Goal: Task Accomplishment & Management: Use online tool/utility

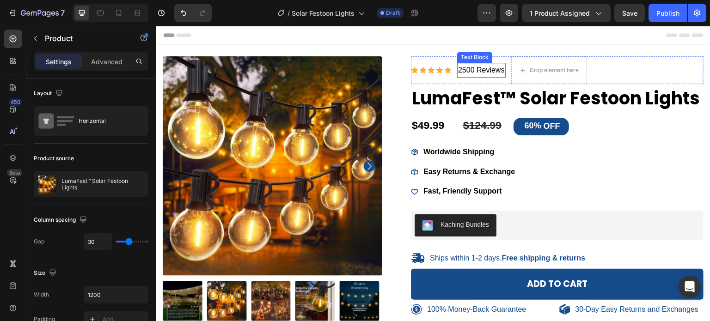
click at [469, 68] on p "2500 Reviews" at bounding box center [481, 70] width 47 height 13
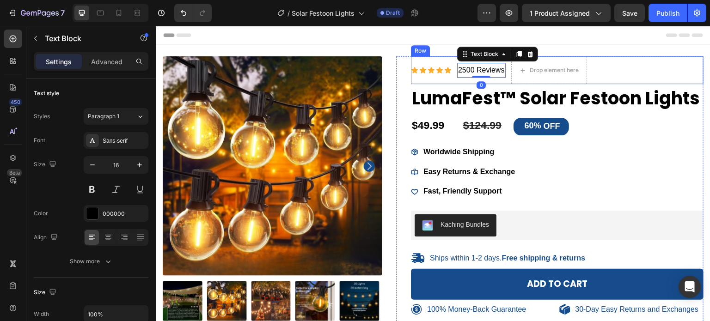
click at [458, 69] on p "2500 Reviews" at bounding box center [481, 70] width 47 height 13
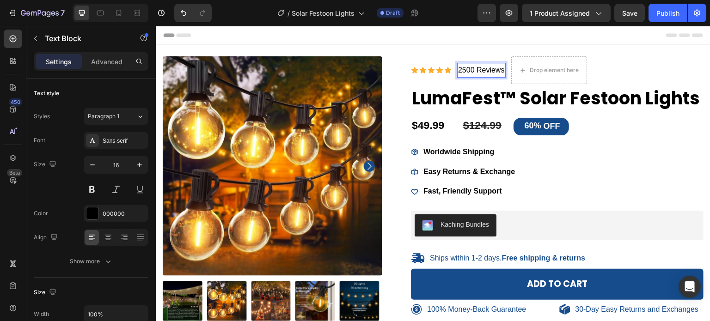
click at [460, 71] on p "2500 Reviews" at bounding box center [481, 70] width 47 height 13
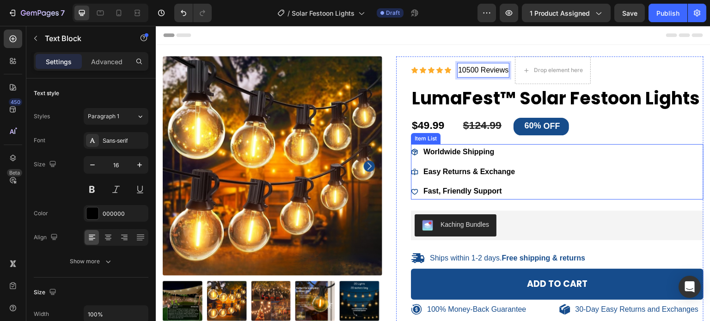
click at [477, 156] on strong "Worldwide Shipping" at bounding box center [458, 152] width 71 height 8
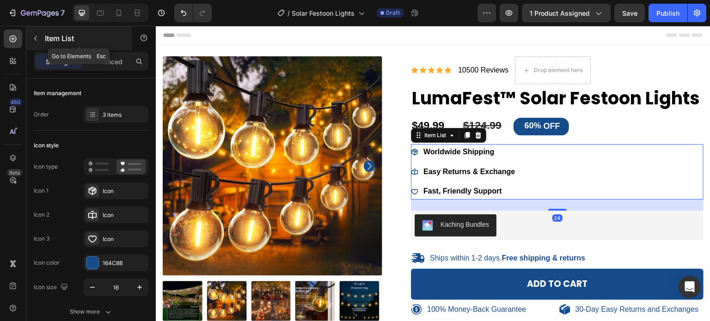
click at [33, 38] on icon "button" at bounding box center [35, 38] width 7 height 7
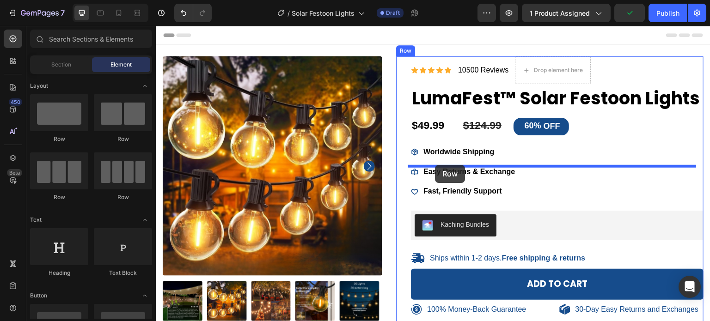
drag, startPoint x: 219, startPoint y: 147, endPoint x: 435, endPoint y: 165, distance: 217.6
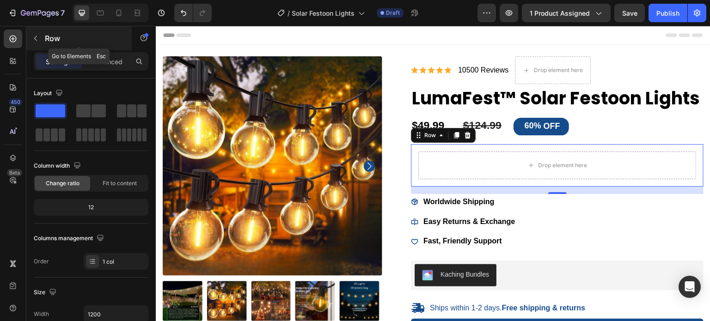
click at [46, 44] on div "Row" at bounding box center [78, 38] width 105 height 24
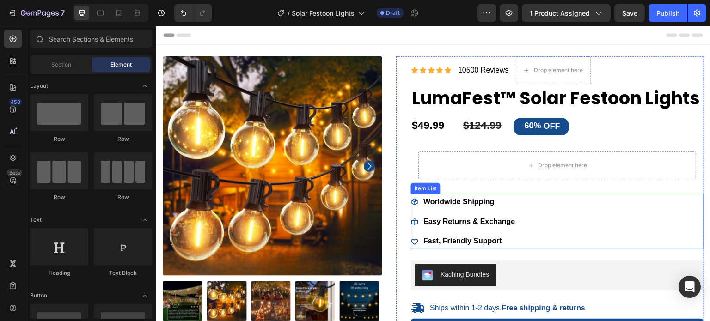
click at [434, 206] on strong "Worldwide Shipping" at bounding box center [458, 202] width 71 height 8
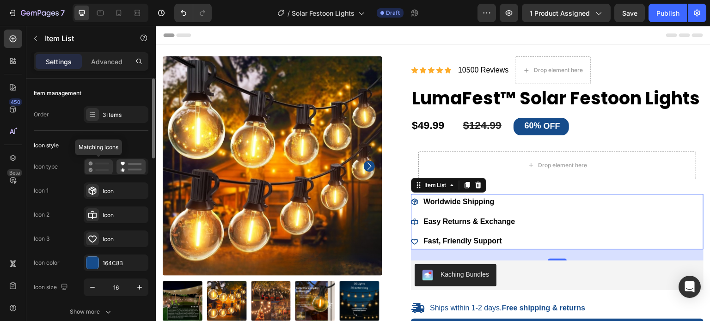
scroll to position [46, 0]
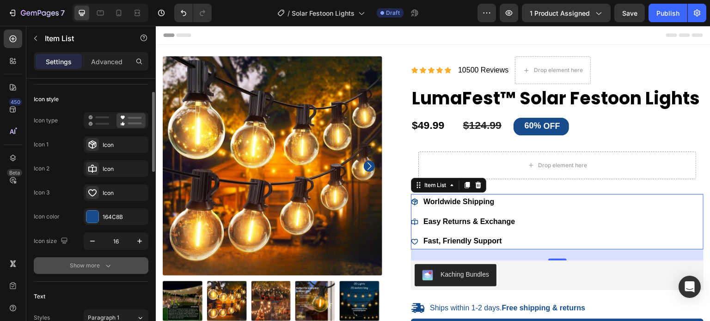
click at [98, 264] on div "Show more" at bounding box center [91, 265] width 43 height 9
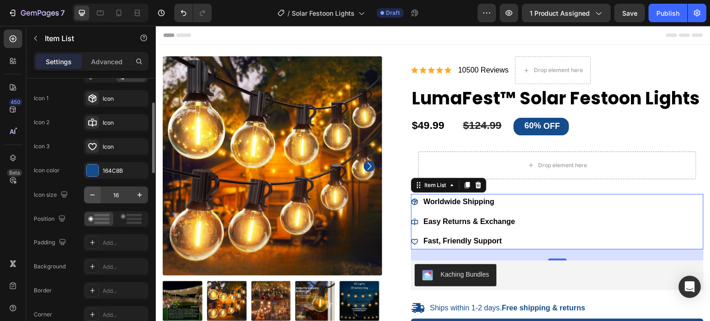
scroll to position [231, 0]
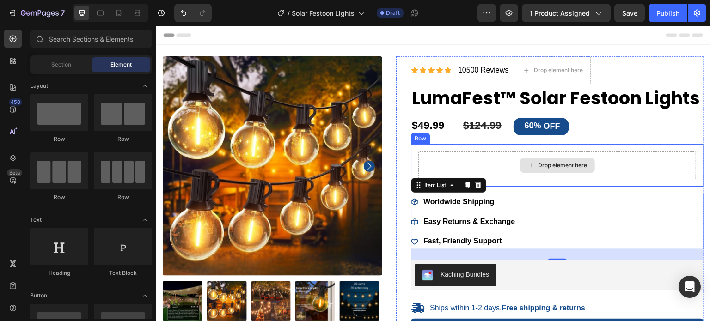
click at [582, 169] on div "Drop element here" at bounding box center [563, 165] width 49 height 7
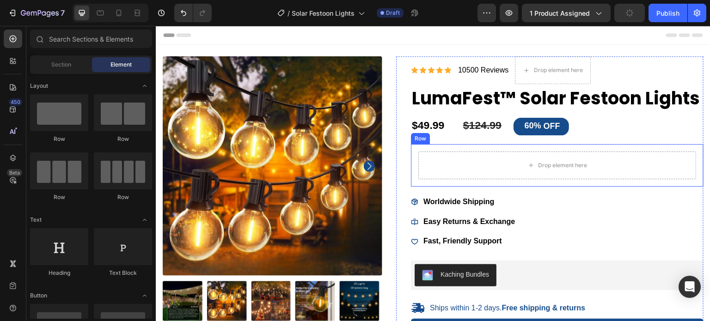
click at [641, 179] on div "Drop element here" at bounding box center [557, 166] width 278 height 28
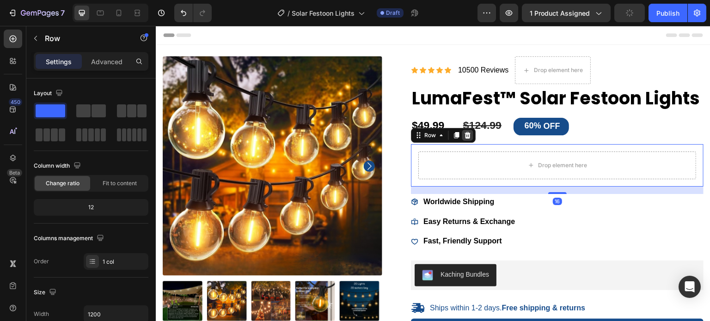
click at [464, 139] on icon at bounding box center [467, 135] width 7 height 7
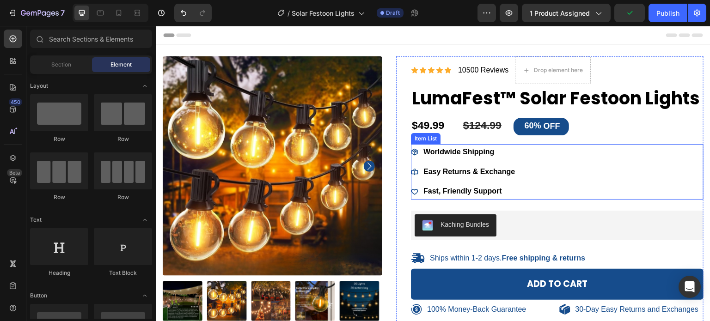
click at [535, 200] on div "Worldwide Shipping Easy Returns & Exchange Fast, Friendly Support" at bounding box center [557, 171] width 293 height 55
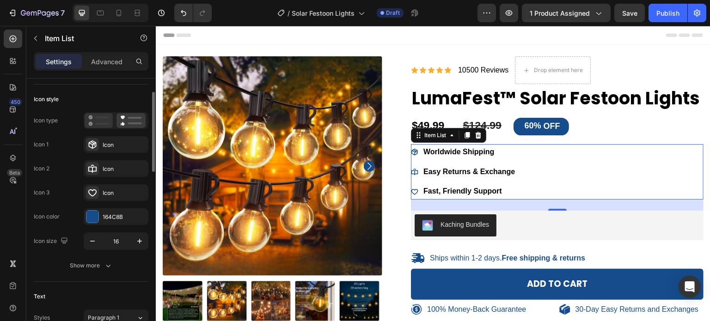
scroll to position [0, 0]
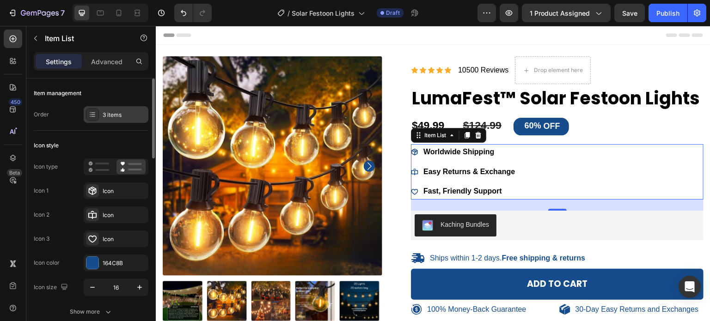
click at [116, 109] on div "3 items" at bounding box center [116, 114] width 65 height 17
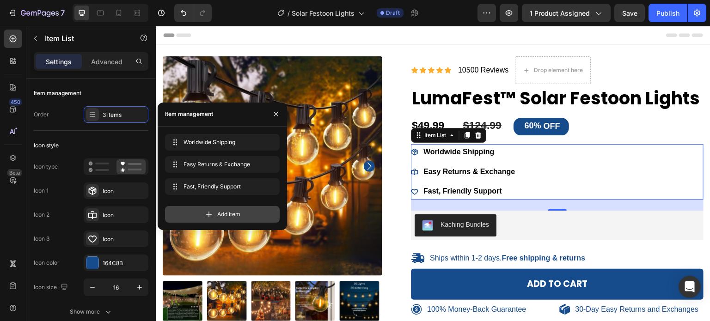
click at [225, 214] on span "Add item" at bounding box center [228, 214] width 23 height 8
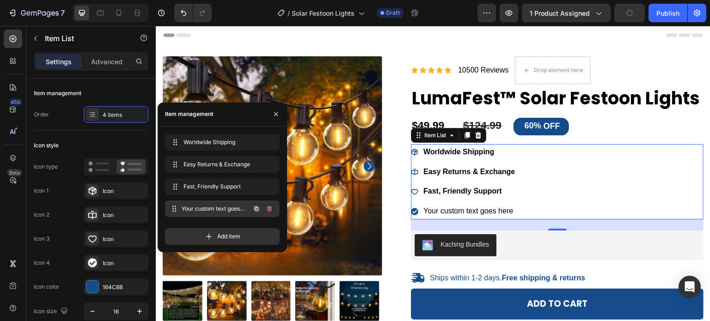
click at [230, 206] on span "Your custom text goes here" at bounding box center [216, 209] width 68 height 8
click at [478, 220] on div "Your custom text goes here" at bounding box center [469, 211] width 94 height 16
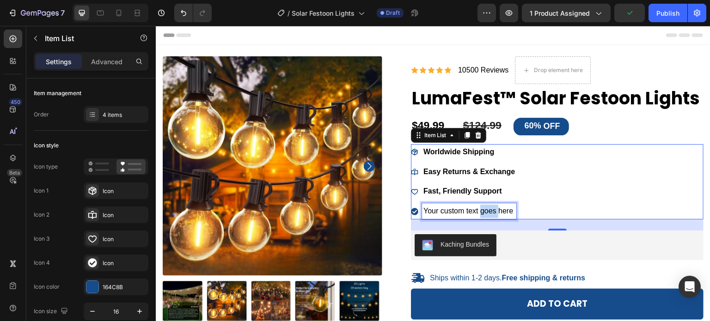
click at [478, 218] on p "Your custom text goes here" at bounding box center [469, 211] width 92 height 13
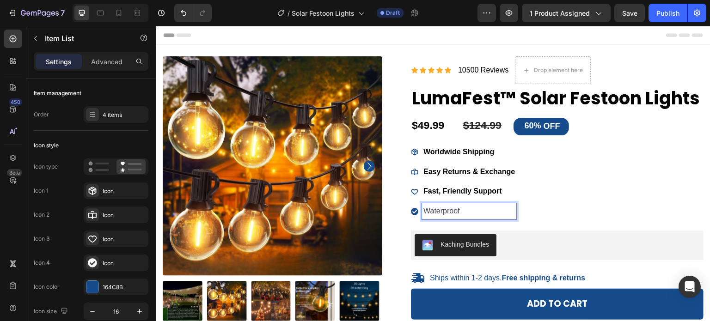
click at [489, 195] on strong "Fast, Friendly Support" at bounding box center [462, 191] width 79 height 8
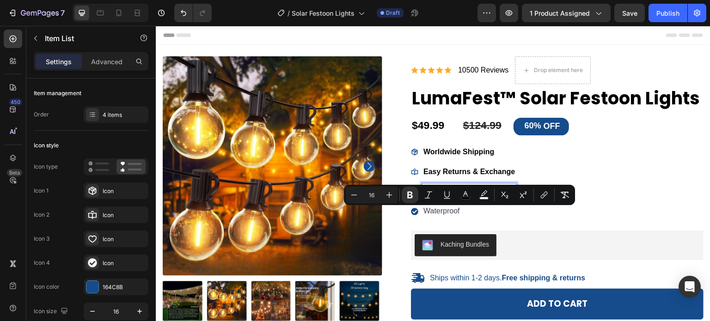
click at [484, 218] on p "Waterproof" at bounding box center [469, 211] width 92 height 13
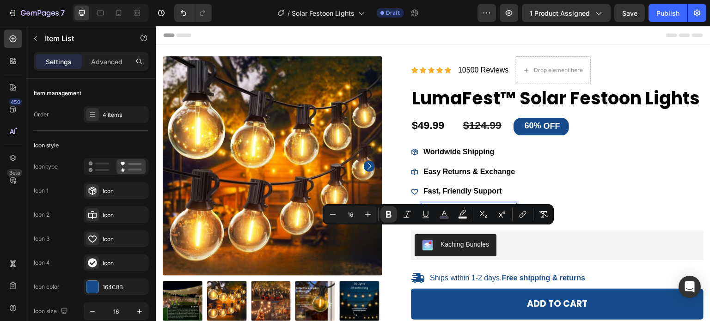
click at [467, 176] on strong "Easy Returns & Exchange" at bounding box center [469, 172] width 92 height 8
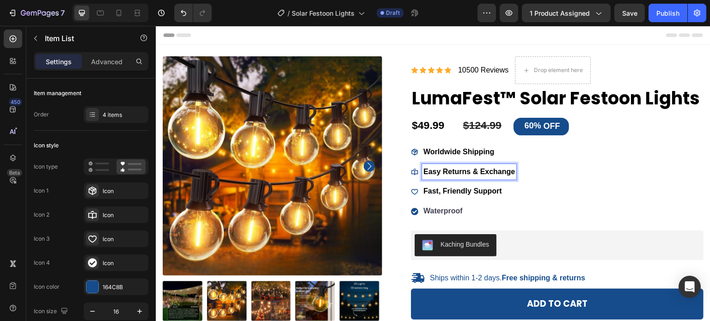
click at [459, 215] on strong "Waterproof" at bounding box center [442, 211] width 39 height 8
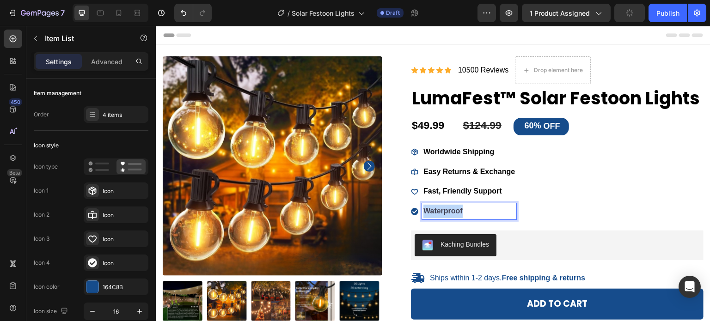
click at [459, 215] on strong "Waterproof" at bounding box center [442, 211] width 39 height 8
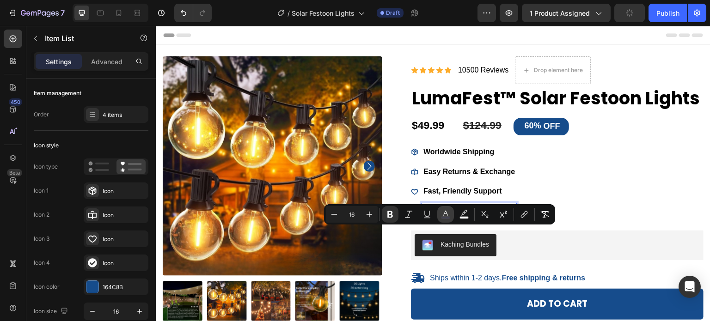
click at [453, 216] on button "color" at bounding box center [445, 214] width 17 height 17
type input "424153"
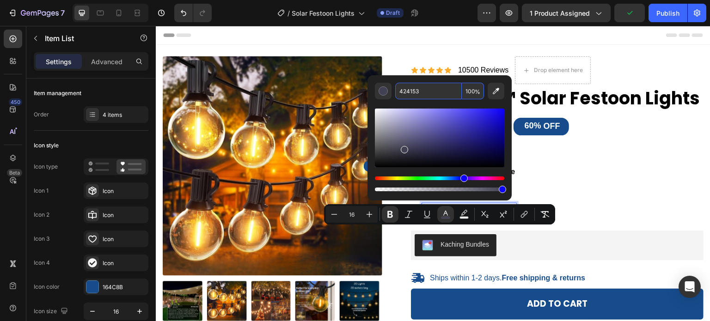
click at [417, 95] on input "424153" at bounding box center [428, 91] width 67 height 17
type input "121212"
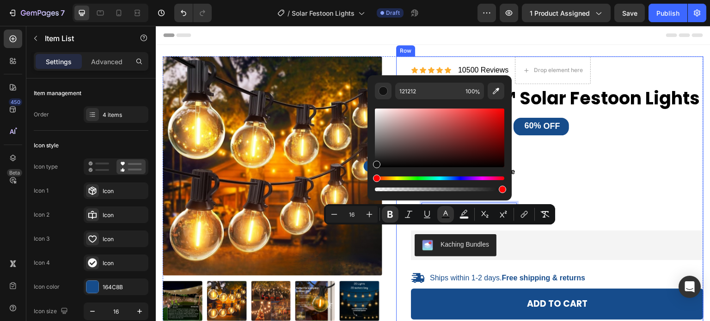
click at [482, 245] on div "Icon Icon Icon Icon Icon Icon List 10500 Reviews Text Block Drop element here R…" at bounding box center [557, 225] width 293 height 338
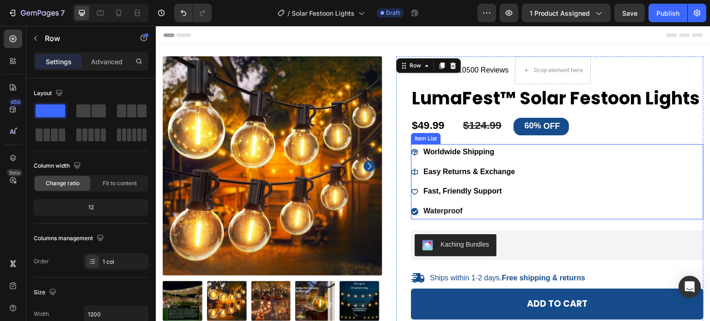
click at [446, 218] on p "Waterproof" at bounding box center [469, 211] width 92 height 13
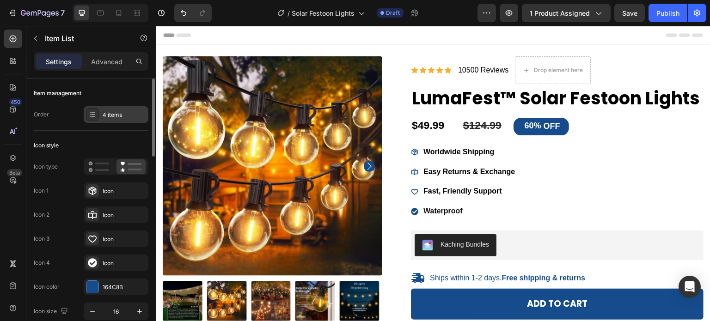
click at [121, 107] on div "4 items" at bounding box center [116, 114] width 65 height 17
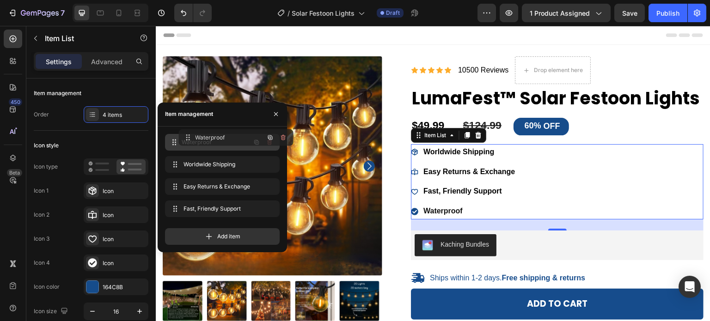
drag, startPoint x: 172, startPoint y: 207, endPoint x: 186, endPoint y: 135, distance: 72.5
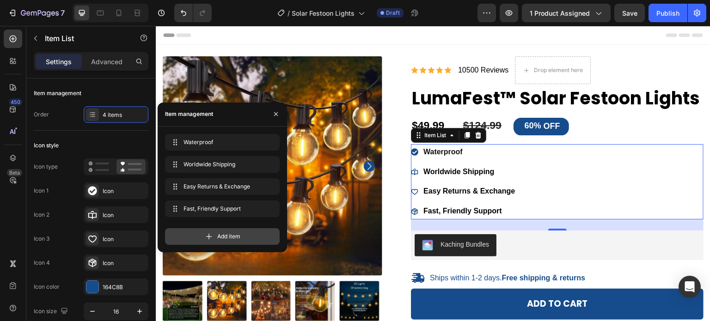
click at [222, 236] on span "Add item" at bounding box center [228, 237] width 23 height 8
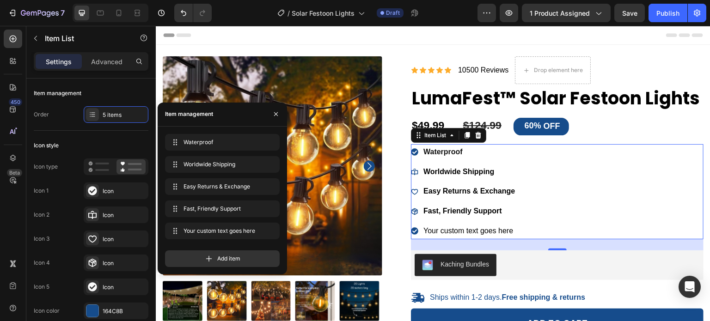
click at [472, 239] on div "Your custom text goes here" at bounding box center [469, 231] width 94 height 16
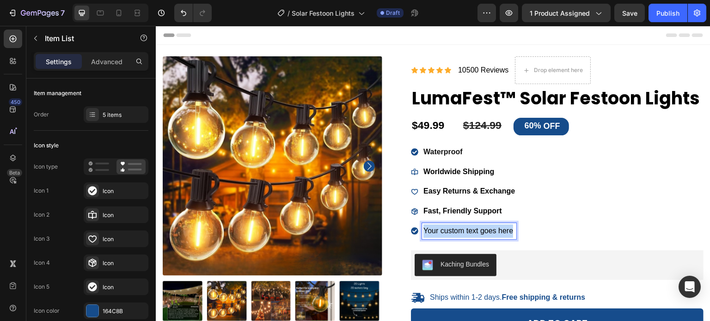
click at [472, 238] on p "Your custom text goes here" at bounding box center [469, 231] width 92 height 13
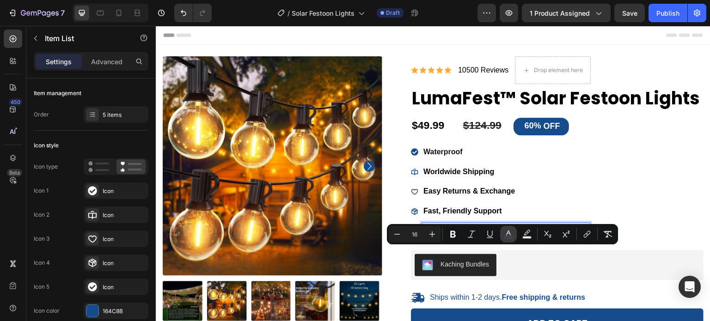
click at [514, 237] on button "color" at bounding box center [508, 234] width 17 height 17
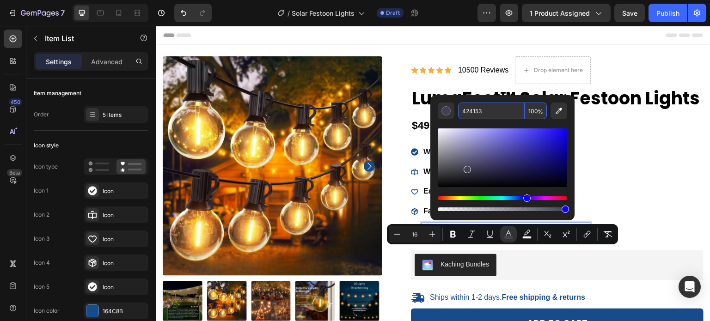
click at [481, 109] on input "424153" at bounding box center [491, 111] width 67 height 17
type input "121212"
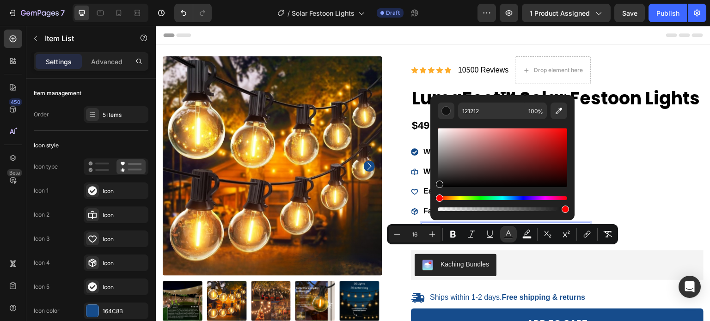
click at [515, 235] on span "100% self-powered – runs entirely on solar energy" at bounding box center [505, 231] width 165 height 8
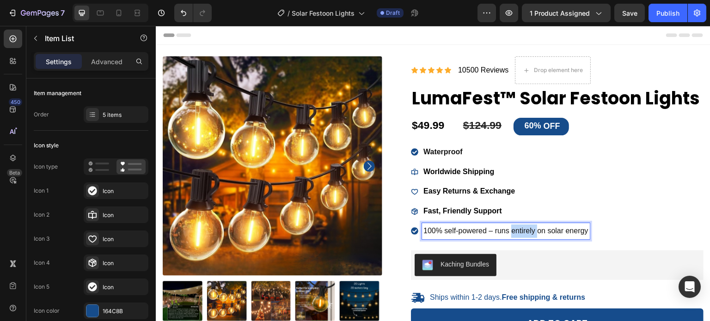
click at [515, 235] on span "100% self-powered – runs entirely on solar energy" at bounding box center [505, 231] width 165 height 8
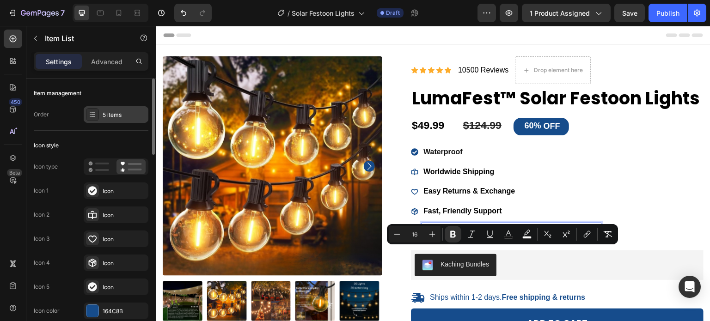
click at [142, 110] on div "5 items" at bounding box center [116, 114] width 65 height 17
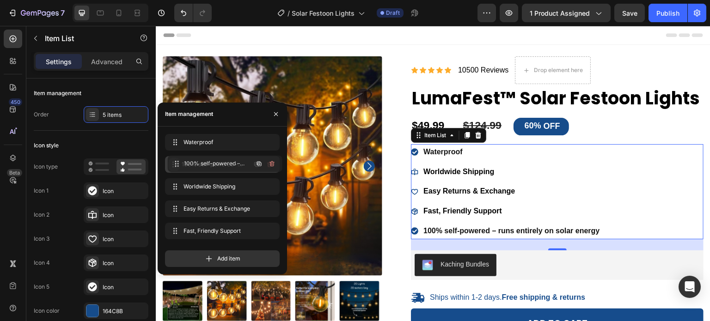
drag, startPoint x: 172, startPoint y: 227, endPoint x: 178, endPoint y: 159, distance: 68.6
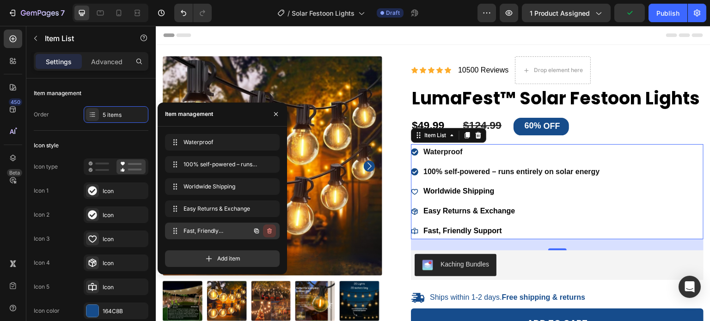
click at [271, 231] on icon "button" at bounding box center [269, 231] width 5 height 6
click at [266, 234] on div "Delete" at bounding box center [263, 231] width 17 height 8
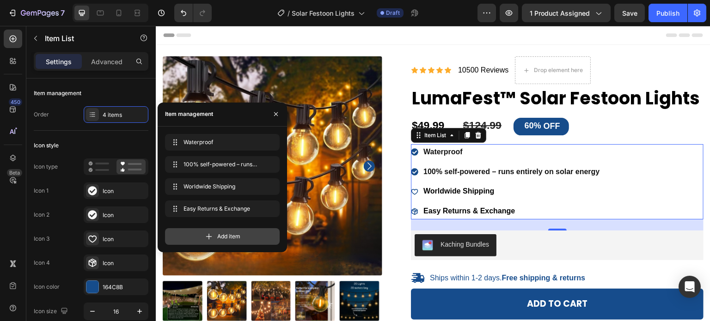
click at [237, 238] on span "Add item" at bounding box center [228, 237] width 23 height 8
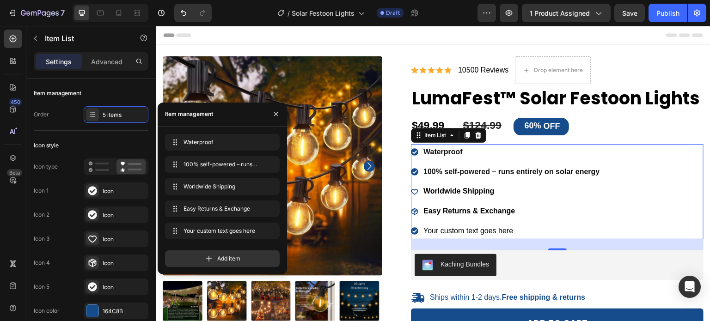
click at [460, 239] on div "Your custom text goes here" at bounding box center [511, 231] width 179 height 16
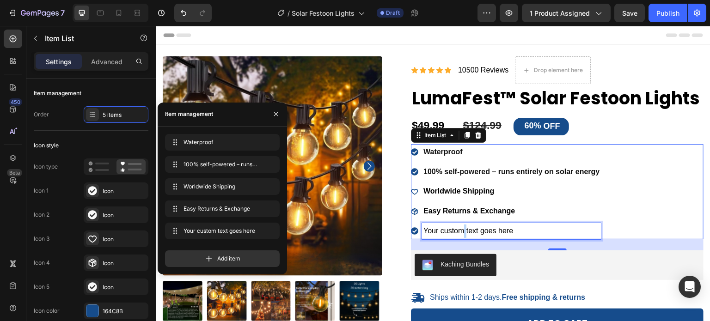
click at [460, 238] on p "Your custom text goes here" at bounding box center [511, 231] width 176 height 13
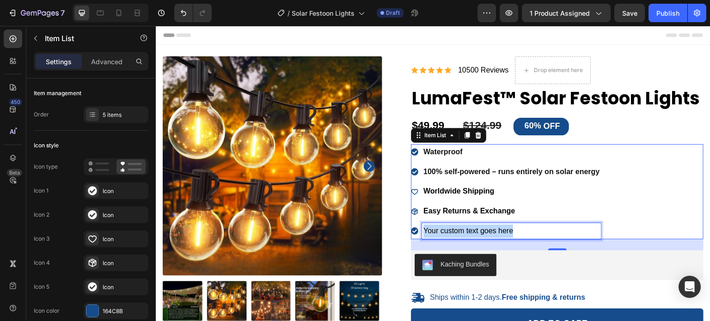
click at [460, 238] on p "Your custom text goes here" at bounding box center [511, 231] width 176 height 13
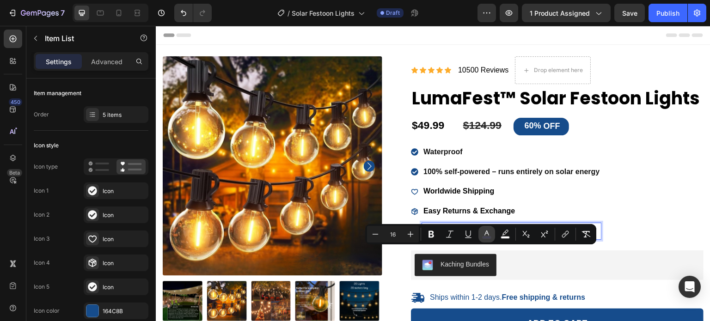
click at [481, 241] on button "color" at bounding box center [486, 234] width 17 height 17
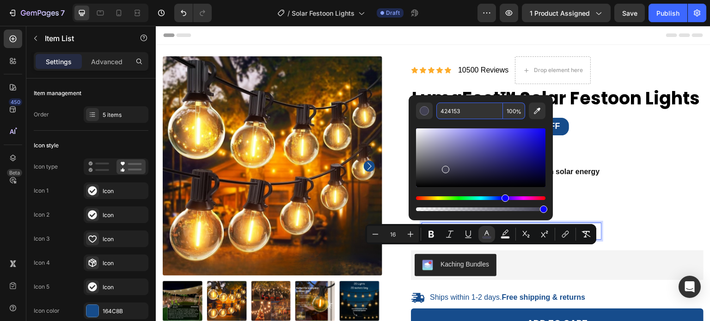
click at [452, 103] on input "424153" at bounding box center [469, 111] width 67 height 17
type input "121212"
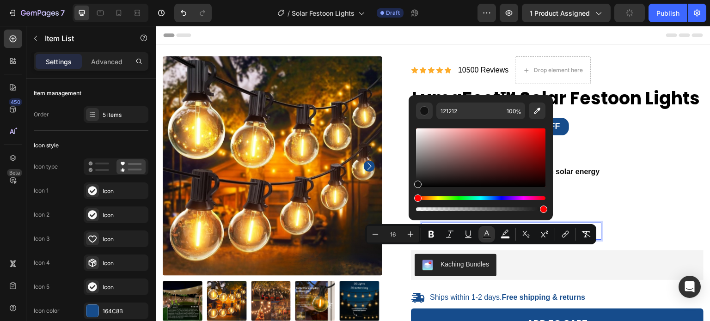
click at [495, 238] on p "Remote-controlled for easy operation" at bounding box center [511, 231] width 176 height 13
click at [497, 235] on span "Remote-controlled for easy operation" at bounding box center [484, 231] width 122 height 8
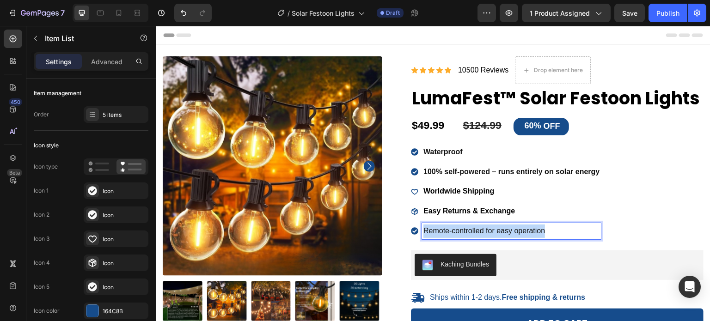
click at [497, 235] on span "Remote-controlled for easy operation" at bounding box center [484, 231] width 122 height 8
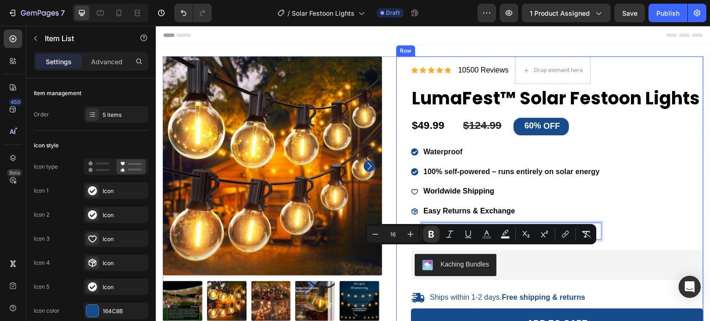
click at [401, 248] on div "Icon Icon Icon Icon Icon Icon List 10500 Reviews Text Block Drop element here R…" at bounding box center [549, 235] width 307 height 358
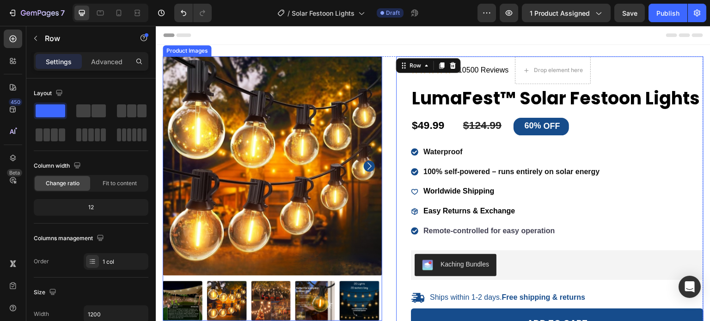
click at [495, 198] on p "Worldwide Shipping" at bounding box center [511, 191] width 176 height 13
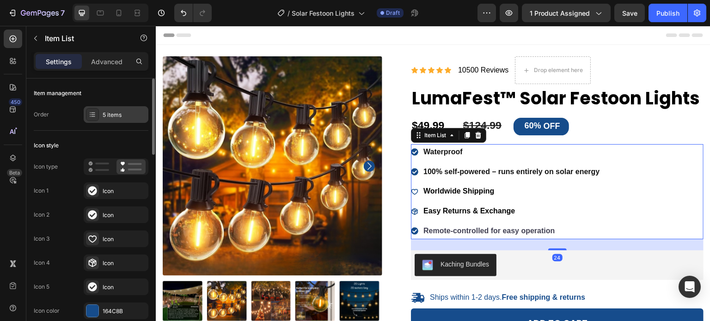
click at [115, 113] on div "5 items" at bounding box center [124, 115] width 43 height 8
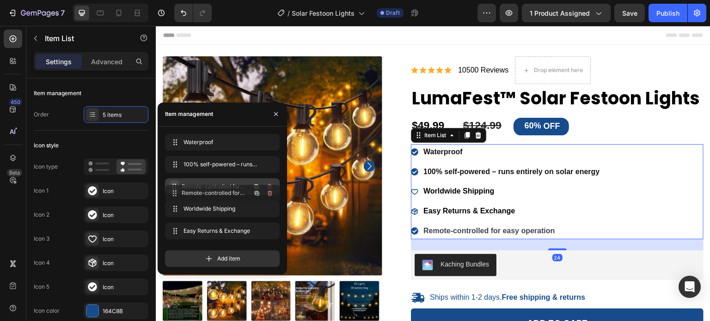
drag, startPoint x: 172, startPoint y: 226, endPoint x: 172, endPoint y: 186, distance: 39.8
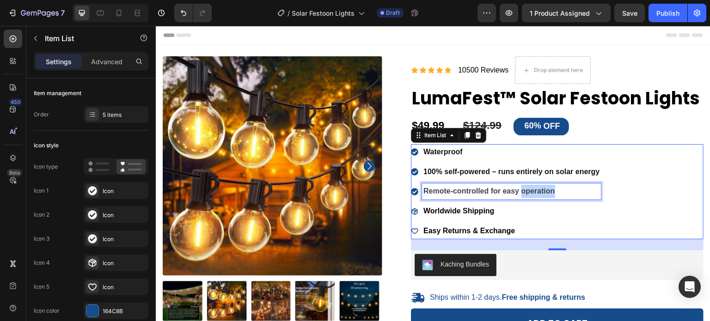
click at [522, 198] on p "Remote-controlled for easy operation" at bounding box center [511, 191] width 176 height 13
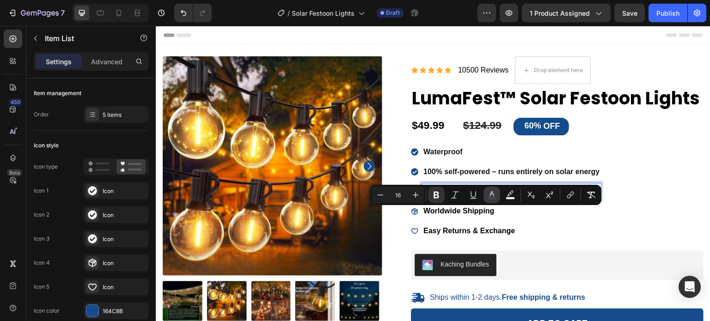
click at [495, 194] on icon "Editor contextual toolbar" at bounding box center [491, 194] width 9 height 9
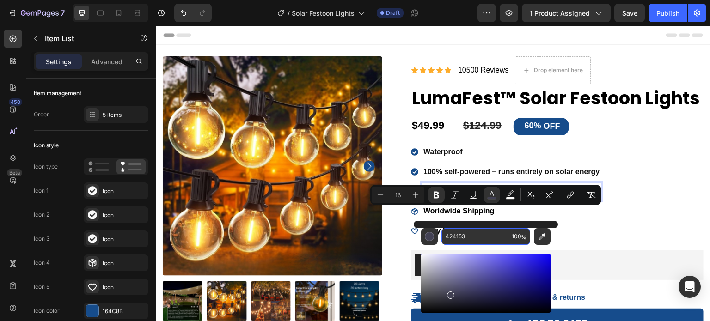
click at [473, 236] on input "424153" at bounding box center [474, 236] width 67 height 17
type input "111122"
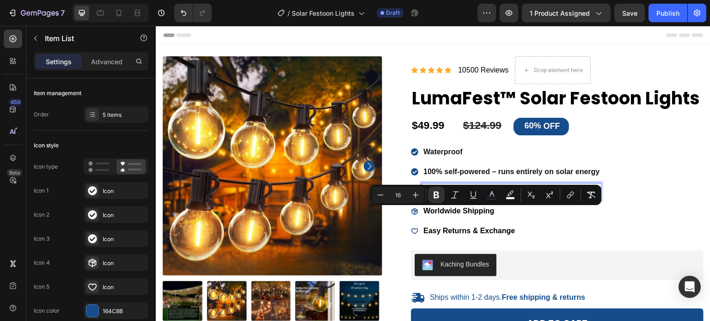
click at [487, 195] on strong "Remote-controlled for easy operation" at bounding box center [489, 191] width 132 height 8
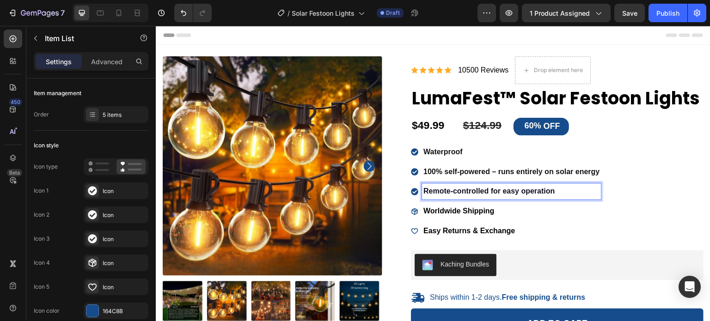
click at [509, 195] on strong "Remote-controlled for easy operation" at bounding box center [489, 191] width 132 height 8
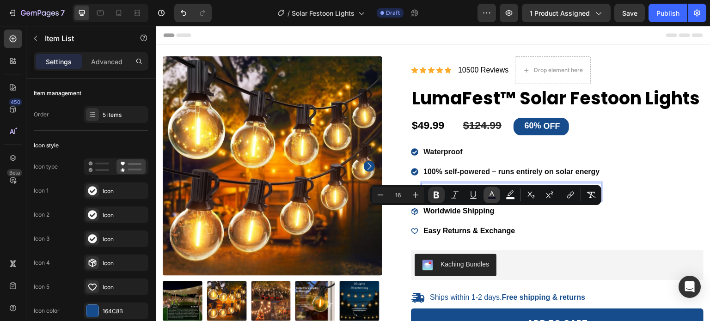
click at [497, 199] on button "color" at bounding box center [492, 195] width 17 height 17
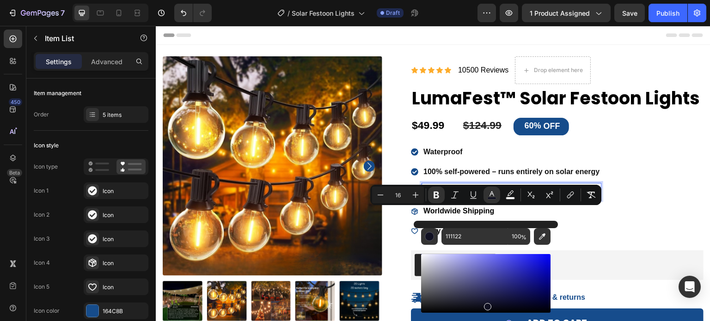
click at [667, 182] on div "Waterproof 100% self-powered – runs entirely on solar energy Remote-controlled …" at bounding box center [557, 191] width 293 height 95
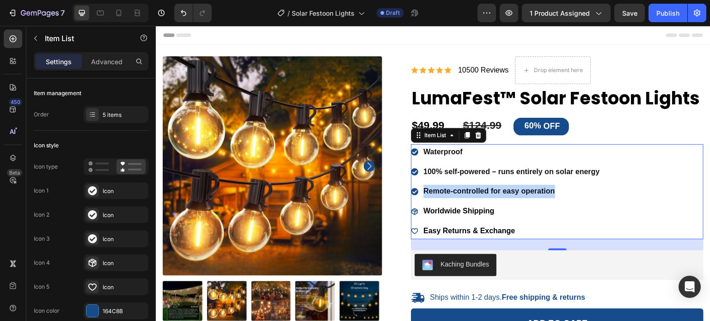
click at [504, 195] on strong "Remote-controlled for easy operation" at bounding box center [489, 191] width 132 height 8
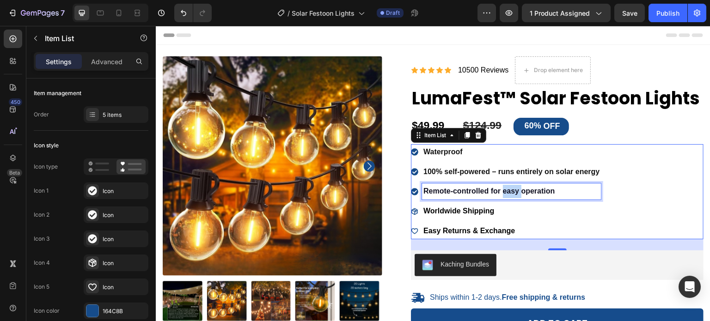
click at [504, 195] on strong "Remote-controlled for easy operation" at bounding box center [489, 191] width 132 height 8
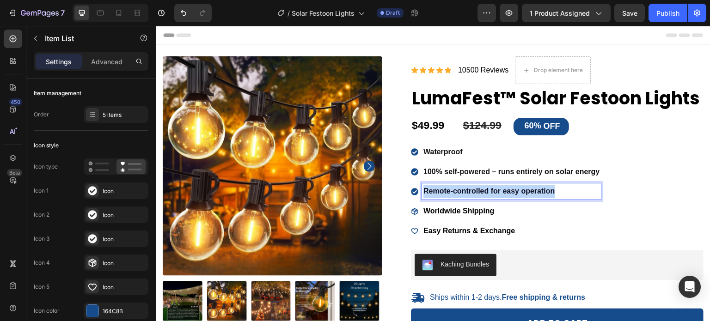
click at [503, 195] on strong "Remote-controlled for easy operation" at bounding box center [489, 191] width 132 height 8
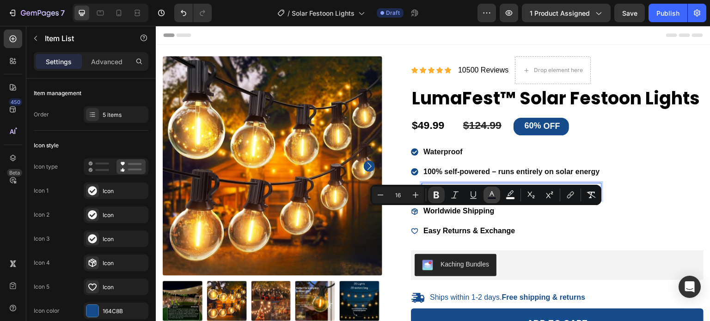
click at [498, 193] on button "color" at bounding box center [492, 195] width 17 height 17
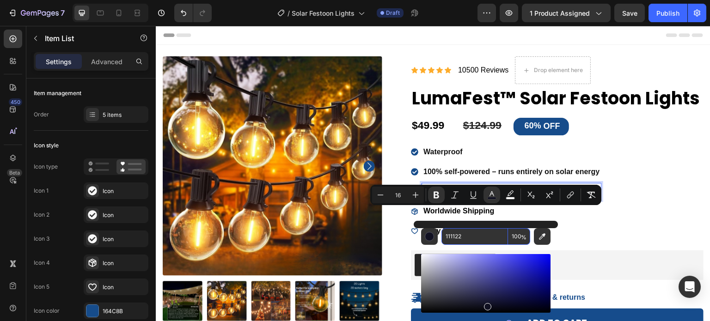
click at [483, 238] on input "111122" at bounding box center [474, 236] width 67 height 17
type input "121212"
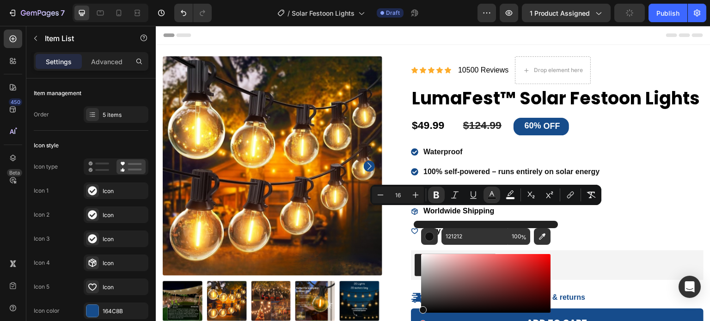
click at [613, 230] on div "Waterproof 100% self-powered – runs entirely on solar energy Remote-controlled …" at bounding box center [557, 191] width 293 height 95
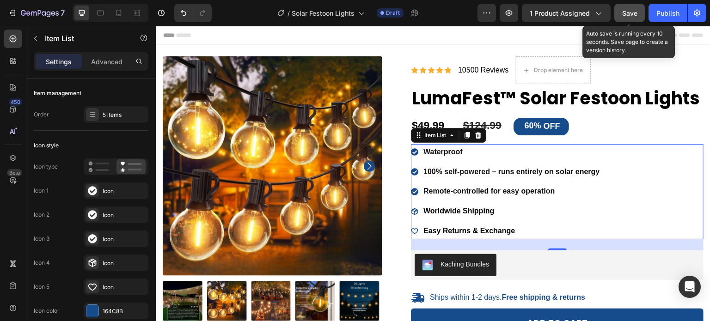
click at [637, 12] on span "Save" at bounding box center [629, 13] width 15 height 8
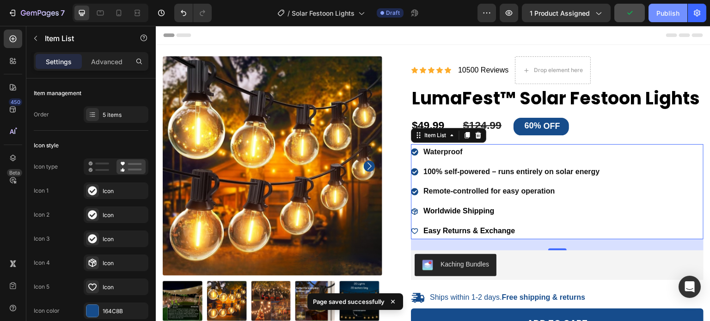
click at [665, 8] on div "Publish" at bounding box center [667, 13] width 23 height 10
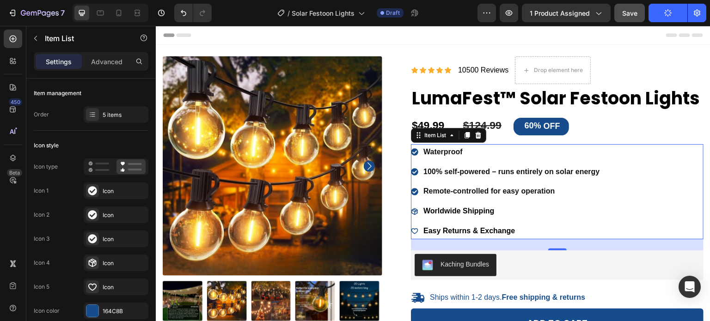
scroll to position [185, 0]
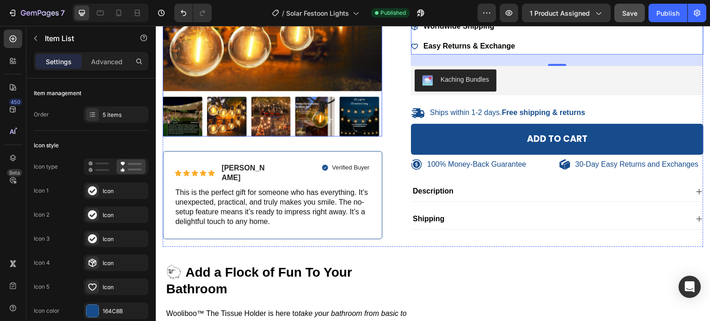
click at [278, 191] on span "This is the perfect gift for someone who has everything. It’s unexpected, pract…" at bounding box center [271, 207] width 193 height 37
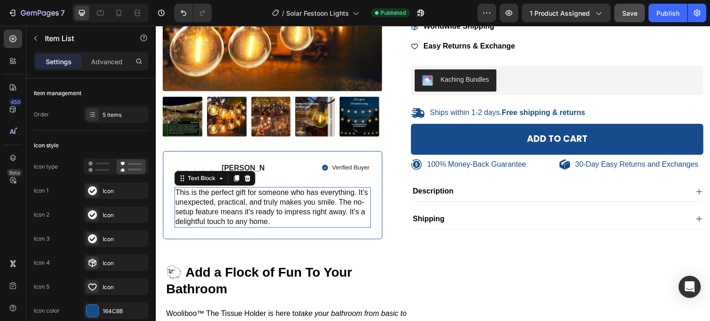
click at [278, 191] on span "This is the perfect gift for someone who has everything. It’s unexpected, pract…" at bounding box center [271, 207] width 193 height 37
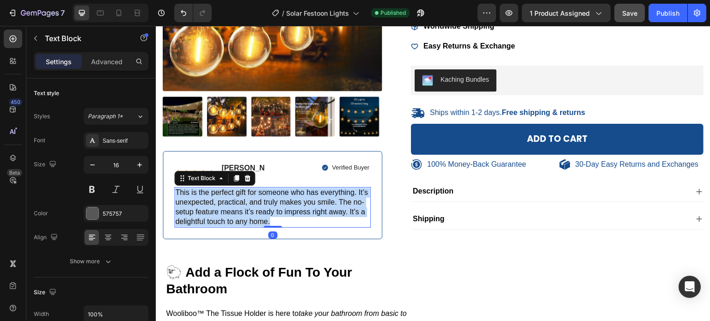
click at [278, 191] on span "This is the perfect gift for someone who has everything. It’s unexpected, pract…" at bounding box center [271, 207] width 193 height 37
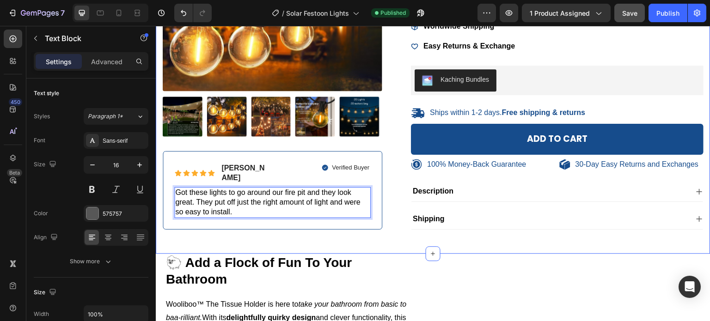
click at [343, 245] on div "100% Money-Back Guarantee Item List 30-Day Easy Returns Item List Row Product I…" at bounding box center [433, 57] width 541 height 373
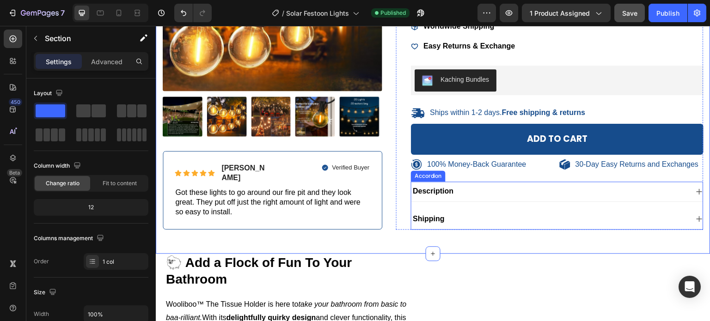
click at [482, 198] on div "Description" at bounding box center [549, 191] width 277 height 12
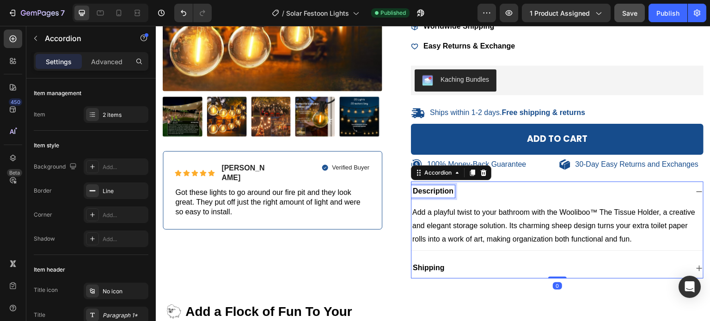
click at [443, 195] on span "Description" at bounding box center [433, 191] width 41 height 8
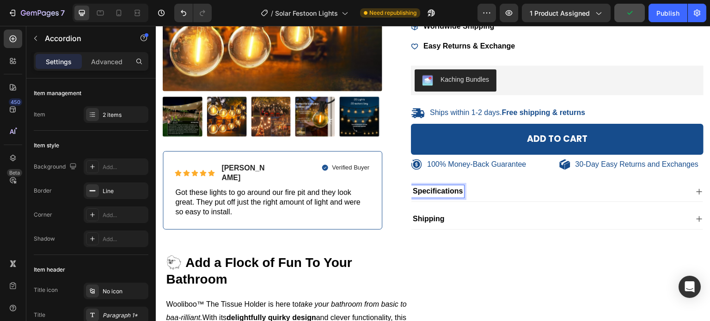
click at [489, 198] on div "Specifications" at bounding box center [549, 191] width 277 height 12
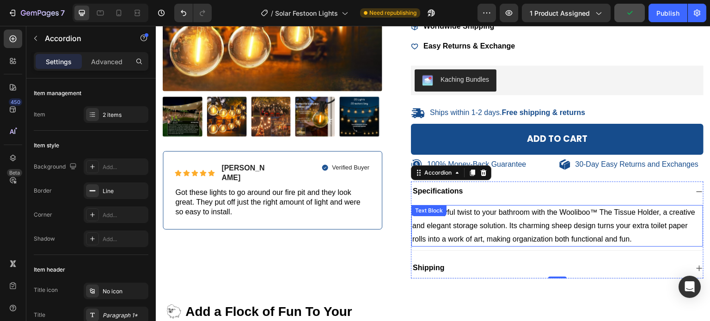
click at [499, 243] on span "Add a playful twist to your bathroom with the Wooliboo™ The Tissue Holder, a cr…" at bounding box center [553, 225] width 283 height 35
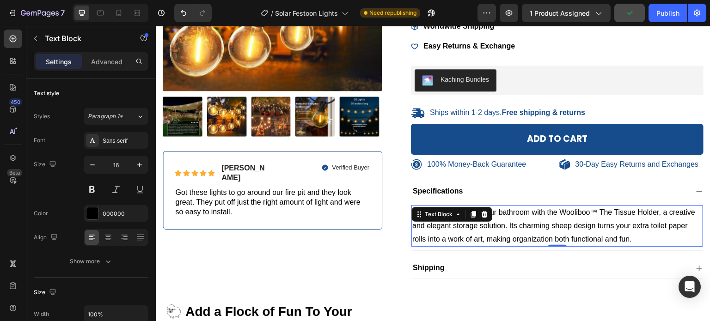
click at [499, 243] on span "Add a playful twist to your bathroom with the Wooliboo™ The Tissue Holder, a cr…" at bounding box center [553, 225] width 283 height 35
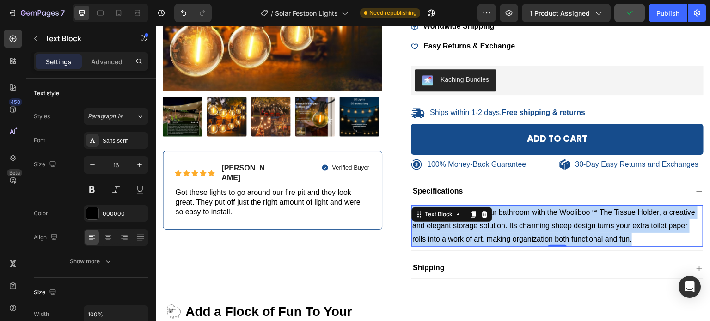
click at [499, 243] on span "Add a playful twist to your bathroom with the Wooliboo™ The Tissue Holder, a cr…" at bounding box center [553, 225] width 283 height 35
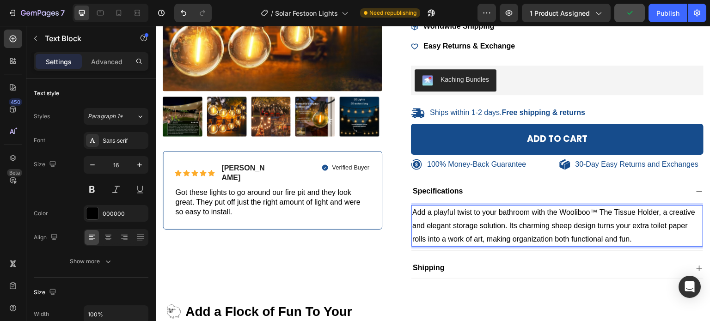
scroll to position [204, 0]
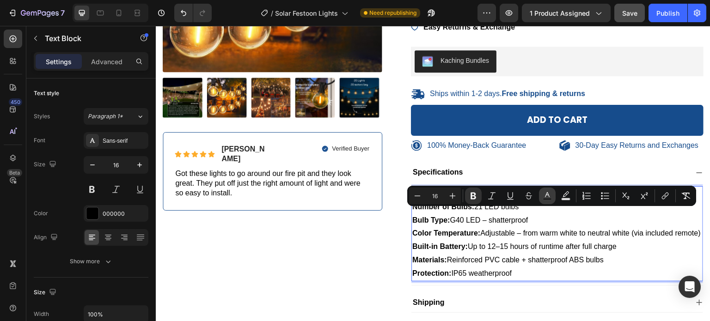
click at [545, 194] on icon "Editor contextual toolbar" at bounding box center [547, 195] width 9 height 9
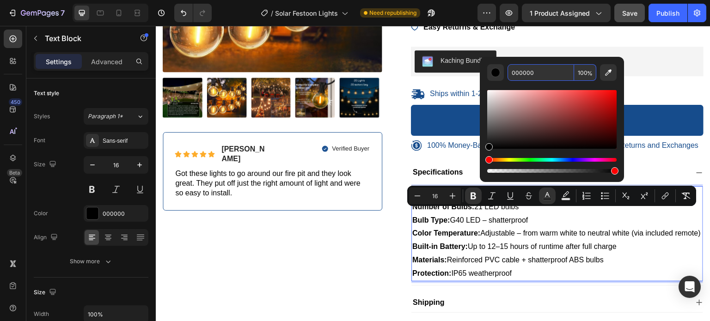
click at [521, 67] on input "000000" at bounding box center [541, 72] width 67 height 17
type input "121212"
click at [386, 261] on div "100% Money-Back Guarantee Item List 30-Day Easy Returns Item List Row Product I…" at bounding box center [433, 87] width 541 height 468
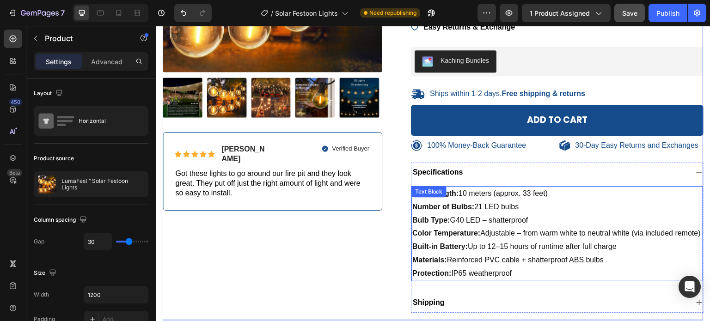
scroll to position [250, 0]
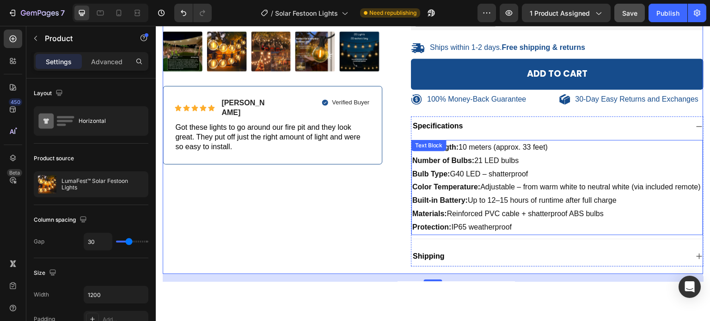
click at [466, 166] on div "Total Length: 10 meters (approx. 33 feet) Number of Bulbs: 21 LED bulbs Bulb Ty…" at bounding box center [557, 187] width 292 height 95
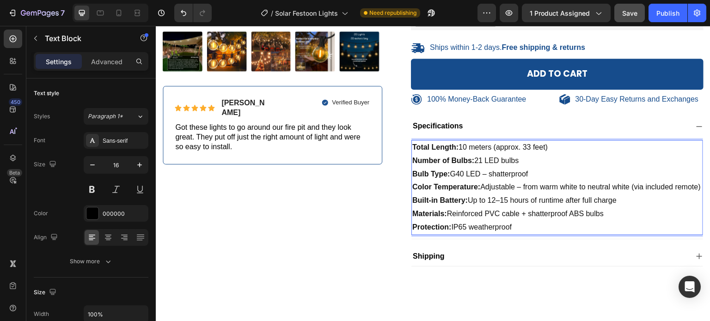
click at [465, 151] on span "Total Length: 10 meters (approx. 33 feet)" at bounding box center [479, 147] width 135 height 8
click at [479, 165] on span "Number of Bulbs: 21 LED bulbs" at bounding box center [465, 161] width 106 height 8
click at [481, 165] on span "Number of Bulbs: 21 LED bulbs" at bounding box center [465, 161] width 106 height 8
drag, startPoint x: 553, startPoint y: 166, endPoint x: 491, endPoint y: 169, distance: 62.0
click at [491, 154] on p "Total Length: 20 meters (approx. 33 feet)" at bounding box center [557, 147] width 290 height 13
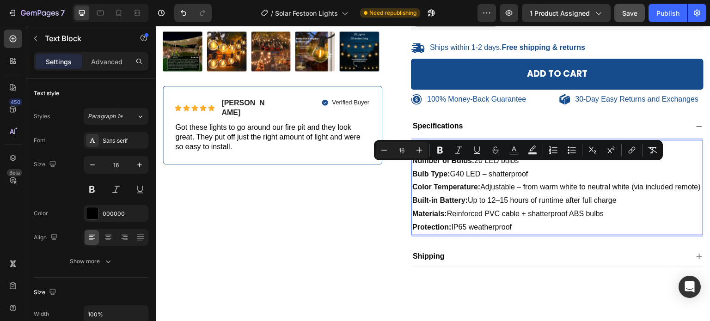
click at [465, 151] on span "Total Length: 20 meters (approx. 33 feet)" at bounding box center [479, 147] width 135 height 8
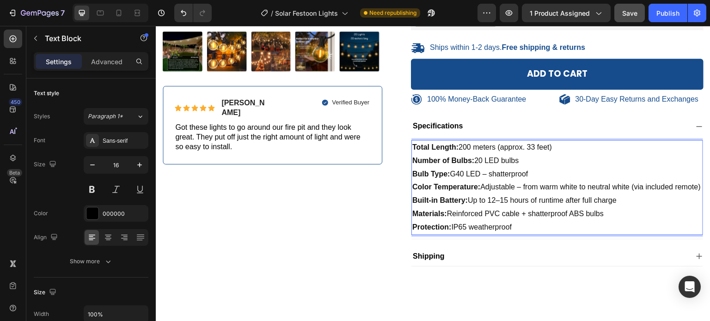
click at [474, 151] on span "Total Length: 200 meters (approx. 33 feet)" at bounding box center [482, 147] width 140 height 8
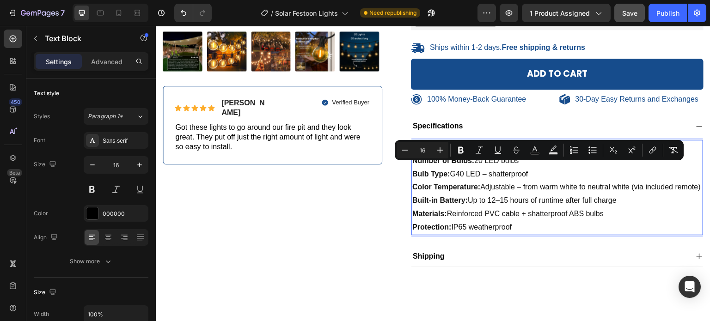
drag, startPoint x: 573, startPoint y: 170, endPoint x: 513, endPoint y: 172, distance: 60.1
click at [513, 154] on p "Total Length: 200 centimeters (approx. 33 feet)" at bounding box center [557, 147] width 290 height 13
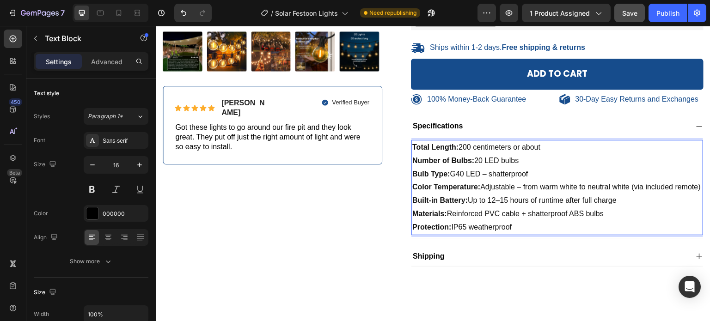
click at [467, 151] on span "Total Length: 200 centimeters or about" at bounding box center [476, 147] width 128 height 8
click at [590, 154] on p "Total Length: 2000 centimeters or about" at bounding box center [557, 147] width 290 height 13
drag, startPoint x: 536, startPoint y: 196, endPoint x: 428, endPoint y: 196, distance: 108.2
click at [428, 181] on p "Bulb Type: G40 LED – shatterproof" at bounding box center [557, 174] width 290 height 13
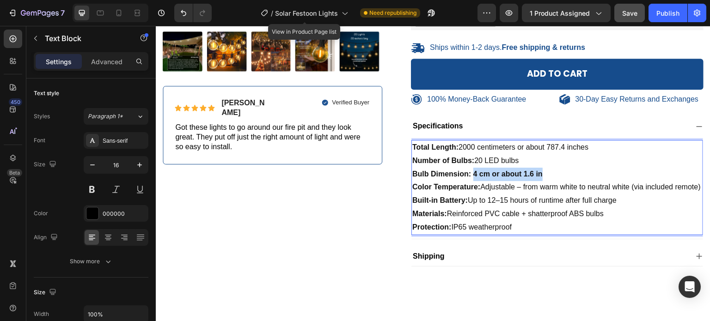
drag, startPoint x: 547, startPoint y: 194, endPoint x: 470, endPoint y: 196, distance: 77.7
click at [470, 181] on p "Bulb Dimension: 4 cm or about 1.6 in" at bounding box center [557, 174] width 290 height 13
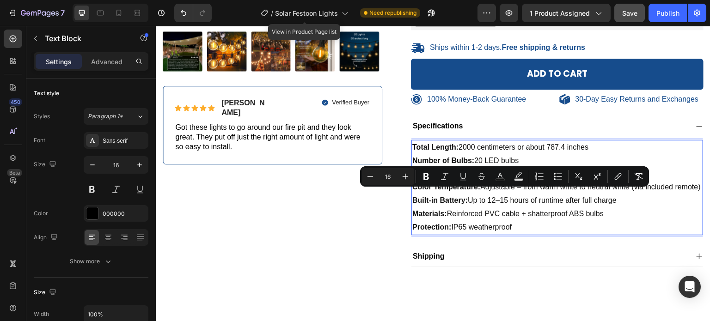
click at [506, 194] on p "Color Temperature: Adjustable – from warm white to neutral white (via included …" at bounding box center [557, 187] width 290 height 13
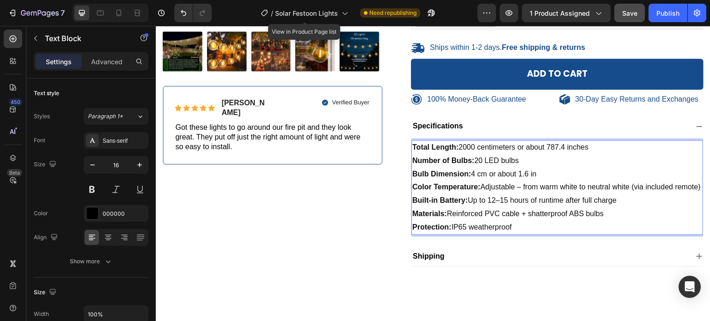
click at [450, 231] on span "Protection: IP65 weatherproof" at bounding box center [461, 227] width 99 height 8
click at [482, 231] on span "Protection: IP65 weatherproof" at bounding box center [461, 227] width 99 height 8
click at [483, 231] on span "Protection: IP65 watherproof" at bounding box center [459, 227] width 95 height 8
click at [536, 204] on span "Built-in Battery: Up to 12–15 hours of runtime after full charge" at bounding box center [514, 200] width 204 height 8
click at [578, 218] on span "Materials: Reinforced PVC cable + shatterproof ABS bulbs" at bounding box center [507, 214] width 191 height 8
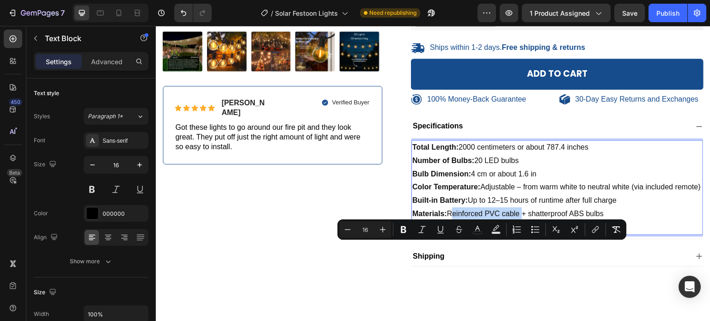
drag, startPoint x: 518, startPoint y: 252, endPoint x: 448, endPoint y: 247, distance: 70.0
click at [448, 218] on span "Materials: Reinforced PVC cable + shatterproof ABS bulbs" at bounding box center [507, 214] width 191 height 8
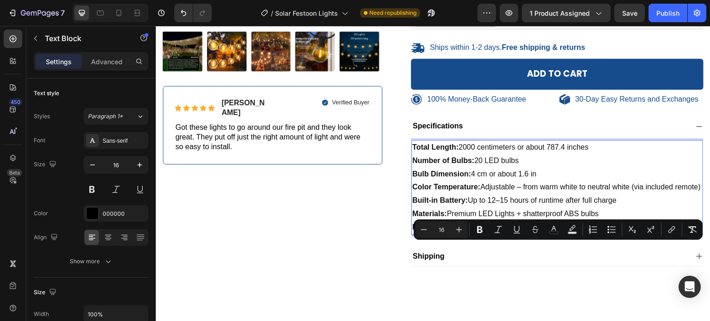
drag, startPoint x: 599, startPoint y: 247, endPoint x: 523, endPoint y: 250, distance: 75.9
click at [523, 221] on p "Materials: Premium LED Lights + shatterproof ABS bulbs" at bounding box center [557, 214] width 290 height 13
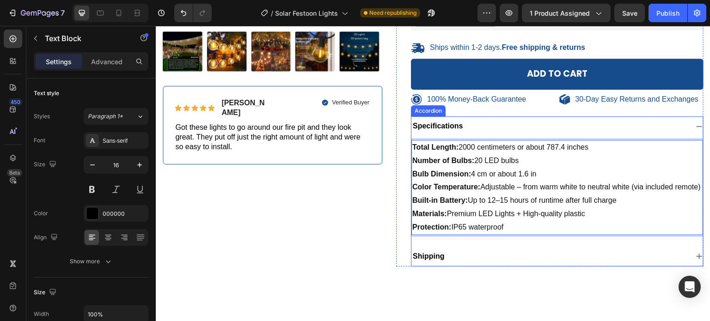
click at [493, 136] on div "Specifications" at bounding box center [557, 126] width 292 height 20
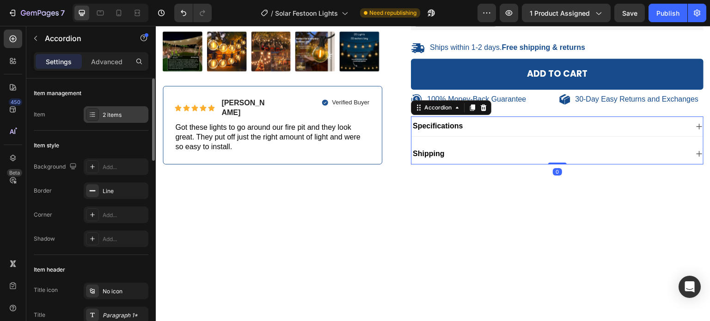
drag, startPoint x: 109, startPoint y: 112, endPoint x: 114, endPoint y: 118, distance: 7.9
click at [109, 112] on div "2 items" at bounding box center [124, 115] width 43 height 8
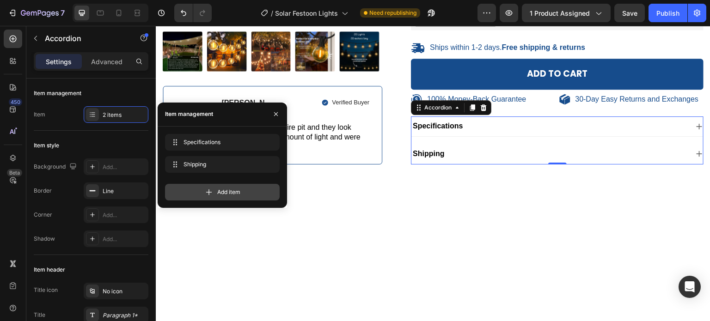
click at [194, 192] on div "Add item" at bounding box center [222, 192] width 115 height 17
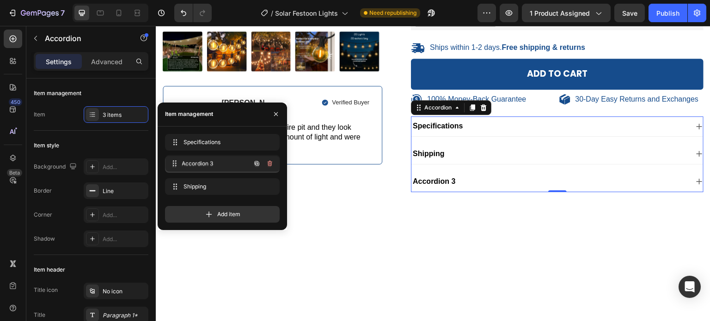
drag, startPoint x: 173, startPoint y: 190, endPoint x: 174, endPoint y: 166, distance: 23.6
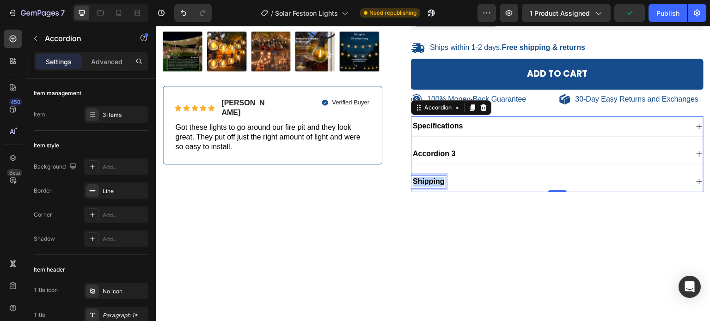
click at [430, 187] on p "Shipping" at bounding box center [428, 182] width 31 height 10
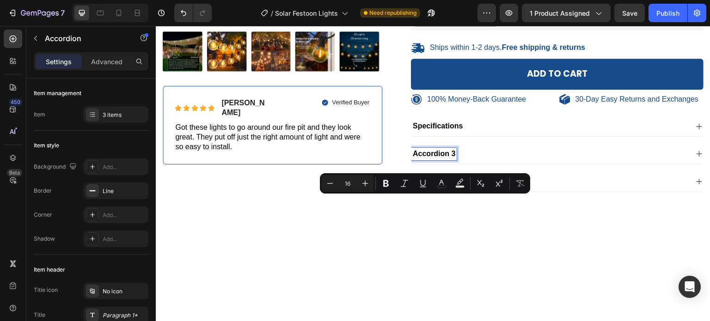
click at [439, 159] on p "Accordion 3" at bounding box center [434, 154] width 43 height 10
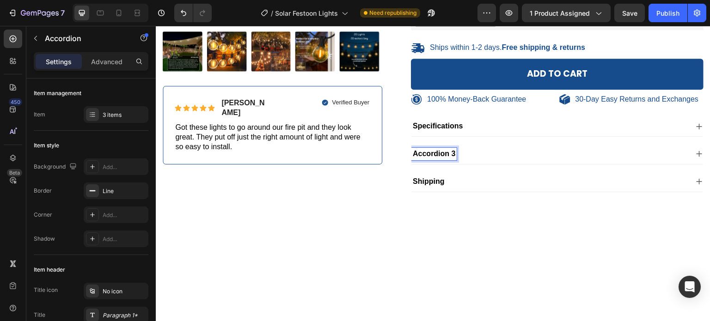
click at [441, 159] on p "Accordion 3" at bounding box center [434, 154] width 43 height 10
click at [496, 160] on div "What is included ?" at bounding box center [549, 154] width 277 height 12
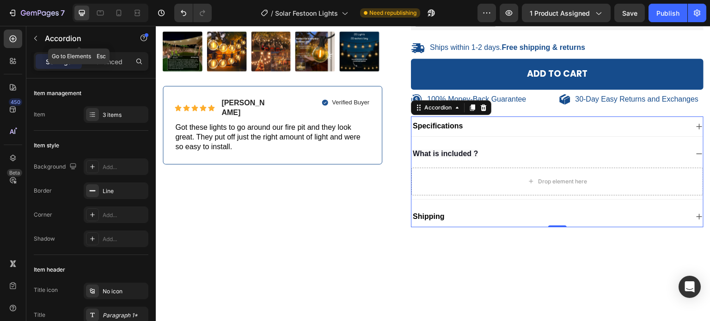
click at [40, 40] on button "button" at bounding box center [35, 38] width 15 height 15
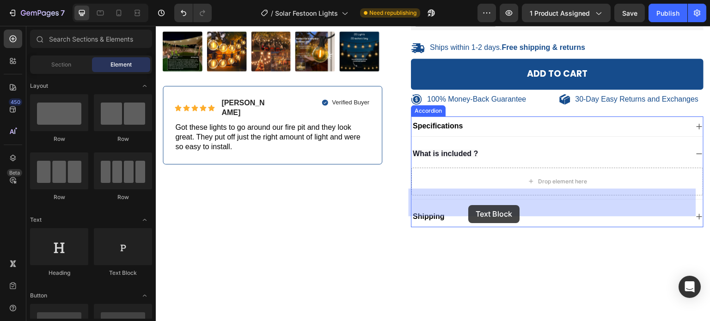
drag, startPoint x: 280, startPoint y: 279, endPoint x: 469, endPoint y: 205, distance: 202.9
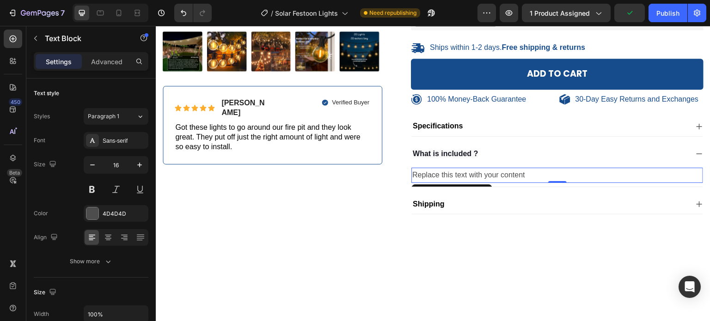
click at [474, 183] on div "Replace this text with your content" at bounding box center [557, 175] width 292 height 15
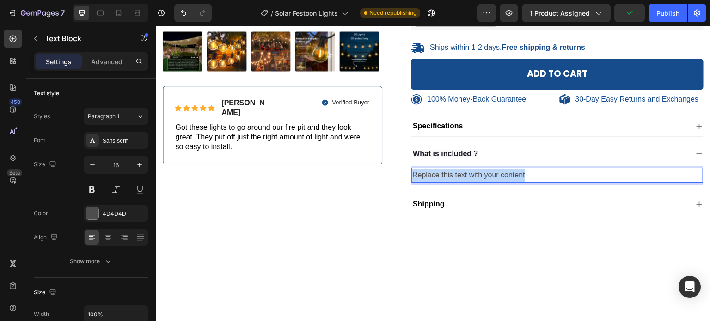
click at [474, 182] on p "Replace this text with your content" at bounding box center [557, 175] width 290 height 13
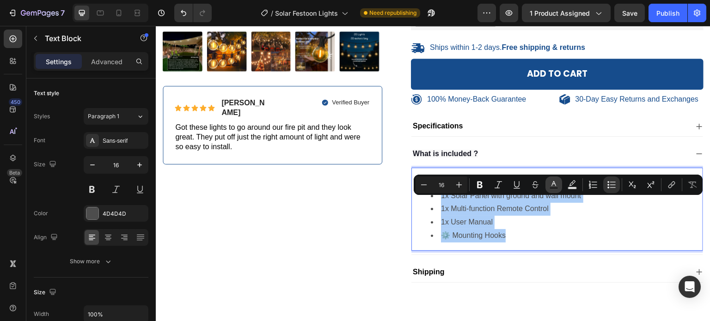
click at [555, 184] on icon "Editor contextual toolbar" at bounding box center [553, 183] width 5 height 5
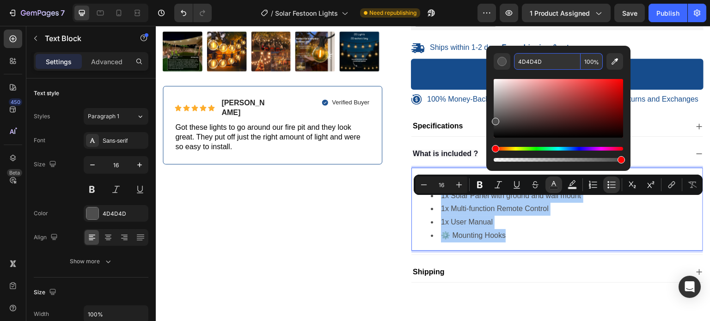
click at [534, 59] on input "4D4D4D" at bounding box center [547, 61] width 67 height 17
type input "121212"
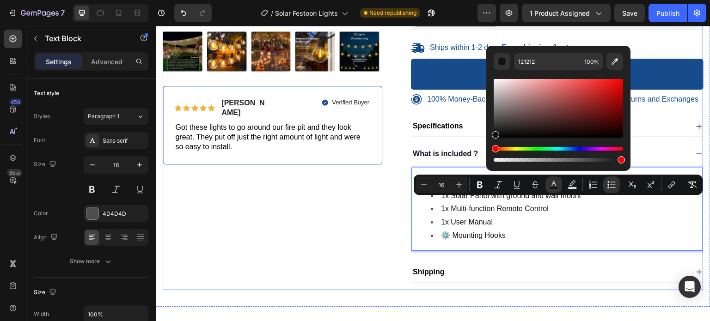
click at [350, 254] on div "100% Money-Back Guarantee Item List 30-Day Easy Returns Item List Row Product I…" at bounding box center [273, 48] width 220 height 484
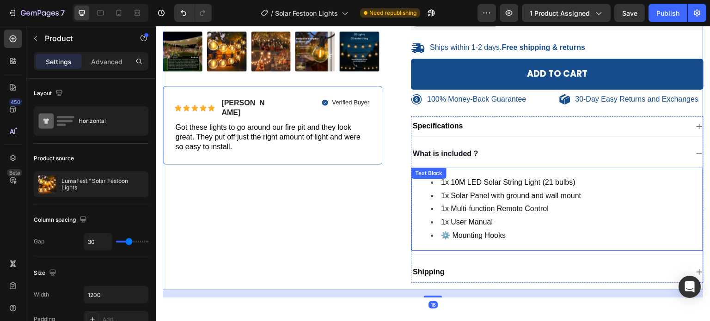
click at [452, 186] on span "1x 10M LED Solar String Light (21 bulbs)" at bounding box center [508, 182] width 135 height 8
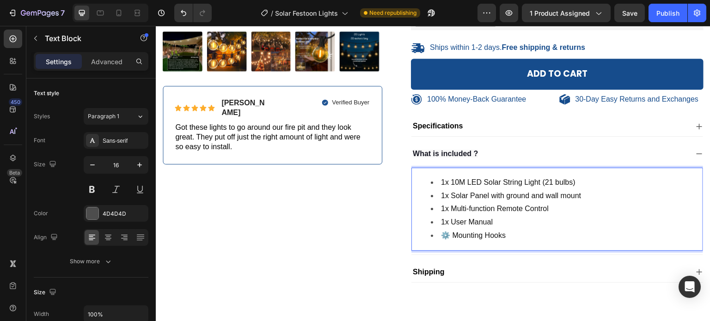
click at [478, 186] on span "1x 10M LED Solar String Light (21 bulbs)" at bounding box center [508, 182] width 135 height 8
click at [455, 186] on span "1x 10M LED Solar String Light (21 bulbs)" at bounding box center [508, 182] width 135 height 8
click at [452, 186] on span "1x 10M LED Solar String Light (21 bulbs)" at bounding box center [508, 182] width 135 height 8
click at [548, 186] on span "1x 20M LED Solar String Light (21 bulbs)" at bounding box center [508, 182] width 135 height 8
click at [459, 186] on span "1x 20M LED Solar String Light (20 bulbs)" at bounding box center [508, 182] width 135 height 8
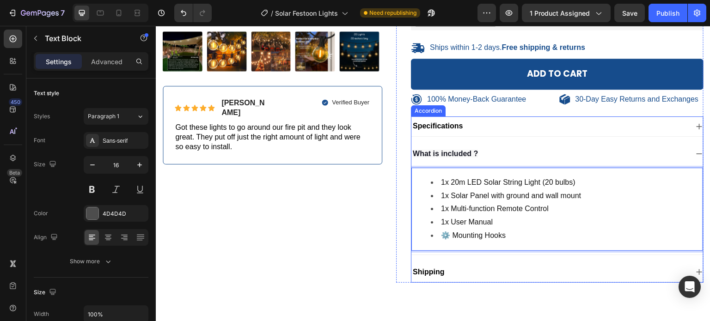
click at [475, 133] on div "Specifications" at bounding box center [549, 126] width 277 height 12
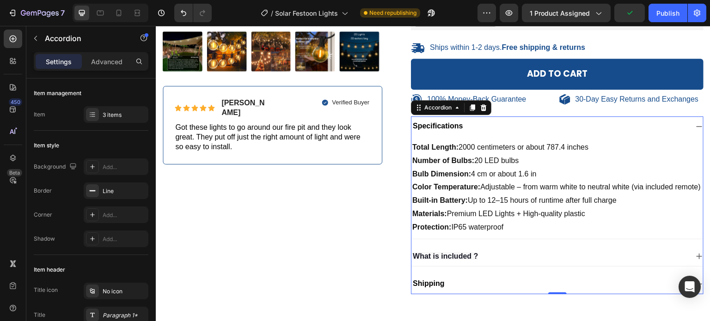
click at [516, 263] on div "What is included ?" at bounding box center [549, 257] width 277 height 12
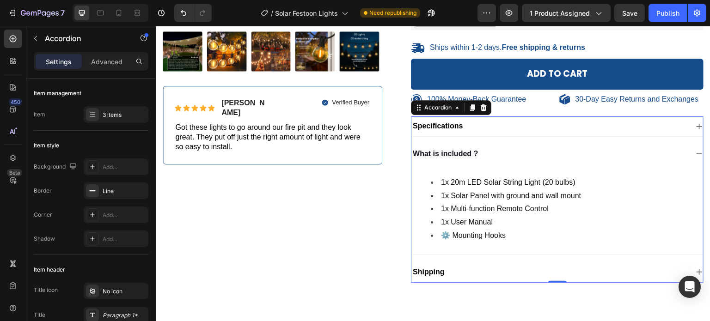
click at [479, 133] on div "Specifications" at bounding box center [549, 126] width 277 height 12
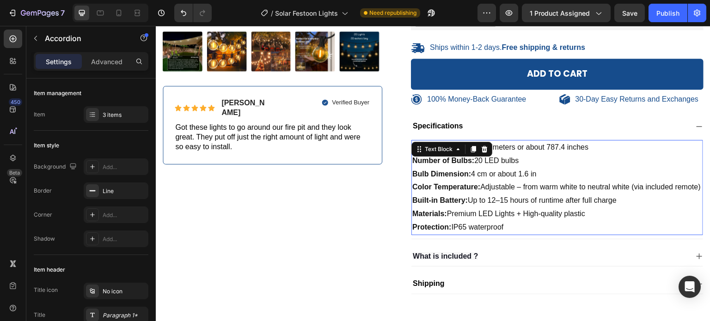
click at [472, 172] on div "Total Length: 2000 centimeters or about 787.4 inches Number of Bulbs: 20 LED bu…" at bounding box center [557, 187] width 292 height 95
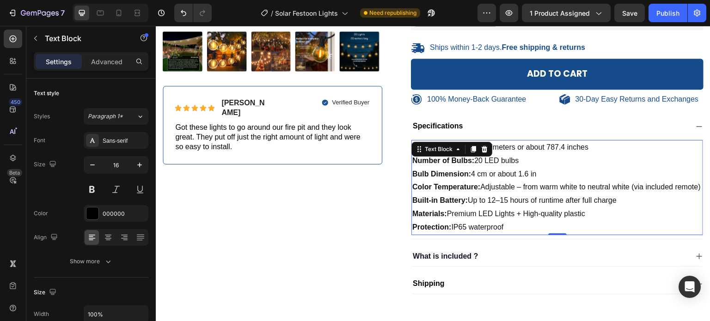
click at [510, 151] on span "Total Length: 2000 centimeters or about 787.4 inches" at bounding box center [500, 147] width 176 height 8
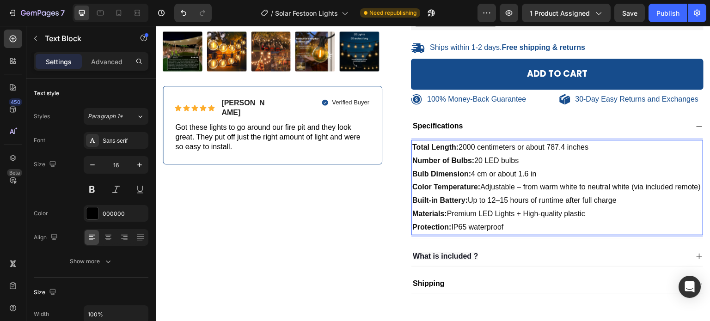
click at [472, 151] on span "Total Length: 2000 centimeters or about 787.4 inches" at bounding box center [500, 147] width 176 height 8
click at [484, 151] on span "Total Length: 20 centimeters or about 787.4 inches" at bounding box center [496, 147] width 168 height 8
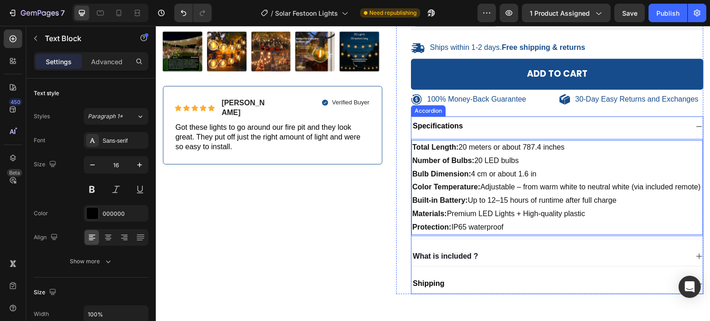
click at [519, 263] on div "What is included ?" at bounding box center [549, 257] width 277 height 12
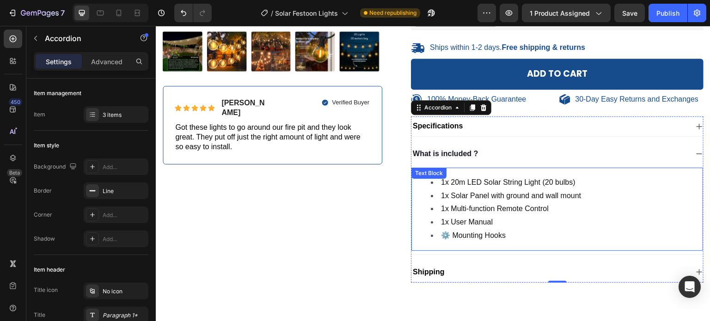
click at [579, 216] on li "1x Multi-function Remote Control" at bounding box center [566, 208] width 271 height 13
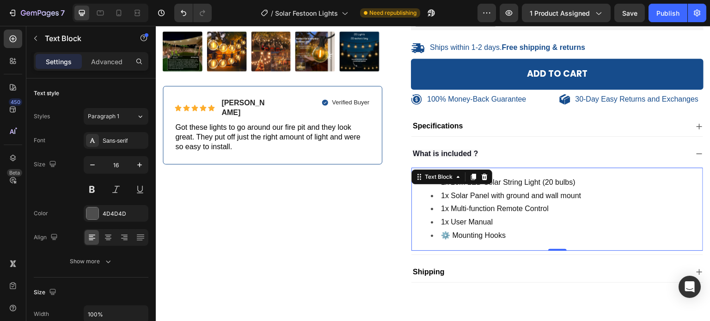
click at [546, 216] on li "1x Multi-function Remote Control" at bounding box center [566, 208] width 271 height 13
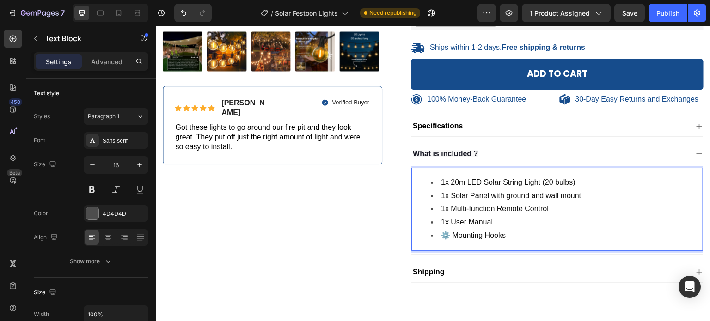
click at [584, 203] on li "1x Solar Panel with ground and wall mount" at bounding box center [566, 196] width 271 height 13
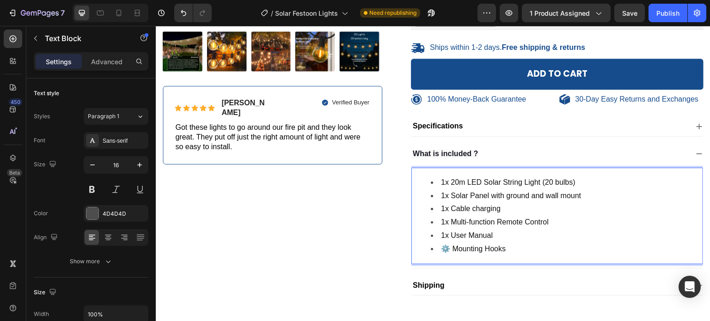
click at [473, 213] on span "1x Cable charging" at bounding box center [471, 209] width 60 height 8
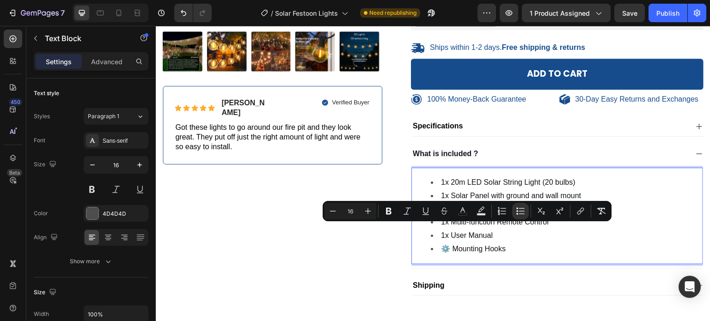
click at [493, 213] on span "1x Cable charging" at bounding box center [471, 209] width 60 height 8
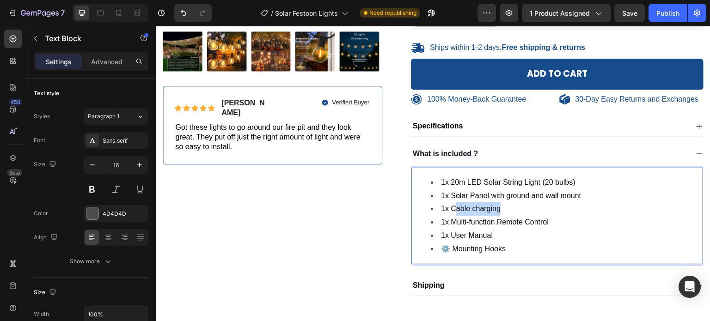
drag, startPoint x: 500, startPoint y: 229, endPoint x: 452, endPoint y: 227, distance: 48.6
click at [452, 216] on li "1x Cable charging" at bounding box center [566, 208] width 271 height 13
click at [532, 243] on li "1x User Manual" at bounding box center [566, 235] width 271 height 13
click at [532, 256] on li "⚙️ Mounting Hooks" at bounding box center [566, 249] width 271 height 13
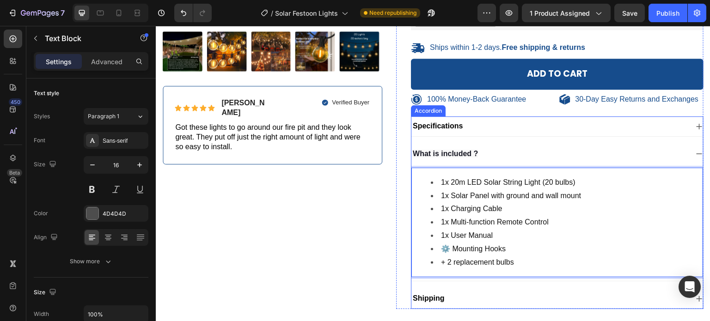
click at [506, 160] on div "What is included ?" at bounding box center [549, 154] width 277 height 12
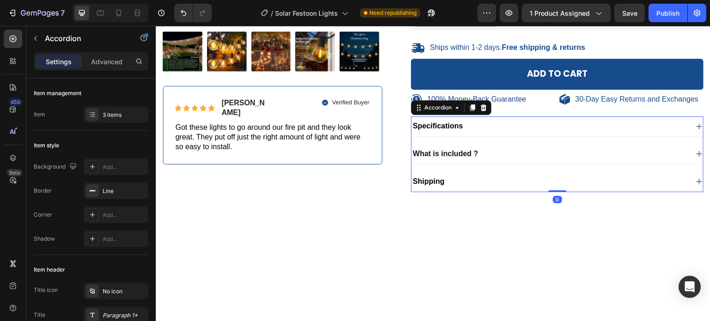
click at [512, 164] on div "What is included ?" at bounding box center [557, 154] width 292 height 20
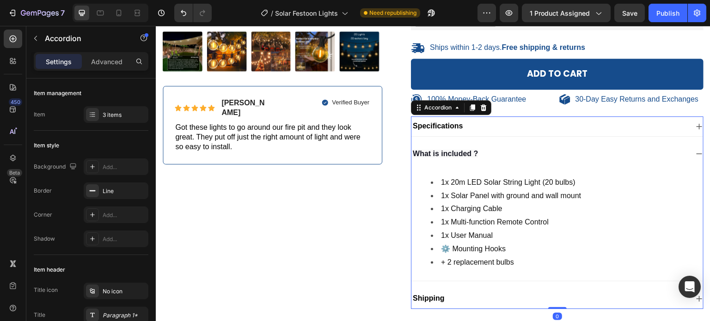
click at [519, 133] on div "Specifications" at bounding box center [549, 126] width 277 height 12
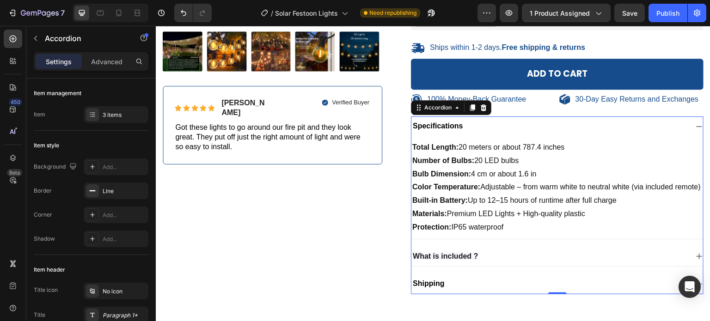
click at [523, 133] on div "Specifications" at bounding box center [549, 126] width 277 height 12
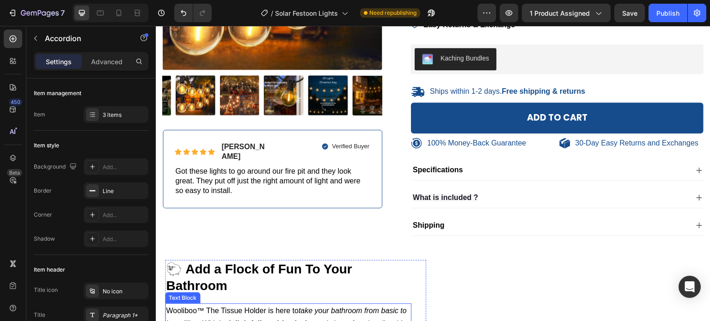
scroll to position [204, 0]
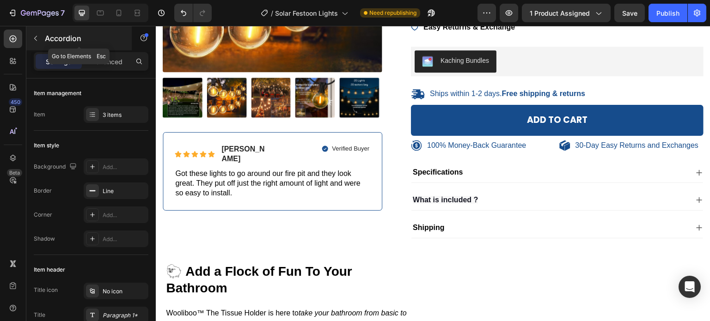
click at [39, 38] on icon "button" at bounding box center [35, 38] width 7 height 7
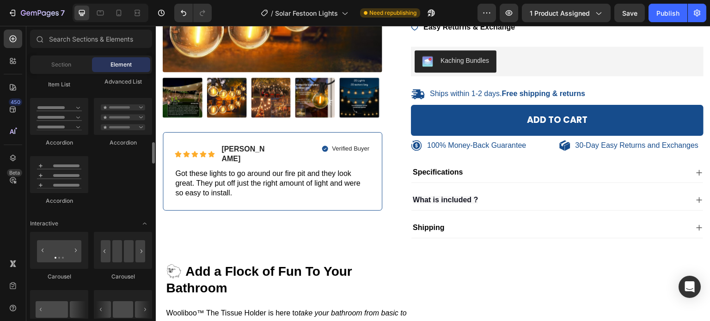
scroll to position [878, 0]
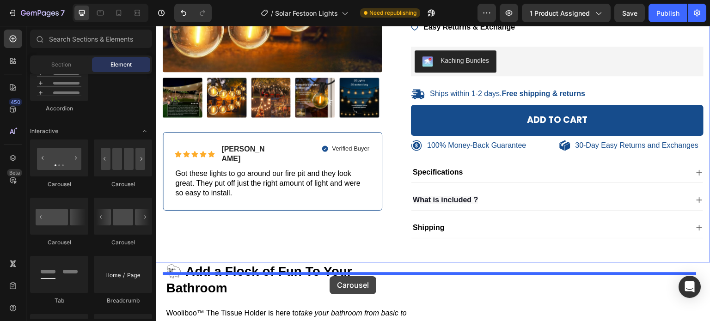
drag, startPoint x: 278, startPoint y: 190, endPoint x: 330, endPoint y: 276, distance: 100.8
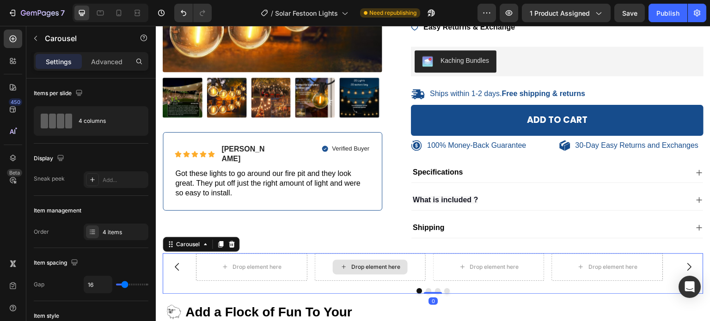
scroll to position [296, 0]
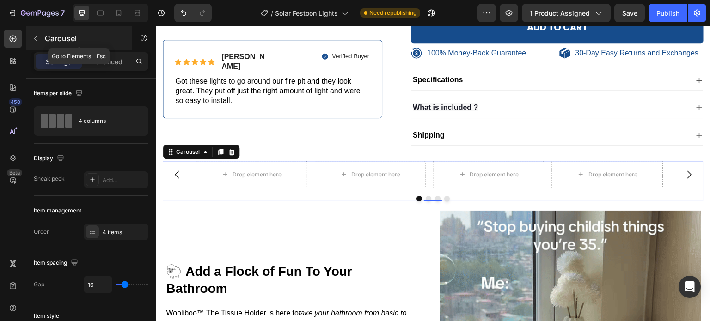
click at [42, 41] on button "button" at bounding box center [35, 38] width 15 height 15
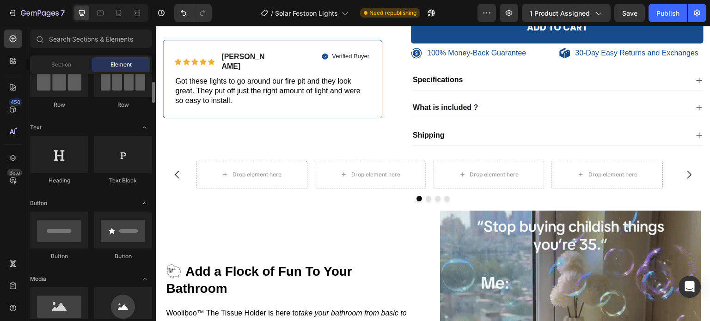
scroll to position [277, 0]
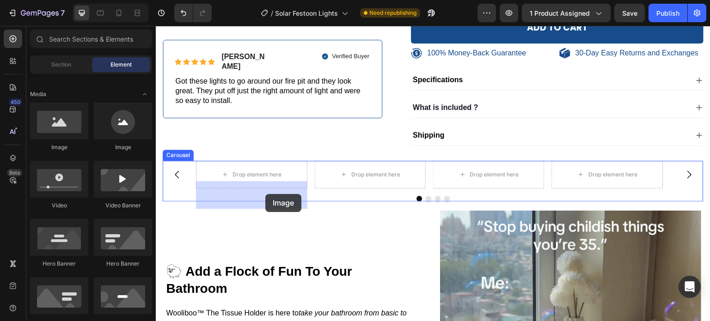
drag, startPoint x: 215, startPoint y: 154, endPoint x: 265, endPoint y: 194, distance: 64.2
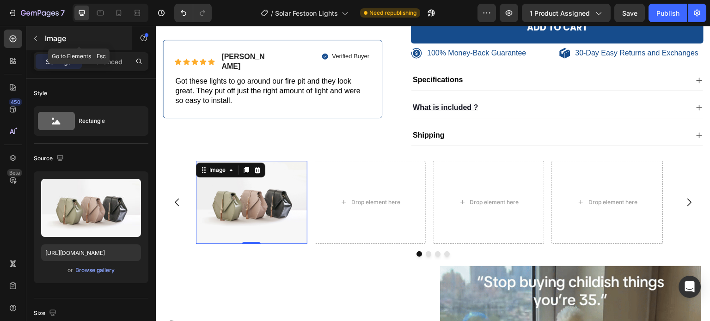
click at [39, 37] on icon "button" at bounding box center [35, 38] width 7 height 7
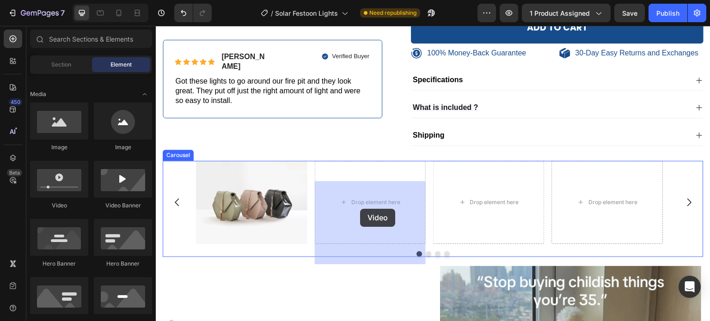
drag, startPoint x: 227, startPoint y: 203, endPoint x: 360, endPoint y: 209, distance: 133.2
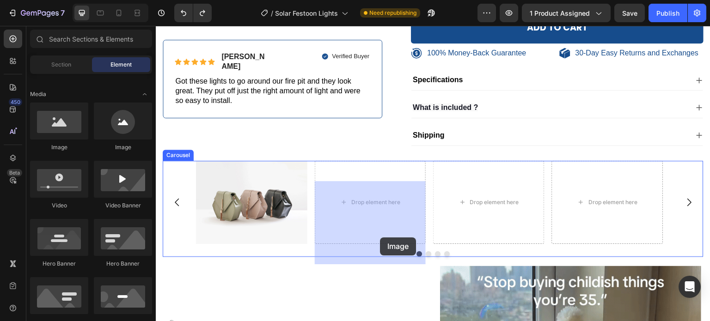
drag, startPoint x: 215, startPoint y: 165, endPoint x: 380, endPoint y: 238, distance: 180.7
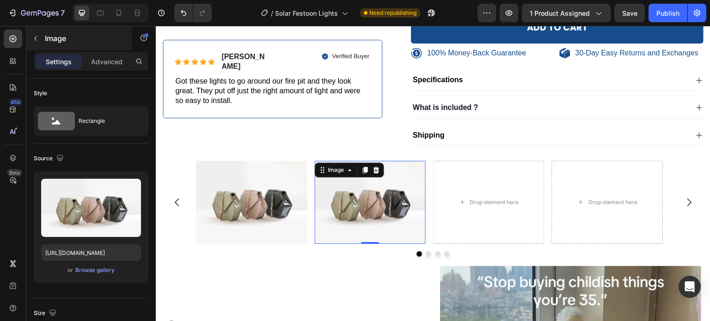
click at [39, 42] on button "button" at bounding box center [35, 38] width 15 height 15
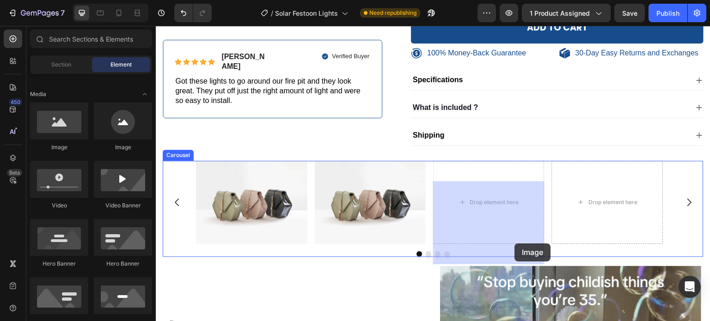
drag, startPoint x: 218, startPoint y: 159, endPoint x: 519, endPoint y: 244, distance: 312.4
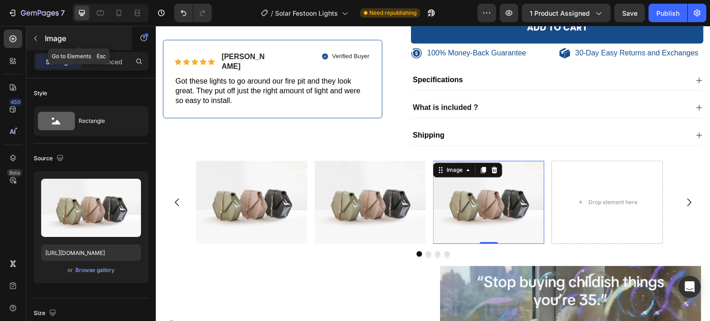
click at [37, 35] on icon "button" at bounding box center [35, 38] width 7 height 7
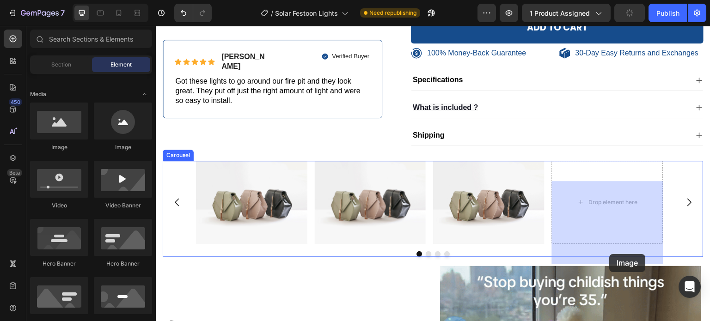
drag, startPoint x: 303, startPoint y: 169, endPoint x: 606, endPoint y: 237, distance: 309.8
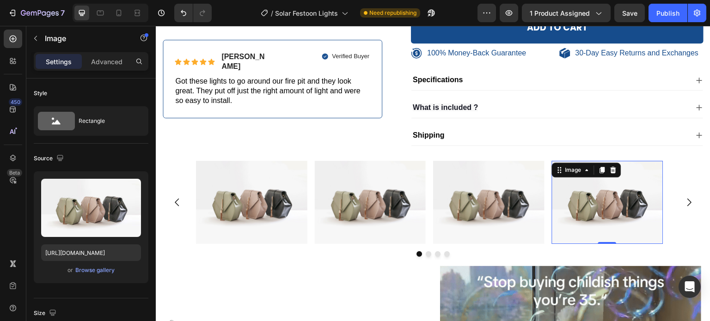
click at [228, 215] on img at bounding box center [251, 203] width 111 height 84
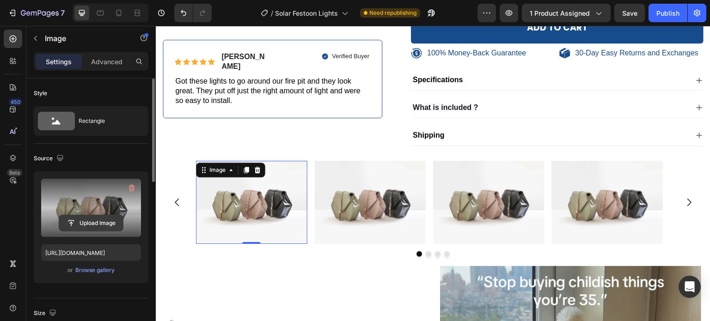
click at [109, 221] on input "file" at bounding box center [91, 223] width 64 height 16
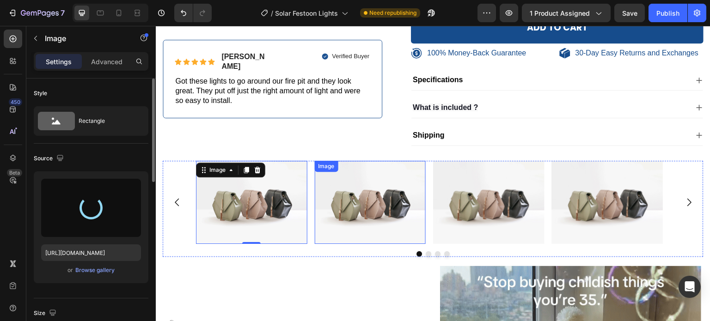
type input "https://cdn.shopify.com/s/files/1/0410/2160/4007/files/gempages_544109949421093…"
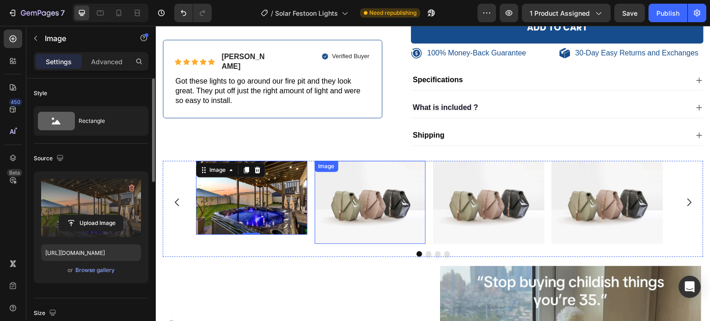
click at [344, 214] on img at bounding box center [370, 203] width 111 height 84
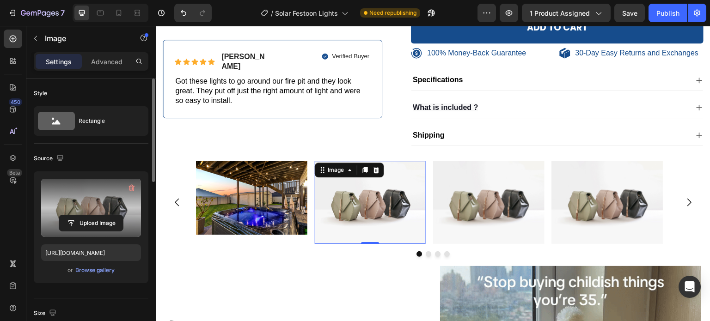
click at [111, 213] on label at bounding box center [91, 208] width 100 height 58
click at [111, 215] on input "file" at bounding box center [91, 223] width 64 height 16
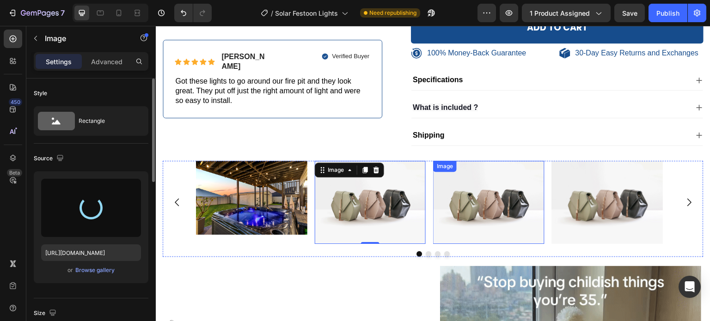
type input "https://cdn.shopify.com/s/files/1/0410/2160/4007/files/gempages_544109949421093…"
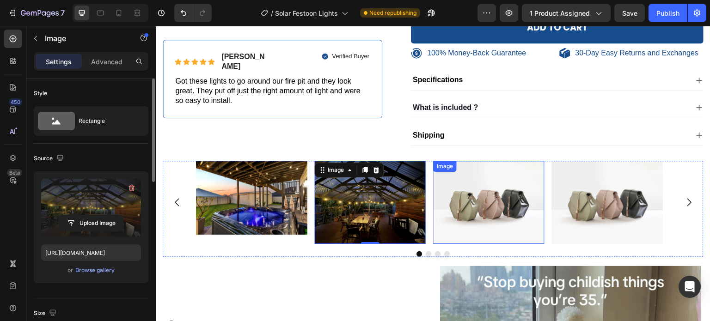
click at [477, 225] on img at bounding box center [488, 203] width 111 height 84
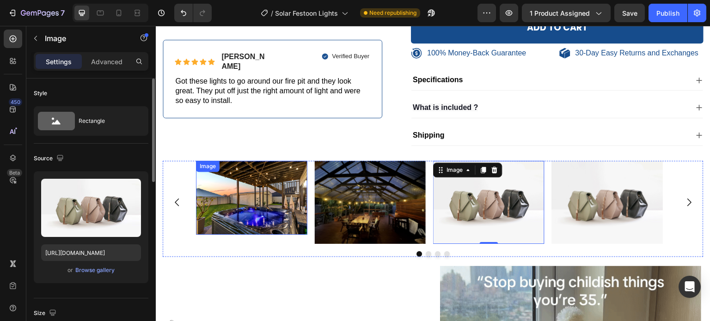
click at [254, 217] on img at bounding box center [251, 198] width 111 height 74
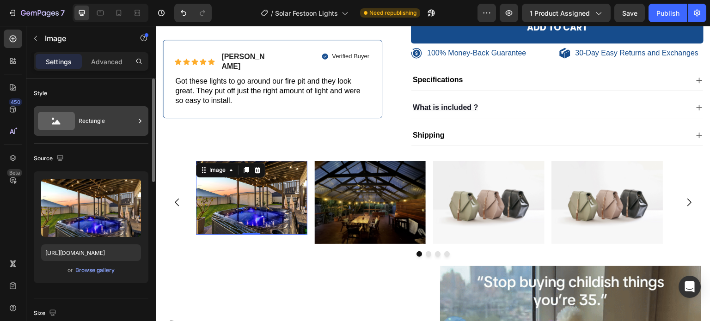
click at [118, 118] on div "Rectangle" at bounding box center [107, 120] width 56 height 21
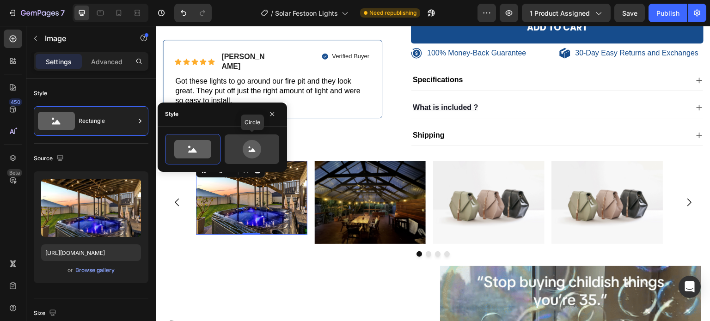
click at [255, 147] on icon at bounding box center [252, 149] width 18 height 18
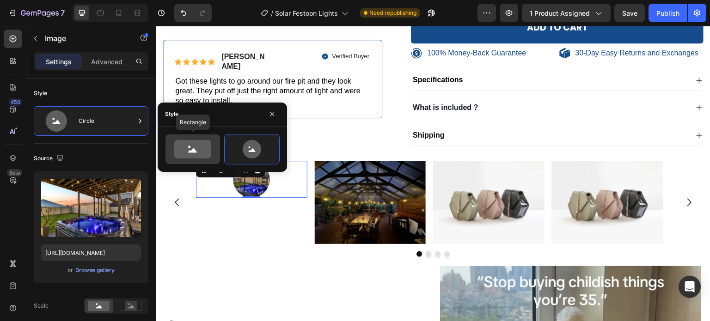
click at [214, 151] on icon at bounding box center [192, 149] width 43 height 18
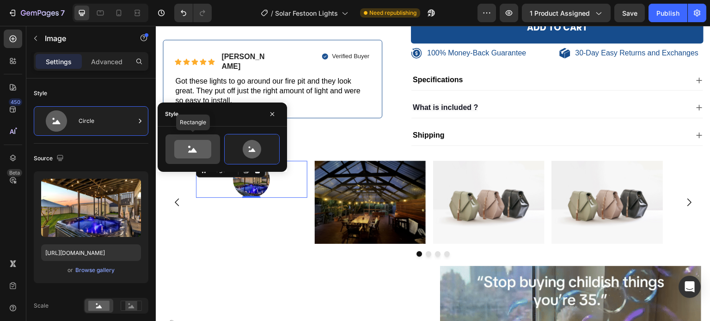
type input "100"
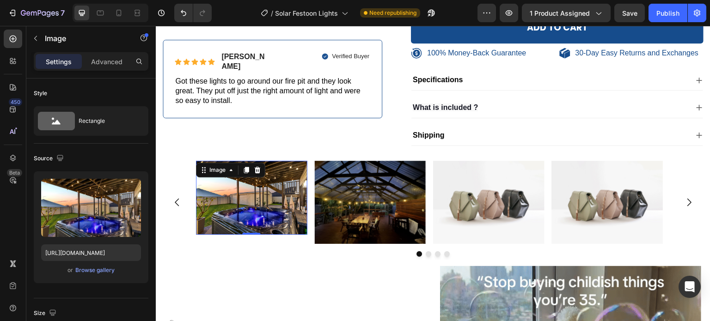
click at [110, 158] on div "Source" at bounding box center [91, 158] width 115 height 15
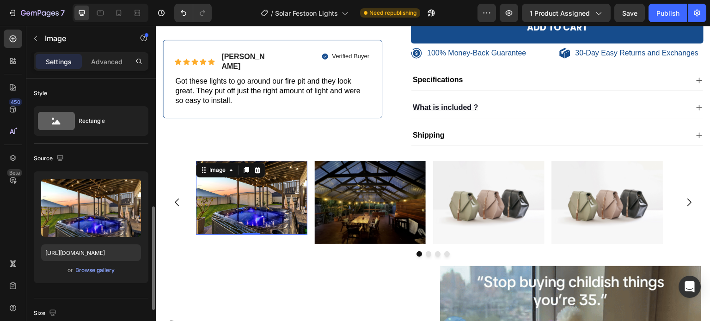
scroll to position [185, 0]
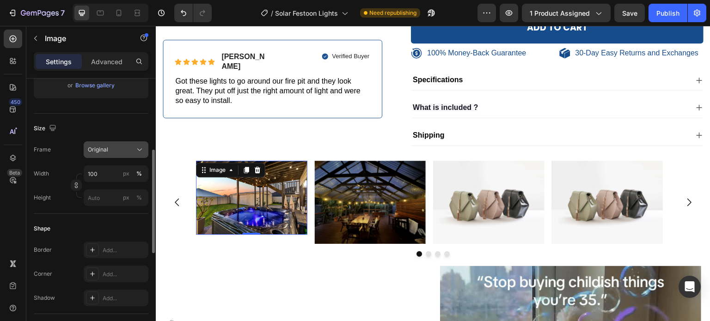
click at [117, 153] on button "Original" at bounding box center [116, 149] width 65 height 17
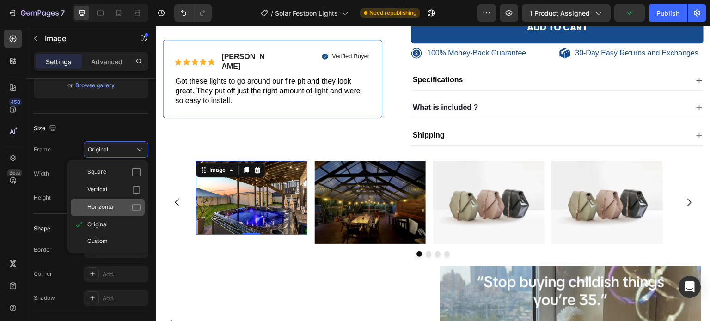
click at [125, 207] on div "Horizontal" at bounding box center [114, 207] width 54 height 9
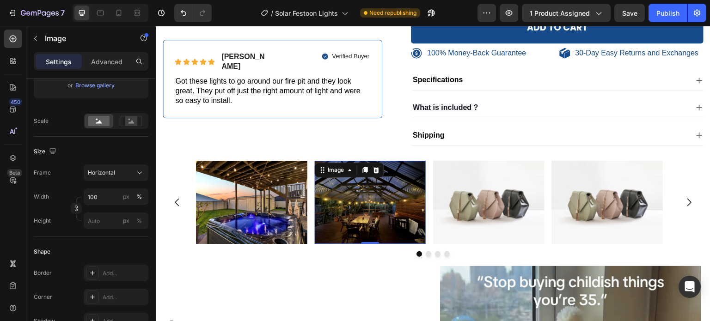
click at [362, 229] on img at bounding box center [370, 203] width 111 height 84
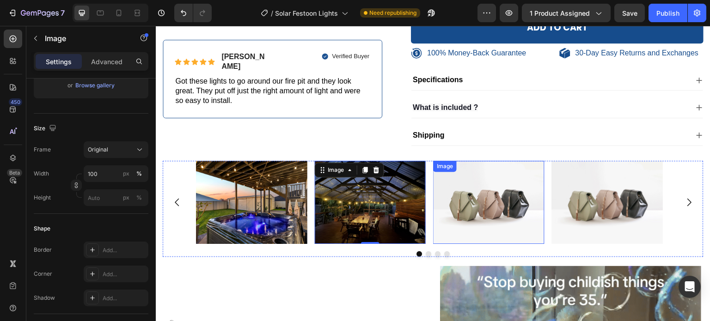
click at [461, 223] on img at bounding box center [488, 203] width 111 height 84
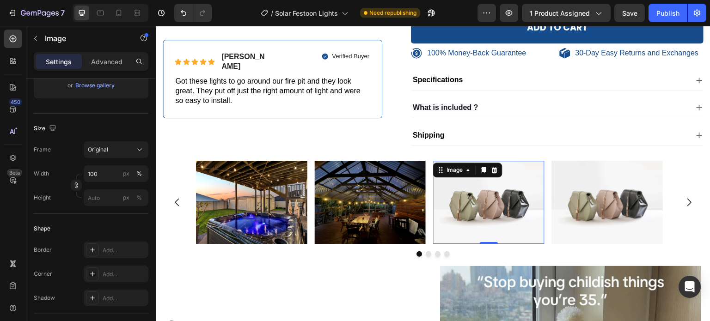
click at [379, 224] on img at bounding box center [370, 203] width 111 height 84
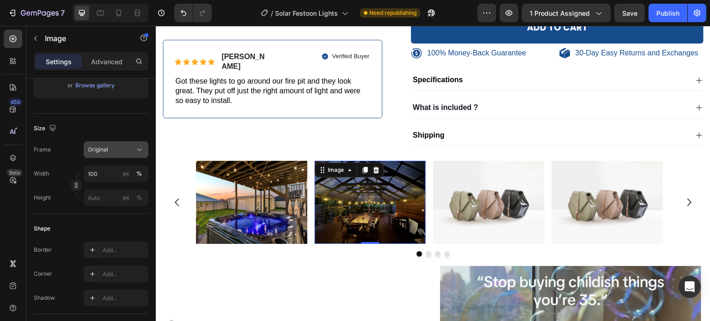
click at [128, 151] on div "Original" at bounding box center [110, 150] width 45 height 8
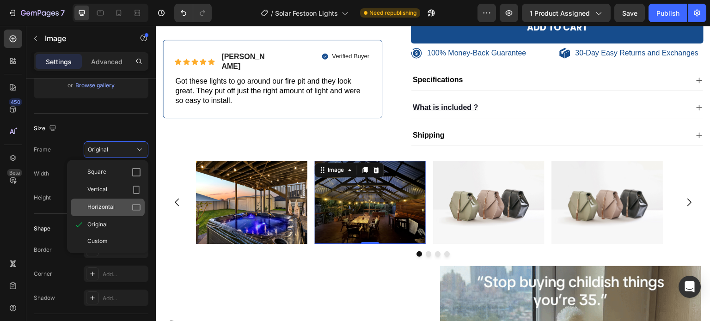
drag, startPoint x: 131, startPoint y: 204, endPoint x: 23, endPoint y: 177, distance: 111.9
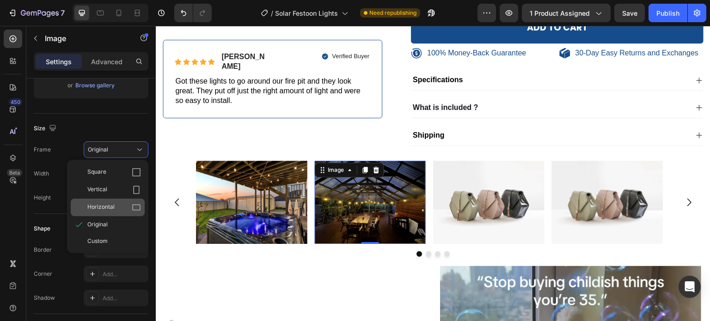
click at [132, 204] on icon at bounding box center [136, 207] width 9 height 9
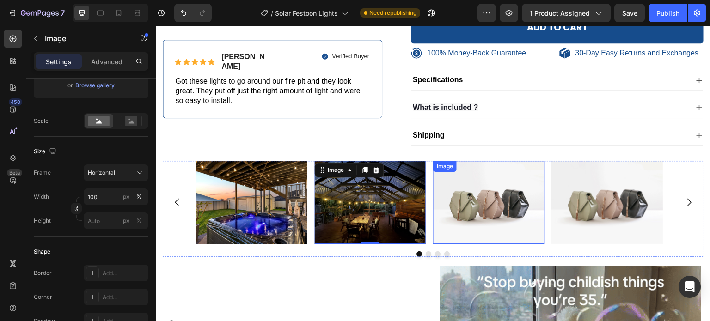
click at [484, 214] on img at bounding box center [488, 203] width 111 height 84
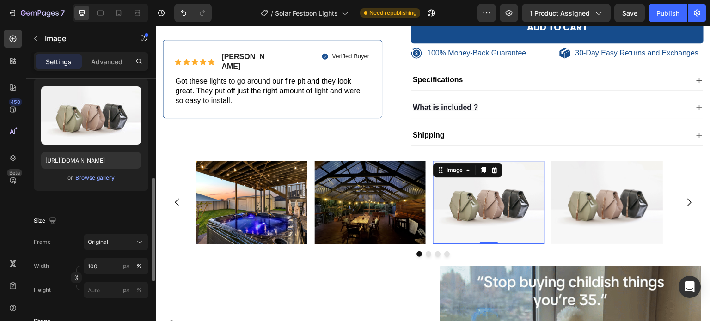
scroll to position [139, 0]
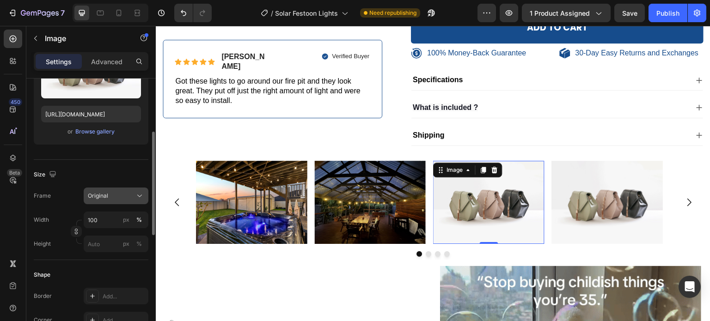
click at [113, 192] on div "Original" at bounding box center [110, 196] width 45 height 8
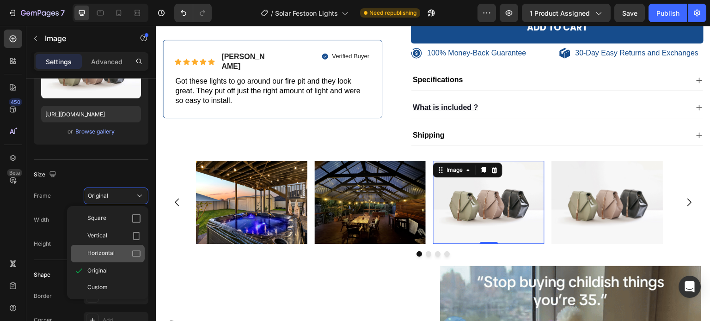
click at [131, 253] on div "Horizontal" at bounding box center [114, 253] width 54 height 9
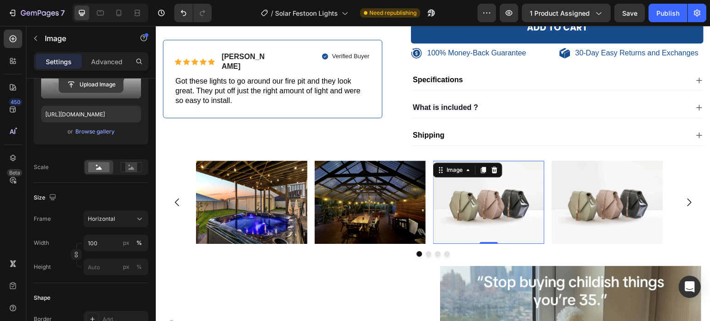
click at [108, 91] on input "file" at bounding box center [91, 85] width 64 height 16
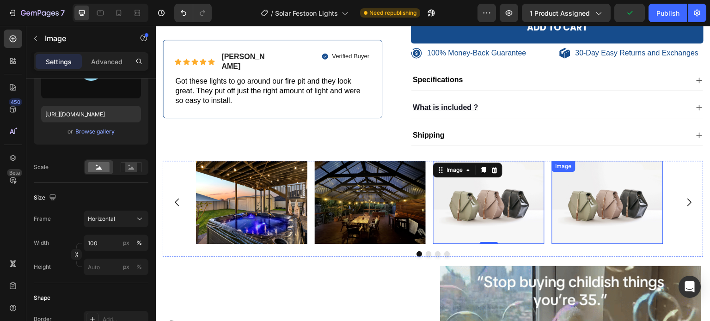
type input "https://cdn.shopify.com/s/files/1/0410/2160/4007/files/gempages_544109949421093…"
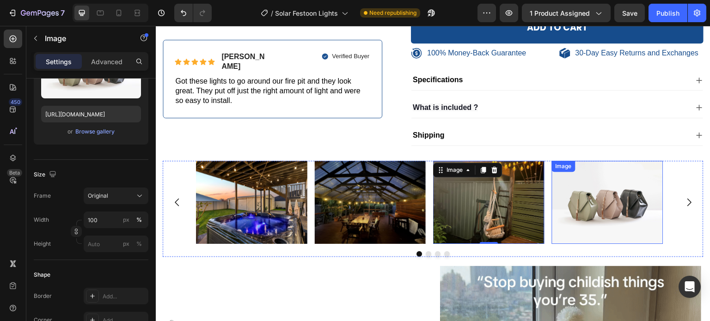
click at [578, 236] on img at bounding box center [607, 203] width 111 height 84
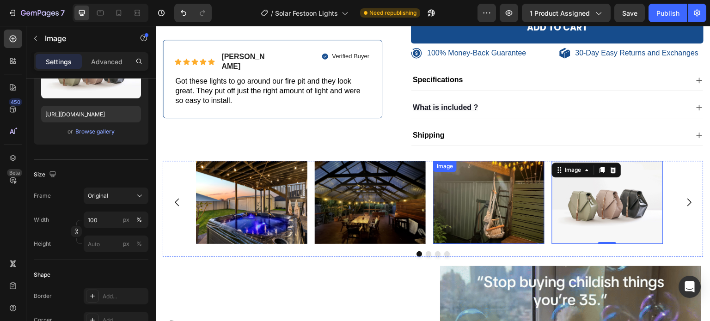
click at [454, 223] on img at bounding box center [488, 203] width 111 height 84
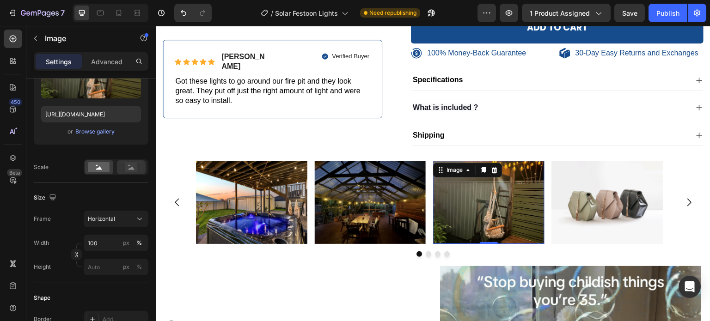
click at [129, 165] on circle at bounding box center [130, 166] width 2 height 2
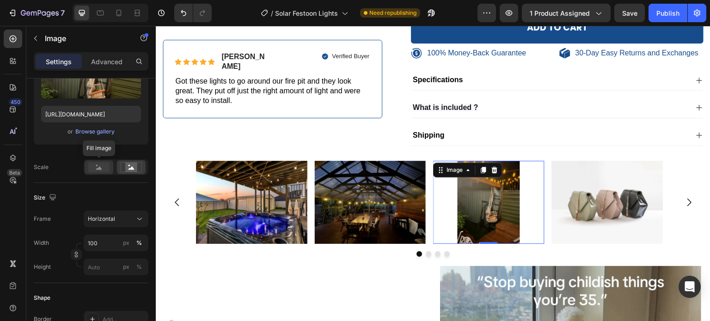
click at [94, 164] on rect at bounding box center [98, 167] width 21 height 10
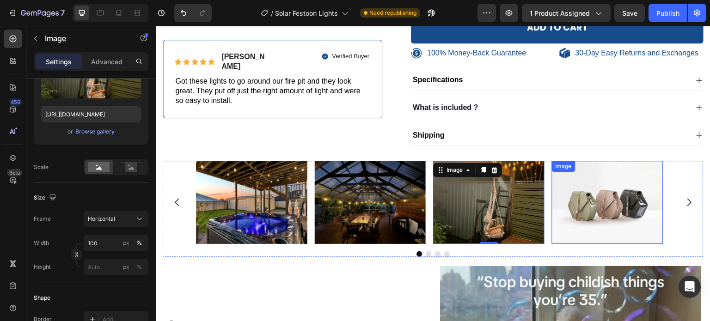
click at [600, 227] on img at bounding box center [607, 203] width 111 height 84
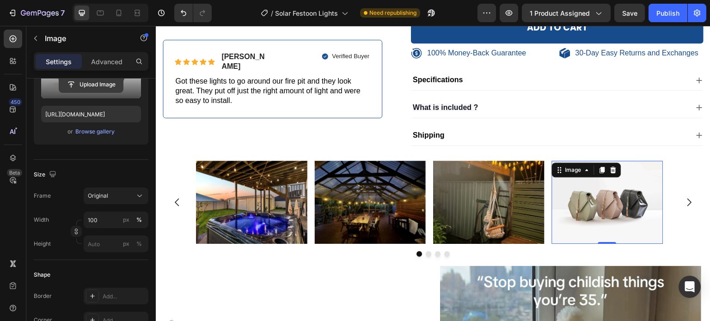
click at [110, 85] on input "file" at bounding box center [91, 85] width 64 height 16
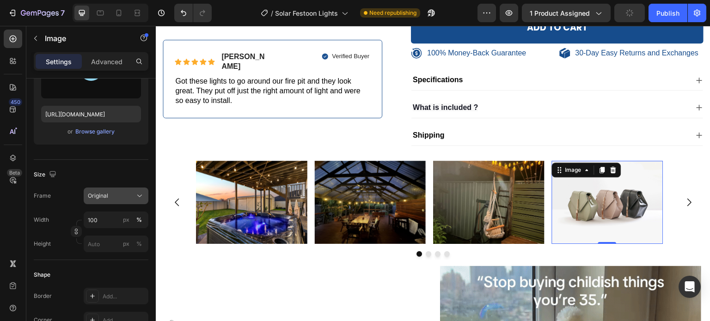
click at [105, 194] on span "Original" at bounding box center [98, 196] width 20 height 8
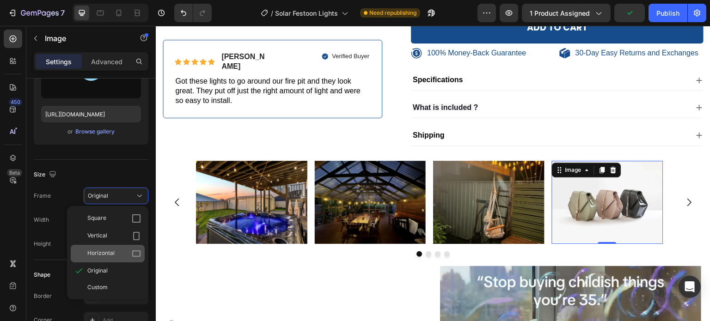
click at [131, 252] on div "Horizontal" at bounding box center [114, 253] width 54 height 9
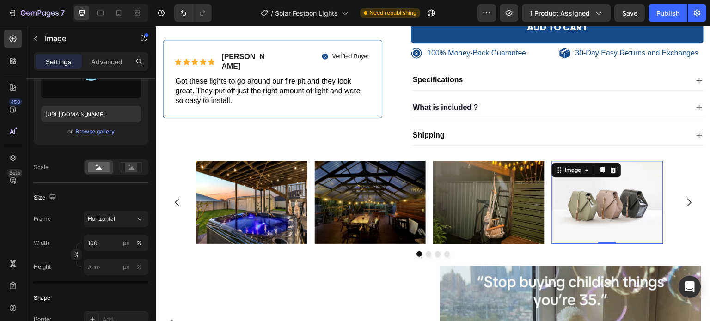
type input "https://cdn.shopify.com/s/files/1/0410/2160/4007/files/gempages_544109949421093…"
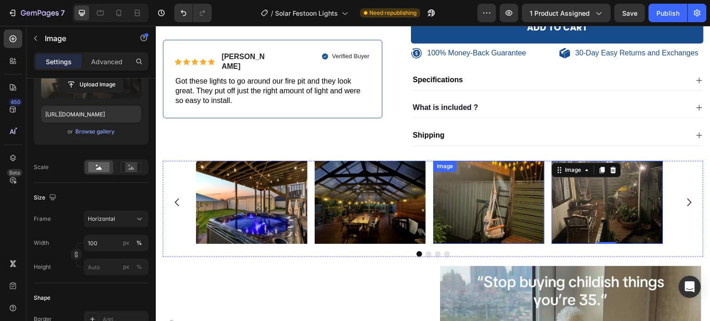
click at [521, 205] on img at bounding box center [488, 203] width 111 height 84
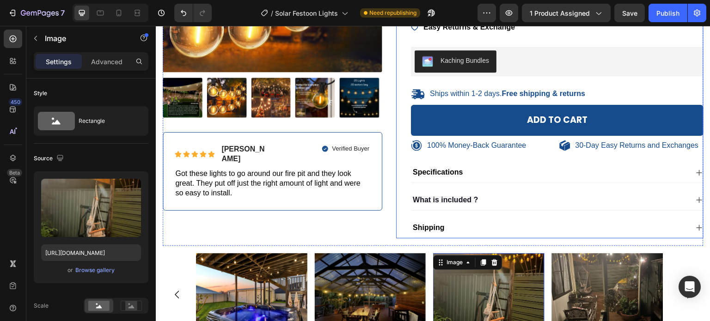
scroll to position [435, 0]
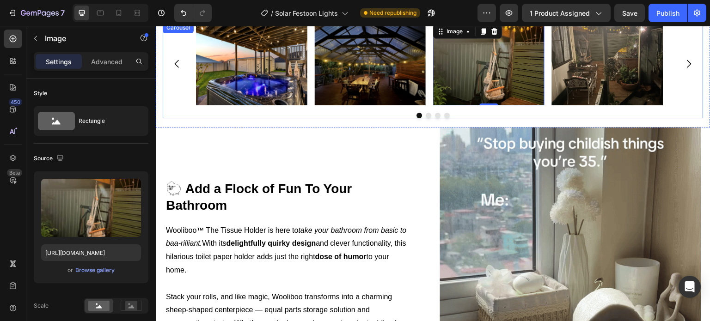
click at [310, 118] on div at bounding box center [433, 116] width 541 height 6
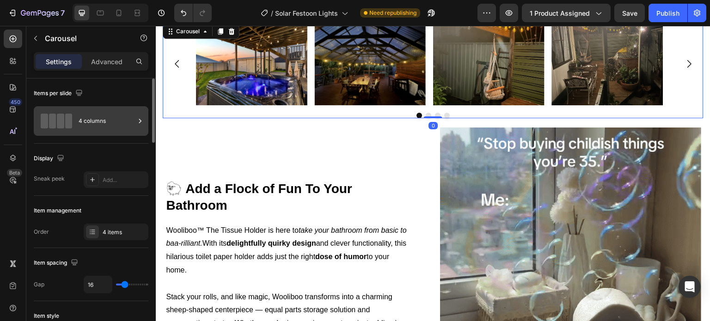
click at [106, 126] on div "4 columns" at bounding box center [107, 120] width 56 height 21
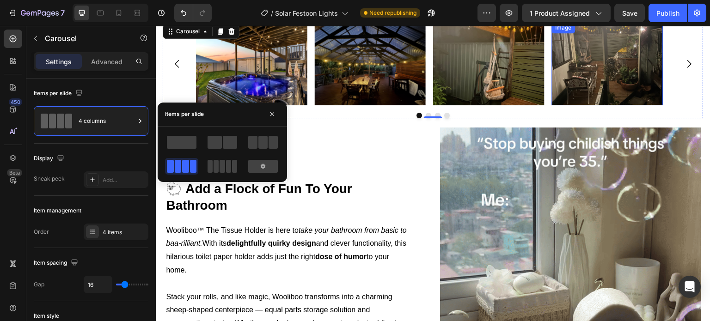
click at [597, 87] on img at bounding box center [607, 64] width 111 height 84
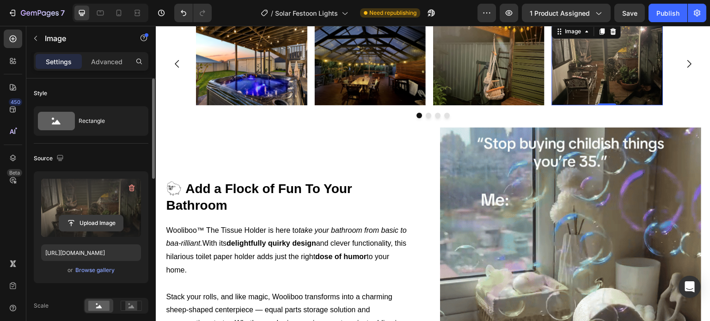
click at [106, 215] on input "file" at bounding box center [91, 223] width 64 height 16
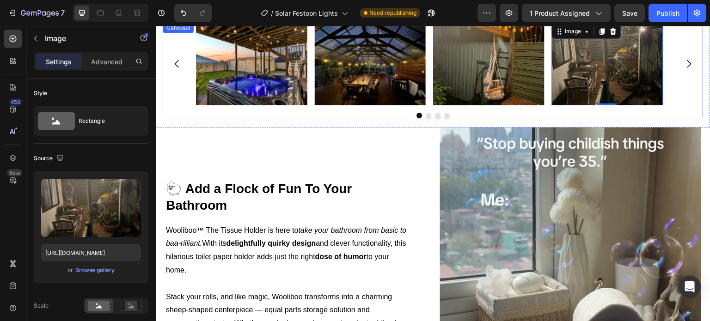
click at [196, 118] on div at bounding box center [433, 116] width 541 height 6
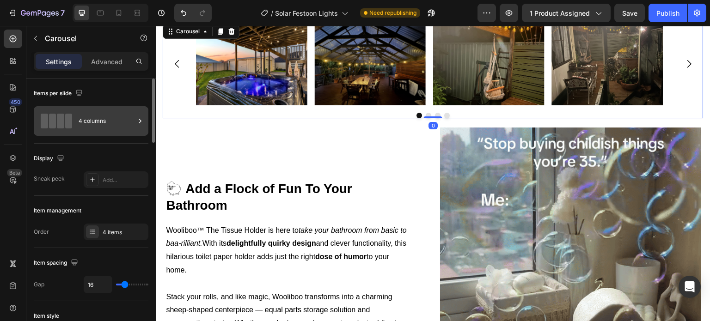
click at [104, 130] on div "4 columns" at bounding box center [107, 120] width 56 height 21
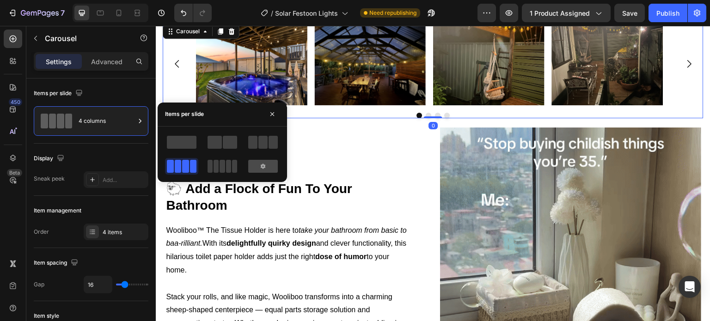
click at [268, 163] on div at bounding box center [263, 166] width 30 height 13
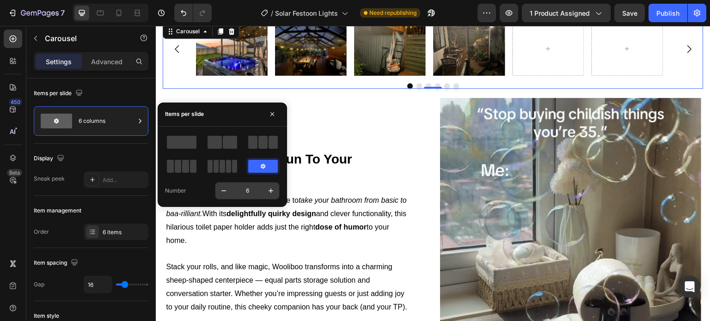
click at [253, 190] on input "6" at bounding box center [247, 191] width 31 height 17
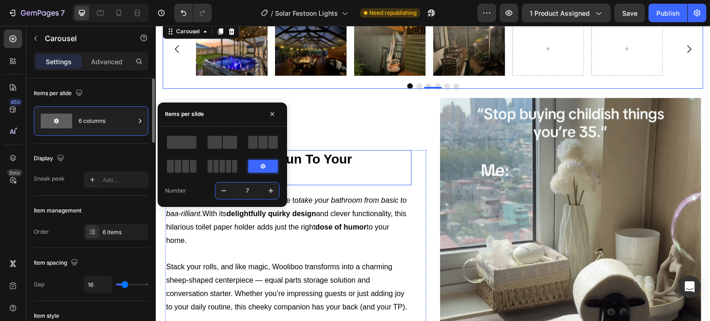
type input "7"
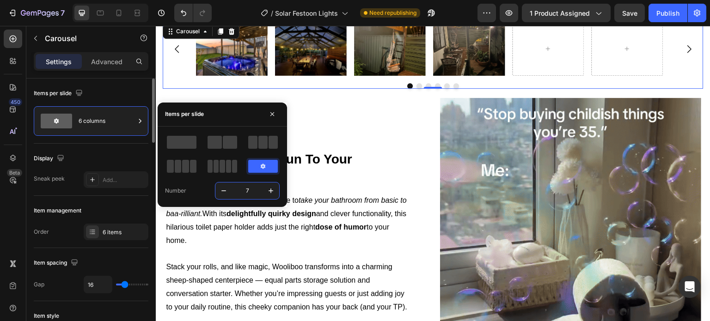
click at [104, 155] on div "Display" at bounding box center [91, 158] width 115 height 15
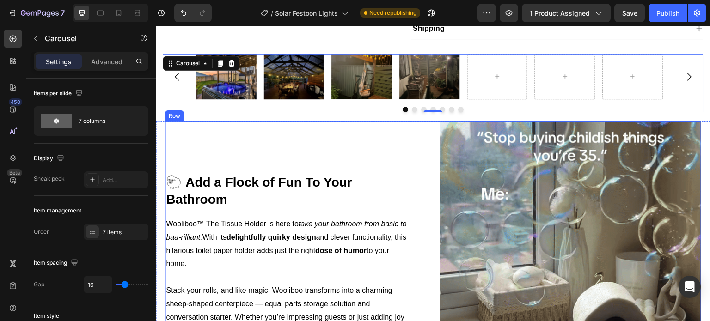
scroll to position [389, 0]
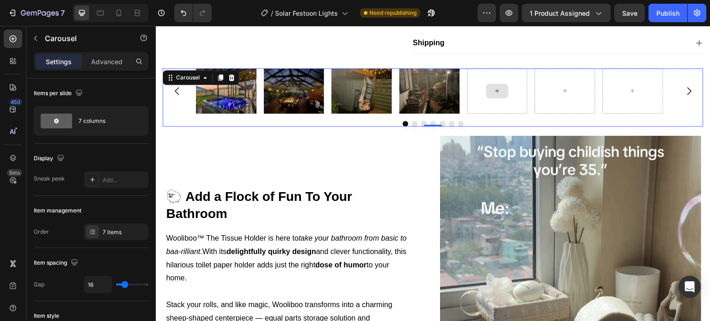
click at [496, 114] on div at bounding box center [497, 90] width 61 height 45
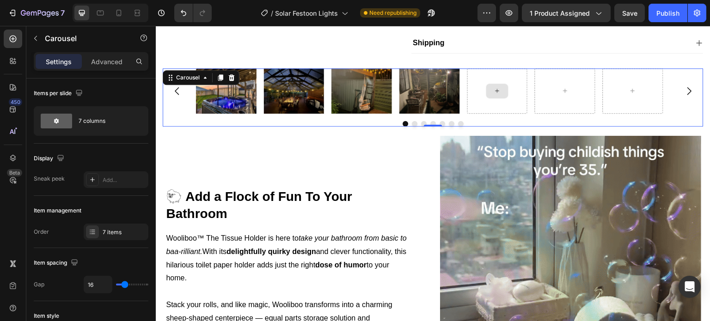
click at [490, 98] on div at bounding box center [497, 91] width 22 height 15
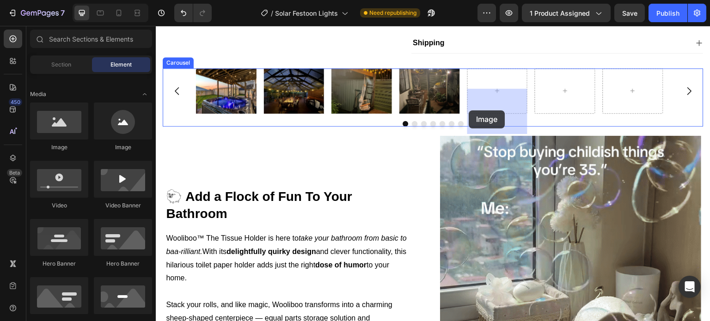
drag, startPoint x: 248, startPoint y: 153, endPoint x: 469, endPoint y: 110, distance: 225.6
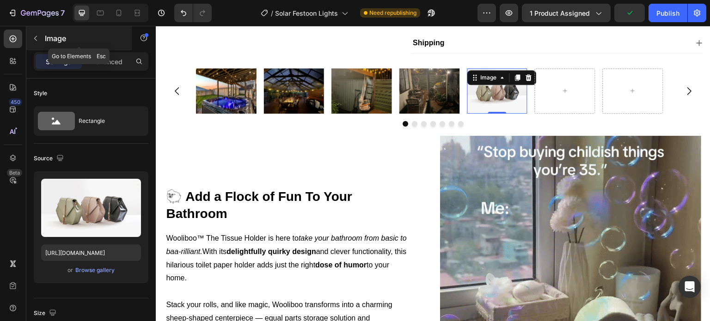
click at [36, 41] on icon "button" at bounding box center [35, 38] width 7 height 7
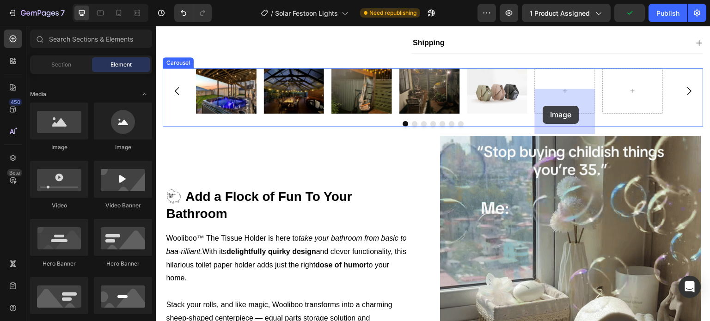
drag, startPoint x: 264, startPoint y: 155, endPoint x: 279, endPoint y: 84, distance: 72.2
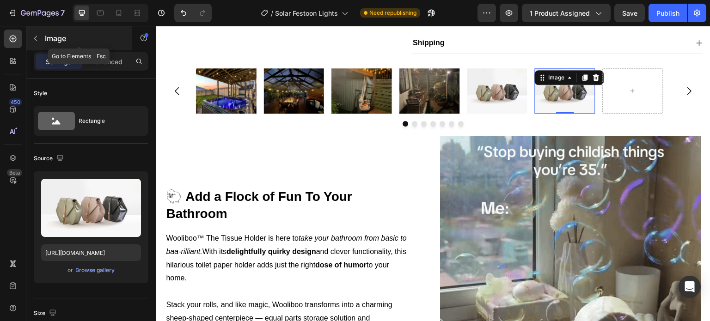
click at [39, 31] on button "button" at bounding box center [35, 38] width 15 height 15
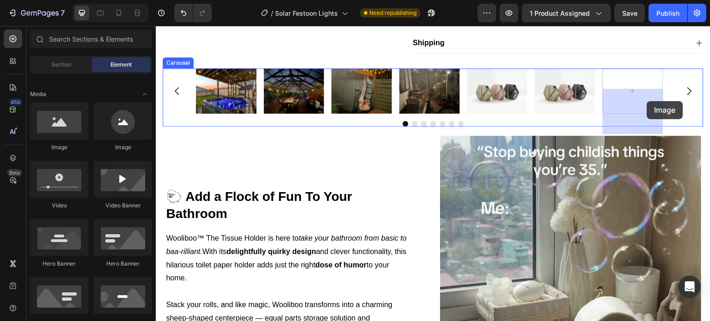
drag, startPoint x: 294, startPoint y: 146, endPoint x: 514, endPoint y: 117, distance: 222.3
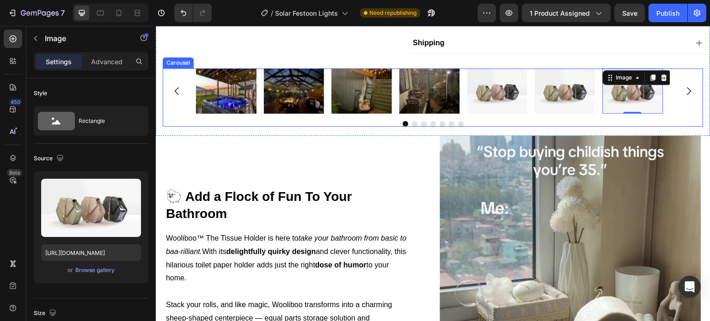
click at [494, 111] on img at bounding box center [497, 90] width 61 height 45
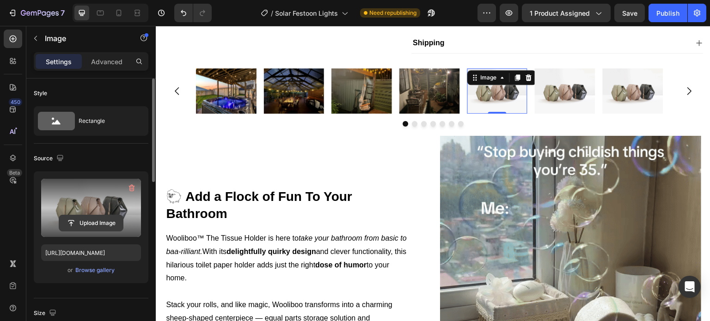
click at [83, 220] on input "file" at bounding box center [91, 223] width 64 height 16
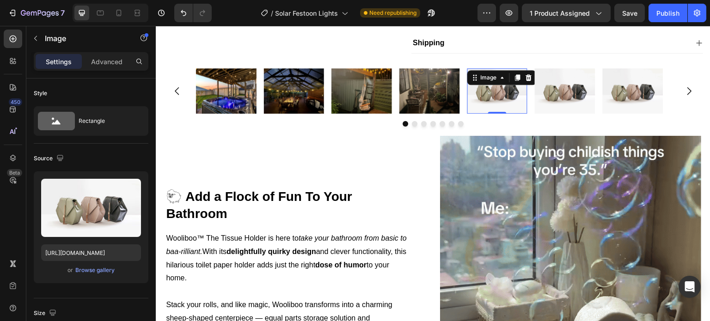
click at [577, 98] on img at bounding box center [565, 90] width 61 height 45
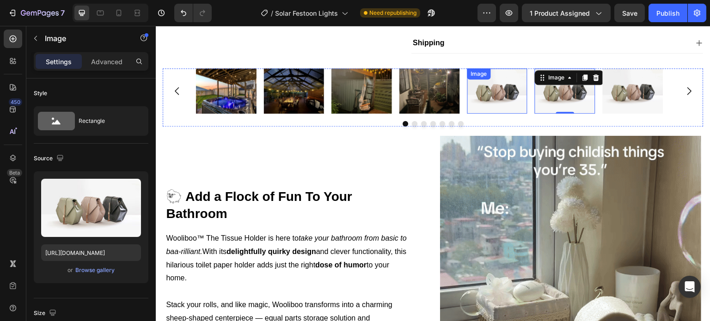
click at [504, 110] on img at bounding box center [497, 90] width 61 height 45
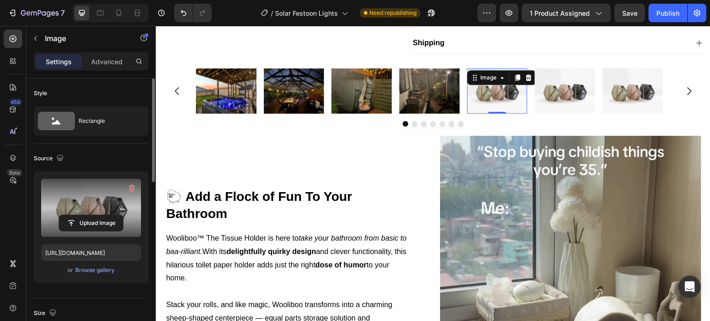
click at [97, 214] on label at bounding box center [91, 208] width 100 height 58
click at [97, 215] on input "file" at bounding box center [91, 223] width 64 height 16
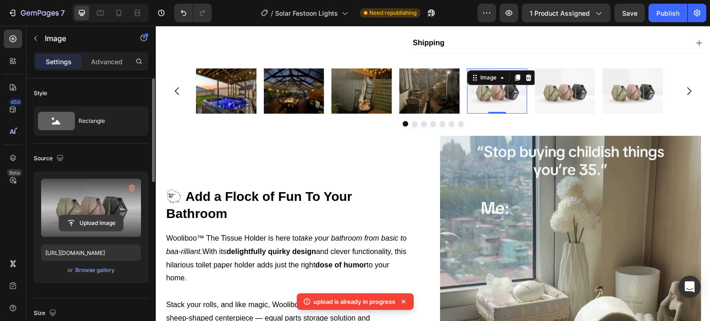
click at [108, 215] on input "file" at bounding box center [91, 223] width 64 height 16
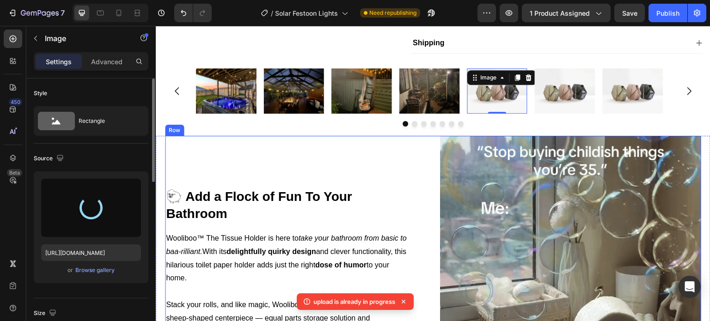
type input "https://cdn.shopify.com/s/files/1/0410/2160/4007/files/gempages_544109949421093…"
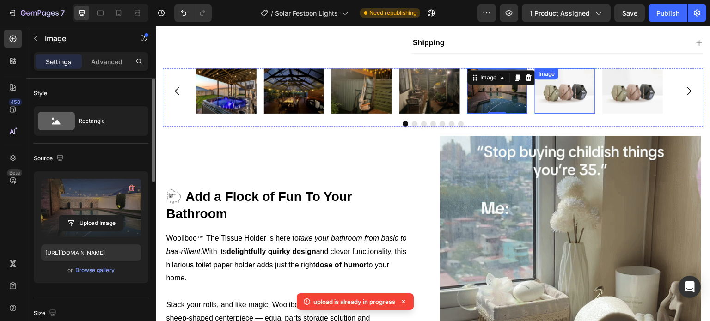
click at [560, 114] on img at bounding box center [565, 90] width 61 height 45
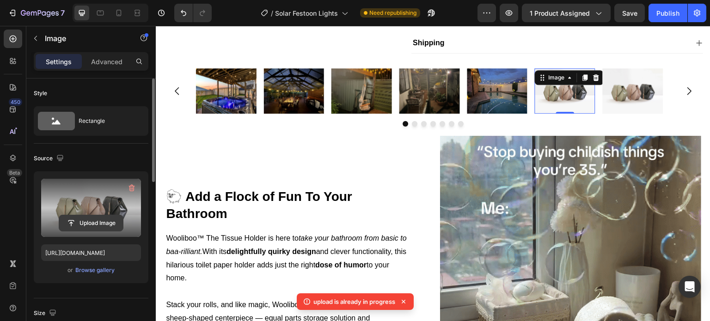
click at [100, 215] on input "file" at bounding box center [91, 223] width 64 height 16
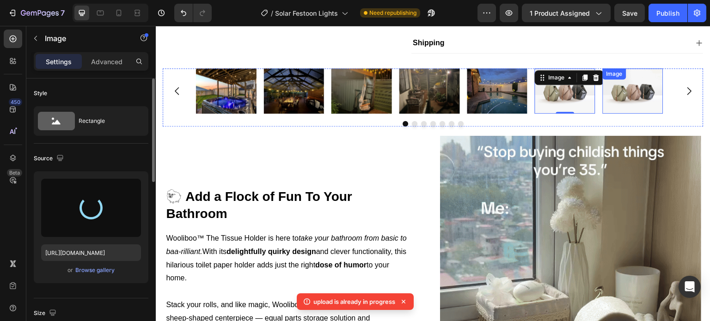
type input "https://cdn.shopify.com/s/files/1/0410/2160/4007/files/gempages_544109949421093…"
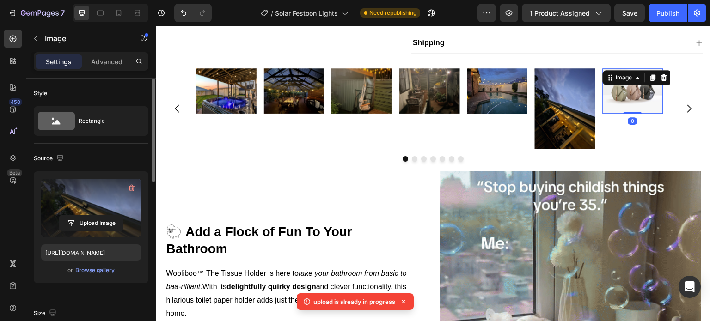
click at [652, 114] on img at bounding box center [633, 90] width 61 height 45
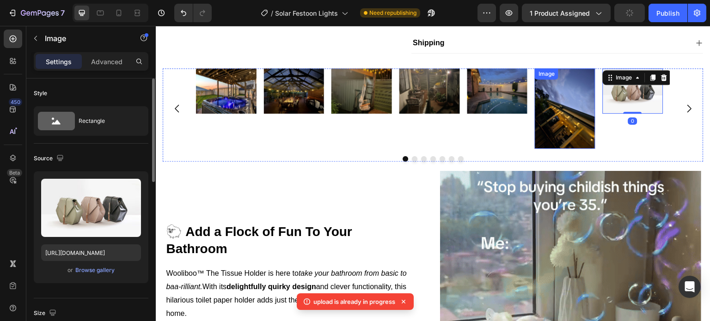
click at [584, 133] on img at bounding box center [565, 108] width 61 height 80
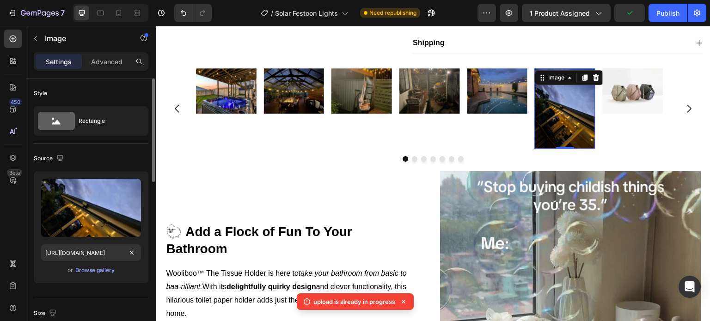
scroll to position [231, 0]
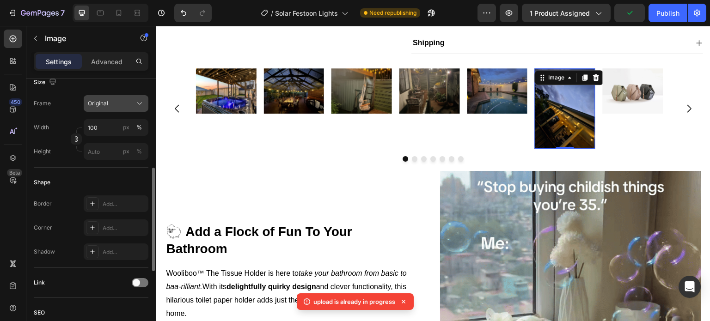
click at [117, 100] on div "Original" at bounding box center [110, 103] width 45 height 8
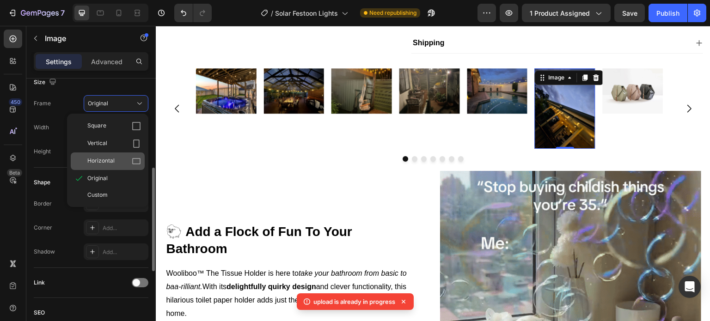
drag, startPoint x: 137, startPoint y: 160, endPoint x: 177, endPoint y: 117, distance: 59.2
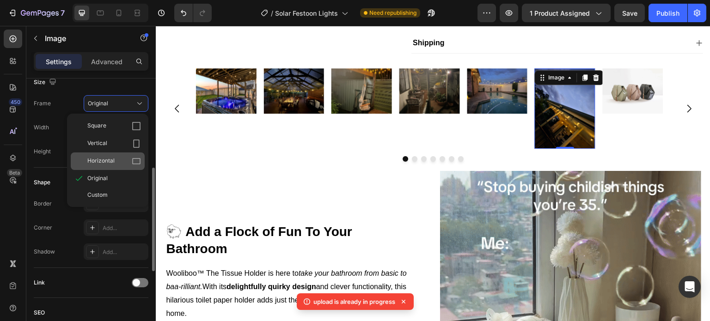
click at [137, 160] on icon at bounding box center [136, 161] width 9 height 9
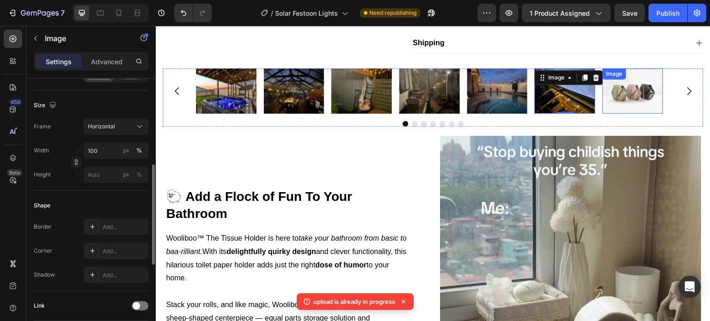
click at [650, 114] on img at bounding box center [633, 90] width 61 height 45
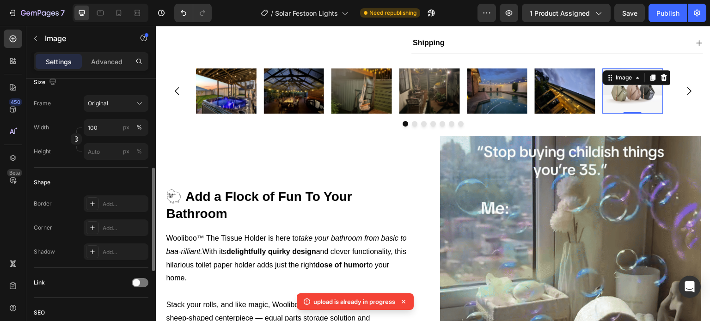
scroll to position [46, 0]
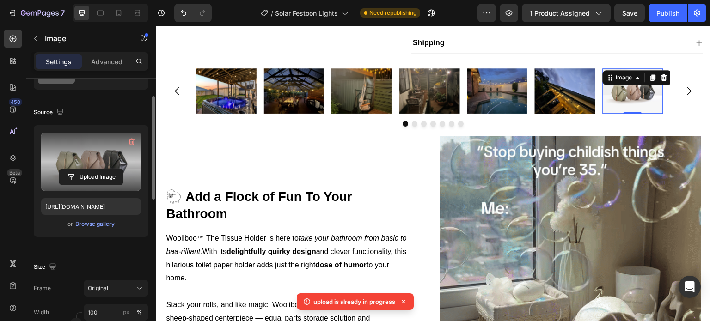
click at [113, 160] on label at bounding box center [91, 162] width 100 height 58
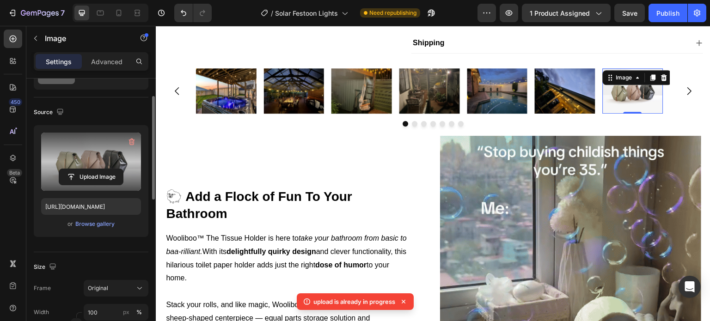
click at [113, 169] on input "file" at bounding box center [91, 177] width 64 height 16
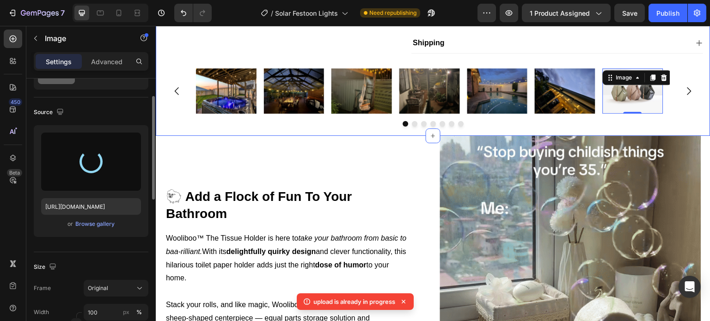
type input "https://cdn.shopify.com/s/files/1/0410/2160/4007/files/gempages_544109949421093…"
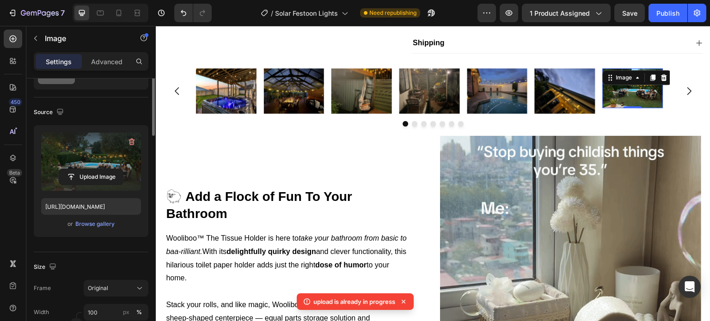
scroll to position [0, 0]
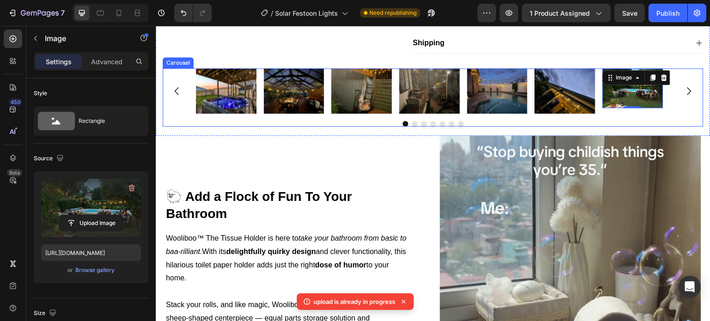
click at [185, 96] on div "Image Image Image Image Image Image Image 0" at bounding box center [433, 90] width 541 height 45
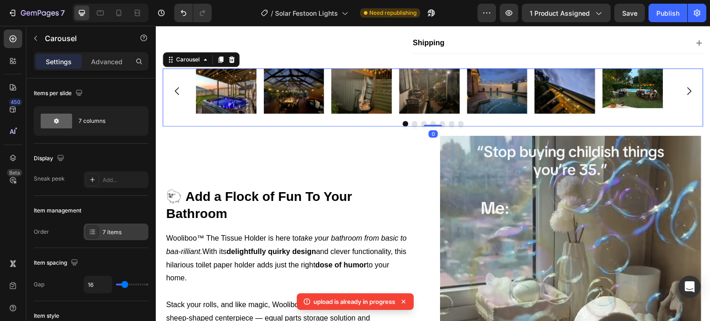
click at [120, 240] on div "7 items" at bounding box center [116, 232] width 65 height 17
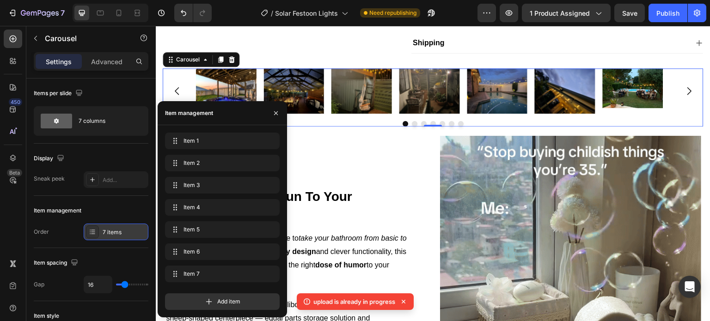
click at [120, 240] on div "7 items" at bounding box center [116, 232] width 65 height 17
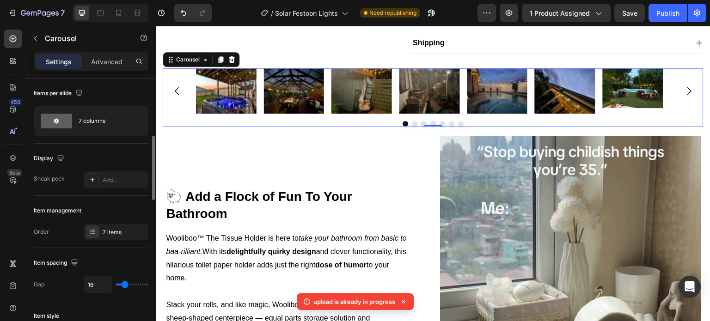
scroll to position [46, 0]
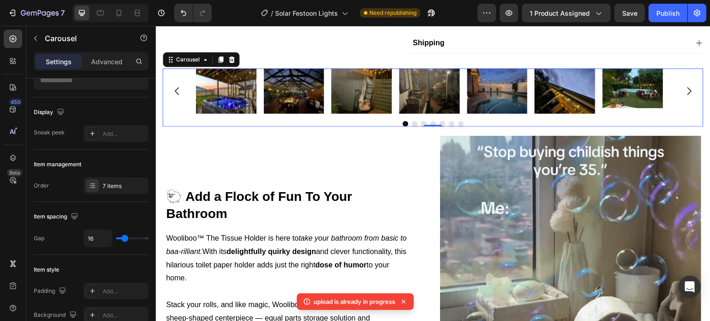
drag, startPoint x: 126, startPoint y: 242, endPoint x: 121, endPoint y: 242, distance: 5.5
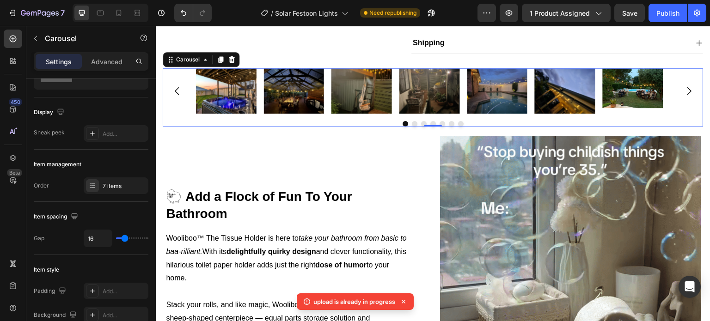
click at [121, 242] on div "16" at bounding box center [116, 239] width 65 height 18
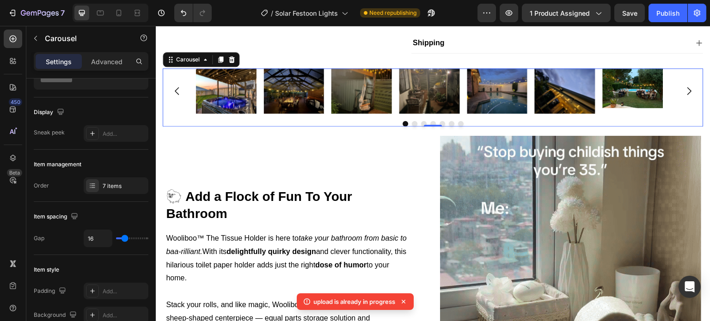
type input "6"
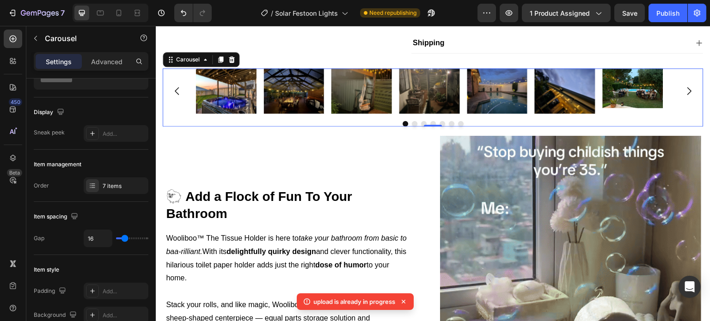
type input "6"
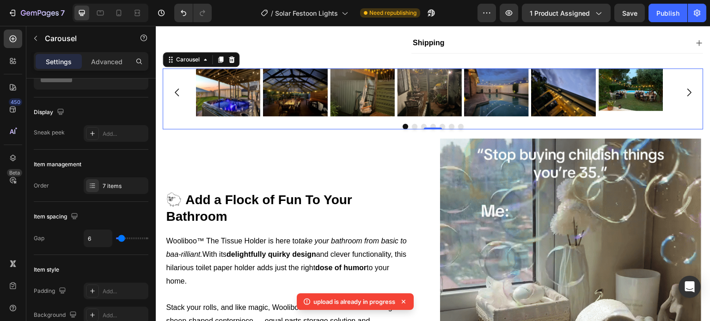
type input "7"
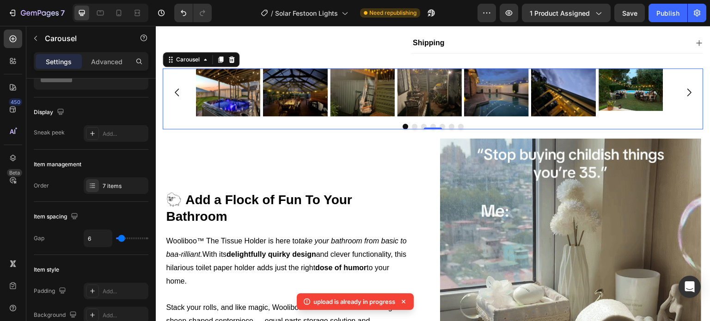
type input "7"
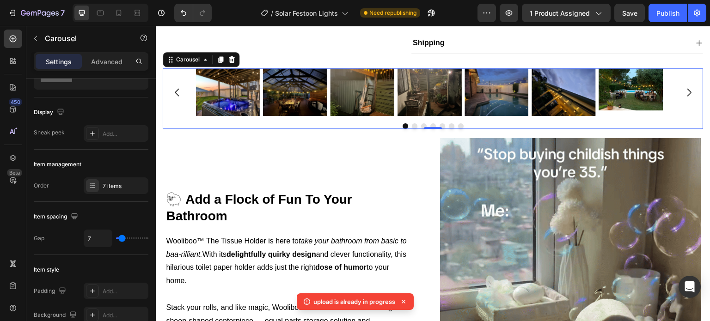
type input "13"
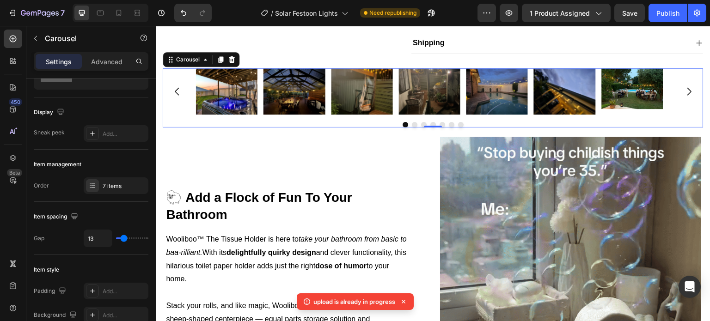
drag, startPoint x: 127, startPoint y: 239, endPoint x: 483, endPoint y: 118, distance: 375.3
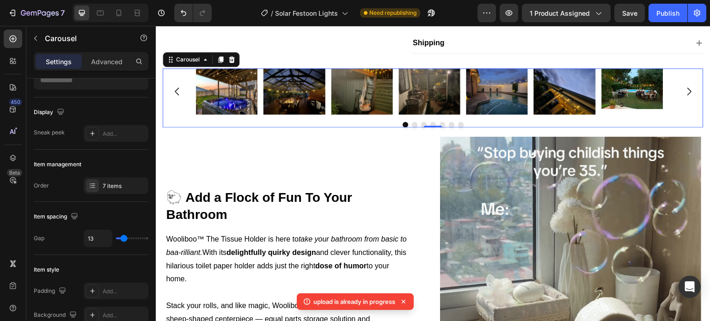
type input "13"
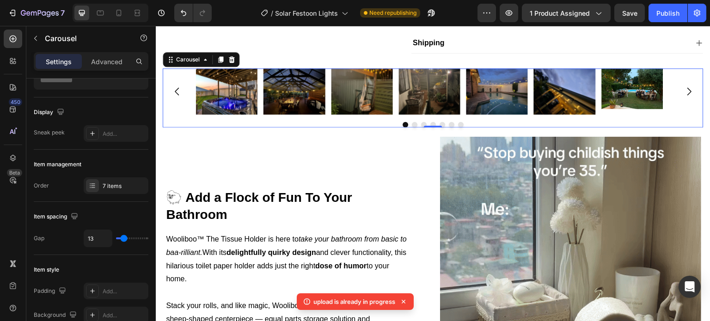
click at [124, 239] on input "range" at bounding box center [132, 239] width 32 height 2
click at [634, 109] on img at bounding box center [632, 88] width 61 height 41
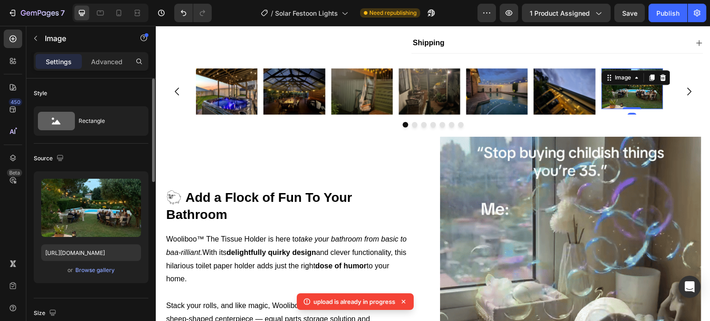
scroll to position [231, 0]
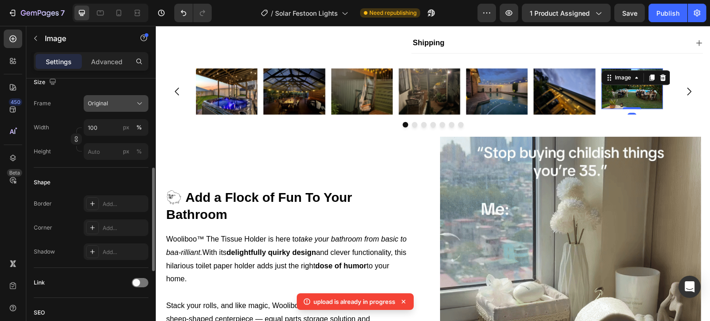
click at [120, 100] on div "Original" at bounding box center [110, 103] width 45 height 8
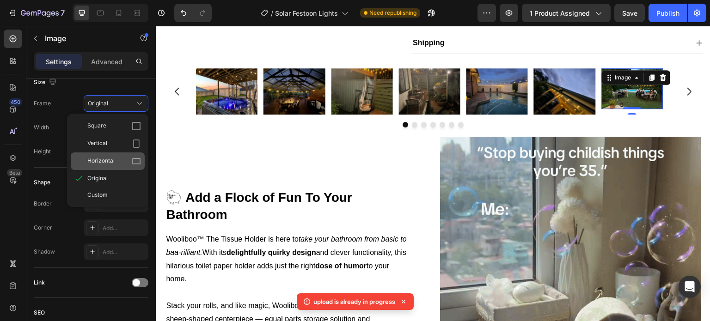
click at [123, 154] on div "Horizontal" at bounding box center [108, 162] width 74 height 18
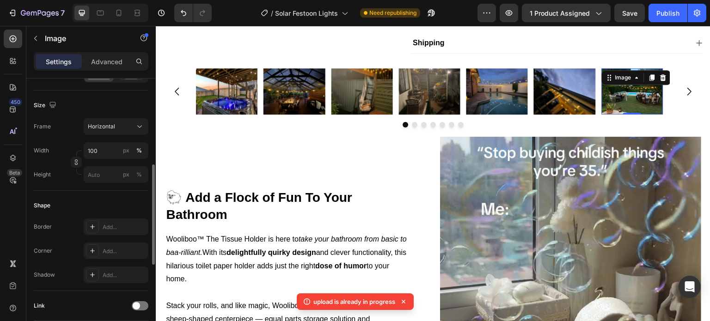
scroll to position [0, 0]
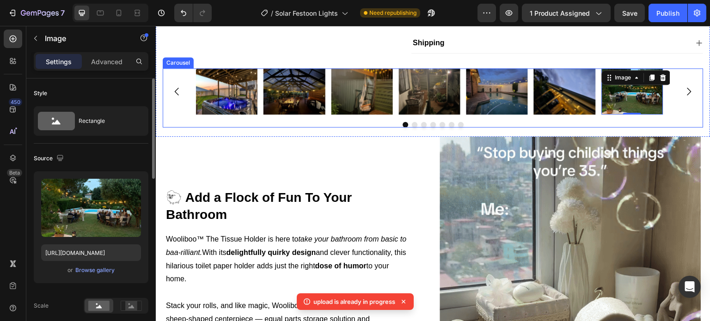
click at [213, 128] on div at bounding box center [433, 125] width 541 height 6
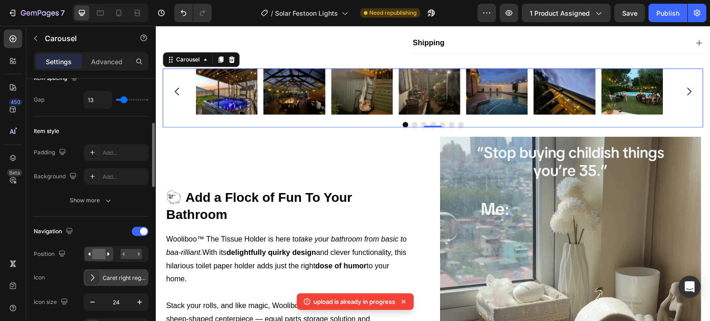
scroll to position [231, 0]
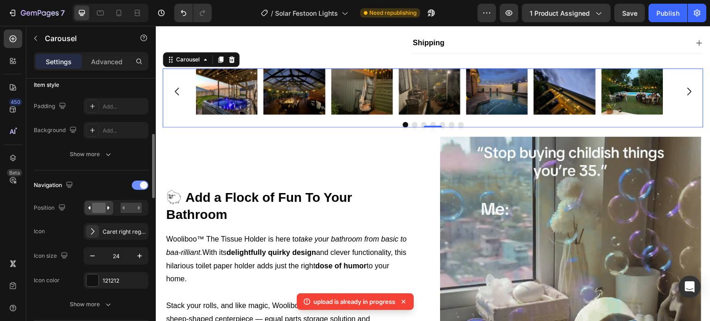
click at [144, 185] on span at bounding box center [143, 185] width 7 height 7
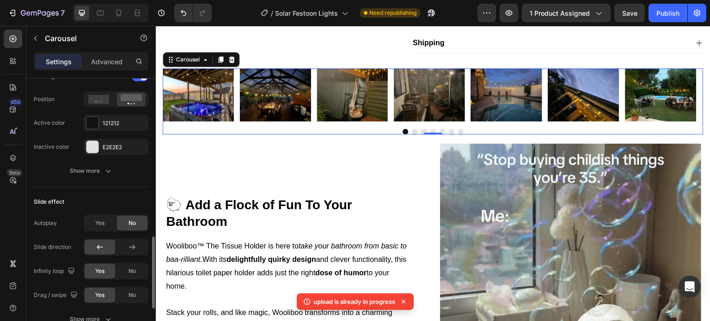
scroll to position [416, 0]
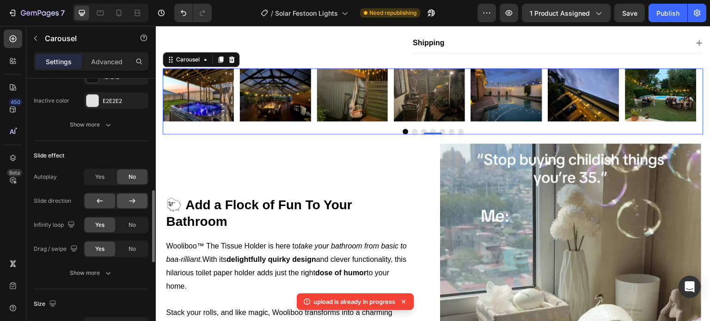
click at [131, 202] on icon at bounding box center [132, 200] width 9 height 9
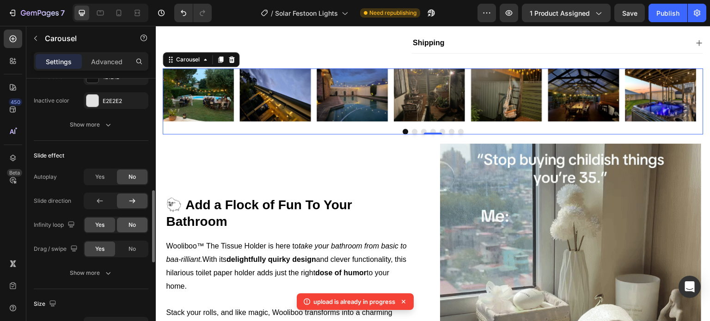
click at [139, 229] on div "No" at bounding box center [132, 225] width 31 height 15
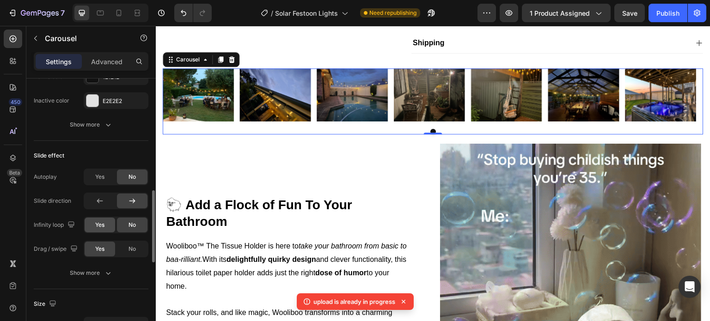
click at [110, 223] on div "Yes" at bounding box center [100, 225] width 31 height 15
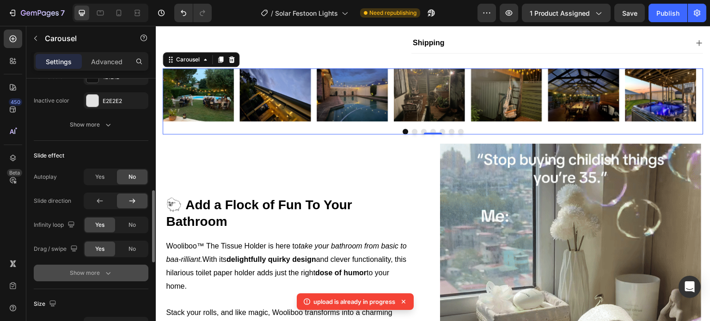
click at [110, 272] on icon "button" at bounding box center [108, 273] width 9 height 9
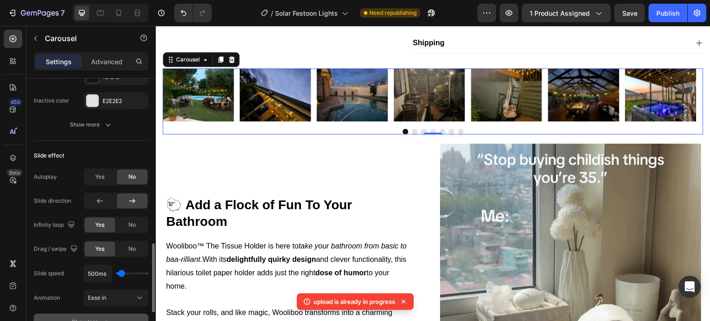
scroll to position [462, 0]
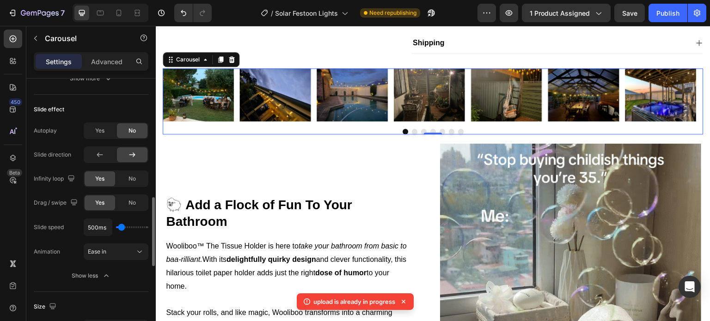
type input "100ms"
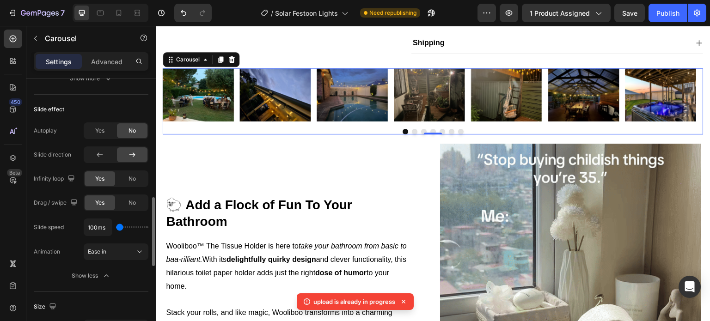
type input "100"
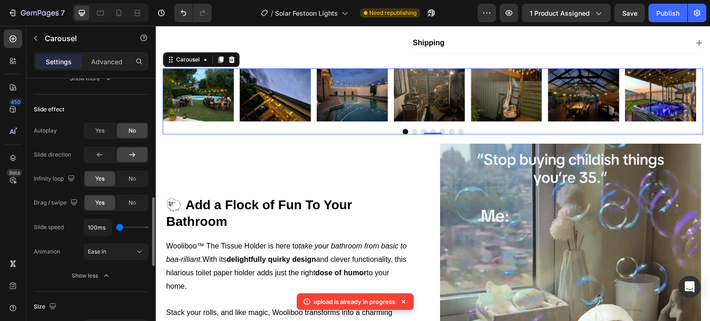
click at [119, 227] on input "range" at bounding box center [132, 228] width 32 height 2
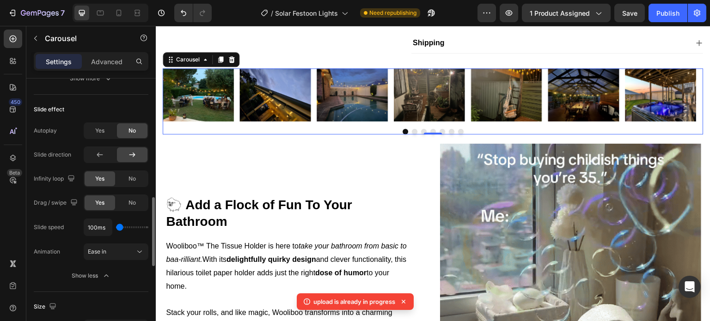
click at [119, 227] on input "range" at bounding box center [132, 228] width 32 height 2
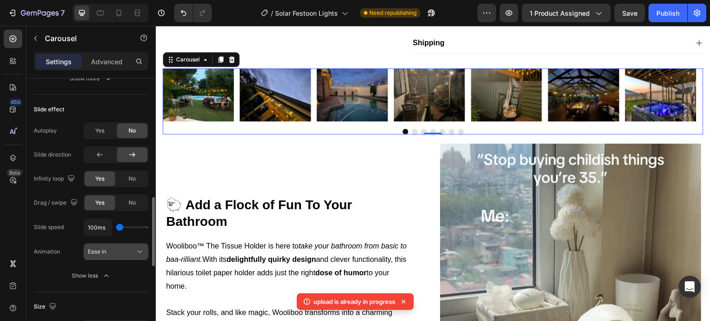
click at [131, 250] on div "Ease in" at bounding box center [111, 252] width 47 height 8
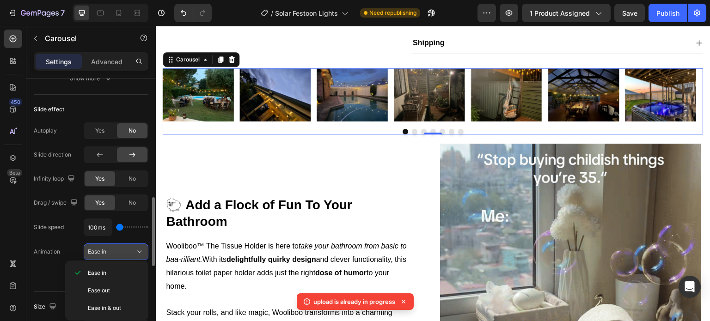
scroll to position [508, 0]
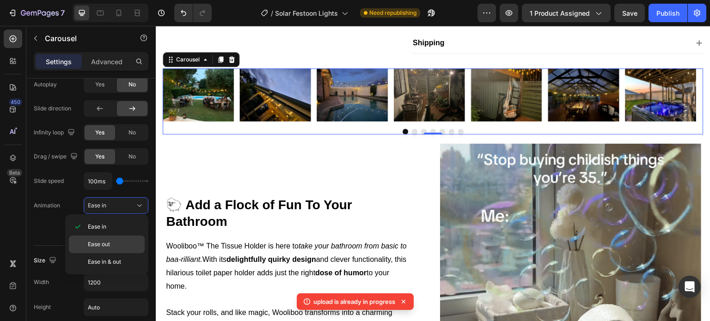
click at [125, 244] on p "Ease out" at bounding box center [114, 244] width 53 height 8
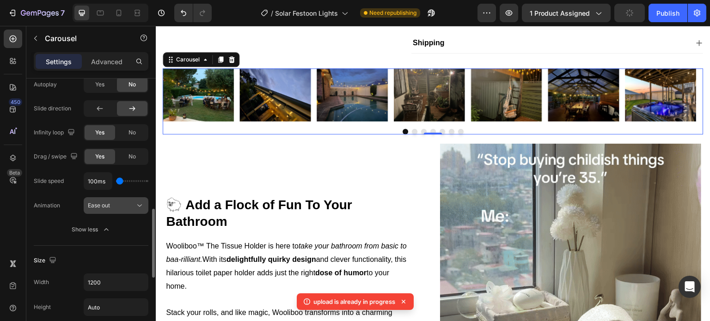
click at [127, 210] on button "Ease out" at bounding box center [116, 205] width 65 height 17
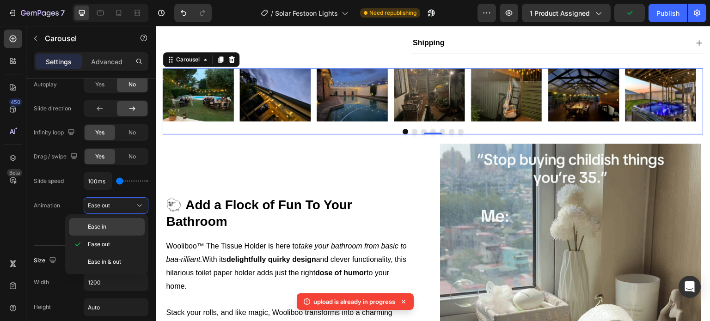
click at [124, 223] on p "Ease in" at bounding box center [114, 227] width 53 height 8
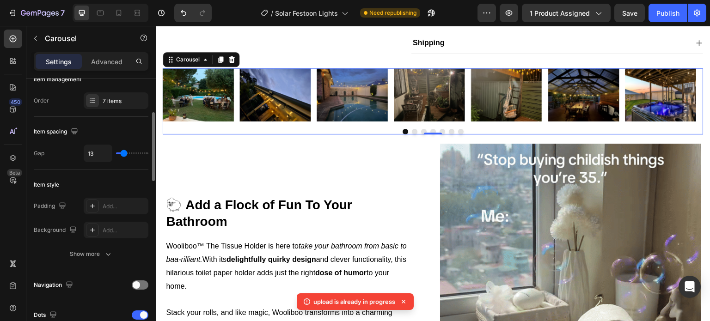
scroll to position [0, 0]
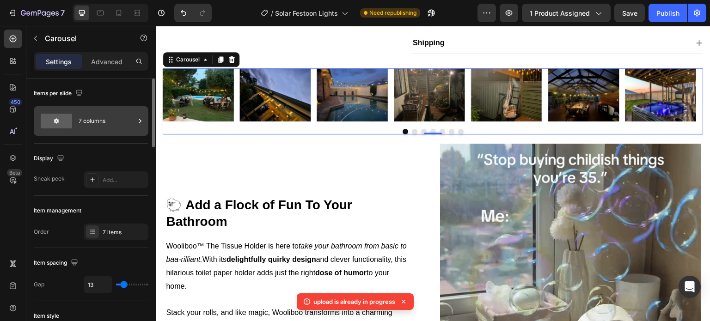
click at [98, 109] on div "7 columns" at bounding box center [91, 121] width 115 height 30
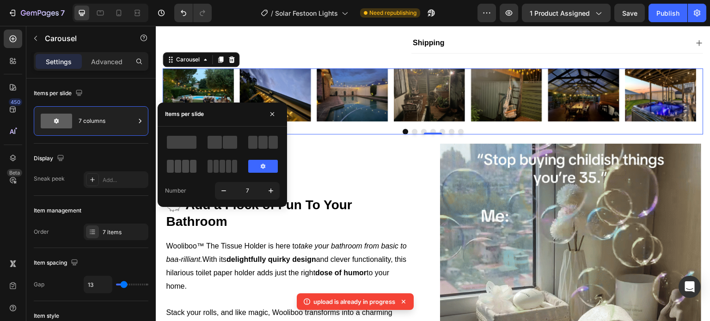
click at [188, 160] on span at bounding box center [185, 166] width 7 height 13
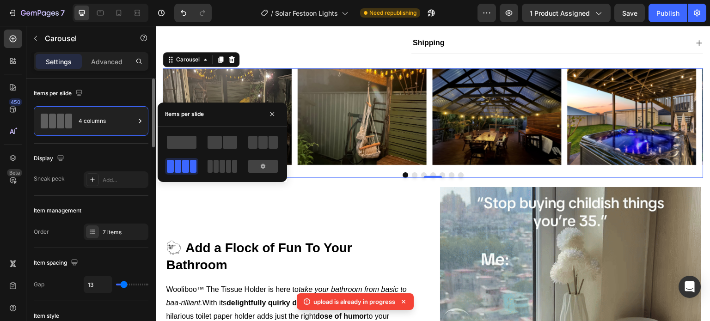
click at [138, 151] on div "Display" at bounding box center [91, 158] width 115 height 15
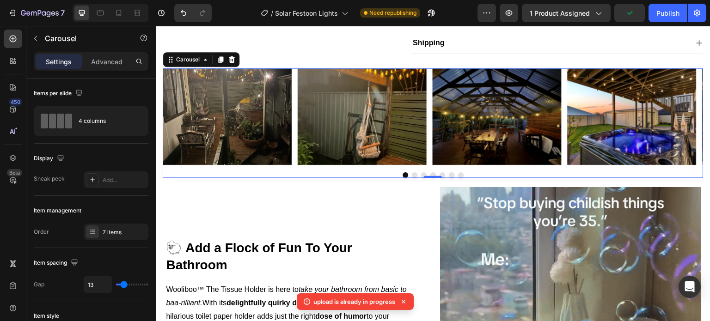
click at [412, 178] on button "Dot" at bounding box center [415, 175] width 6 height 6
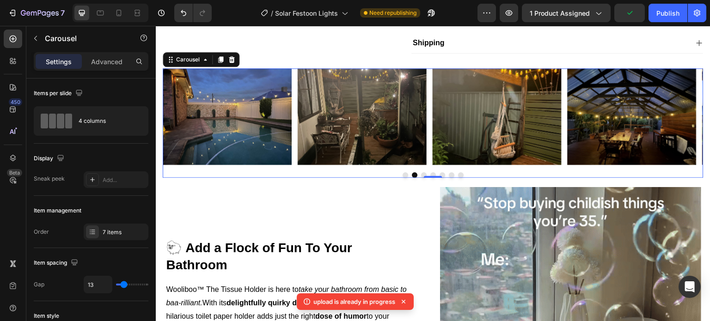
click at [423, 178] on div at bounding box center [433, 175] width 541 height 6
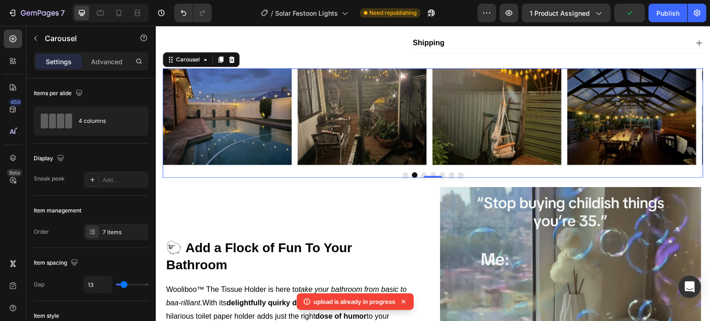
click at [421, 178] on button "Dot" at bounding box center [424, 175] width 6 height 6
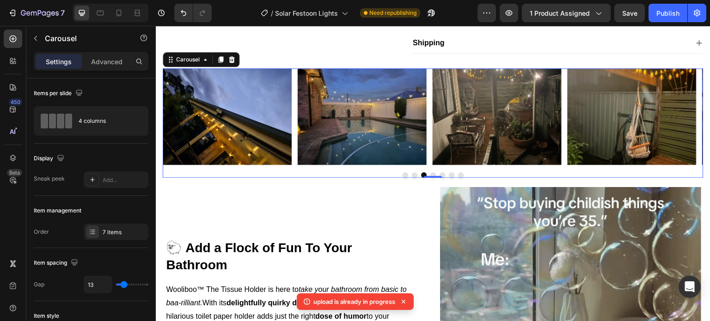
click at [432, 178] on div "Image Image Image Image Image Image Image Carousel 0" at bounding box center [433, 123] width 541 height 110
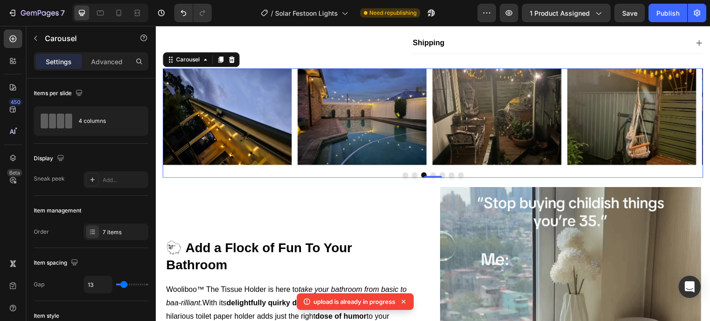
click at [430, 178] on button "Dot" at bounding box center [433, 175] width 6 height 6
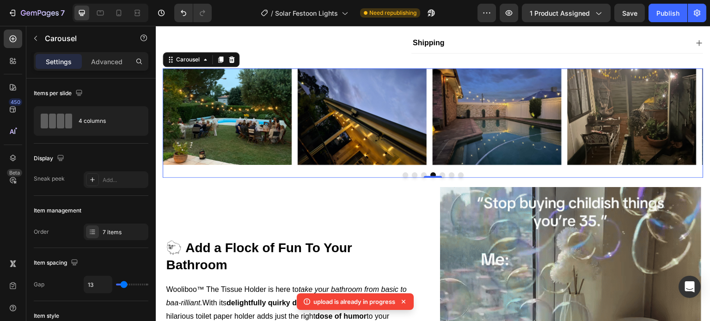
click at [440, 178] on button "Dot" at bounding box center [443, 175] width 6 height 6
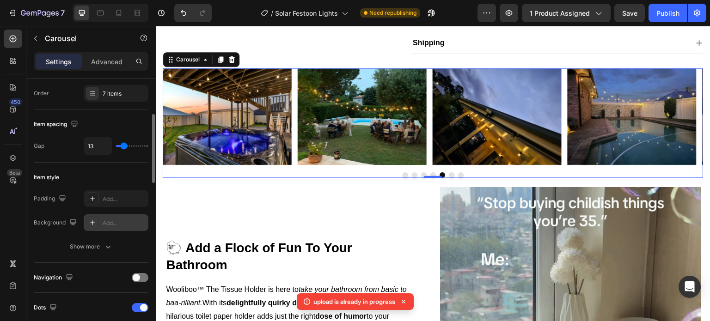
scroll to position [231, 0]
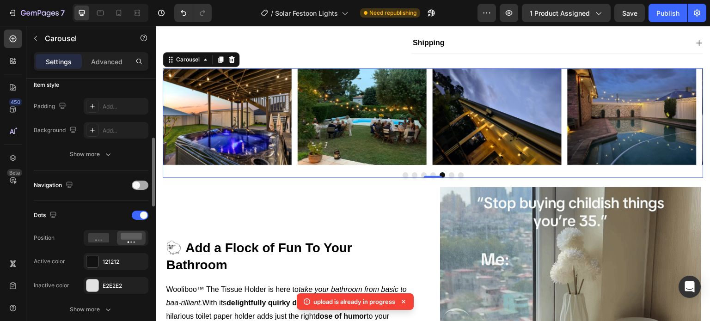
click at [136, 187] on span at bounding box center [136, 185] width 7 height 7
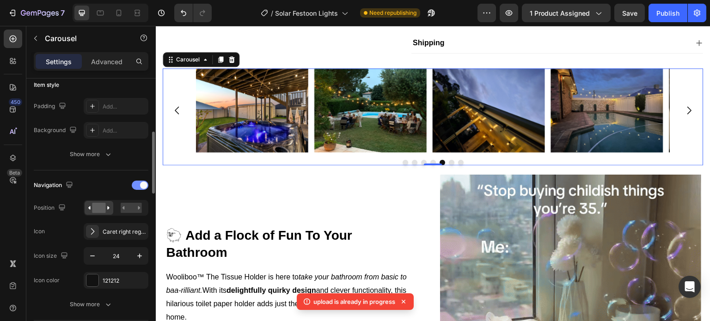
click at [140, 183] on span at bounding box center [143, 185] width 7 height 7
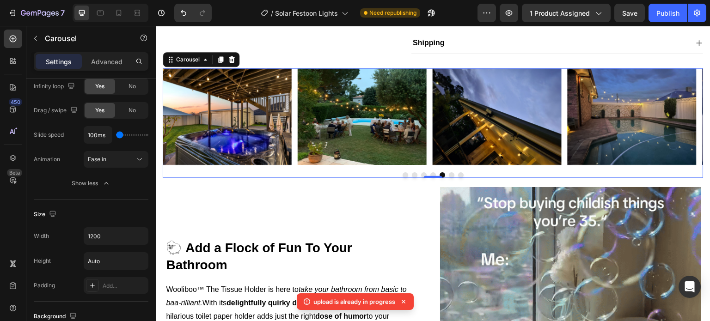
scroll to position [324, 0]
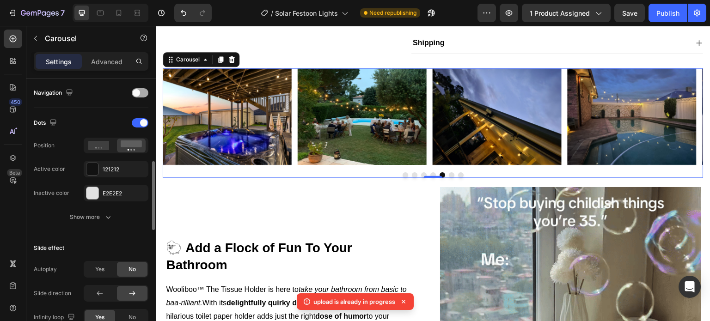
click at [135, 92] on span at bounding box center [136, 92] width 7 height 7
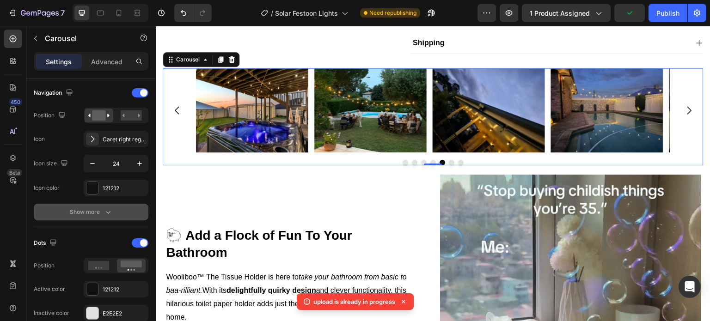
click at [104, 212] on icon "button" at bounding box center [108, 212] width 9 height 9
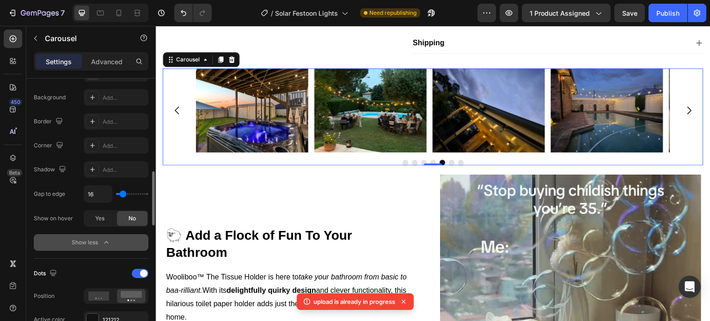
scroll to position [231, 0]
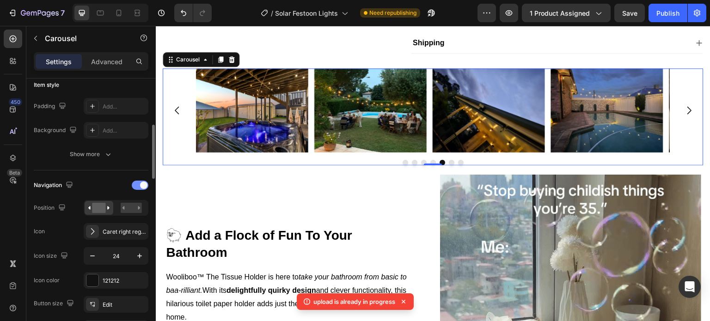
click at [141, 184] on span at bounding box center [143, 185] width 7 height 7
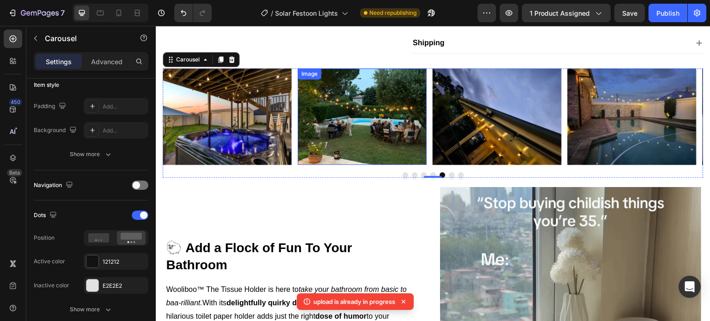
click at [325, 165] on img at bounding box center [362, 116] width 129 height 97
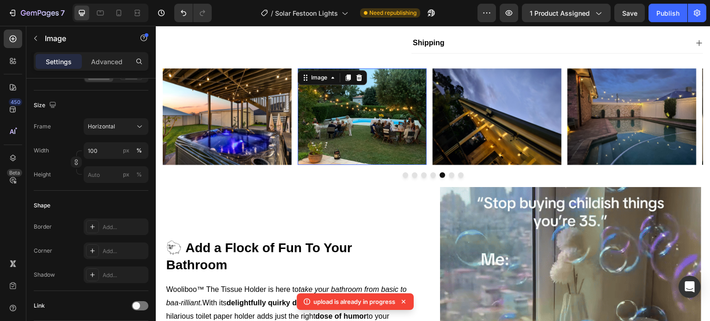
scroll to position [0, 0]
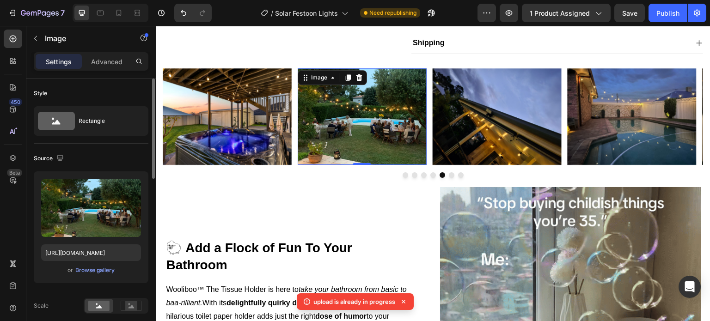
click at [298, 165] on img at bounding box center [362, 116] width 129 height 97
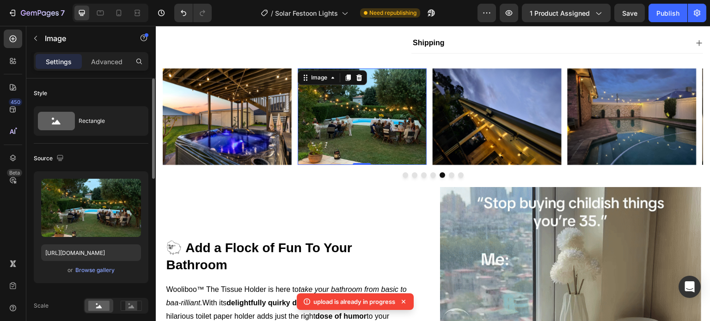
click at [295, 178] on div "Image Image Image Image Image Image Image 0 Carousel" at bounding box center [433, 123] width 541 height 110
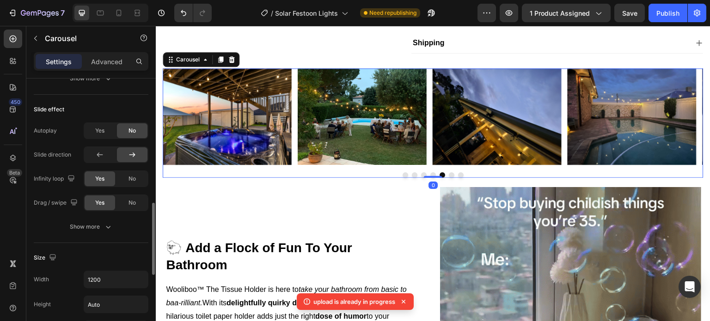
scroll to position [370, 0]
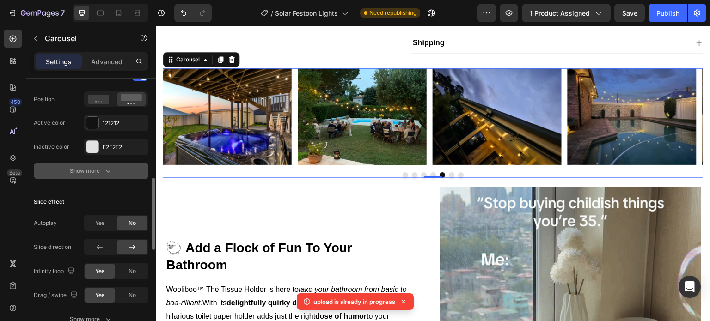
click at [110, 173] on icon "button" at bounding box center [108, 170] width 9 height 9
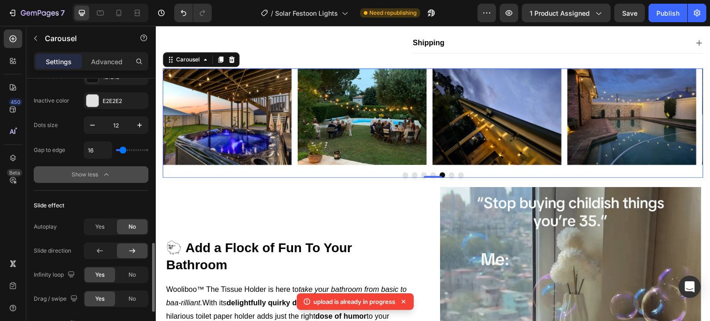
scroll to position [462, 0]
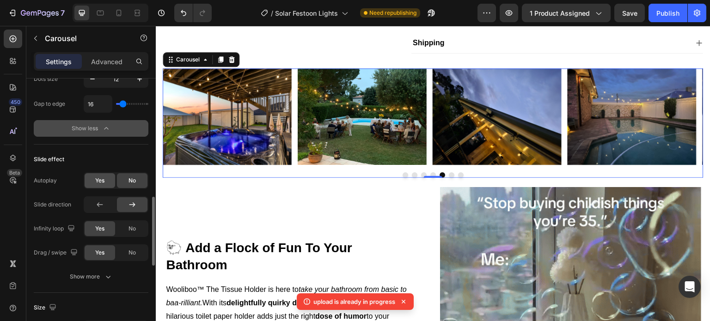
click at [109, 177] on div "Yes" at bounding box center [100, 180] width 31 height 15
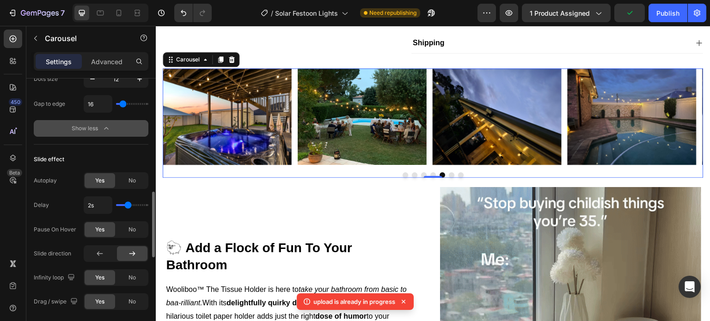
type input "1.6s"
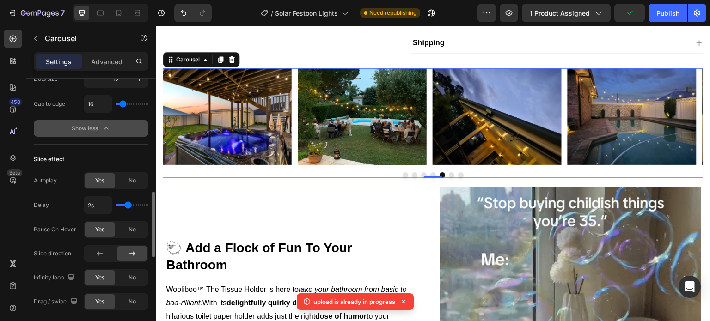
type input "1.6"
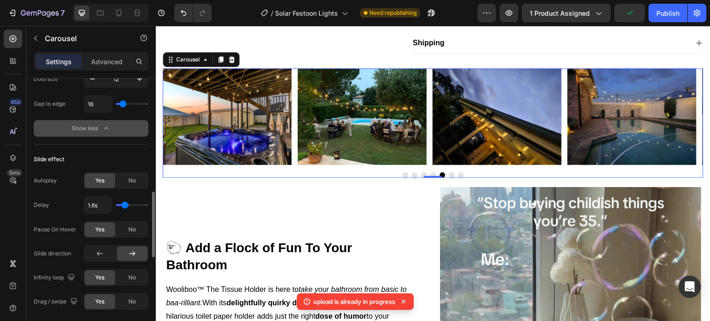
type input "1.5s"
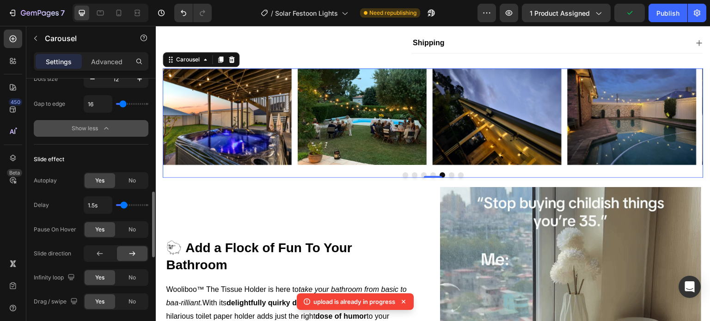
type input "1.5"
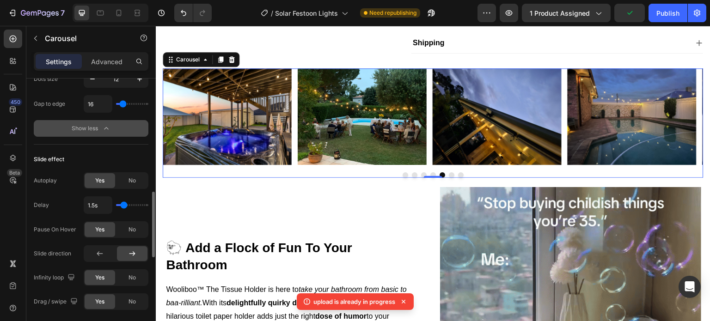
click at [123, 206] on input "range" at bounding box center [132, 205] width 32 height 2
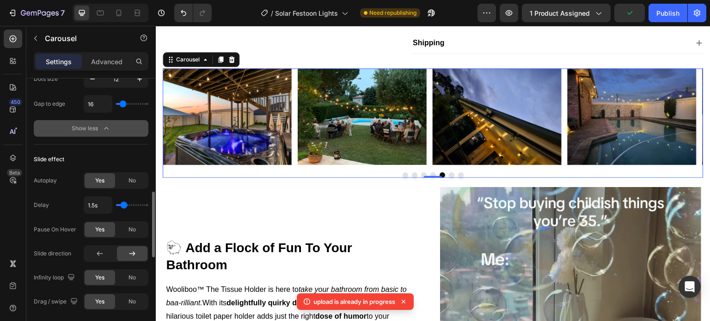
click at [113, 149] on div "Slide effect Autoplay Yes No Delay 1.5s Pause On Hover Yes No Slide direction I…" at bounding box center [91, 243] width 115 height 197
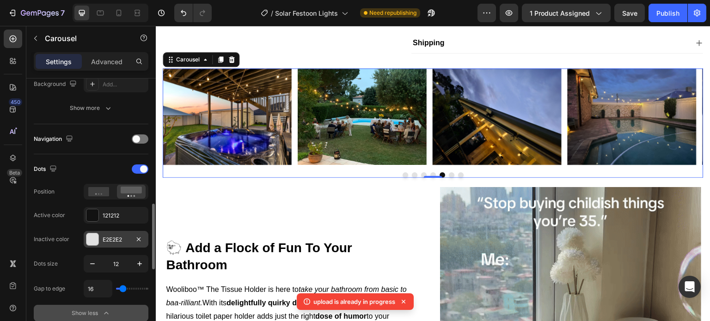
scroll to position [370, 0]
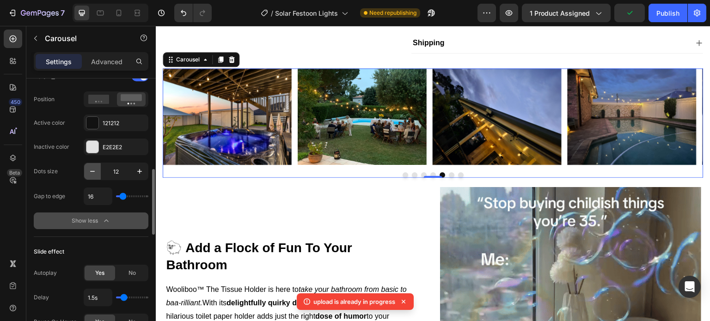
click at [88, 170] on icon "button" at bounding box center [92, 171] width 9 height 9
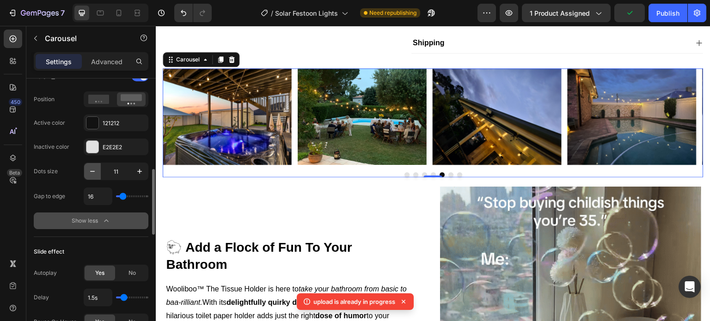
click at [88, 170] on icon "button" at bounding box center [92, 171] width 9 height 9
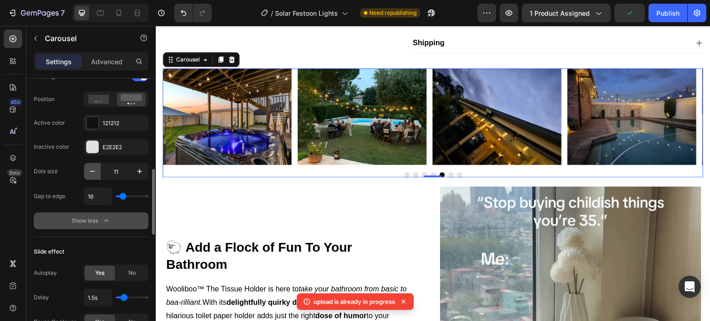
click at [88, 170] on icon "button" at bounding box center [92, 171] width 9 height 9
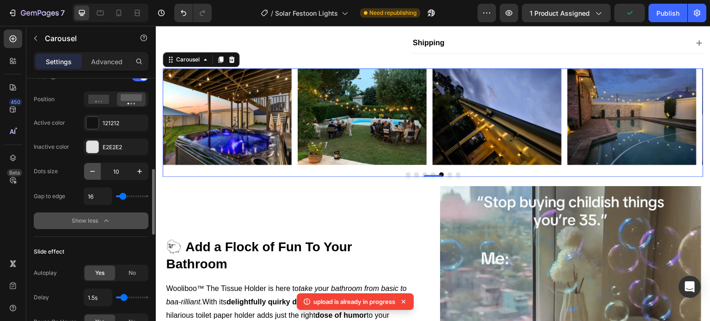
type input "9"
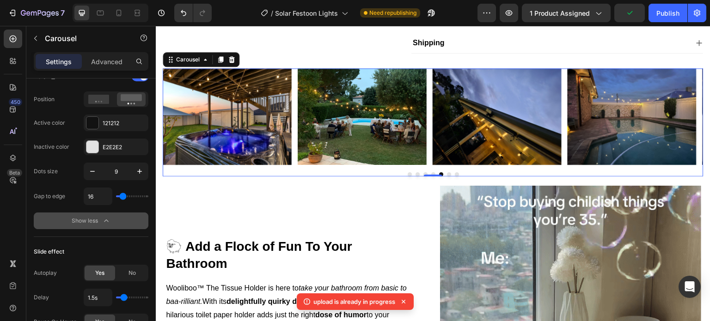
click at [94, 218] on div "Show less" at bounding box center [91, 220] width 39 height 9
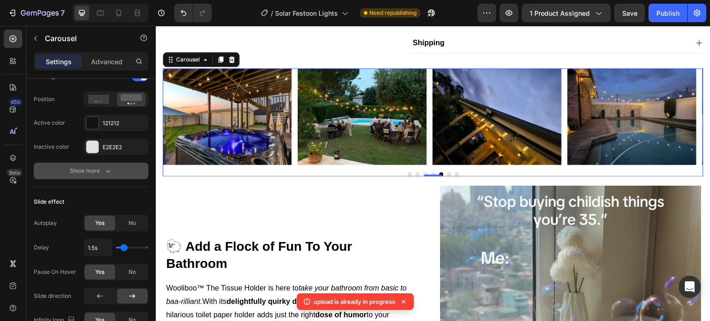
click at [97, 172] on div "Show more" at bounding box center [91, 170] width 43 height 9
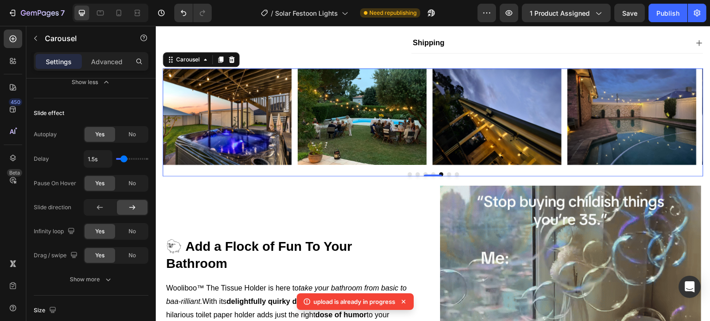
scroll to position [555, 0]
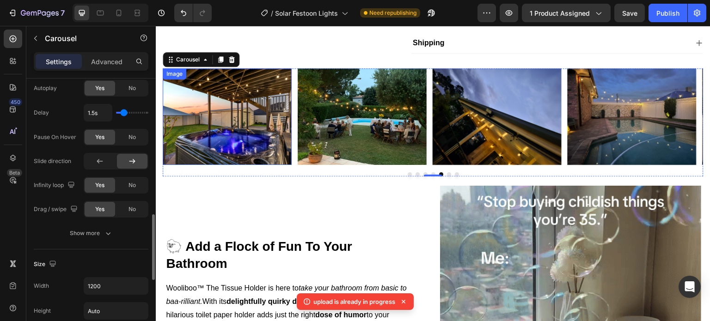
click at [209, 138] on img at bounding box center [227, 116] width 129 height 97
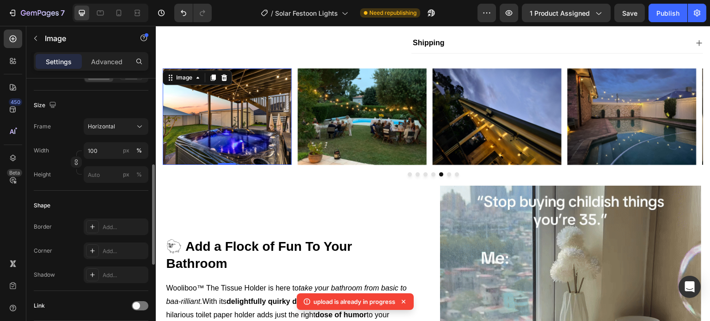
scroll to position [324, 0]
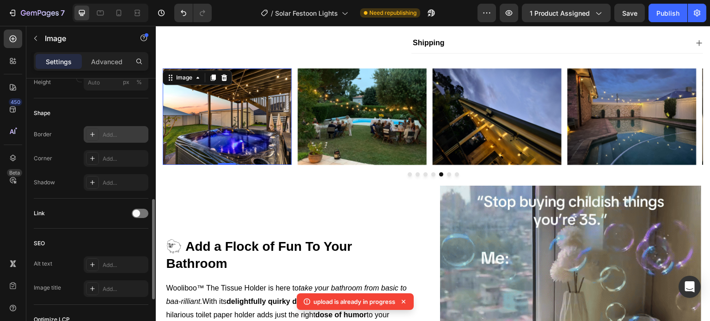
click at [133, 138] on div "Add..." at bounding box center [124, 135] width 43 height 8
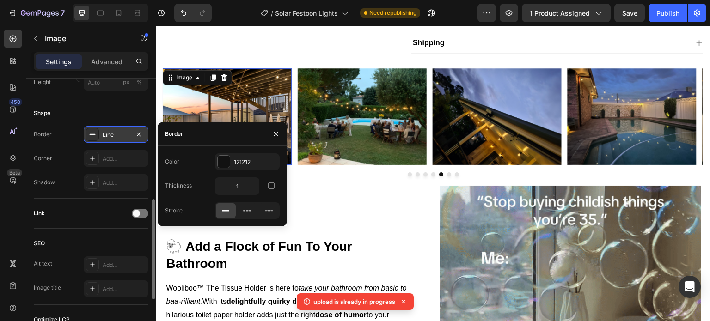
click at [133, 138] on div "Line" at bounding box center [116, 134] width 65 height 17
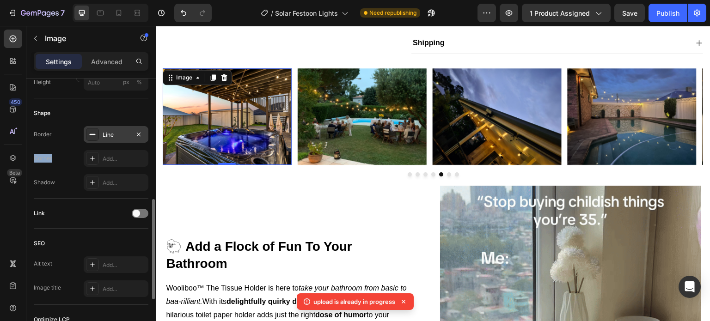
click at [133, 138] on div "Line" at bounding box center [116, 134] width 65 height 17
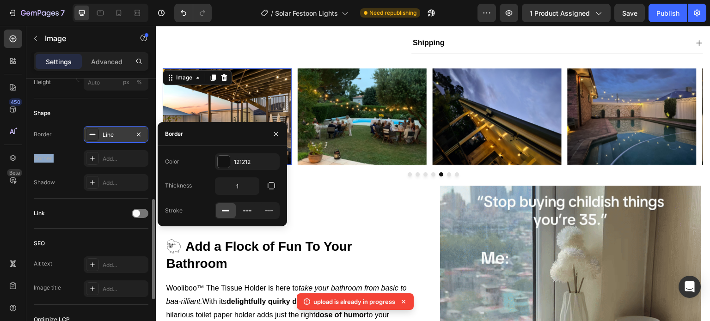
click at [133, 138] on div "Line" at bounding box center [116, 134] width 65 height 17
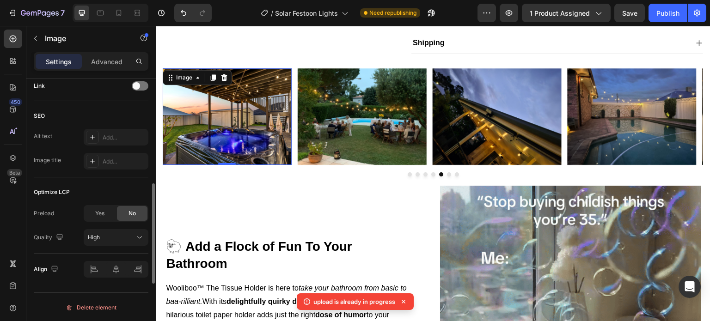
scroll to position [266, 0]
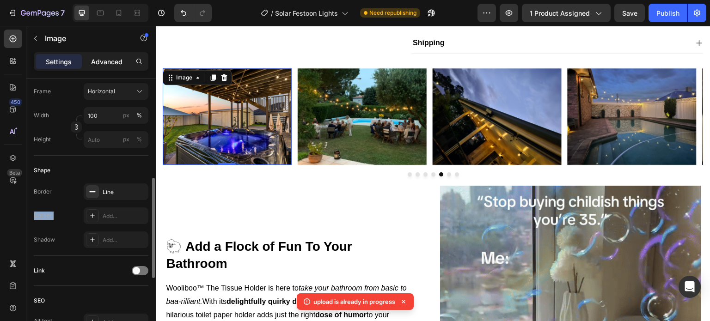
click at [127, 59] on div "Advanced" at bounding box center [107, 61] width 46 height 15
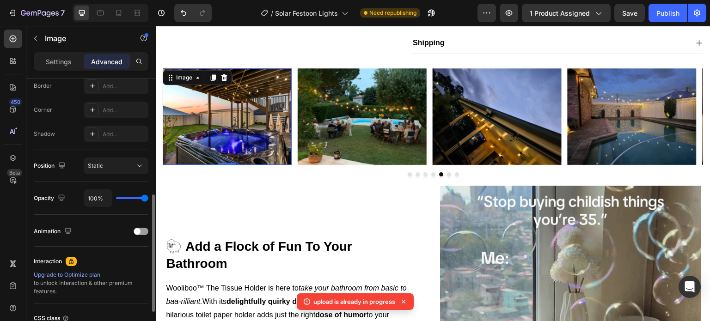
scroll to position [0, 0]
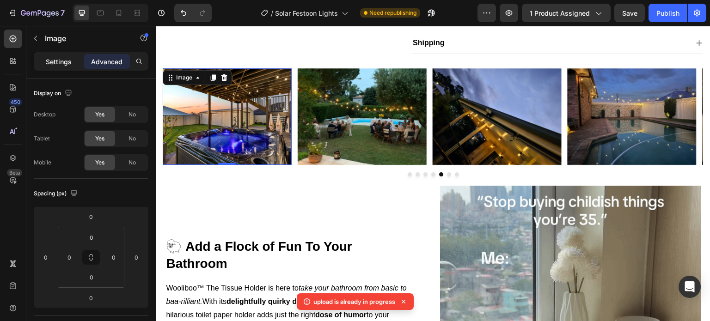
click at [63, 60] on p "Settings" at bounding box center [59, 62] width 26 height 10
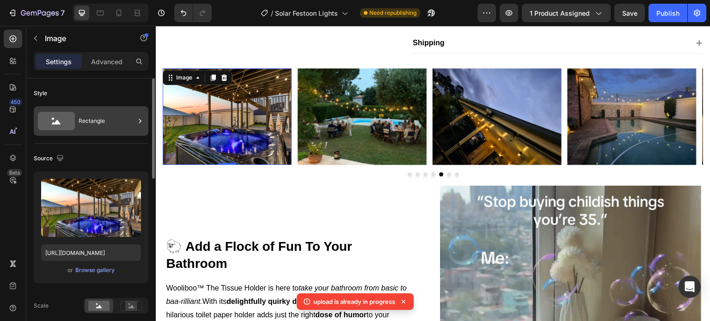
click at [81, 108] on div "Rectangle" at bounding box center [91, 121] width 115 height 30
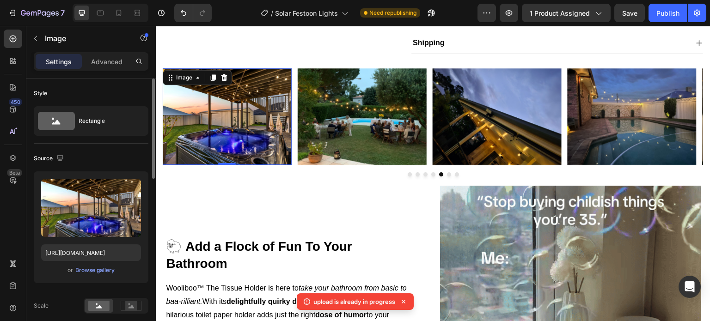
scroll to position [185, 0]
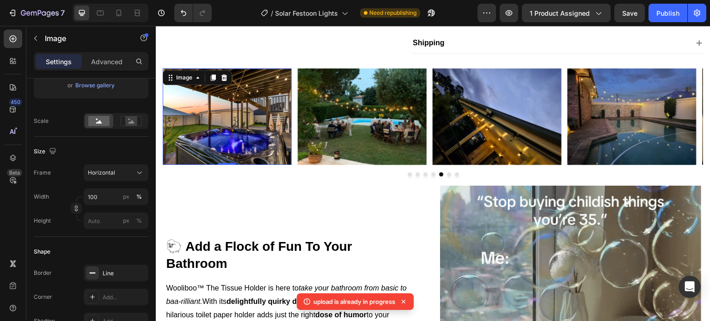
click at [246, 136] on img at bounding box center [227, 116] width 129 height 97
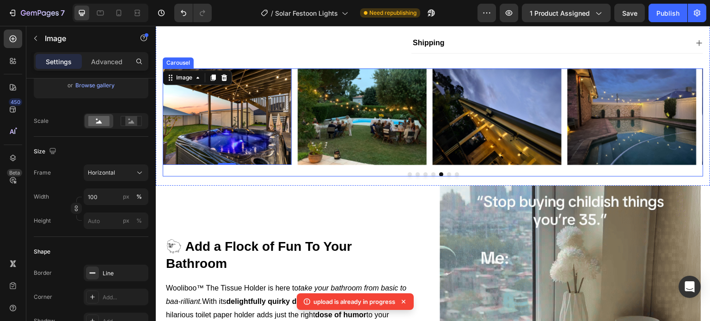
click at [408, 177] on button "Dot" at bounding box center [410, 174] width 4 height 4
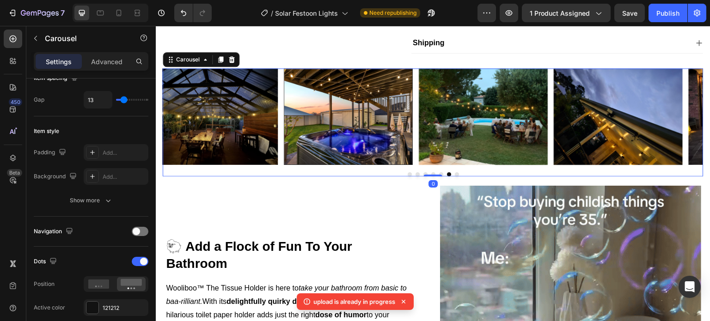
scroll to position [0, 0]
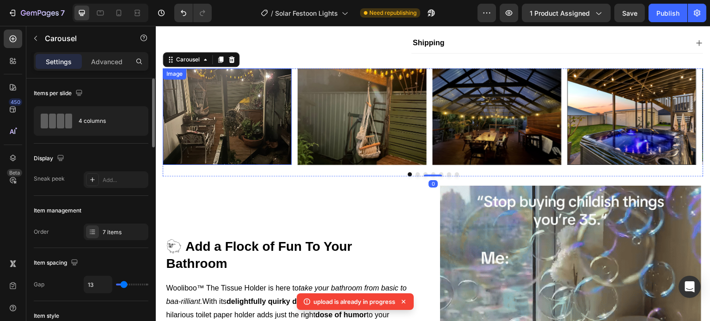
click at [254, 133] on img at bounding box center [227, 116] width 129 height 97
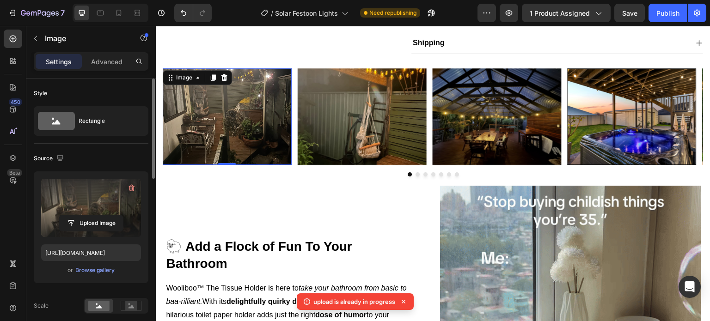
scroll to position [185, 0]
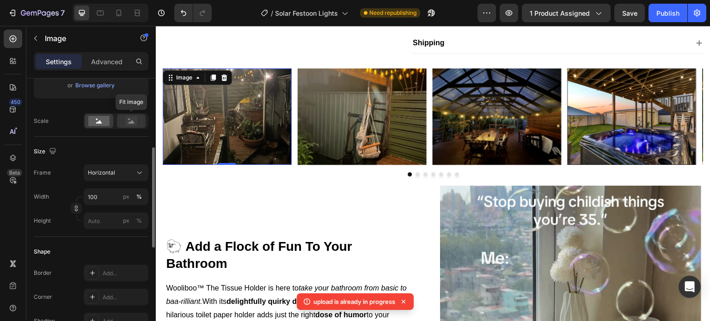
click at [137, 119] on rect at bounding box center [131, 120] width 12 height 9
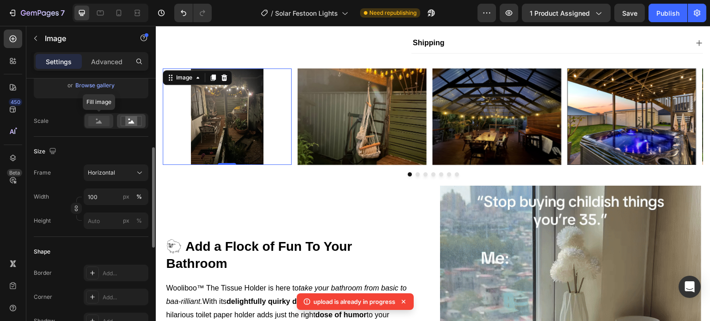
click at [104, 123] on rect at bounding box center [98, 121] width 21 height 10
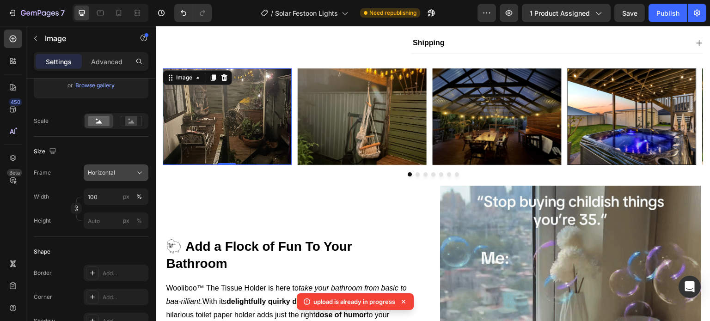
click at [120, 177] on div "Horizontal" at bounding box center [110, 173] width 45 height 8
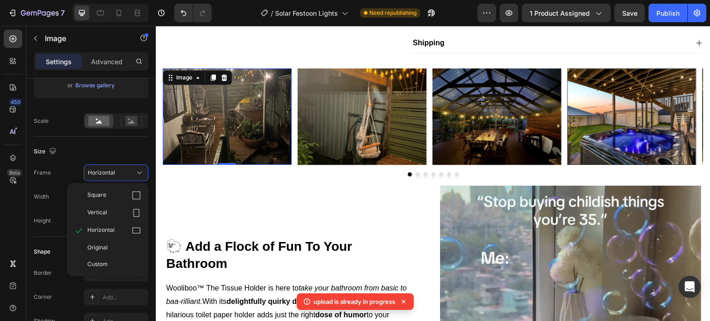
click at [132, 197] on icon at bounding box center [136, 195] width 9 height 9
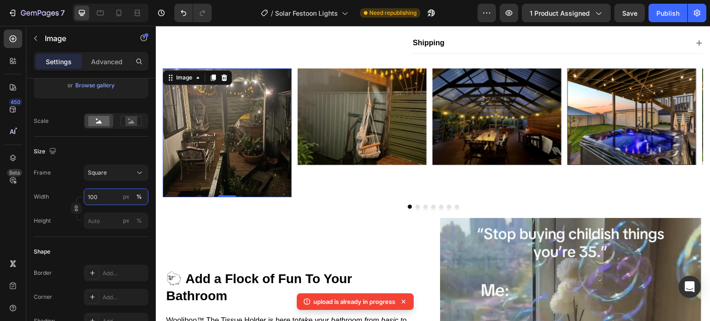
click at [107, 196] on input "100" at bounding box center [116, 197] width 65 height 17
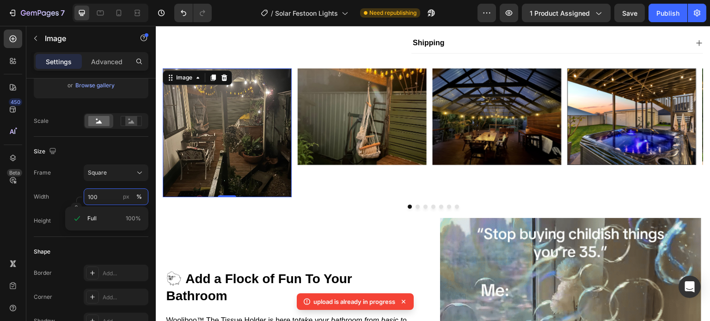
click at [115, 197] on input "100" at bounding box center [116, 197] width 65 height 17
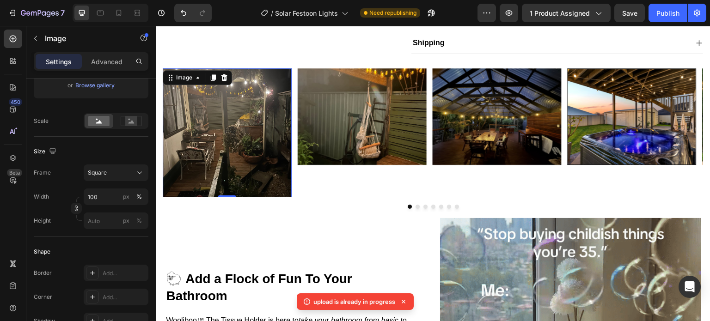
click at [120, 234] on div "Size Frame Square Width 100 px % Height px %" at bounding box center [91, 187] width 115 height 100
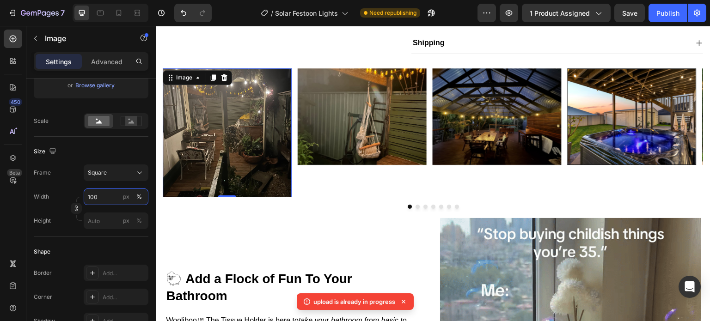
click at [106, 199] on input "100" at bounding box center [116, 197] width 65 height 17
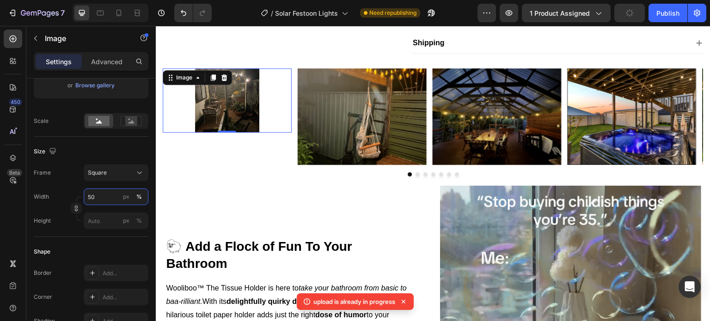
type input "5"
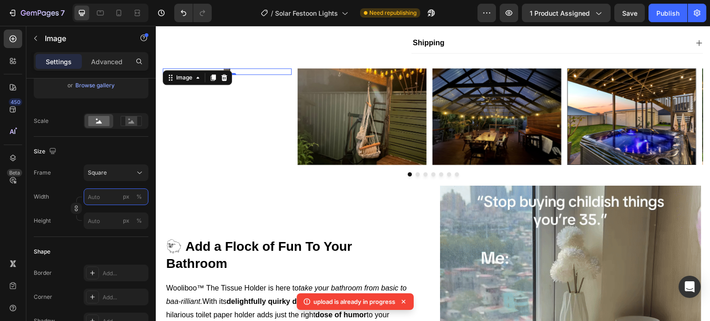
type input "8"
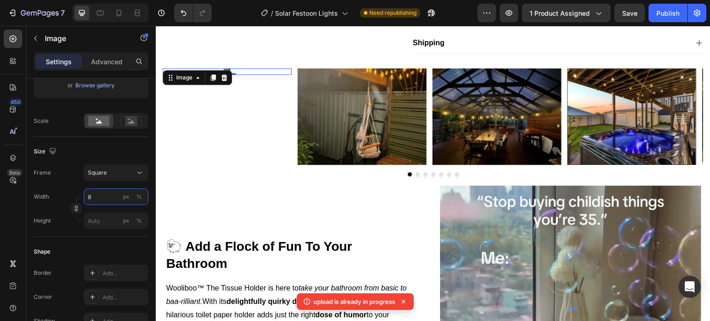
type input "8"
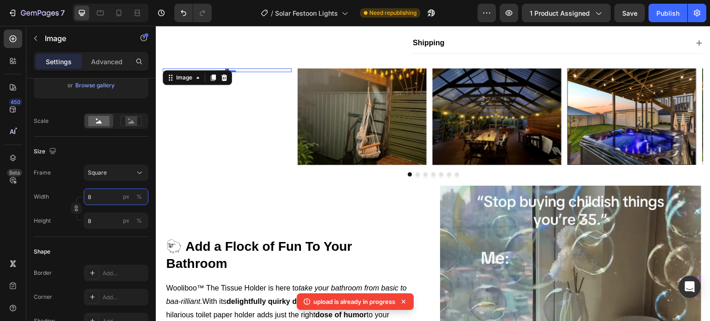
type input "80"
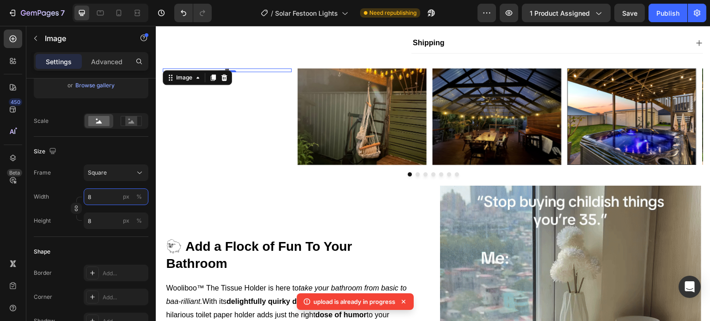
type input "80"
type input "8"
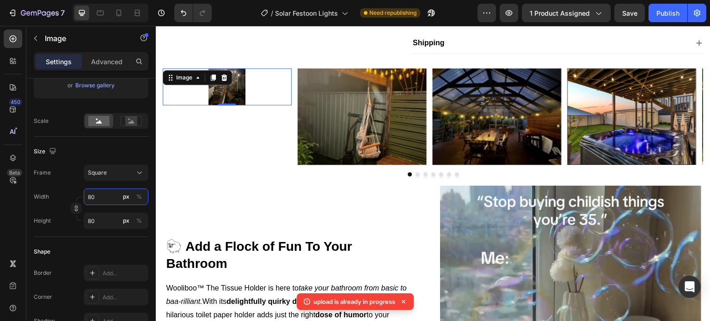
type input "8"
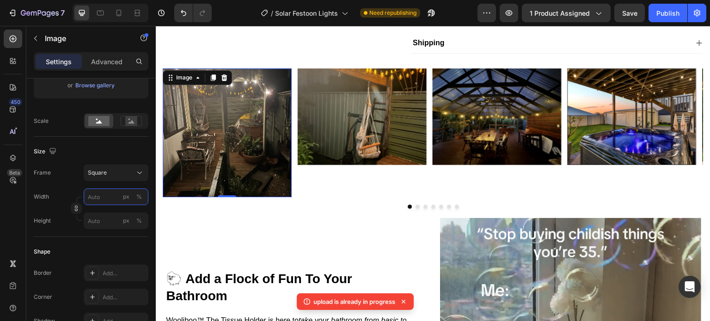
type input "8"
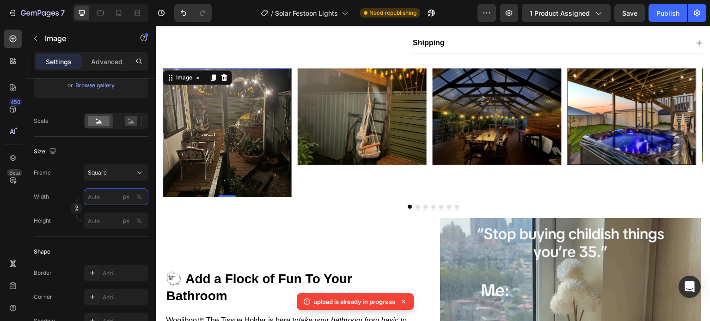
type input "8"
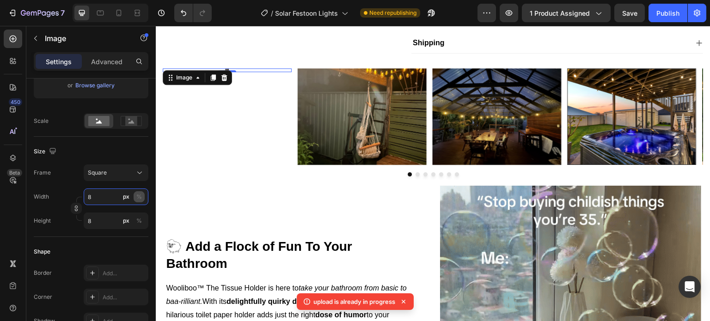
type input "8"
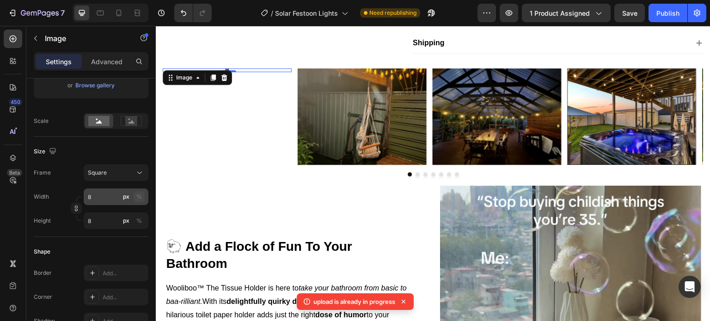
click at [144, 194] on button "%" at bounding box center [139, 196] width 11 height 11
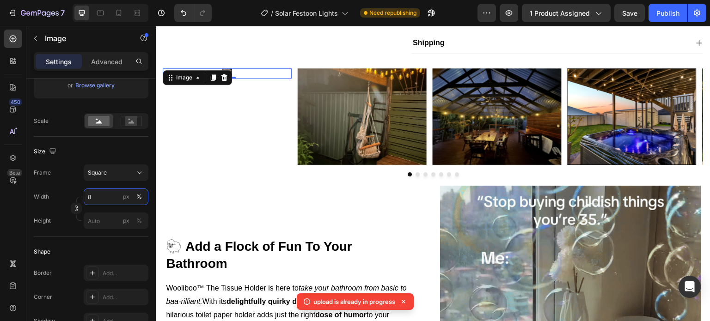
click at [110, 197] on input "8" at bounding box center [116, 197] width 65 height 17
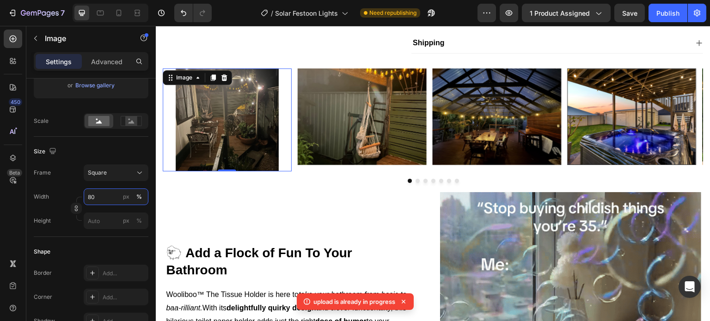
type input "80"
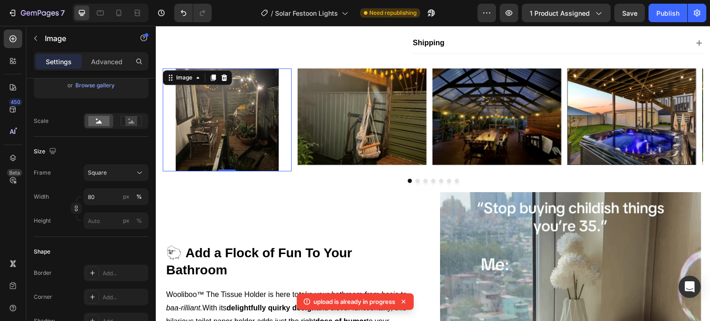
click at [115, 235] on div "Size Frame Square Width 80 px % Height px %" at bounding box center [91, 187] width 115 height 100
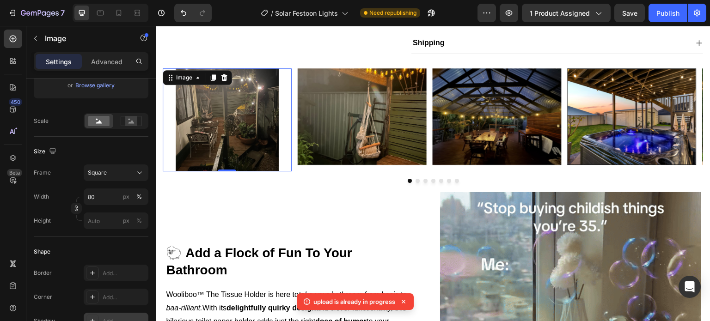
scroll to position [277, 0]
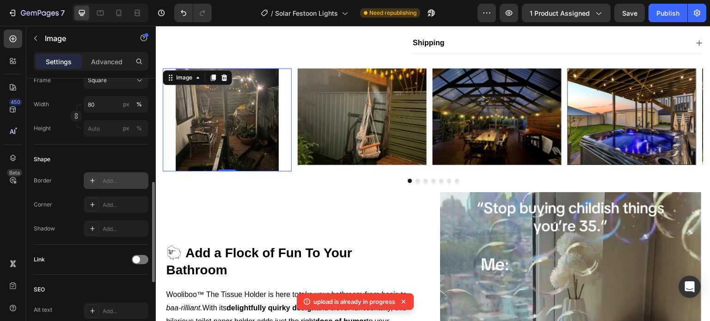
click at [121, 178] on div "Add..." at bounding box center [124, 181] width 43 height 8
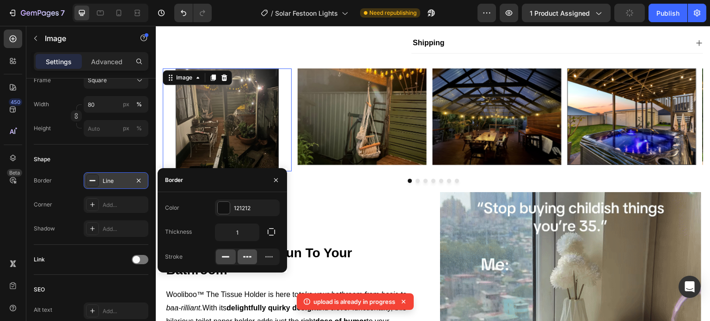
click at [250, 261] on icon at bounding box center [247, 256] width 9 height 9
click at [263, 259] on div at bounding box center [269, 257] width 20 height 15
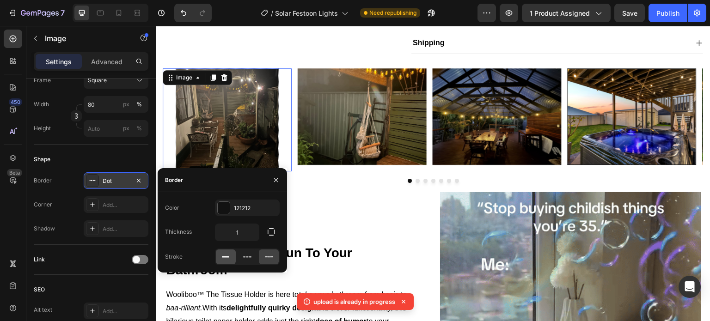
click at [227, 257] on icon at bounding box center [225, 256] width 9 height 9
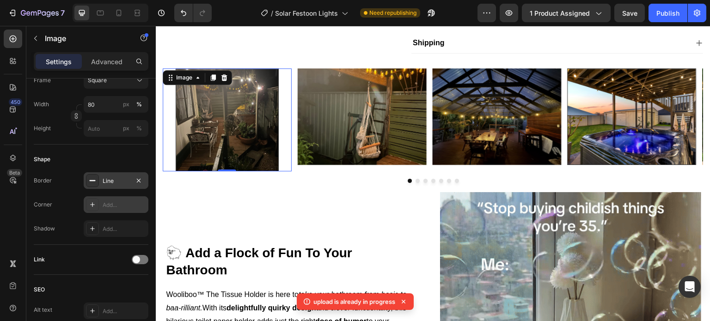
click at [120, 199] on div "Add..." at bounding box center [116, 204] width 65 height 17
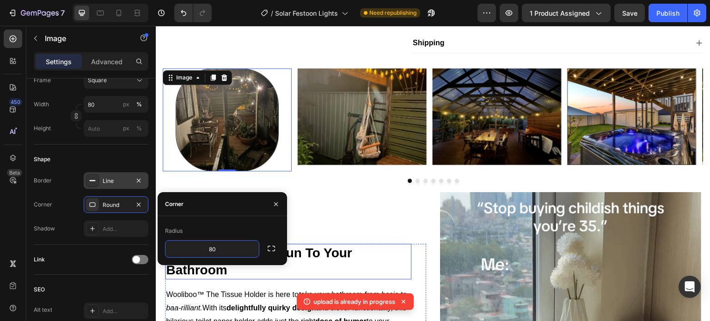
type input "8"
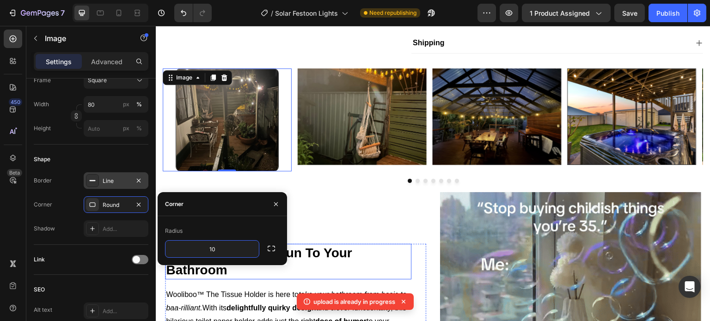
type input "1"
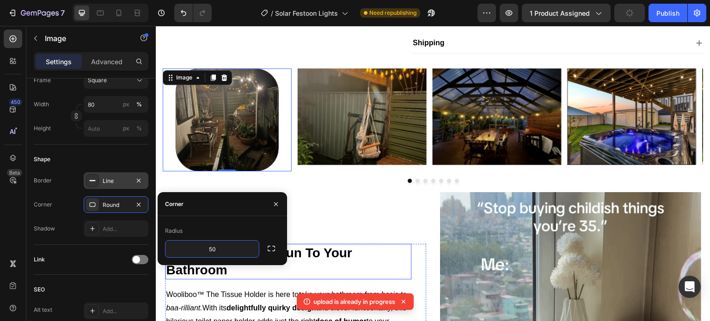
type input "5"
type input "25"
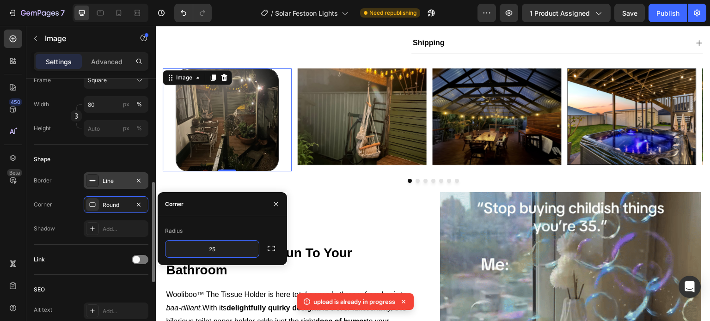
click at [89, 245] on div "Link" at bounding box center [91, 260] width 115 height 30
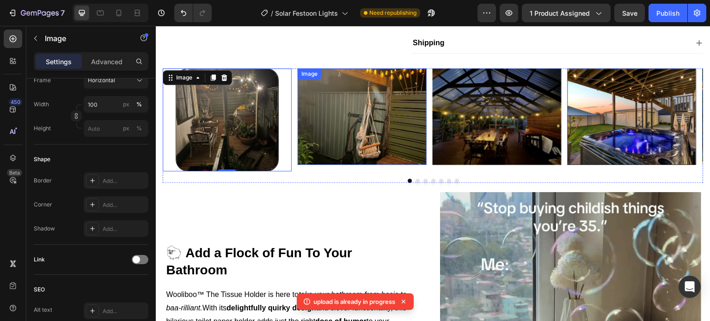
click at [322, 135] on img at bounding box center [362, 116] width 129 height 97
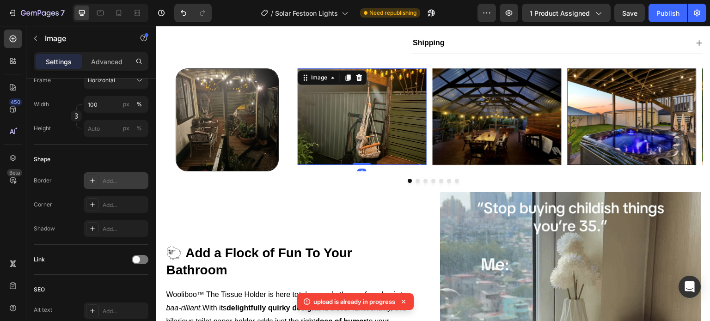
click at [110, 183] on div "Add..." at bounding box center [124, 181] width 43 height 8
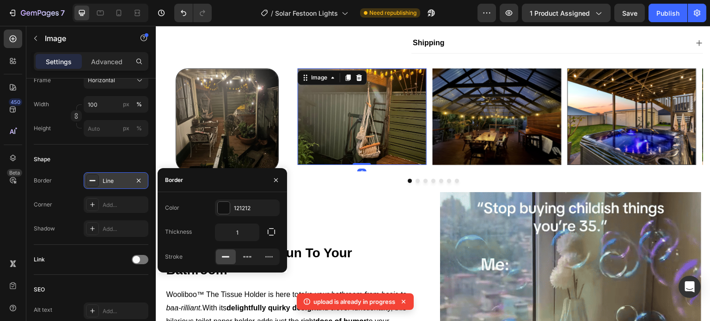
click at [224, 256] on icon at bounding box center [225, 256] width 9 height 9
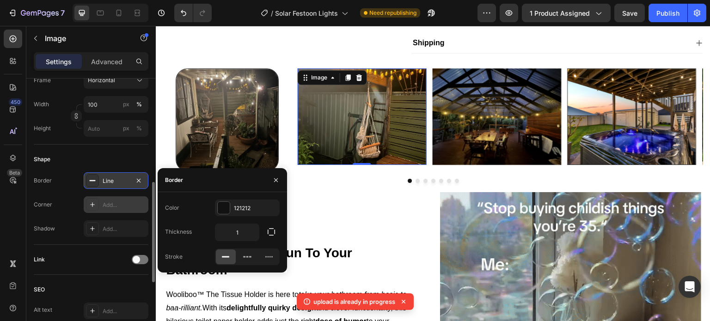
click at [93, 207] on icon at bounding box center [92, 204] width 7 height 7
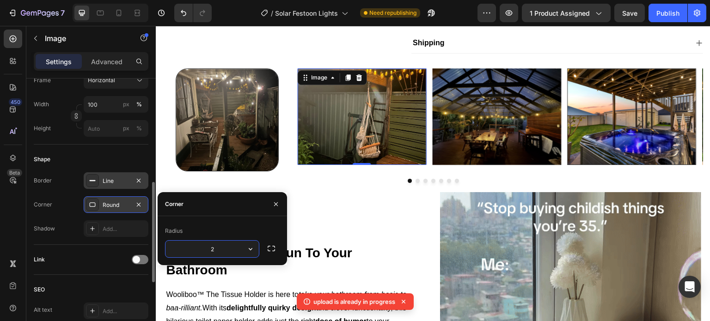
type input "20"
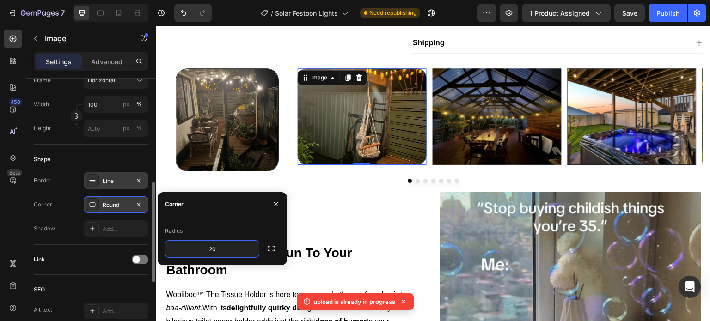
click at [233, 138] on img at bounding box center [227, 119] width 103 height 103
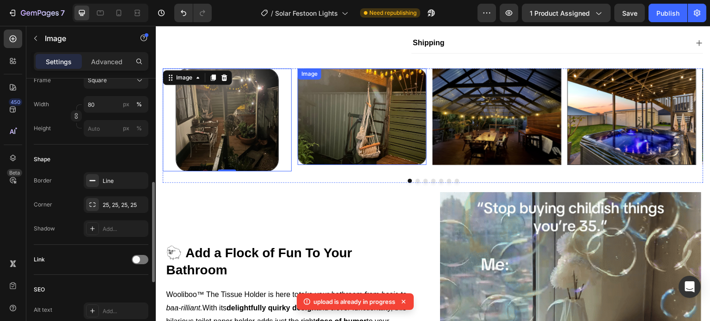
click at [327, 130] on img at bounding box center [362, 116] width 129 height 97
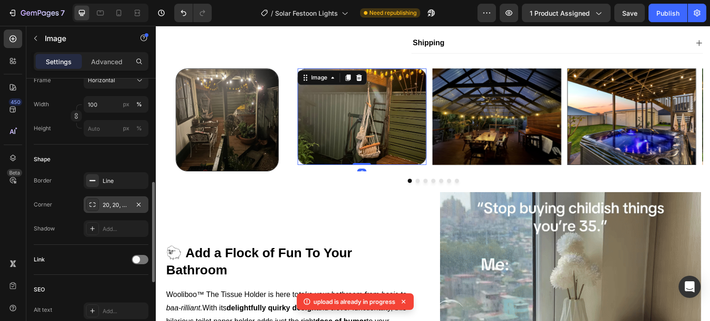
click at [123, 203] on div "20, 20, 20, 20" at bounding box center [116, 205] width 27 height 8
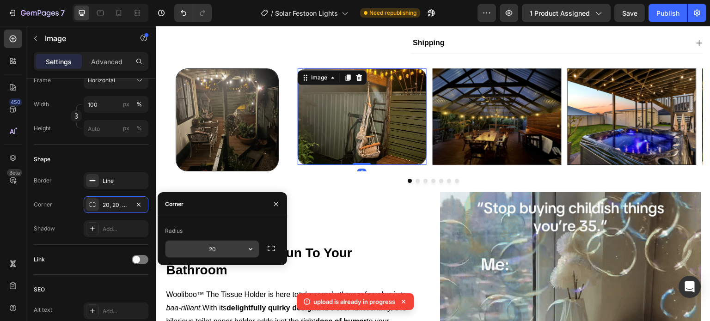
click at [218, 251] on input "20" at bounding box center [211, 249] width 93 height 17
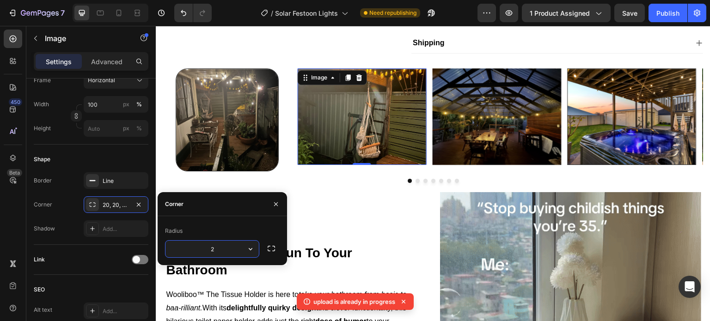
type input "25"
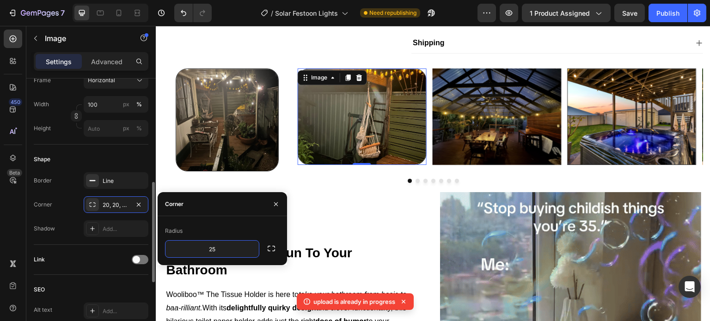
click at [123, 150] on div "Shape Border Line Corner 20, 20, 20, 20 Shadow Add..." at bounding box center [91, 195] width 115 height 100
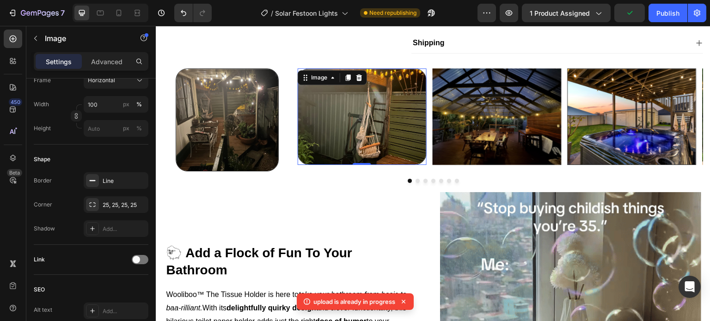
click at [116, 78] on div "Settings Advanced" at bounding box center [90, 65] width 129 height 26
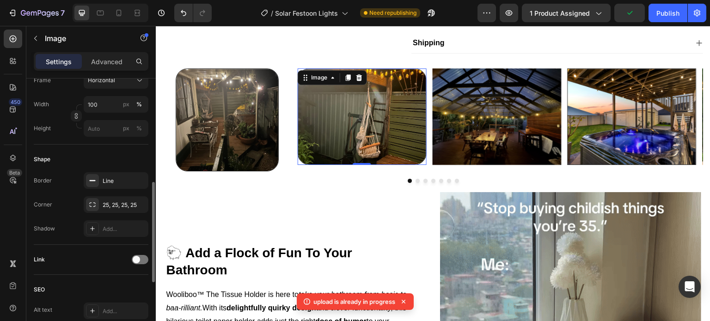
click at [119, 91] on div "Frame Horizontal Width 100 px % Height px %" at bounding box center [91, 104] width 115 height 65
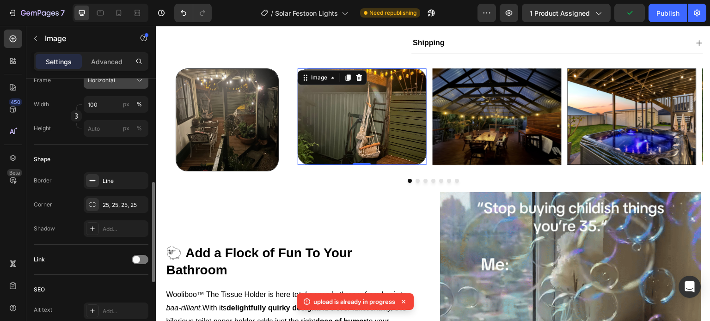
click at [135, 85] on button "Horizontal" at bounding box center [116, 80] width 65 height 17
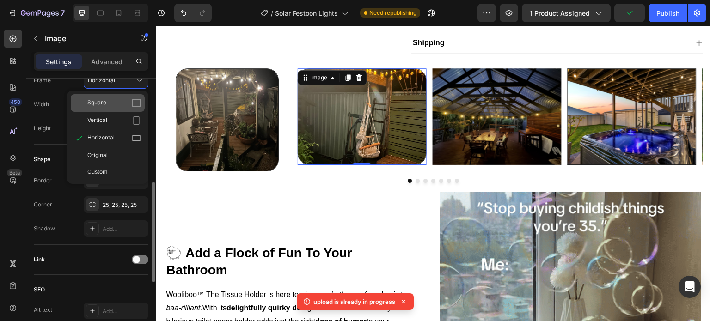
click at [138, 106] on icon at bounding box center [136, 103] width 8 height 8
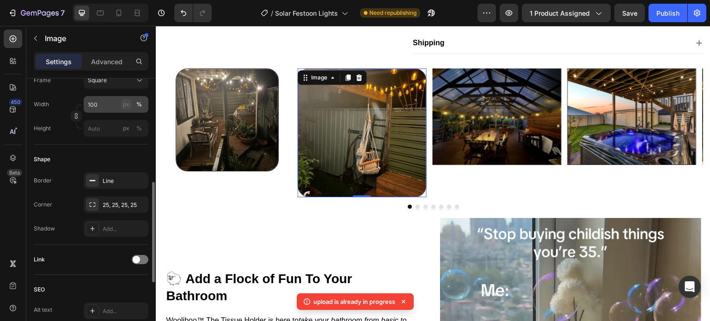
click at [134, 123] on button "px" at bounding box center [139, 128] width 11 height 11
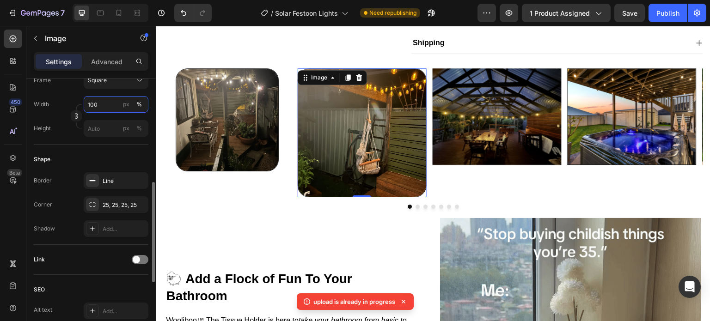
type input "100"
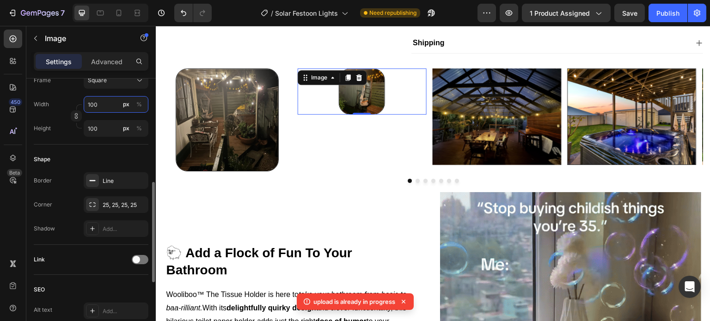
click at [101, 105] on input "100" at bounding box center [116, 104] width 65 height 17
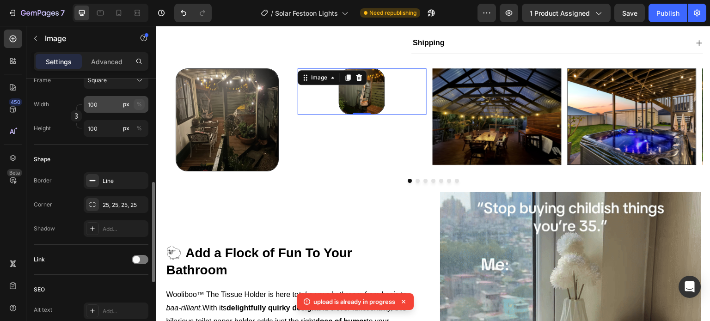
click at [134, 103] on button "%" at bounding box center [139, 104] width 11 height 11
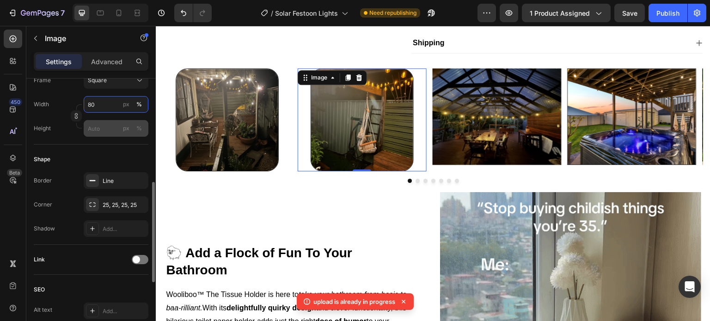
type input "80"
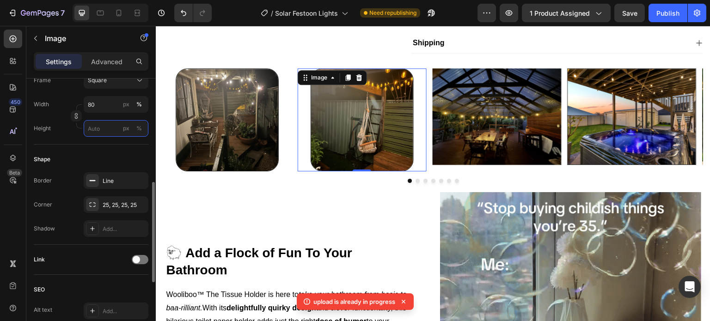
click at [111, 123] on input "px %" at bounding box center [116, 128] width 65 height 17
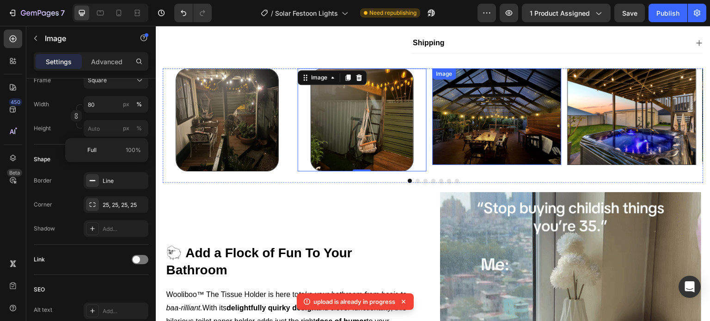
click at [468, 123] on img at bounding box center [497, 116] width 129 height 97
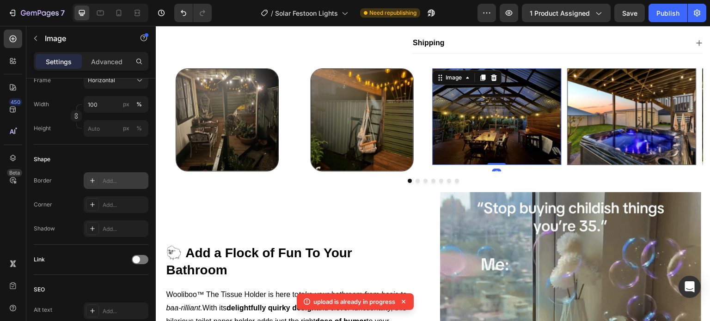
click at [111, 177] on div "Add..." at bounding box center [124, 181] width 43 height 8
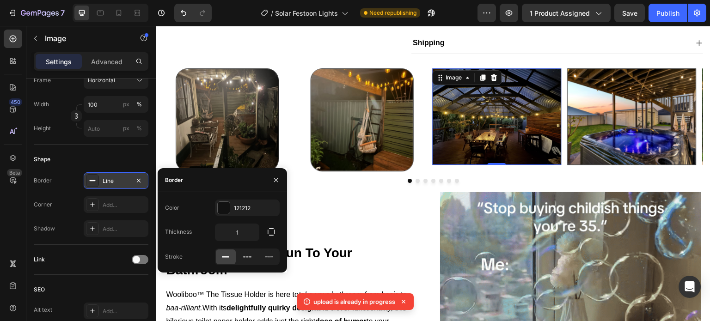
click at [231, 259] on div at bounding box center [226, 257] width 20 height 15
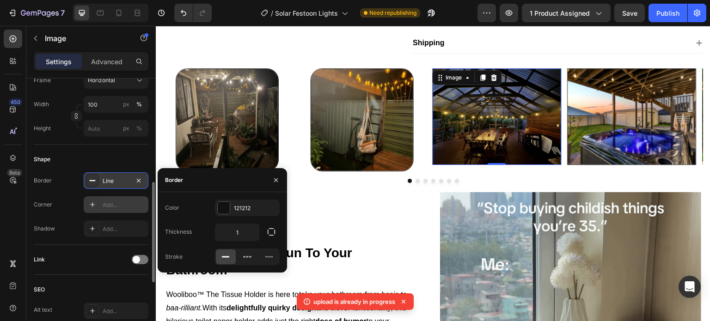
click at [121, 203] on div "Add..." at bounding box center [124, 205] width 43 height 8
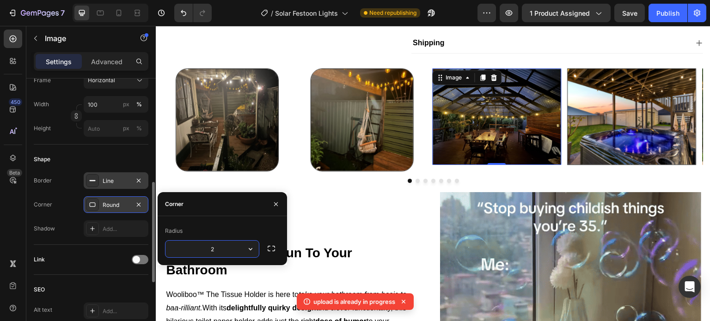
type input "25"
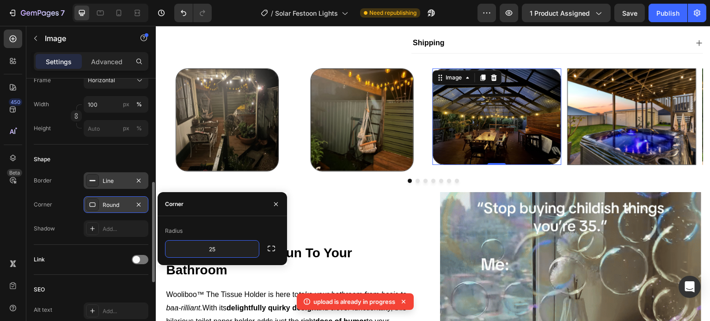
click at [110, 158] on div "Shape" at bounding box center [91, 159] width 115 height 15
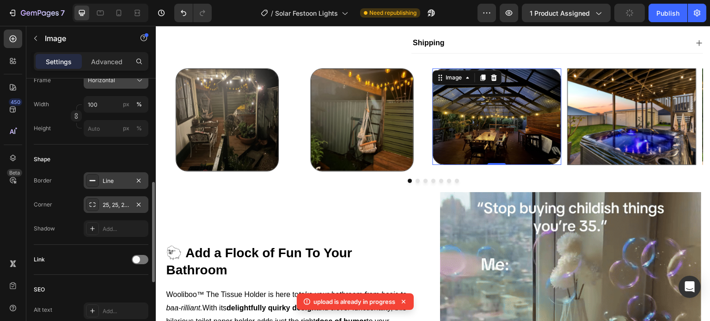
click at [103, 85] on button "Horizontal" at bounding box center [116, 80] width 65 height 17
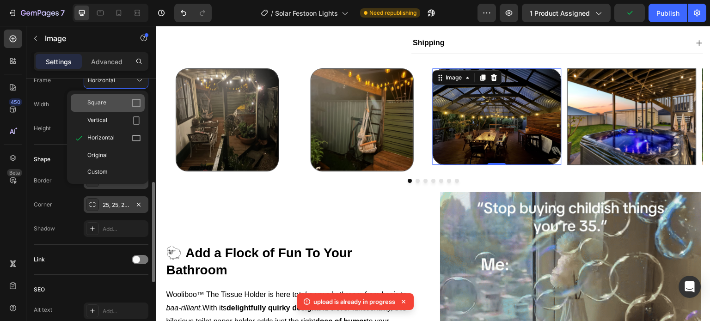
click at [120, 107] on div "Square" at bounding box center [114, 102] width 54 height 9
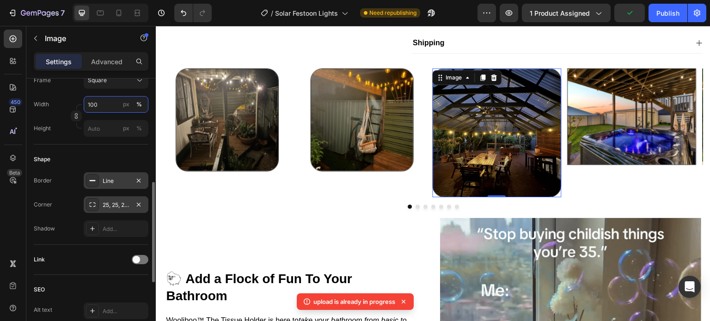
click at [118, 101] on input "100" at bounding box center [116, 104] width 65 height 17
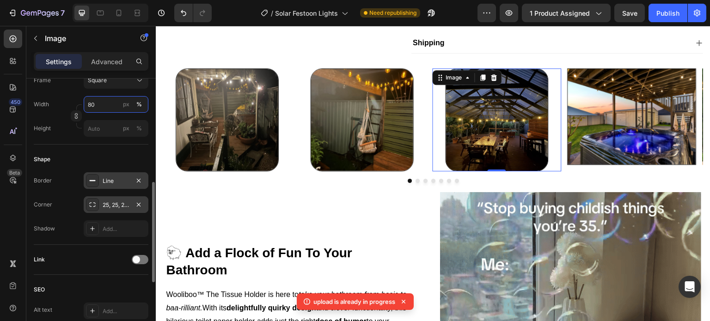
type input "80"
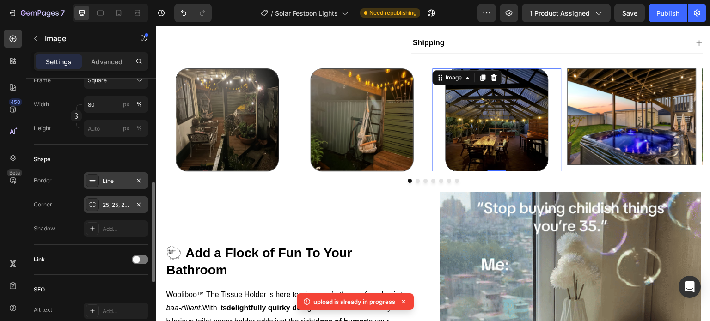
click at [107, 151] on div "Shape Border Line Corner 25, 25, 25, 25 Shadow Add..." at bounding box center [91, 195] width 115 height 100
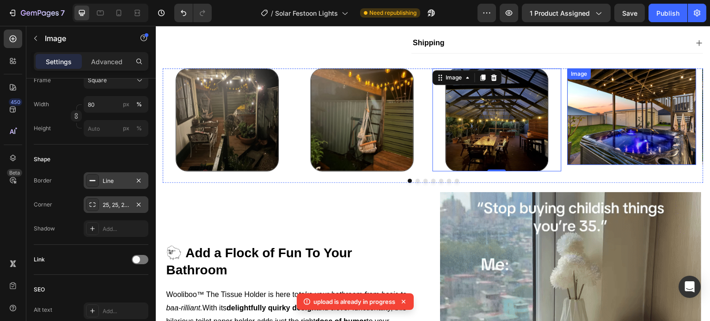
click at [583, 135] on img at bounding box center [632, 116] width 129 height 97
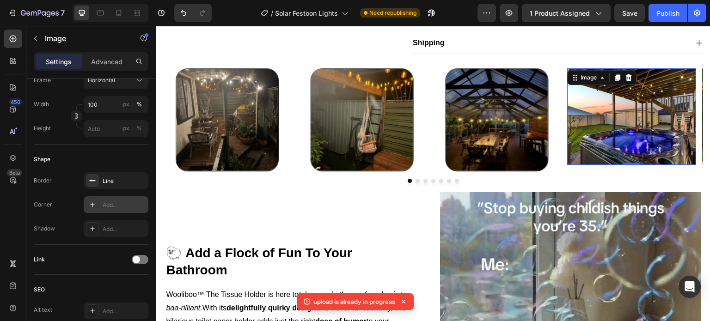
click at [119, 201] on div "Add..." at bounding box center [124, 205] width 43 height 8
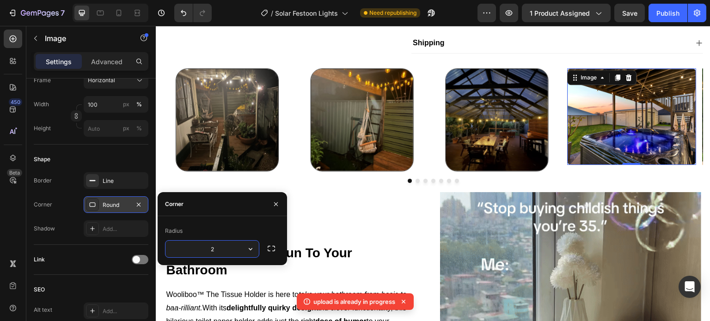
type input "25"
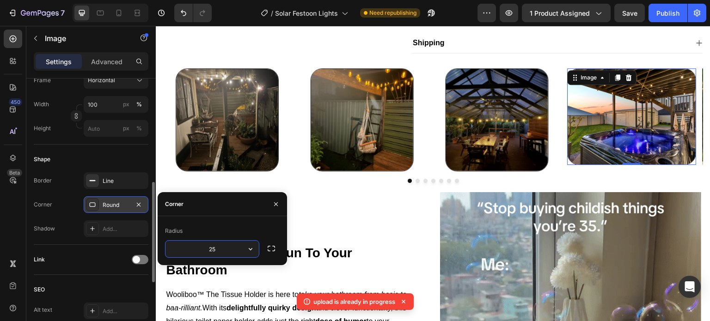
click at [117, 164] on div "Shape" at bounding box center [91, 159] width 115 height 15
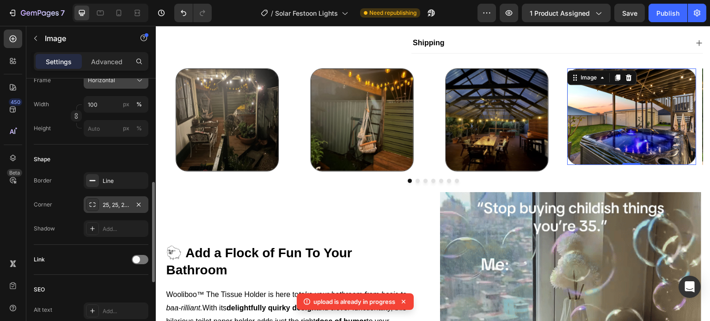
click at [120, 82] on div "Horizontal" at bounding box center [110, 80] width 45 height 8
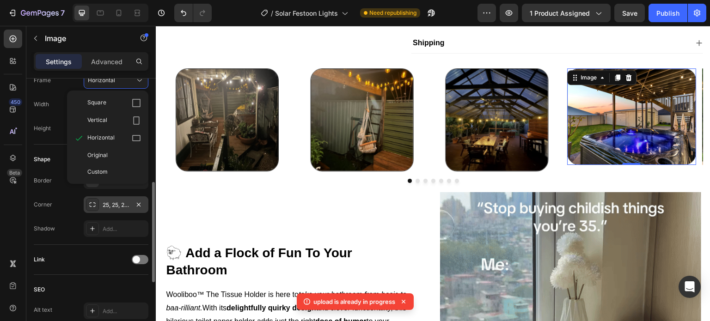
click at [127, 103] on div "Square" at bounding box center [114, 102] width 54 height 9
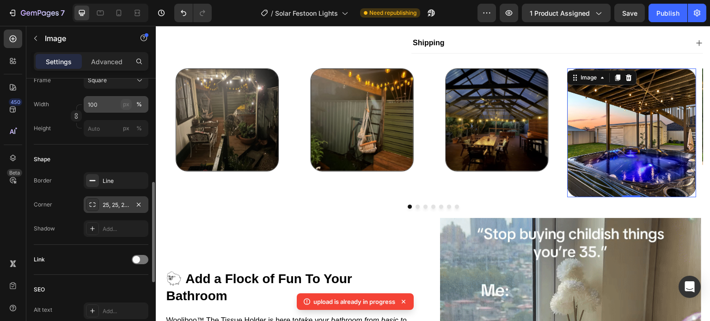
click at [124, 105] on div "px" at bounding box center [126, 104] width 6 height 8
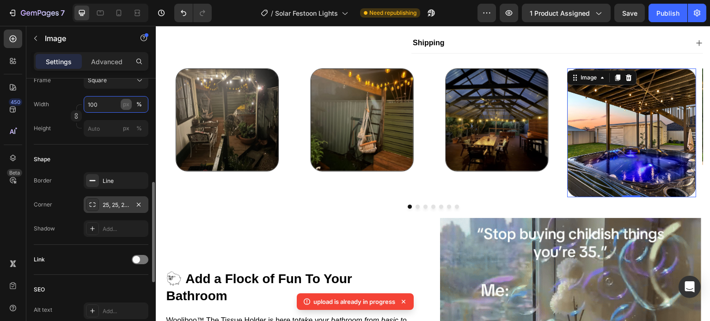
type input "100"
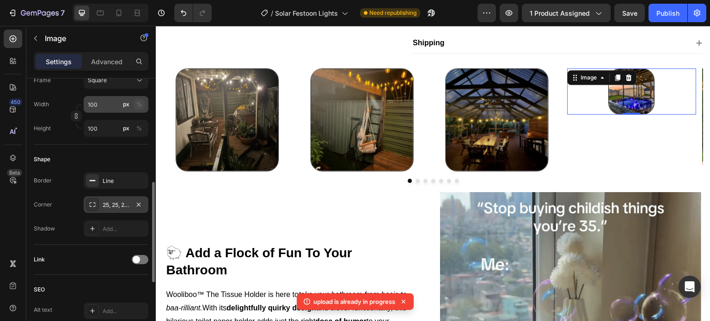
drag, startPoint x: 144, startPoint y: 103, endPoint x: 139, endPoint y: 104, distance: 5.2
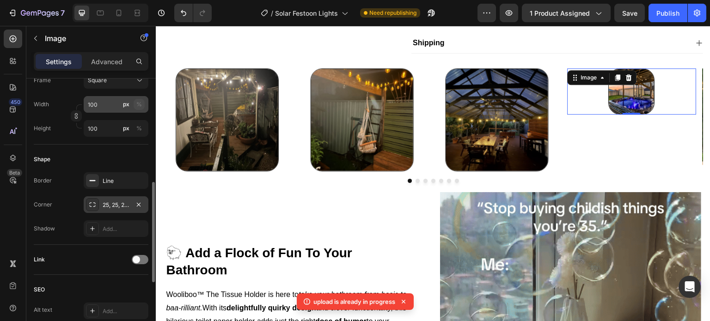
click at [144, 103] on button "%" at bounding box center [139, 104] width 11 height 11
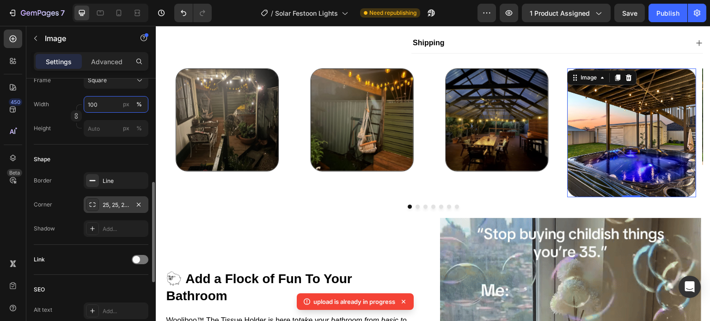
click at [111, 105] on input "100" at bounding box center [116, 104] width 65 height 17
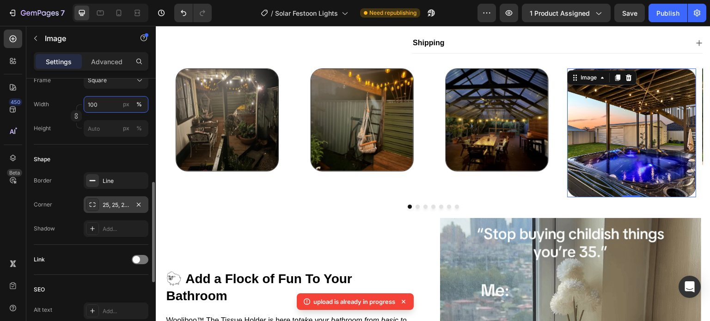
drag, startPoint x: 111, startPoint y: 105, endPoint x: 87, endPoint y: 109, distance: 23.9
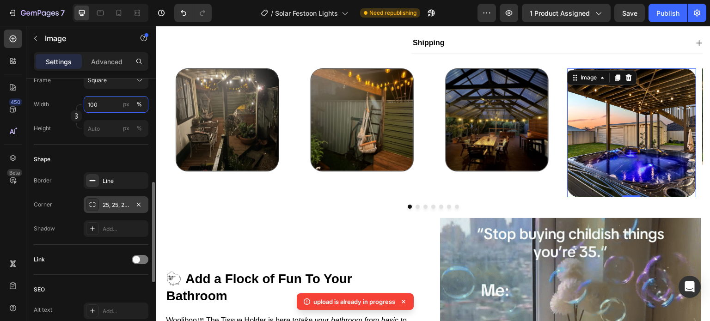
click at [87, 109] on input "100" at bounding box center [116, 104] width 65 height 17
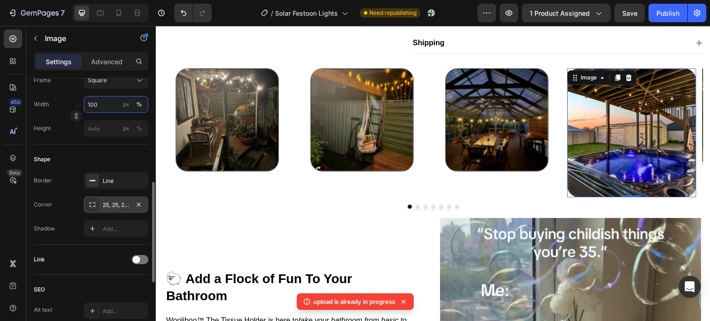
click at [89, 106] on input "100" at bounding box center [116, 104] width 65 height 17
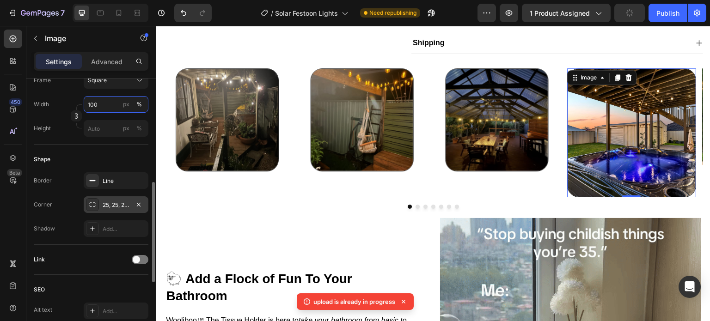
click at [89, 106] on input "100" at bounding box center [116, 104] width 65 height 17
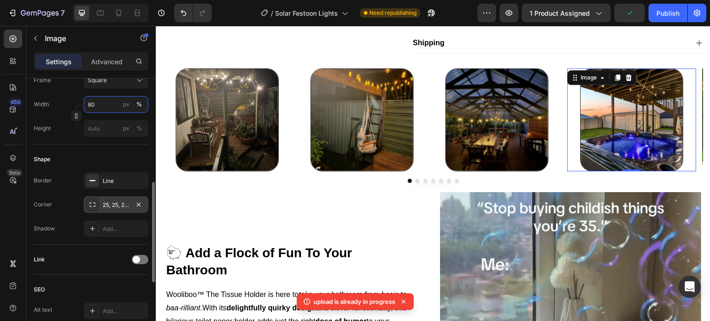
type input "80"
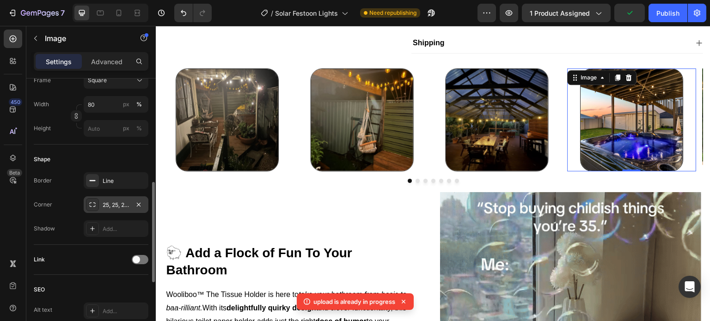
click at [112, 149] on div "Shape Border Line Corner 25, 25, 25, 25 Shadow Add..." at bounding box center [91, 195] width 115 height 100
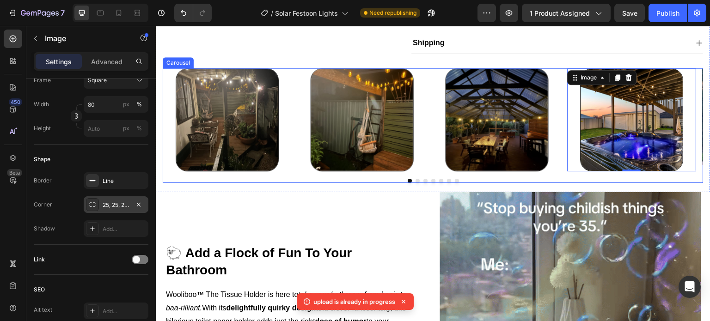
click at [416, 183] on button "Dot" at bounding box center [418, 181] width 4 height 4
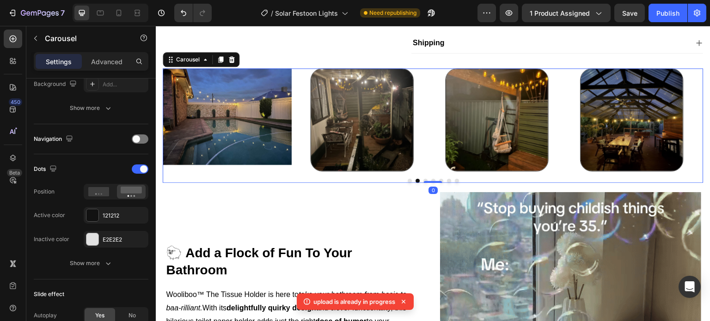
scroll to position [0, 0]
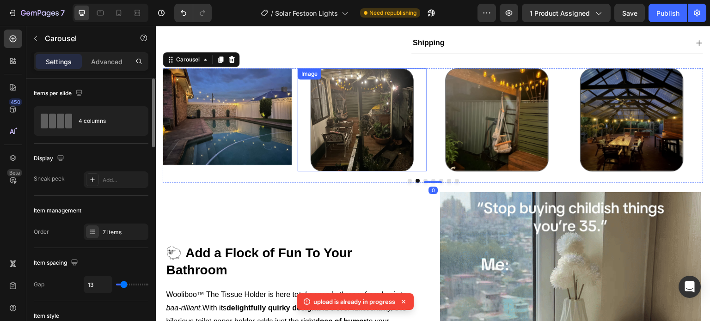
click at [246, 154] on img at bounding box center [227, 116] width 129 height 97
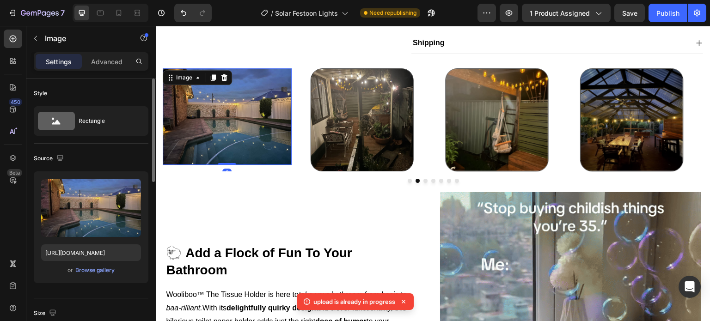
scroll to position [185, 0]
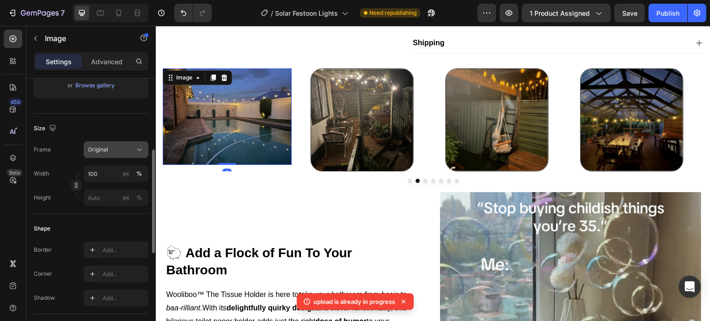
click at [129, 150] on div "Original" at bounding box center [110, 150] width 45 height 8
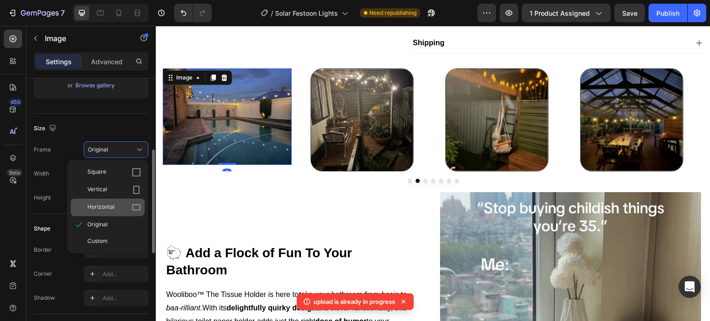
click at [133, 205] on icon at bounding box center [136, 208] width 8 height 6
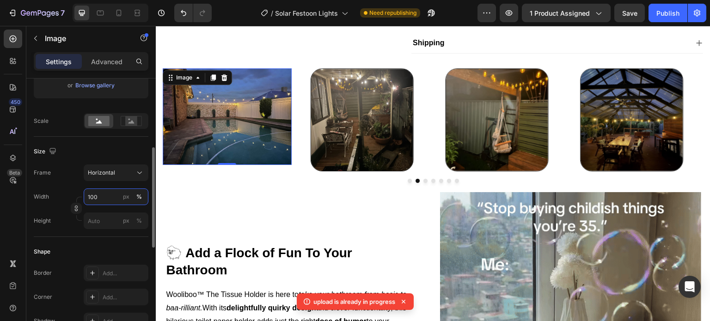
click at [113, 200] on input "100" at bounding box center [116, 197] width 65 height 17
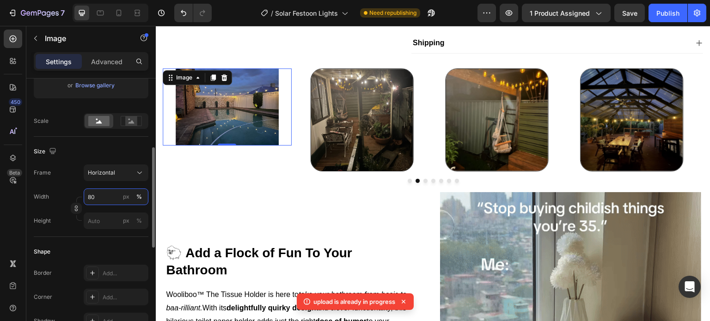
type input "80"
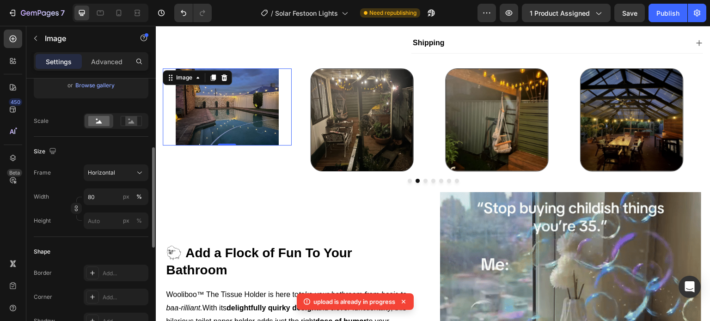
click at [109, 236] on div "Size Frame Horizontal Width 80 px % Height px %" at bounding box center [91, 187] width 115 height 100
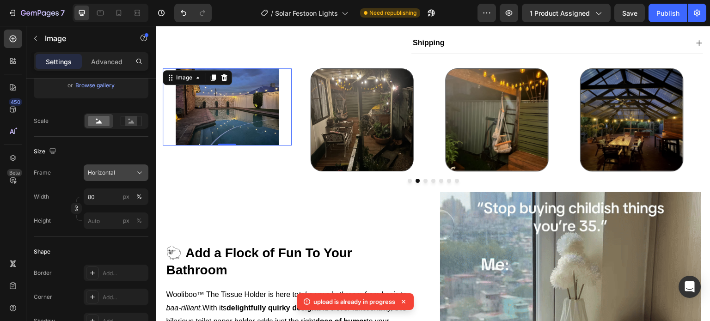
click at [113, 170] on span "Horizontal" at bounding box center [101, 173] width 27 height 8
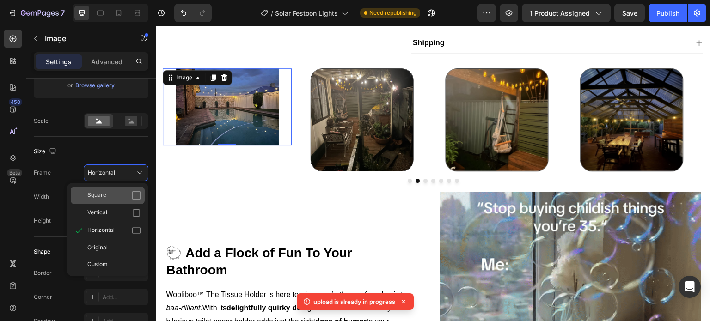
click at [120, 194] on div "Square" at bounding box center [114, 195] width 54 height 9
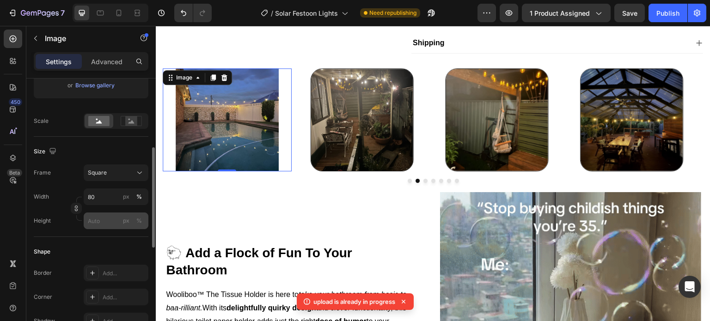
scroll to position [277, 0]
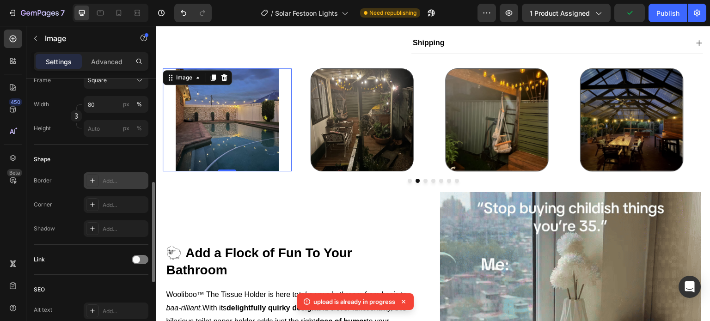
click at [113, 181] on div "Add..." at bounding box center [124, 181] width 43 height 8
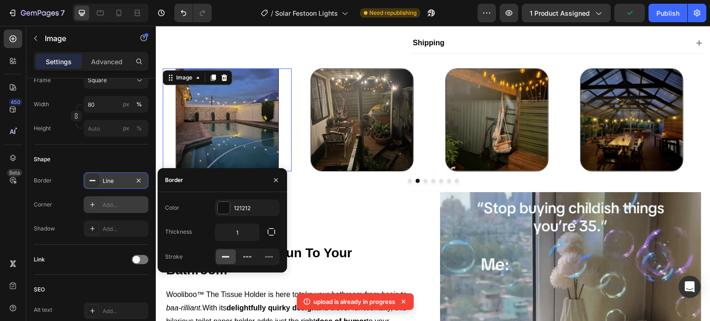
click at [117, 207] on div "Add..." at bounding box center [124, 205] width 43 height 8
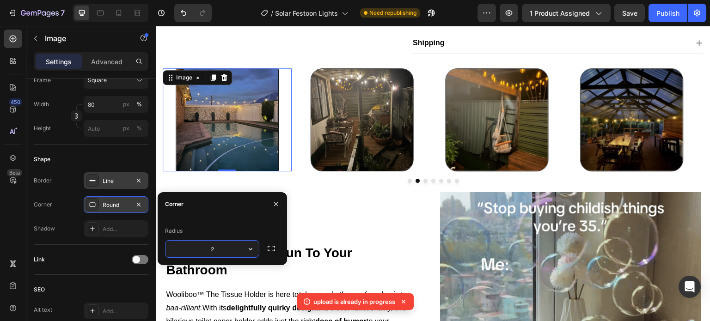
type input "25"
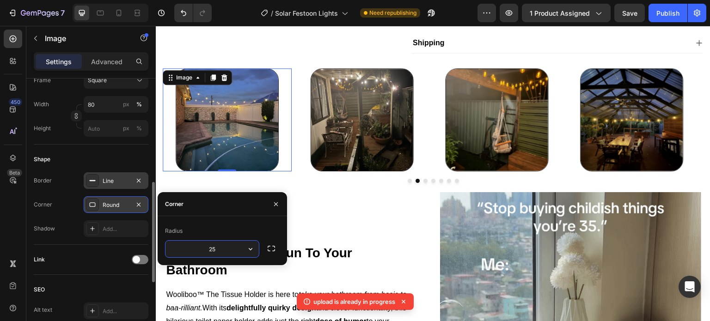
click at [115, 140] on div "Size Frame Square Width 80 px % Height px %" at bounding box center [91, 94] width 115 height 100
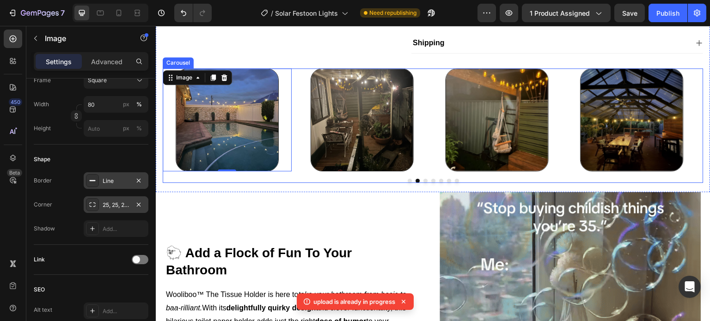
click at [408, 183] on button "Dot" at bounding box center [410, 181] width 4 height 4
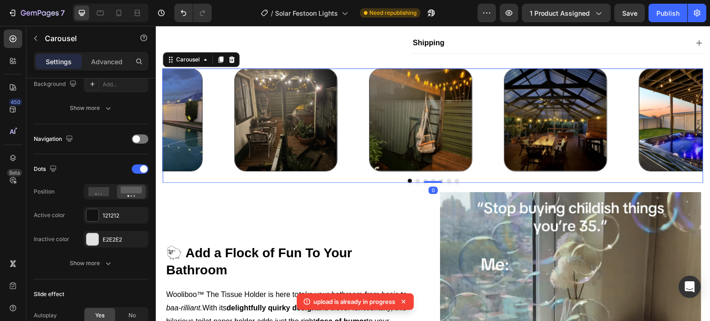
scroll to position [0, 0]
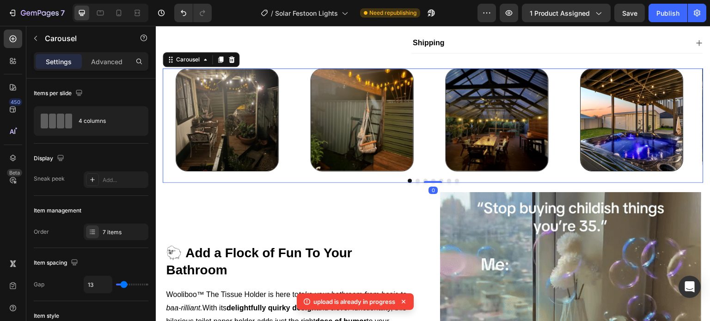
click at [416, 183] on button "Dot" at bounding box center [418, 181] width 4 height 4
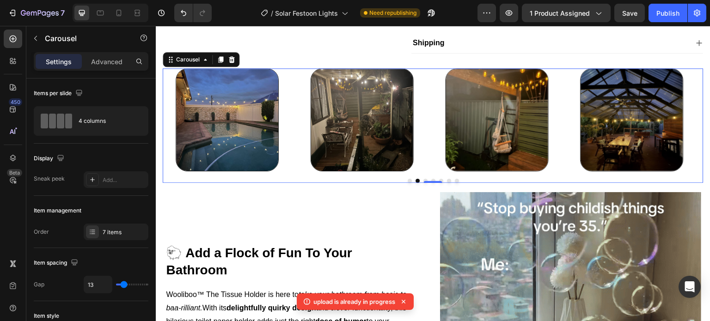
click at [423, 183] on button "Dot" at bounding box center [425, 181] width 4 height 4
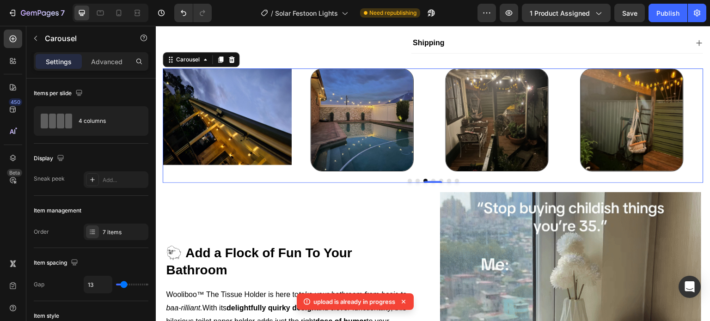
click at [432, 183] on div at bounding box center [433, 181] width 541 height 4
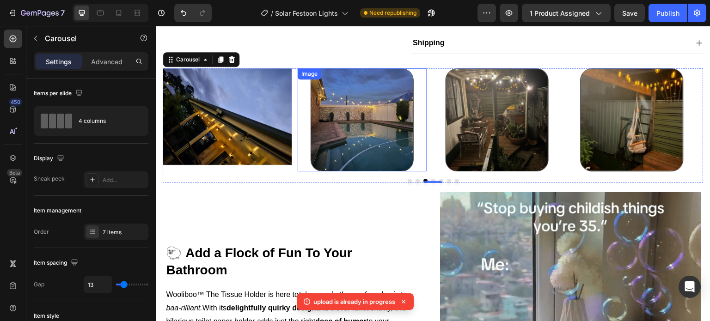
click at [256, 155] on img at bounding box center [227, 116] width 129 height 97
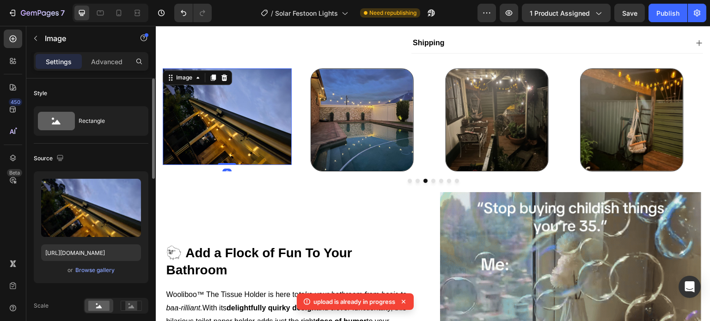
scroll to position [277, 0]
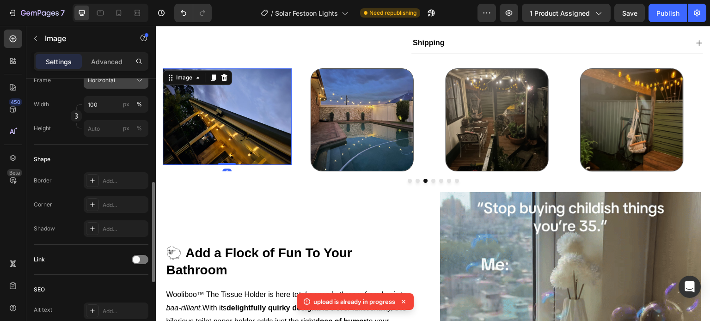
click at [119, 86] on button "Horizontal" at bounding box center [116, 80] width 65 height 17
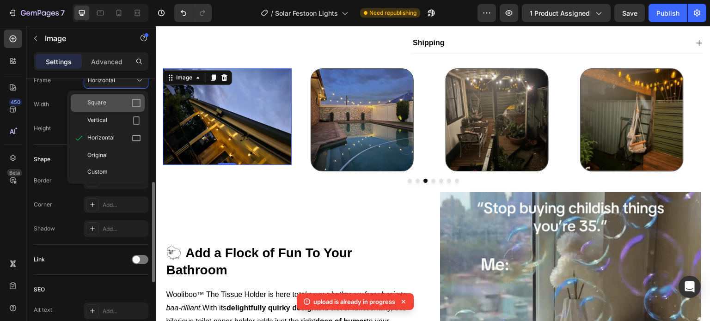
click at [119, 106] on div "Square" at bounding box center [114, 102] width 54 height 9
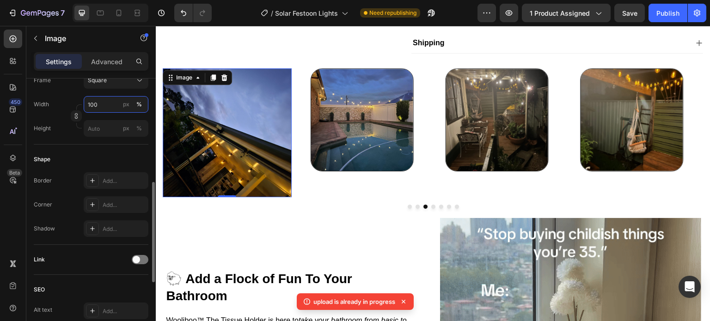
click at [110, 106] on input "100" at bounding box center [116, 104] width 65 height 17
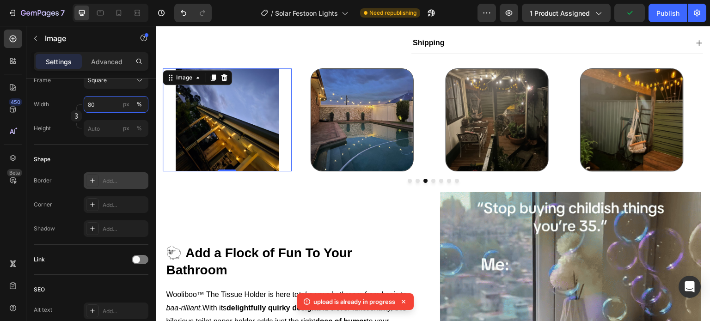
type input "80"
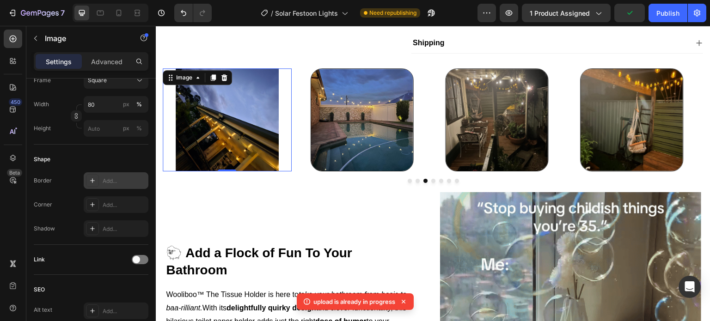
click at [112, 183] on div "Add..." at bounding box center [124, 181] width 43 height 8
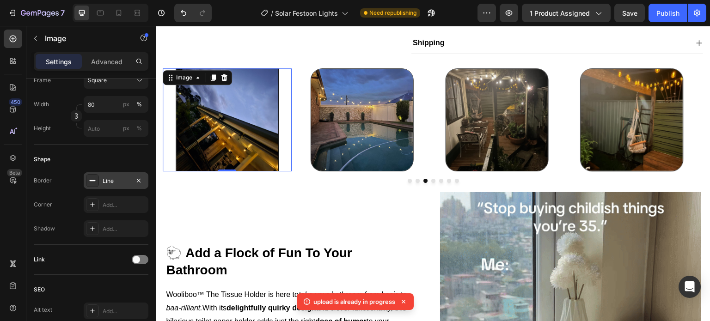
click at [119, 193] on div "Border Line Corner Add... Shadow Add..." at bounding box center [91, 204] width 115 height 65
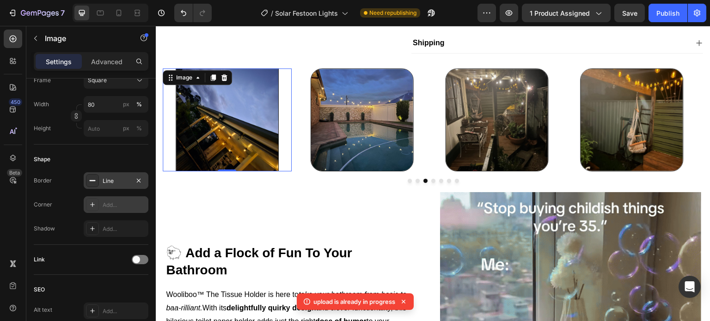
click at [121, 202] on div "Add..." at bounding box center [124, 205] width 43 height 8
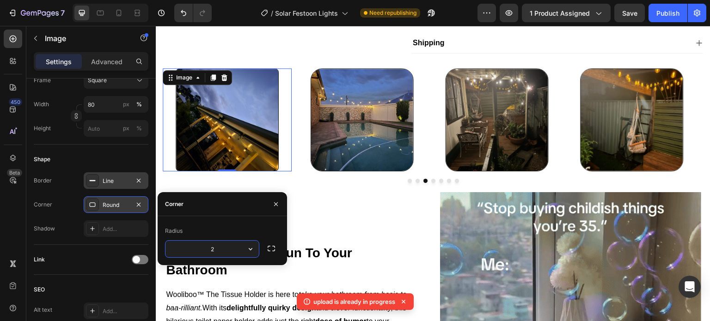
type input "25"
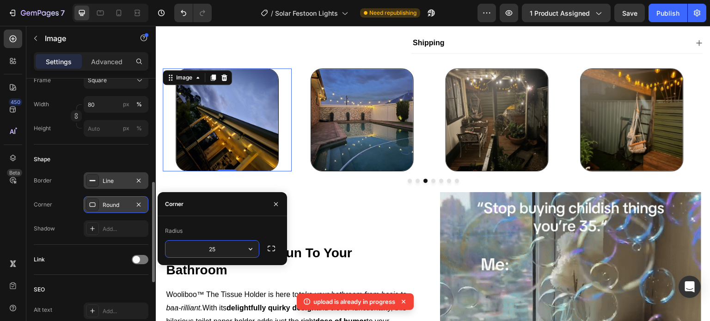
click at [113, 148] on div "Shape Border Line Corner Round Shadow Add..." at bounding box center [91, 195] width 115 height 100
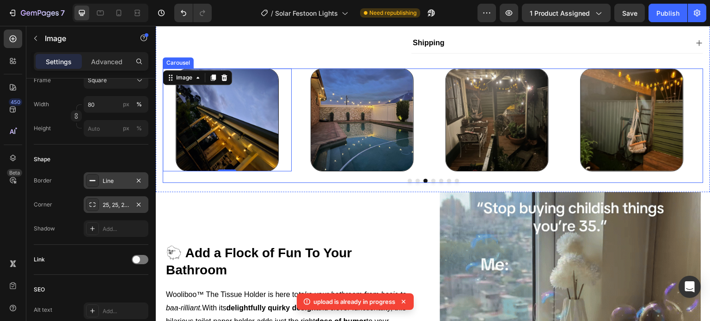
click at [416, 183] on button "Dot" at bounding box center [418, 181] width 4 height 4
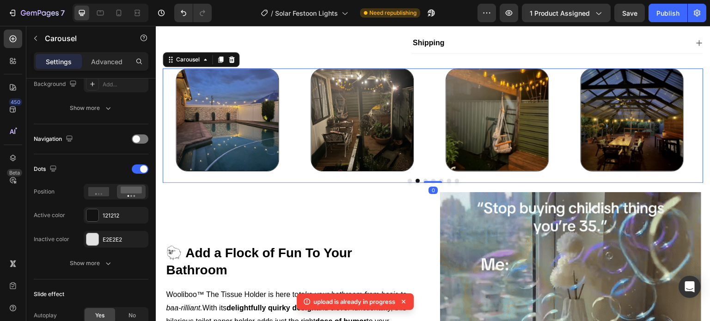
scroll to position [0, 0]
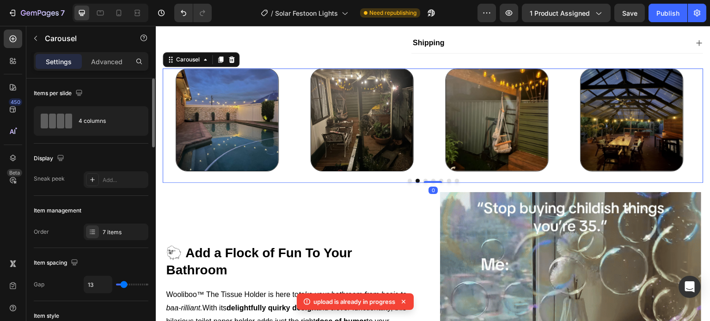
click at [431, 183] on div "Image Image Image Image Image Image Image Carousel 0" at bounding box center [433, 125] width 541 height 115
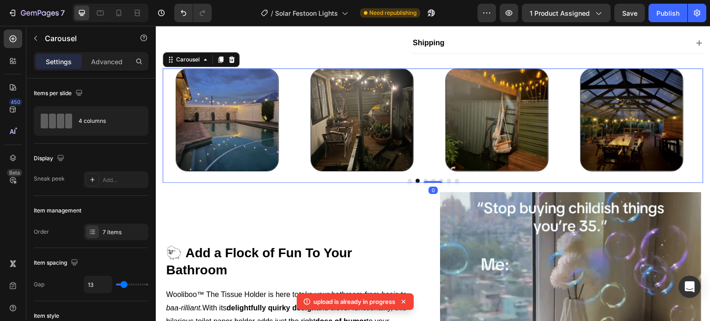
click at [455, 183] on button "Dot" at bounding box center [457, 181] width 4 height 4
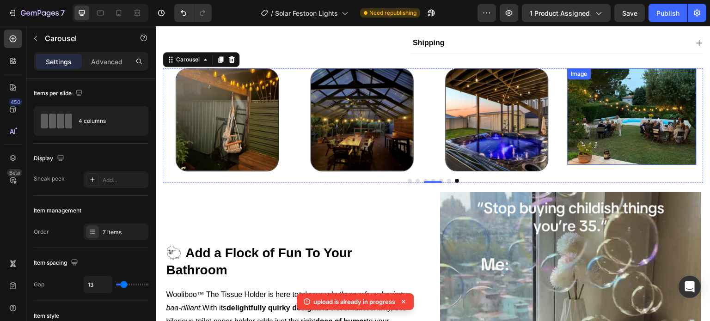
click at [643, 141] on img at bounding box center [632, 116] width 129 height 97
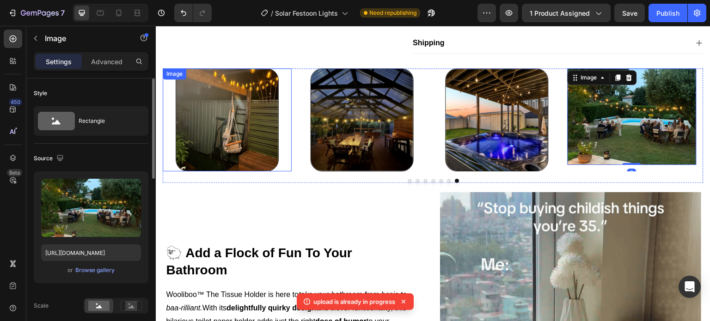
scroll to position [185, 0]
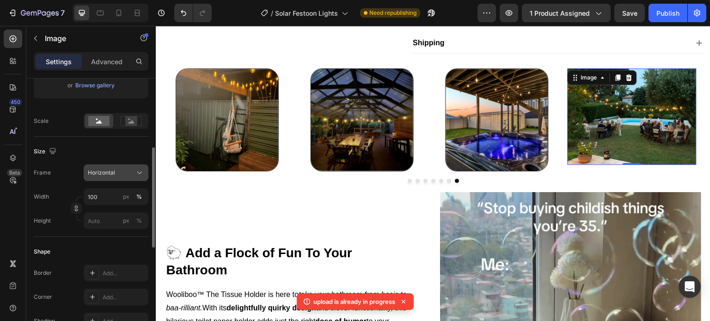
click at [131, 177] on button "Horizontal" at bounding box center [116, 173] width 65 height 17
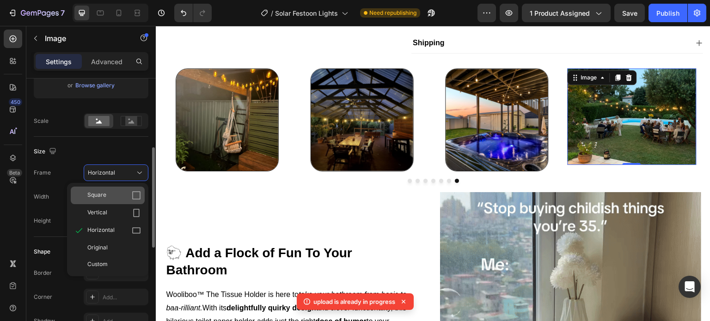
click at [131, 194] on div "Square" at bounding box center [114, 195] width 54 height 9
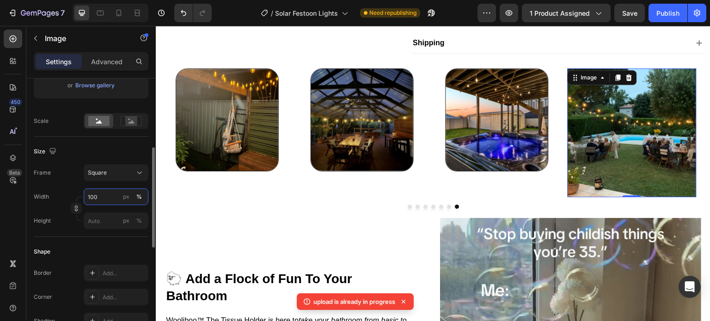
click at [109, 198] on input "100" at bounding box center [116, 197] width 65 height 17
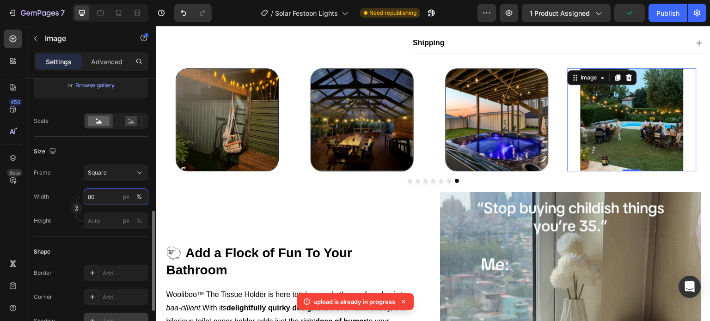
scroll to position [231, 0]
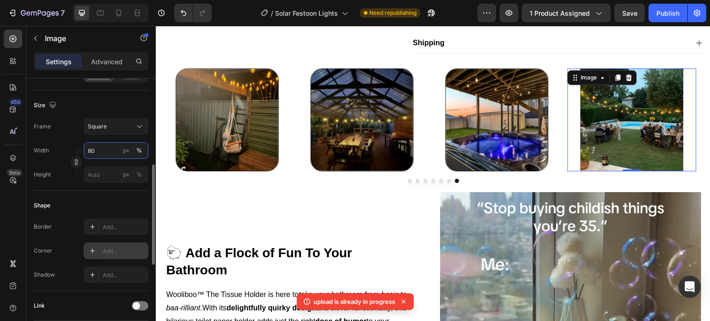
type input "80"
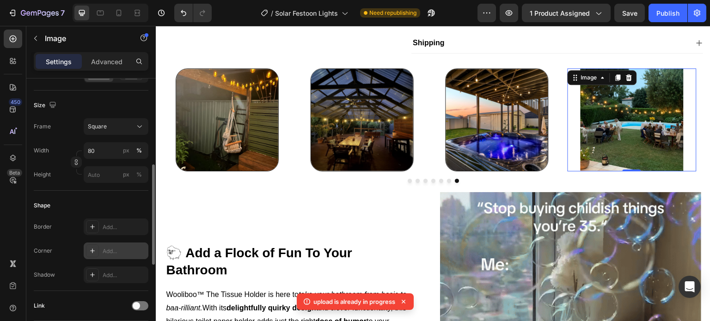
click at [118, 245] on div "Add..." at bounding box center [116, 251] width 65 height 17
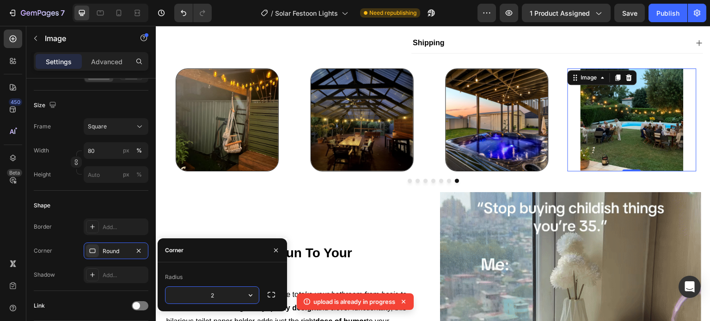
type input "25"
click at [116, 190] on div "Size Frame Square Width 80 px % Height px %" at bounding box center [91, 141] width 115 height 100
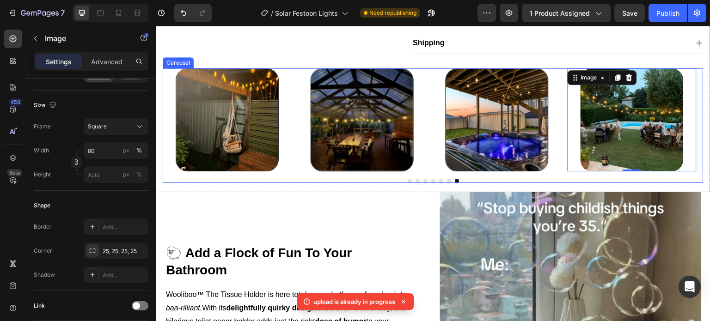
click at [447, 183] on button "Dot" at bounding box center [449, 181] width 4 height 4
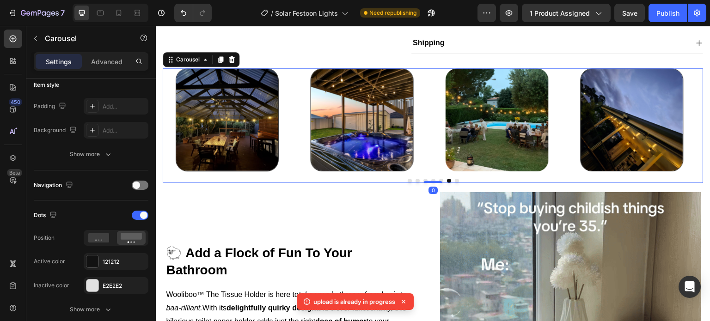
scroll to position [0, 0]
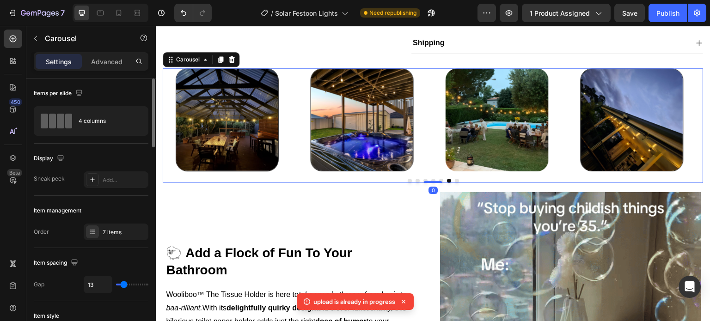
click at [439, 183] on button "Dot" at bounding box center [441, 181] width 4 height 4
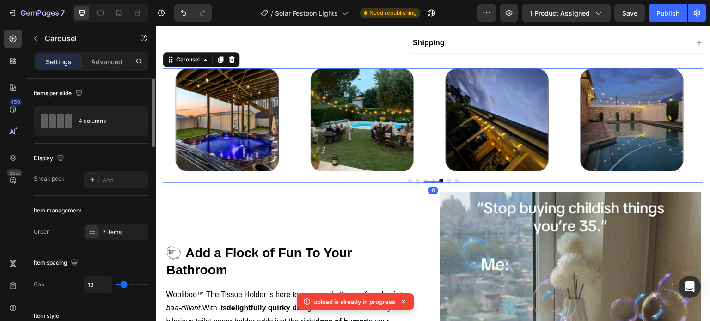
click at [431, 183] on button "Dot" at bounding box center [433, 181] width 4 height 4
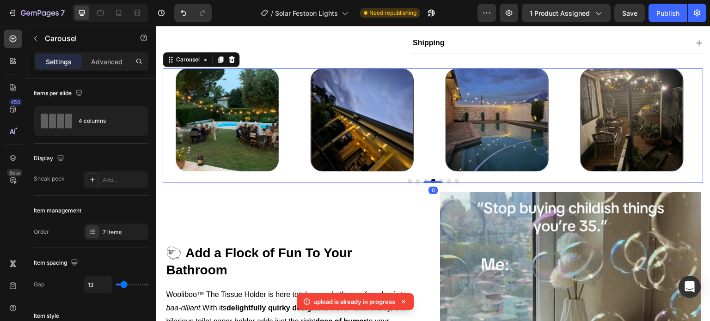
click at [423, 183] on button "Dot" at bounding box center [425, 181] width 4 height 4
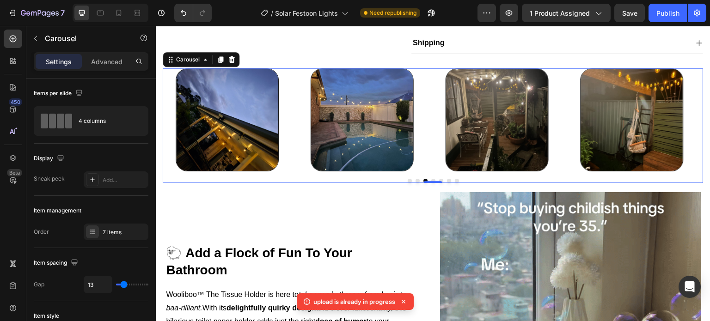
click at [416, 183] on button "Dot" at bounding box center [418, 181] width 4 height 4
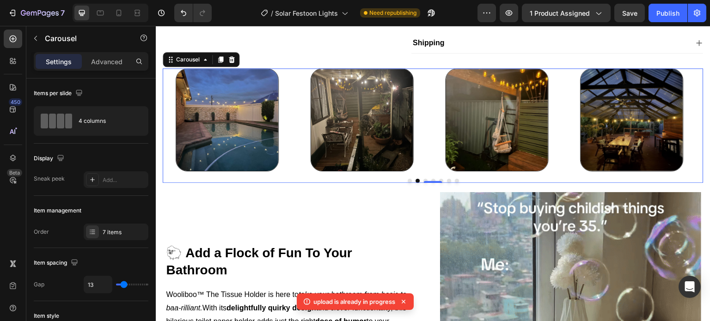
click at [408, 183] on button "Dot" at bounding box center [410, 181] width 4 height 4
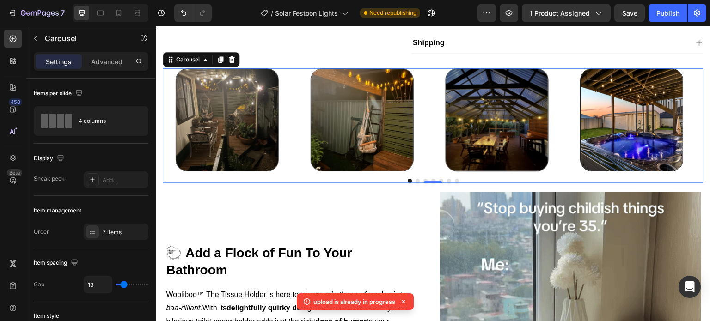
click at [389, 183] on div "Image Image Image Image Image Image Image Carousel 0" at bounding box center [433, 125] width 541 height 115
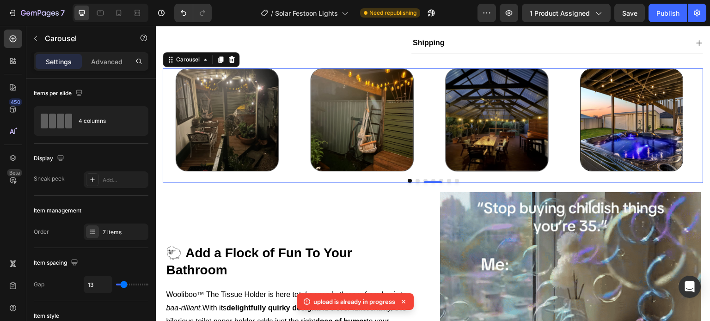
click at [296, 169] on div "Image Image Image Image Image Image Image" at bounding box center [433, 119] width 541 height 103
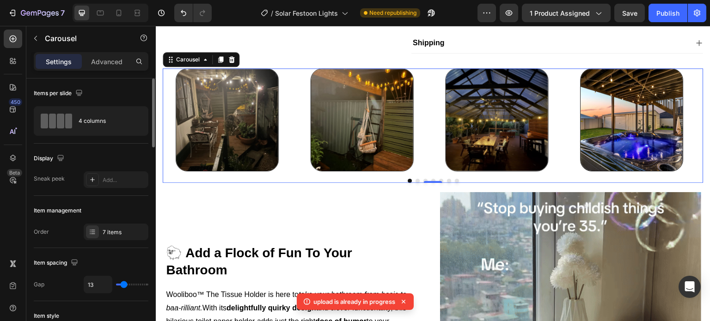
scroll to position [139, 0]
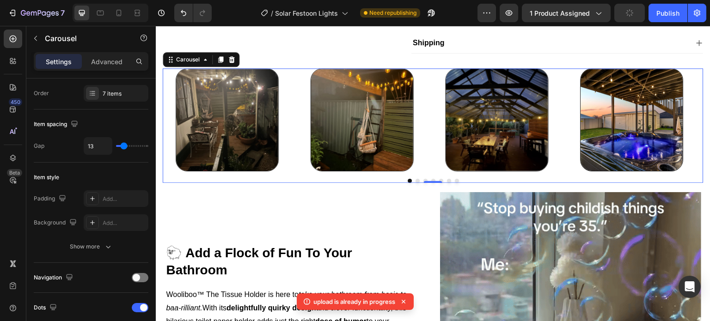
type input "5"
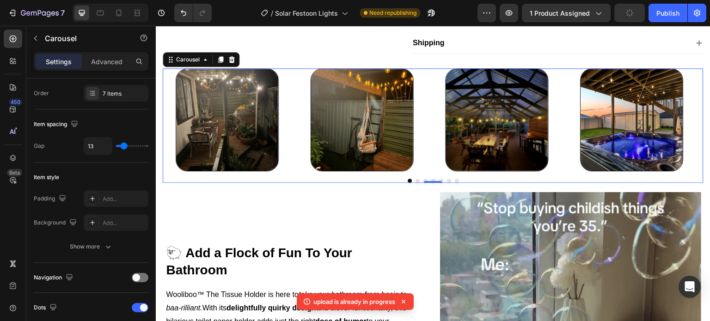
type input "5"
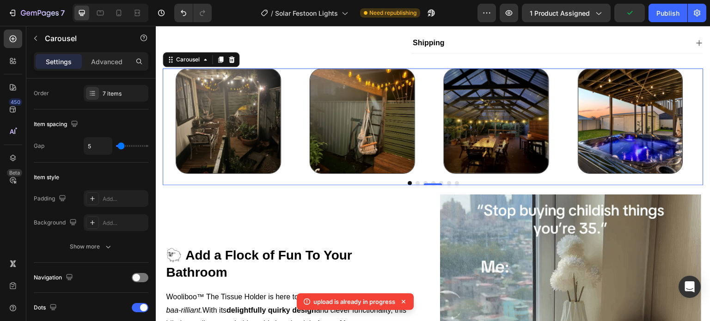
type input "1"
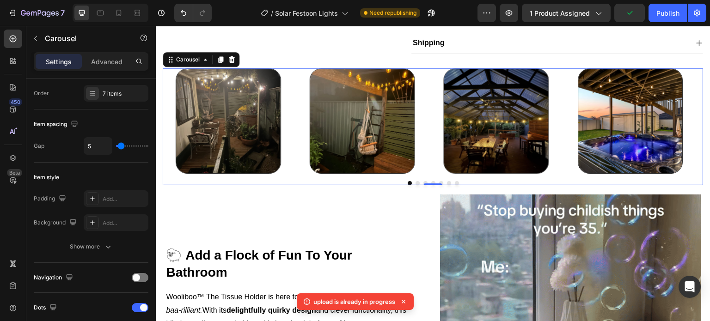
type input "1"
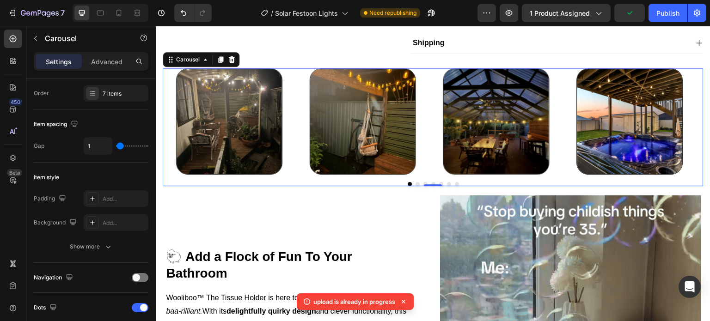
type input "0"
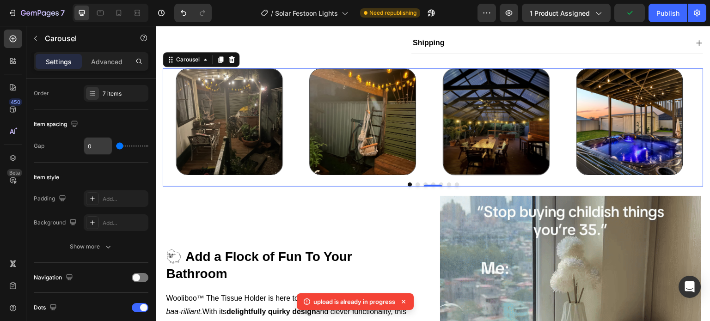
drag, startPoint x: 121, startPoint y: 147, endPoint x: 105, endPoint y: 146, distance: 15.3
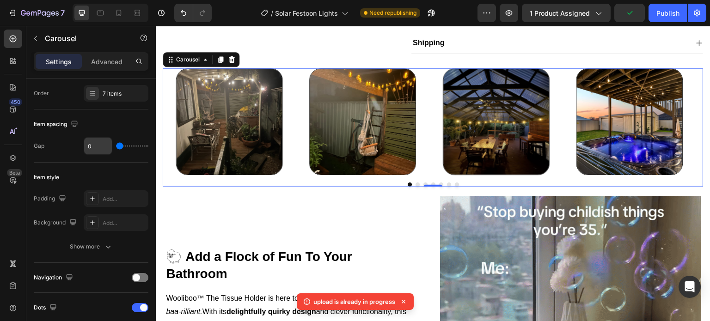
type input "0"
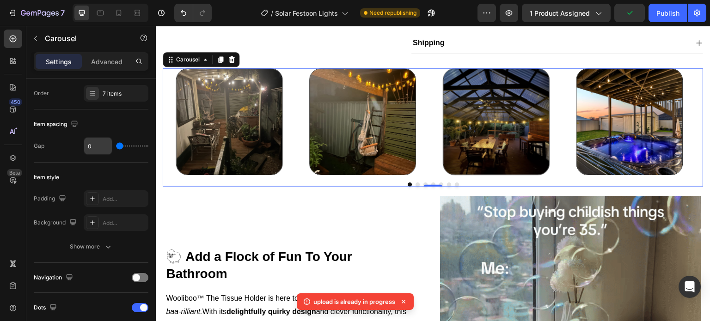
click at [116, 146] on input "range" at bounding box center [132, 146] width 32 height 2
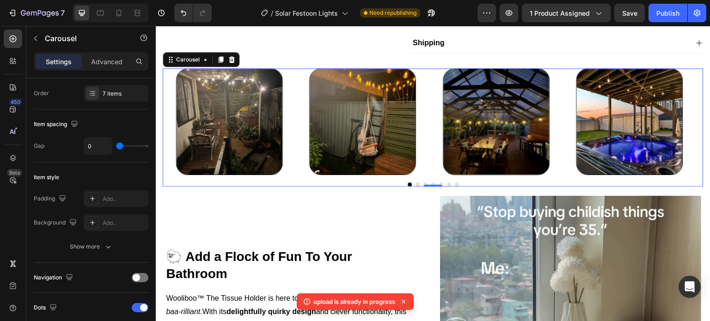
click at [124, 165] on div "Item style Padding Add... Background Add... Show more" at bounding box center [91, 213] width 115 height 100
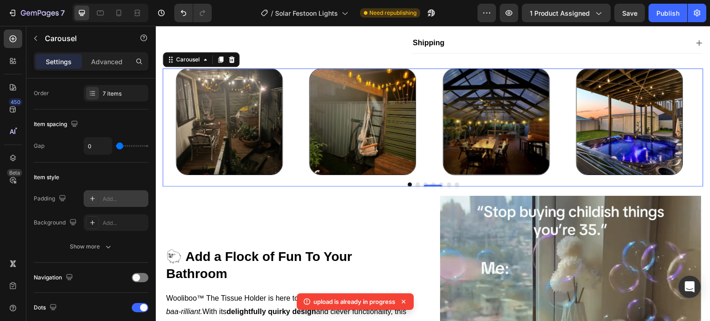
click at [133, 199] on div "Add..." at bounding box center [124, 199] width 43 height 8
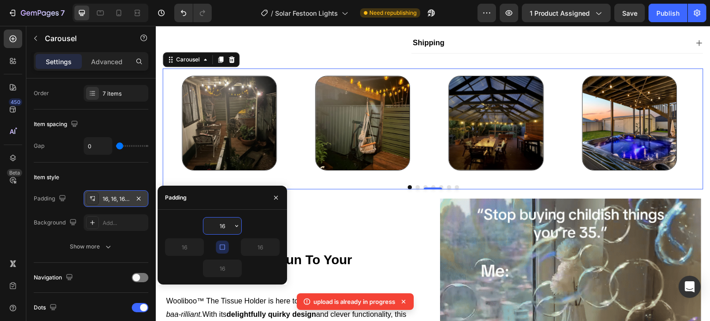
type input "2"
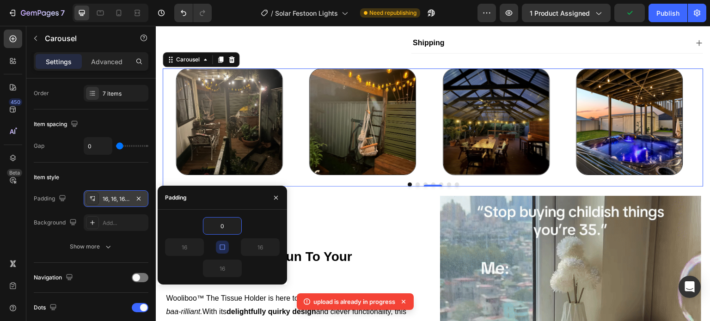
type input "0"
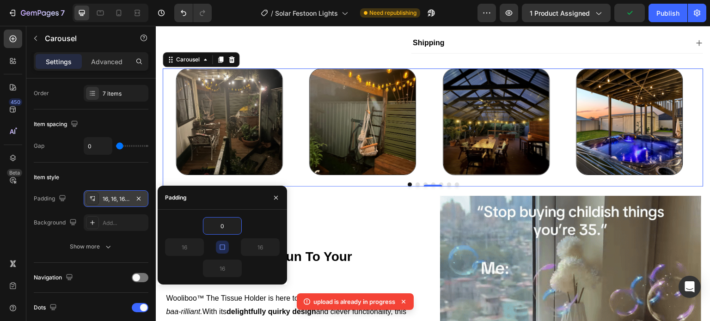
type input "0"
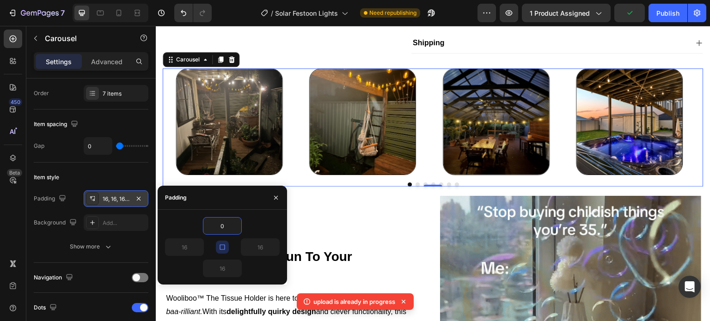
type input "0"
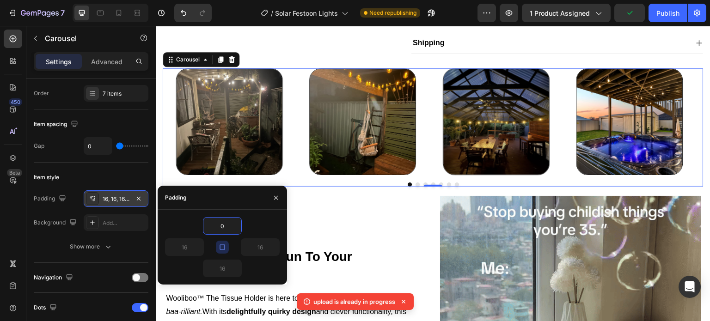
type input "0"
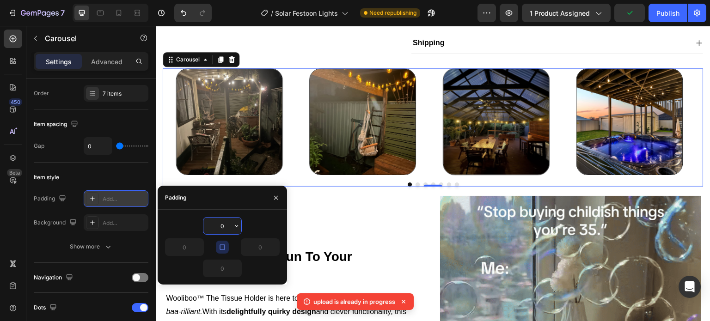
click at [224, 225] on input "0" at bounding box center [222, 226] width 38 height 17
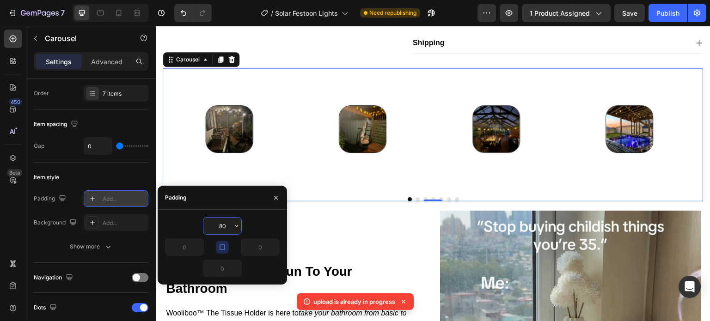
type input "8"
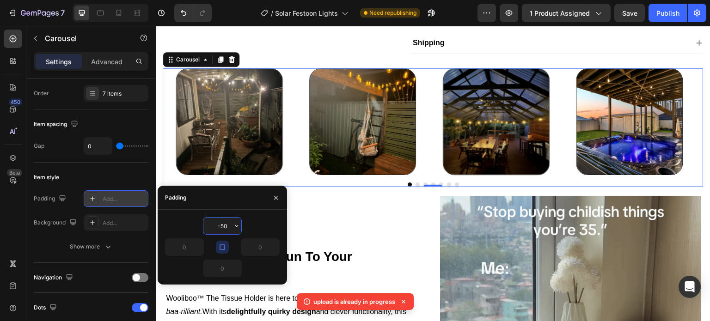
type input "0"
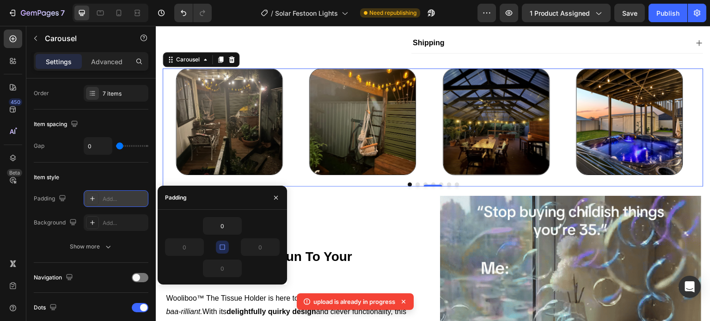
click at [256, 227] on div "0" at bounding box center [222, 226] width 115 height 18
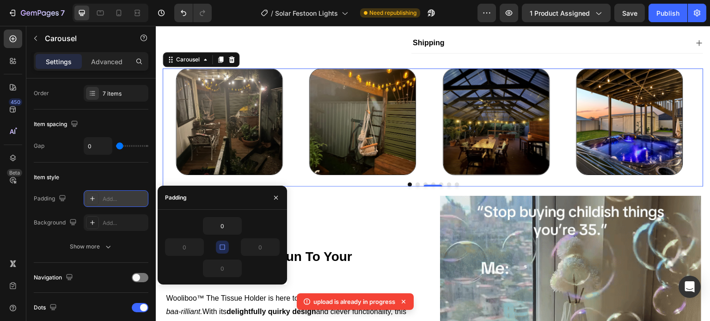
click at [116, 176] on div "Item style" at bounding box center [91, 177] width 115 height 15
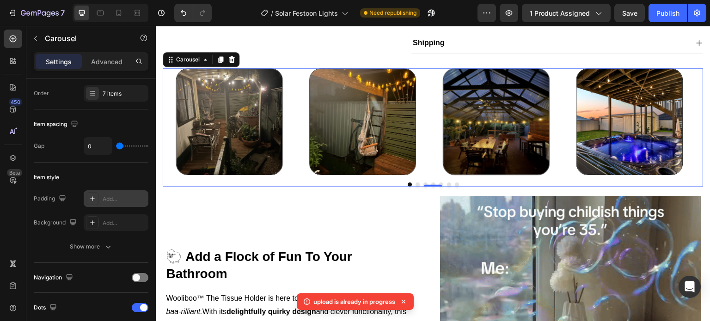
click at [416, 187] on button "Dot" at bounding box center [418, 185] width 4 height 4
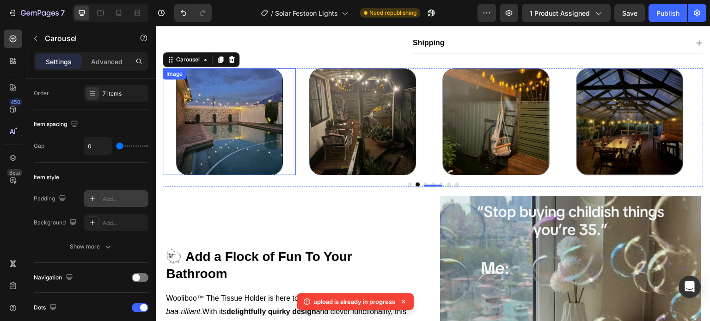
drag, startPoint x: 289, startPoint y: 163, endPoint x: 267, endPoint y: 168, distance: 22.3
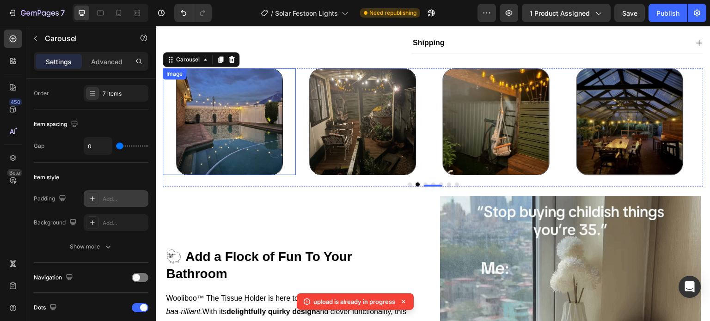
click at [288, 162] on div at bounding box center [230, 121] width 134 height 107
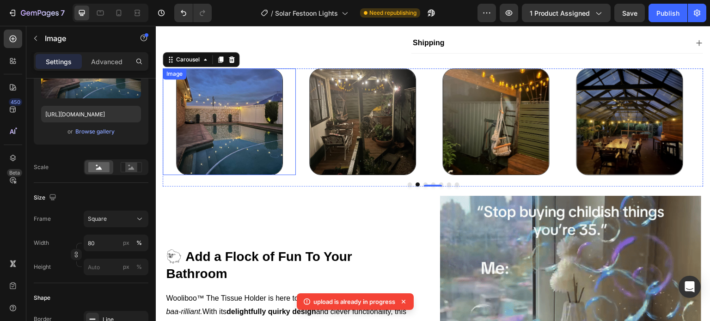
scroll to position [0, 0]
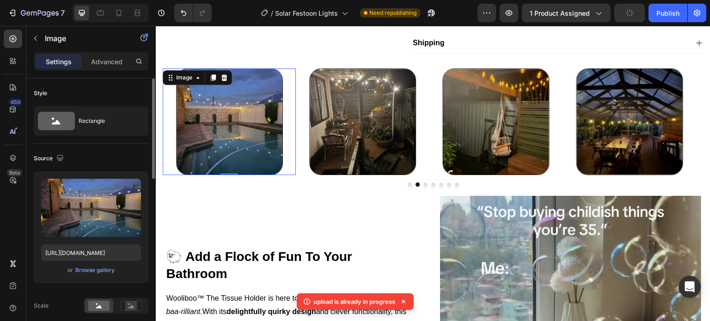
click at [286, 150] on div at bounding box center [230, 121] width 134 height 107
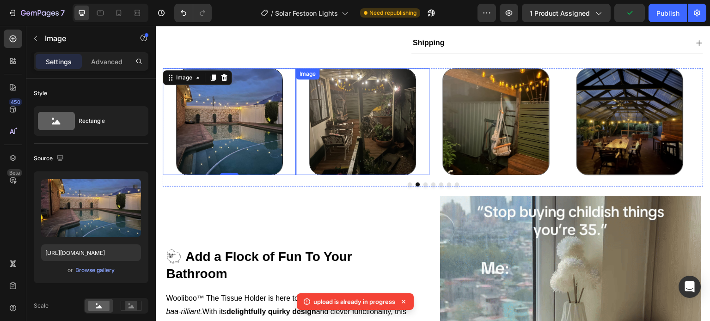
click at [306, 142] on div at bounding box center [363, 121] width 134 height 107
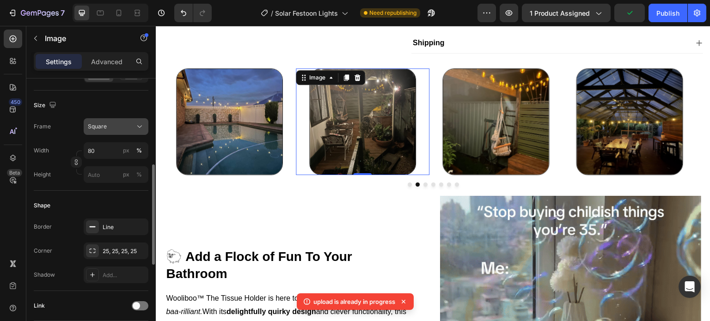
scroll to position [139, 0]
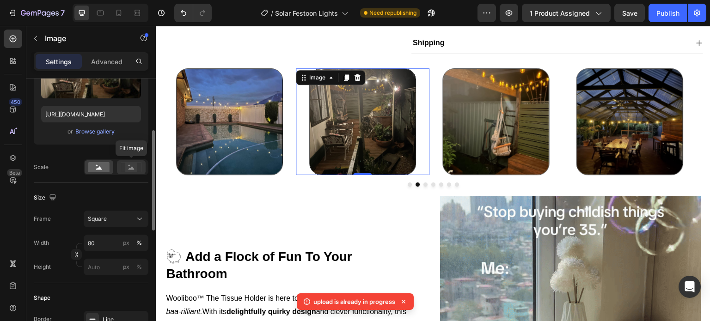
click at [135, 165] on rect at bounding box center [131, 167] width 12 height 9
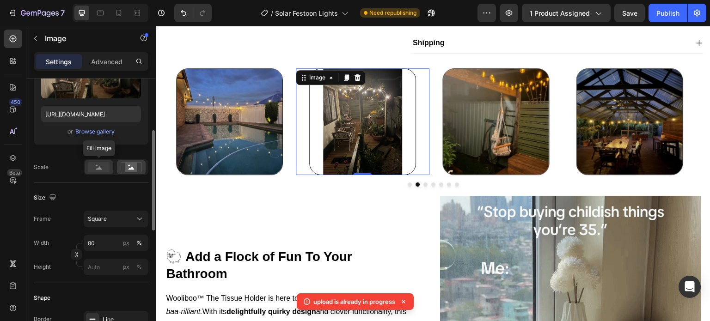
click at [107, 167] on rect at bounding box center [98, 167] width 21 height 10
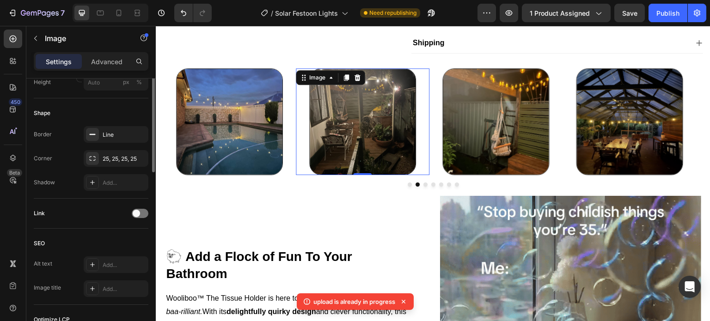
scroll to position [185, 0]
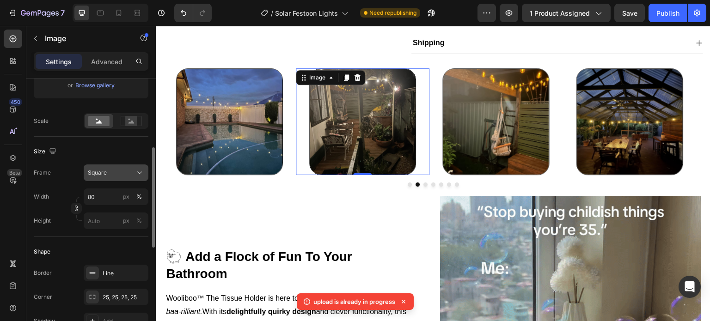
click at [123, 180] on button "Square" at bounding box center [116, 173] width 65 height 17
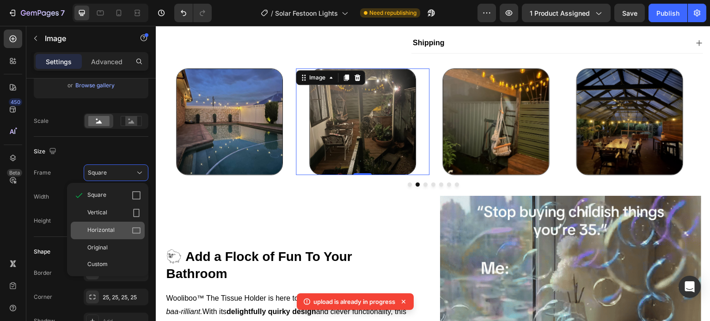
click at [128, 233] on div "Horizontal" at bounding box center [114, 230] width 54 height 9
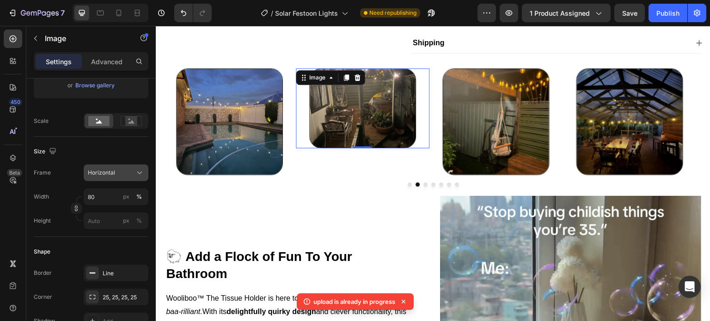
click at [124, 171] on div "Horizontal" at bounding box center [110, 173] width 45 height 8
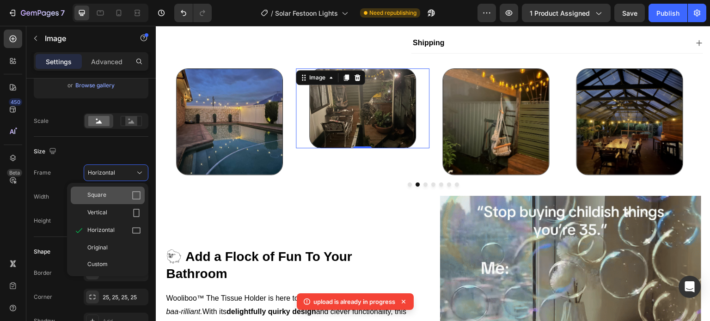
click at [122, 190] on div "Square" at bounding box center [108, 196] width 74 height 18
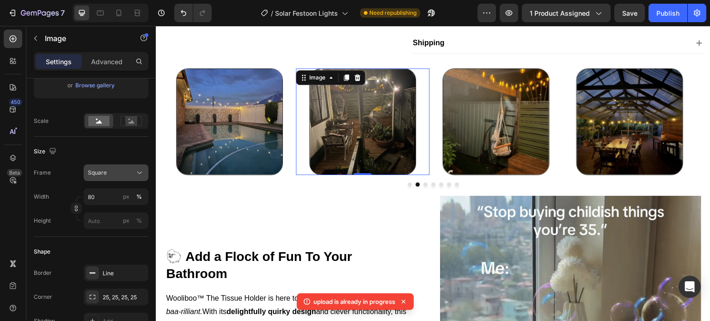
click at [123, 174] on div "Square" at bounding box center [110, 173] width 45 height 8
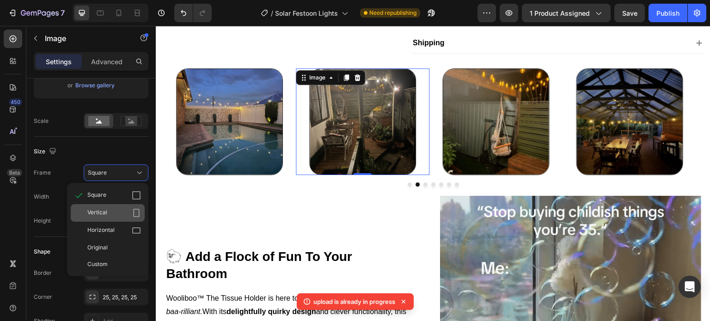
click at [129, 213] on div "Vertical" at bounding box center [114, 212] width 54 height 9
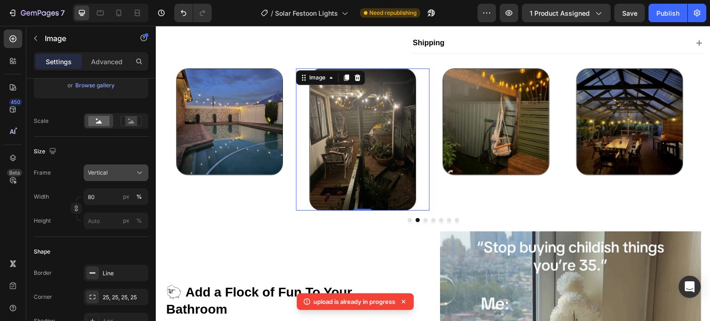
click at [126, 171] on div "Vertical" at bounding box center [110, 173] width 45 height 8
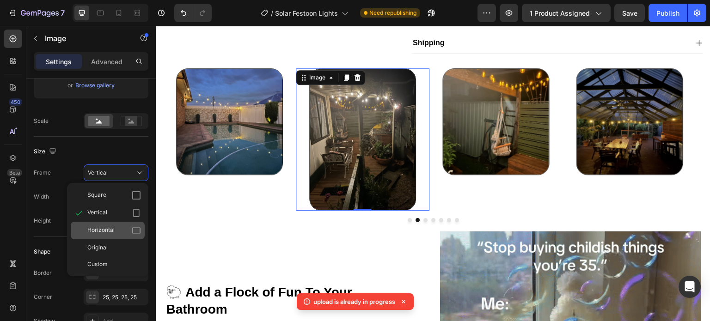
click at [128, 225] on div "Horizontal" at bounding box center [108, 231] width 74 height 18
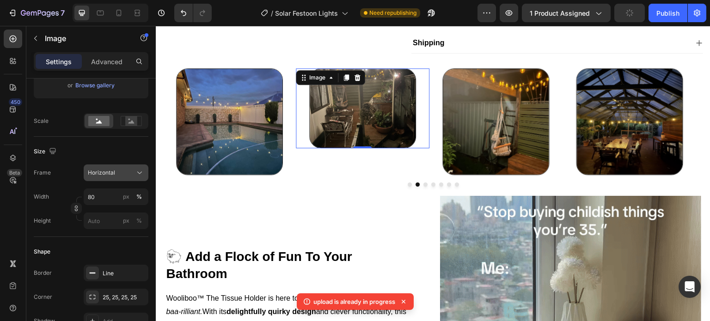
click at [115, 173] on div "Horizontal" at bounding box center [110, 173] width 45 height 8
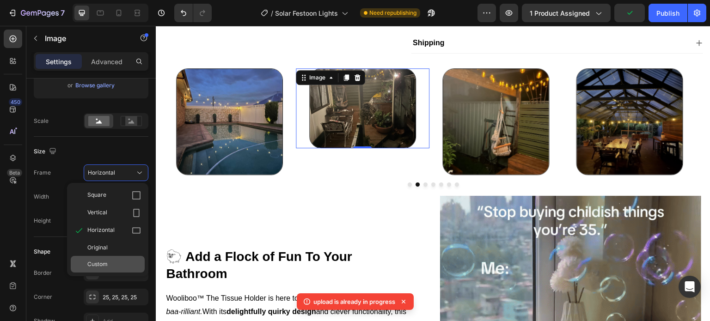
click at [107, 260] on span "Custom" at bounding box center [97, 264] width 20 height 8
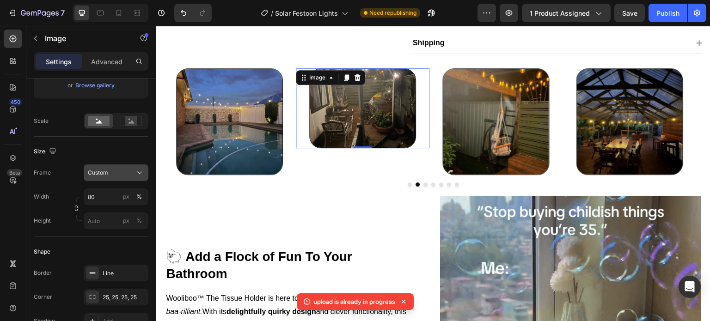
click at [110, 170] on div "Custom" at bounding box center [110, 173] width 45 height 8
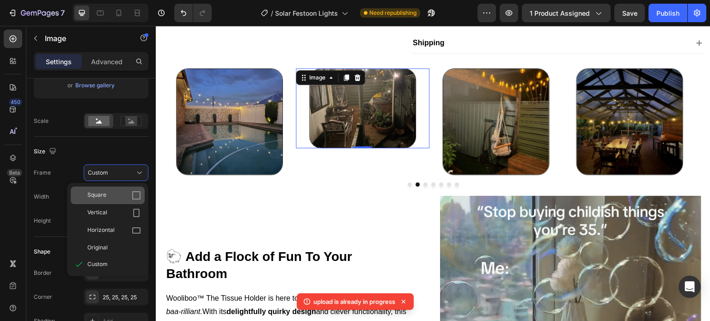
click at [114, 193] on div "Square" at bounding box center [114, 195] width 54 height 9
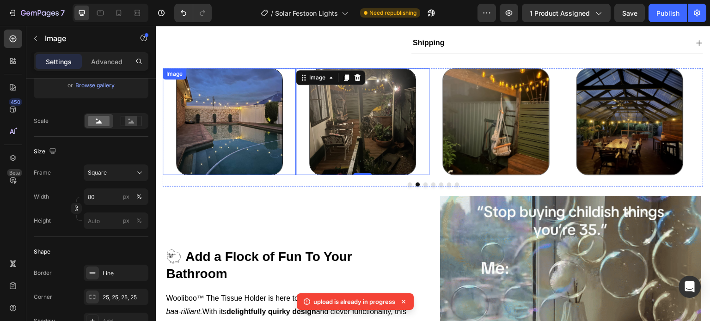
click at [263, 125] on img at bounding box center [229, 121] width 107 height 107
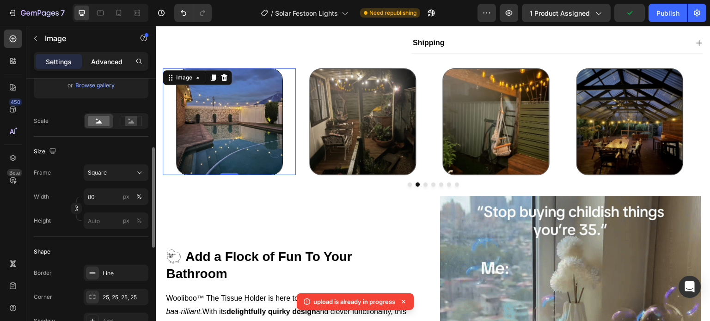
click at [111, 64] on p "Advanced" at bounding box center [106, 62] width 31 height 10
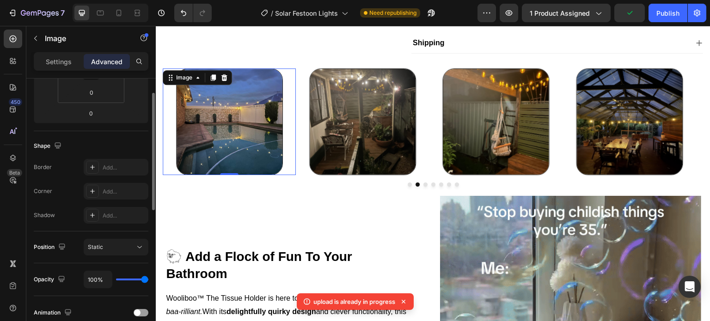
scroll to position [0, 0]
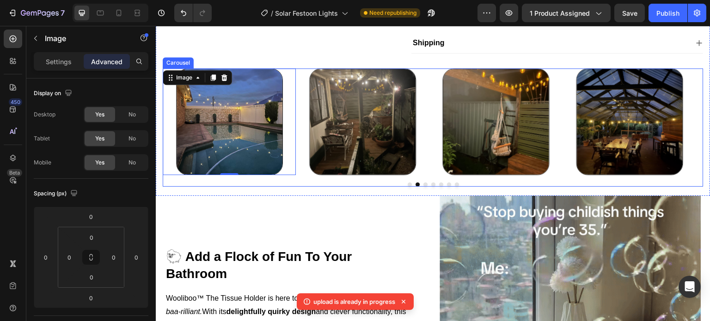
click at [296, 187] on div "Image Image Image Image Image 0 Image Image Carousel" at bounding box center [433, 127] width 541 height 118
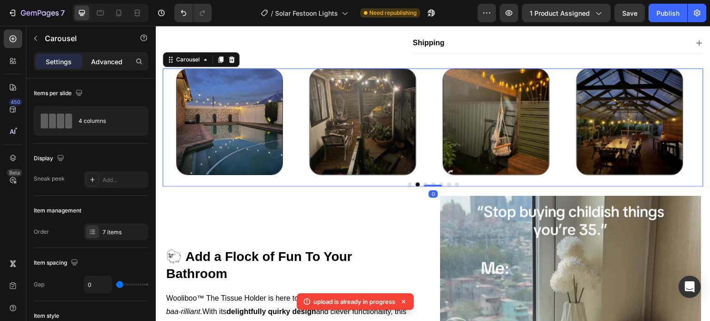
click at [113, 54] on div "Advanced" at bounding box center [107, 61] width 46 height 15
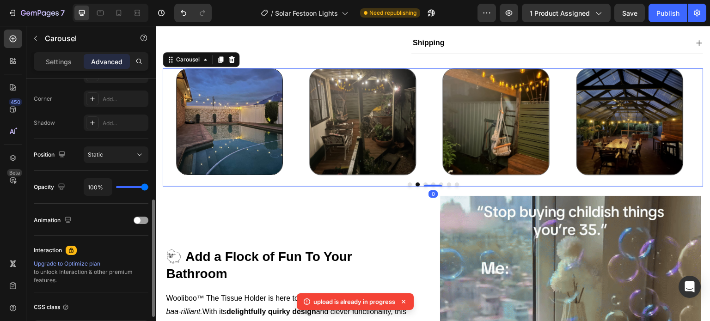
scroll to position [324, 0]
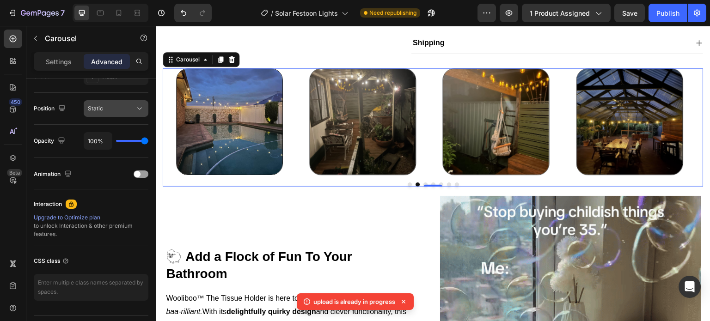
click at [117, 116] on button "Static" at bounding box center [116, 108] width 65 height 17
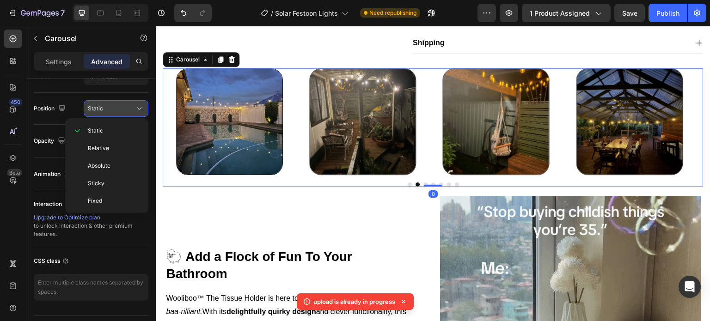
click at [115, 116] on button "Static" at bounding box center [116, 108] width 65 height 17
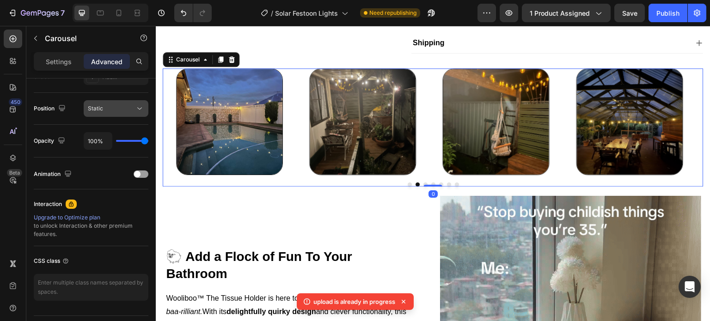
click at [115, 116] on button "Static" at bounding box center [116, 108] width 65 height 17
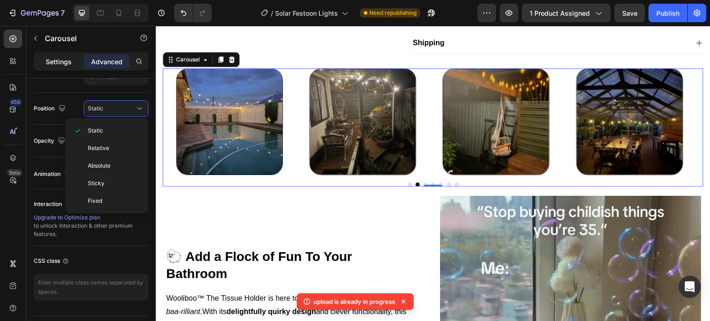
click at [69, 56] on div "Settings" at bounding box center [59, 61] width 46 height 15
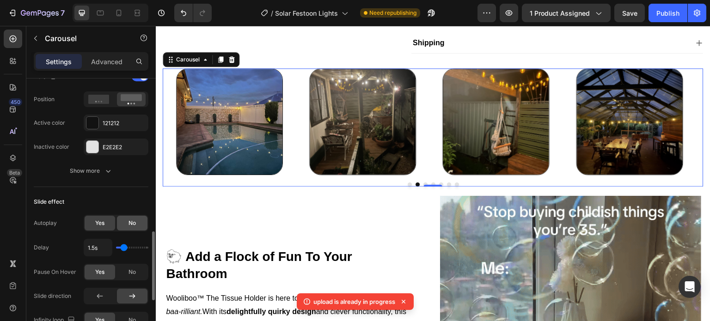
scroll to position [416, 0]
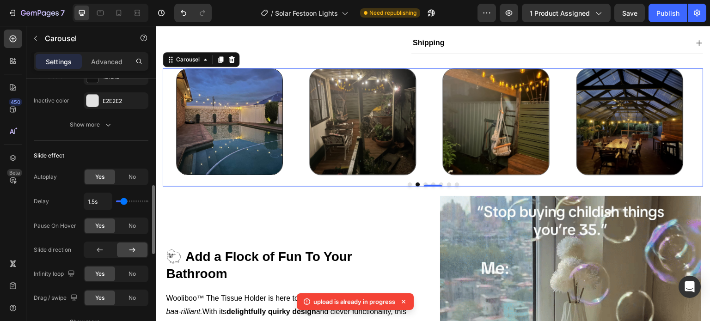
type input "1.1s"
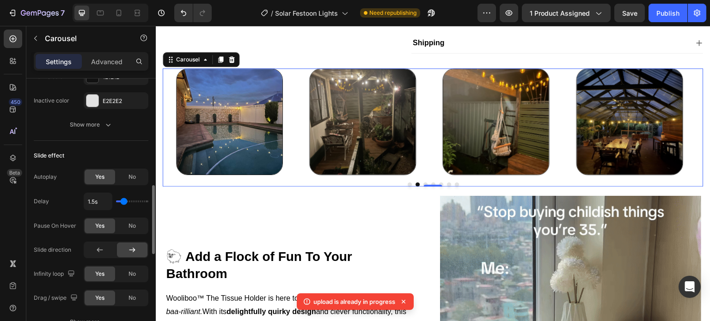
type input "1.1"
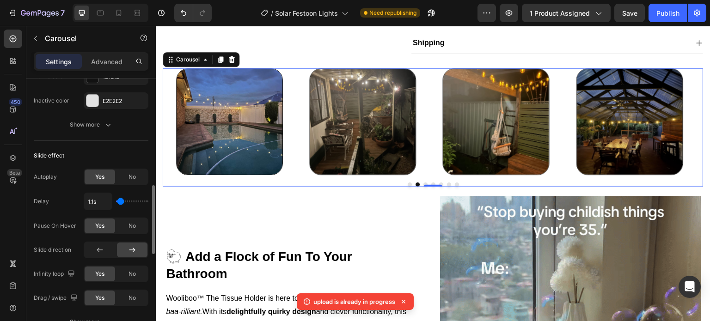
type input "1s"
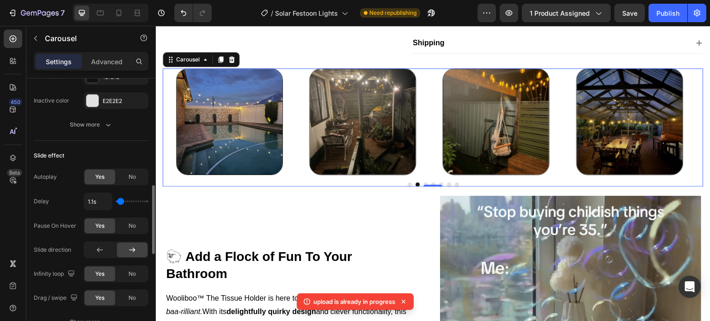
type input "1"
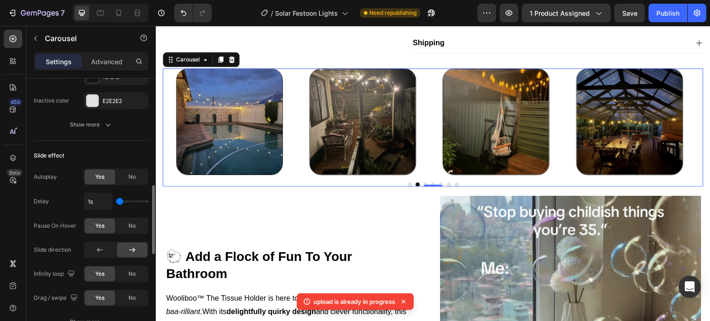
type input "1.1s"
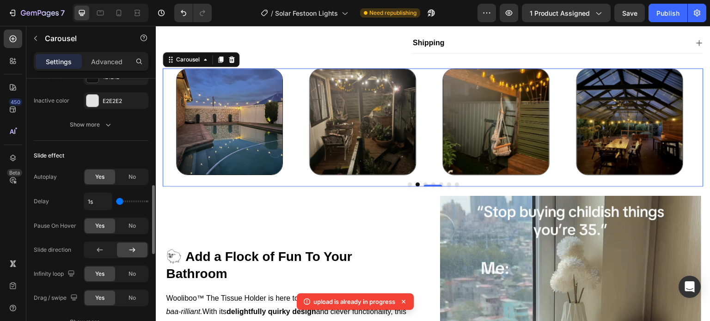
type input "1.1"
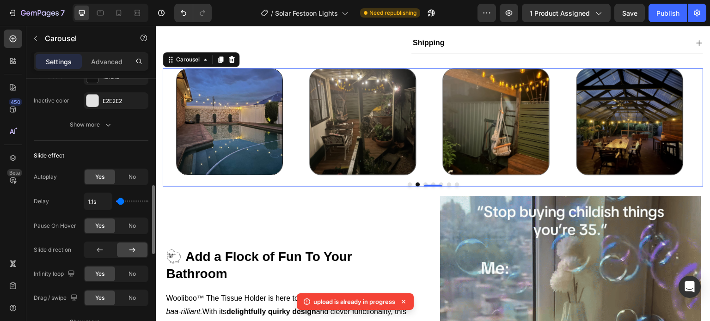
type input "1.4s"
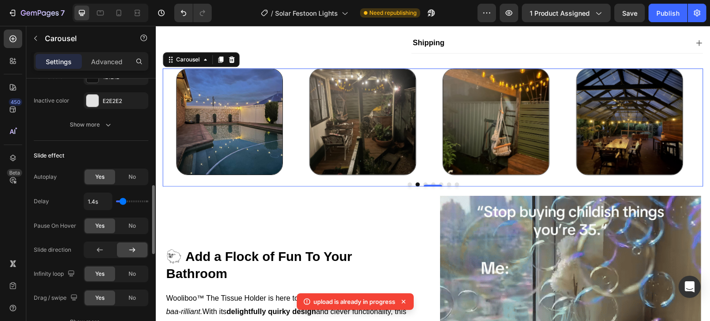
type input "1.4"
click at [123, 202] on input "range" at bounding box center [132, 202] width 32 height 2
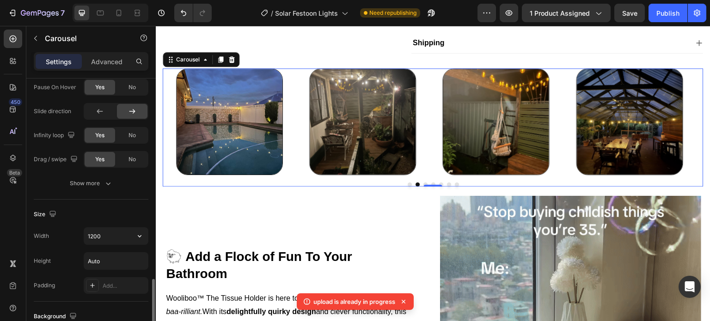
scroll to position [601, 0]
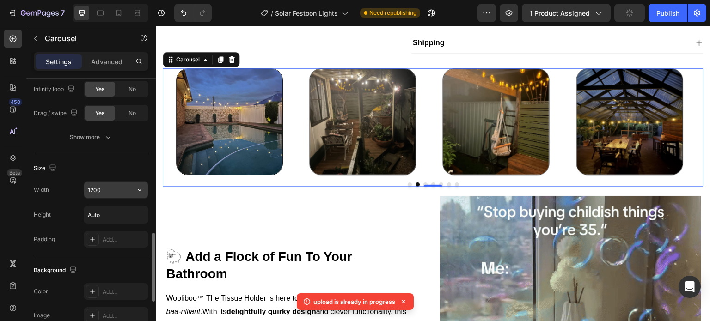
click at [119, 190] on input "1200" at bounding box center [116, 190] width 64 height 17
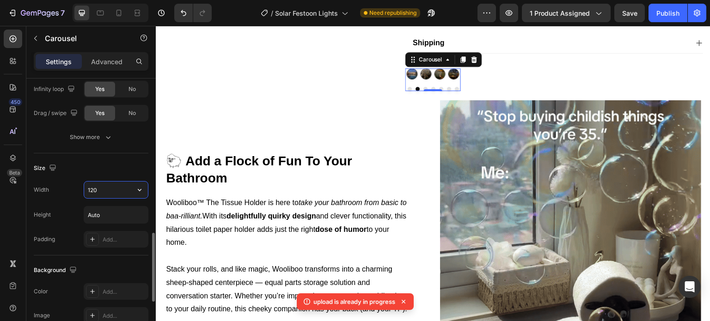
type input "1200"
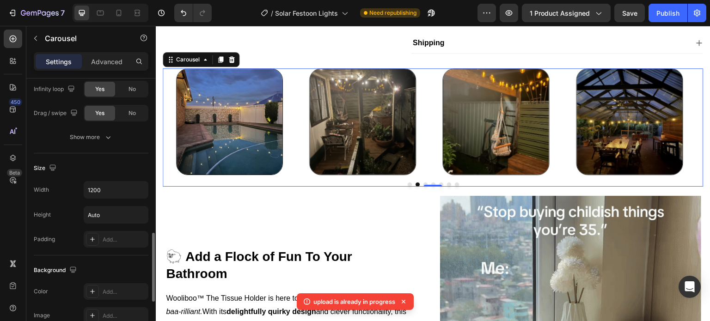
click at [109, 175] on div "Size Width 1200 Height Auto Padding Add..." at bounding box center [91, 204] width 115 height 102
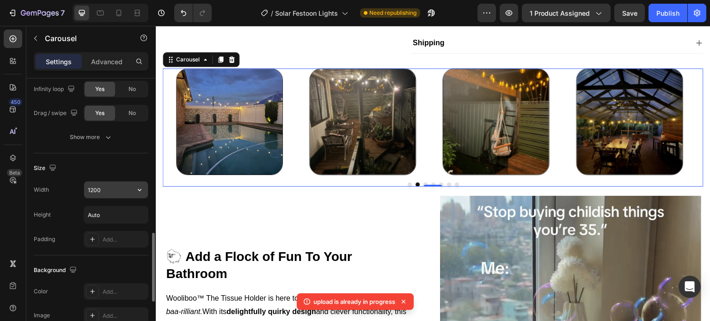
scroll to position [647, 0]
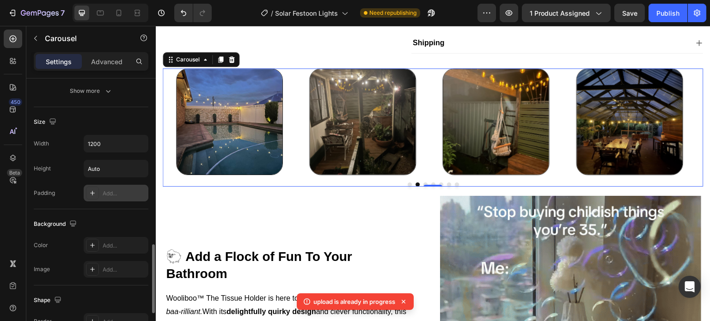
click at [114, 196] on div "Add..." at bounding box center [124, 194] width 43 height 8
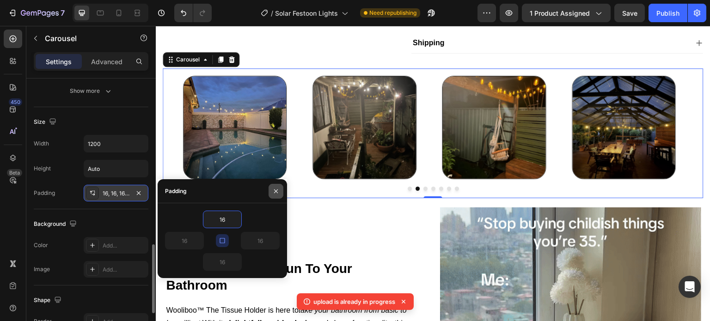
click at [278, 189] on icon "button" at bounding box center [275, 191] width 7 height 7
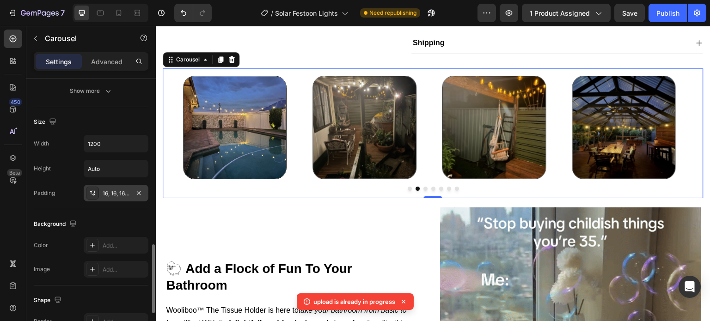
click at [138, 197] on div "16, 16, 16, 16" at bounding box center [116, 193] width 65 height 17
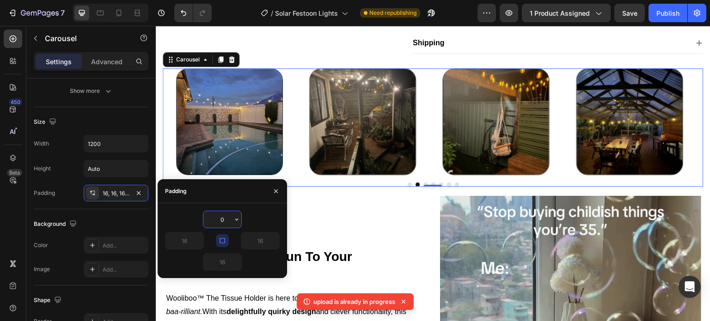
type input "0"
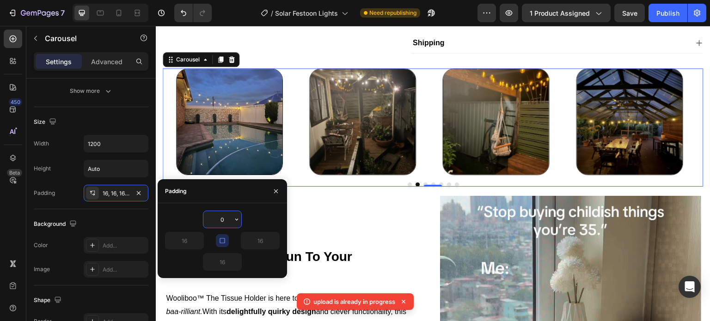
click at [256, 214] on div "0" at bounding box center [222, 220] width 115 height 18
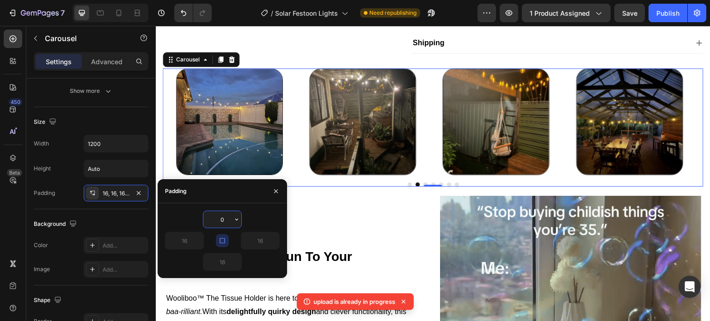
type input "0"
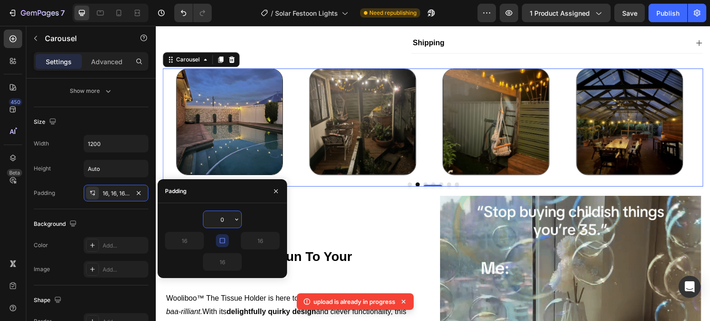
type input "0"
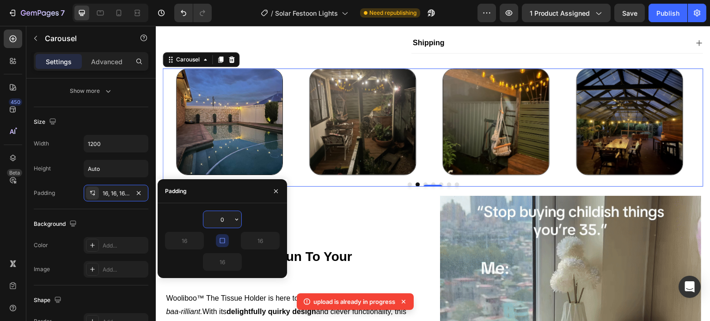
type input "0"
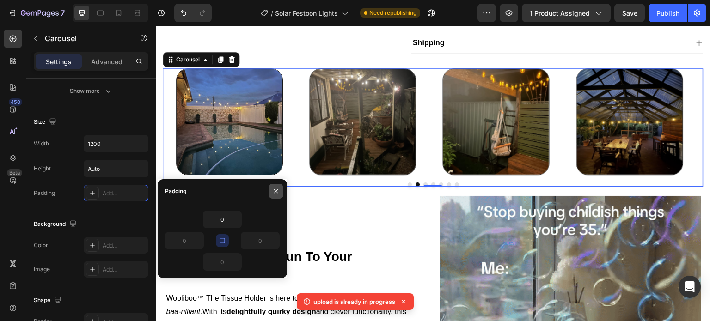
click at [270, 189] on button "button" at bounding box center [276, 191] width 15 height 15
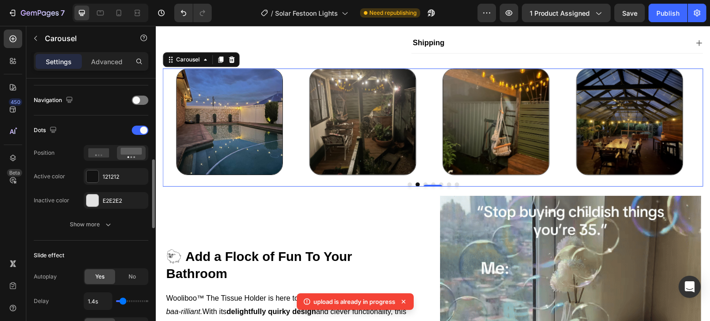
scroll to position [131, 0]
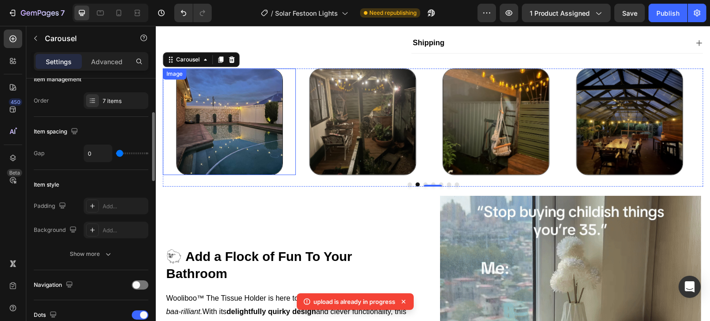
click at [249, 147] on img at bounding box center [229, 121] width 107 height 107
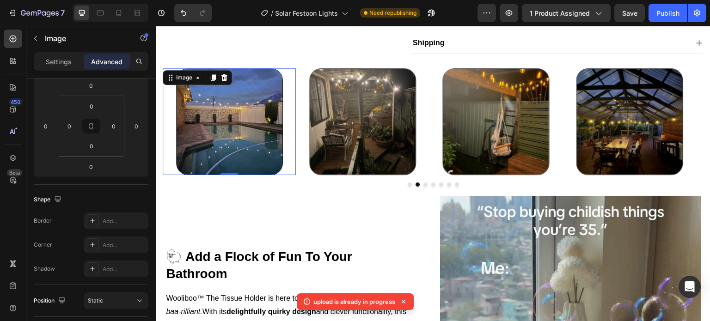
scroll to position [0, 0]
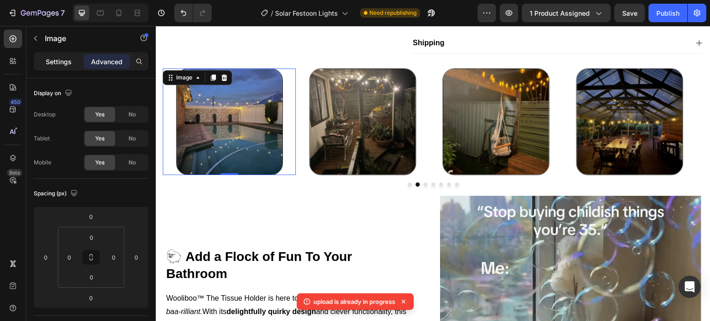
click at [67, 61] on p "Settings" at bounding box center [59, 62] width 26 height 10
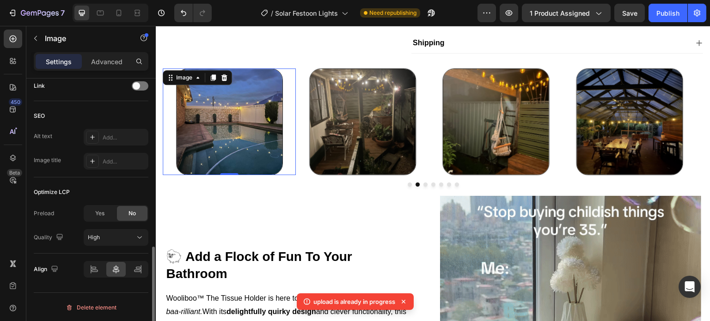
scroll to position [266, 0]
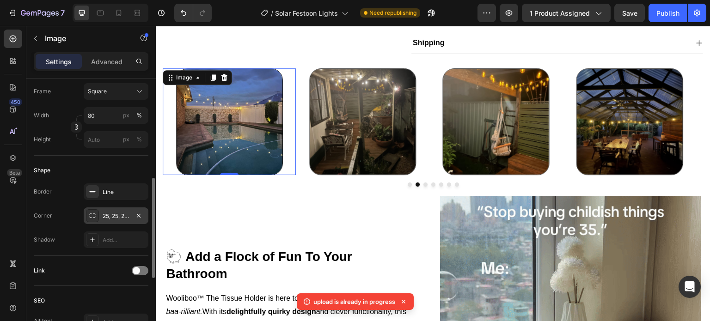
click at [127, 217] on div "25, 25, 25, 25" at bounding box center [116, 216] width 27 height 8
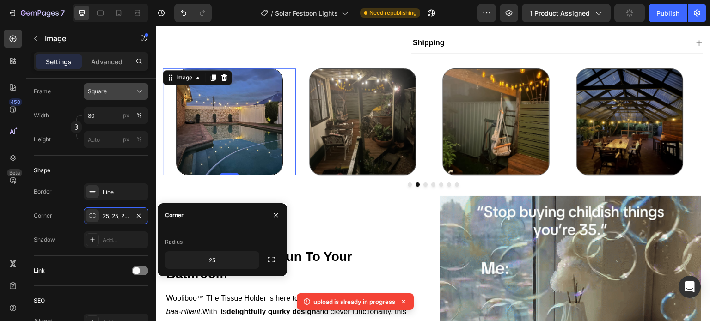
click at [121, 91] on div "Square" at bounding box center [110, 91] width 45 height 8
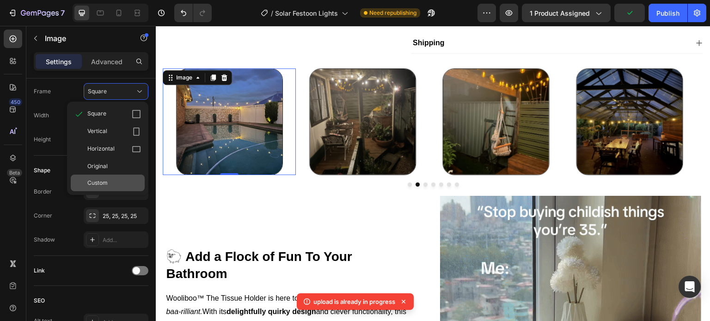
click at [122, 189] on div "Custom" at bounding box center [108, 183] width 74 height 17
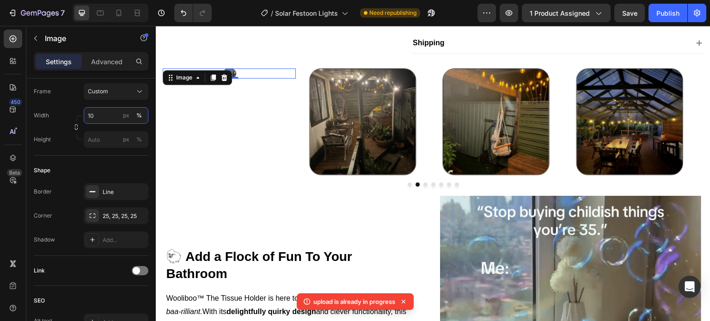
type input "100"
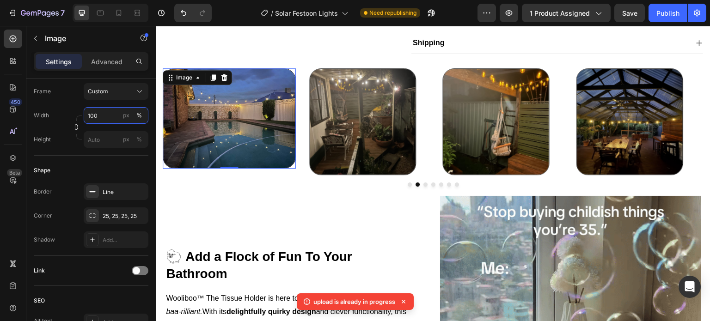
click at [105, 111] on input "100" at bounding box center [116, 115] width 65 height 17
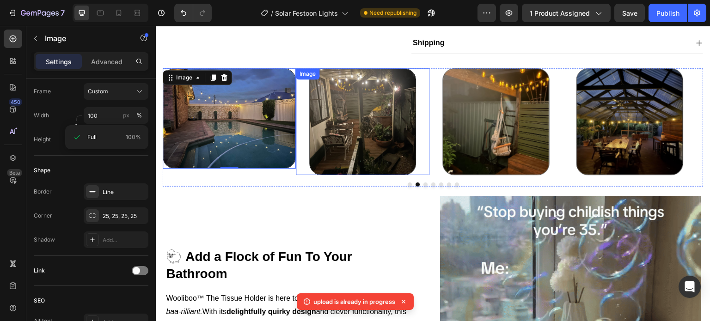
click at [360, 168] on img at bounding box center [363, 121] width 107 height 107
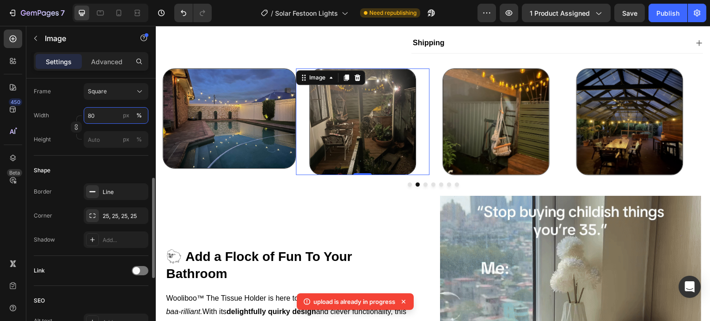
click at [98, 118] on input "80" at bounding box center [116, 115] width 65 height 17
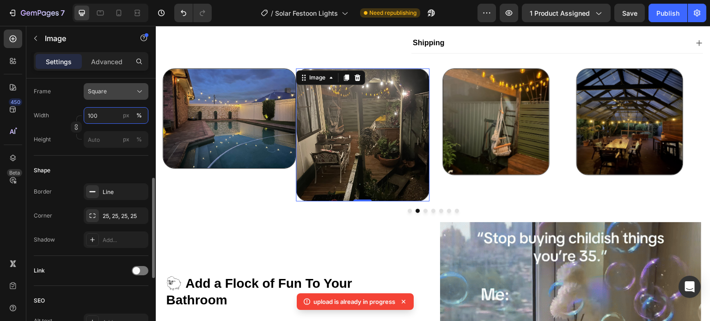
type input "100"
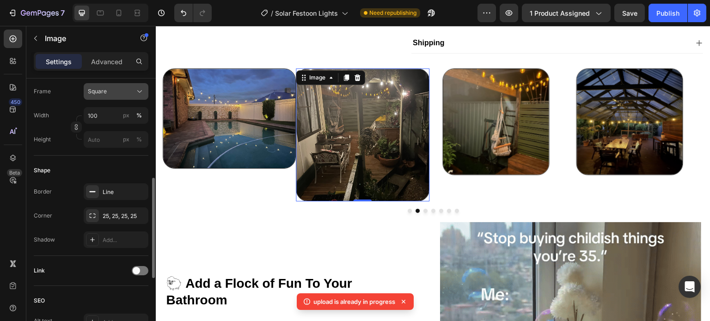
click at [121, 92] on div "Square" at bounding box center [110, 91] width 45 height 8
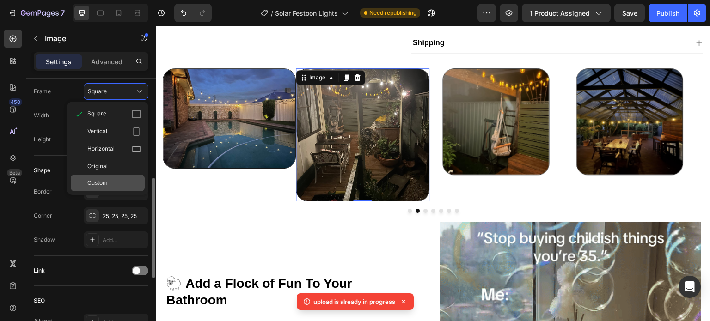
click at [124, 179] on div "Custom" at bounding box center [114, 183] width 54 height 8
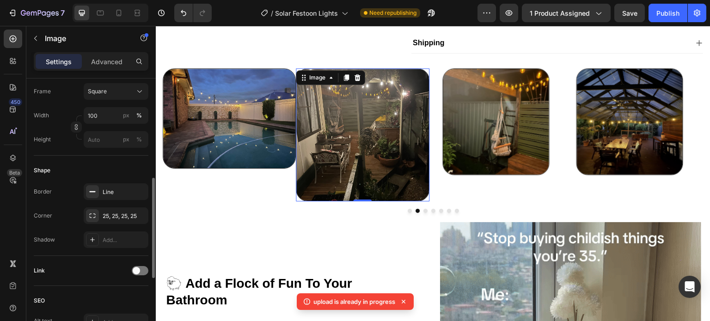
click at [115, 159] on div "Shape Border Line Corner 25, 25, 25, 25 Shadow Add..." at bounding box center [91, 206] width 115 height 100
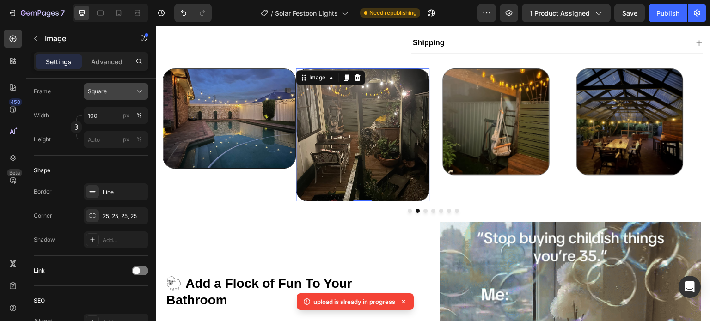
click at [124, 91] on div "Square" at bounding box center [110, 91] width 45 height 8
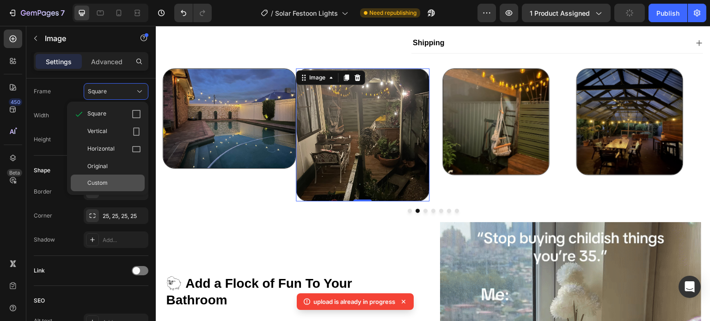
click at [109, 186] on div "Custom" at bounding box center [114, 183] width 54 height 8
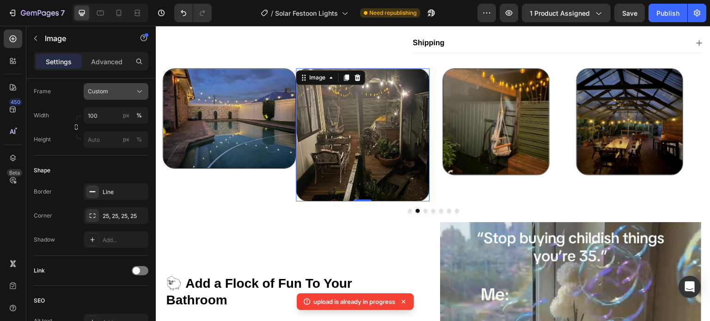
click at [90, 96] on button "Custom" at bounding box center [116, 91] width 65 height 17
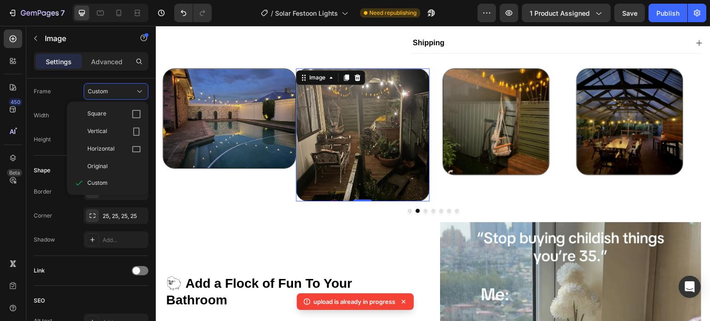
click at [57, 158] on div "Shape Border Line Corner 25, 25, 25, 25 Shadow Add..." at bounding box center [91, 206] width 115 height 100
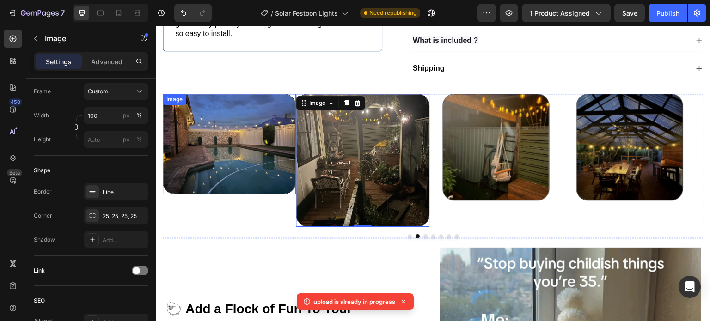
scroll to position [343, 0]
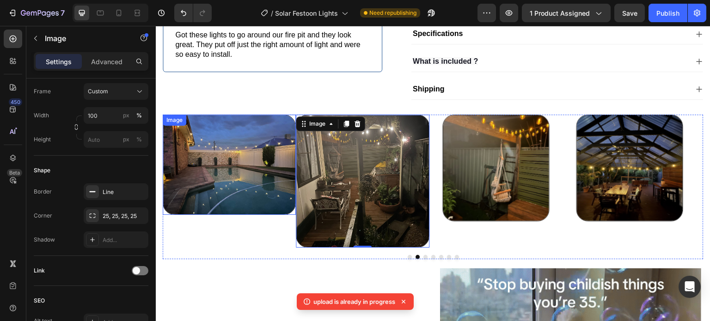
click at [374, 181] on img at bounding box center [363, 182] width 134 height 134
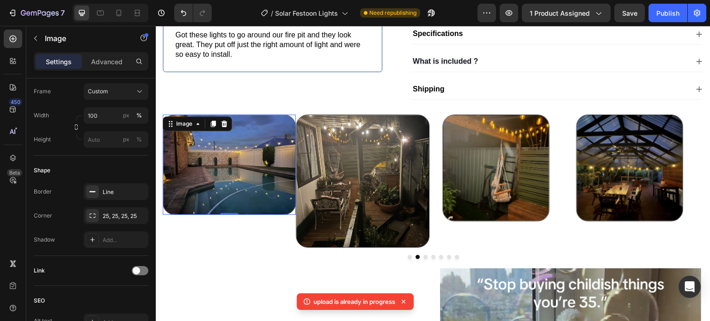
click at [239, 174] on img at bounding box center [230, 165] width 134 height 100
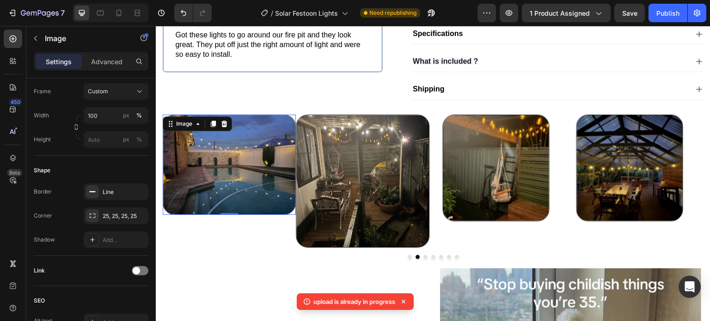
click at [368, 202] on img at bounding box center [363, 182] width 134 height 134
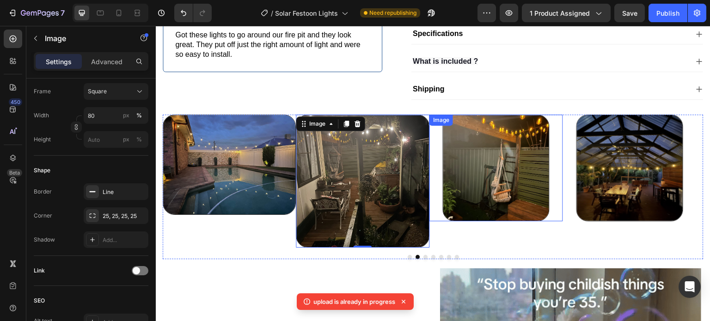
click at [510, 184] on img at bounding box center [496, 168] width 107 height 107
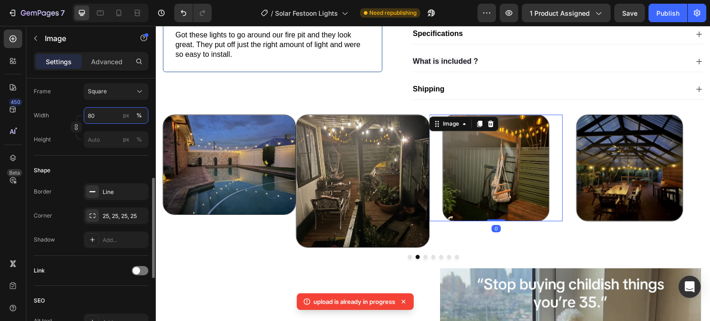
click at [107, 110] on input "80" at bounding box center [116, 115] width 65 height 17
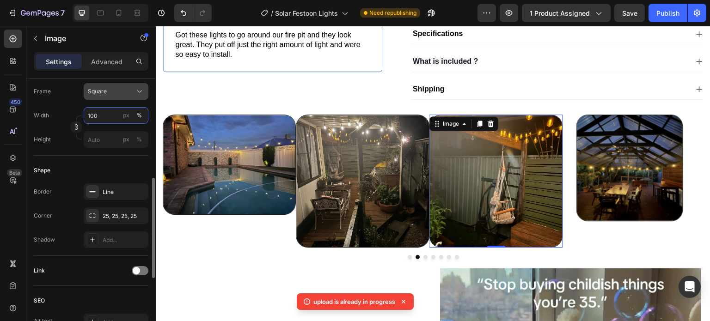
type input "100"
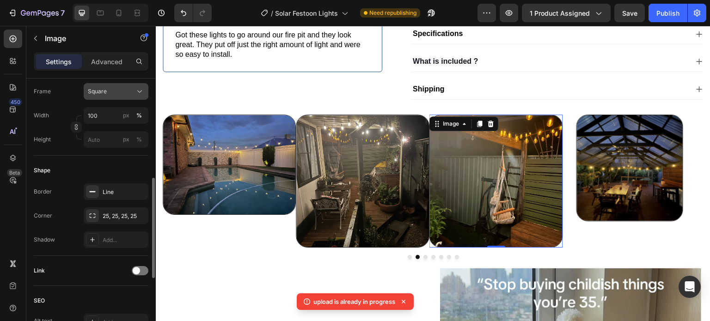
click at [121, 96] on button "Square" at bounding box center [116, 91] width 65 height 17
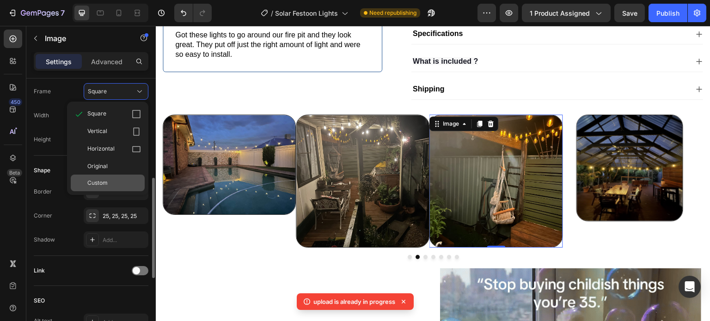
click at [118, 183] on div "Custom" at bounding box center [114, 183] width 54 height 8
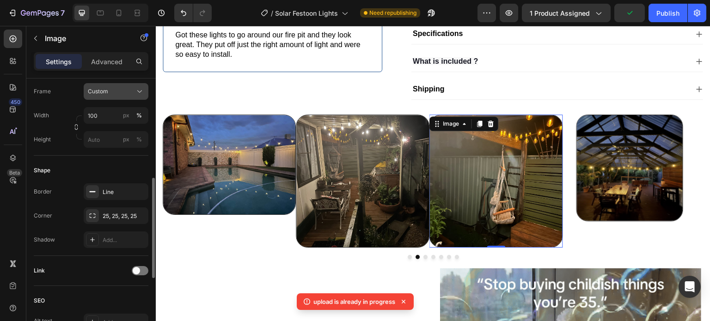
click at [104, 98] on button "Custom" at bounding box center [116, 91] width 65 height 17
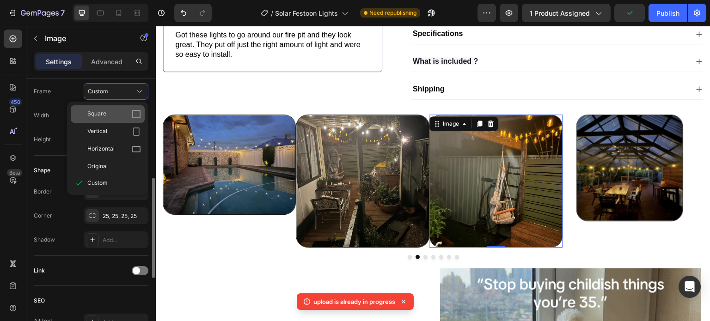
click at [111, 116] on div "Square" at bounding box center [114, 114] width 54 height 9
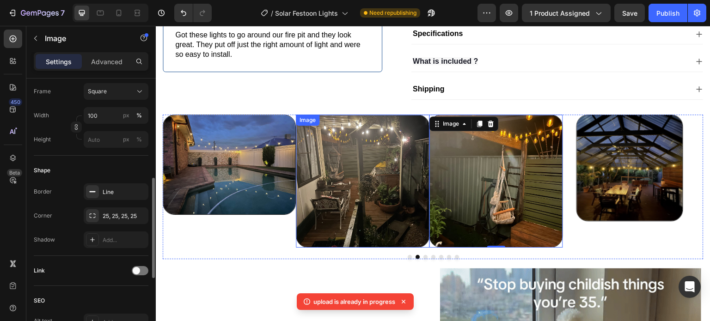
click at [311, 186] on img at bounding box center [363, 182] width 134 height 134
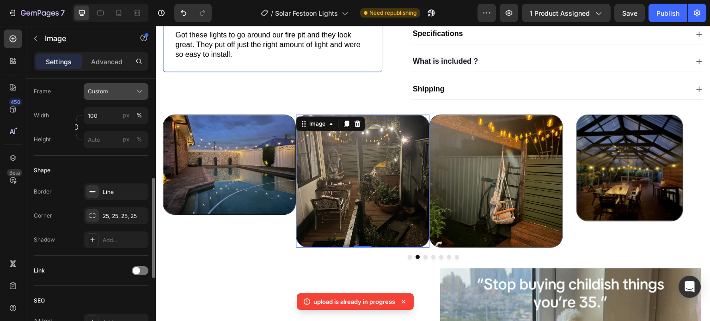
click at [137, 95] on icon at bounding box center [139, 91] width 9 height 9
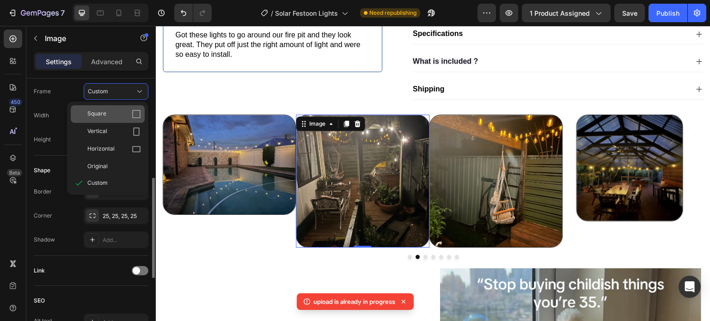
click at [131, 110] on div "Square" at bounding box center [114, 114] width 54 height 9
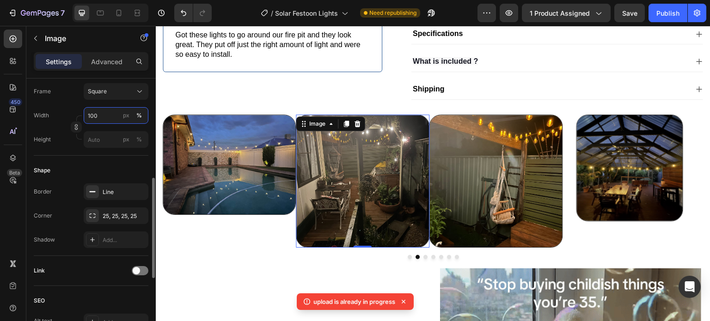
click at [109, 117] on input "100" at bounding box center [116, 115] width 65 height 17
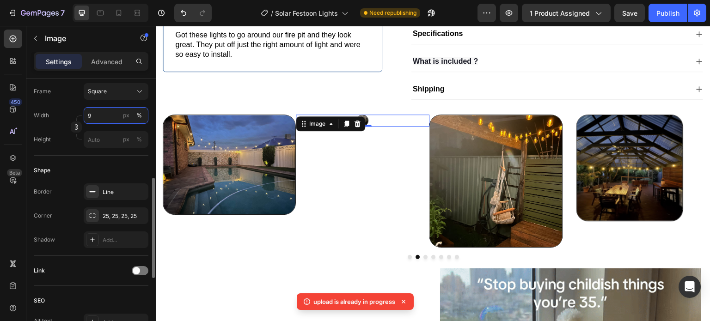
type input "95"
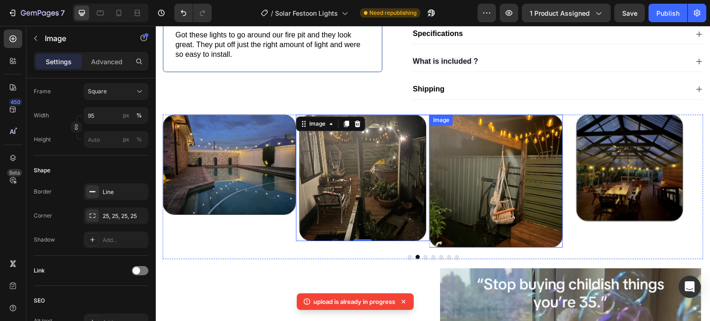
click at [510, 203] on img at bounding box center [496, 182] width 134 height 134
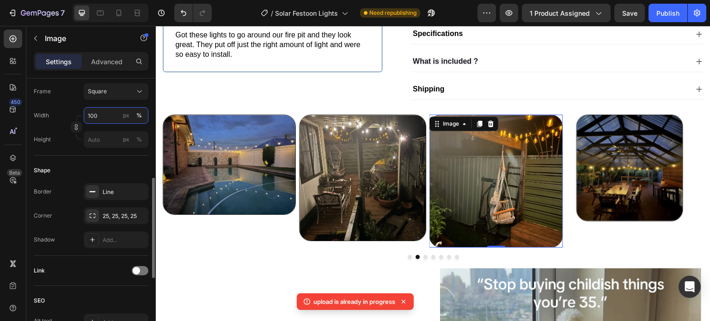
click at [110, 116] on input "100" at bounding box center [116, 115] width 65 height 17
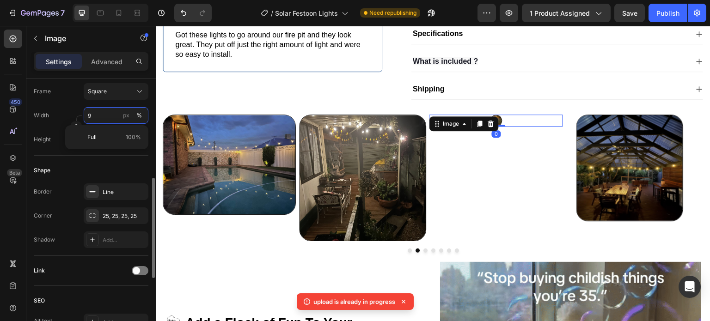
type input "95"
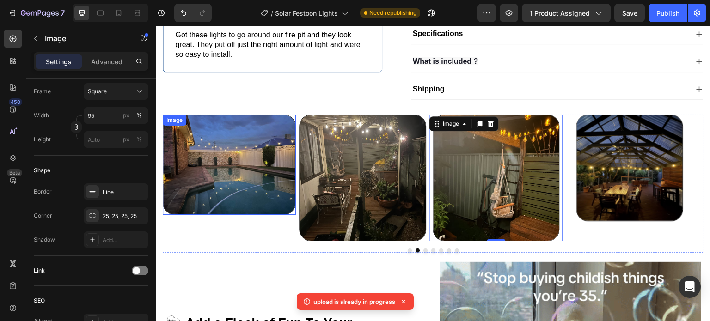
click at [277, 196] on img at bounding box center [230, 165] width 134 height 100
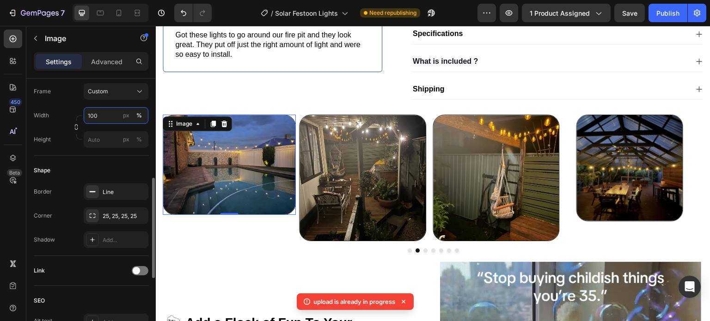
click at [104, 122] on input "100" at bounding box center [116, 115] width 65 height 17
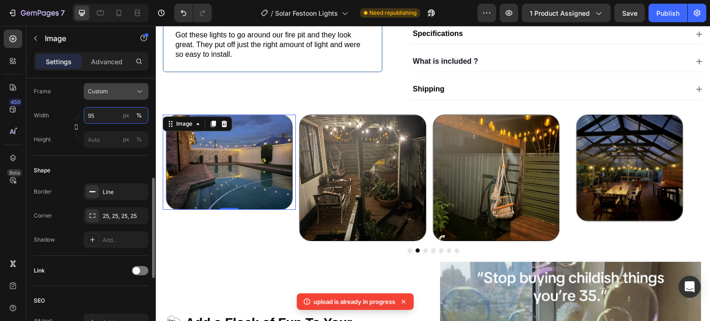
type input "95"
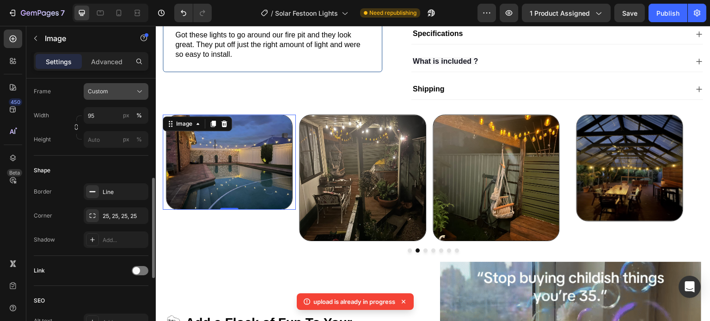
click at [116, 90] on div "Custom" at bounding box center [110, 91] width 45 height 8
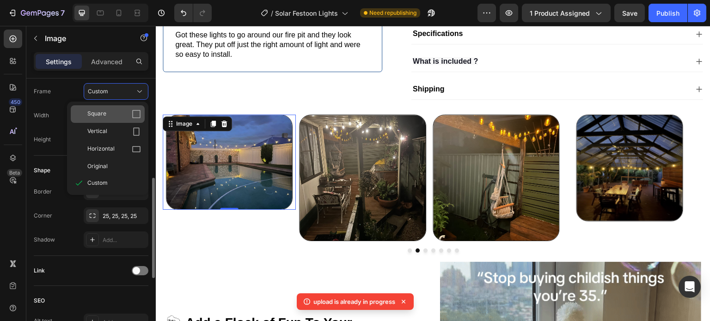
click at [122, 116] on div "Square" at bounding box center [114, 114] width 54 height 9
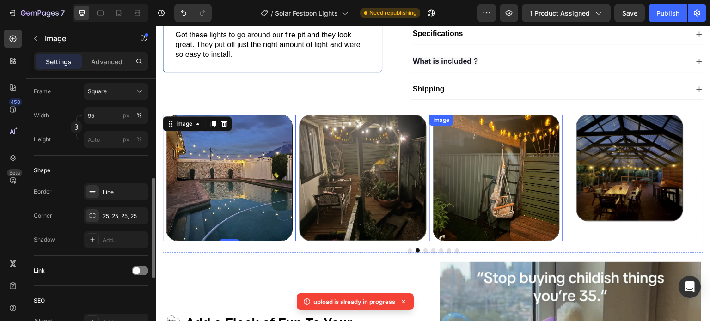
click at [515, 203] on img at bounding box center [496, 178] width 127 height 127
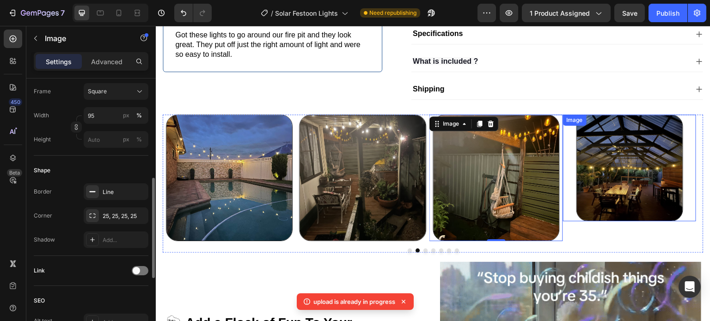
click at [609, 194] on img at bounding box center [629, 168] width 107 height 107
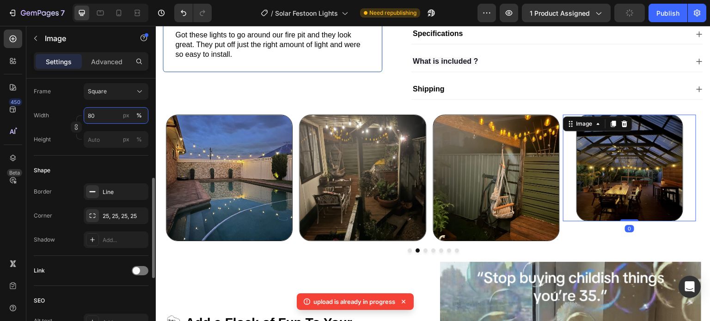
click at [104, 116] on input "80" at bounding box center [116, 115] width 65 height 17
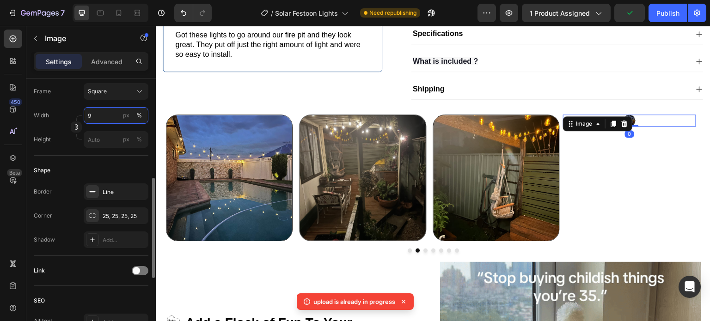
type input "95"
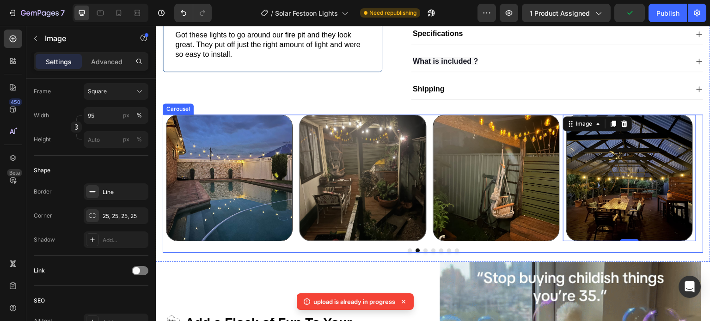
click at [424, 253] on div at bounding box center [433, 251] width 541 height 4
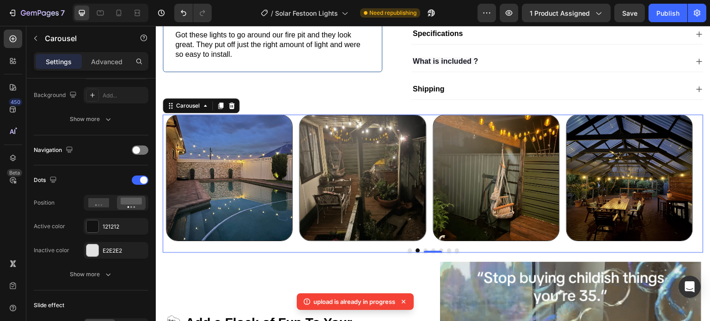
scroll to position [0, 0]
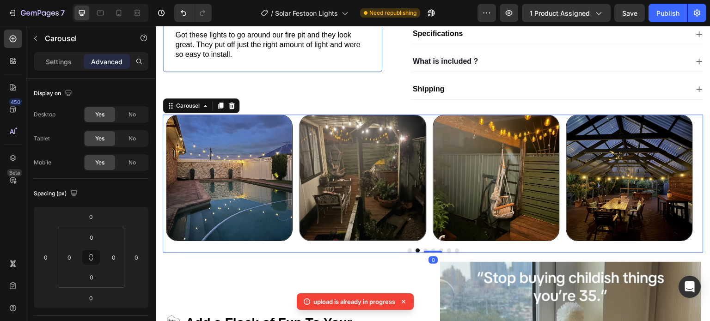
click at [423, 253] on button "Dot" at bounding box center [425, 251] width 4 height 4
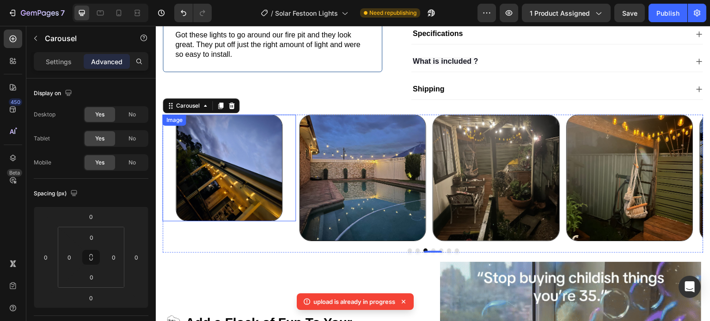
click at [243, 187] on img at bounding box center [229, 168] width 107 height 107
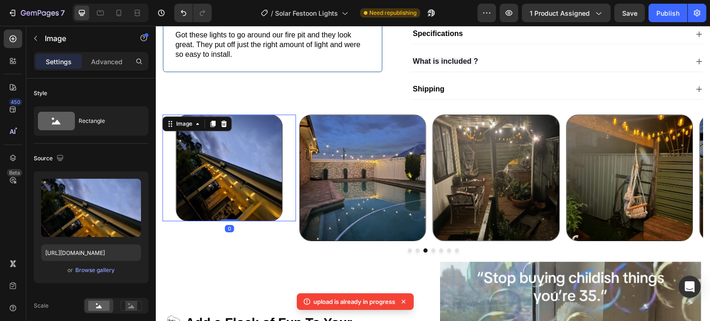
scroll to position [277, 0]
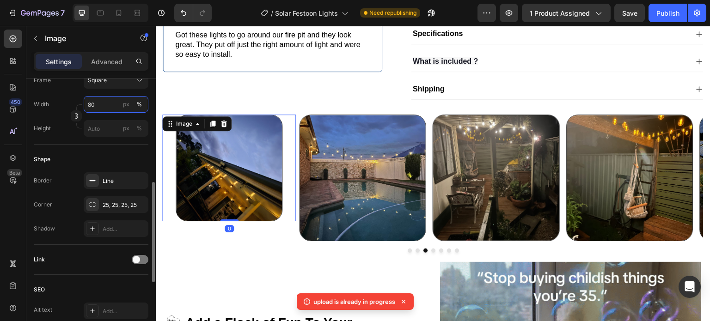
click at [99, 105] on input "80" at bounding box center [116, 104] width 65 height 17
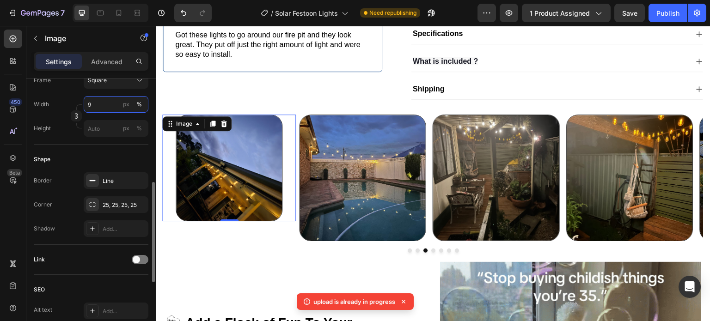
type input "95"
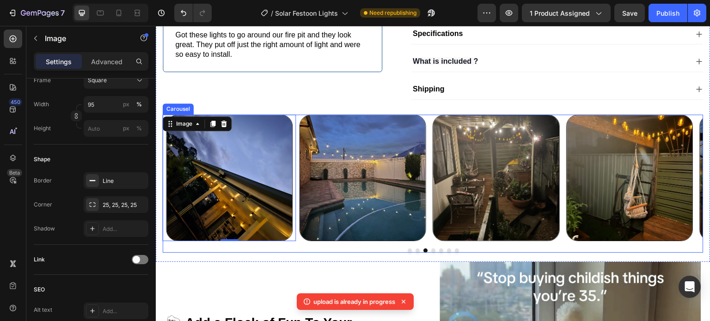
click at [416, 253] on button "Dot" at bounding box center [418, 251] width 4 height 4
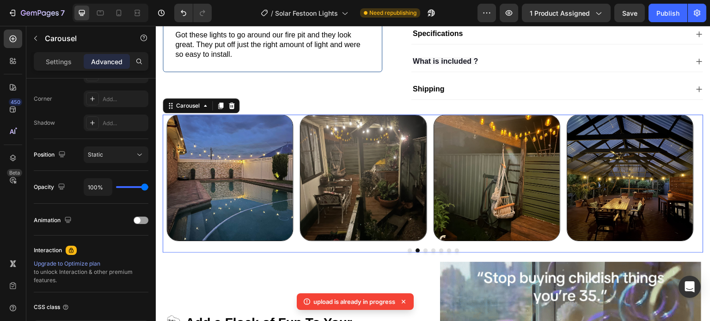
scroll to position [0, 0]
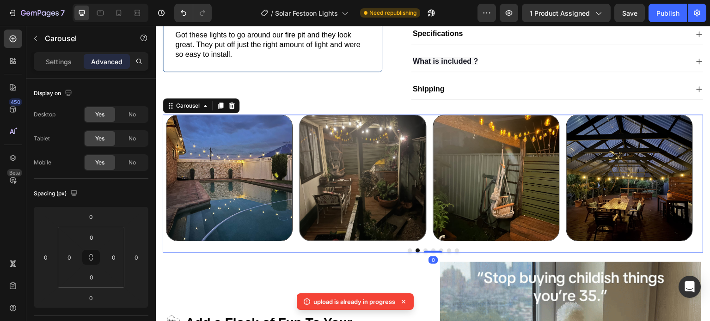
click at [408, 253] on button "Dot" at bounding box center [410, 251] width 4 height 4
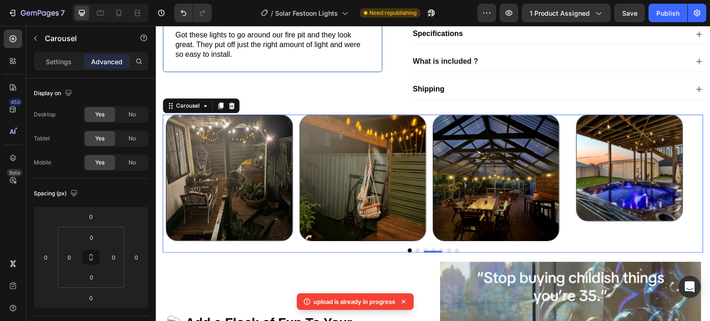
click at [447, 253] on button "Dot" at bounding box center [449, 251] width 4 height 4
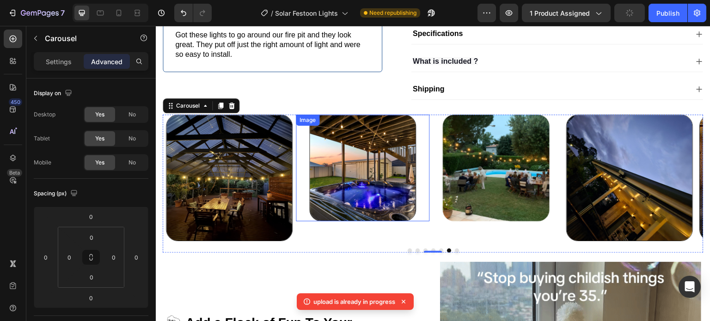
click at [361, 190] on img at bounding box center [363, 168] width 107 height 107
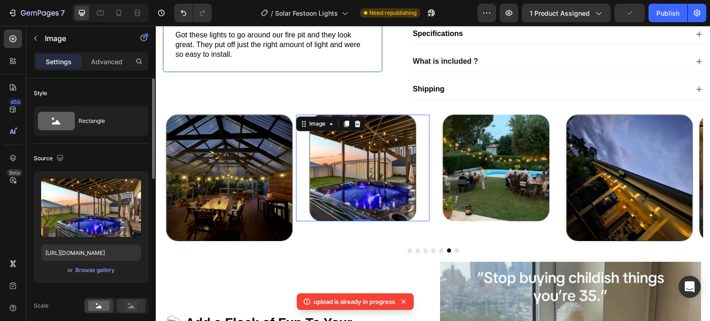
scroll to position [231, 0]
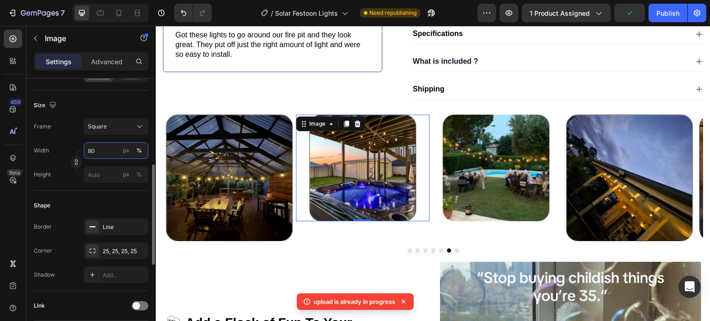
click at [108, 157] on input "80" at bounding box center [116, 150] width 65 height 17
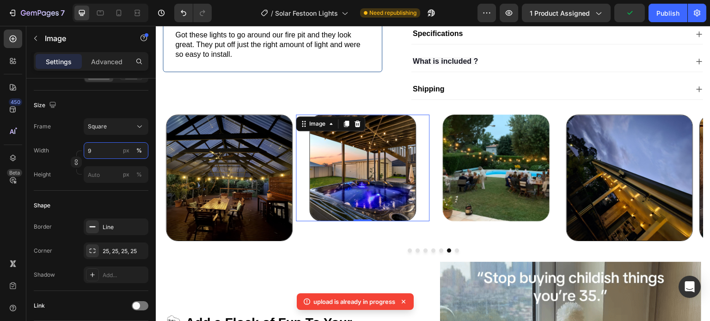
type input "95"
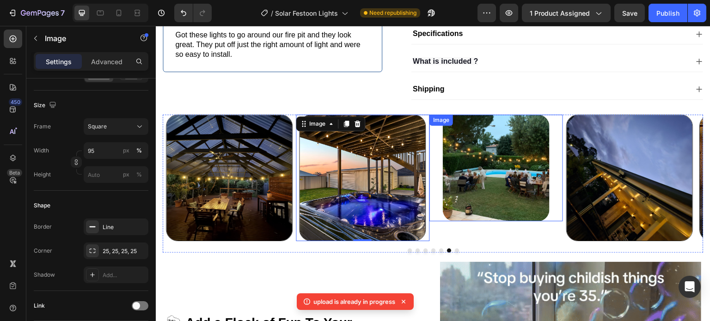
click at [504, 158] on img at bounding box center [496, 168] width 107 height 107
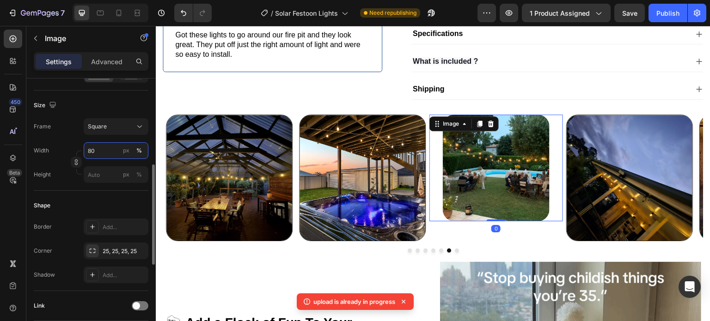
click at [108, 153] on input "80" at bounding box center [116, 150] width 65 height 17
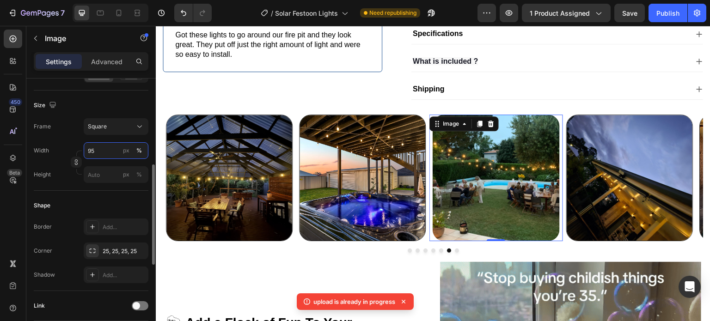
type input "95"
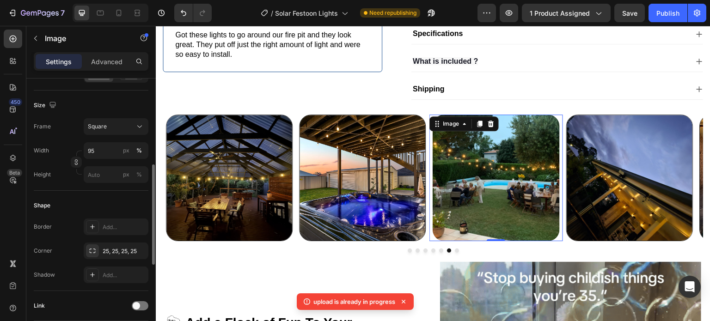
click at [117, 104] on div "Size" at bounding box center [91, 105] width 115 height 15
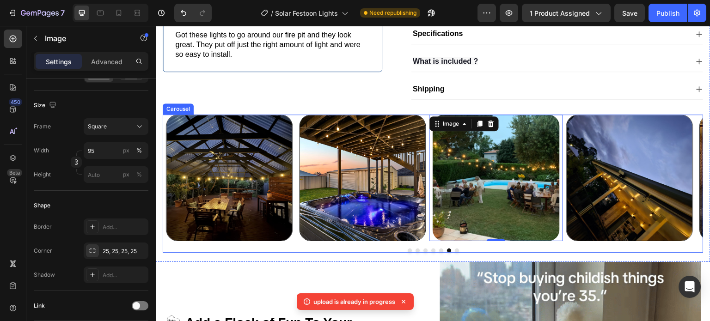
click at [455, 253] on button "Dot" at bounding box center [457, 251] width 4 height 4
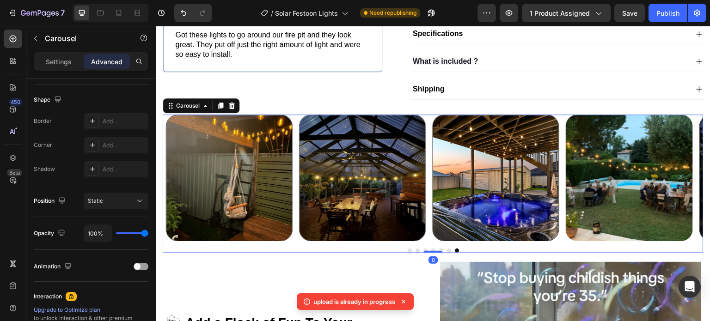
scroll to position [0, 0]
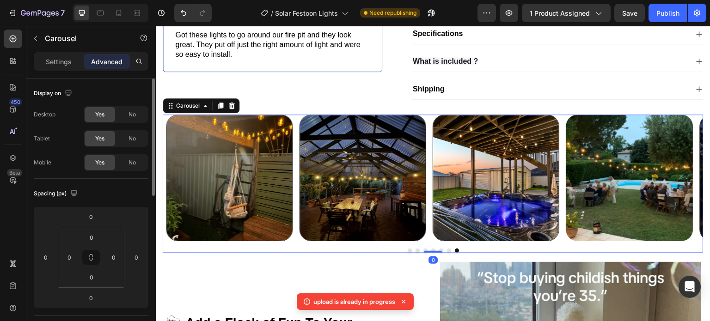
click at [442, 253] on div at bounding box center [433, 251] width 541 height 4
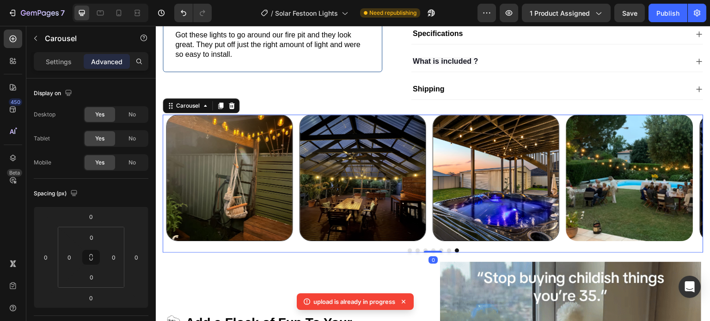
click at [441, 253] on div at bounding box center [433, 251] width 541 height 4
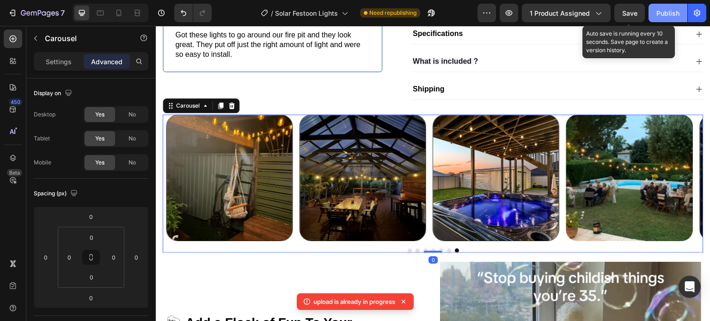
click at [623, 8] on div "Save" at bounding box center [629, 13] width 15 height 10
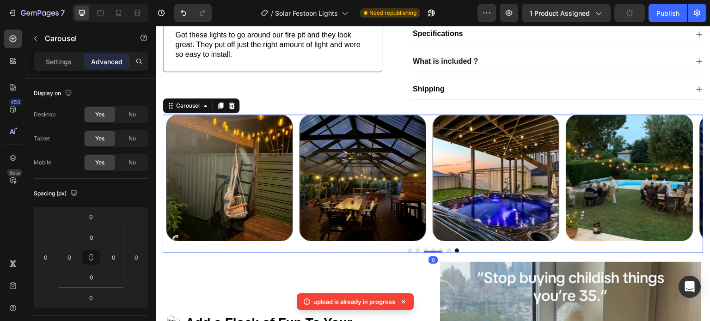
click at [685, 24] on div "7 Version history / Solar Festoon Lights Need republishing Preview 1 product as…" at bounding box center [355, 13] width 710 height 26
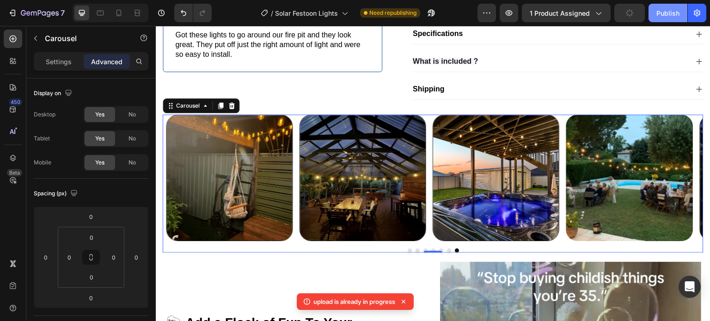
click at [659, 13] on div "Publish" at bounding box center [667, 13] width 23 height 10
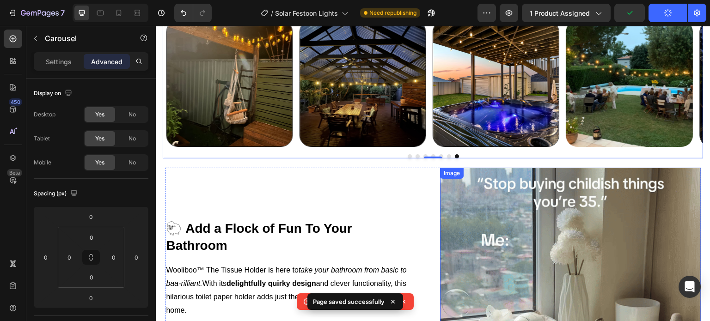
scroll to position [389, 0]
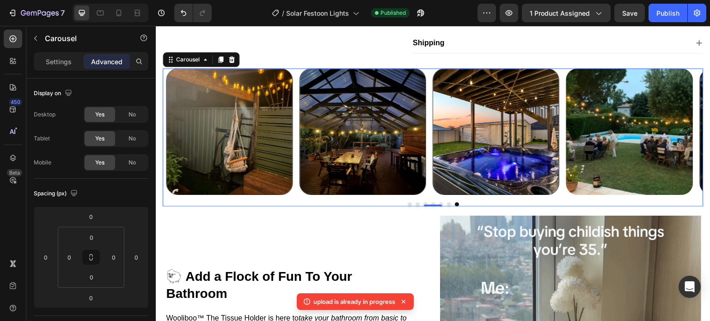
click at [407, 302] on icon at bounding box center [403, 301] width 9 height 9
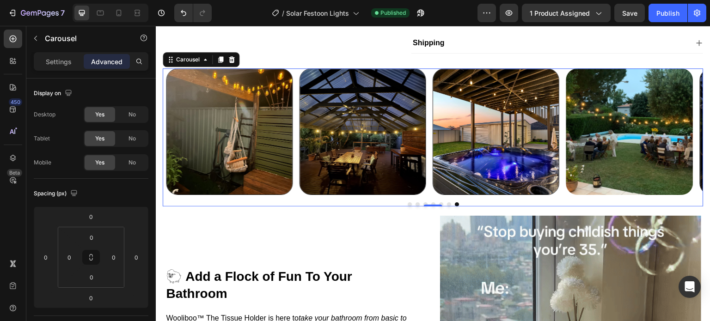
click at [298, 207] on div at bounding box center [433, 204] width 541 height 4
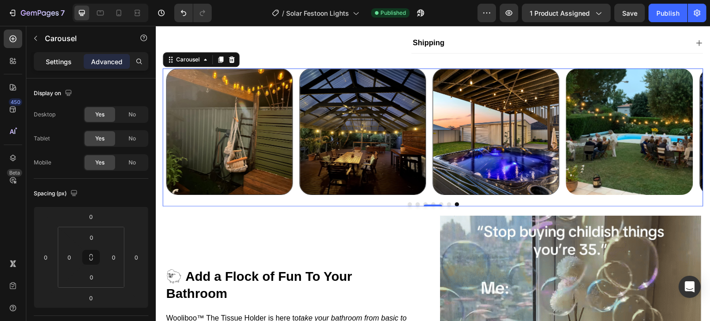
click at [65, 67] on div "Settings" at bounding box center [59, 61] width 46 height 15
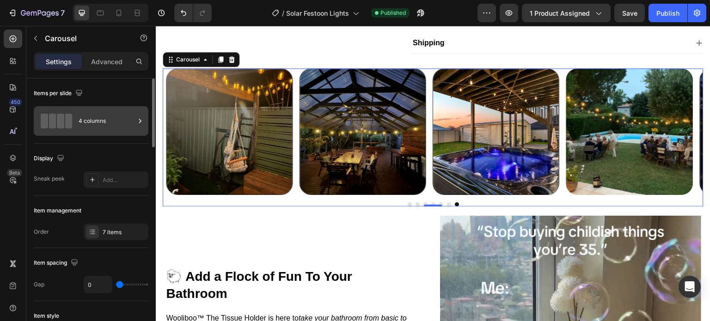
click at [106, 124] on div "4 columns" at bounding box center [107, 120] width 56 height 21
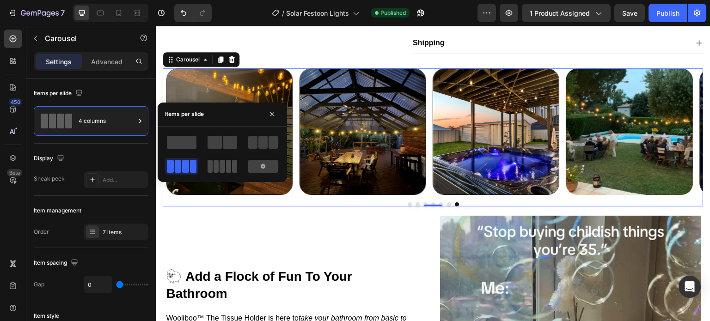
click at [226, 167] on span at bounding box center [228, 166] width 5 height 13
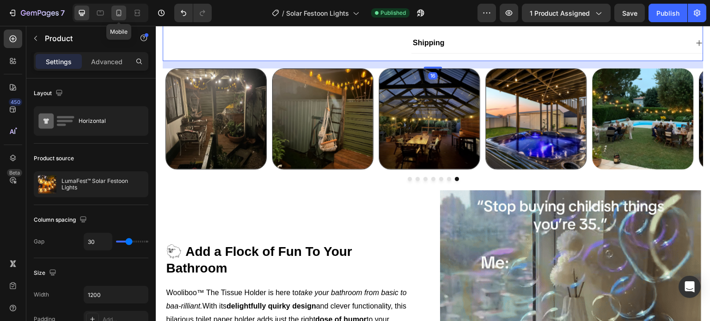
click at [117, 12] on icon at bounding box center [118, 12] width 9 height 9
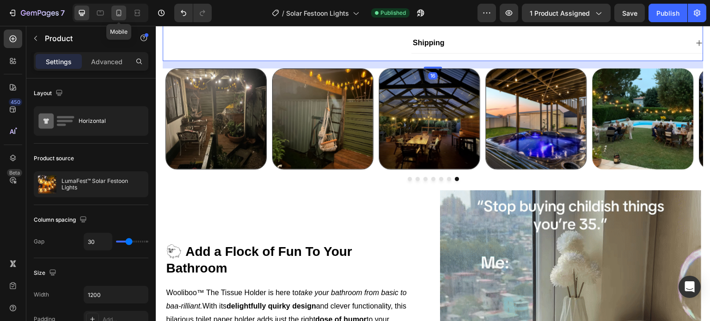
type input "0"
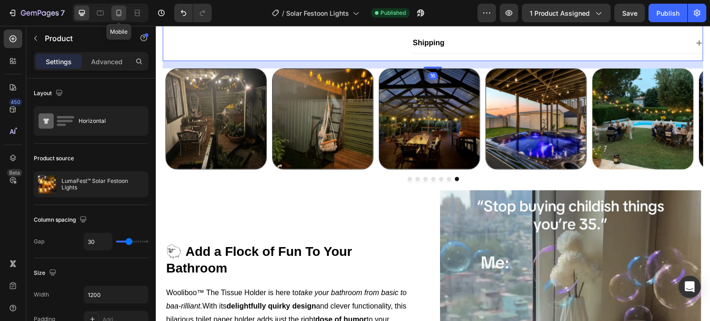
type input "0"
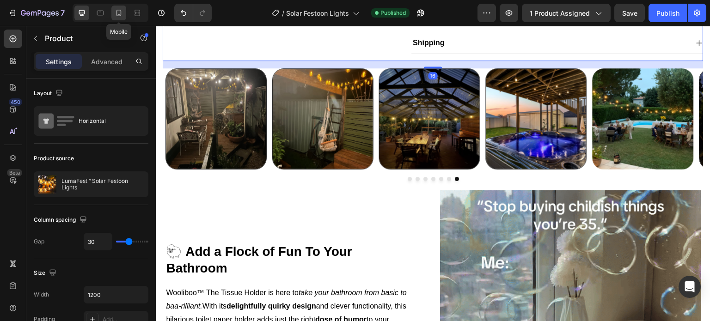
type input "100%"
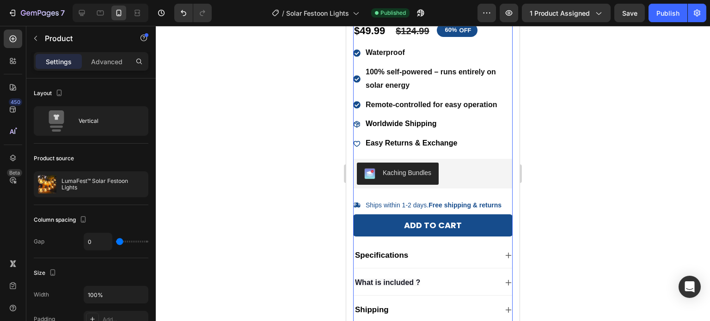
scroll to position [508, 0]
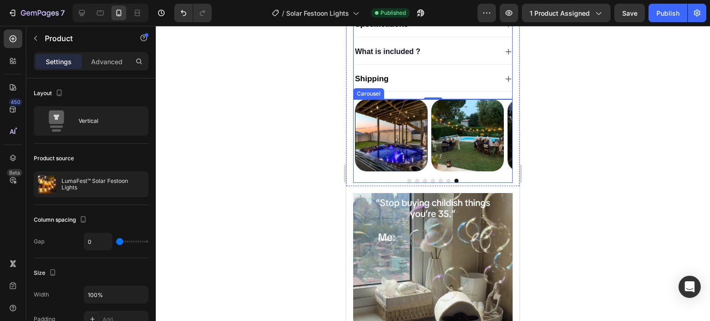
click at [365, 172] on div "Image Image Image Image Image Image Image Carousel" at bounding box center [432, 141] width 159 height 84
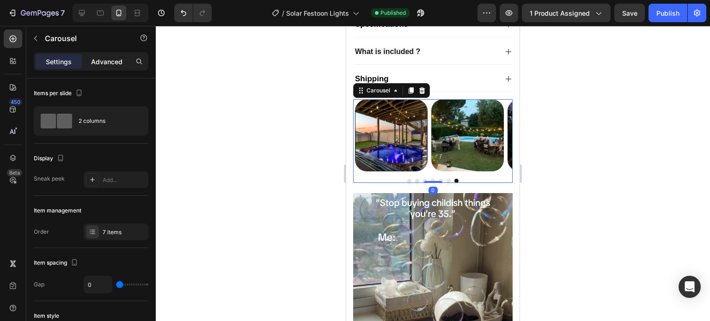
click at [85, 56] on div "Advanced" at bounding box center [107, 61] width 46 height 15
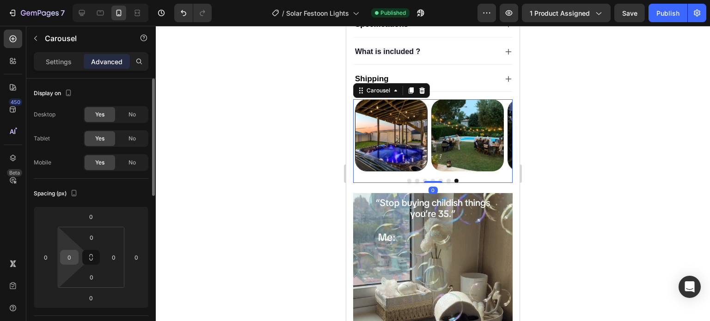
click at [77, 260] on div "0" at bounding box center [69, 257] width 18 height 15
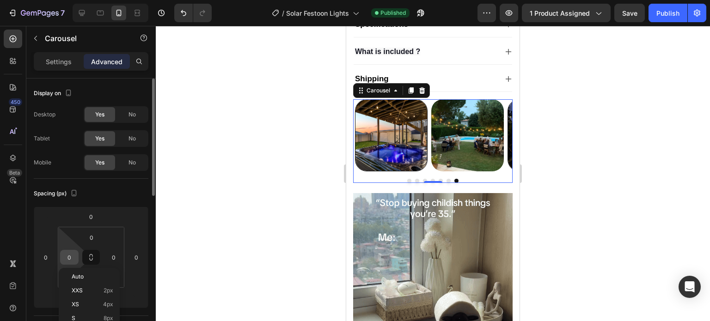
click at [72, 255] on input "0" at bounding box center [69, 258] width 14 height 14
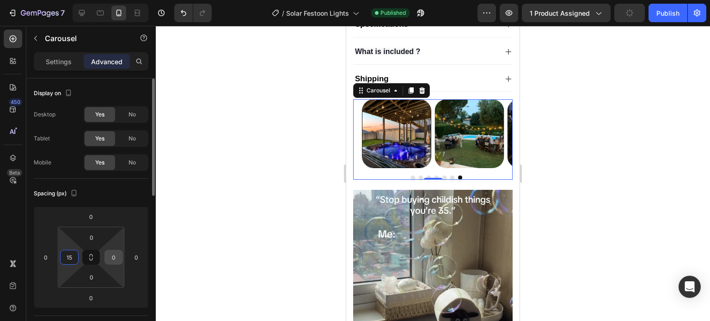
type input "15"
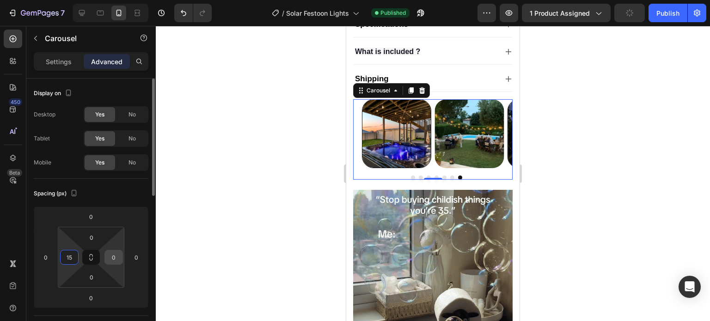
click at [114, 255] on input "0" at bounding box center [114, 258] width 14 height 14
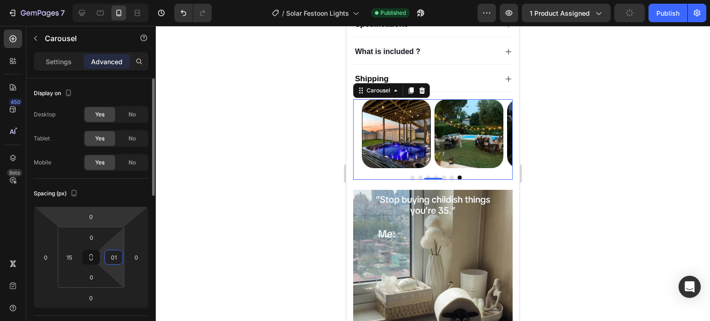
type input "5"
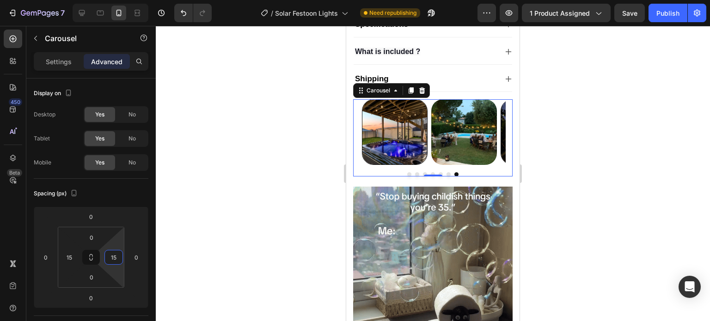
type input "15"
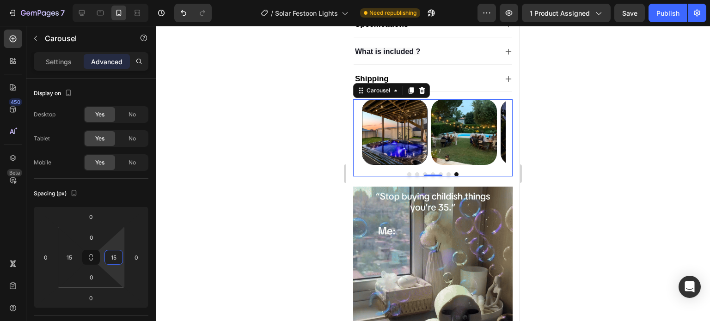
click at [111, 194] on div "Spacing (px)" at bounding box center [91, 193] width 115 height 15
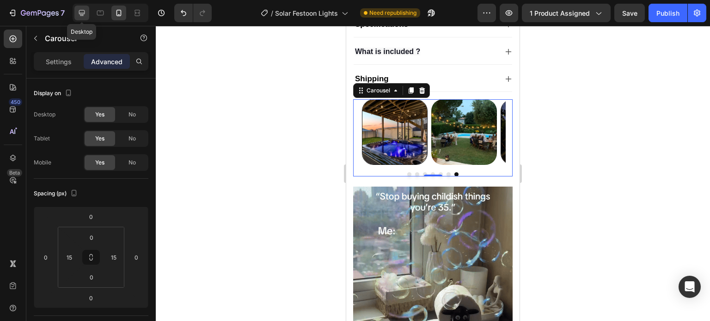
click at [82, 9] on icon at bounding box center [81, 12] width 9 height 9
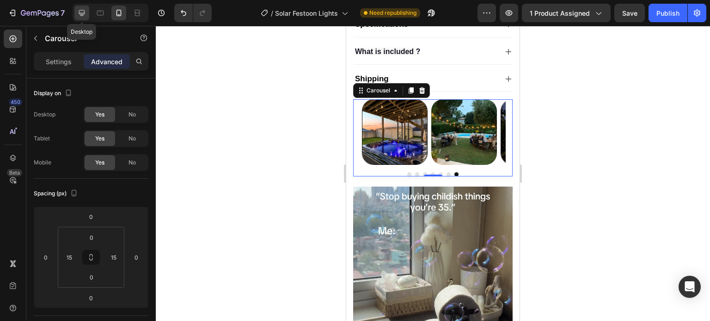
type input "0"
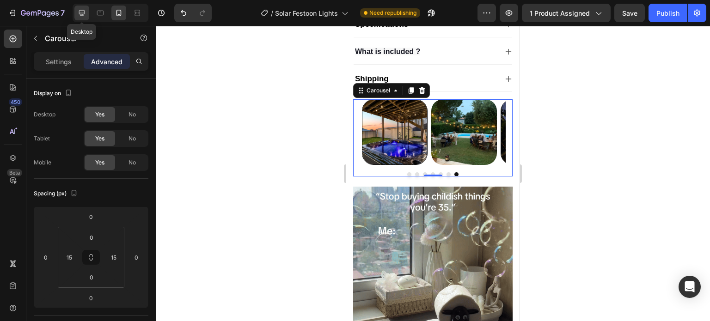
type input "0"
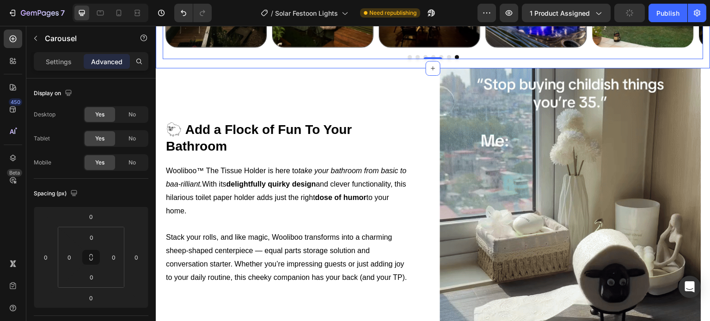
scroll to position [557, 0]
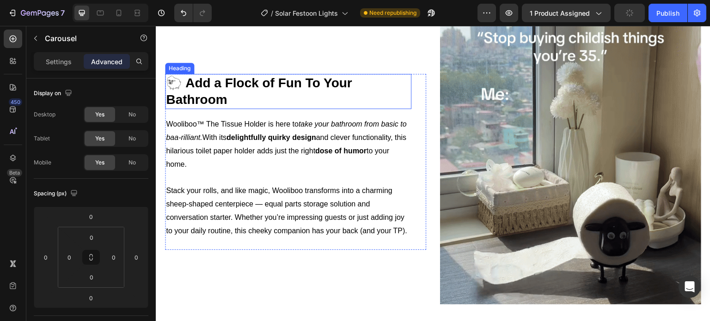
click at [200, 107] on strong "🐑 Add a Flock of Fun To Your Bathroom" at bounding box center [259, 91] width 186 height 31
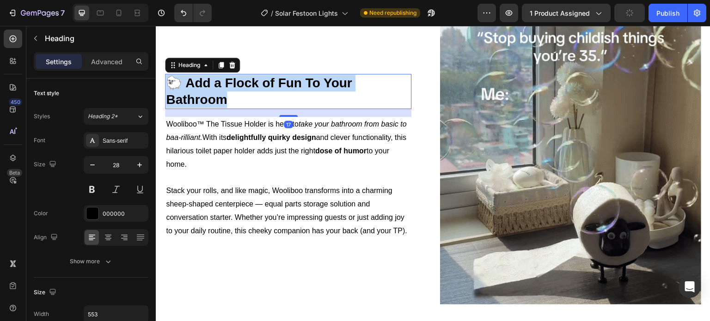
click at [200, 107] on strong "🐑 Add a Flock of Fun To Your Bathroom" at bounding box center [259, 91] width 186 height 31
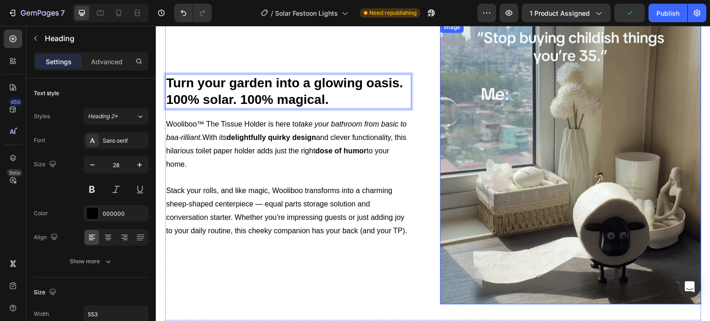
click at [531, 141] on img at bounding box center [570, 163] width 261 height 283
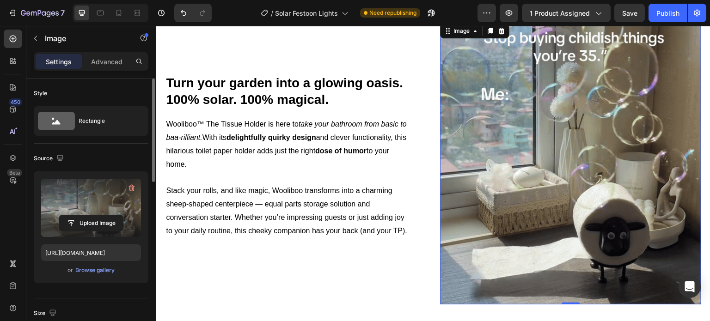
click at [100, 208] on label at bounding box center [91, 208] width 100 height 58
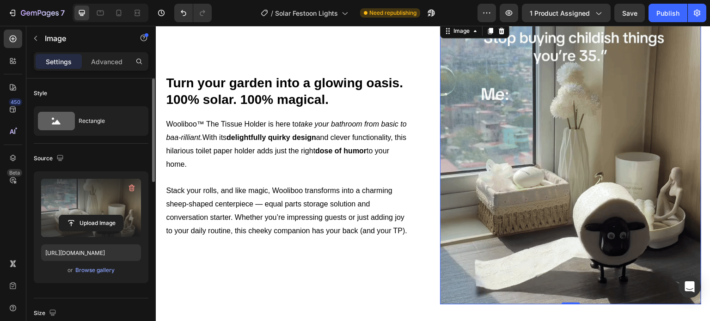
click at [100, 215] on input "file" at bounding box center [91, 223] width 64 height 16
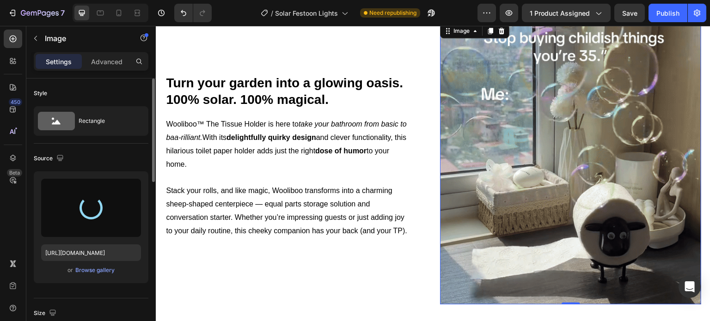
type input "https://cdn.shopify.com/s/files/1/0410/2160/4007/files/gempages_544109949421093…"
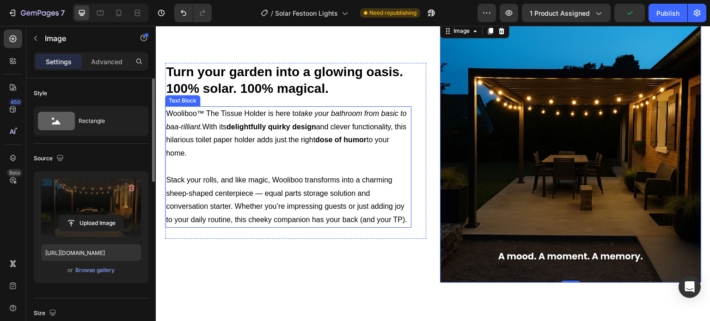
click at [271, 198] on p "Stack your rolls, and like magic, Wooliboo transforms into a charming sheep-sha…" at bounding box center [288, 200] width 245 height 53
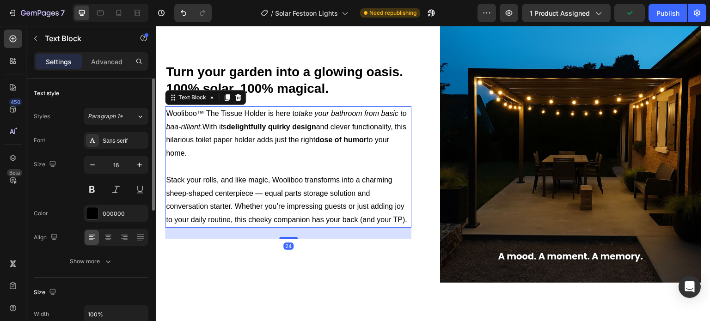
click at [271, 198] on p "Stack your rolls, and like magic, Wooliboo transforms into a charming sheep-sha…" at bounding box center [288, 200] width 245 height 53
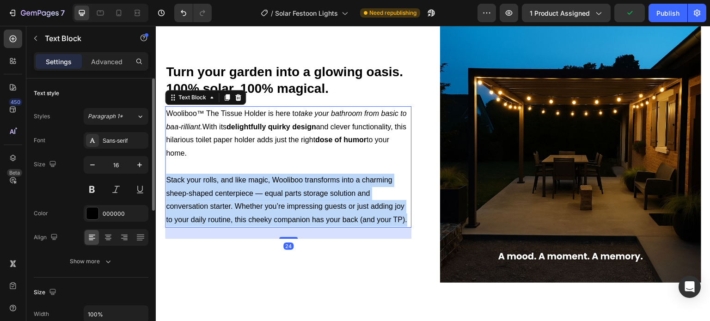
click at [271, 198] on p "Stack your rolls, and like magic, Wooliboo transforms into a charming sheep-sha…" at bounding box center [288, 200] width 245 height 53
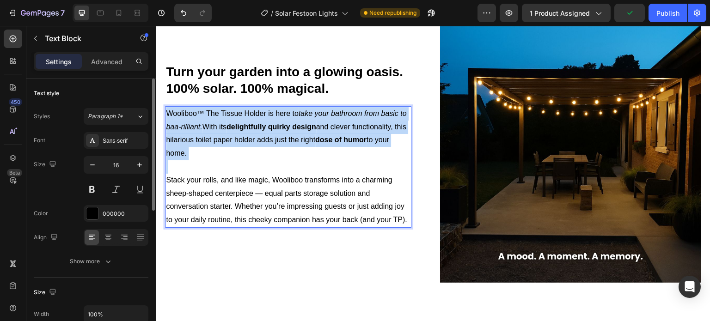
scroll to position [577, 0]
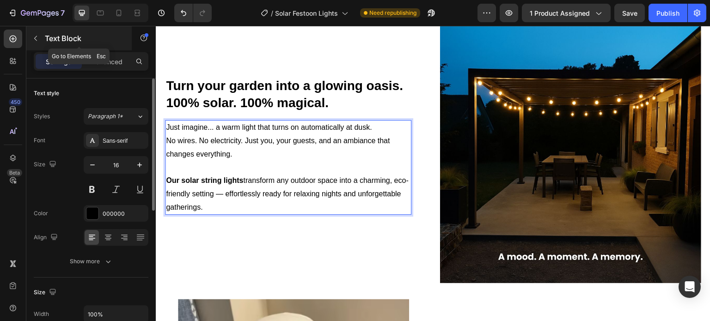
click at [32, 37] on icon "button" at bounding box center [35, 38] width 7 height 7
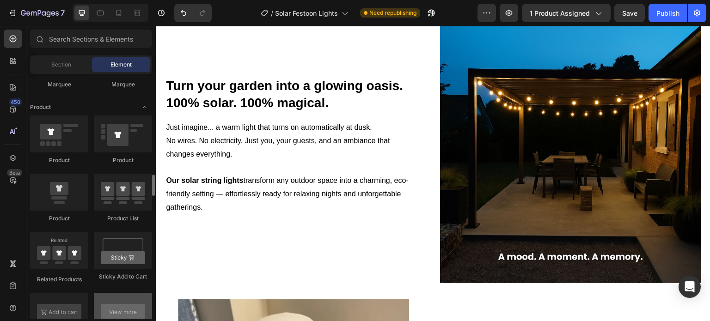
scroll to position [1248, 0]
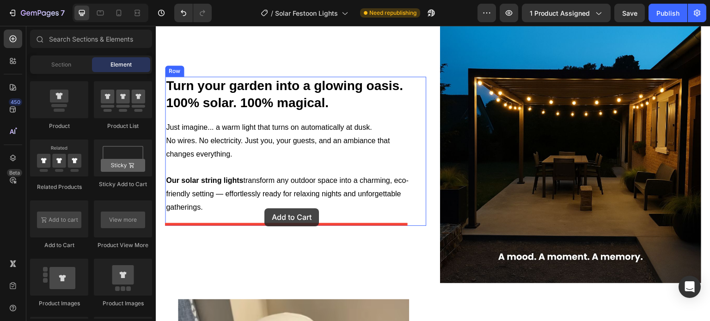
drag, startPoint x: 221, startPoint y: 244, endPoint x: 264, endPoint y: 208, distance: 56.5
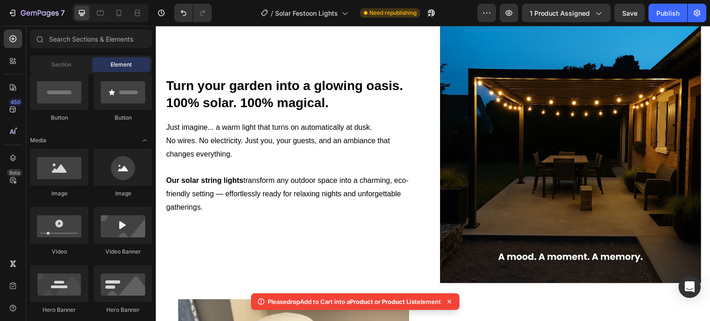
scroll to position [0, 0]
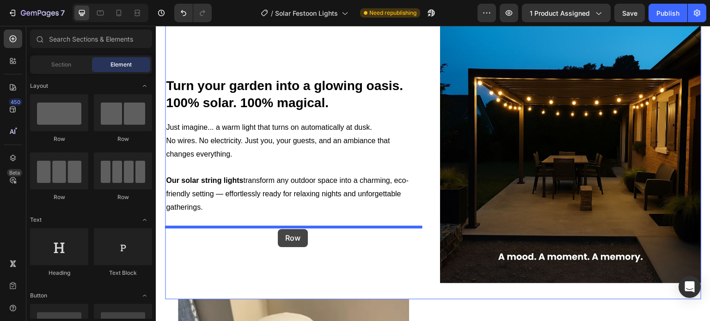
drag, startPoint x: 290, startPoint y: 189, endPoint x: 278, endPoint y: 229, distance: 42.0
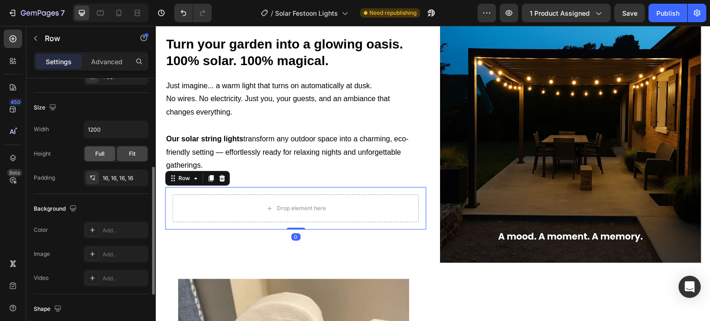
scroll to position [556, 0]
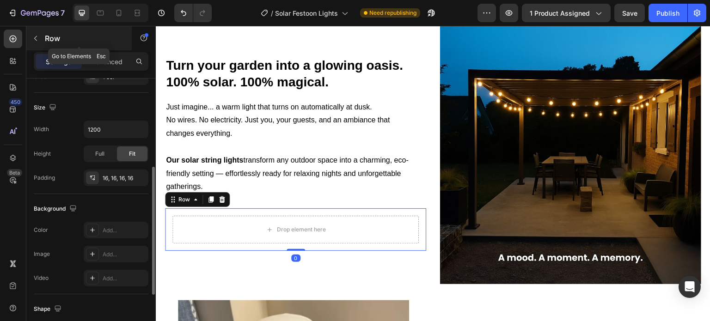
click at [45, 42] on p "Row" at bounding box center [84, 38] width 79 height 11
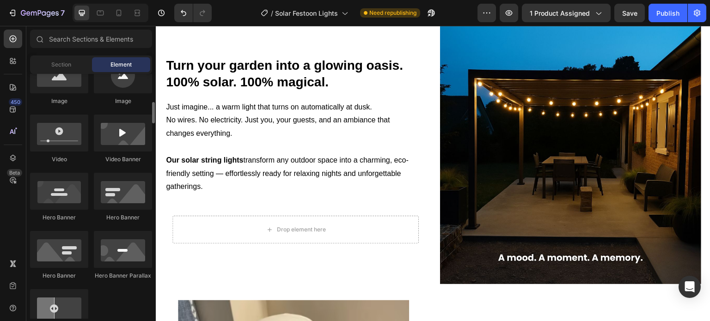
scroll to position [139, 0]
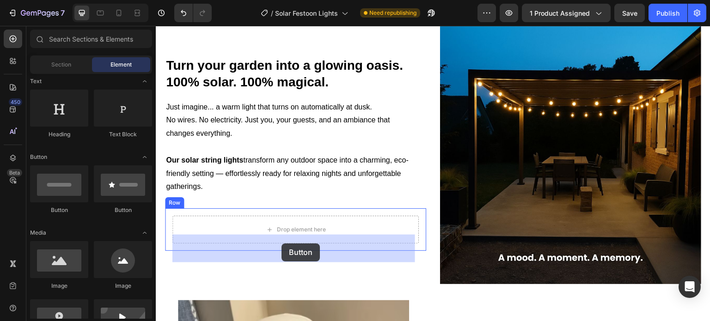
drag, startPoint x: 218, startPoint y: 220, endPoint x: 282, endPoint y: 244, distance: 67.7
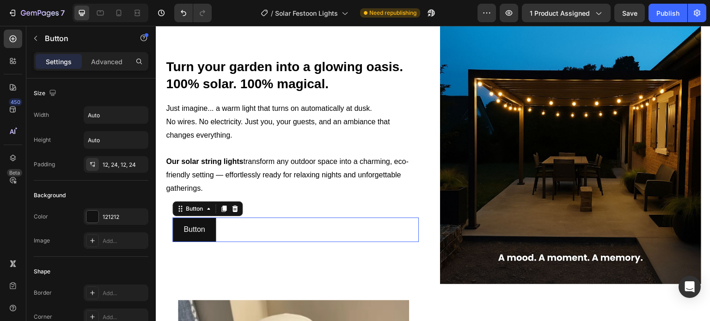
scroll to position [558, 0]
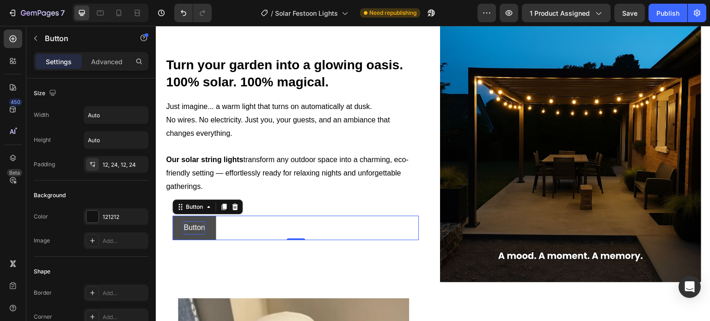
click at [188, 235] on p "Button" at bounding box center [194, 227] width 21 height 13
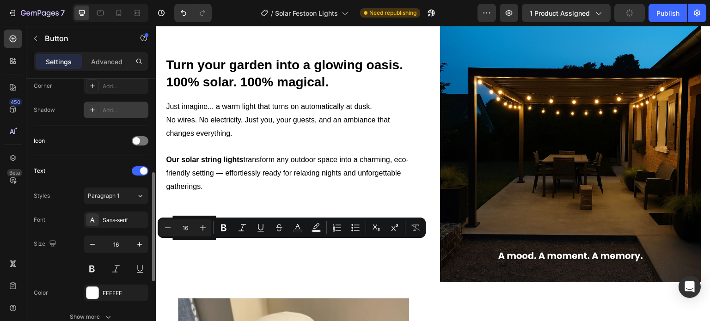
scroll to position [392, 0]
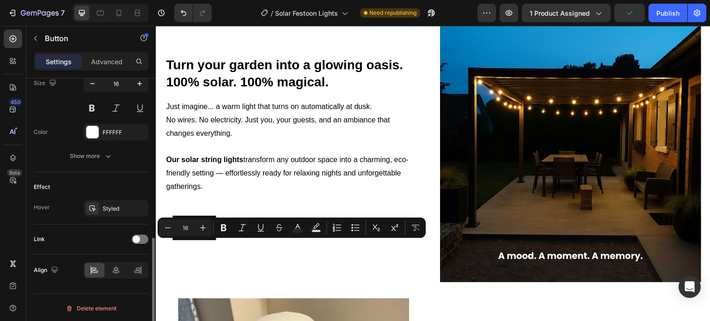
click at [267, 240] on div "Button Button 0" at bounding box center [295, 228] width 246 height 25
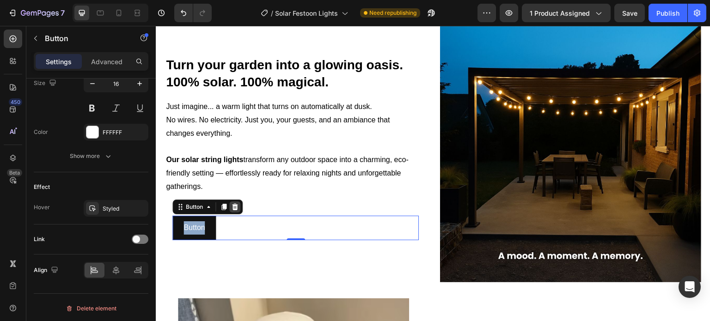
click at [237, 210] on icon at bounding box center [235, 207] width 6 height 6
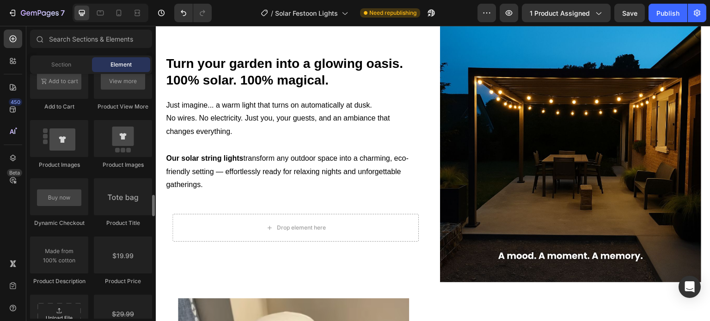
scroll to position [1341, 0]
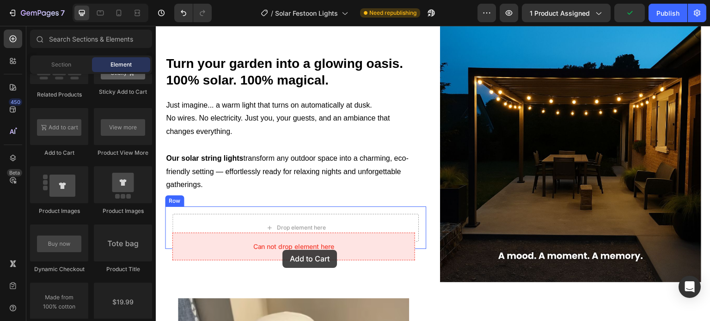
drag, startPoint x: 221, startPoint y: 162, endPoint x: 282, endPoint y: 250, distance: 107.5
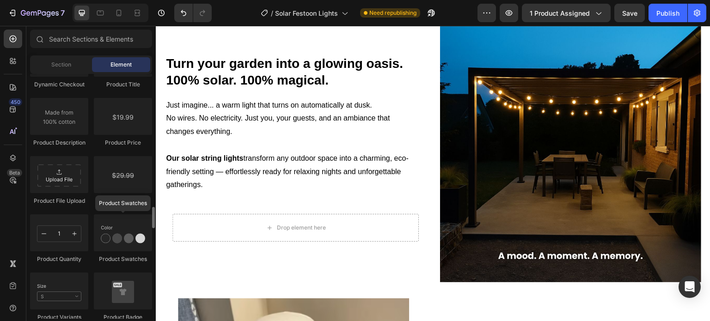
scroll to position [1433, 0]
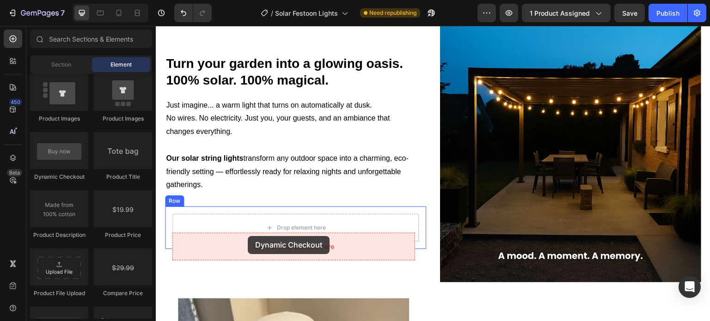
drag, startPoint x: 213, startPoint y: 183, endPoint x: 248, endPoint y: 236, distance: 63.5
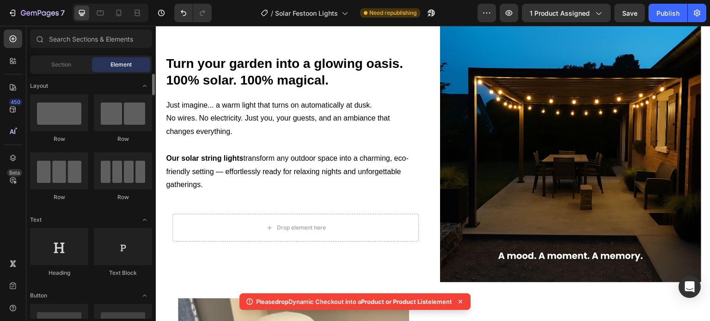
scroll to position [92, 0]
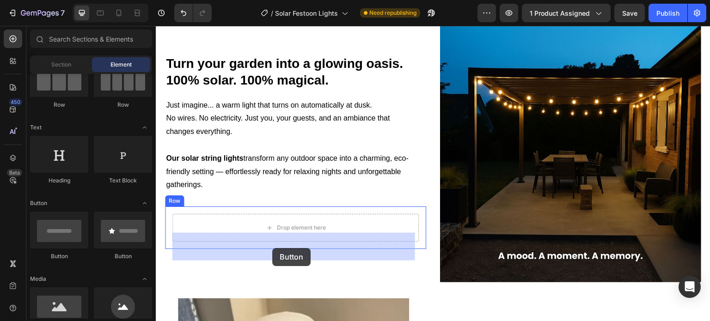
drag, startPoint x: 270, startPoint y: 257, endPoint x: 272, endPoint y: 248, distance: 8.5
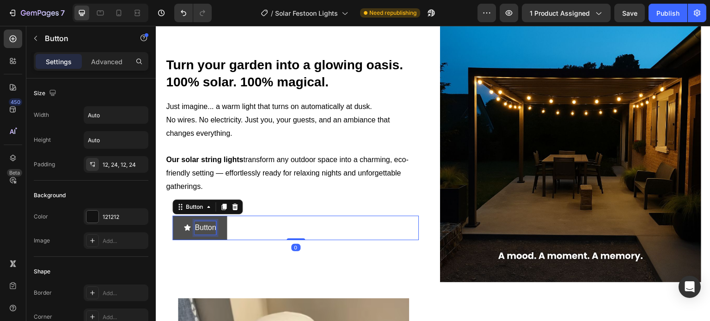
click at [209, 235] on p "Button" at bounding box center [205, 227] width 21 height 13
click at [220, 240] on button "Button" at bounding box center [199, 228] width 55 height 25
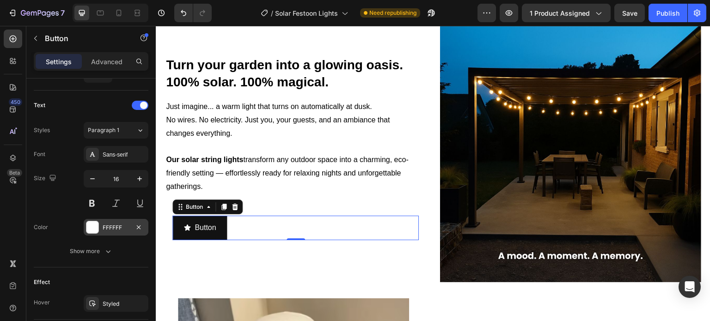
scroll to position [465, 0]
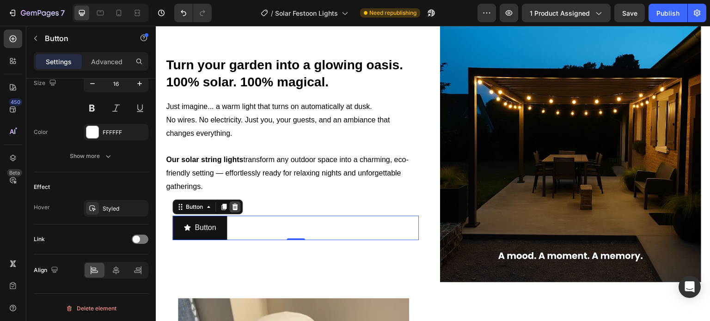
click at [231, 211] on icon at bounding box center [234, 206] width 7 height 7
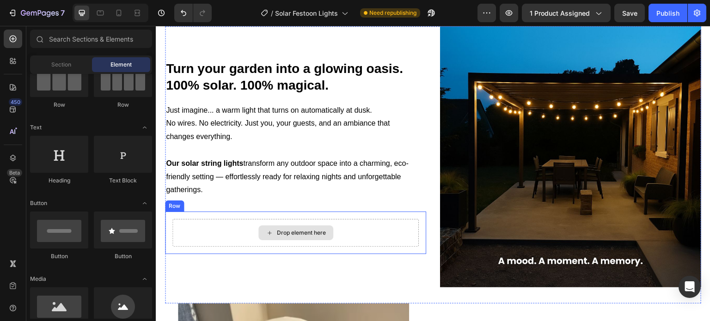
scroll to position [558, 0]
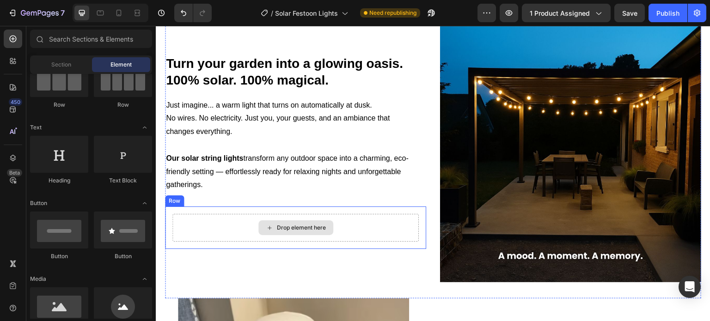
click at [389, 242] on div "Drop element here" at bounding box center [295, 228] width 246 height 28
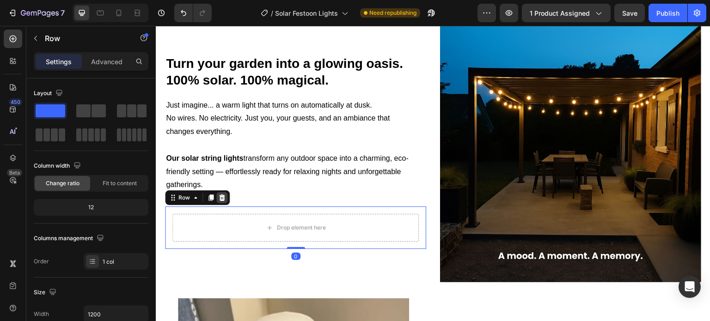
click at [218, 202] on icon at bounding box center [221, 197] width 7 height 7
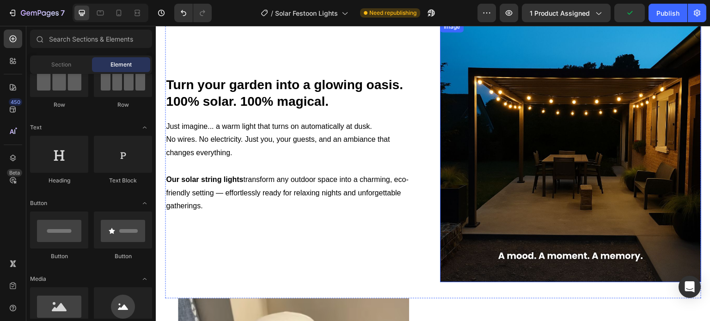
click at [551, 153] on img at bounding box center [570, 151] width 261 height 261
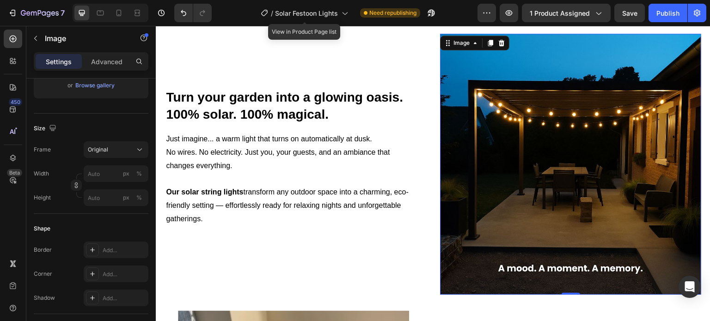
scroll to position [789, 0]
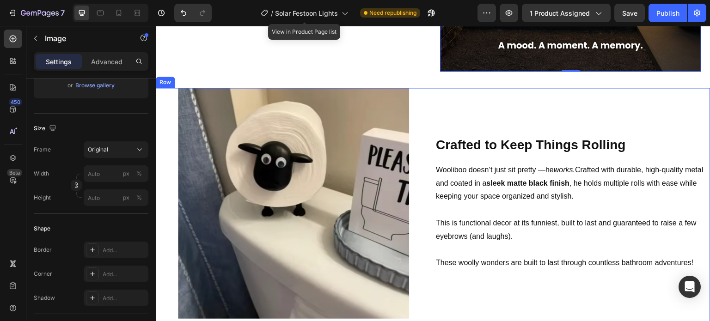
click at [507, 139] on strong "Crafted to Keep Things Rolling" at bounding box center [531, 145] width 190 height 14
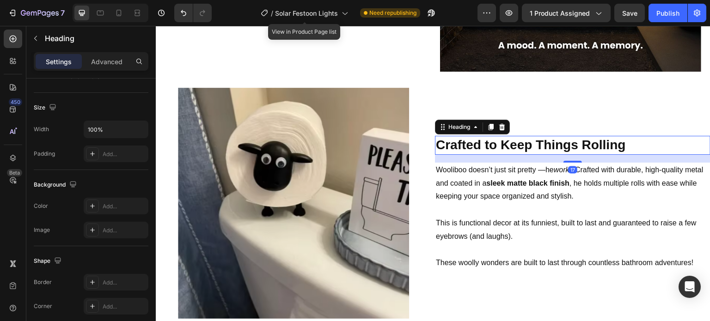
scroll to position [0, 0]
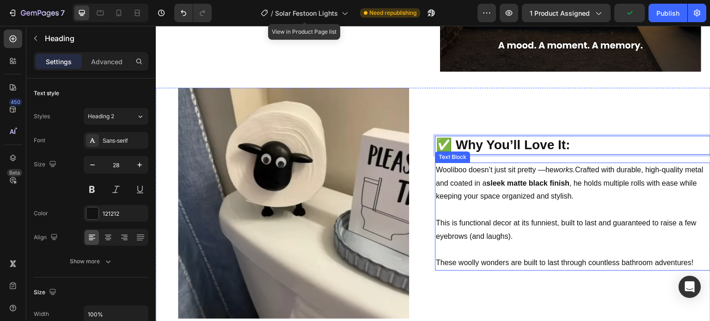
click at [523, 203] on p at bounding box center [573, 209] width 274 height 13
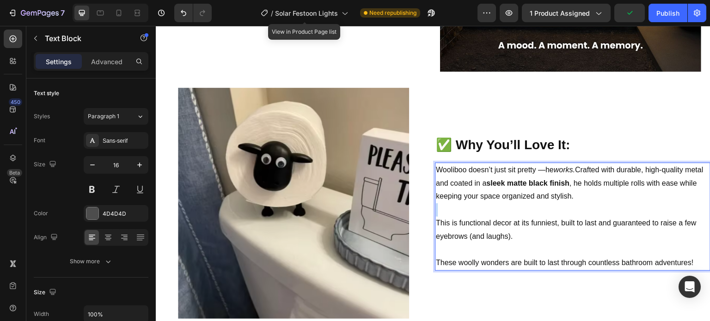
click at [523, 203] on p "Rich Text Editor. Editing area: main" at bounding box center [573, 209] width 274 height 13
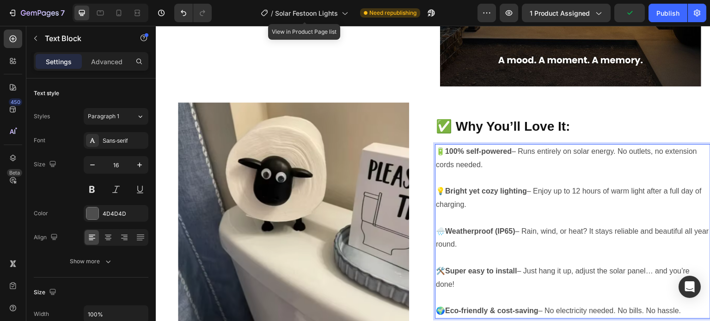
scroll to position [821, 0]
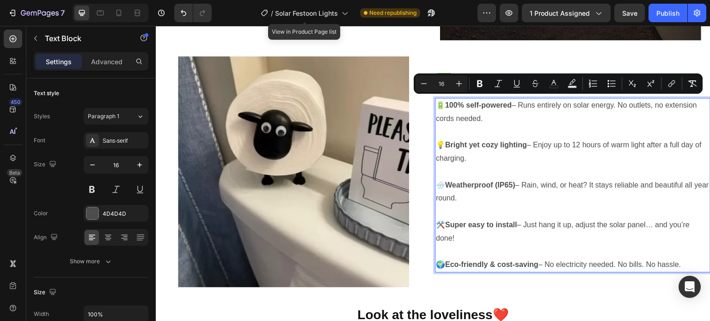
drag, startPoint x: 552, startPoint y: 84, endPoint x: 550, endPoint y: 93, distance: 10.0
click at [552, 83] on icon "Editor contextual toolbar" at bounding box center [553, 82] width 5 height 5
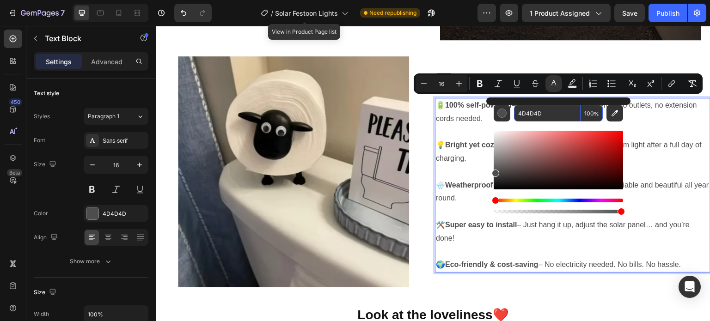
click at [529, 118] on input "4D4D4D" at bounding box center [547, 113] width 67 height 17
type input "121212"
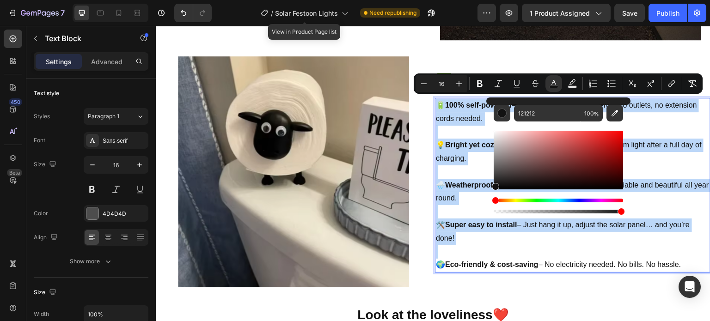
click at [472, 151] on p "💡 Bright yet cozy lighting – Enjoy up to 12 hours of warm light after a full da…" at bounding box center [573, 152] width 274 height 27
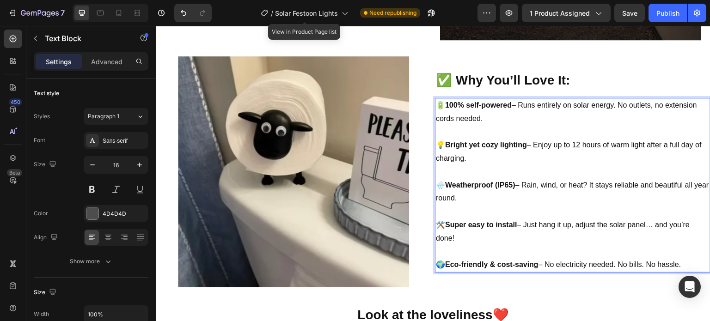
click at [460, 179] on p "🌧️ Weatherproof (IP65) – Rain, wind, or heat? It stays reliable and beautiful a…" at bounding box center [573, 192] width 274 height 27
click at [474, 182] on strong "Weatherproof (IP65)" at bounding box center [480, 185] width 70 height 8
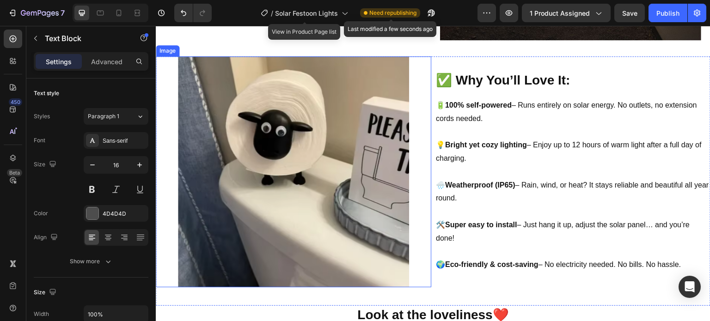
click at [330, 207] on img at bounding box center [293, 171] width 231 height 231
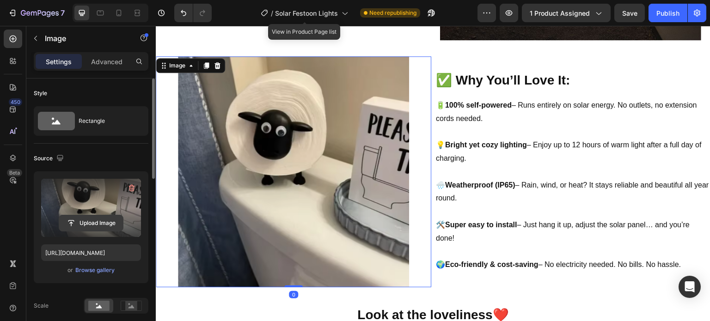
click at [74, 222] on input "file" at bounding box center [91, 223] width 64 height 16
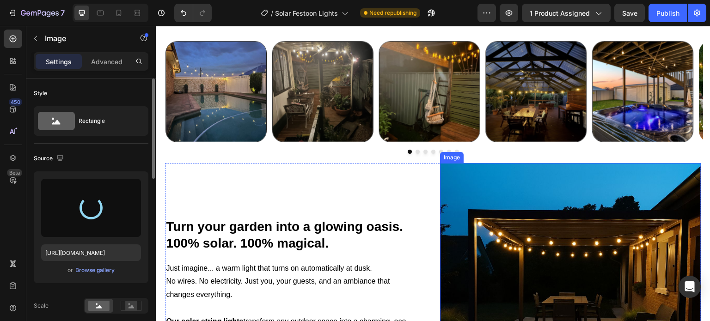
type input "https://cdn.shopify.com/s/files/1/0410/2160/4007/files/gempages_544109949421093…"
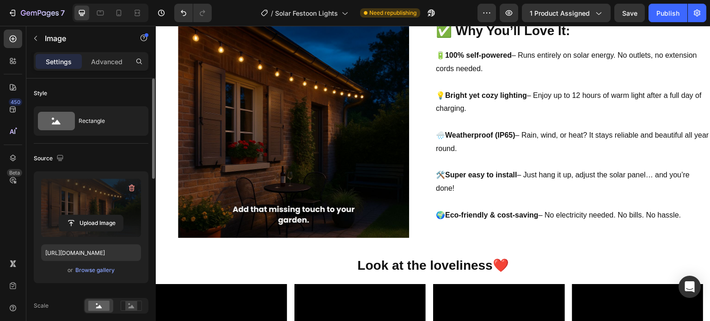
scroll to position [1052, 0]
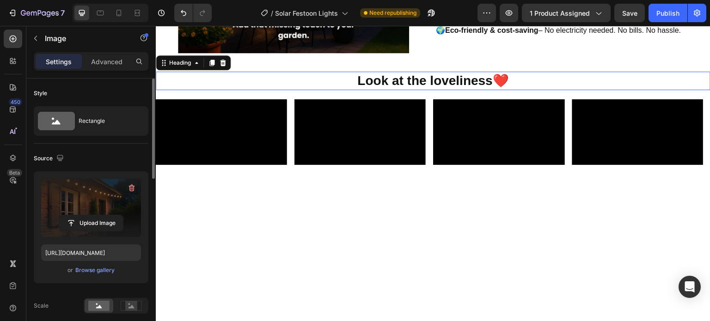
click at [330, 87] on h2 "Look at the loveliness❤️" at bounding box center [433, 81] width 555 height 18
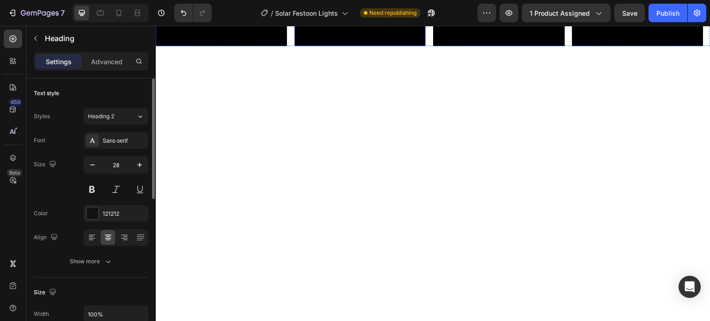
scroll to position [1005, 0]
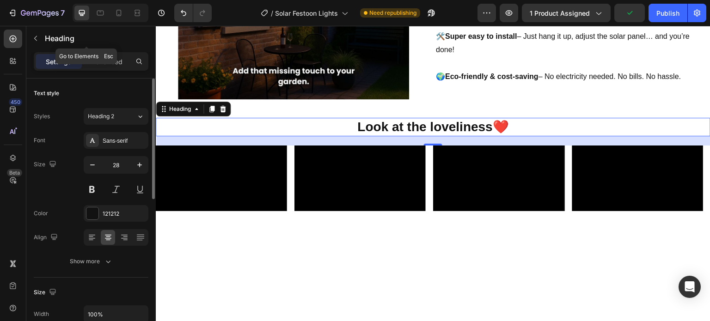
click at [29, 43] on button "button" at bounding box center [35, 38] width 15 height 15
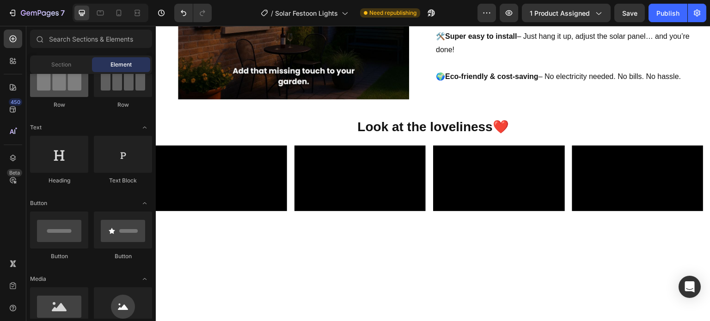
scroll to position [0, 0]
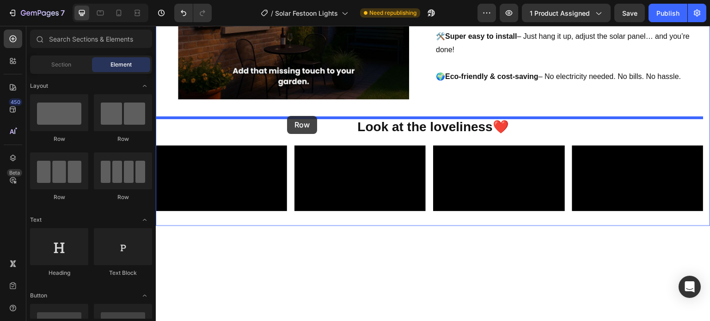
drag, startPoint x: 230, startPoint y: 156, endPoint x: 287, endPoint y: 116, distance: 69.6
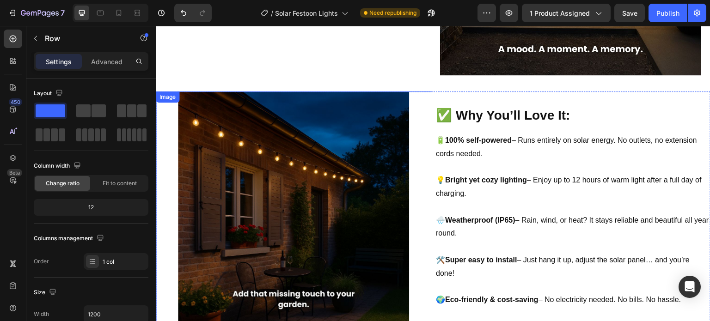
scroll to position [774, 0]
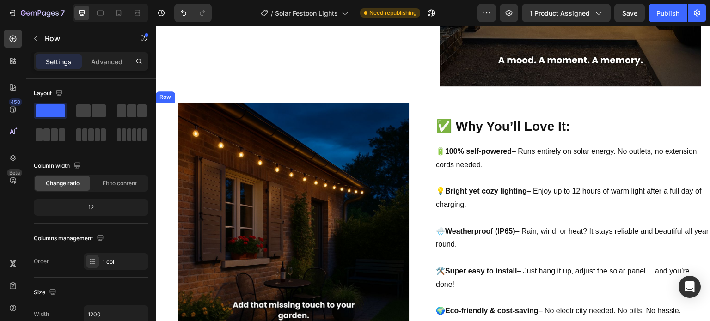
click at [445, 104] on div "✅ Why You’ll Love It: Heading 🔋 100% self-powered – Runs entirely on solar ener…" at bounding box center [573, 218] width 276 height 231
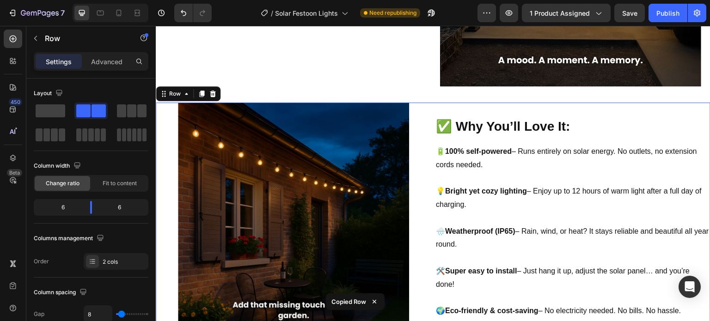
scroll to position [1052, 0]
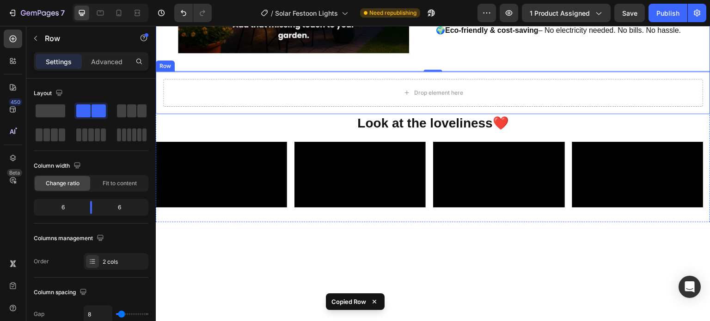
click at [387, 77] on div "Drop element here Row" at bounding box center [433, 93] width 555 height 43
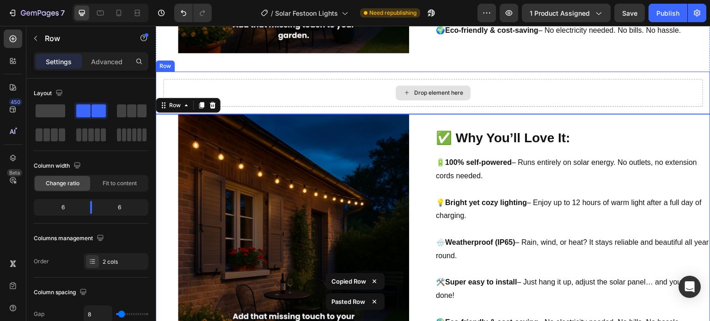
click at [396, 96] on div "Drop element here" at bounding box center [433, 93] width 75 height 15
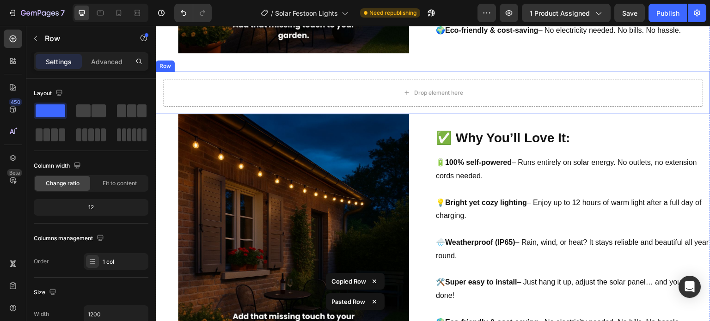
click at [183, 79] on div "Drop element here" at bounding box center [433, 93] width 540 height 28
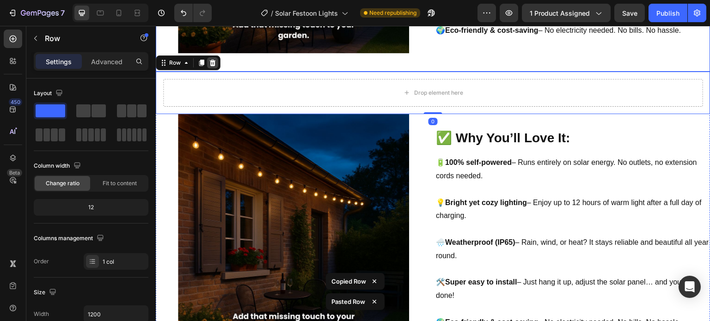
click at [211, 65] on icon at bounding box center [213, 63] width 6 height 6
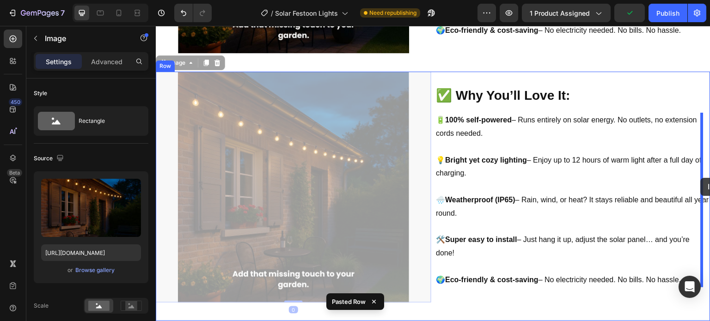
drag, startPoint x: 505, startPoint y: 162, endPoint x: 697, endPoint y: 179, distance: 192.1
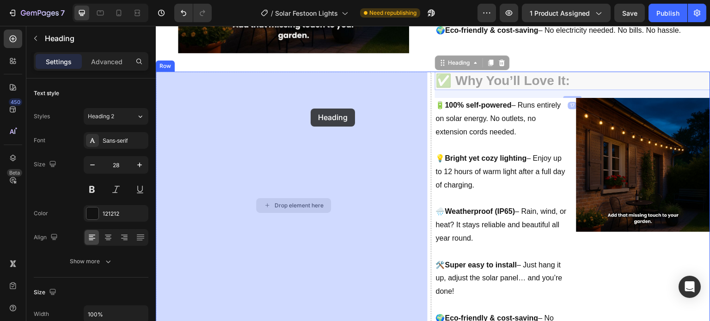
drag, startPoint x: 456, startPoint y: 83, endPoint x: 311, endPoint y: 109, distance: 147.4
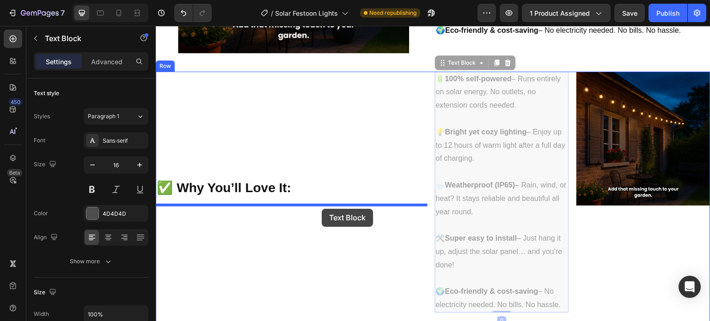
drag, startPoint x: 464, startPoint y: 114, endPoint x: 320, endPoint y: 209, distance: 171.8
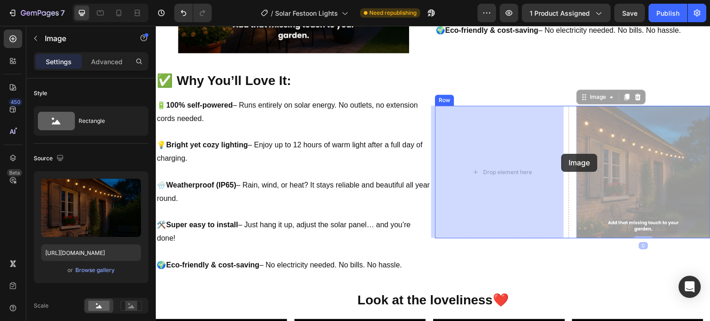
drag, startPoint x: 625, startPoint y: 150, endPoint x: 560, endPoint y: 154, distance: 65.8
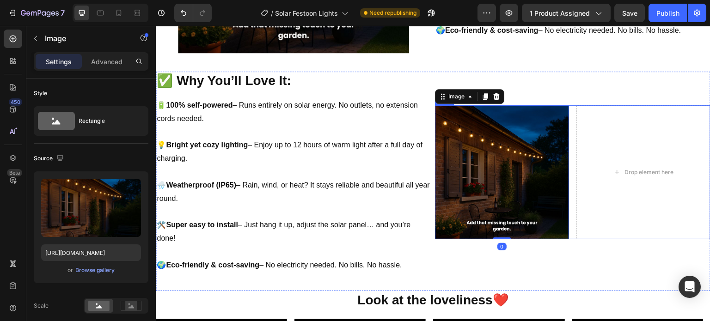
click at [568, 134] on div "Image 0 Drop element here Row" at bounding box center [573, 172] width 276 height 134
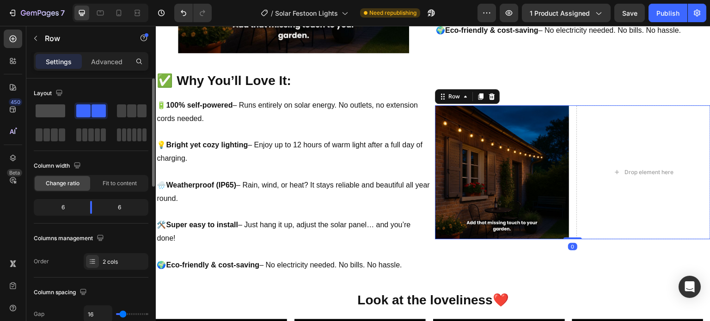
click at [58, 108] on span at bounding box center [51, 110] width 30 height 13
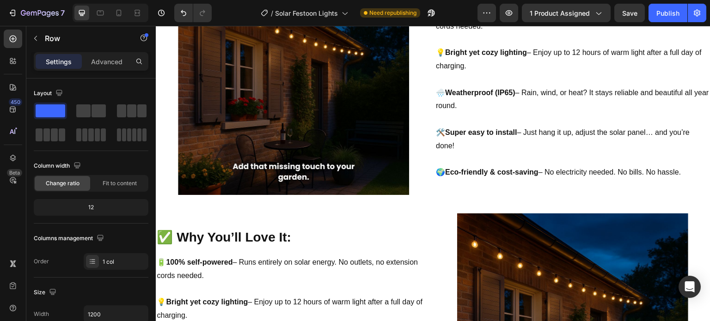
scroll to position [626, 0]
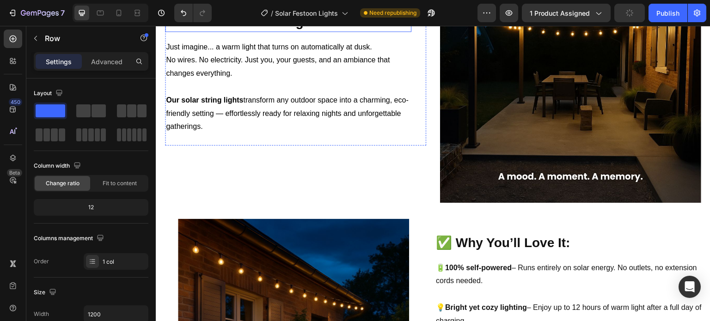
click at [217, 29] on strong "Turn your garden into a glowing oasis. 100% solar. 100% magical." at bounding box center [284, 13] width 237 height 31
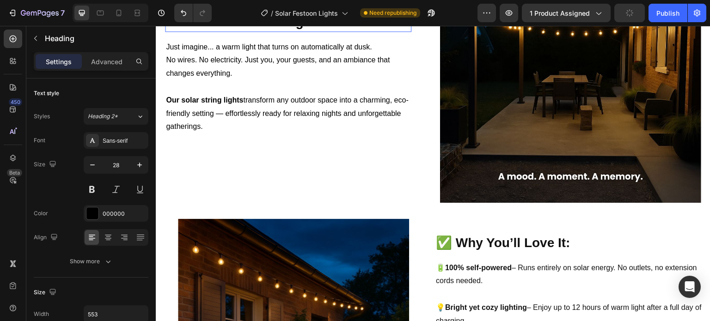
scroll to position [497, 0]
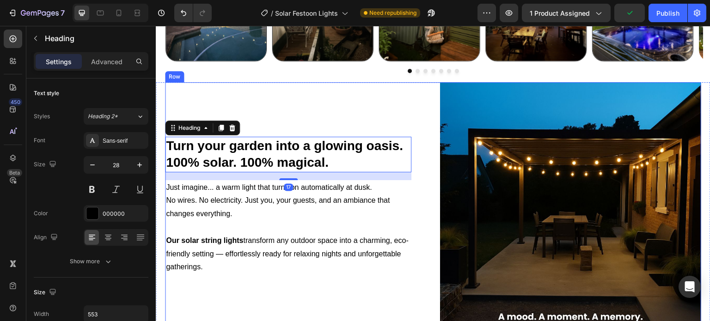
click at [209, 117] on div "Turn your garden into a glowing oasis. 100% solar. 100% magical. Heading 17 Jus…" at bounding box center [295, 212] width 261 height 261
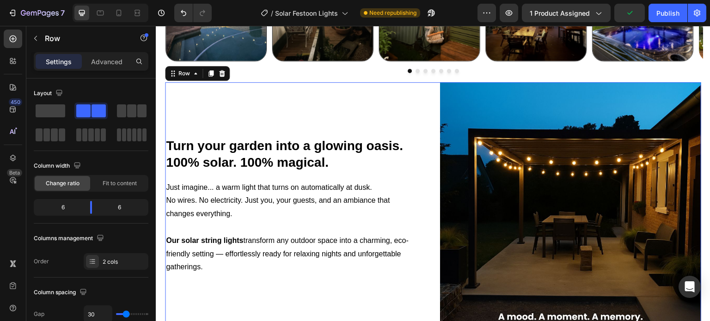
click at [113, 69] on div "Settings Advanced" at bounding box center [91, 61] width 115 height 18
click at [116, 64] on p "Advanced" at bounding box center [106, 62] width 31 height 10
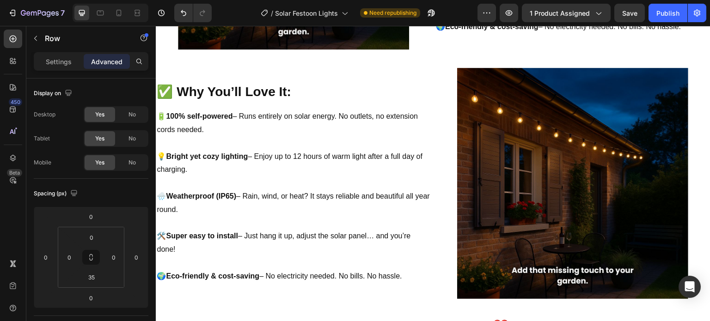
scroll to position [1052, 0]
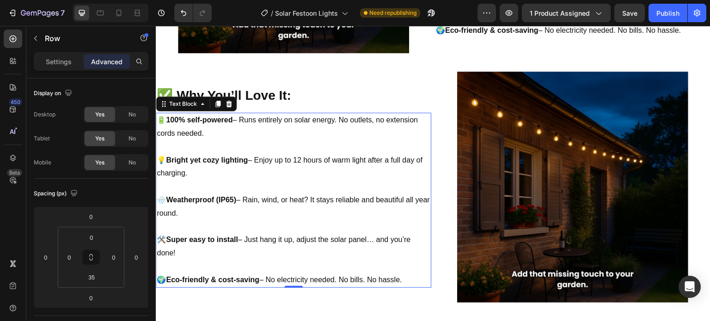
click at [309, 216] on p "🌧️ Weatherproof (IP65) – Rain, wind, or heat? It stays reliable and beautiful a…" at bounding box center [294, 207] width 274 height 27
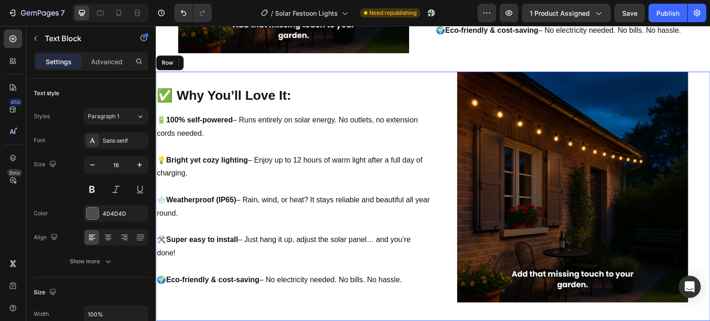
click at [362, 81] on div "✅ Why You’ll Love It: Heading 🔋 100% self-powered – Runs entirely on solar ener…" at bounding box center [294, 187] width 276 height 231
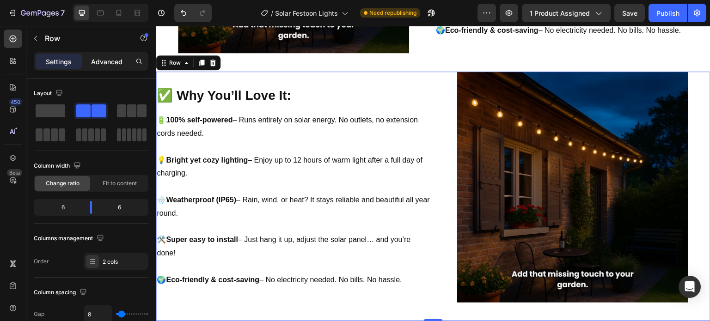
click at [102, 60] on p "Advanced" at bounding box center [106, 62] width 31 height 10
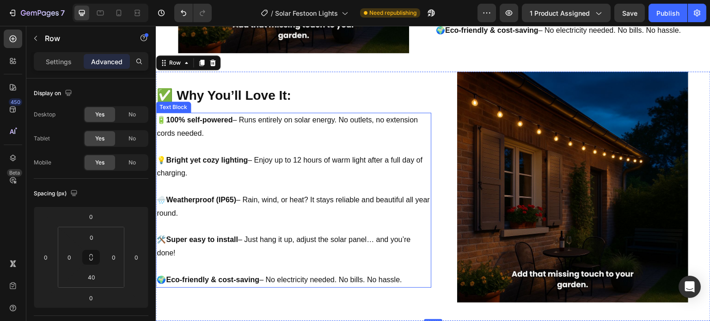
click at [260, 210] on p "🌧️ Weatherproof (IP65) – Rain, wind, or heat? It stays reliable and beautiful a…" at bounding box center [294, 207] width 274 height 27
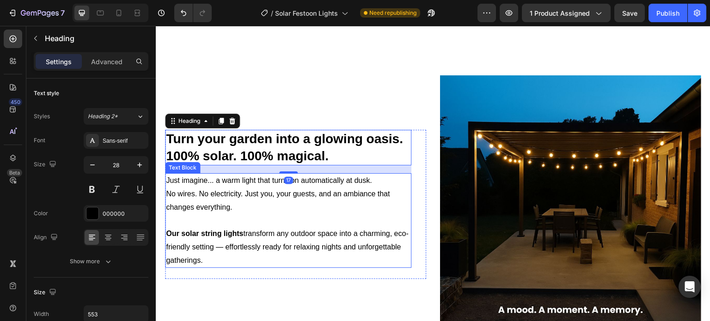
scroll to position [589, 0]
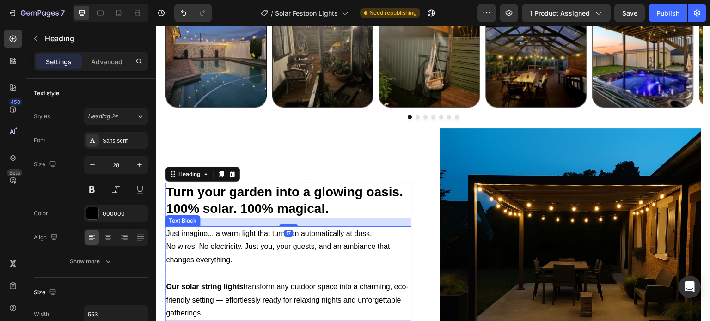
click at [410, 153] on div "Turn your garden into a glowing oasis. 100% solar. 100% magical. Heading 17 Jus…" at bounding box center [295, 259] width 261 height 261
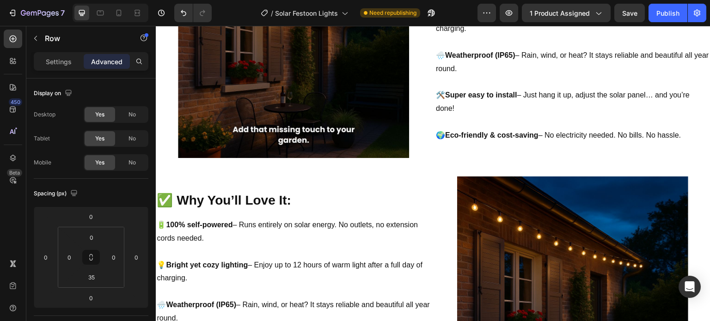
scroll to position [959, 0]
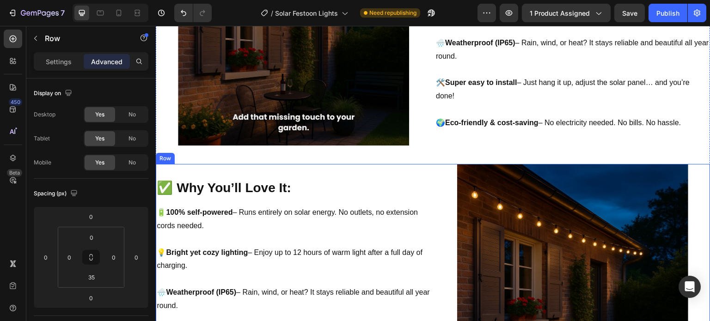
click at [255, 175] on div "✅ Why You’ll Love It: Heading 🔋 100% self-powered – Runs entirely on solar ener…" at bounding box center [294, 279] width 276 height 231
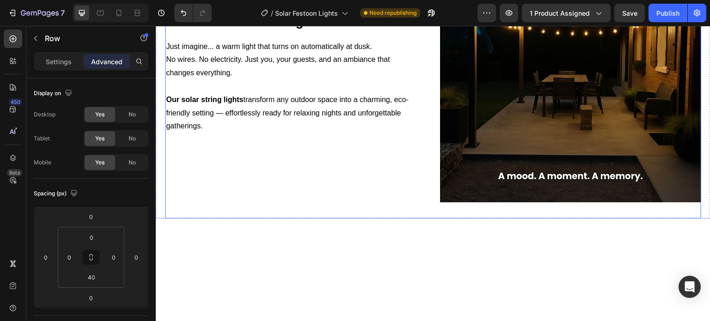
scroll to position [497, 0]
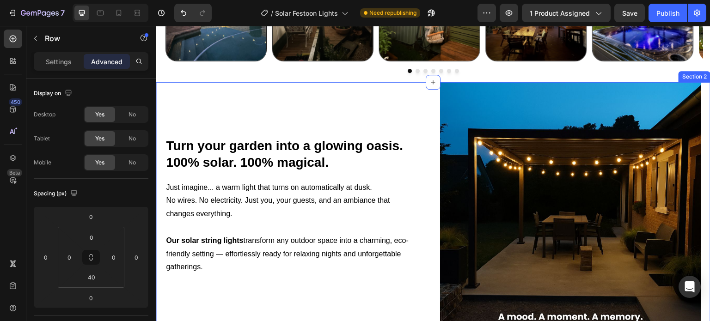
click at [160, 119] on div "Turn your garden into a glowing oasis. 100% solar. 100% magical. Heading Just i…" at bounding box center [433, 220] width 555 height 277
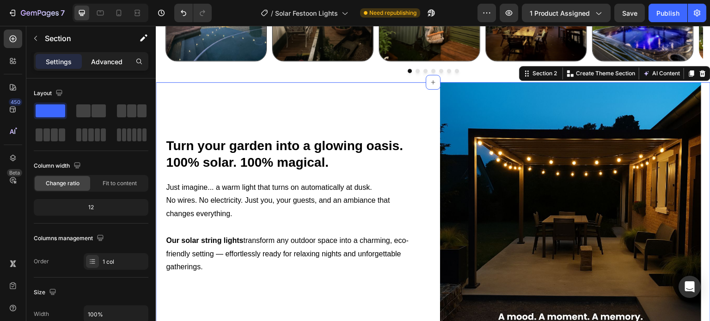
click at [100, 59] on p "Advanced" at bounding box center [106, 62] width 31 height 10
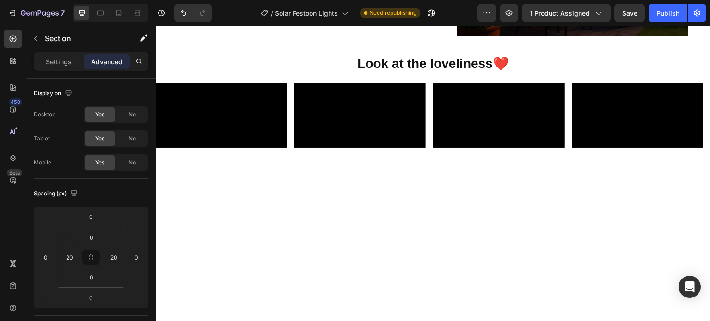
scroll to position [1052, 0]
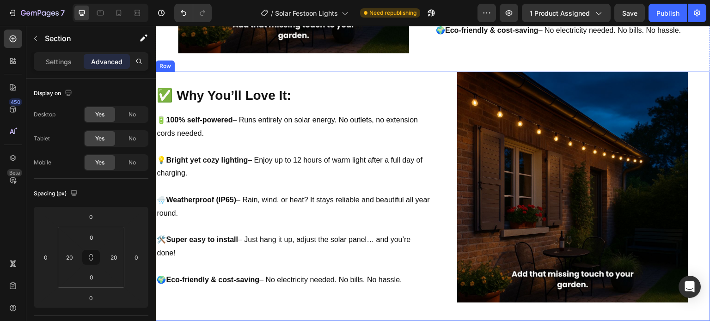
click at [169, 79] on div "✅ Why You’ll Love It: Heading 🔋 100% self-powered – Runs entirely on solar ener…" at bounding box center [294, 187] width 276 height 231
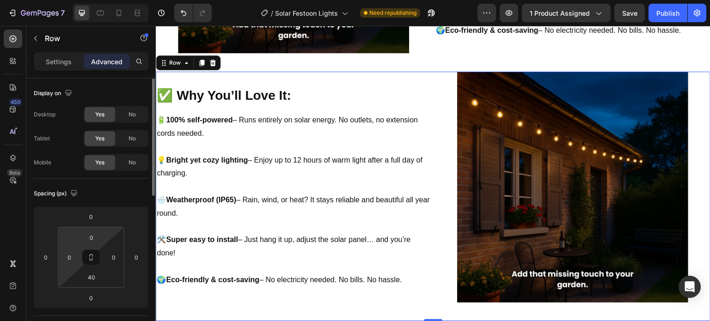
click at [78, 0] on html "7 Version history / Solar Festoon Lights Need republishing Preview 1 product as…" at bounding box center [355, 0] width 710 height 0
type input "20"
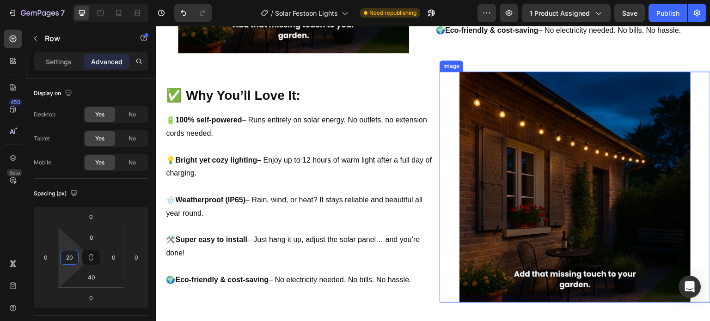
click at [647, 150] on img at bounding box center [574, 187] width 231 height 231
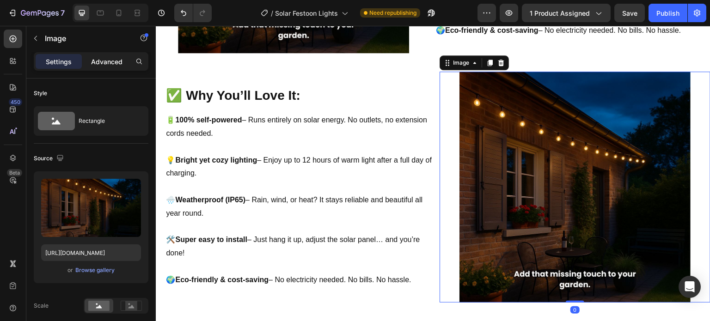
click at [109, 65] on p "Advanced" at bounding box center [106, 62] width 31 height 10
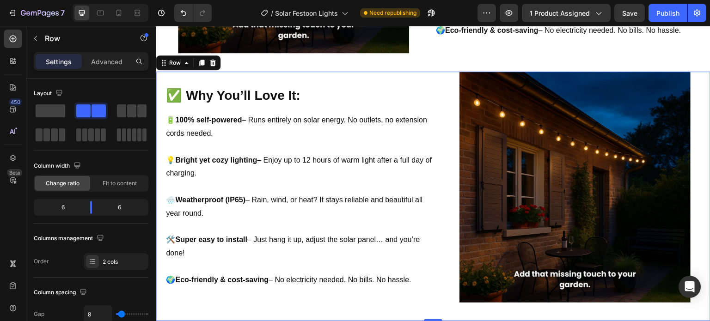
click at [195, 74] on div "✅ Why You’ll Love It: Heading 🔋 100% self-powered – Runs entirely on solar ener…" at bounding box center [300, 187] width 271 height 231
click at [118, 52] on div "Settings Advanced" at bounding box center [91, 61] width 115 height 18
click at [122, 59] on p "Advanced" at bounding box center [106, 62] width 31 height 10
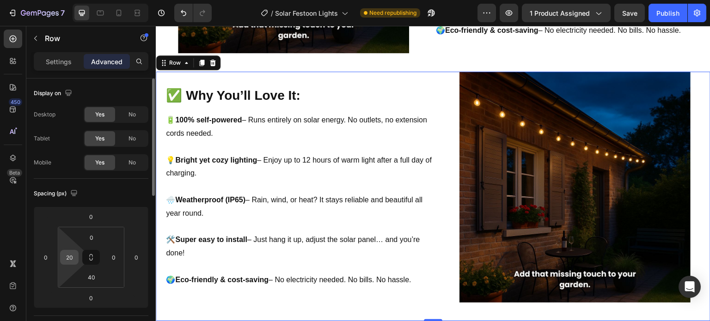
click at [69, 258] on input "20" at bounding box center [69, 258] width 14 height 14
type input "0"
click at [105, 197] on div "Spacing (px)" at bounding box center [91, 193] width 115 height 15
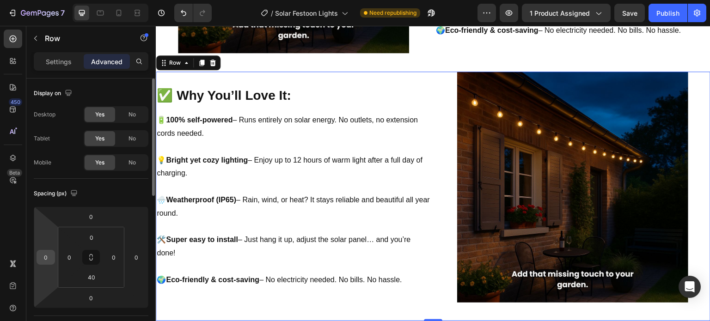
click at [45, 259] on input "0" at bounding box center [46, 258] width 14 height 14
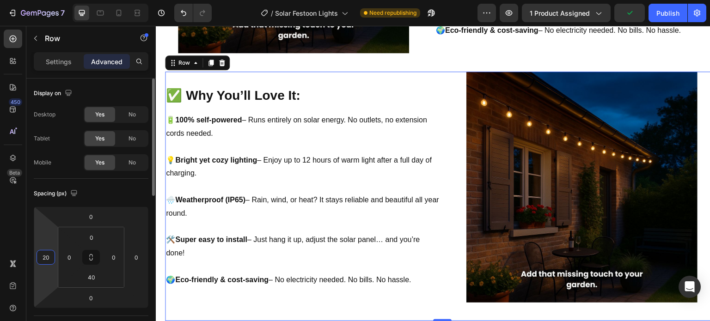
type input "20"
click at [120, 194] on div "Spacing (px)" at bounding box center [91, 193] width 115 height 15
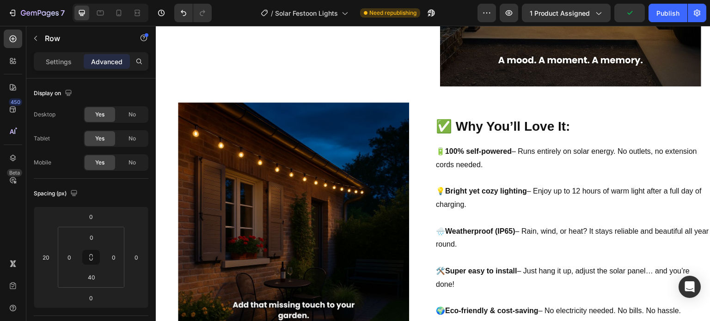
scroll to position [690, 0]
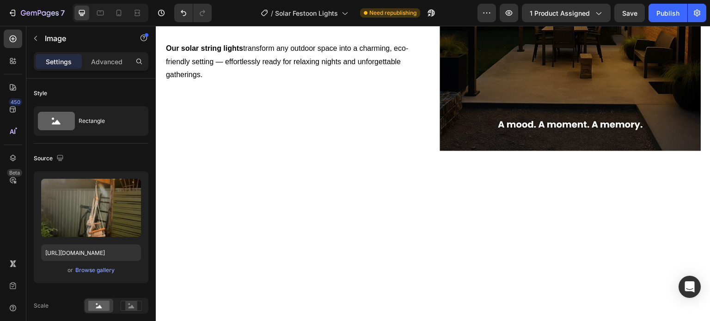
scroll to position [451, 0]
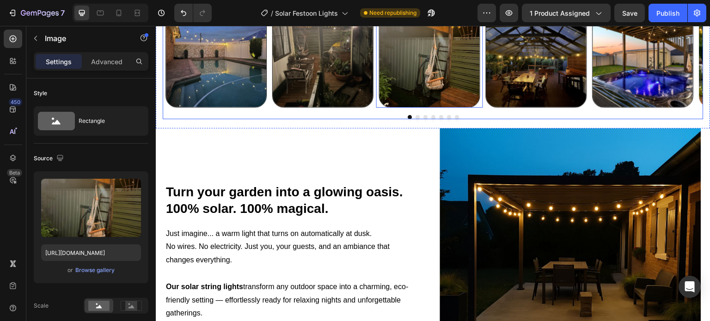
click at [388, 161] on div "Turn your garden into a glowing oasis. 100% solar. 100% magical. Heading Just i…" at bounding box center [295, 259] width 261 height 261
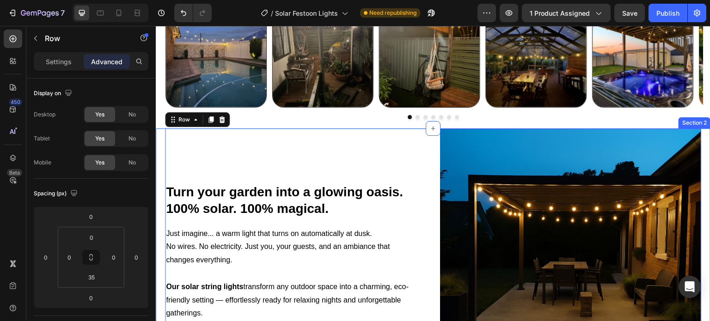
click at [162, 161] on div "Turn your garden into a glowing oasis. 100% solar. 100% magical. Heading Just i…" at bounding box center [433, 267] width 555 height 277
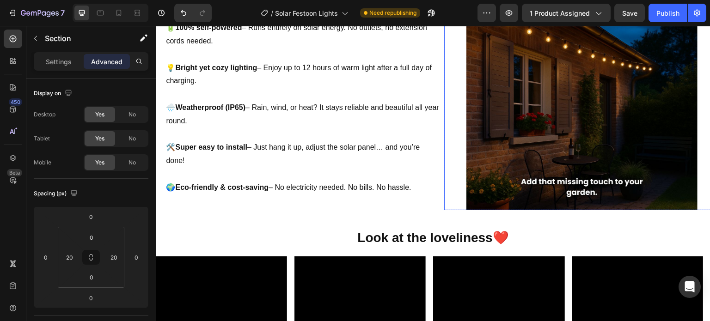
click at [504, 132] on img at bounding box center [581, 94] width 231 height 231
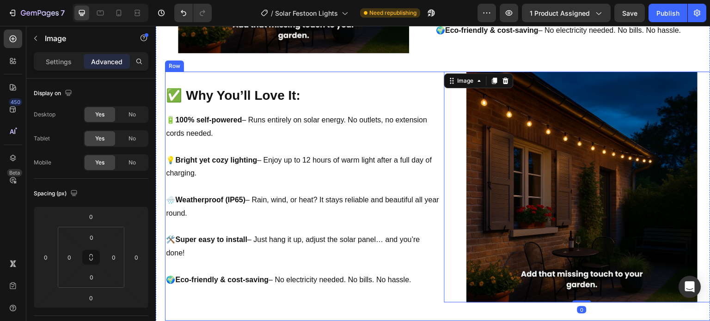
click at [404, 80] on div "✅ Why You’ll Love It: Heading 🔋 100% self-powered – Runs entirely on solar ener…" at bounding box center [303, 187] width 276 height 231
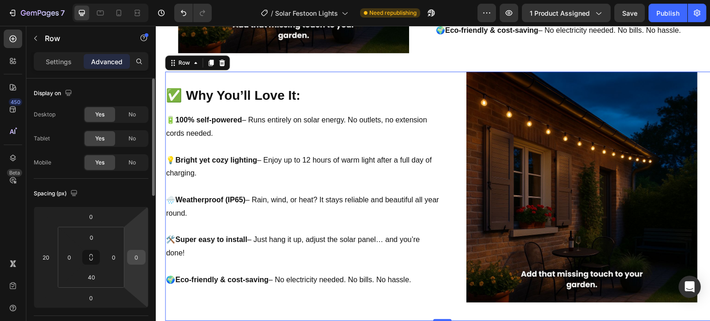
click at [135, 253] on input "0" at bounding box center [136, 258] width 14 height 14
type input "20"
click at [123, 193] on div "Spacing (px)" at bounding box center [91, 193] width 115 height 15
click at [578, 139] on img at bounding box center [581, 187] width 231 height 231
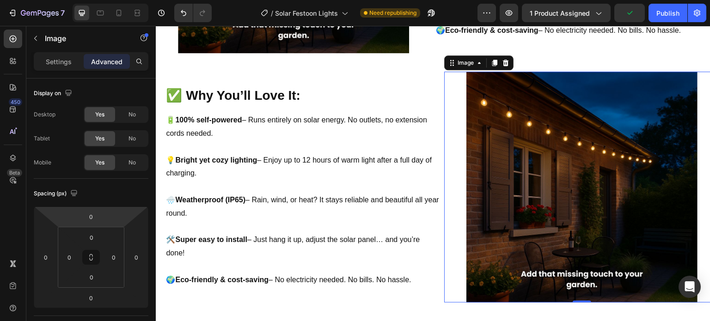
click at [491, 201] on img at bounding box center [581, 187] width 231 height 231
click at [60, 61] on p "Settings" at bounding box center [59, 62] width 26 height 10
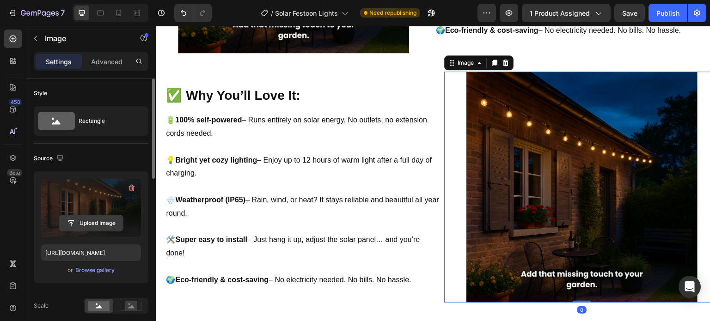
click at [93, 227] on input "file" at bounding box center [91, 223] width 64 height 16
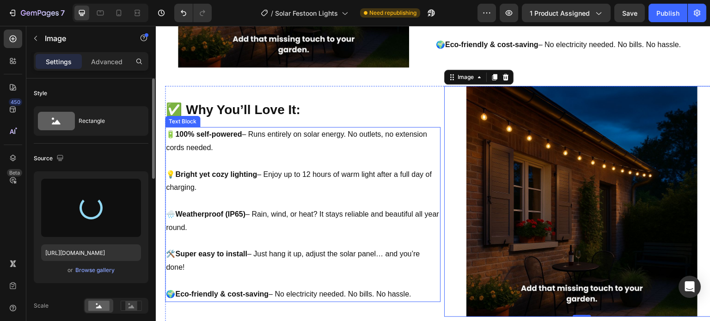
scroll to position [1098, 0]
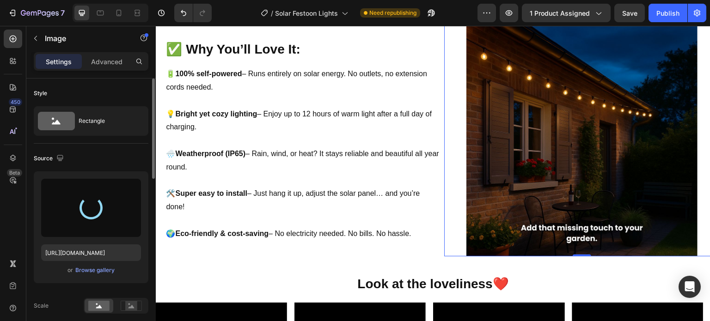
type input "https://cdn.shopify.com/s/files/1/0410/2160/4007/files/gempages_544109949421093…"
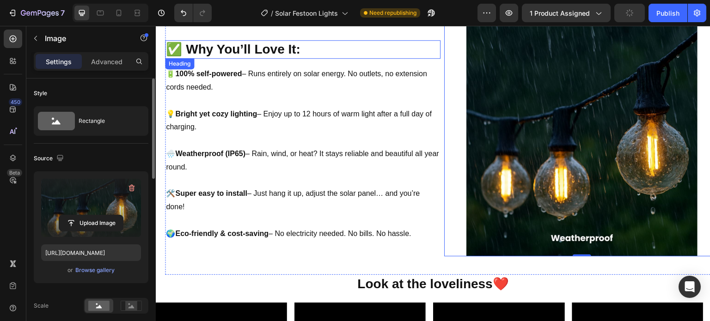
click at [271, 44] on strong "✅ Why You’ll Love It:" at bounding box center [233, 49] width 135 height 14
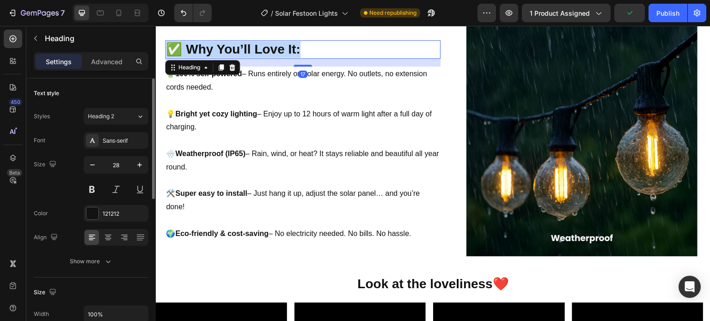
click at [271, 44] on strong "✅ Why You’ll Love It:" at bounding box center [233, 49] width 135 height 14
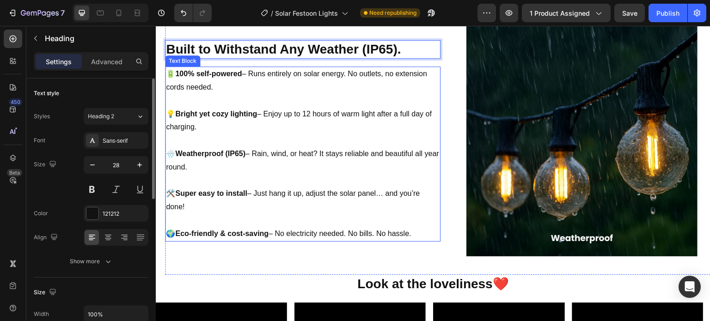
click at [331, 159] on p "🌧️ Weatherproof (IP65) – Rain, wind, or heat? It stays reliable and beautiful a…" at bounding box center [303, 160] width 274 height 27
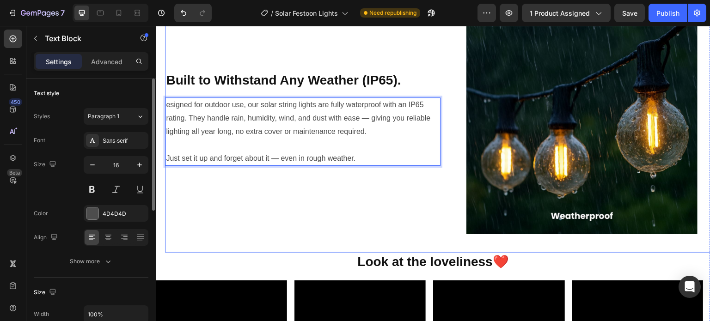
scroll to position [1059, 0]
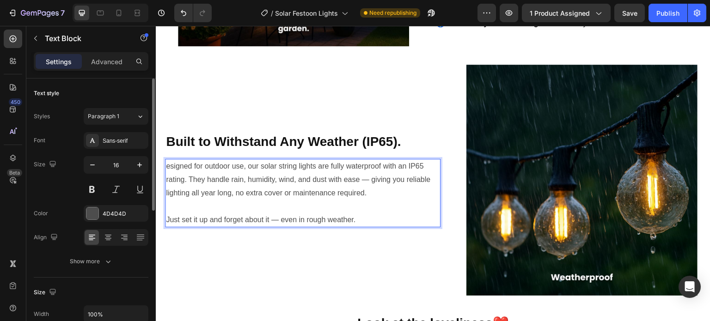
click at [165, 169] on div "esigned for outdoor use, our solar string lights are fully waterproof with an I…" at bounding box center [303, 193] width 276 height 68
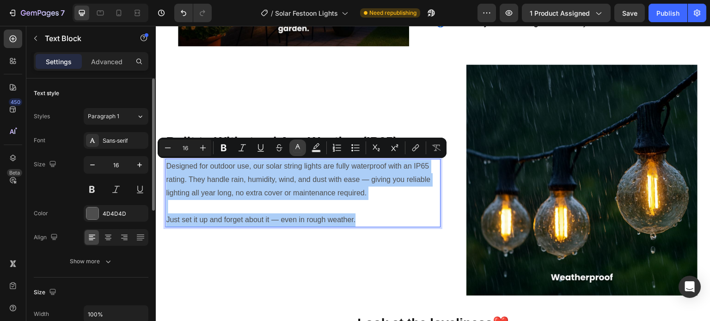
click at [300, 149] on icon "Editor contextual toolbar" at bounding box center [297, 147] width 9 height 9
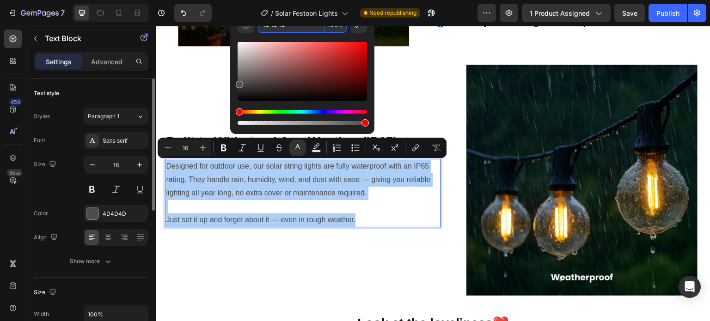
click at [282, 31] on input "4D4D4D" at bounding box center [291, 24] width 67 height 17
type input "121212"
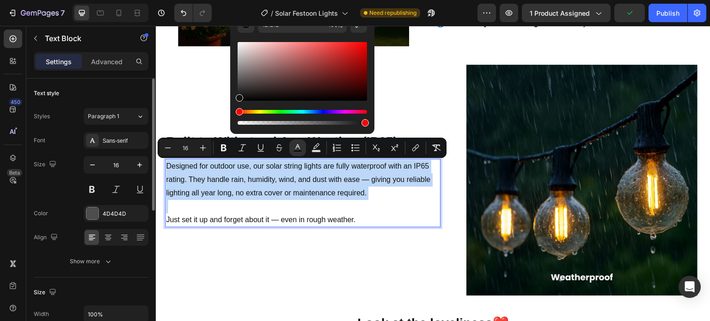
click at [337, 246] on div "⁠⁠⁠⁠⁠⁠⁠ Built to Withstand Any Weather (IP65). Heading Designed for outdoor use…" at bounding box center [303, 180] width 276 height 231
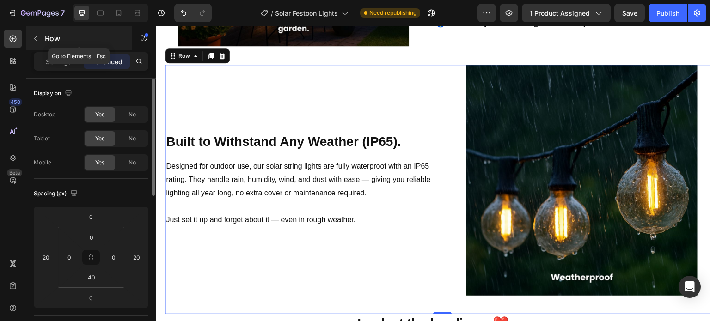
click at [34, 37] on icon "button" at bounding box center [35, 38] width 7 height 7
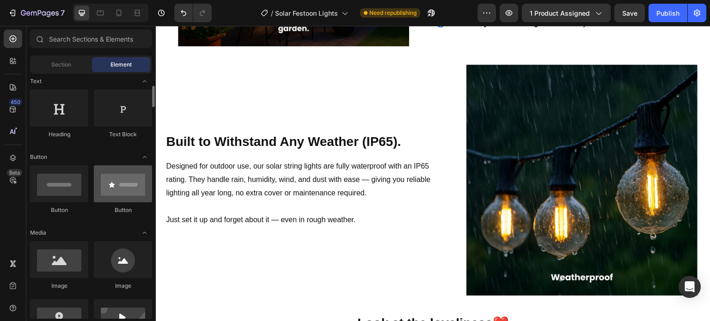
scroll to position [231, 0]
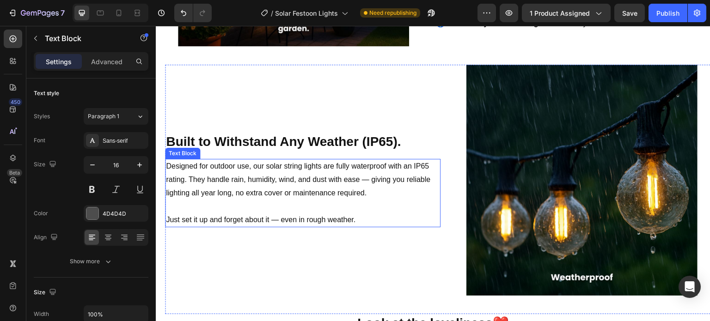
click at [298, 224] on p "Just set it up and forget about it — even in rough weather." at bounding box center [303, 213] width 274 height 27
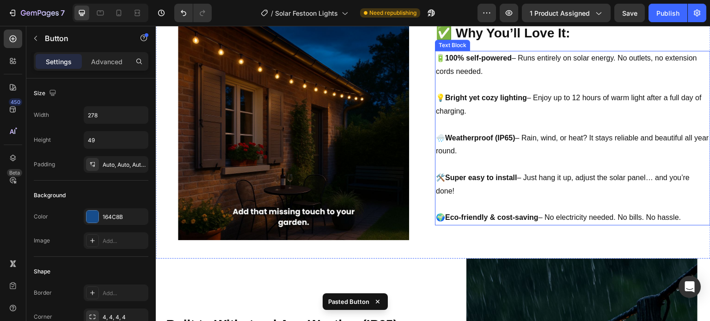
scroll to position [874, 0]
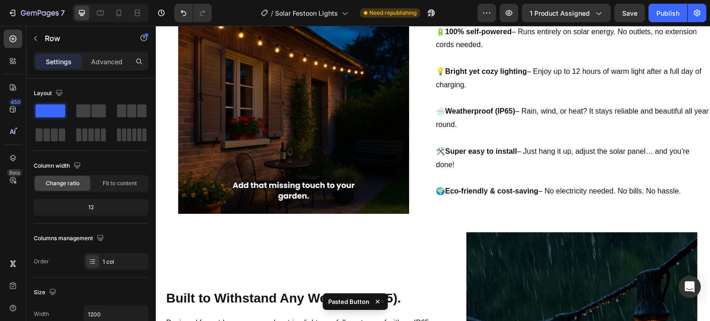
scroll to position [550, 0]
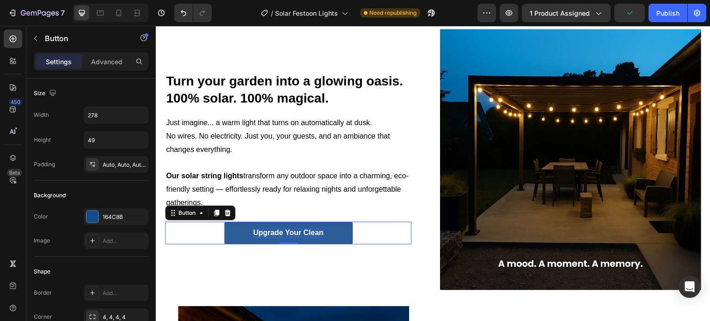
click at [302, 237] on strong "Upgrade Your Clean" at bounding box center [288, 233] width 70 height 8
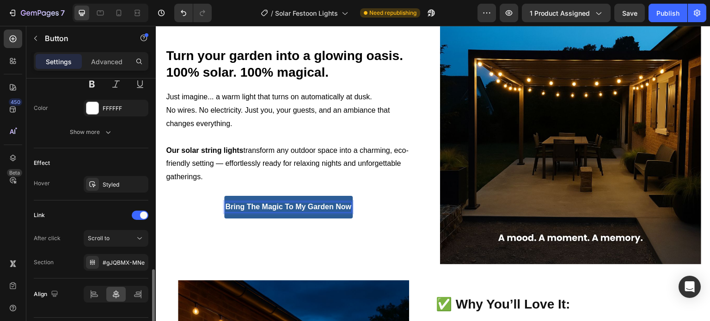
scroll to position [440, 0]
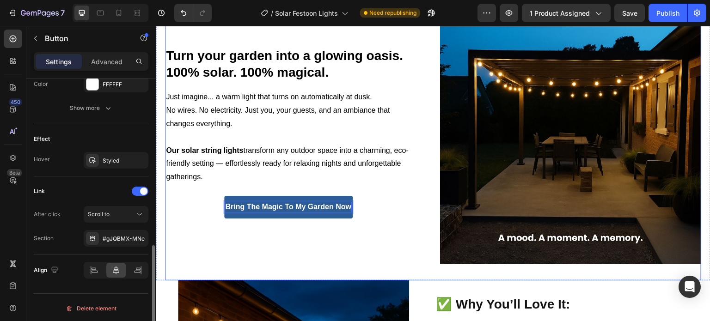
click at [257, 237] on div "Turn your garden into a glowing oasis. 100% solar. 100% magical. Heading Just i…" at bounding box center [295, 133] width 261 height 261
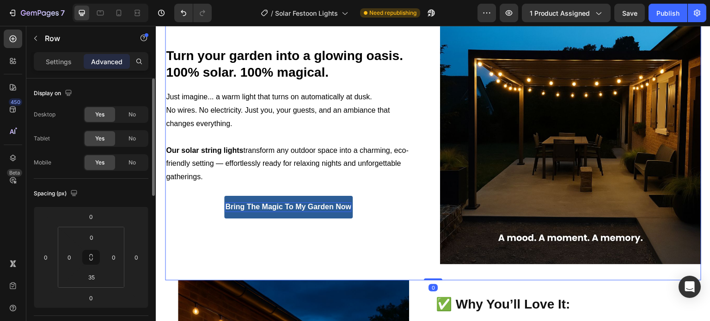
click at [254, 213] on link "Bring the Magic to my garden now" at bounding box center [288, 207] width 129 height 23
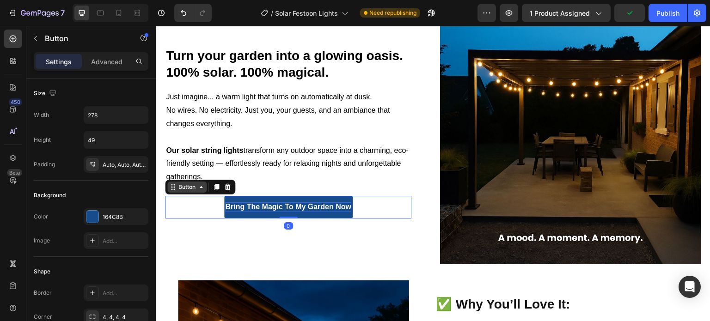
click at [193, 186] on div "Button" at bounding box center [187, 187] width 21 height 8
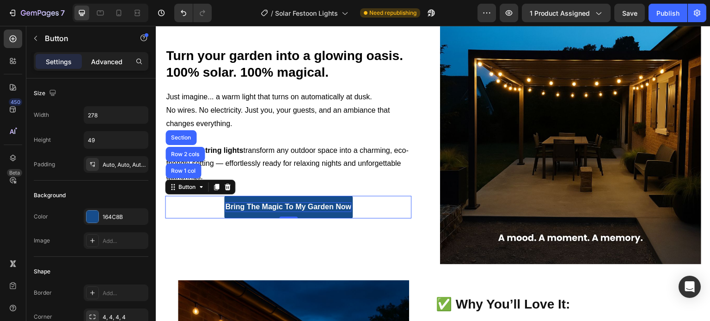
click at [117, 66] on div "Advanced" at bounding box center [107, 61] width 46 height 15
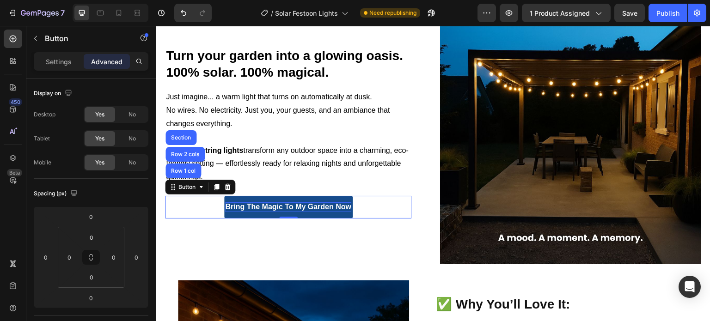
click at [68, 51] on div "Button" at bounding box center [78, 39] width 105 height 26
click at [70, 55] on div "Settings" at bounding box center [59, 61] width 46 height 15
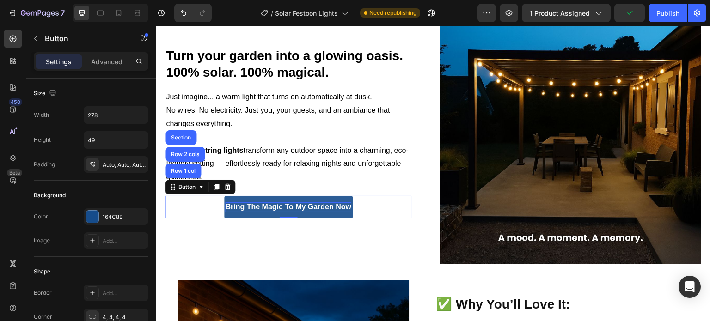
click at [312, 198] on link "Bring the Magic to my garden now" at bounding box center [288, 207] width 129 height 23
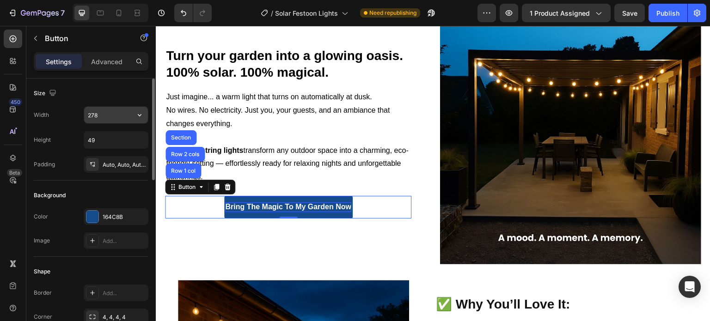
click at [110, 117] on input "278" at bounding box center [116, 115] width 64 height 17
click at [114, 142] on input "49" at bounding box center [116, 140] width 64 height 17
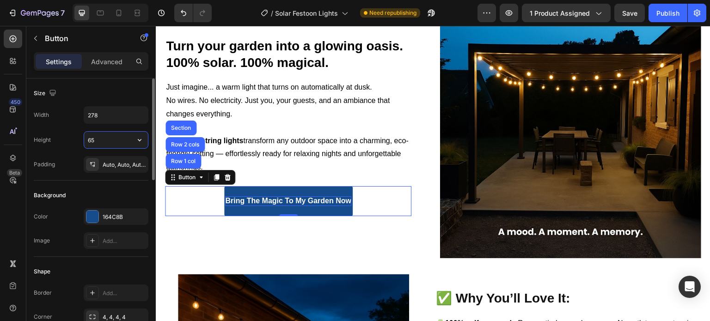
scroll to position [593, 0]
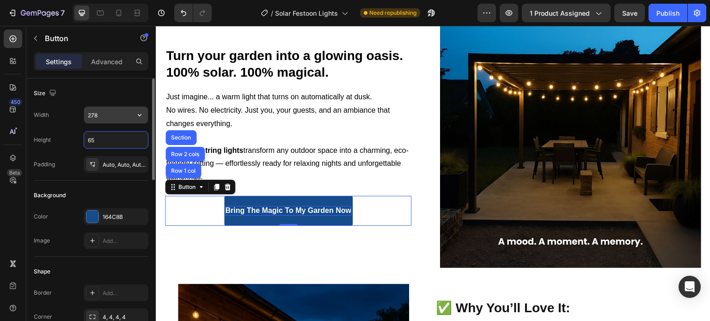
type input "65"
click at [111, 115] on input "278" at bounding box center [116, 115] width 64 height 17
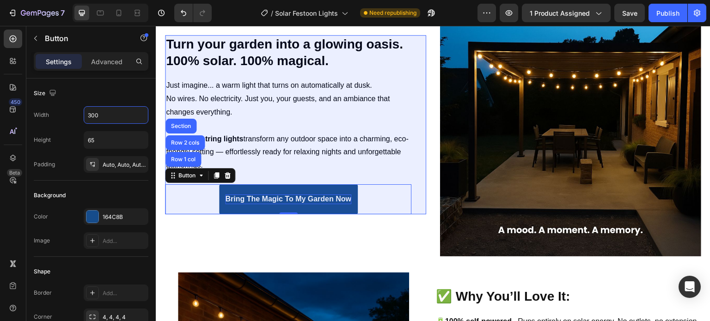
scroll to position [581, 0]
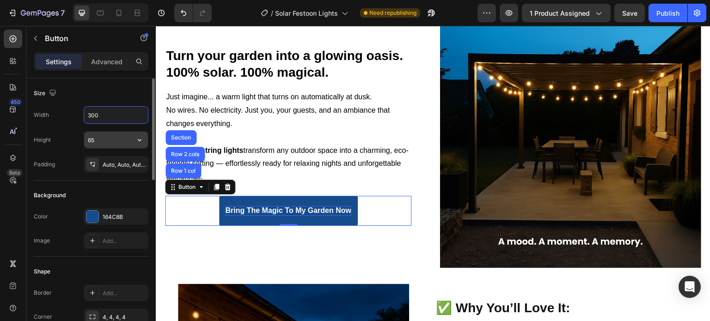
type input "300"
click at [111, 138] on input "65" at bounding box center [116, 140] width 64 height 17
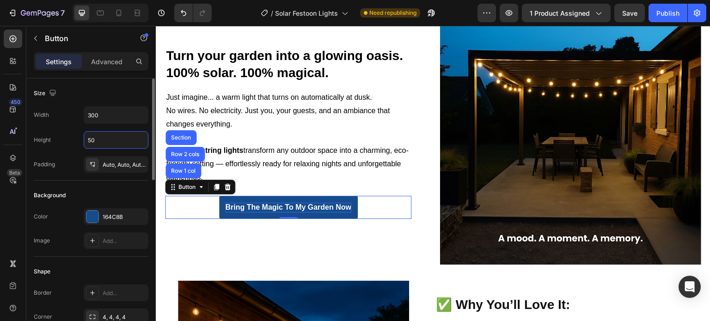
scroll to position [139, 0]
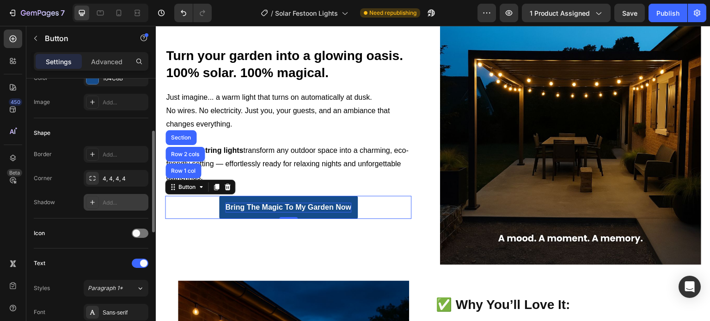
type input "50"
click at [121, 201] on div "Add..." at bounding box center [124, 203] width 43 height 8
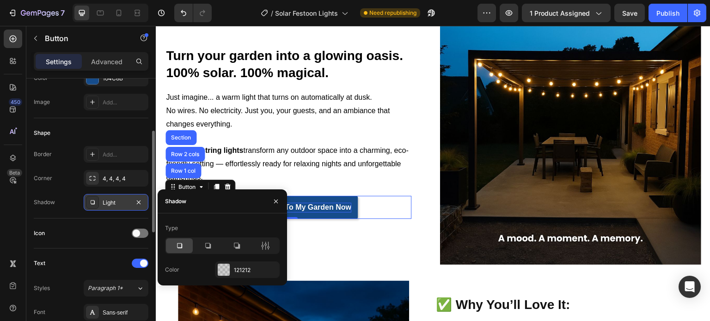
click at [115, 226] on div "Icon" at bounding box center [91, 233] width 115 height 15
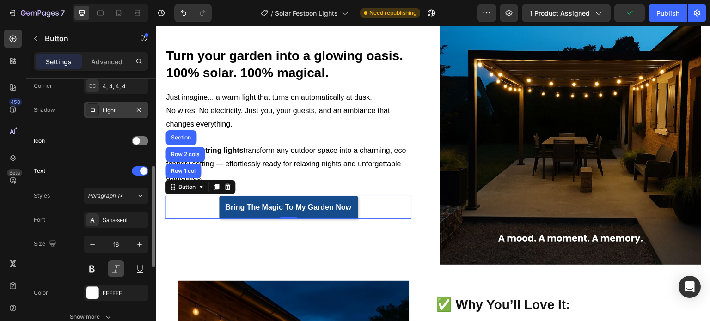
scroll to position [324, 0]
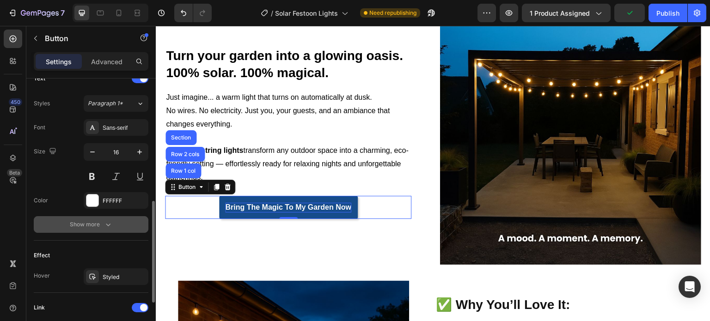
click at [109, 228] on button "Show more" at bounding box center [91, 224] width 115 height 17
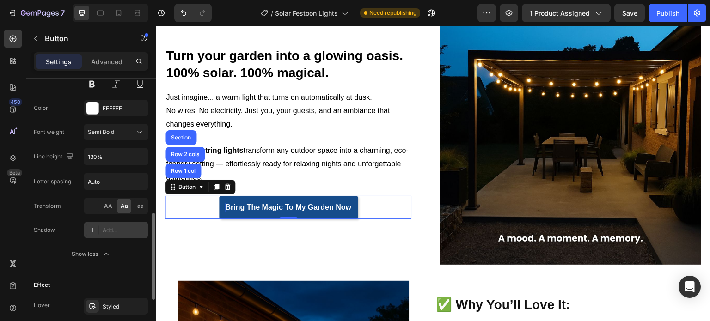
scroll to position [562, 0]
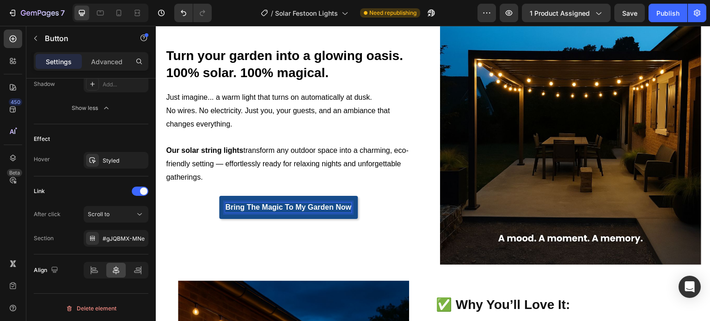
click at [273, 192] on div "Turn your garden into a glowing oasis. 100% solar. 100% magical. Heading Just i…" at bounding box center [288, 133] width 246 height 172
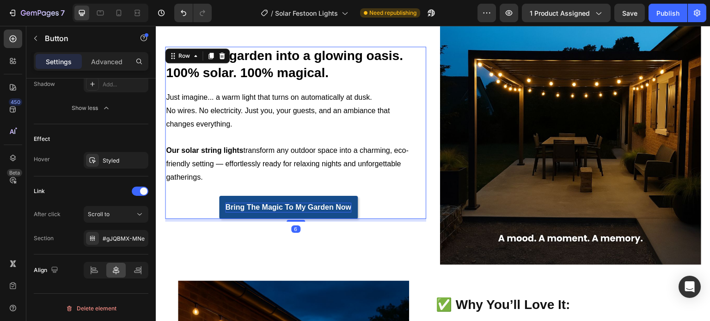
scroll to position [0, 0]
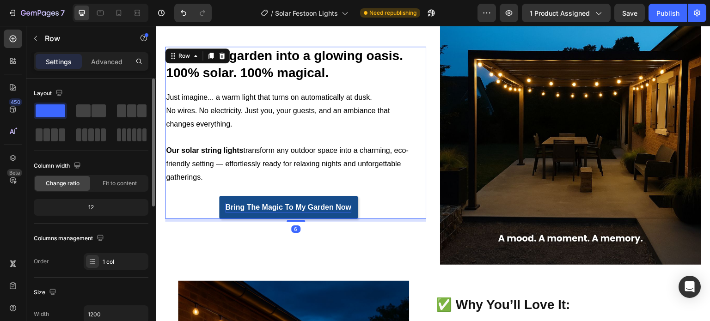
click at [273, 192] on div "Turn your garden into a glowing oasis. 100% solar. 100% magical. Heading Just i…" at bounding box center [288, 133] width 246 height 172
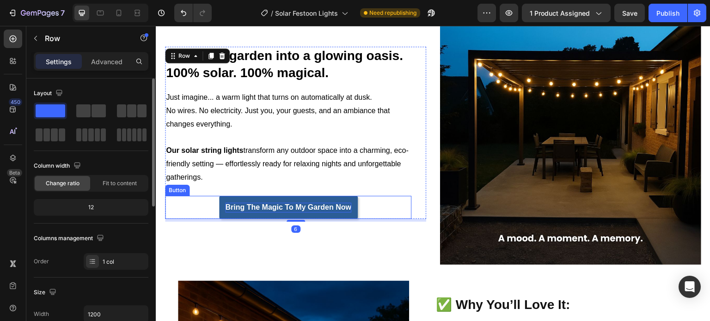
click at [271, 196] on link "Bring the Magic to my garden now" at bounding box center [288, 207] width 139 height 23
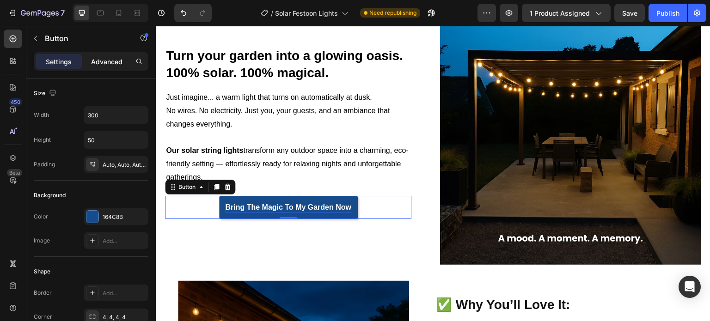
click at [103, 55] on div "Advanced" at bounding box center [107, 61] width 46 height 15
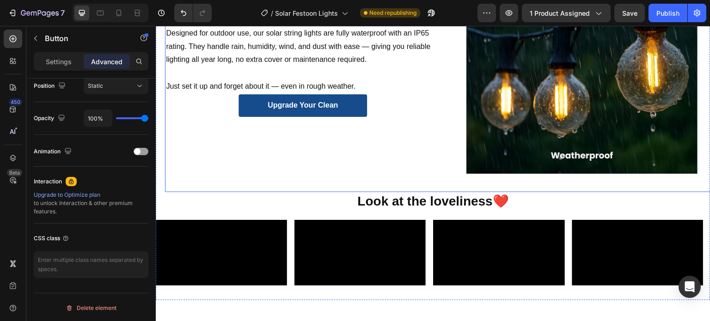
scroll to position [1185, 0]
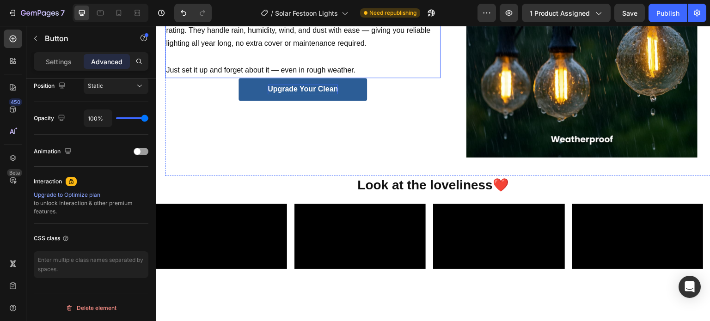
click at [305, 85] on p "Upgrade Your Clean" at bounding box center [303, 90] width 70 height 10
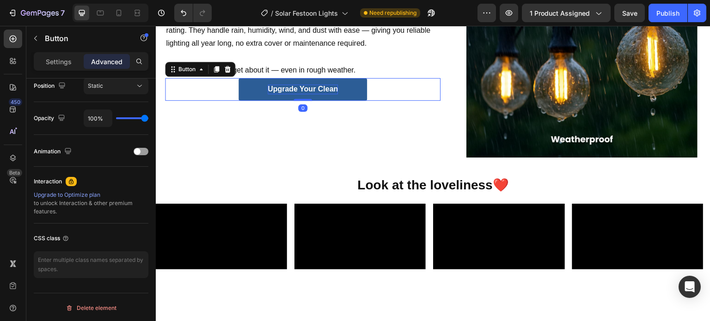
scroll to position [346, 0]
click at [305, 85] on p "Upgrade Your Clean" at bounding box center [303, 90] width 70 height 10
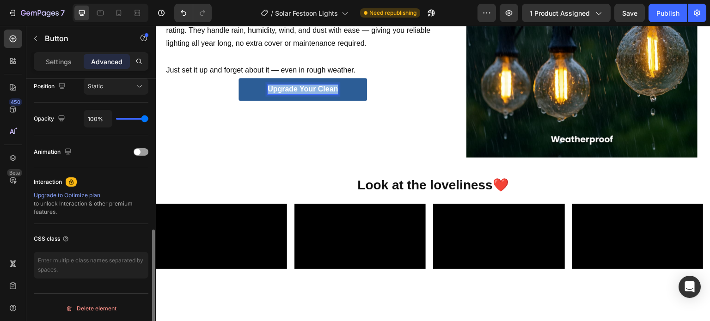
click at [305, 85] on p "Upgrade Your Clean" at bounding box center [303, 90] width 70 height 10
click at [328, 90] on strong "I want to Light up my garden now" at bounding box center [303, 89] width 123 height 8
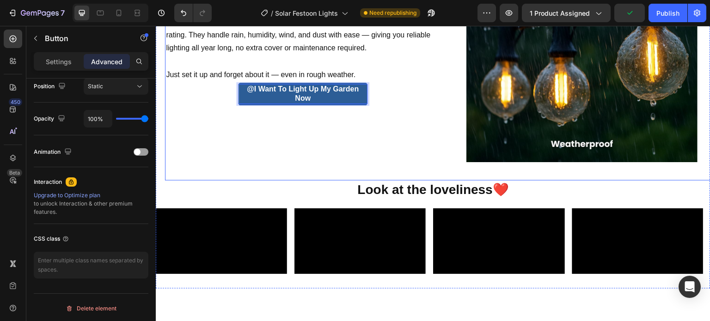
scroll to position [1185, 0]
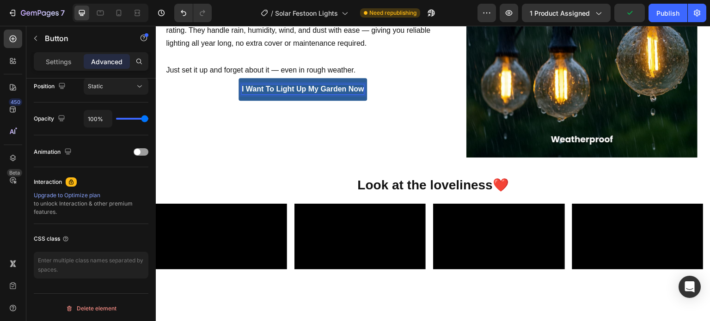
click at [361, 89] on strong "I want to Light up my garden now" at bounding box center [303, 89] width 123 height 8
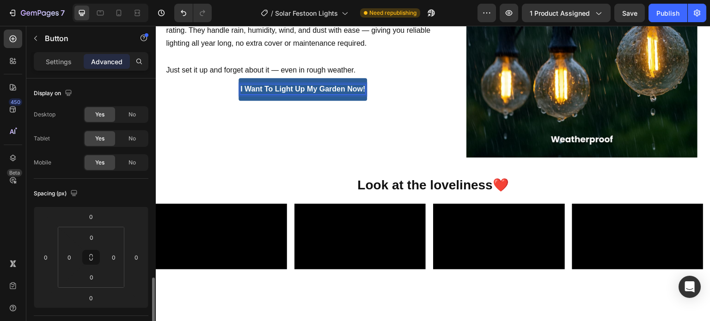
scroll to position [277, 0]
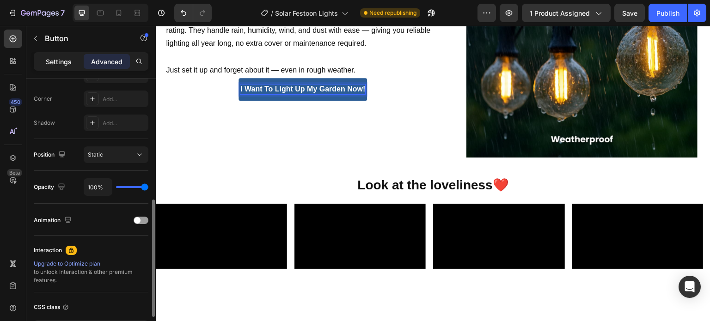
click at [68, 64] on p "Settings" at bounding box center [59, 62] width 26 height 10
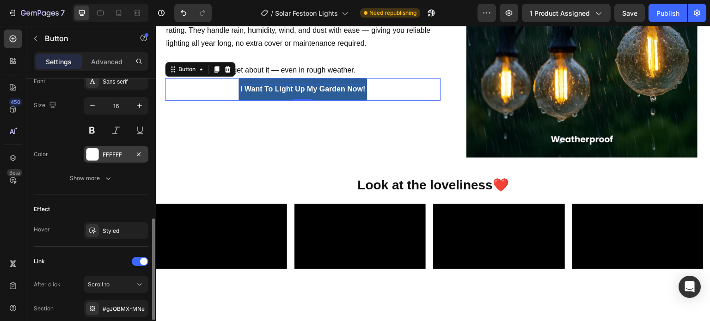
scroll to position [0, 0]
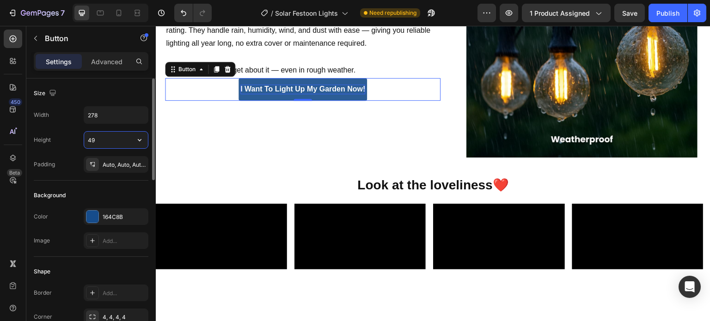
click at [104, 136] on input "49" at bounding box center [116, 140] width 64 height 17
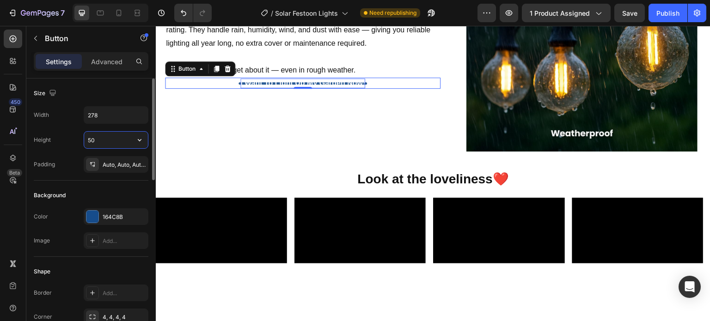
scroll to position [1185, 0]
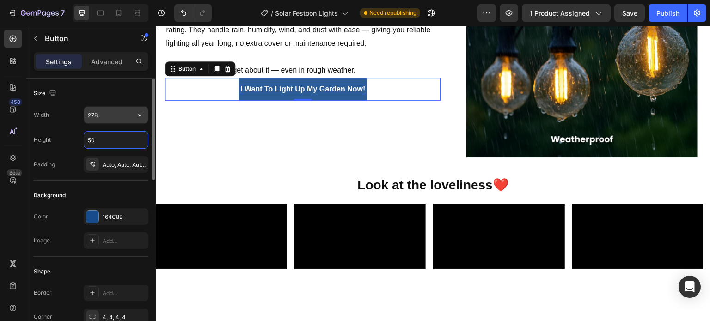
type input "50"
click at [97, 114] on input "278" at bounding box center [116, 115] width 64 height 17
type input "300"
click at [114, 94] on div "Size" at bounding box center [91, 93] width 115 height 15
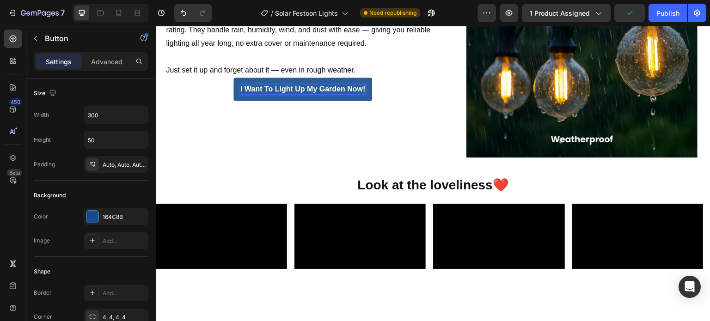
click at [321, 89] on strong "I want to Light up my garden now!" at bounding box center [302, 89] width 125 height 8
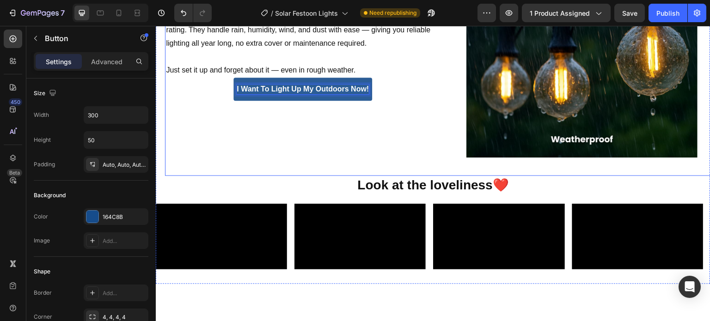
click at [328, 111] on div "Built to Withstand Any Weather (IP65). Heading Designed for outdoor use, our so…" at bounding box center [303, 41] width 276 height 231
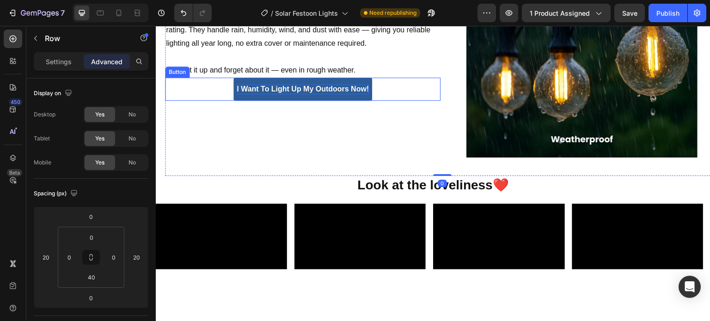
click at [315, 90] on strong "I want to Light up my Outdoors now!" at bounding box center [303, 89] width 132 height 8
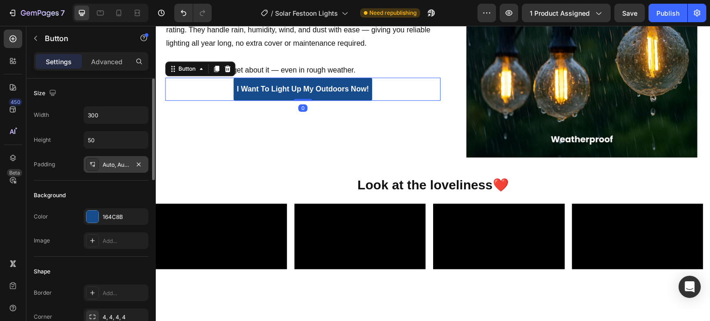
click at [105, 166] on div "Auto, Auto, Auto, Auto" at bounding box center [116, 165] width 27 height 8
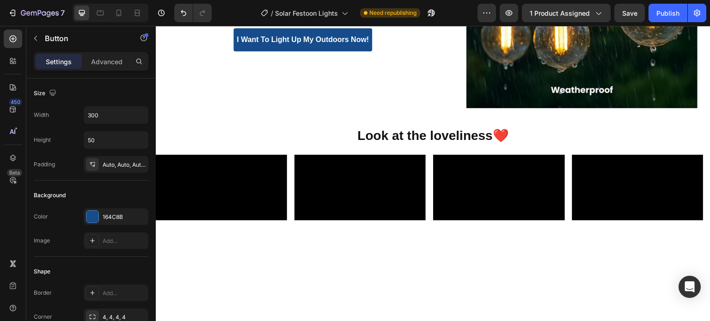
scroll to position [1324, 0]
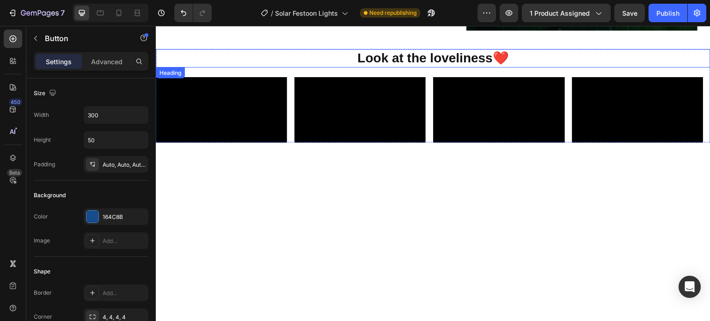
click at [312, 66] on h2 "Look at the loveliness❤️" at bounding box center [433, 58] width 555 height 18
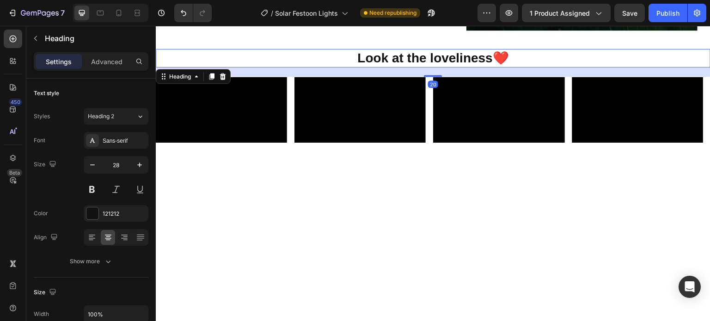
click at [310, 62] on h2 "Look at the loveliness❤️" at bounding box center [433, 58] width 555 height 18
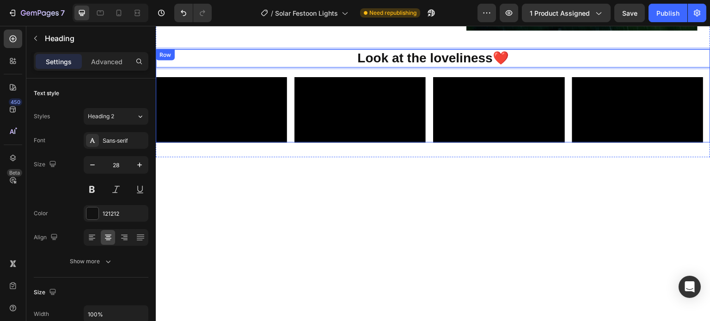
click at [227, 74] on div "Look at the loveliness❤️ Heading 20 Video Video Video Video Carousel" at bounding box center [433, 96] width 555 height 94
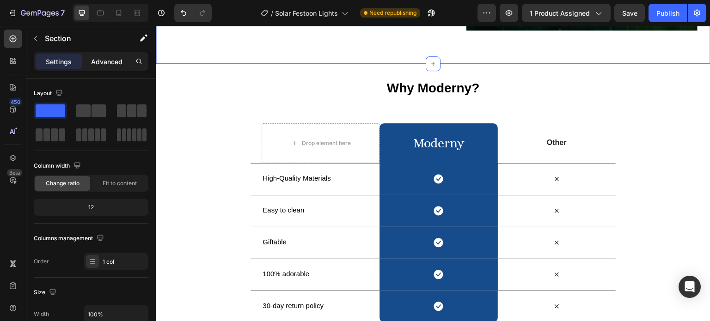
click at [112, 58] on p "Advanced" at bounding box center [106, 62] width 31 height 10
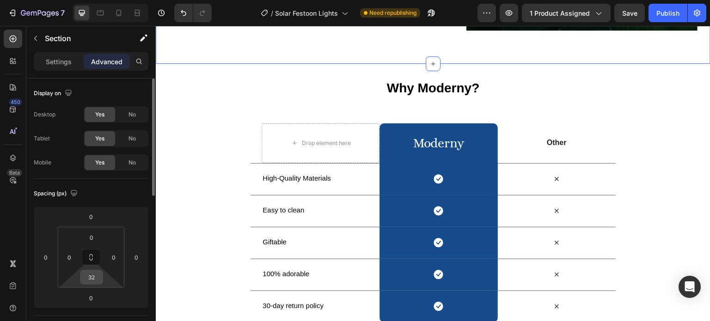
click at [93, 279] on input "32" at bounding box center [91, 277] width 18 height 14
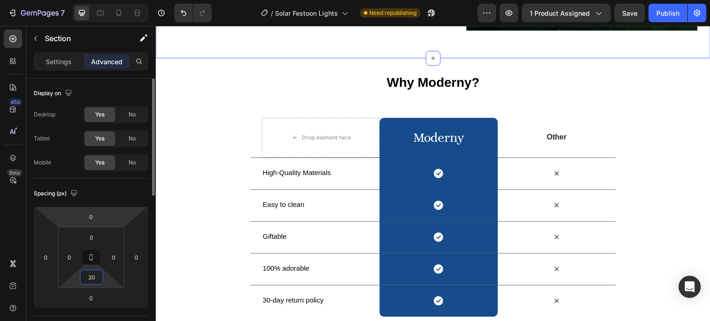
type input "20"
click at [0, 0] on div "Spacing (px) 0 0 0 0 0 0 20 0" at bounding box center [0, 0] width 0 height 0
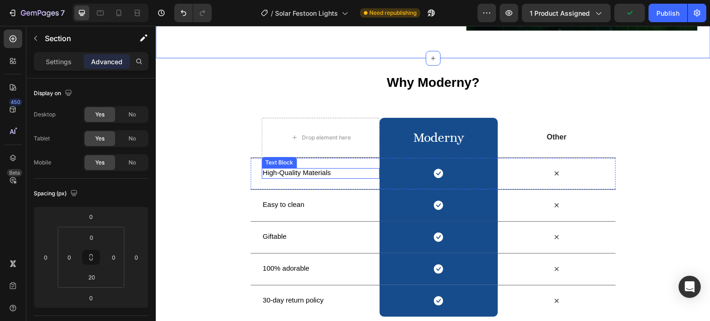
click at [294, 175] on span "High-Quality Materials" at bounding box center [297, 173] width 68 height 8
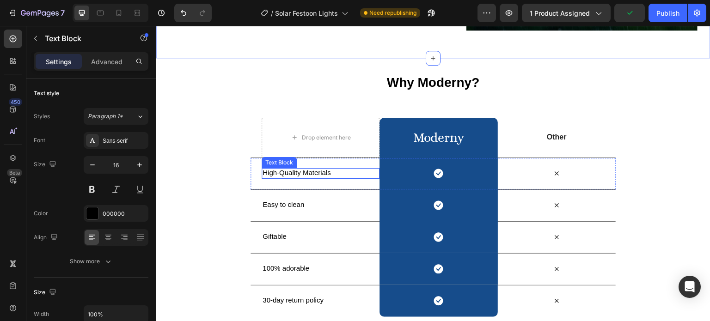
click at [294, 175] on span "High-Quality Materials" at bounding box center [297, 173] width 68 height 8
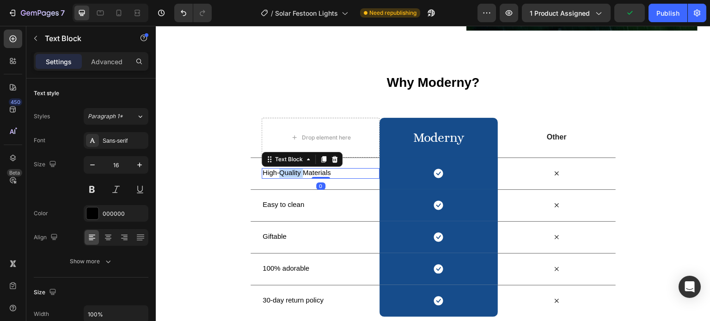
click at [294, 175] on span "High-Quality Materials" at bounding box center [297, 173] width 68 height 8
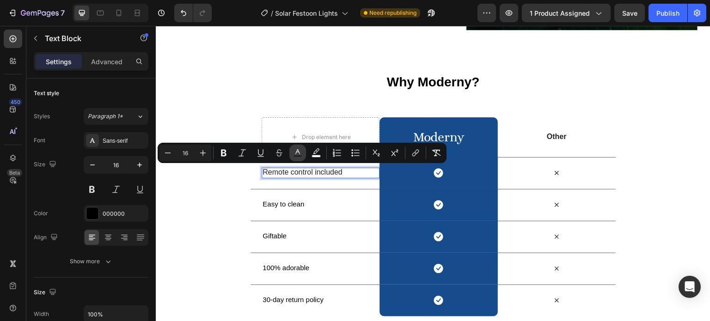
click at [293, 152] on icon "Editor contextual toolbar" at bounding box center [297, 152] width 9 height 9
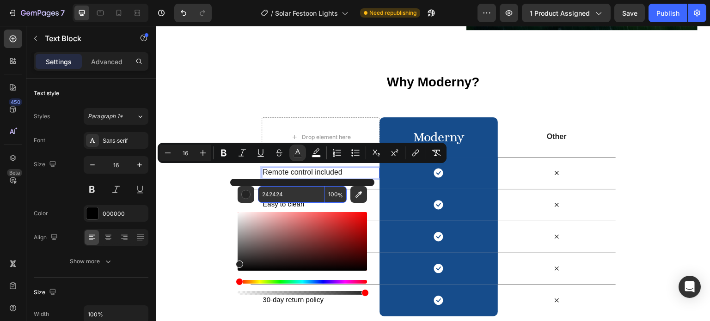
click at [296, 198] on input "242424" at bounding box center [291, 194] width 67 height 17
type input "121212"
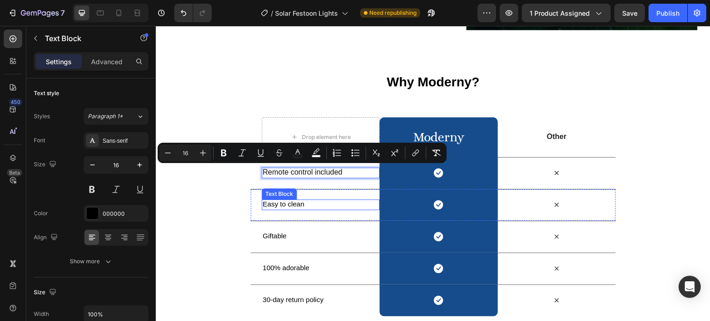
click at [286, 203] on span "Easy to clean" at bounding box center [284, 204] width 42 height 8
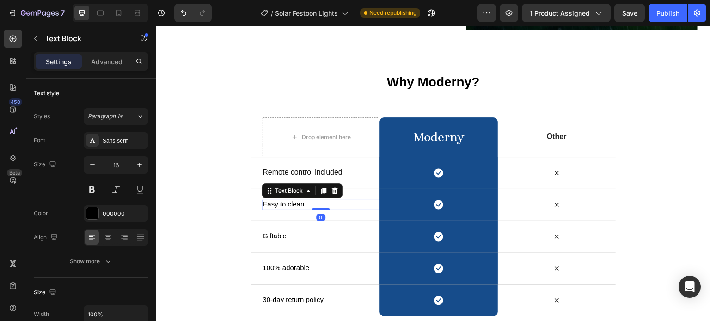
click at [286, 203] on span "Easy to clean" at bounding box center [284, 204] width 42 height 8
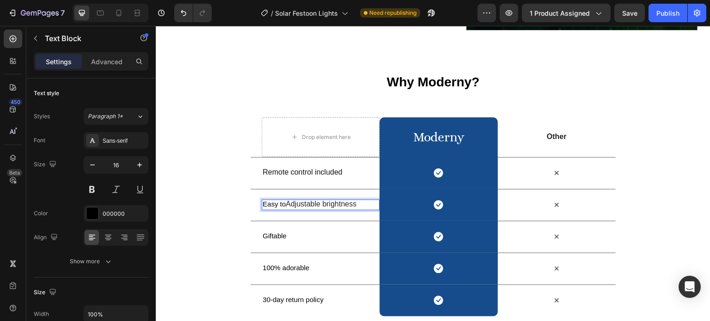
scroll to position [1325, 0]
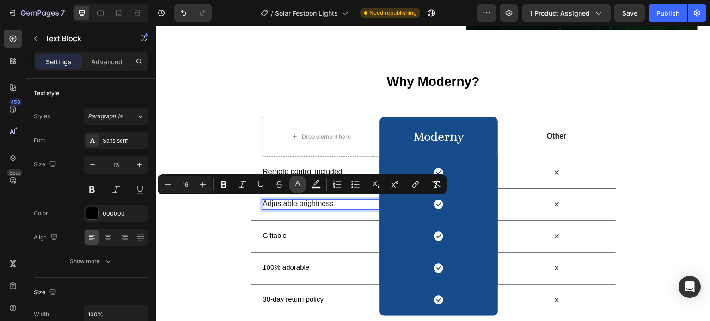
click at [289, 185] on button "color" at bounding box center [297, 184] width 17 height 17
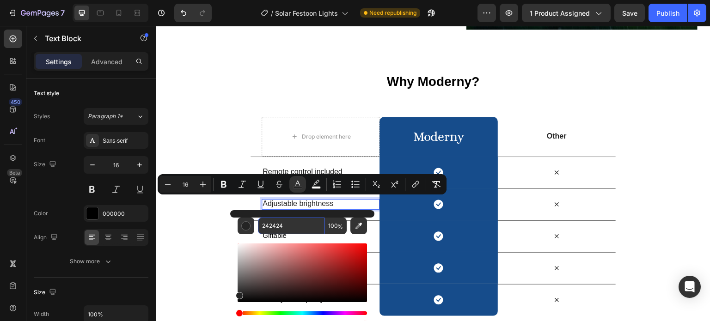
click at [293, 219] on input "242424" at bounding box center [291, 226] width 67 height 17
type input "2"
type input "121212"
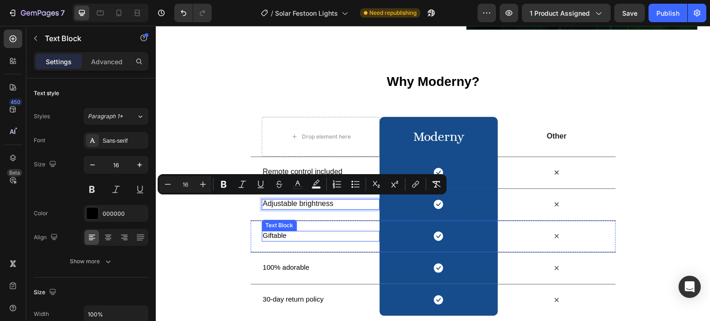
click at [278, 235] on span "Giftable" at bounding box center [275, 236] width 24 height 8
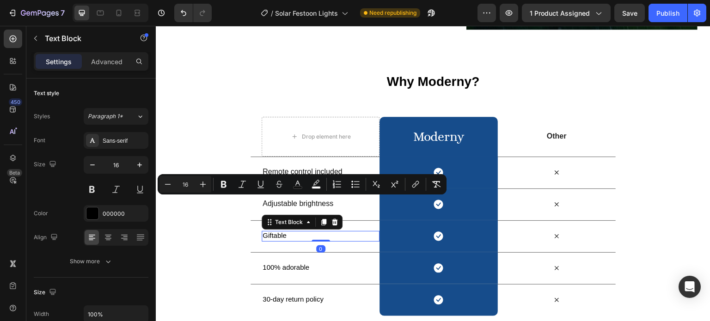
click at [278, 235] on span "Giftable" at bounding box center [275, 236] width 24 height 8
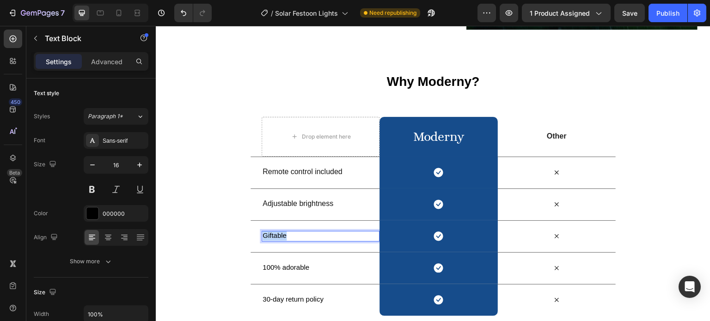
click at [278, 235] on span "Giftable" at bounding box center [275, 236] width 24 height 8
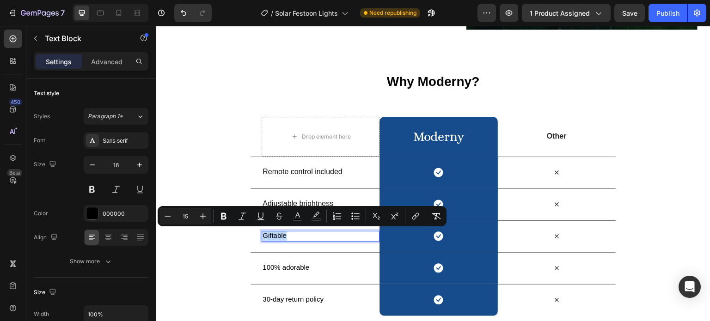
type input "16"
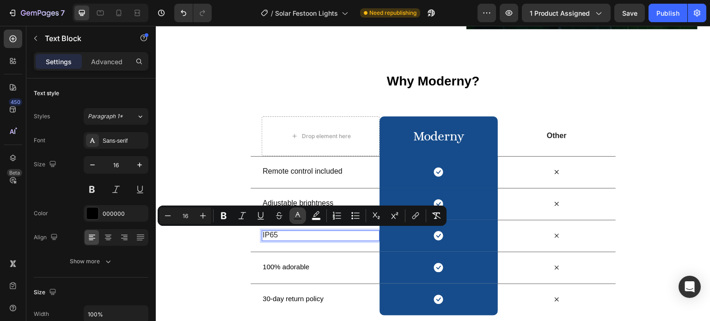
click at [302, 216] on icon "Editor contextual toolbar" at bounding box center [297, 215] width 9 height 9
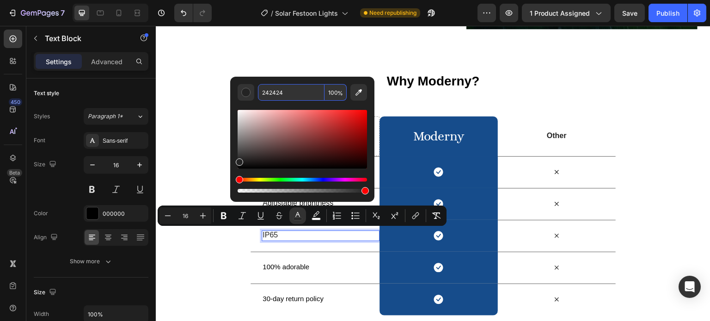
click at [282, 88] on input "242424" at bounding box center [291, 92] width 67 height 17
type input "121212"
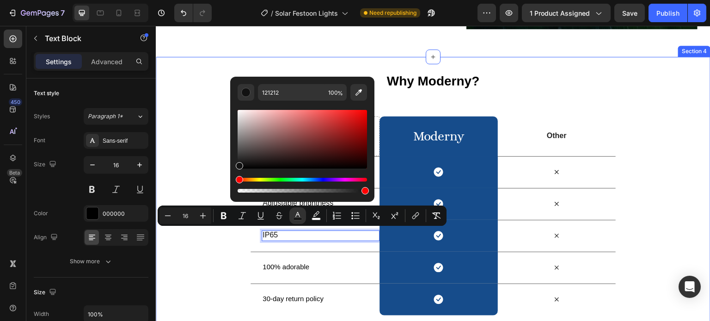
click at [224, 268] on div "Why Moderny? Heading Row Drop element here moderny Heading Row Other Text Block…" at bounding box center [433, 191] width 555 height 250
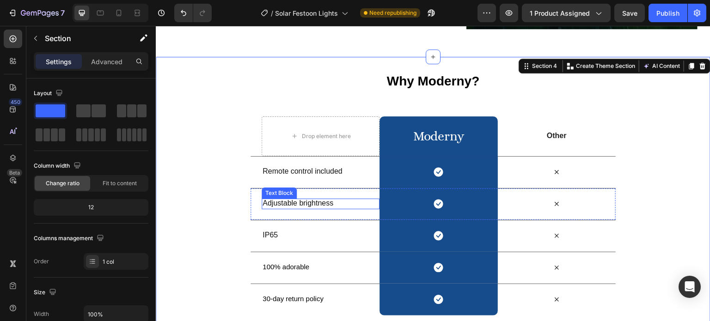
click at [287, 203] on span "Adjustable brightness" at bounding box center [298, 203] width 71 height 8
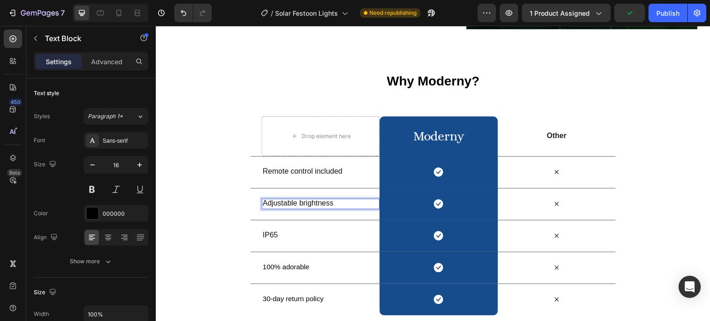
click at [287, 203] on span "Adjustable brightness" at bounding box center [298, 203] width 71 height 8
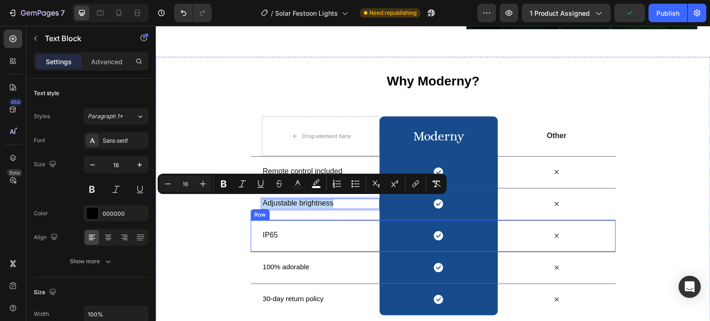
click at [263, 227] on div "IP65 Text Block" at bounding box center [321, 236] width 118 height 31
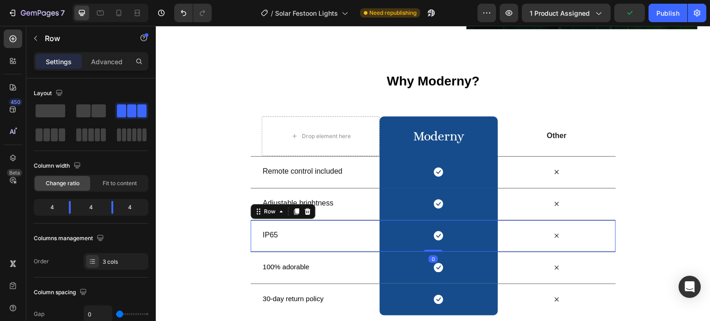
click at [263, 227] on div "IP65 Text Block" at bounding box center [321, 236] width 118 height 31
click at [264, 233] on span "IP65" at bounding box center [270, 235] width 15 height 8
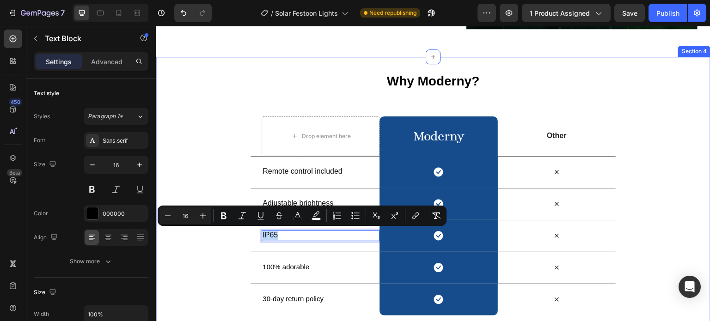
click at [210, 254] on div "Why Moderny? Heading Row Drop element here moderny Heading Row Other Text Block…" at bounding box center [433, 191] width 555 height 250
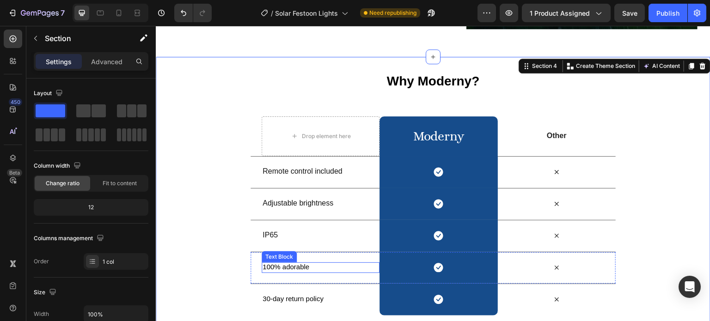
click at [291, 266] on span "100% adorable" at bounding box center [286, 267] width 47 height 8
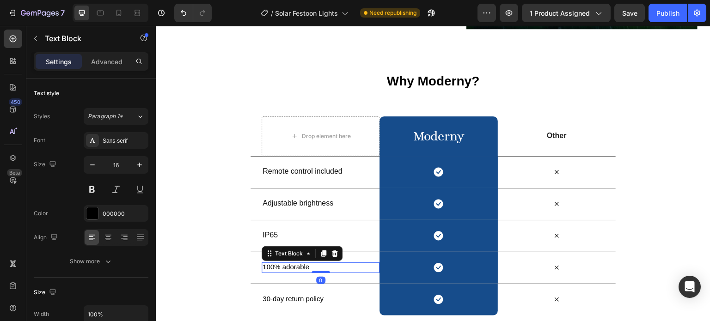
click at [291, 266] on span "100% adorable" at bounding box center [286, 267] width 47 height 8
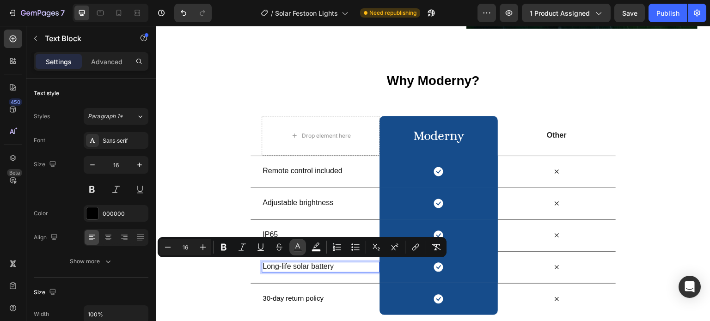
click at [294, 245] on icon "Editor contextual toolbar" at bounding box center [297, 247] width 9 height 9
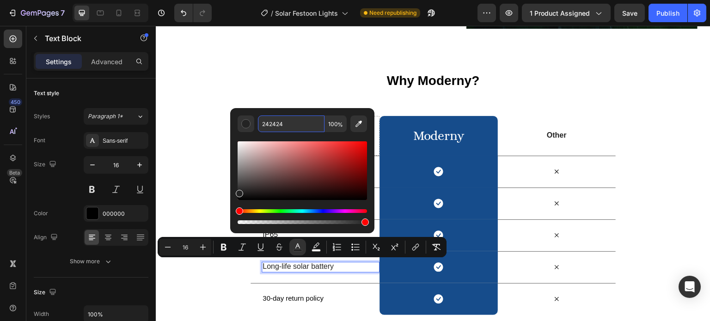
click at [286, 128] on input "242424" at bounding box center [291, 124] width 67 height 17
type input "121212"
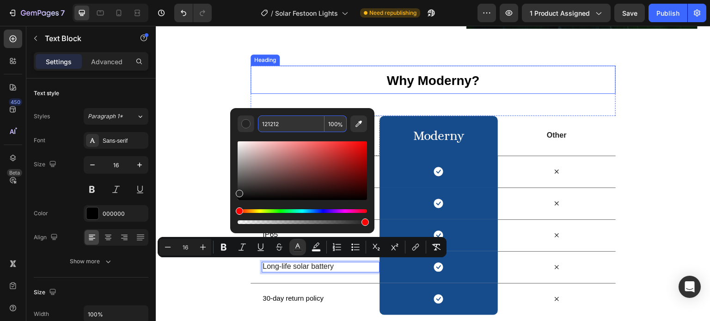
click at [276, 79] on h2 "Why Moderny?" at bounding box center [433, 80] width 365 height 28
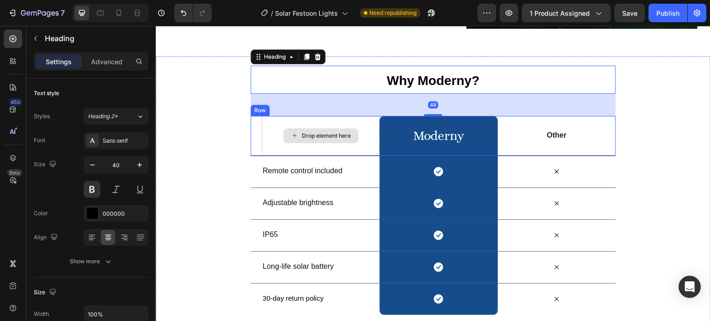
click at [291, 122] on div "Drop element here" at bounding box center [321, 136] width 118 height 40
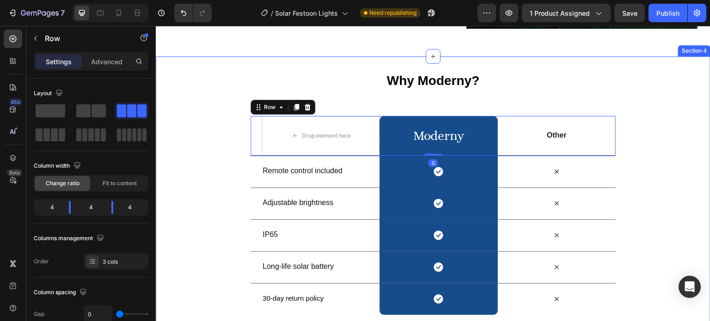
click at [205, 147] on div "Why Moderny? Heading Row Drop element here moderny Heading Row Other Text Block…" at bounding box center [433, 191] width 555 height 250
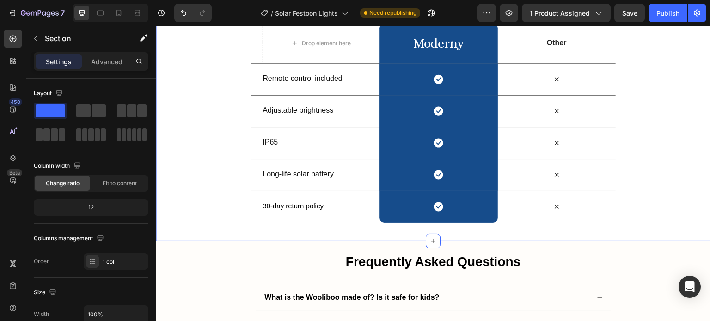
scroll to position [1372, 0]
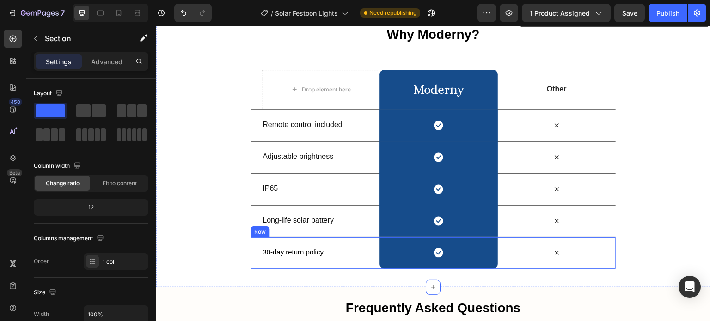
click at [292, 251] on span "30-day return policy" at bounding box center [293, 252] width 61 height 8
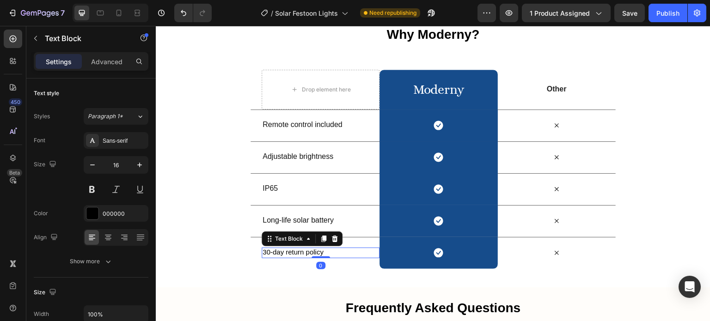
click at [292, 251] on span "30-day return policy" at bounding box center [293, 252] width 61 height 8
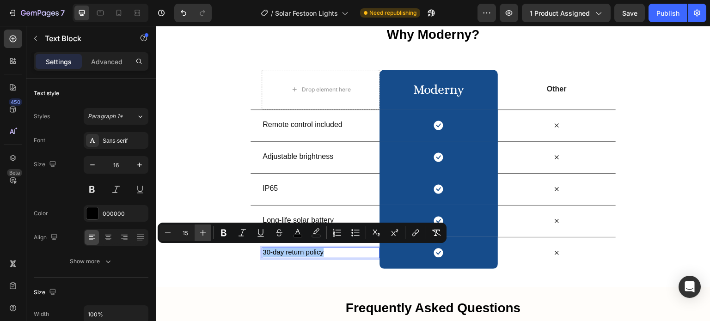
click at [204, 231] on icon "Editor contextual toolbar" at bounding box center [202, 232] width 9 height 9
type input "16"
click at [214, 254] on div "Why Moderny? Heading Row Drop element here moderny Heading Row Other Text Block…" at bounding box center [433, 144] width 555 height 250
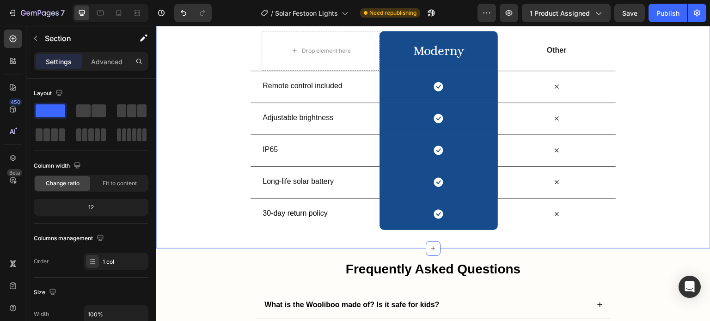
scroll to position [1557, 0]
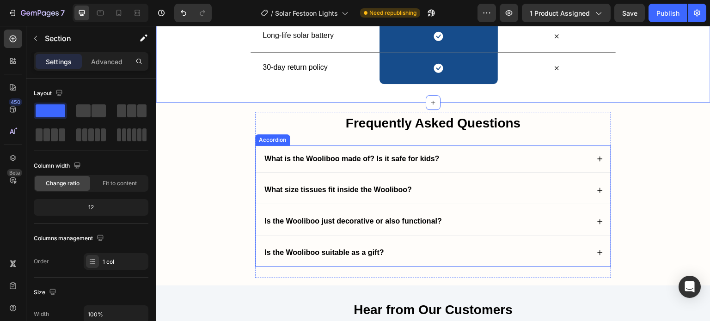
click at [359, 164] on div "What is the Wooliboo made of? Is it safe for kids?" at bounding box center [433, 159] width 355 height 27
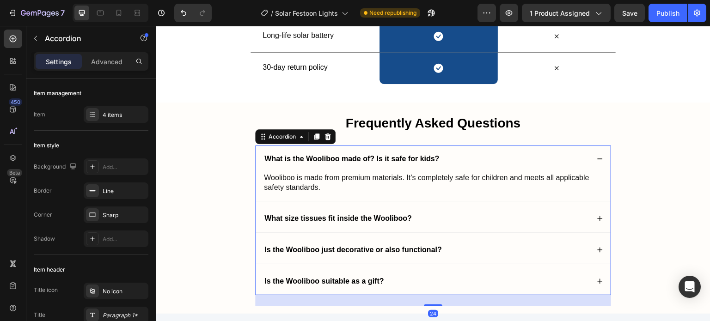
click at [361, 159] on strong "What is the Wooliboo made of? Is it safe for kids?" at bounding box center [351, 159] width 175 height 8
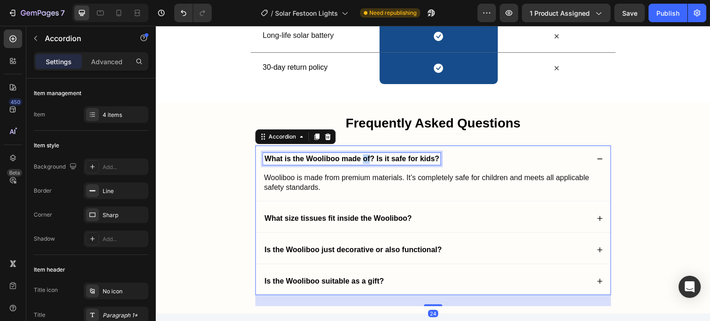
click at [361, 159] on strong "What is the Wooliboo made of? Is it safe for kids?" at bounding box center [351, 159] width 175 height 8
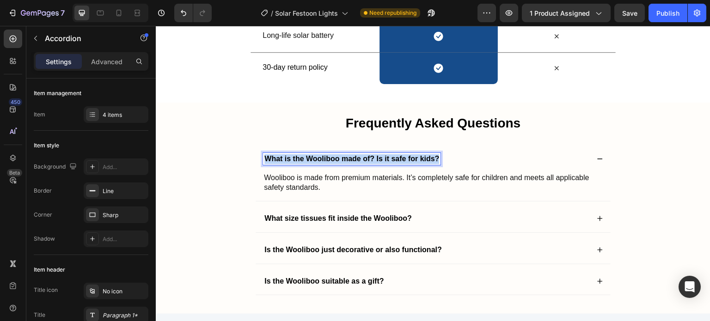
click at [361, 159] on strong "What is the Wooliboo made of? Is it safe for kids?" at bounding box center [351, 159] width 175 height 8
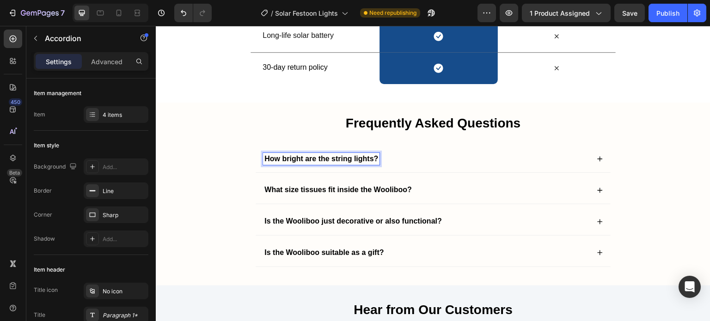
click at [404, 158] on div "How bright are the string lights?" at bounding box center [426, 159] width 326 height 12
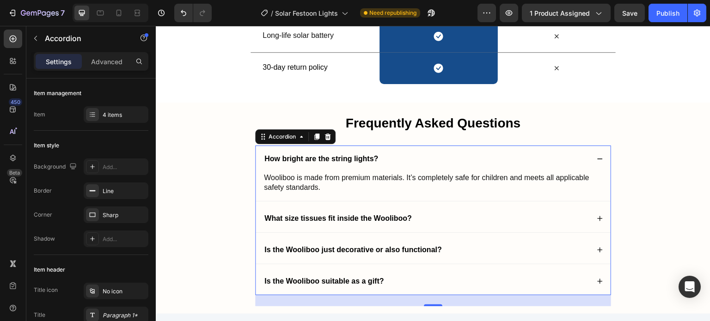
click at [354, 178] on span "Wooliboo is made from premium materials. It’s completely safe for children and …" at bounding box center [426, 183] width 325 height 18
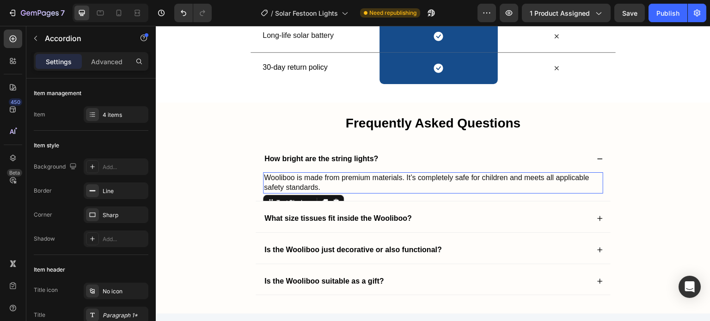
click at [354, 178] on span "Wooliboo is made from premium materials. It’s completely safe for children and …" at bounding box center [426, 183] width 325 height 18
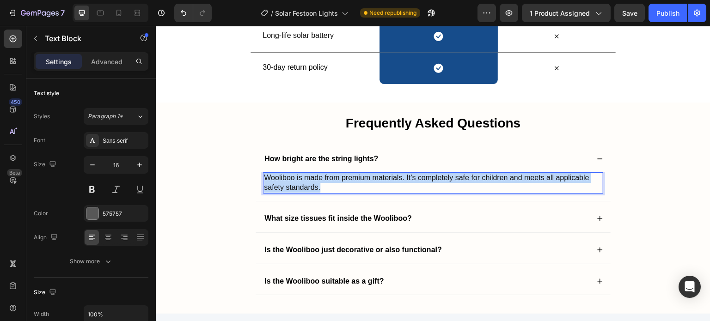
click at [354, 178] on span "Wooliboo is made from premium materials. It’s completely safe for children and …" at bounding box center [426, 183] width 325 height 18
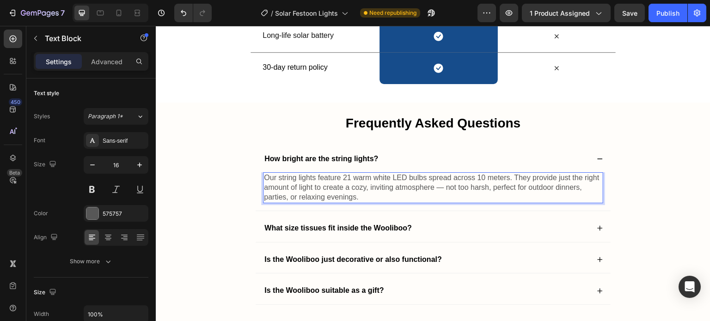
click at [346, 178] on span "Our string lights feature 21 warm white LED bulbs spread across 10 meters. They…" at bounding box center [431, 187] width 335 height 27
click at [478, 174] on span "Our string lights feature 20 warm white LED bulbs spread across 10 meters. They…" at bounding box center [431, 187] width 335 height 27
click at [479, 178] on span "Our string lights feature 20 warm white LED bulbs spread across 20 meters. They…" at bounding box center [431, 187] width 335 height 27
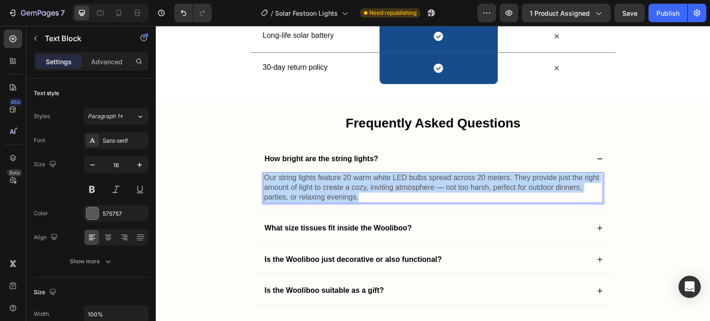
click at [479, 178] on span "Our string lights feature 20 warm white LED bulbs spread across 20 meters. They…" at bounding box center [431, 187] width 335 height 27
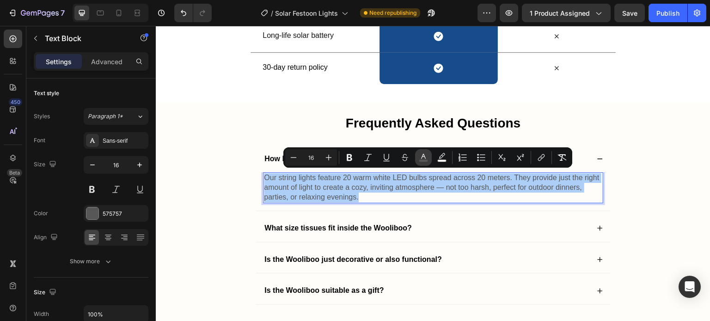
click at [431, 156] on button "color" at bounding box center [423, 157] width 17 height 17
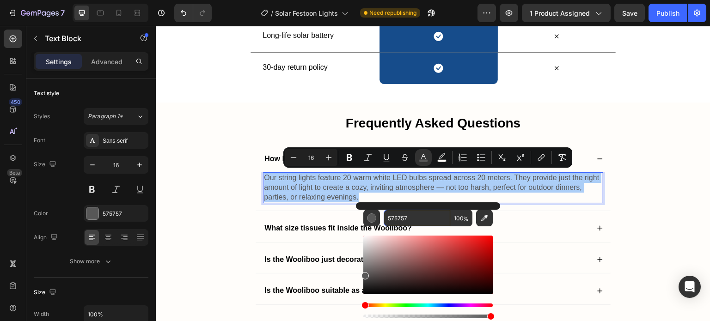
click at [415, 213] on input "575757" at bounding box center [417, 218] width 67 height 17
type input "121212"
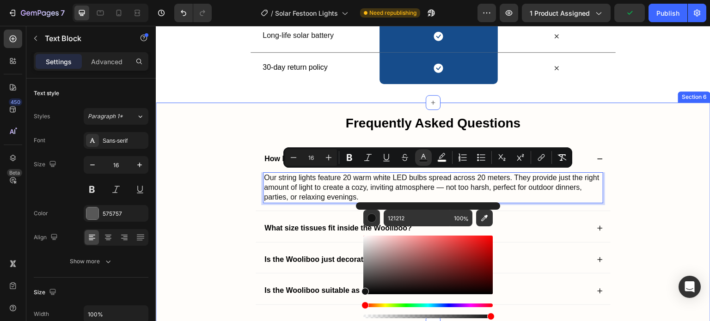
click at [220, 201] on div "Frequently Asked Questions Heading How bright are the string lights? Our string…" at bounding box center [433, 218] width 536 height 212
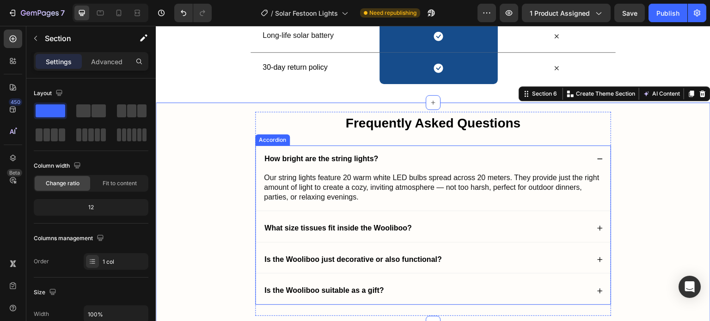
click at [361, 224] on strong "What size tissues fit inside the Wooliboo?" at bounding box center [337, 228] width 147 height 8
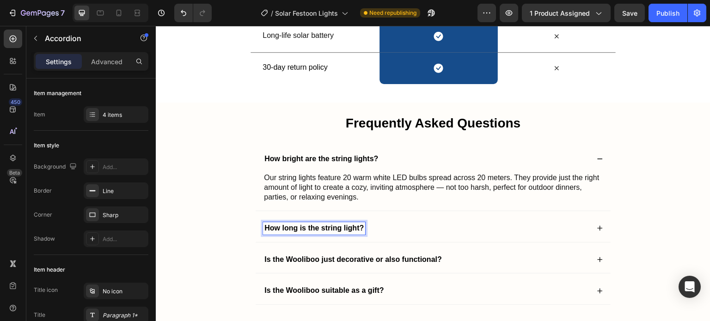
click at [410, 226] on div "How long is the string light?" at bounding box center [426, 228] width 326 height 12
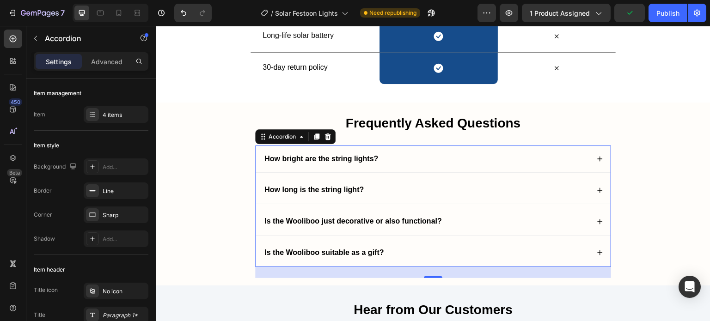
click at [365, 191] on div "How long is the string light?" at bounding box center [426, 190] width 326 height 12
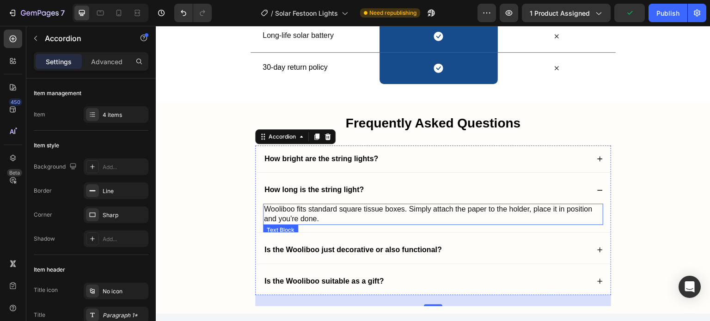
click at [338, 213] on p "Wooliboo fits standard square tissue boxes. Simply attach the paper to the hold…" at bounding box center [433, 214] width 338 height 19
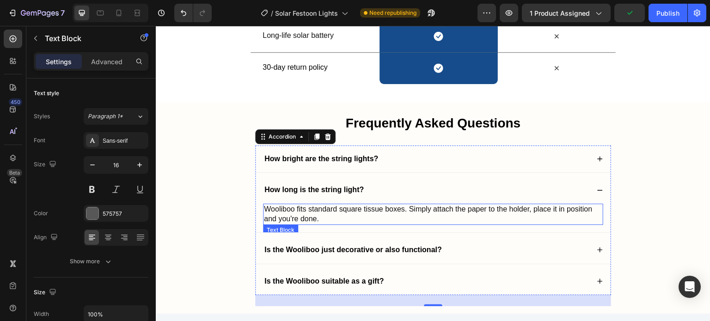
click at [338, 213] on p "Wooliboo fits standard square tissue boxes. Simply attach the paper to the hold…" at bounding box center [433, 214] width 338 height 19
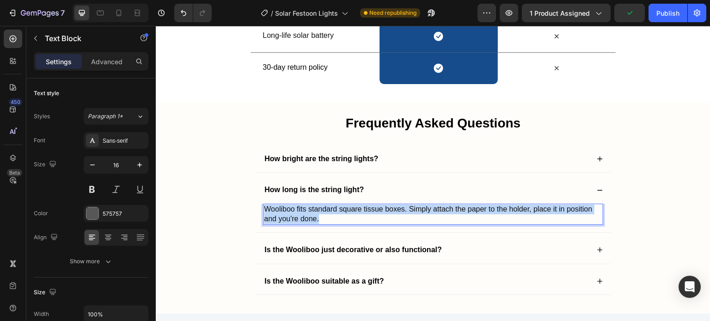
click at [338, 213] on p "Wooliboo fits standard square tissue boxes. Simply attach the paper to the hold…" at bounding box center [433, 214] width 338 height 19
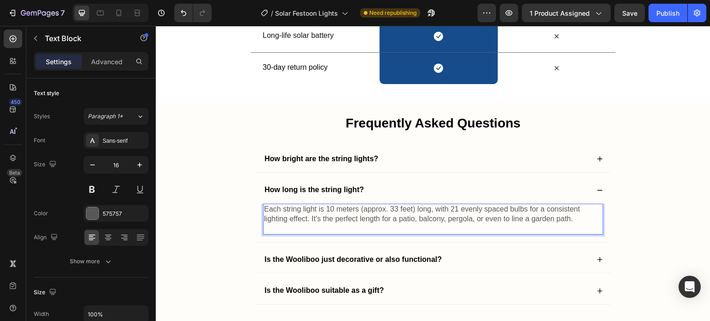
click at [338, 213] on p "Each string light is 10 meters (approx. 33 feet) long, with 21 evenly spaced bu…" at bounding box center [433, 214] width 338 height 19
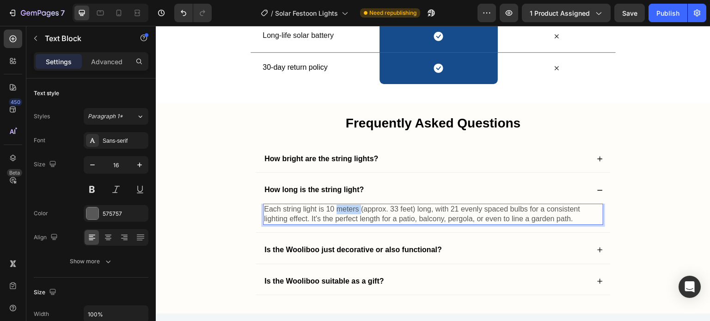
click at [333, 205] on p "Each string light is 10 meters (approx. 33 feet) long, with 21 evenly spaced bu…" at bounding box center [433, 214] width 338 height 19
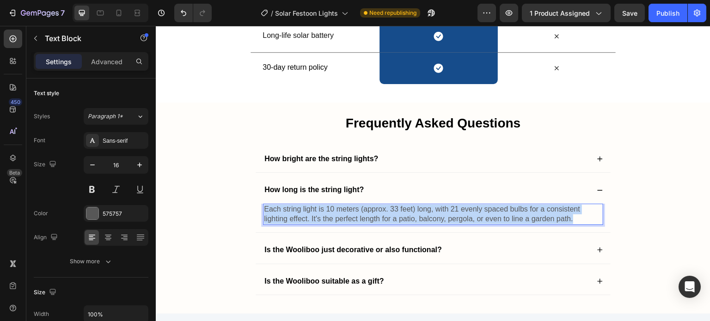
click at [333, 205] on p "Each string light is 10 meters (approx. 33 feet) long, with 21 evenly spaced bu…" at bounding box center [433, 214] width 338 height 19
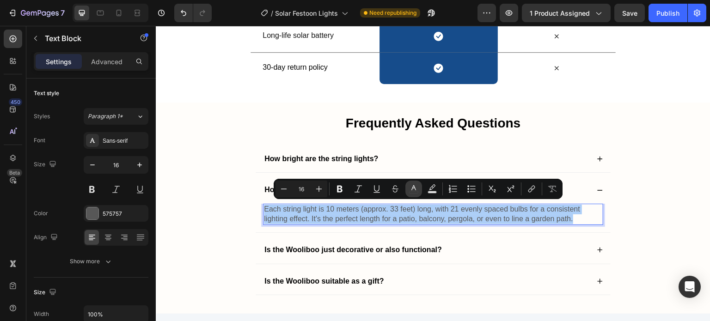
click at [410, 191] on rect "Editor contextual toolbar" at bounding box center [414, 192] width 9 height 2
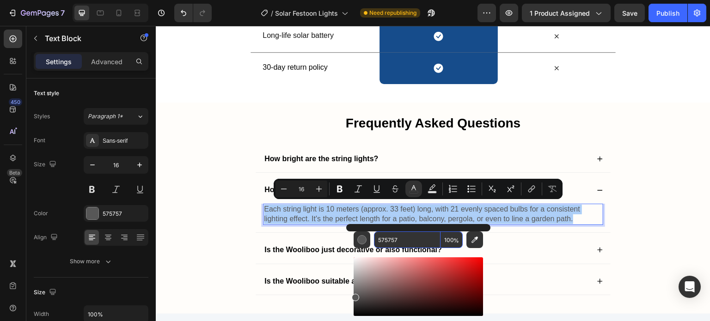
click at [392, 240] on input "575757" at bounding box center [407, 240] width 67 height 17
type input "121212"
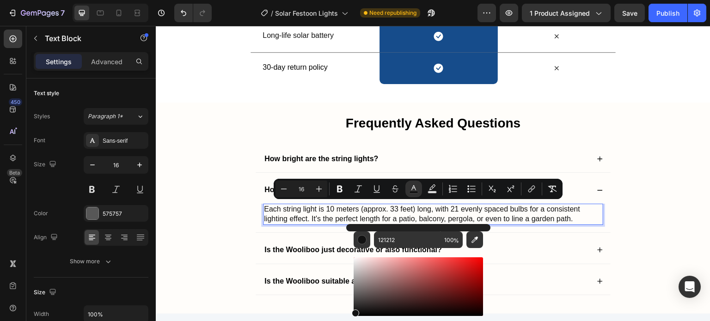
click at [325, 207] on span "Each string light is 10 meters (approx. 33 feet) long, with 21 evenly spaced bu…" at bounding box center [422, 214] width 316 height 18
click at [326, 210] on span "Each string light is 10 meters (approx. 33 feet) long, with 21 evenly spaced bu…" at bounding box center [422, 214] width 316 height 18
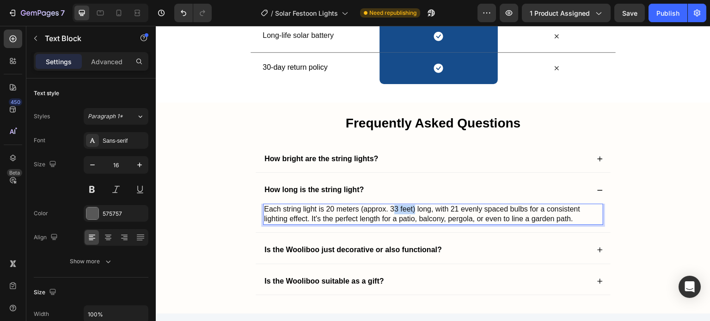
drag, startPoint x: 389, startPoint y: 210, endPoint x: 398, endPoint y: 208, distance: 8.4
click at [410, 208] on span "Each string light is 20 meters (approx. 33 feet) long, with 21 evenly spaced bu…" at bounding box center [422, 214] width 316 height 18
drag, startPoint x: 387, startPoint y: 207, endPoint x: 411, endPoint y: 210, distance: 23.8
click at [411, 210] on span "Each string light is 20 meters (approx. 33 feet) long, with 21 evenly spaced bu…" at bounding box center [422, 214] width 316 height 18
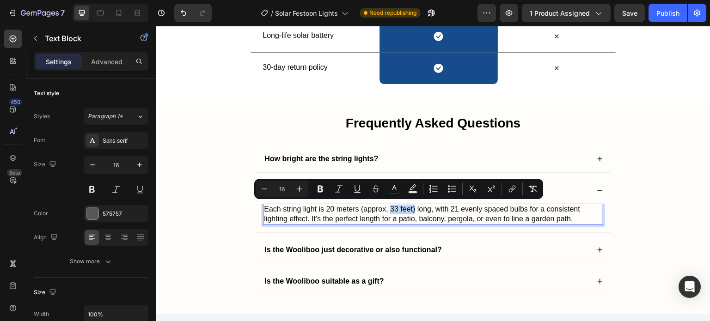
click at [409, 211] on span "Each string light is 20 meters (approx. 33 feet) long, with 21 evenly spaced bu…" at bounding box center [422, 214] width 316 height 18
click at [408, 210] on span "Each string light is 20 meters (approx. 33 feet) long, with 21 evenly spaced bu…" at bounding box center [422, 214] width 316 height 18
click at [411, 206] on span "Each string light is 20 meters (approx. 33 feet) long, with 21 evenly spaced bu…" at bounding box center [422, 214] width 316 height 18
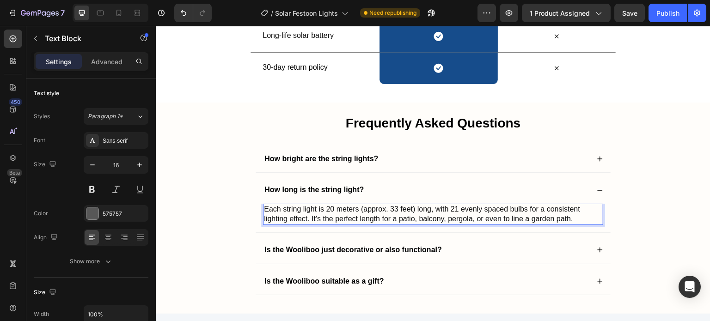
click at [389, 208] on span "Each string light is 20 meters (approx. 33 feet) long, with 21 evenly spaced bu…" at bounding box center [422, 214] width 316 height 18
drag, startPoint x: 389, startPoint y: 208, endPoint x: 408, endPoint y: 210, distance: 19.1
click at [408, 210] on span "Each string light is 20 meters (approx. 33 feet) long, with 21 evenly spaced bu…" at bounding box center [422, 214] width 316 height 18
click at [476, 208] on span "Each string light is 20 meters (approx. 787.4 inches ) long, with 21 evenly spa…" at bounding box center [432, 214] width 337 height 18
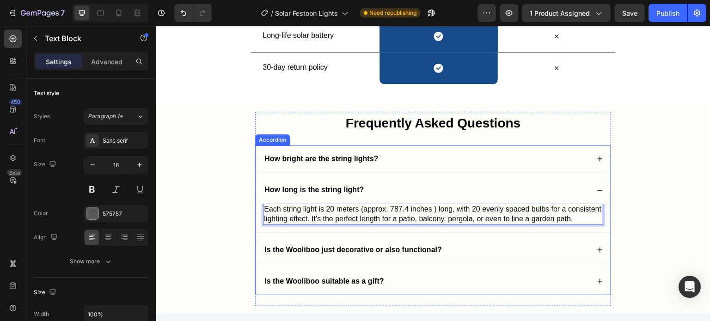
click at [476, 244] on div "Is the Wooliboo just decorative or also functional?" at bounding box center [426, 250] width 326 height 12
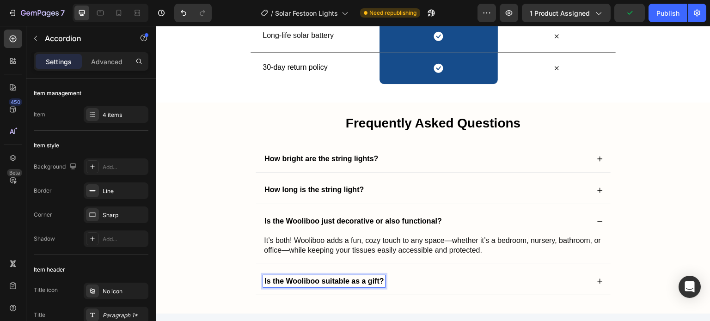
click at [357, 217] on strong "Is the Wooliboo just decorative or also functional?" at bounding box center [353, 221] width 178 height 8
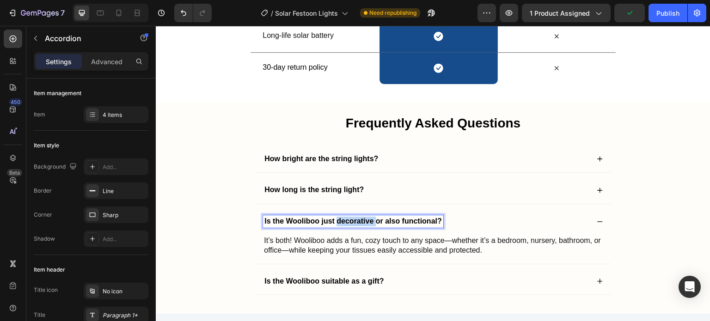
click at [357, 217] on strong "Is the Wooliboo just decorative or also functional?" at bounding box center [353, 221] width 178 height 8
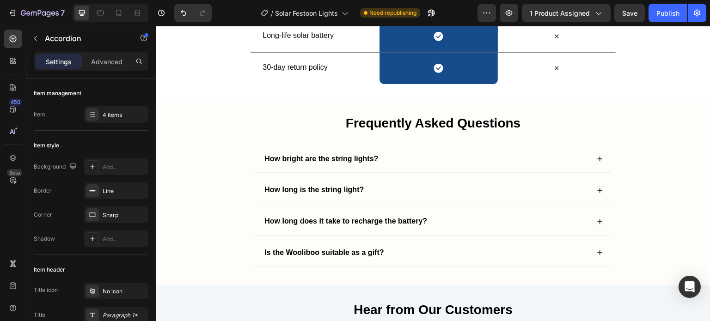
click at [445, 215] on div "How long does it take to recharge the battery?" at bounding box center [426, 221] width 326 height 12
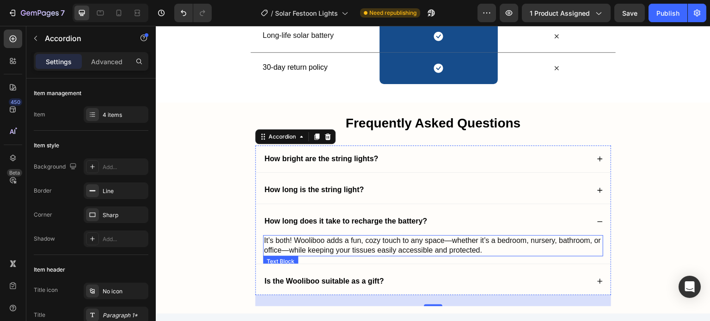
click at [360, 244] on span "It’s both! Wooliboo adds a fun, cozy touch to any space—whether it’s a bedroom,…" at bounding box center [432, 246] width 337 height 18
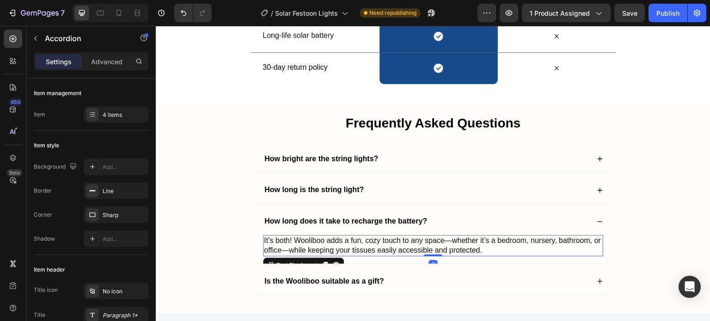
click at [360, 244] on span "It’s both! Wooliboo adds a fun, cozy touch to any space—whether it’s a bedroom,…" at bounding box center [432, 246] width 337 height 18
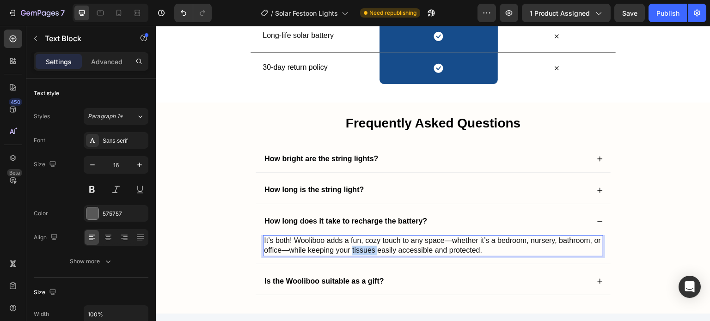
click at [360, 244] on span "It’s both! Wooliboo adds a fun, cozy touch to any space—whether it’s a bedroom,…" at bounding box center [432, 246] width 337 height 18
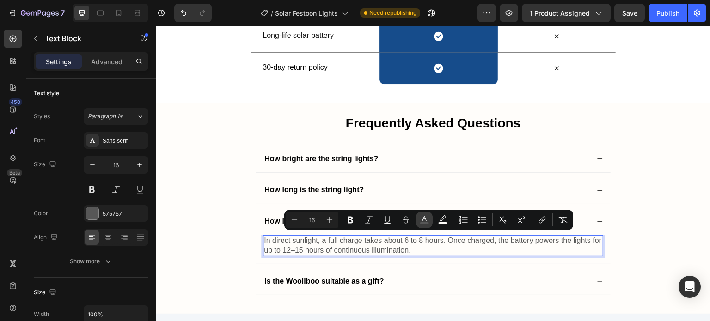
click at [423, 221] on icon "Editor contextual toolbar" at bounding box center [424, 218] width 5 height 5
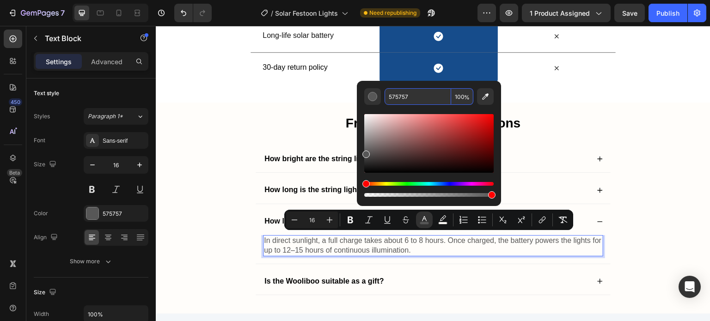
click at [392, 93] on input "575757" at bounding box center [418, 96] width 67 height 17
type input "\"
type input "121212"
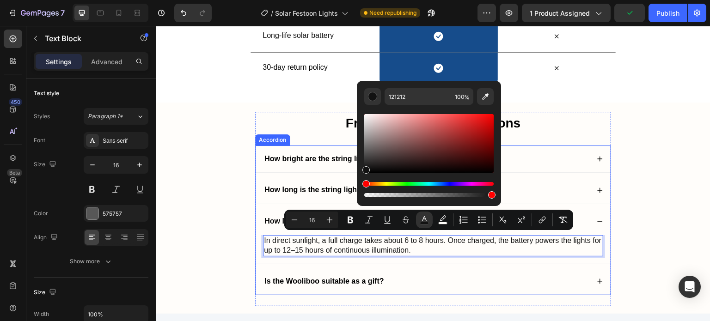
click at [307, 116] on h2 "Frequently Asked Questions" at bounding box center [433, 123] width 356 height 23
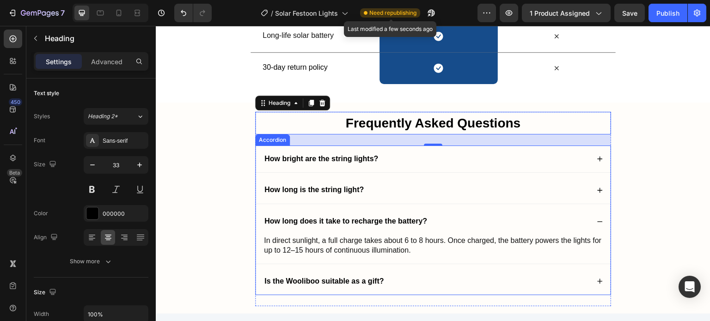
click at [375, 271] on div "Is the Wooliboo suitable as a gift?" at bounding box center [433, 281] width 355 height 27
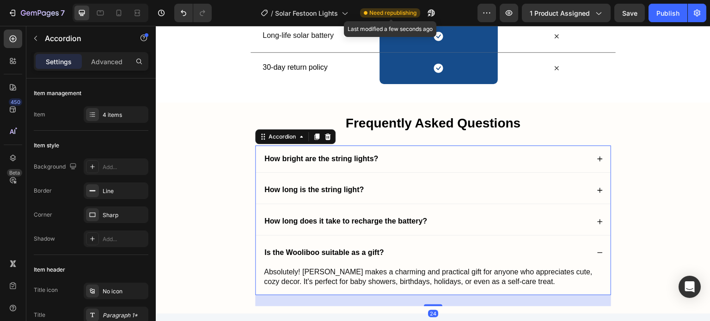
click at [374, 273] on div "Is the Wooliboo suitable as a gift? Absolutely! Wooliboo makes a charming and p…" at bounding box center [433, 266] width 355 height 55
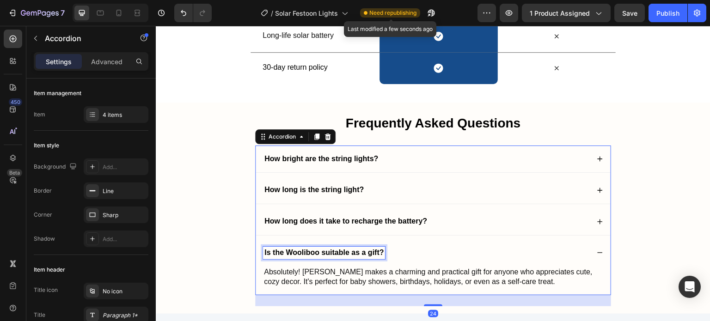
click at [364, 254] on p "Is the Wooliboo suitable as a gift?" at bounding box center [323, 253] width 119 height 10
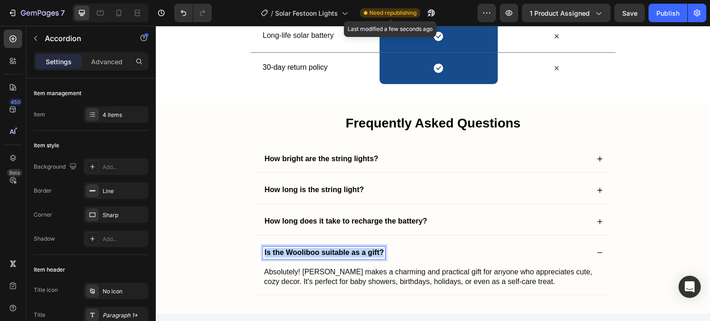
click at [364, 254] on p "Is the Wooliboo suitable as a gift?" at bounding box center [323, 253] width 119 height 10
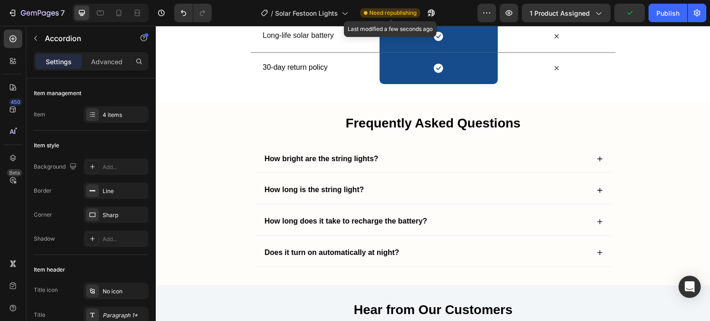
click at [409, 247] on div "Does it turn on automatically at night?" at bounding box center [426, 253] width 326 height 12
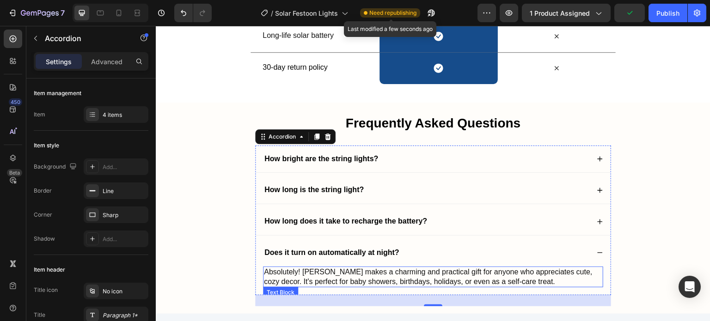
click at [393, 272] on span "Absolutely! Wooliboo makes a charming and practical gift for anyone who appreci…" at bounding box center [428, 277] width 329 height 18
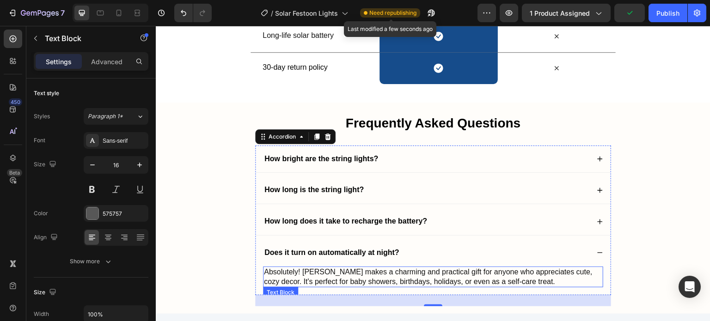
click at [393, 272] on span "Absolutely! Wooliboo makes a charming and practical gift for anyone who appreci…" at bounding box center [428, 277] width 329 height 18
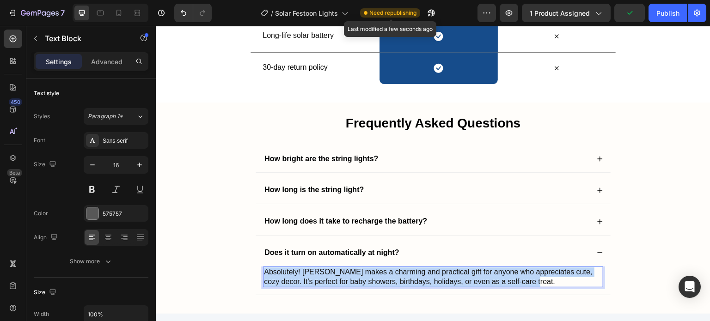
click at [393, 272] on span "Absolutely! Wooliboo makes a charming and practical gift for anyone who appreci…" at bounding box center [428, 277] width 329 height 18
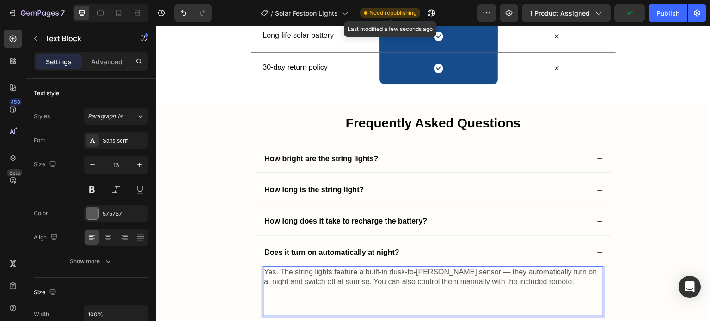
scroll to position [1557, 0]
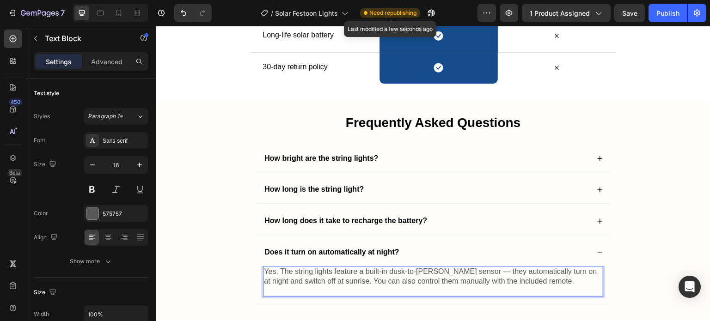
click at [393, 272] on p "Yes. The string lights feature a built-in dusk-to-dawn sensor — they automatica…" at bounding box center [433, 276] width 338 height 19
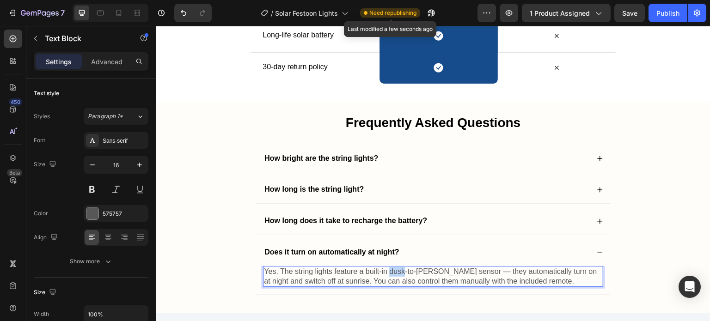
click at [393, 272] on p "Yes. The string lights feature a built-in dusk-to-dawn sensor — they automatica…" at bounding box center [433, 276] width 338 height 19
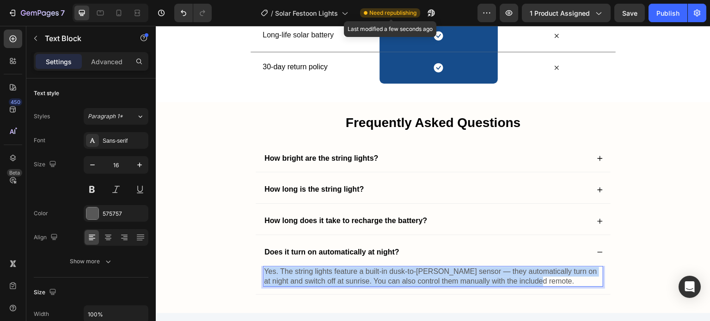
click at [393, 272] on p "Yes. The string lights feature a built-in dusk-to-dawn sensor — they automatica…" at bounding box center [433, 276] width 338 height 19
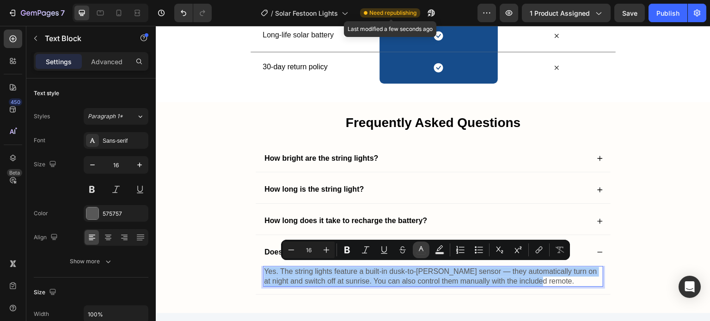
click at [417, 250] on icon "Editor contextual toolbar" at bounding box center [421, 249] width 9 height 9
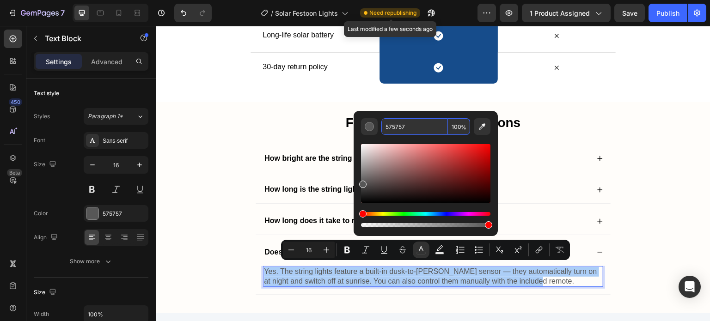
click at [403, 130] on input "575757" at bounding box center [414, 126] width 67 height 17
type input "121212"
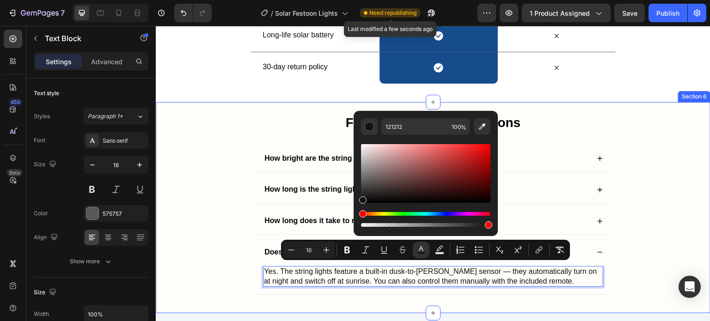
click at [205, 232] on div "Frequently Asked Questions Heading How bright are the string lights? How long i…" at bounding box center [433, 212] width 536 height 202
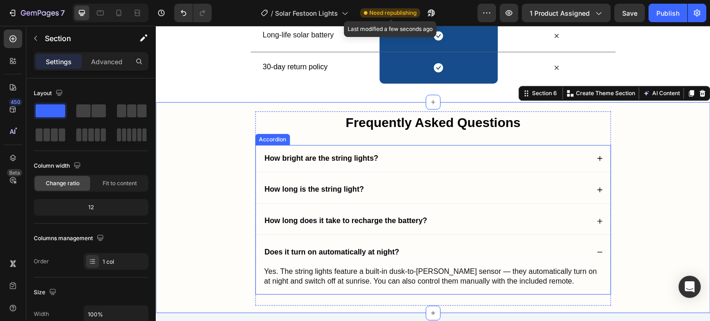
click at [376, 268] on span "Yes. The string lights feature a built-in dusk-to-dawn sensor — they automatica…" at bounding box center [430, 277] width 333 height 18
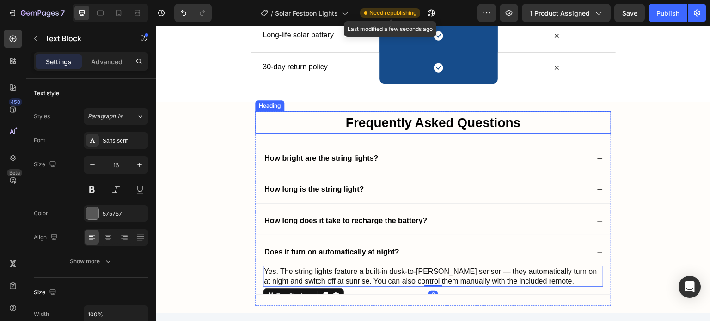
click at [275, 127] on h2 "Frequently Asked Questions" at bounding box center [433, 122] width 356 height 23
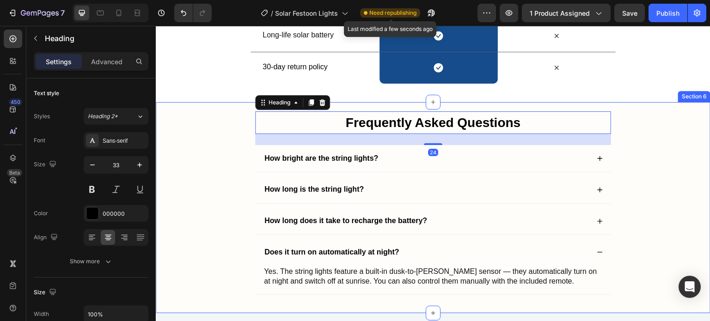
click at [224, 123] on div "Frequently Asked Questions Heading 24 How bright are the string lights? How lon…" at bounding box center [433, 212] width 536 height 202
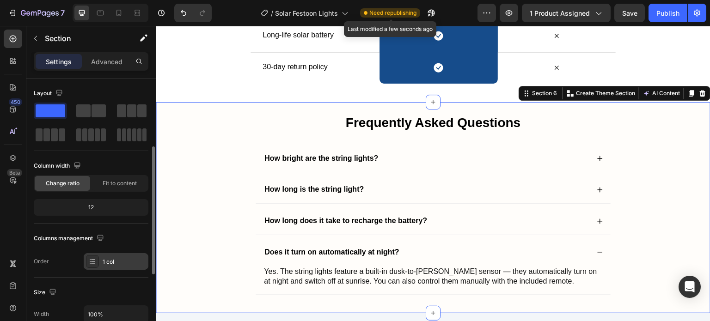
scroll to position [46, 0]
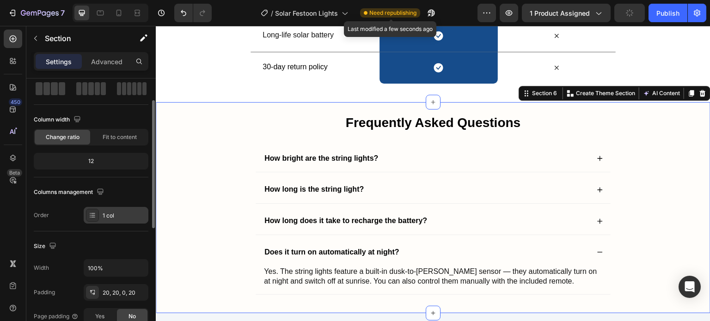
click at [112, 214] on div "1 col" at bounding box center [124, 216] width 43 height 8
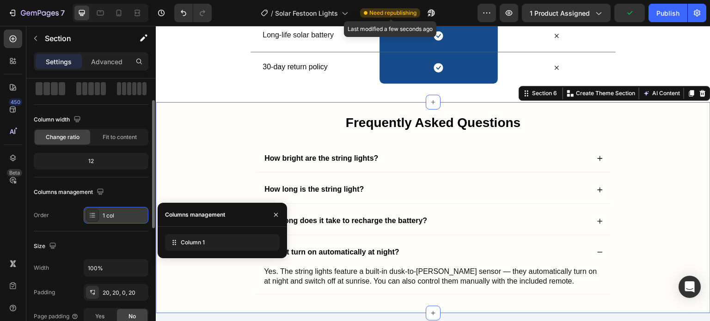
click at [112, 214] on div "1 col" at bounding box center [124, 216] width 43 height 8
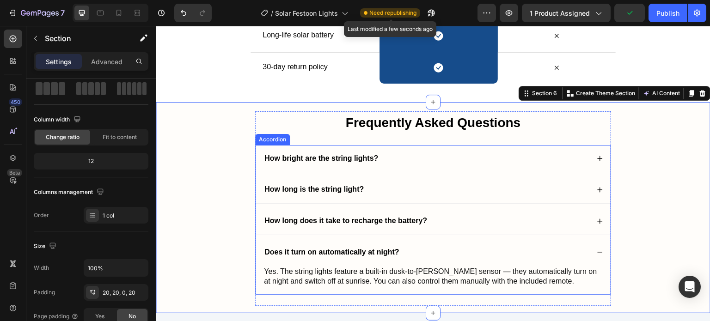
click at [270, 242] on div "Does it turn on automatically at night?" at bounding box center [433, 252] width 355 height 27
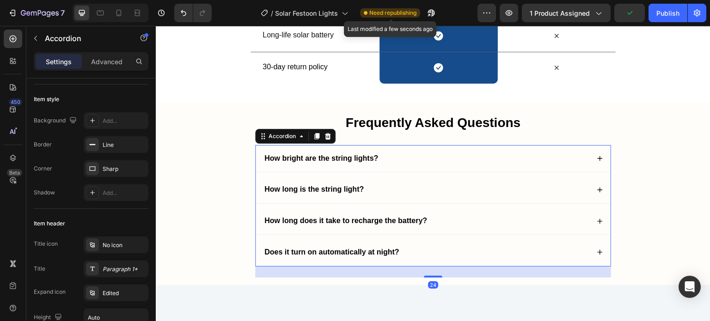
scroll to position [0, 0]
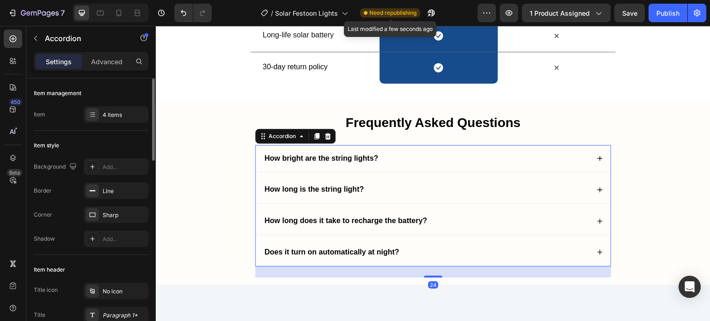
click at [120, 111] on div "4 items" at bounding box center [124, 115] width 43 height 8
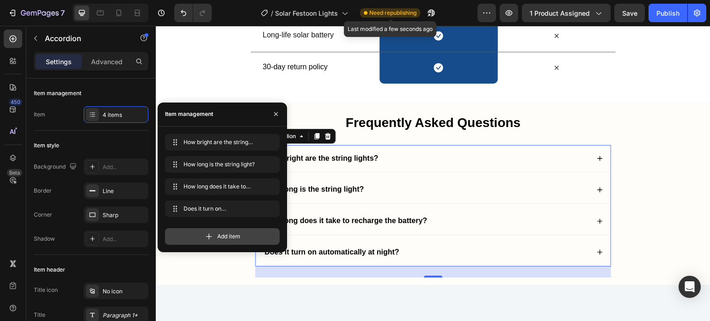
click at [227, 232] on div "Add item" at bounding box center [222, 236] width 115 height 17
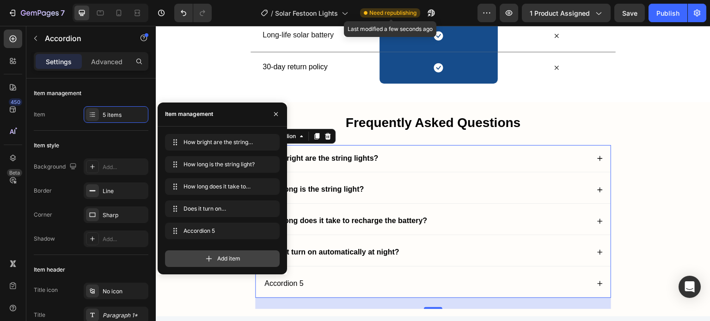
click at [232, 258] on span "Add item" at bounding box center [228, 259] width 23 height 8
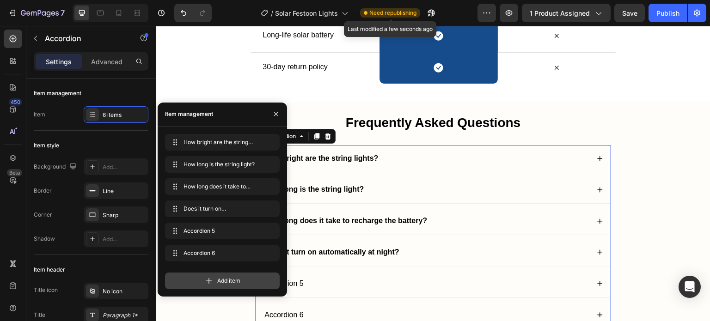
click at [237, 279] on span "Add item" at bounding box center [228, 281] width 23 height 8
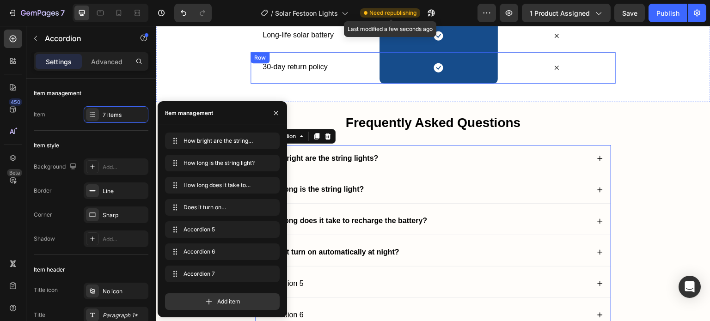
click at [280, 72] on div "30-day return policy Text Block" at bounding box center [321, 67] width 118 height 31
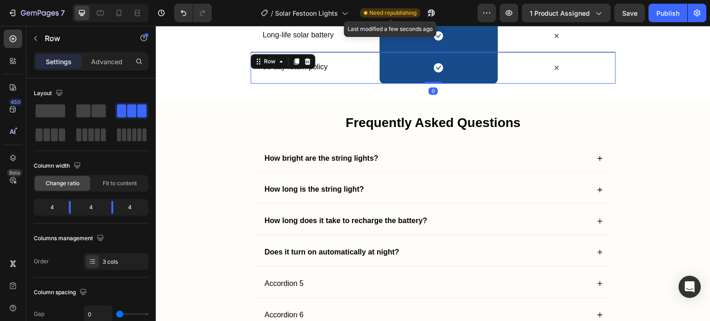
scroll to position [1742, 0]
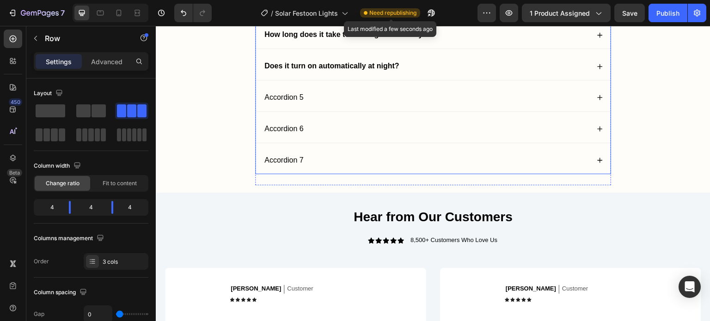
click at [286, 92] on div "Accordion 5" at bounding box center [284, 98] width 42 height 12
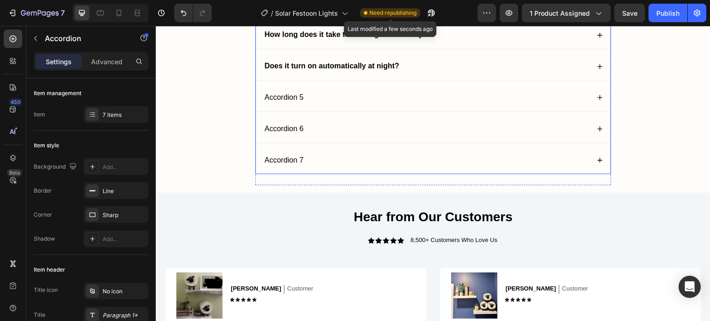
click at [286, 92] on div "Accordion 5" at bounding box center [284, 98] width 42 height 12
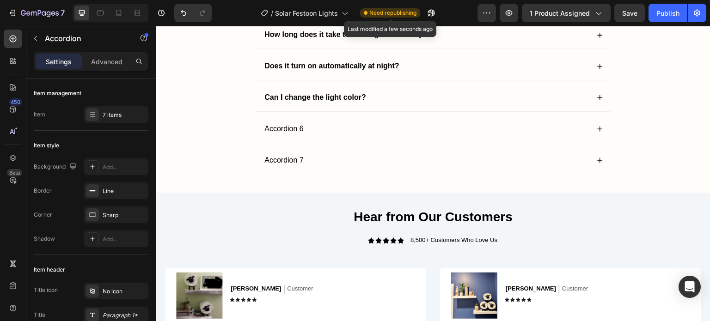
click at [410, 92] on div "Can I change the light color?" at bounding box center [426, 98] width 326 height 12
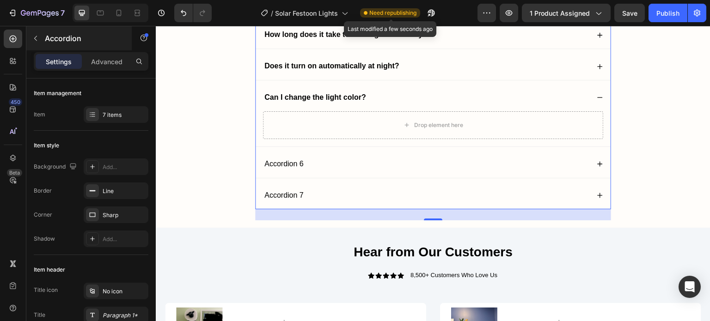
click at [37, 38] on icon "button" at bounding box center [35, 38] width 7 height 7
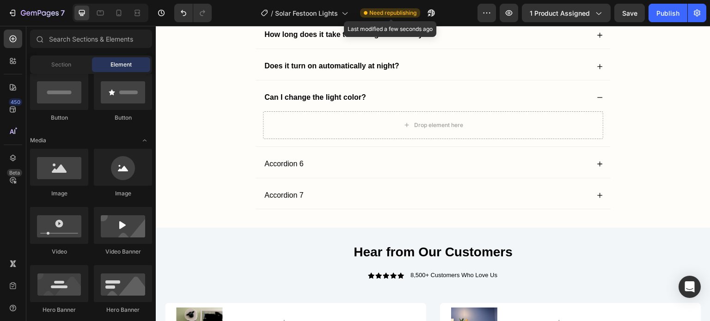
scroll to position [0, 0]
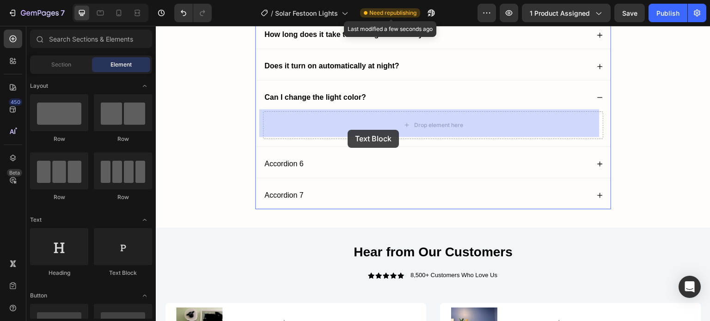
drag, startPoint x: 285, startPoint y: 278, endPoint x: 349, endPoint y: 129, distance: 161.9
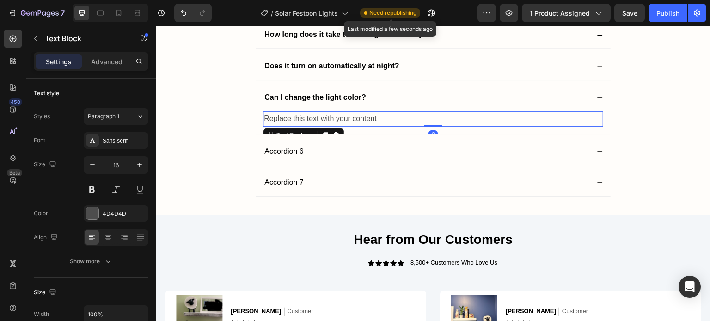
click at [377, 120] on div "Replace this text with your content" at bounding box center [433, 118] width 340 height 15
click at [377, 120] on p "Replace this text with your content" at bounding box center [433, 118] width 338 height 13
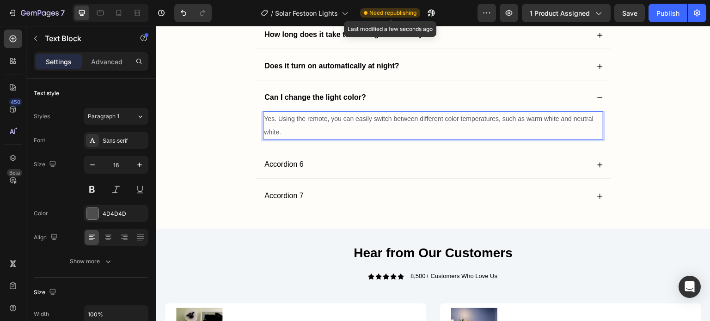
click at [377, 119] on span "Yes. Using the remote, you can easily switch between different color temperatur…" at bounding box center [429, 125] width 330 height 21
click at [359, 74] on div "Does it turn on automatically at night?" at bounding box center [433, 66] width 355 height 27
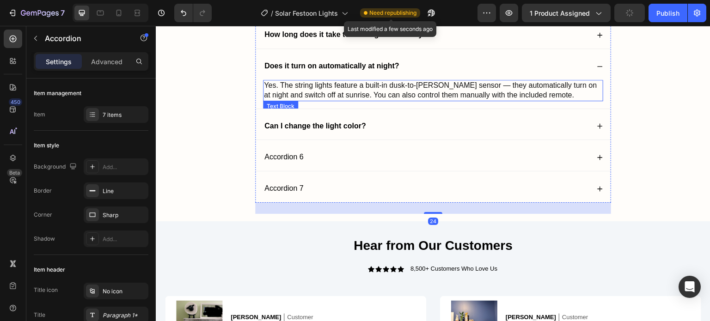
click at [360, 85] on span "Yes. The string lights feature a built-in dusk-to-dawn sensor — they automatica…" at bounding box center [430, 90] width 333 height 18
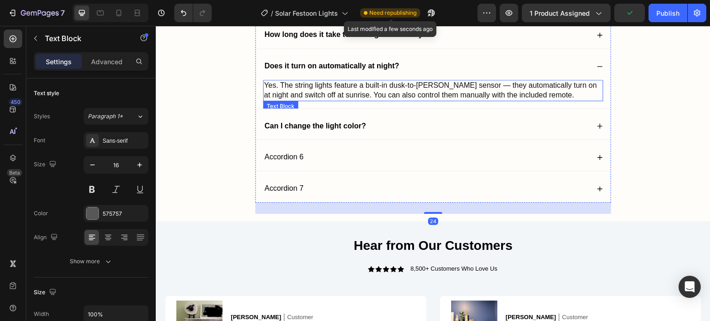
click at [360, 85] on span "Yes. The string lights feature a built-in dusk-to-dawn sensor — they automatica…" at bounding box center [430, 90] width 333 height 18
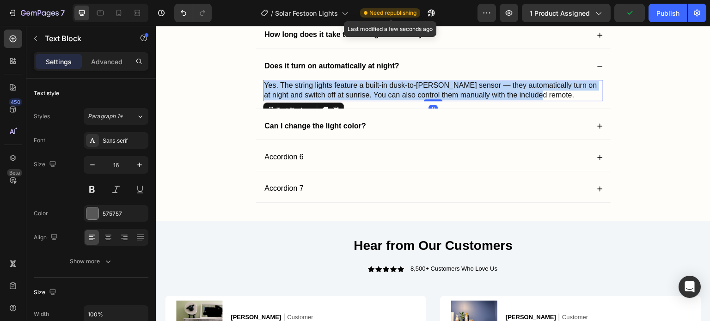
click at [360, 85] on span "Yes. The string lights feature a built-in dusk-to-dawn sensor — they automatica…" at bounding box center [430, 90] width 333 height 18
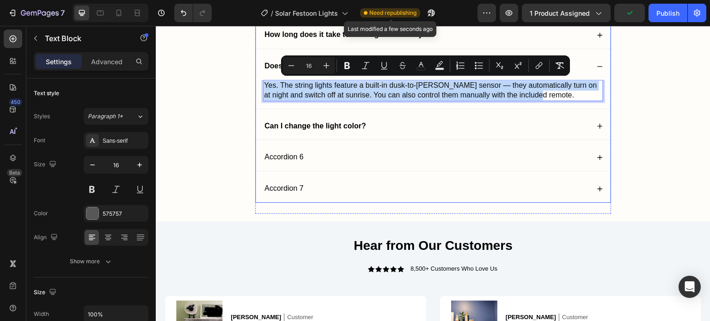
click at [368, 125] on div "Can I change the light color?" at bounding box center [426, 126] width 326 height 12
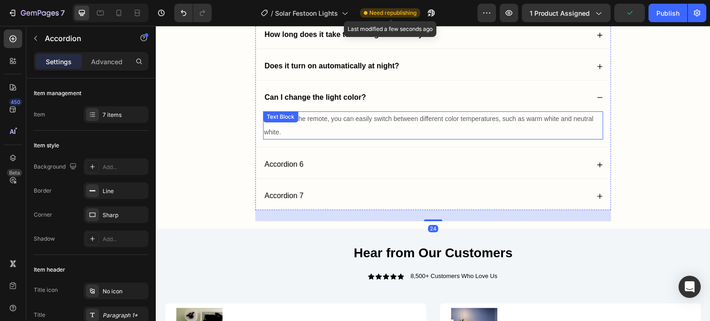
click at [345, 129] on p "Yes. Using the remote, you can easily switch between different color temperatur…" at bounding box center [433, 125] width 338 height 27
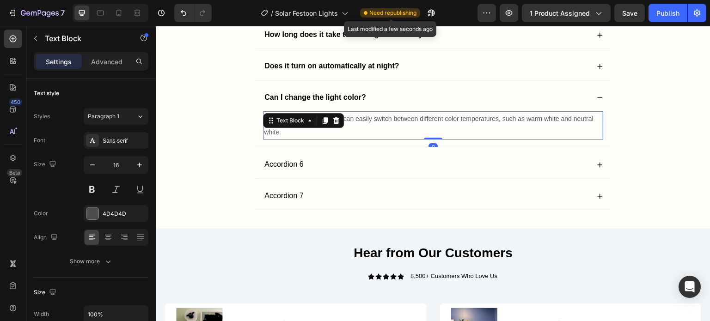
click at [345, 129] on p "Yes. Using the remote, you can easily switch between different color temperatur…" at bounding box center [433, 125] width 338 height 27
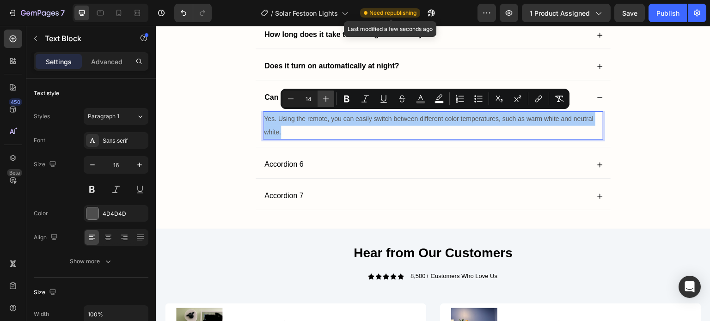
click at [334, 96] on button "Plus" at bounding box center [326, 99] width 17 height 17
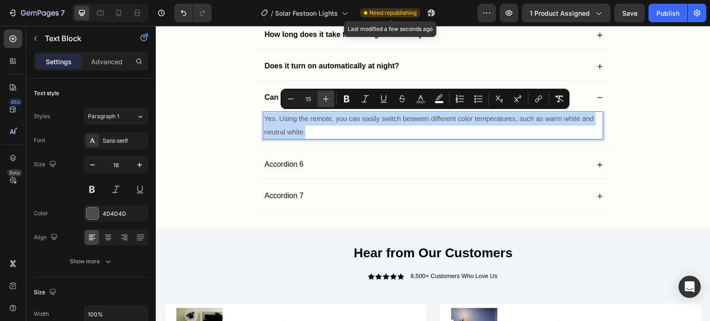
type input "16"
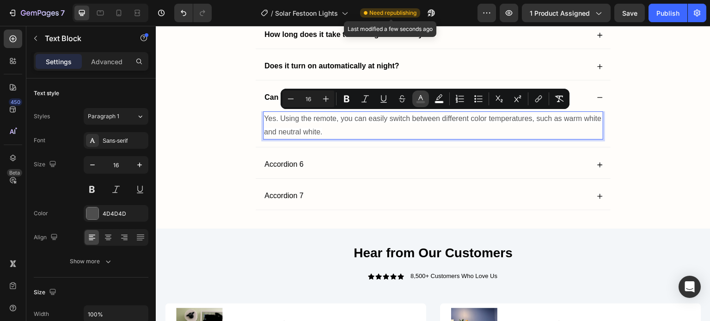
click at [415, 97] on button "color" at bounding box center [420, 99] width 17 height 17
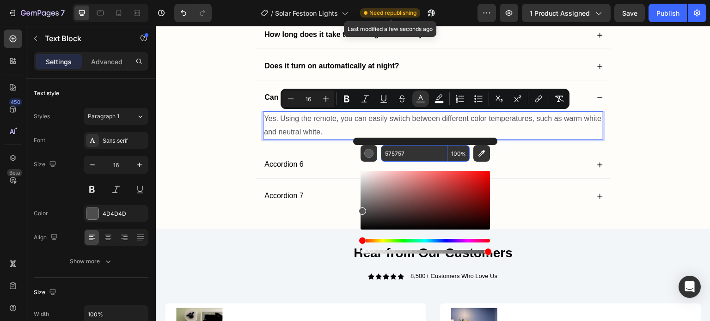
click at [401, 152] on input "575757" at bounding box center [414, 153] width 67 height 17
type input "121212"
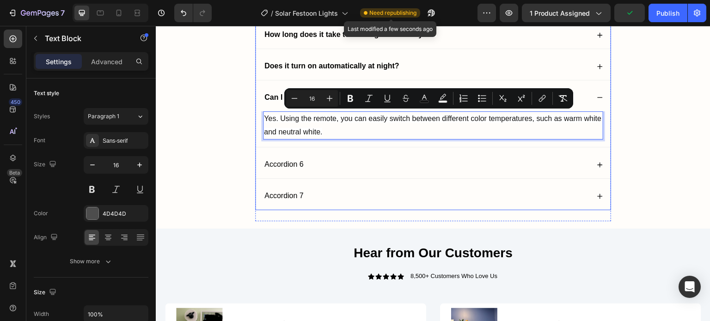
click at [262, 153] on div "Accordion 6" at bounding box center [433, 164] width 355 height 27
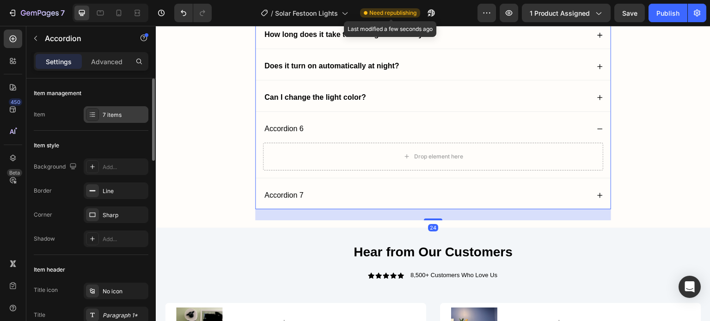
click at [108, 107] on div "7 items" at bounding box center [116, 114] width 65 height 17
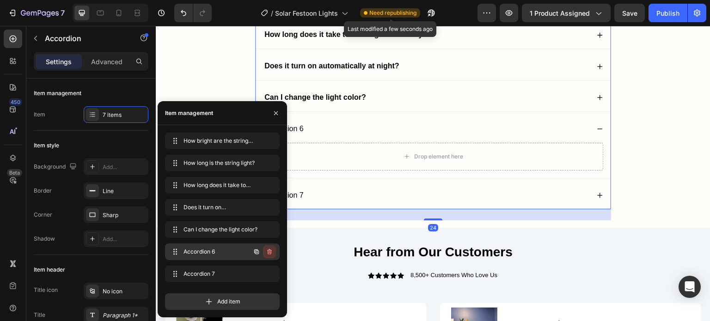
click at [267, 251] on icon "button" at bounding box center [269, 251] width 7 height 7
click at [267, 251] on div "Delete" at bounding box center [263, 252] width 17 height 8
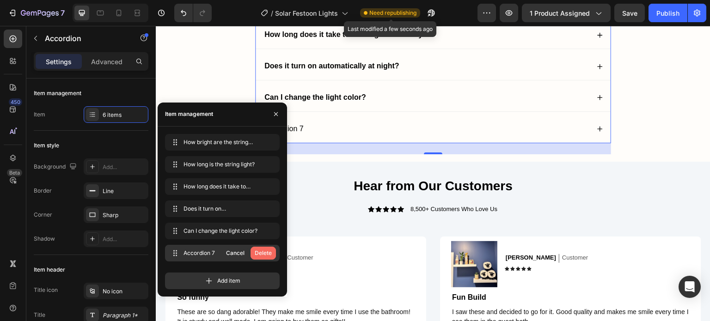
click at [266, 251] on div "Delete" at bounding box center [263, 253] width 17 height 8
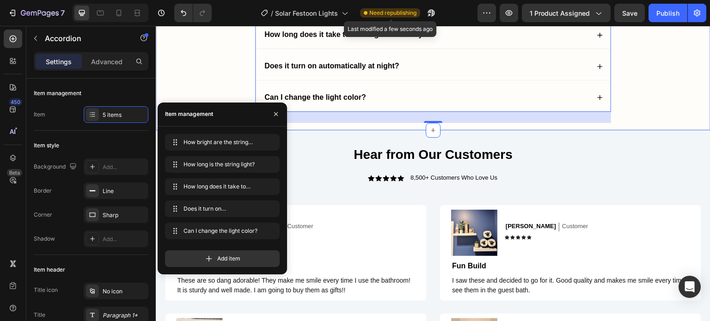
click at [205, 72] on div "Frequently Asked Questions Heading How bright are the string lights? How long i…" at bounding box center [433, 27] width 536 height 205
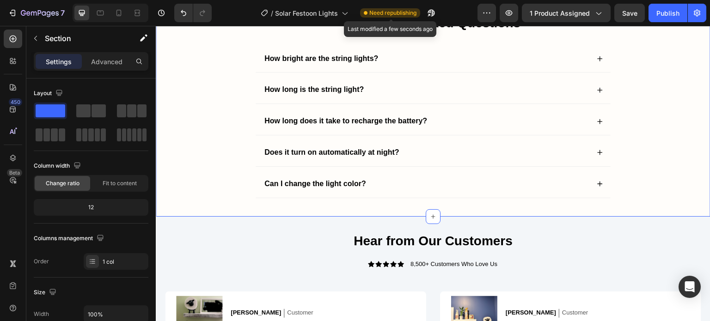
scroll to position [1557, 0]
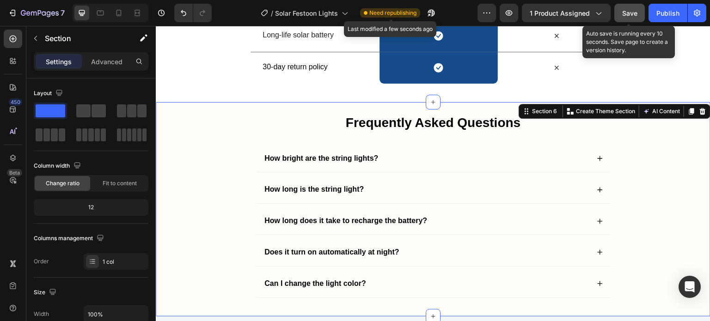
click at [636, 14] on span "Save" at bounding box center [629, 13] width 15 height 8
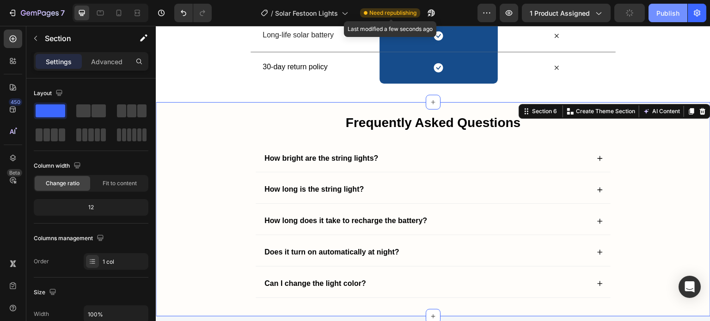
click at [669, 5] on button "Publish" at bounding box center [668, 13] width 39 height 18
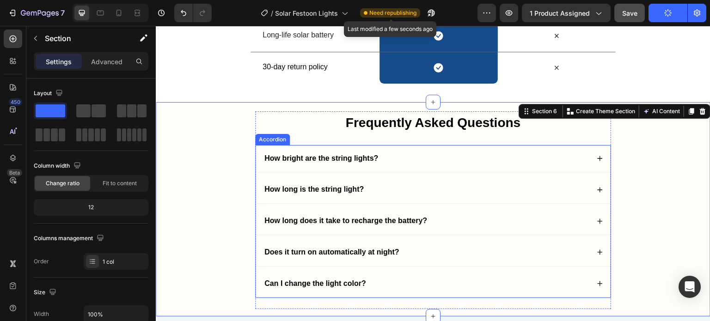
scroll to position [1742, 0]
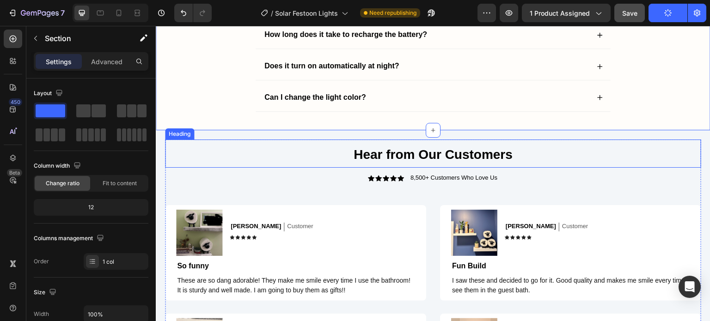
click at [417, 154] on span "Hear from Our Customers" at bounding box center [433, 154] width 159 height 14
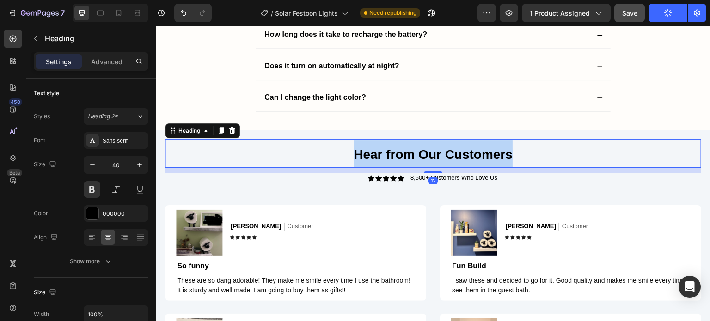
click at [417, 154] on span "Hear from Our Customers" at bounding box center [433, 154] width 159 height 14
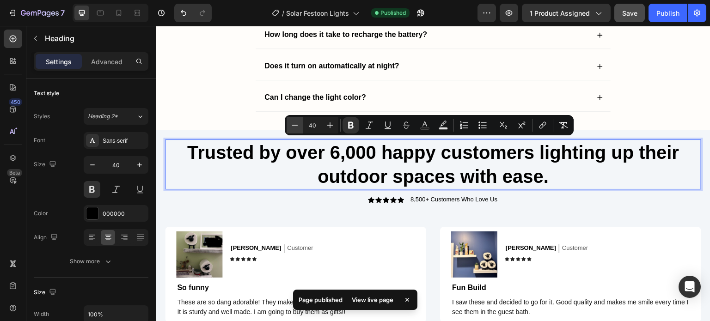
click at [288, 123] on button "Minus" at bounding box center [295, 125] width 17 height 17
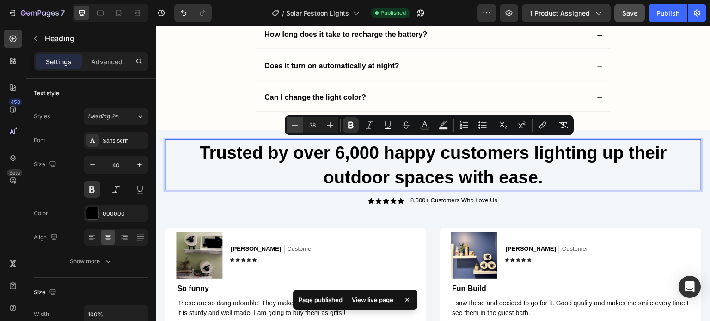
click at [288, 123] on button "Minus" at bounding box center [295, 125] width 17 height 17
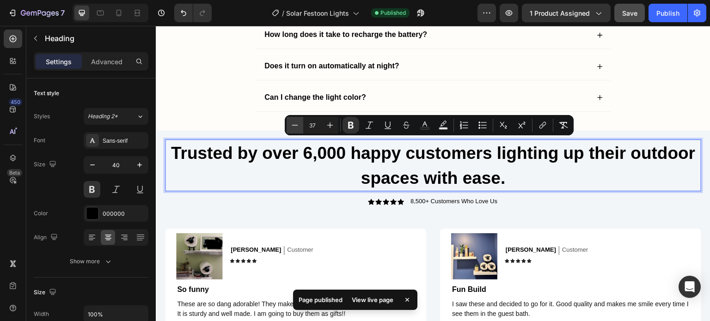
click at [288, 123] on button "Minus" at bounding box center [295, 125] width 17 height 17
type input "36"
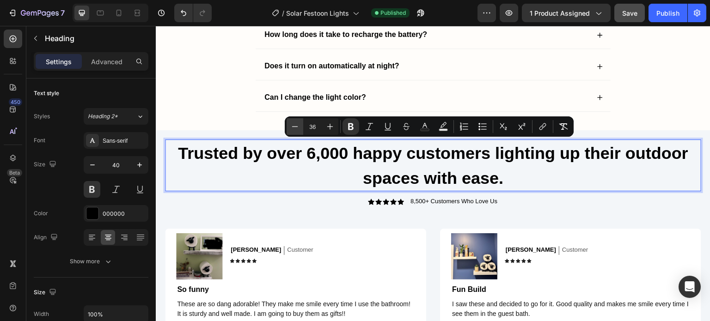
click at [292, 133] on button "Minus" at bounding box center [295, 126] width 17 height 17
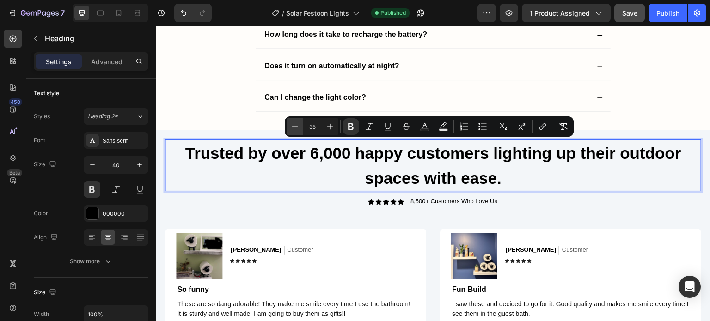
click at [292, 133] on button "Minus" at bounding box center [295, 126] width 17 height 17
type input "34"
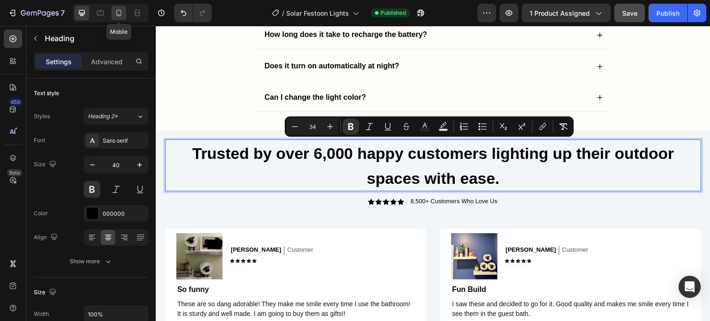
click at [118, 15] on icon at bounding box center [118, 13] width 5 height 6
type input "30"
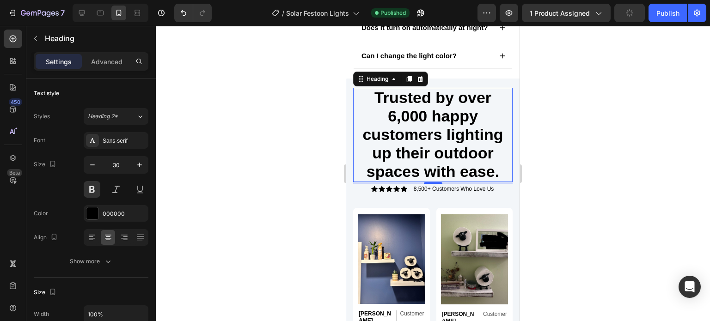
scroll to position [1722, 0]
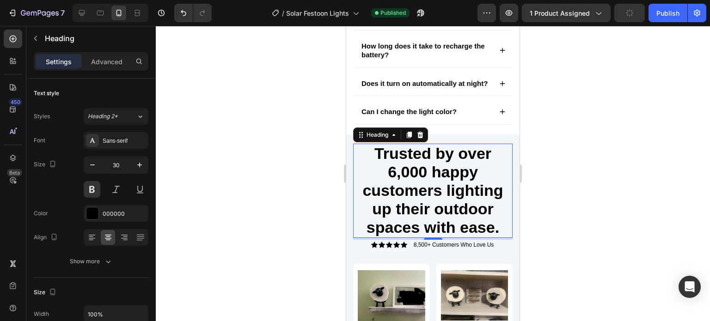
click at [567, 170] on div at bounding box center [433, 173] width 554 height 295
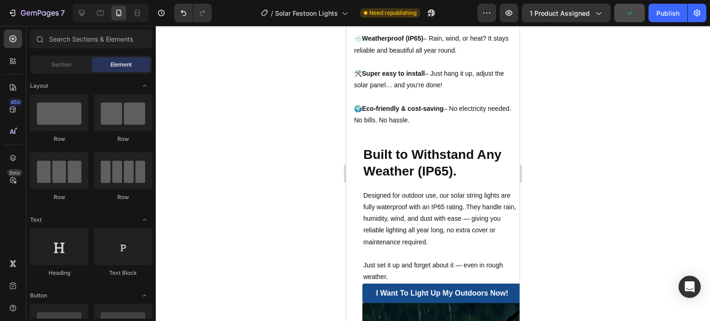
scroll to position [1074, 0]
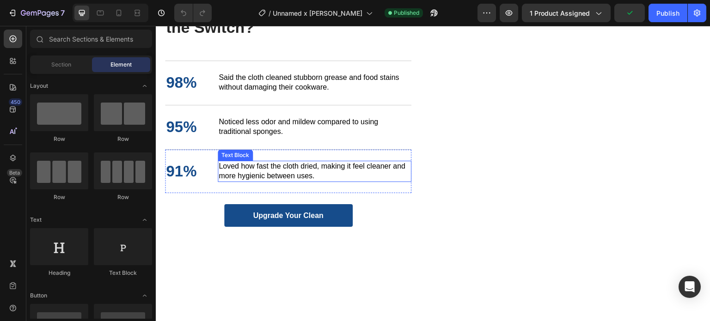
scroll to position [1572, 0]
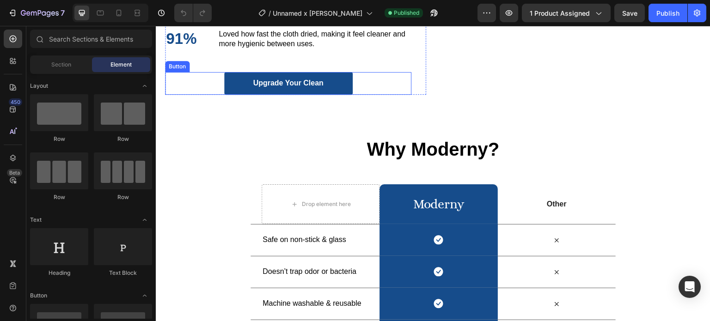
click at [370, 77] on div "Upgrade Your Clean Button" at bounding box center [288, 83] width 246 height 23
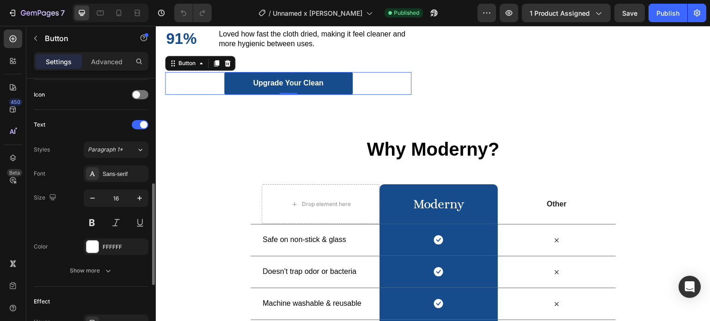
scroll to position [440, 0]
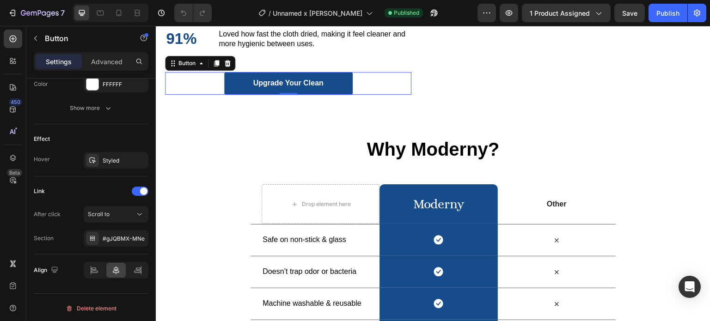
click at [359, 86] on div "Upgrade Your Clean Button 0" at bounding box center [288, 83] width 246 height 23
click at [116, 236] on div "#gJQBMX-MNe" at bounding box center [116, 239] width 27 height 8
click at [88, 185] on div "Link" at bounding box center [91, 191] width 115 height 15
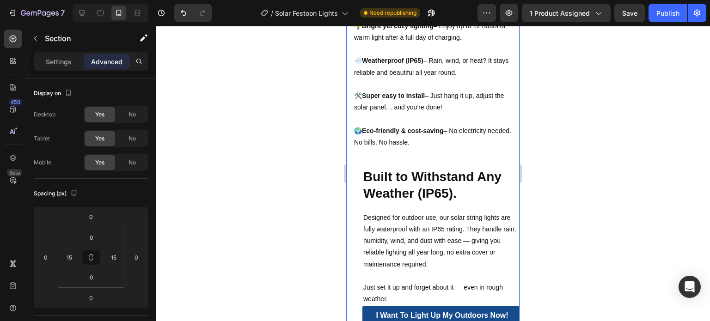
scroll to position [1074, 0]
click at [372, 180] on strong "Built to Withstand Any Weather (IP65)." at bounding box center [432, 185] width 138 height 31
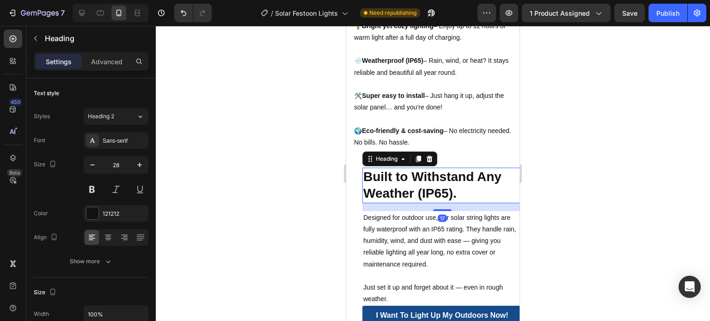
click at [496, 211] on div "Designed for outdoor use, our solar string lights are fully waterproof with an …" at bounding box center [441, 258] width 159 height 95
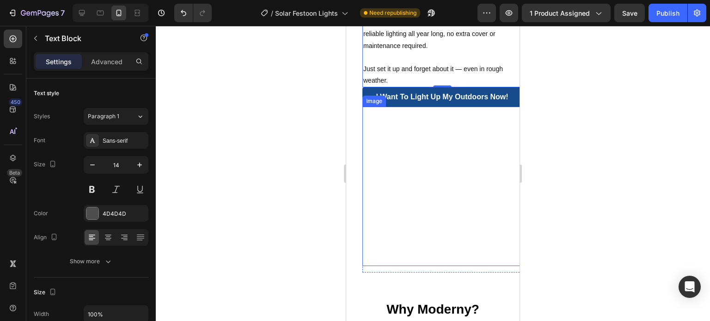
scroll to position [1352, 0]
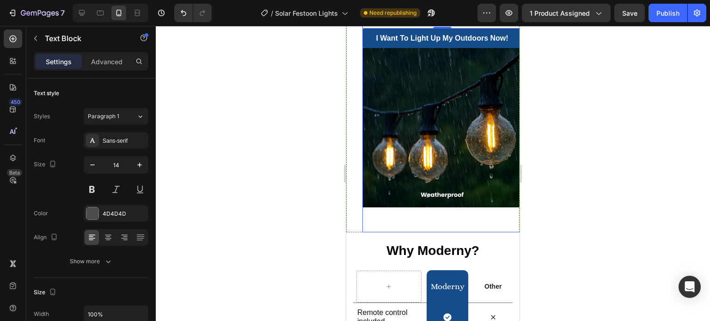
click at [379, 212] on div "Built to Withstand Any Weather (IP65). Heading Designed for outdoor use, our so…" at bounding box center [441, 61] width 159 height 342
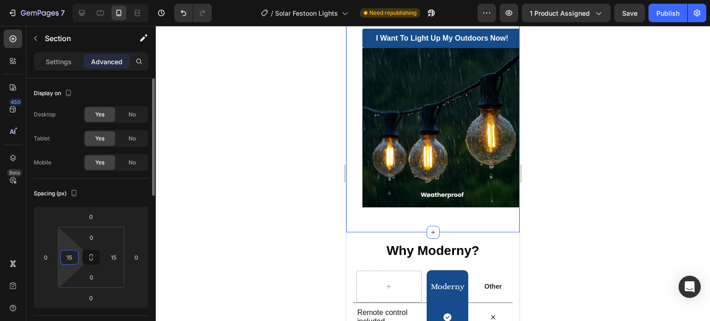
click at [72, 261] on input "15" at bounding box center [69, 258] width 14 height 14
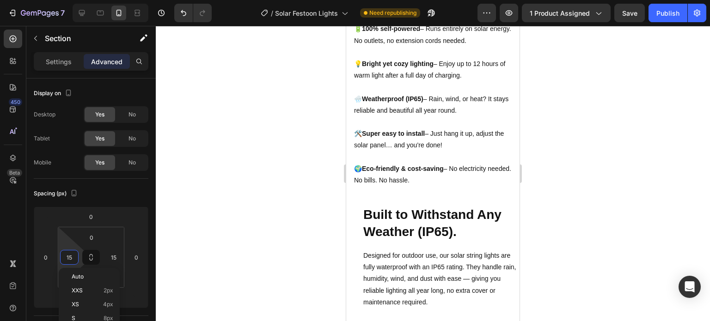
scroll to position [1259, 0]
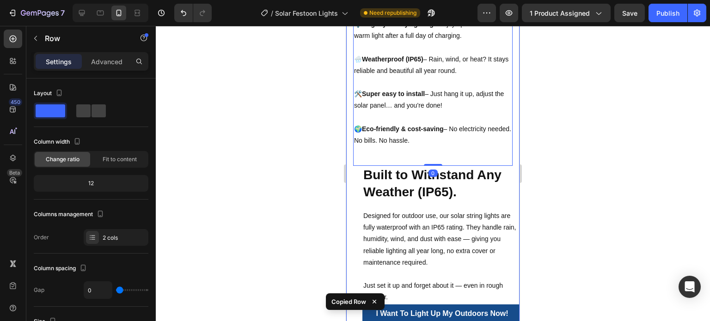
click at [357, 161] on div "Image ✅ Why You’ll Love It: Heading 🔋 100% self-powered – Runs entirely on sola…" at bounding box center [432, 149] width 159 height 718
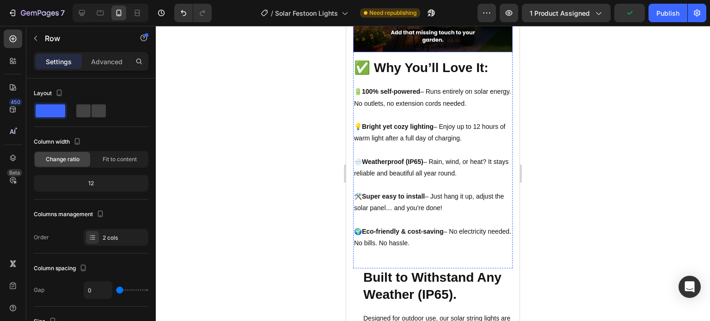
scroll to position [1187, 0]
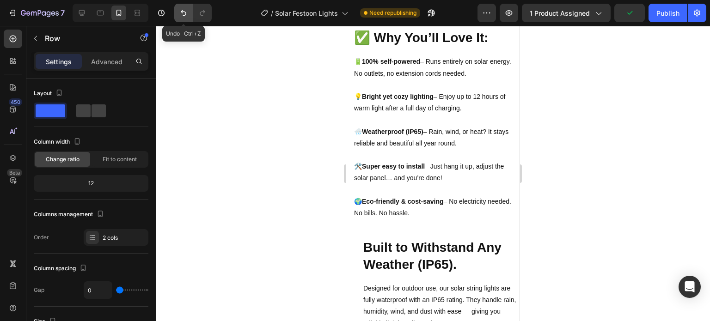
click at [185, 14] on icon "Undo/Redo" at bounding box center [184, 13] width 6 height 6
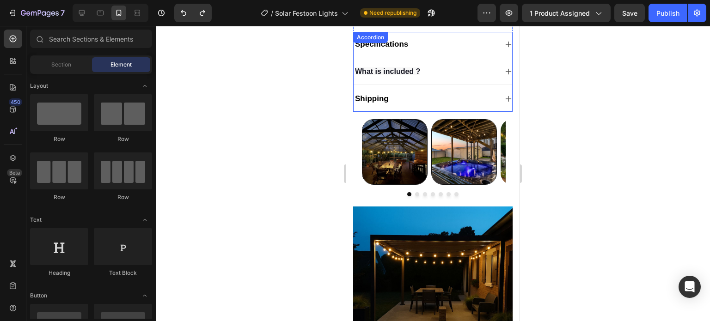
scroll to position [632, 0]
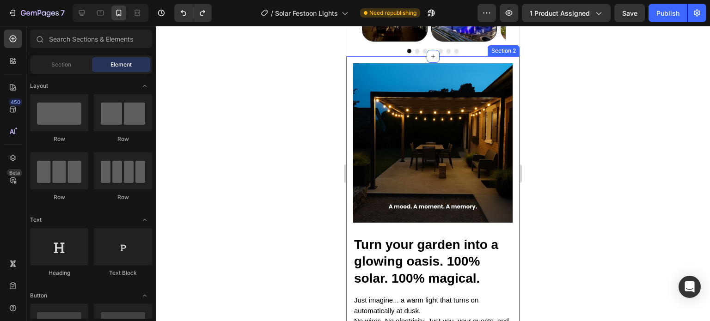
click at [350, 61] on div "Turn your garden into a glowing oasis. 100% solar. 100% magical. Heading Just i…" at bounding box center [432, 240] width 173 height 369
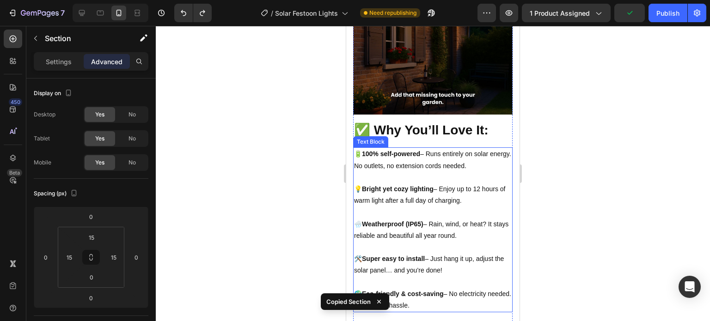
scroll to position [1279, 0]
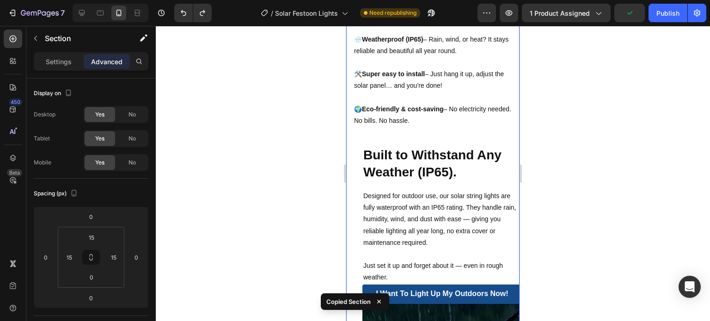
click at [351, 140] on div "Image ✅ Why You’ll Love It: Heading 🔋 100% self-powered – Runs entirely on sola…" at bounding box center [432, 129] width 173 height 718
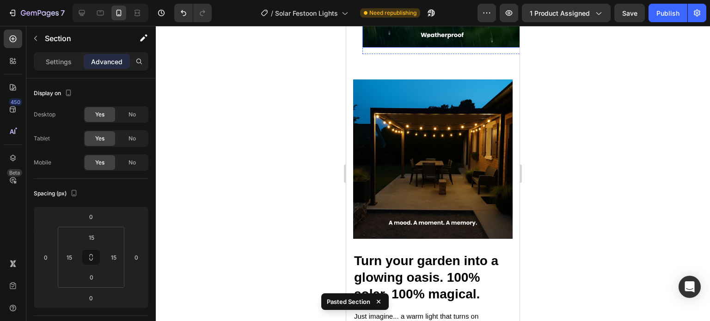
scroll to position [1556, 0]
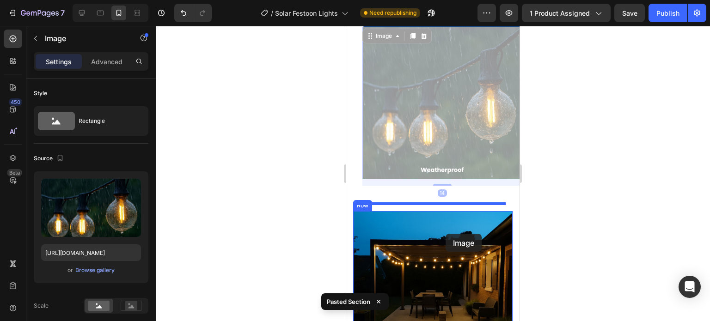
drag, startPoint x: 438, startPoint y: 114, endPoint x: 446, endPoint y: 234, distance: 120.4
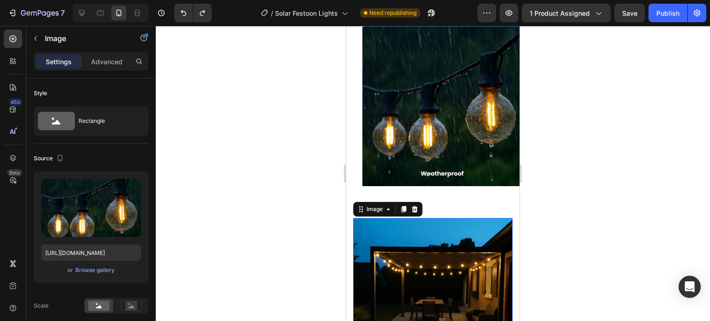
click at [441, 266] on img at bounding box center [432, 297] width 159 height 159
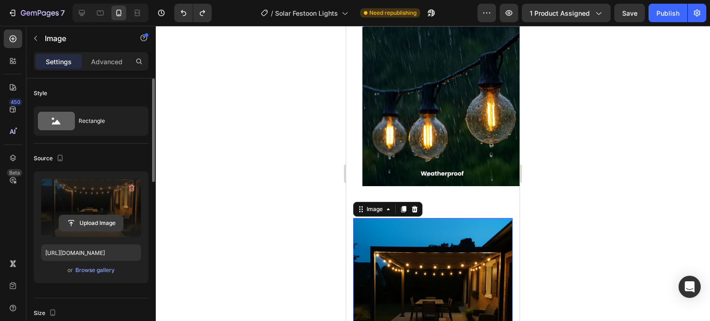
click at [91, 224] on input "file" at bounding box center [91, 223] width 64 height 16
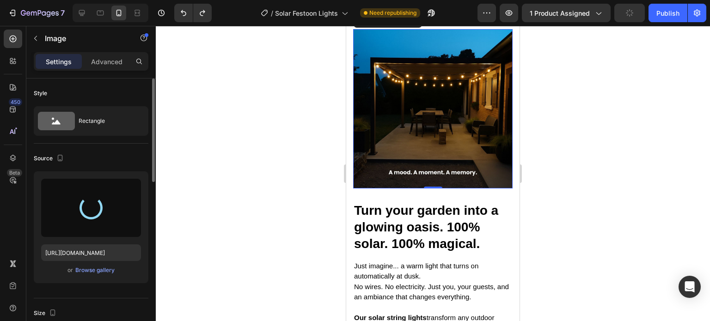
type input "https://cdn.shopify.com/s/files/1/0410/2160/4007/files/gempages_544109949421093…"
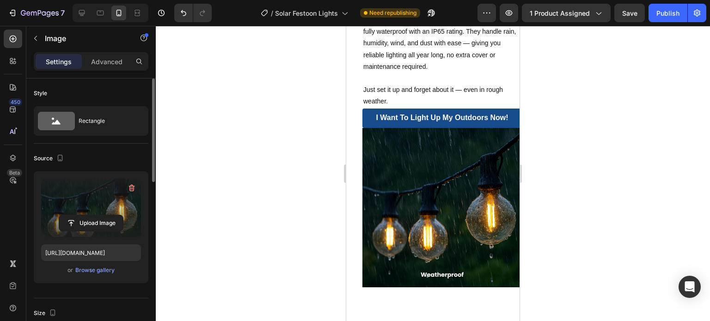
scroll to position [1372, 0]
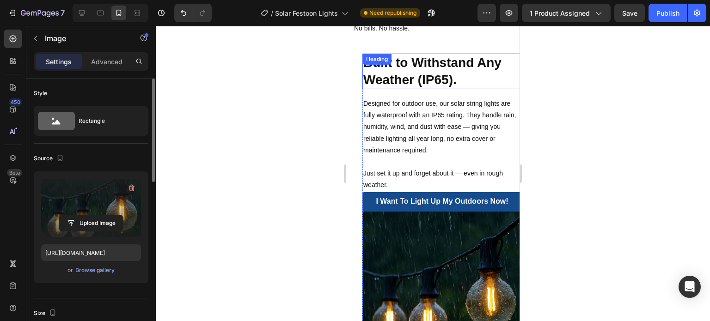
click at [420, 65] on h2 "Built to Withstand Any Weather (IP65)." at bounding box center [441, 72] width 159 height 36
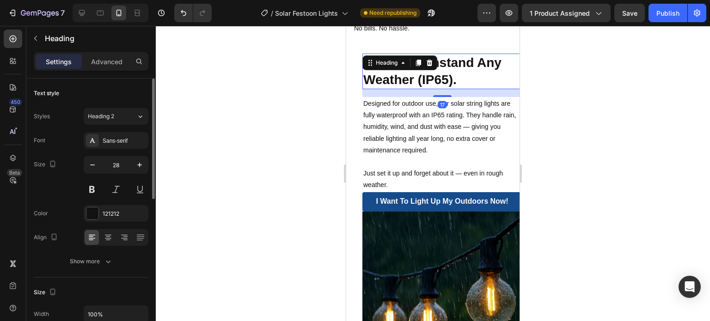
click at [420, 65] on h2 "Built to Withstand Any Weather (IP65)." at bounding box center [441, 72] width 159 height 36
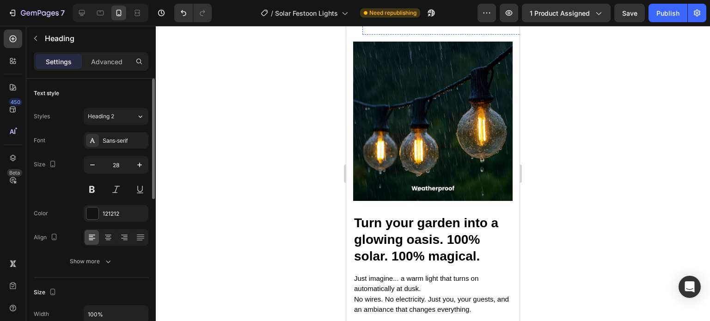
type input "16"
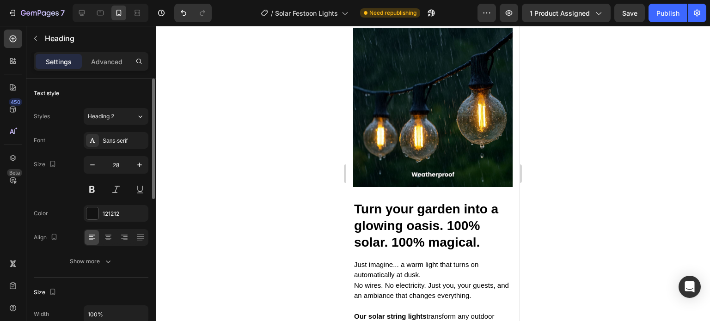
scroll to position [1788, 0]
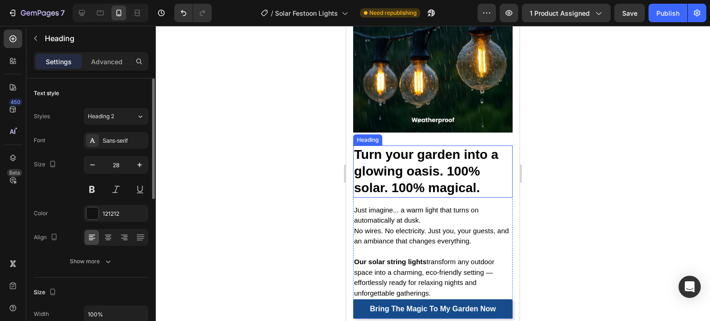
click at [453, 168] on strong "Turn your garden into a glowing oasis. 100% solar. 100% magical." at bounding box center [426, 171] width 144 height 48
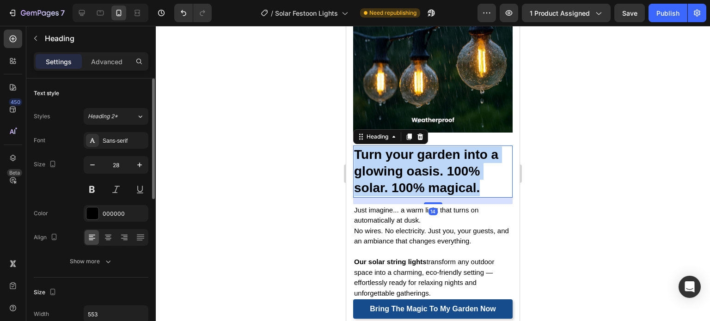
click at [453, 168] on strong "Turn your garden into a glowing oasis. 100% solar. 100% magical." at bounding box center [426, 171] width 144 height 48
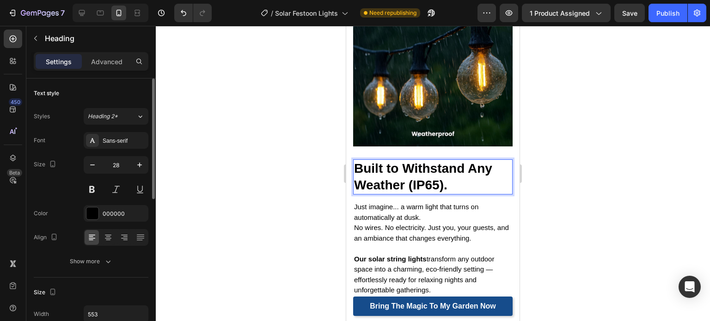
scroll to position [1279, 0]
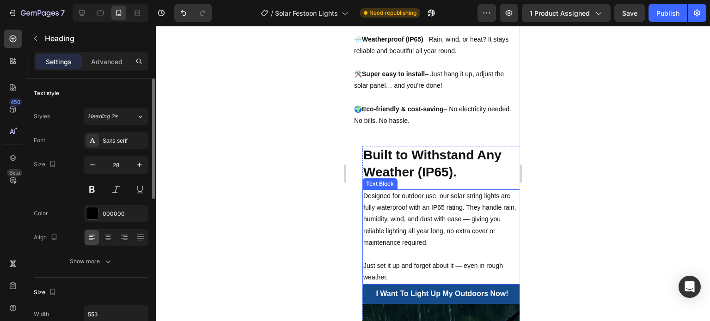
click at [445, 213] on span "Designed for outdoor use, our solar string lights are fully waterproof with an …" at bounding box center [439, 219] width 153 height 54
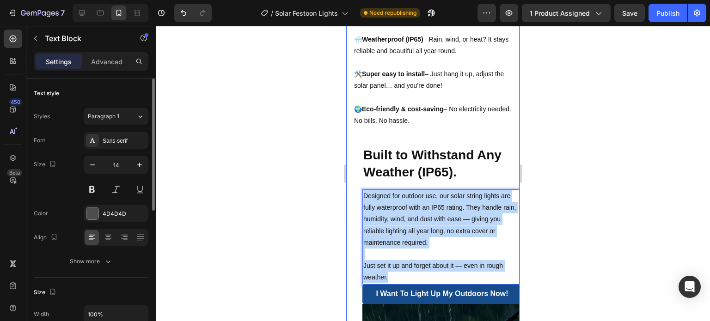
drag, startPoint x: 396, startPoint y: 268, endPoint x: 355, endPoint y: 190, distance: 87.7
click at [355, 190] on div "Image ✅ Why You’ll Love It: Heading 🔋 100% self-powered – Runs entirely on sola…" at bounding box center [432, 129] width 159 height 718
copy div "Designed for outdoor use, our solar string lights are fully waterproof with an …"
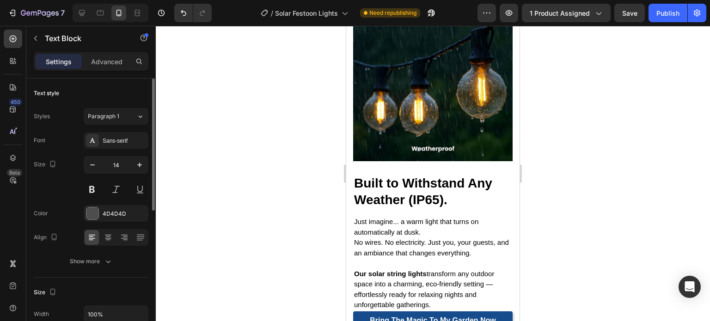
scroll to position [1834, 0]
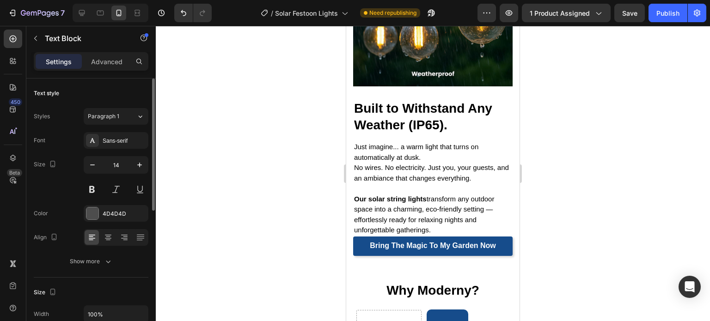
click at [440, 194] on p "Our solar string lights transform any outdoor space into a charming, eco-friend…" at bounding box center [433, 215] width 158 height 42
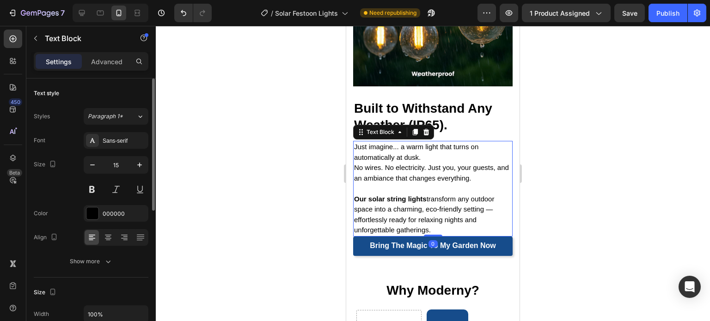
click at [440, 194] on p "Our solar string lights transform any outdoor space into a charming, eco-friend…" at bounding box center [433, 215] width 158 height 42
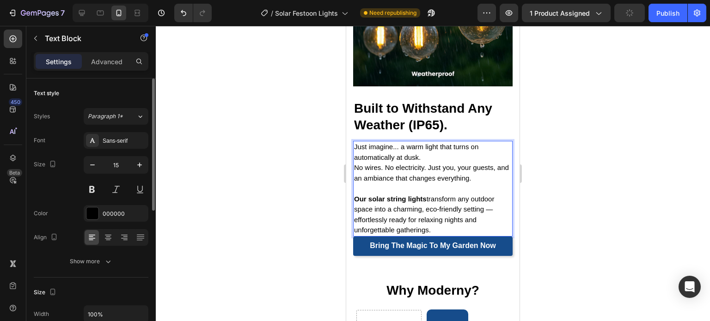
click at [440, 194] on p "Our solar string lights transform any outdoor space into a charming, eco-friend…" at bounding box center [433, 215] width 158 height 42
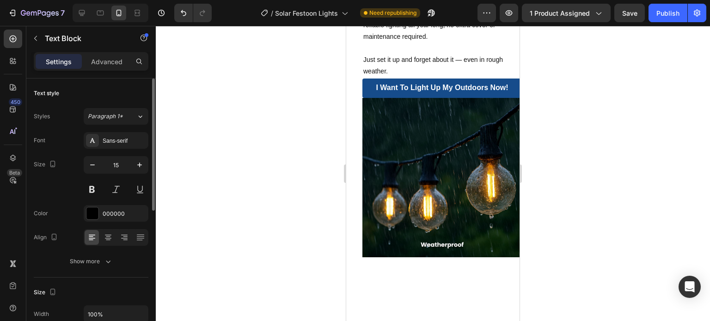
scroll to position [1418, 0]
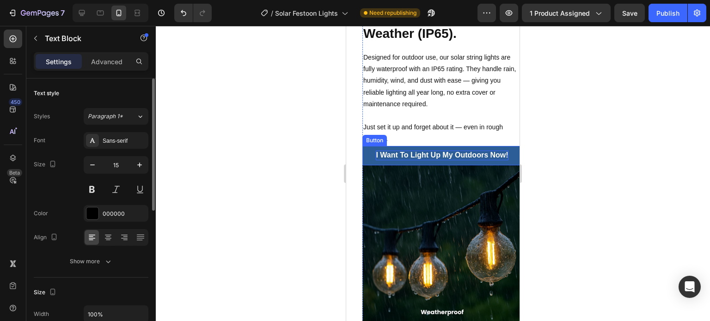
click at [396, 151] on strong "I want to Light up my Outdoors now!" at bounding box center [442, 155] width 132 height 8
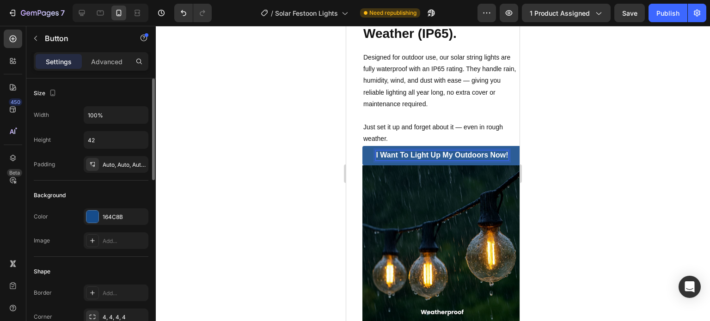
click at [396, 151] on strong "I want to Light up my Outdoors now!" at bounding box center [442, 155] width 132 height 8
copy strong "I want to Light up my Outdoors now!"
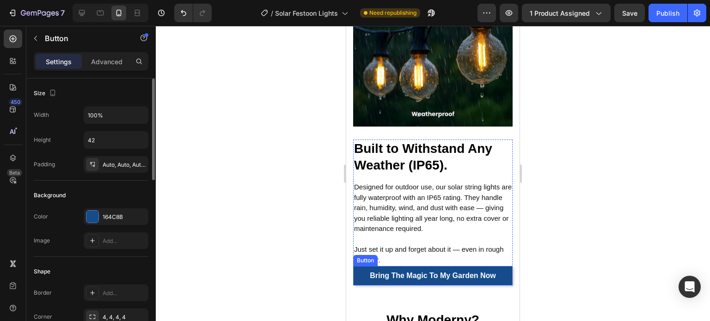
scroll to position [1834, 0]
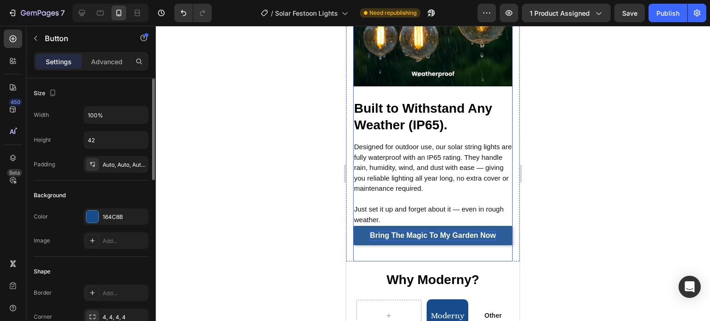
click at [440, 231] on p "Bring the Magic to my garden now" at bounding box center [433, 236] width 126 height 10
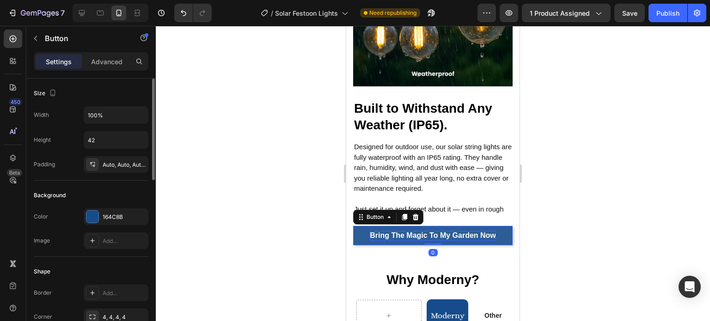
click at [440, 231] on p "Bring the Magic to my garden now" at bounding box center [433, 236] width 126 height 10
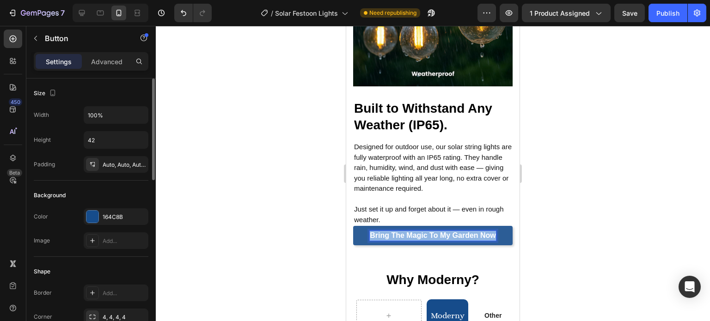
click at [440, 231] on p "Bring the Magic to my garden now" at bounding box center [433, 236] width 126 height 10
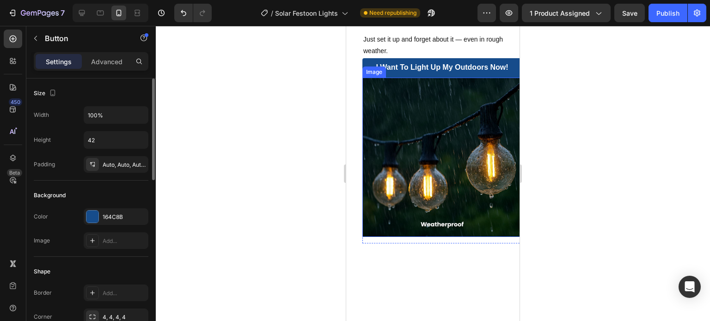
scroll to position [1279, 0]
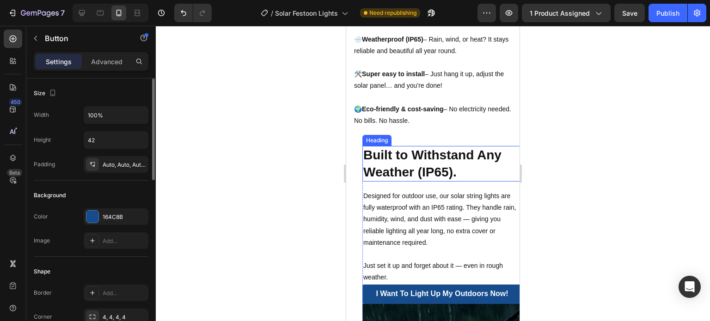
click at [382, 159] on strong "Built to Withstand Any Weather (IP65)." at bounding box center [432, 163] width 138 height 31
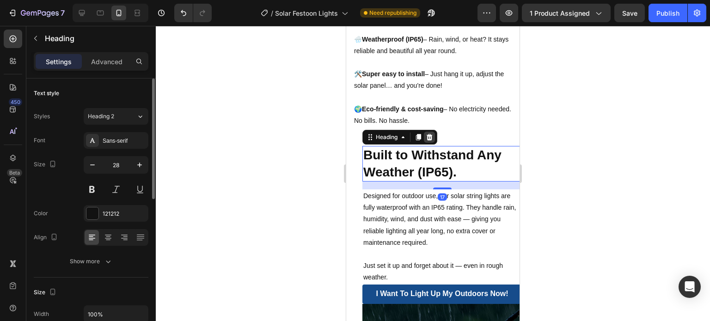
click at [428, 134] on icon at bounding box center [430, 137] width 6 height 6
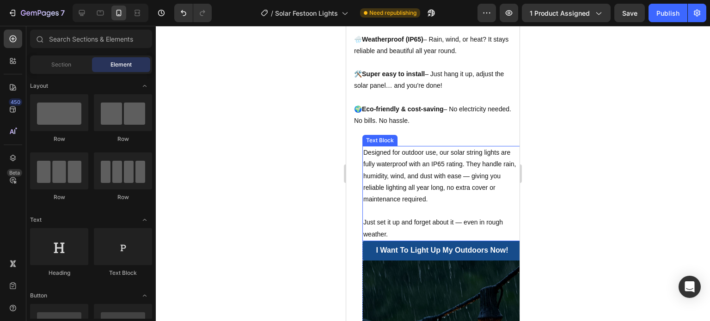
click at [435, 178] on span "Designed for outdoor use, our solar string lights are fully waterproof with an …" at bounding box center [439, 176] width 153 height 54
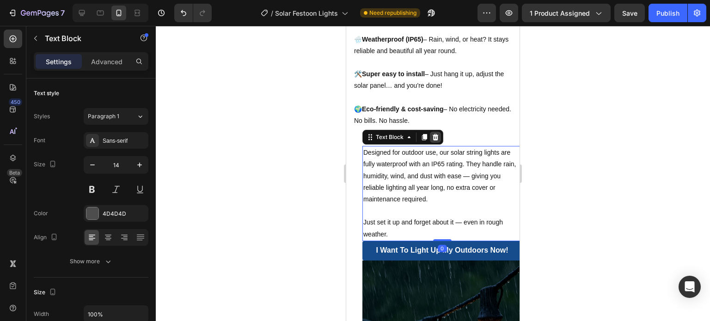
click at [435, 134] on icon at bounding box center [436, 137] width 6 height 6
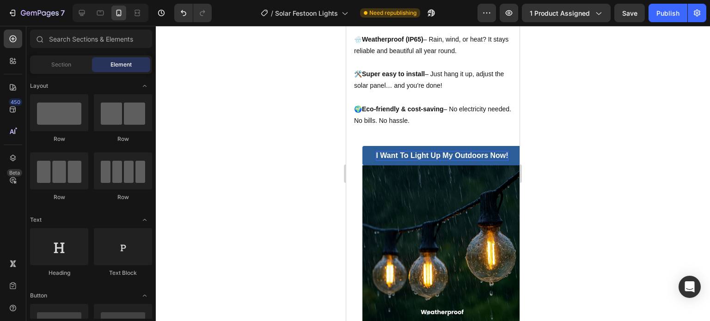
click at [438, 152] on strong "I want to Light up my Outdoors now!" at bounding box center [442, 156] width 132 height 8
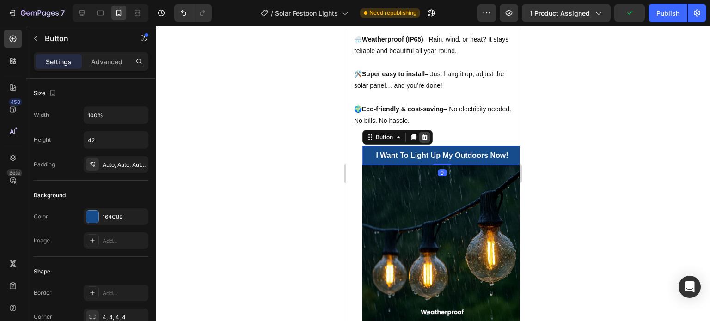
click at [423, 134] on icon at bounding box center [425, 137] width 6 height 6
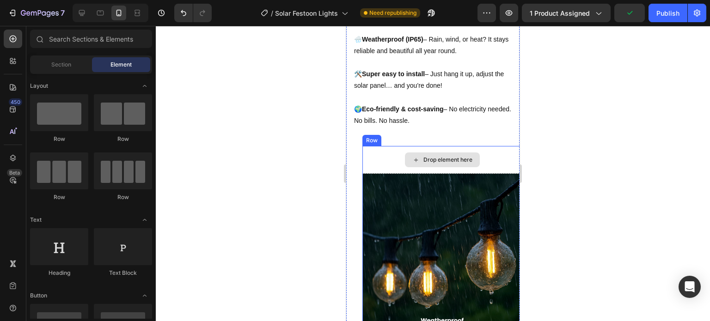
click at [429, 178] on img at bounding box center [441, 253] width 159 height 159
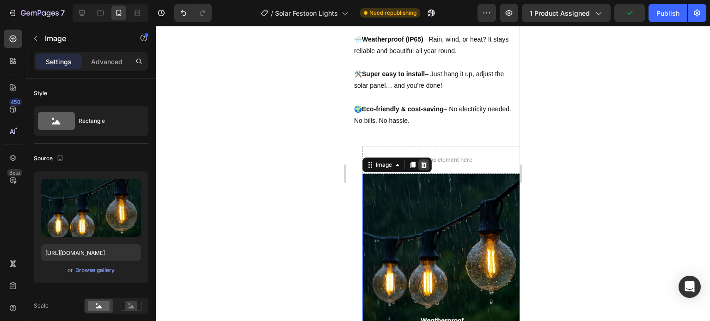
click at [427, 161] on icon at bounding box center [423, 164] width 7 height 7
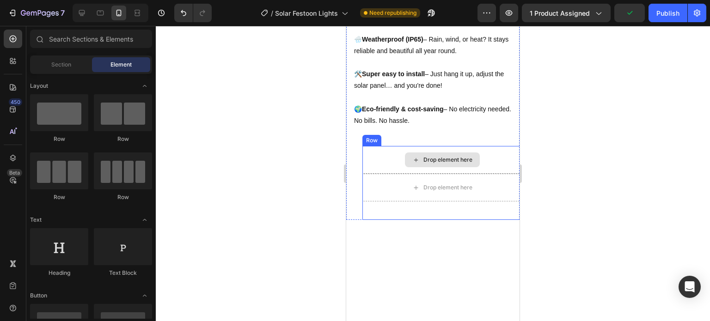
click at [392, 156] on div "Drop element here" at bounding box center [441, 160] width 159 height 28
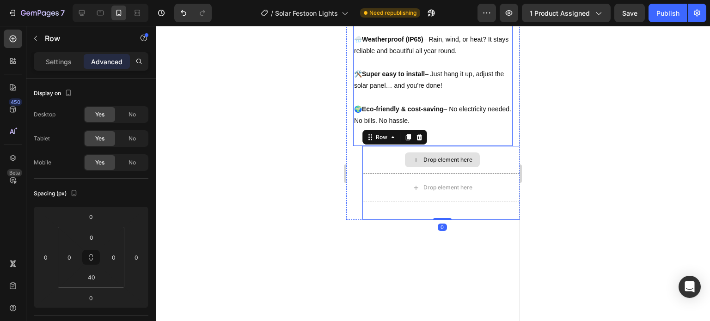
click at [422, 134] on icon at bounding box center [419, 137] width 7 height 7
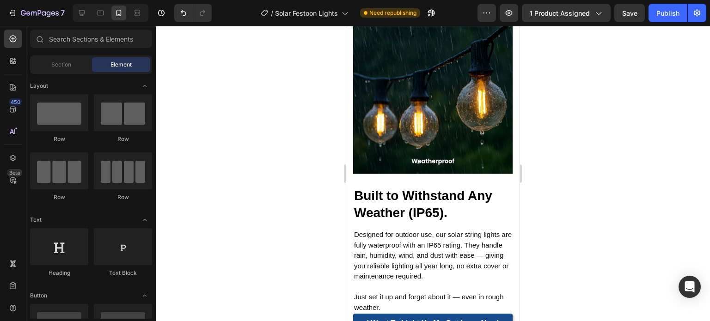
scroll to position [1233, 0]
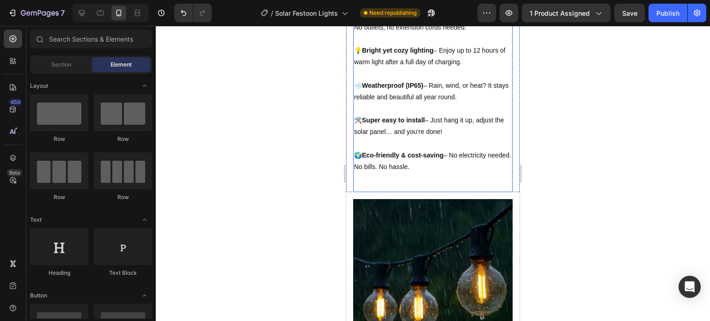
click at [377, 174] on div "Image ✅ Why You’ll Love It: Heading 🔋 100% self-powered – Runs entirely on sola…" at bounding box center [432, 4] width 159 height 376
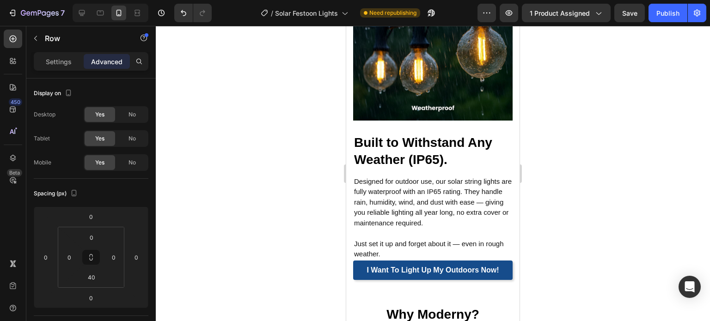
scroll to position [1649, 0]
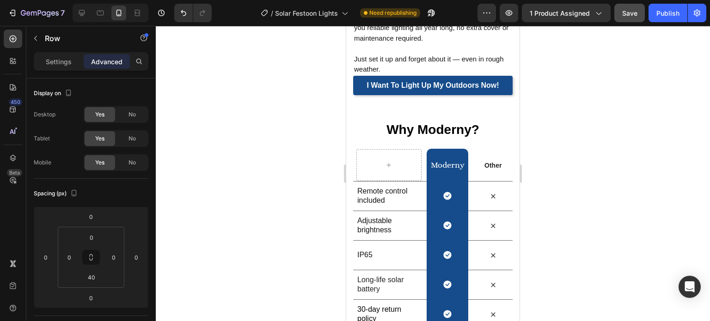
click at [638, 16] on button "Save" at bounding box center [629, 13] width 31 height 18
click at [654, 15] on button "Publish" at bounding box center [668, 13] width 39 height 18
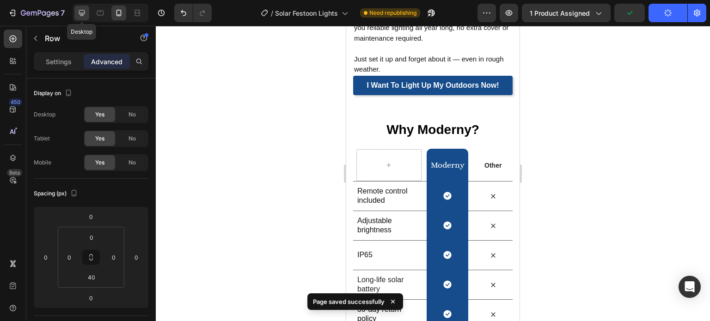
click at [87, 16] on div at bounding box center [81, 13] width 15 height 15
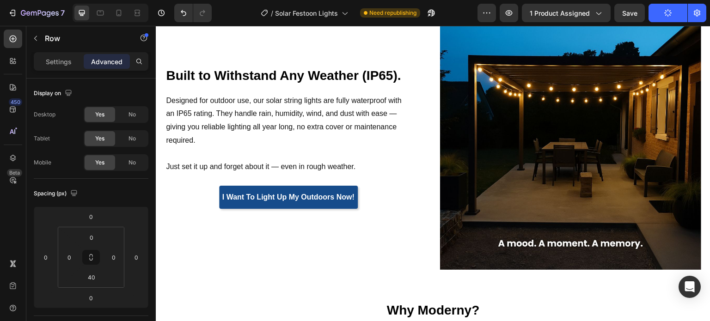
scroll to position [1132, 0]
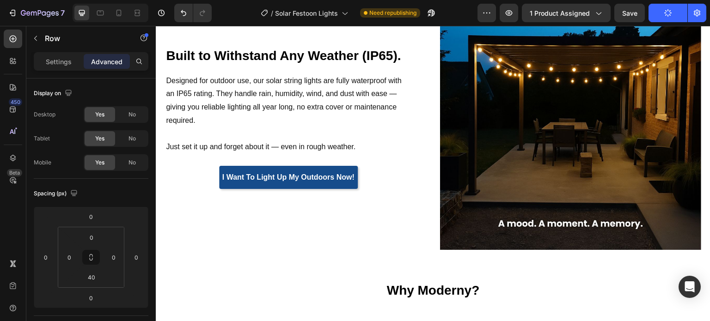
click at [523, 141] on img at bounding box center [570, 119] width 261 height 261
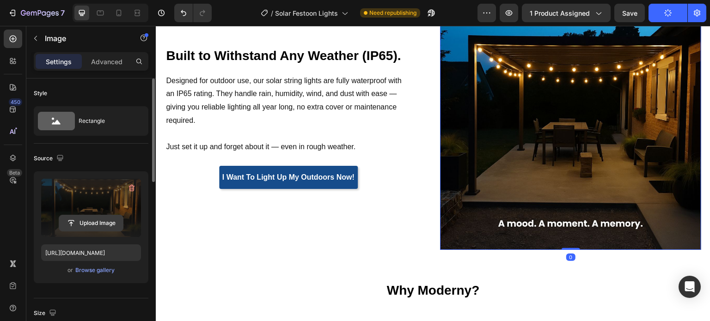
click at [86, 220] on input "file" at bounding box center [91, 223] width 64 height 16
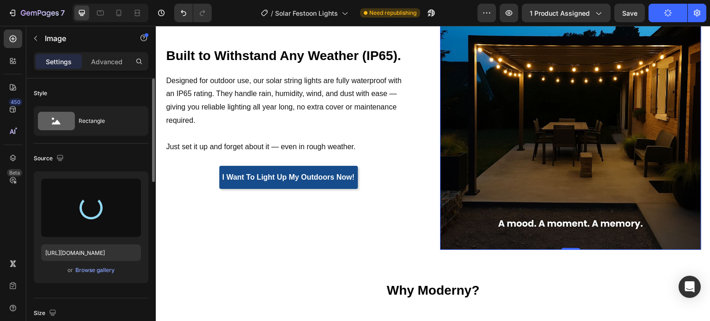
type input "https://cdn.shopify.com/s/files/1/0410/2160/4007/files/gempages_544109949421093…"
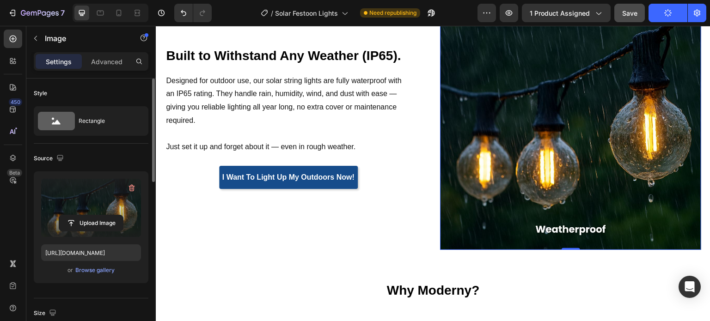
click at [632, 8] on div "Save" at bounding box center [629, 13] width 15 height 10
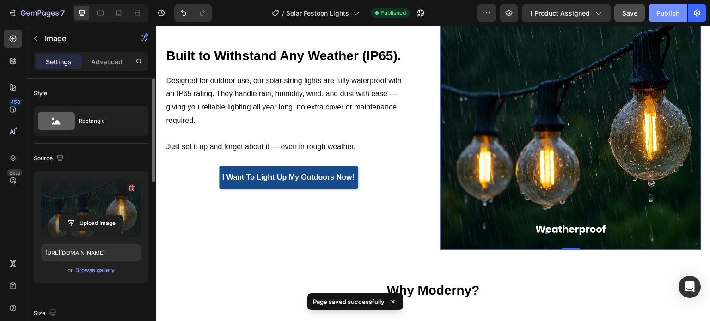
click at [675, 12] on div "Publish" at bounding box center [667, 13] width 23 height 10
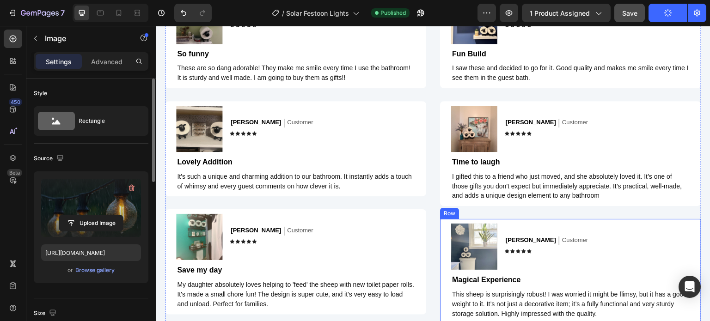
scroll to position [1805, 0]
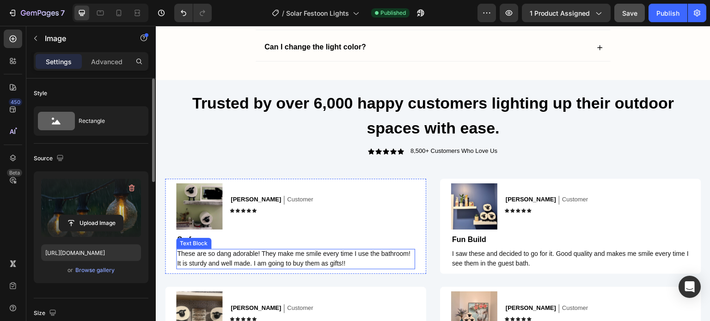
click at [259, 255] on span "These are so dang adorable! They make me smile every time I use the bathroom! I…" at bounding box center [293, 258] width 233 height 17
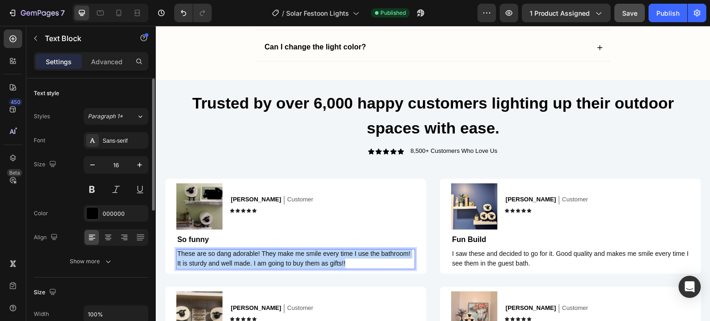
click at [259, 255] on span "These are so dang adorable! They make me smile every time I use the bathroom! I…" at bounding box center [293, 258] width 233 height 17
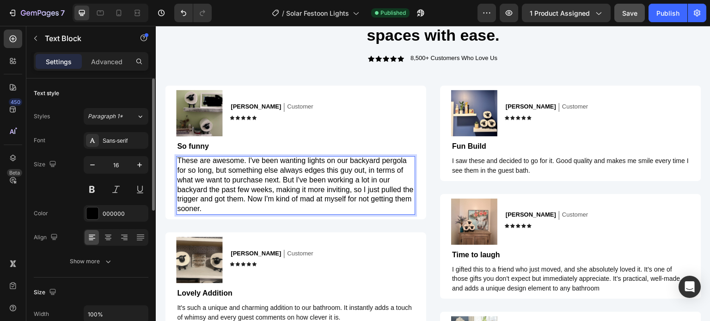
scroll to position [1898, 0]
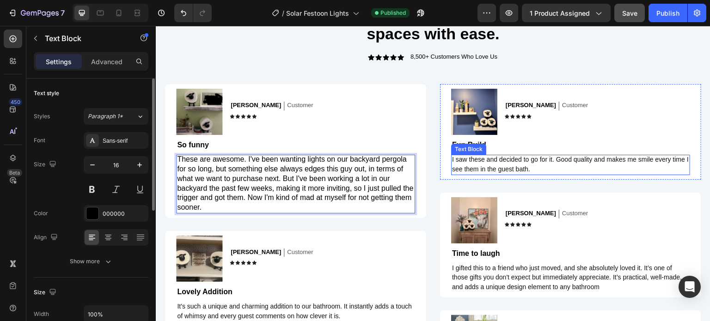
click at [481, 160] on span "I saw these and decided to go for it. Good quality and makes me smile every tim…" at bounding box center [570, 164] width 237 height 17
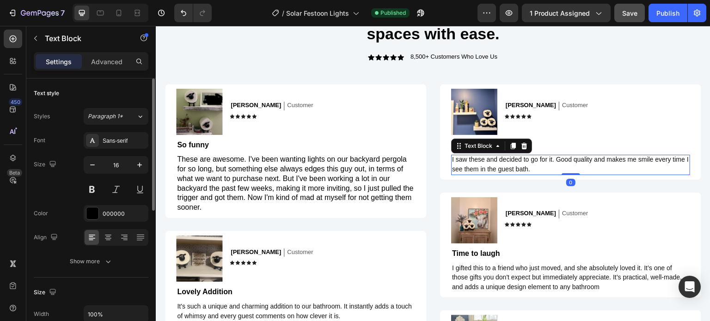
click at [481, 160] on span "I saw these and decided to go for it. Good quality and makes me smile every tim…" at bounding box center [570, 164] width 237 height 17
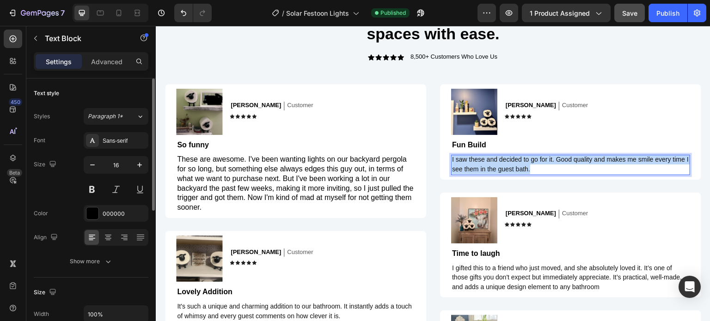
click at [481, 160] on span "I saw these and decided to go for it. Good quality and makes me smile every tim…" at bounding box center [570, 164] width 237 height 17
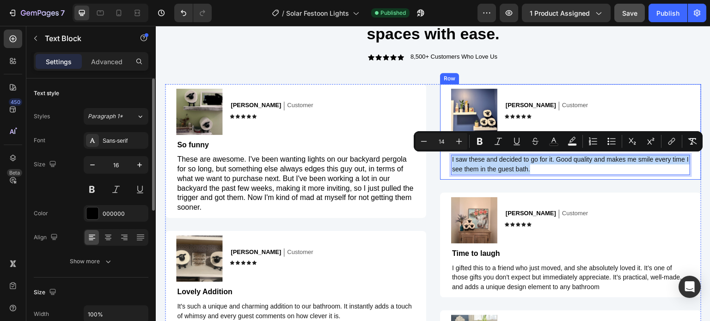
click at [381, 175] on span "These are awesome. I've been wanting lights on our backyard pergola for so long…" at bounding box center [295, 183] width 236 height 56
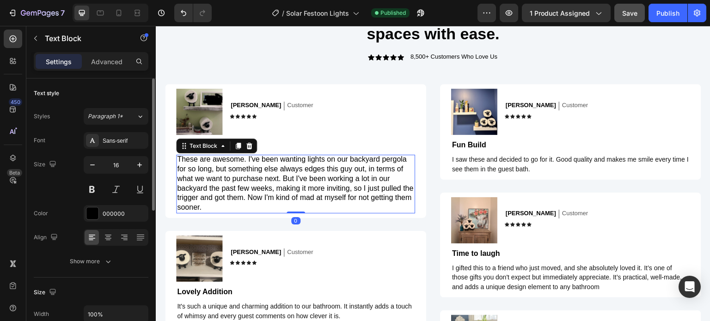
click at [381, 175] on span "These are awesome. I've been wanting lights on our backyard pergola for so long…" at bounding box center [295, 183] width 236 height 56
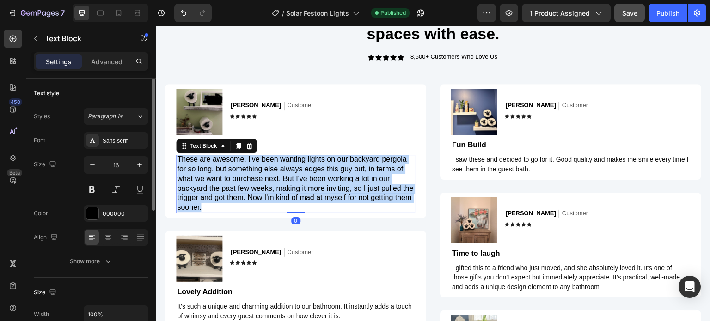
click at [381, 175] on span "These are awesome. I've been wanting lights on our backyard pergola for so long…" at bounding box center [295, 183] width 236 height 56
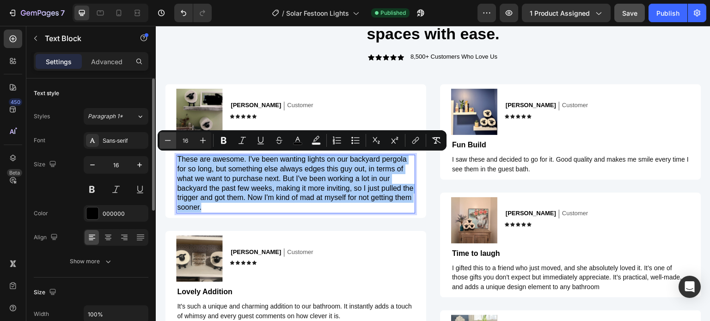
click at [166, 140] on icon "Editor contextual toolbar" at bounding box center [168, 140] width 6 height 0
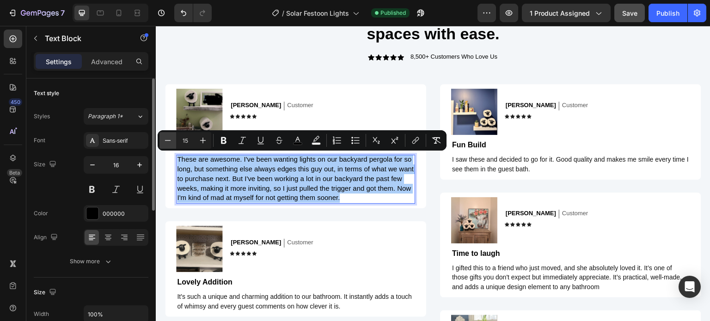
click at [166, 140] on icon "Editor contextual toolbar" at bounding box center [168, 140] width 6 height 0
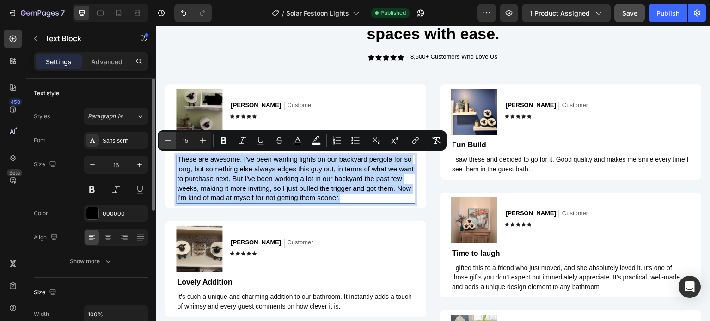
type input "14"
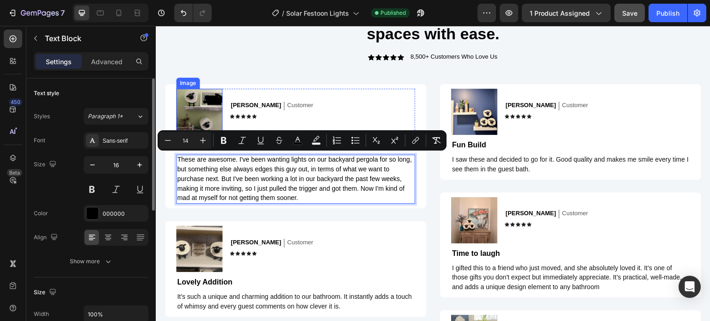
click at [207, 99] on img at bounding box center [199, 112] width 46 height 46
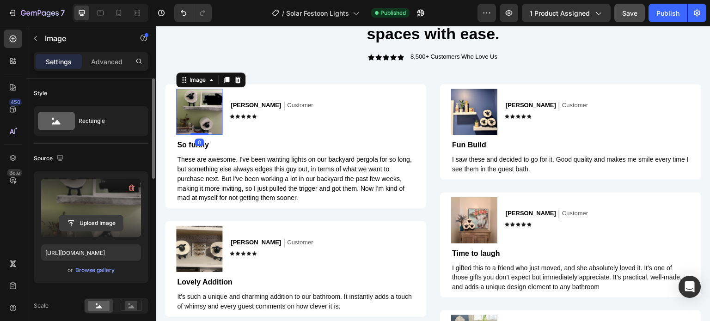
click at [100, 221] on input "file" at bounding box center [91, 223] width 64 height 16
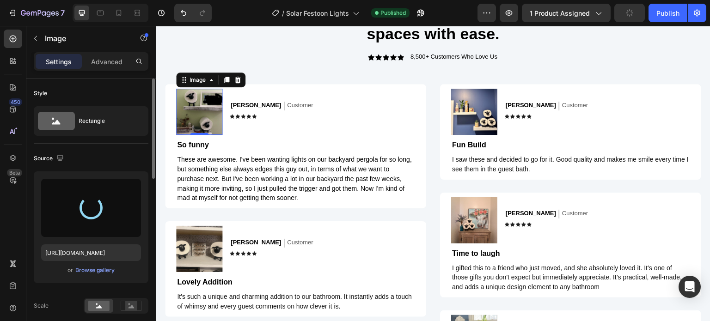
type input "https://cdn.shopify.com/s/files/1/0410/2160/4007/files/gempages_544109949421093…"
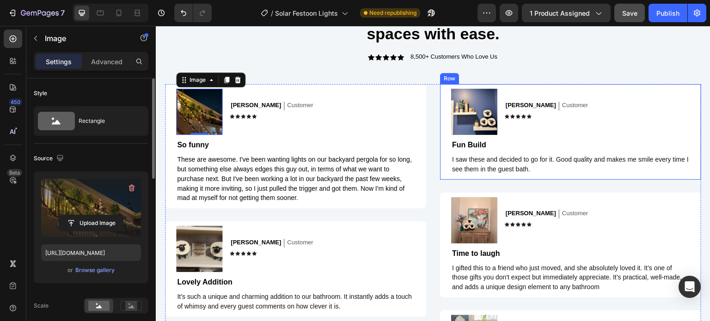
click at [478, 165] on span "I saw these and decided to go for it. Good quality and makes me smile every tim…" at bounding box center [570, 164] width 237 height 17
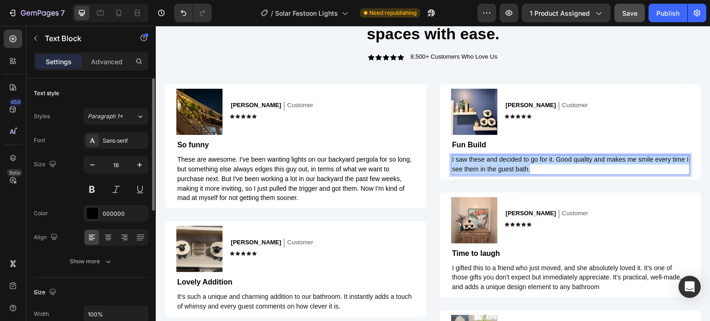
click at [478, 165] on p "I saw these and decided to go for it. Good quality and makes me smile every tim…" at bounding box center [570, 164] width 237 height 19
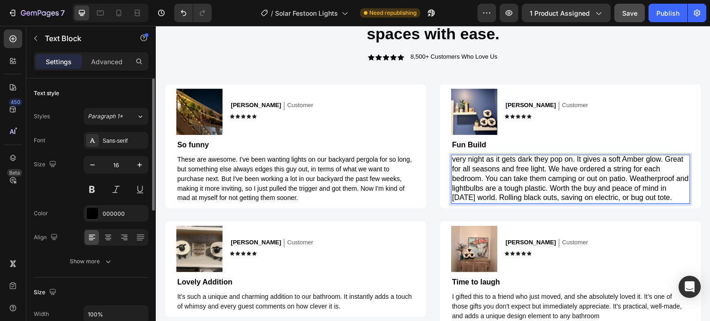
click at [478, 164] on p "very night as it gets dark they pop on. It gives a soft Amber glow. Great for a…" at bounding box center [570, 179] width 237 height 48
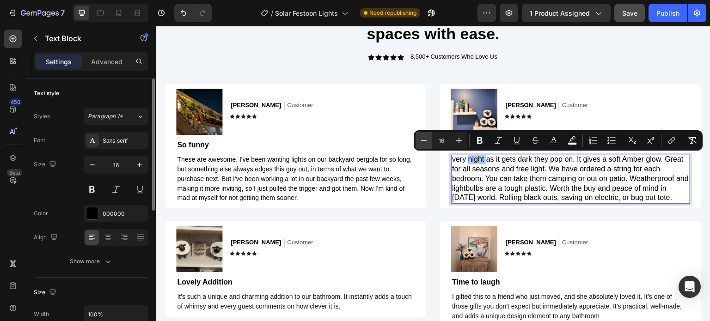
click at [421, 147] on button "Minus" at bounding box center [424, 140] width 17 height 17
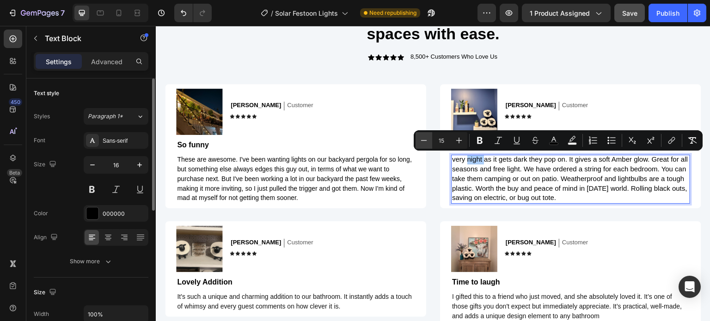
click at [421, 147] on button "Minus" at bounding box center [424, 140] width 17 height 17
type input "14"
click at [453, 162] on span "very night as it gets dark they pop on. It gives a soft Amber glow. Great for a…" at bounding box center [568, 179] width 233 height 46
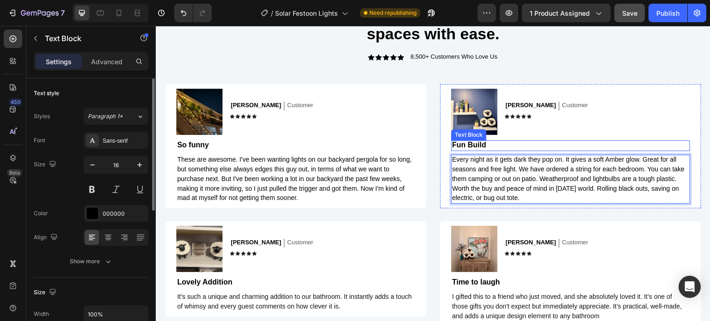
click at [470, 146] on strong "Fun Build" at bounding box center [469, 145] width 34 height 8
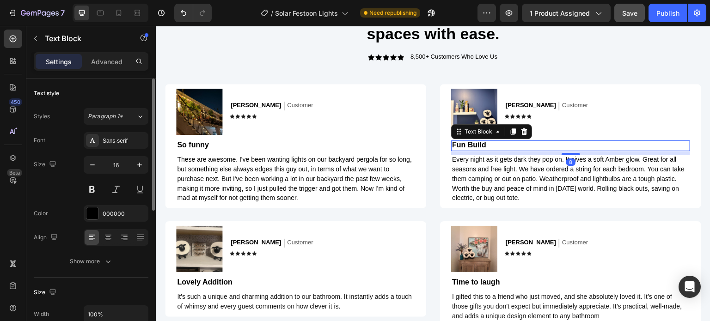
click at [470, 146] on strong "Fun Build" at bounding box center [469, 145] width 34 height 8
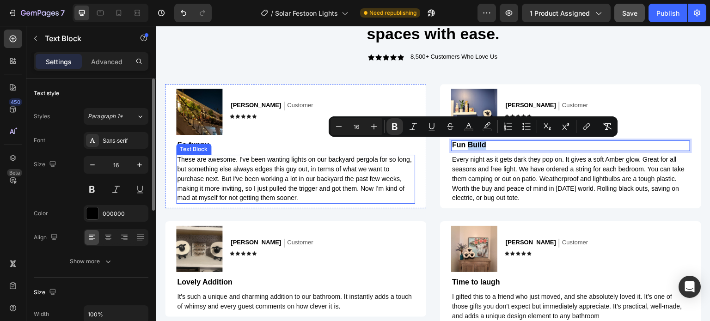
click at [211, 142] on p "So funny" at bounding box center [295, 146] width 237 height 10
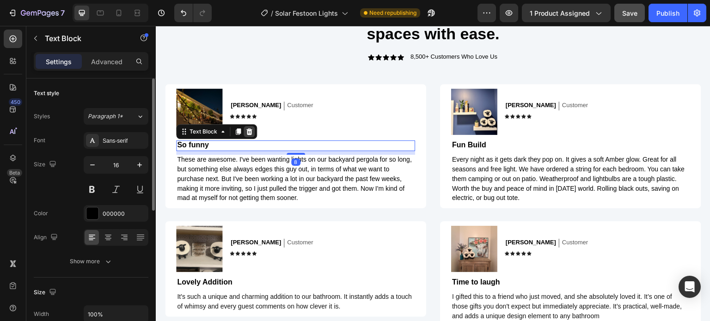
click at [250, 135] on div at bounding box center [249, 131] width 11 height 11
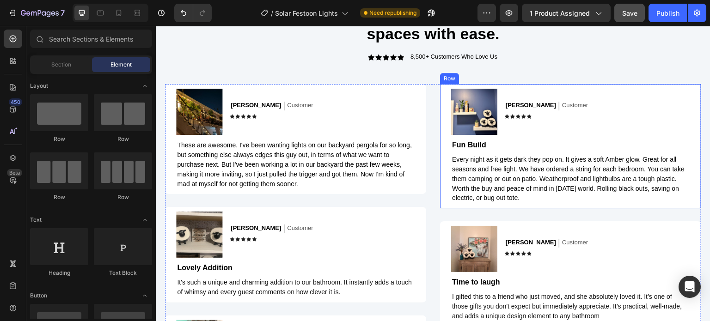
click at [490, 147] on p "Fun Build" at bounding box center [570, 146] width 237 height 10
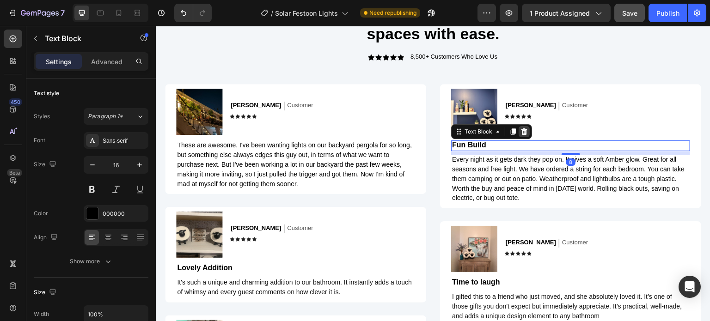
click at [521, 129] on icon at bounding box center [524, 131] width 7 height 7
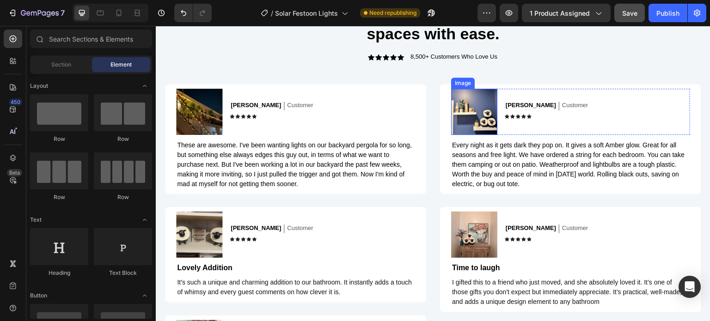
click at [474, 109] on img at bounding box center [474, 112] width 46 height 46
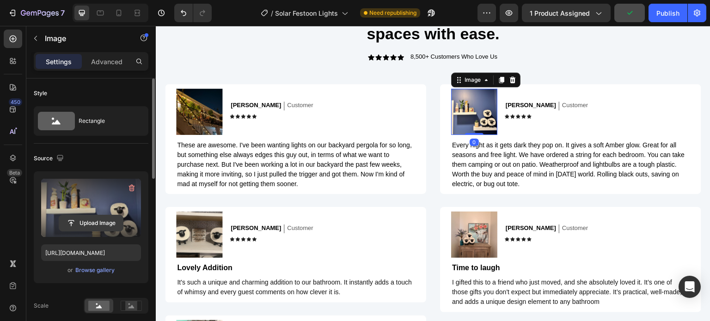
click at [80, 225] on input "file" at bounding box center [91, 223] width 64 height 16
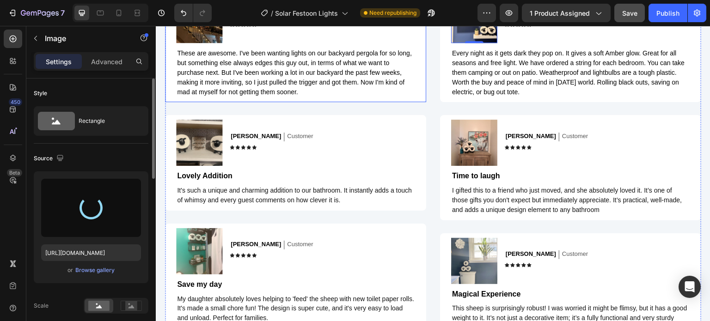
scroll to position [1990, 0]
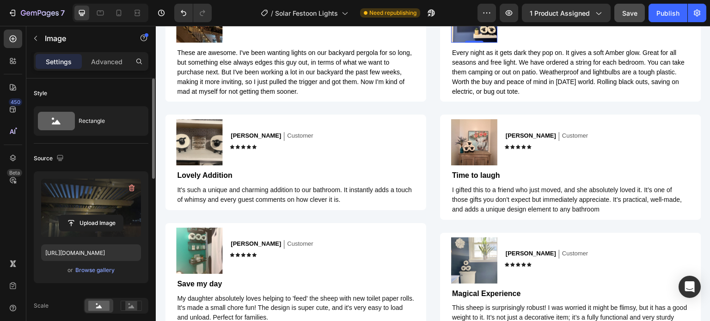
type input "https://cdn.shopify.com/s/files/1/0410/2160/4007/files/gempages_544109949421093…"
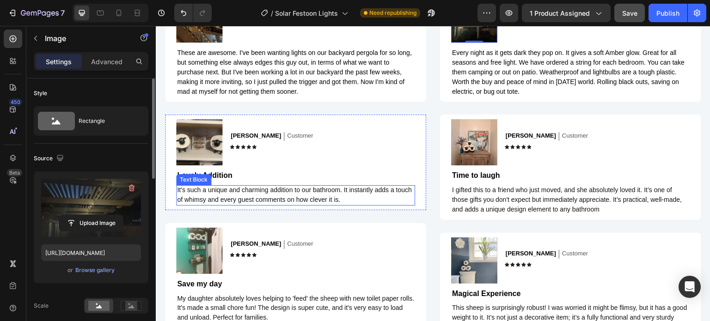
click at [240, 192] on span "It's such a unique and charming addition to our bathroom. It instantly adds a t…" at bounding box center [294, 194] width 235 height 17
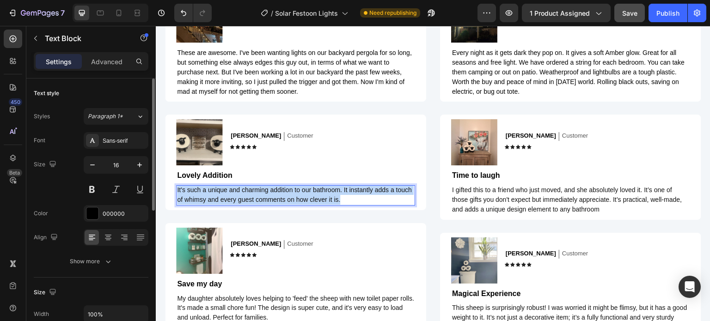
click at [240, 192] on span "It's such a unique and charming addition to our bathroom. It instantly adds a t…" at bounding box center [294, 194] width 235 height 17
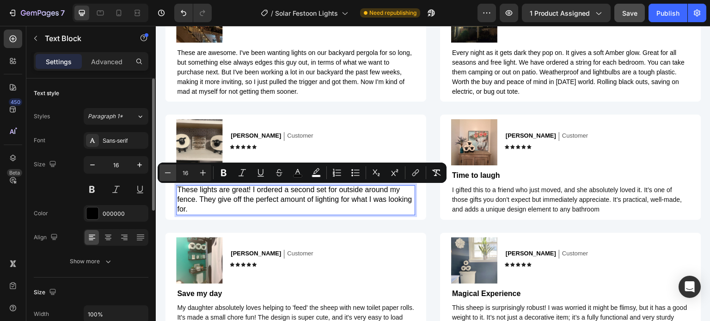
click at [173, 173] on button "Minus" at bounding box center [167, 173] width 17 height 17
type input "14"
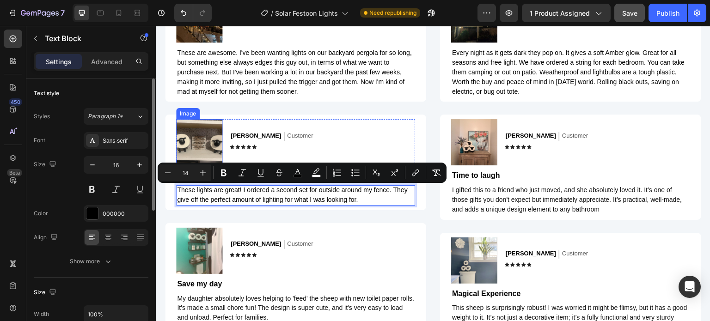
click at [196, 143] on img at bounding box center [199, 142] width 46 height 46
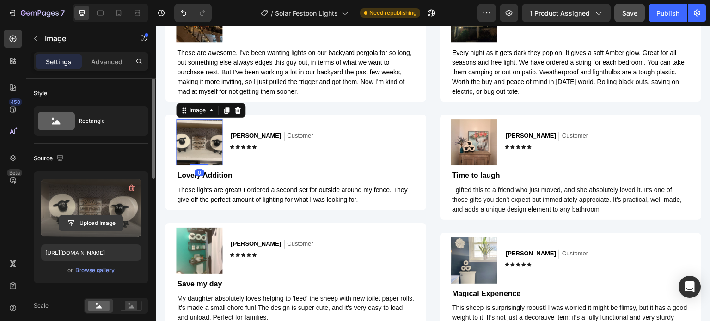
click at [98, 216] on input "file" at bounding box center [91, 223] width 64 height 16
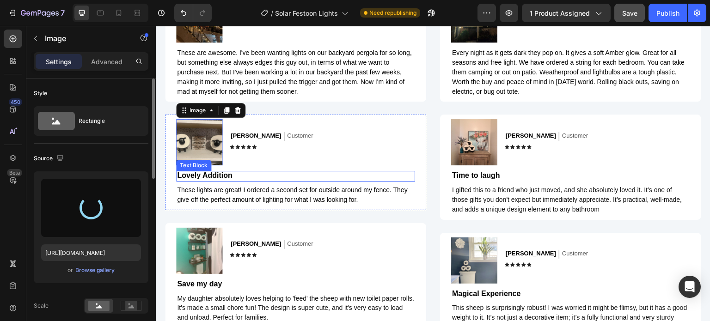
click at [227, 169] on div "Image 0 Alex M. Text Block Customer Text Block Row Icon Icon Icon Icon Icon Ico…" at bounding box center [295, 162] width 239 height 86
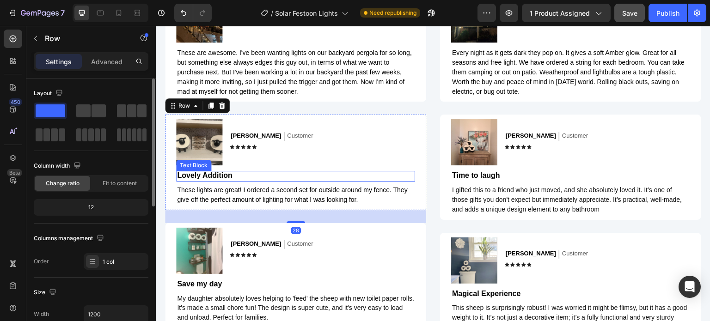
click at [229, 177] on strong "Lovely Addition" at bounding box center [204, 176] width 55 height 8
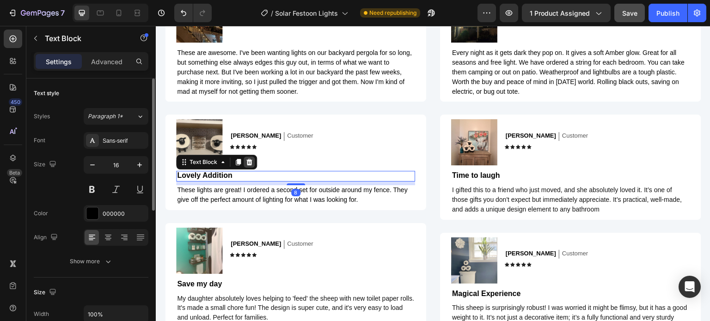
click at [247, 162] on icon at bounding box center [249, 162] width 6 height 6
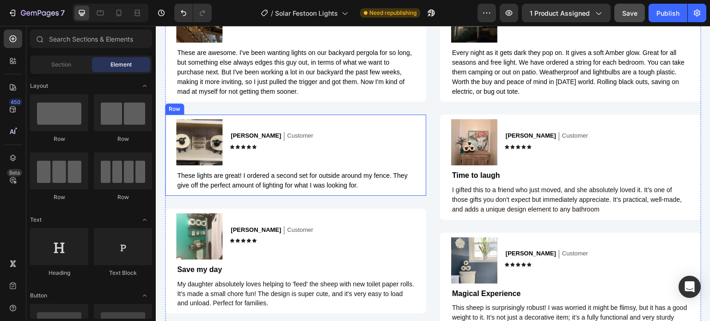
click at [172, 145] on div "Image Alex M. Text Block Customer Text Block Row Icon Icon Icon Icon Icon Icon …" at bounding box center [295, 155] width 261 height 81
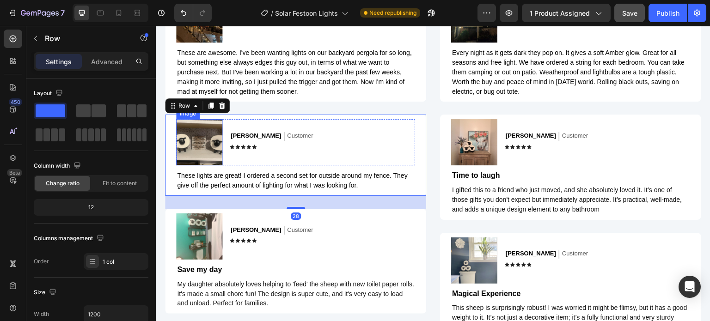
click at [190, 144] on img at bounding box center [199, 142] width 46 height 46
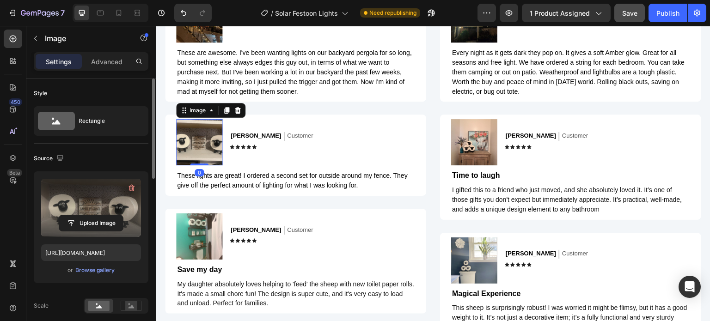
click at [119, 201] on label at bounding box center [91, 208] width 100 height 58
click at [119, 215] on input "file" at bounding box center [91, 223] width 64 height 16
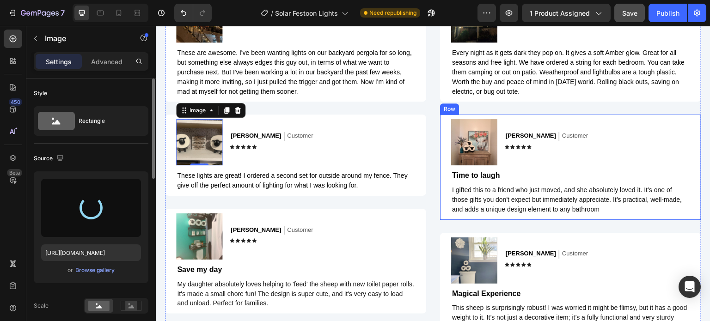
type input "https://cdn.shopify.com/s/files/1/0410/2160/4007/files/gempages_544109949421093…"
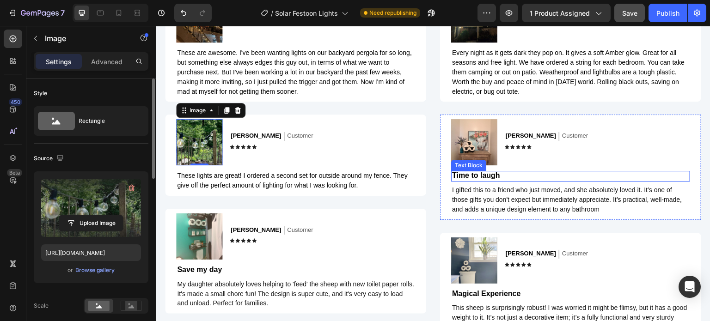
click at [499, 174] on p "Time to laugh" at bounding box center [570, 176] width 237 height 10
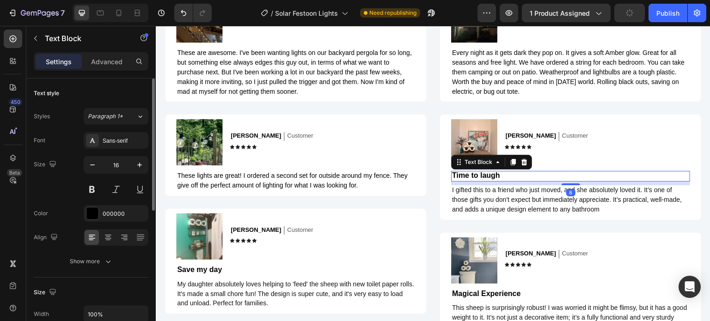
click at [521, 164] on icon at bounding box center [524, 162] width 7 height 7
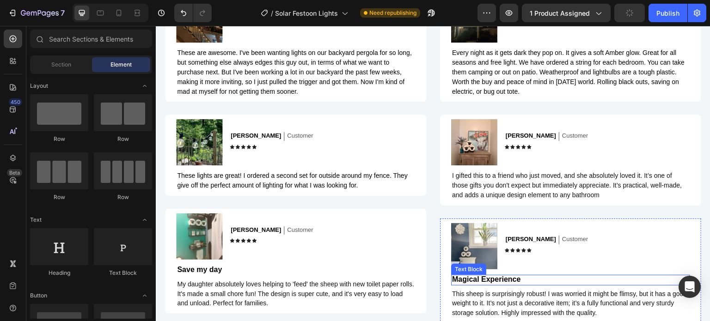
click at [508, 282] on strong "Magical Experience" at bounding box center [486, 280] width 69 height 8
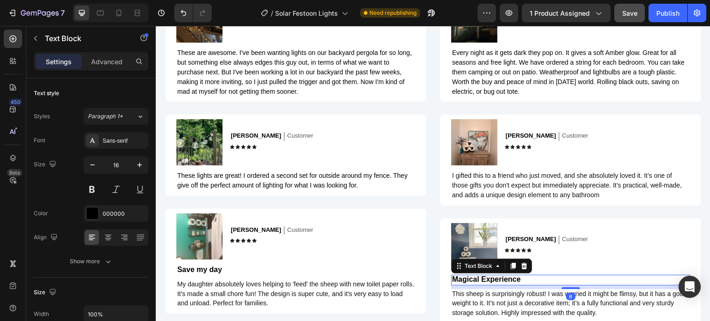
drag, startPoint x: 522, startPoint y: 269, endPoint x: 502, endPoint y: 272, distance: 20.6
click at [521, 269] on icon at bounding box center [524, 266] width 7 height 7
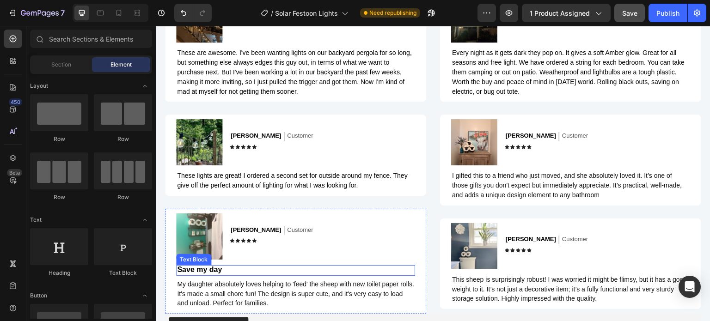
click at [208, 270] on span "Save my day" at bounding box center [199, 270] width 45 height 8
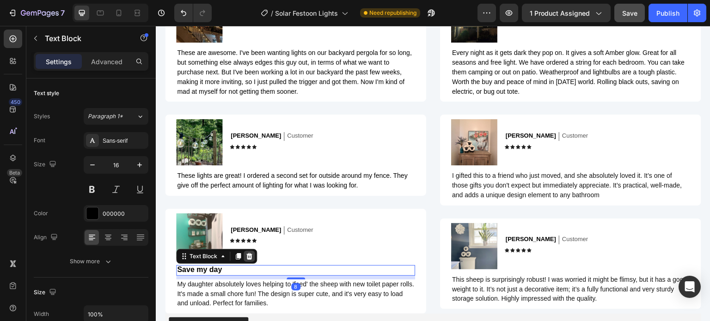
click at [246, 259] on icon at bounding box center [248, 256] width 7 height 7
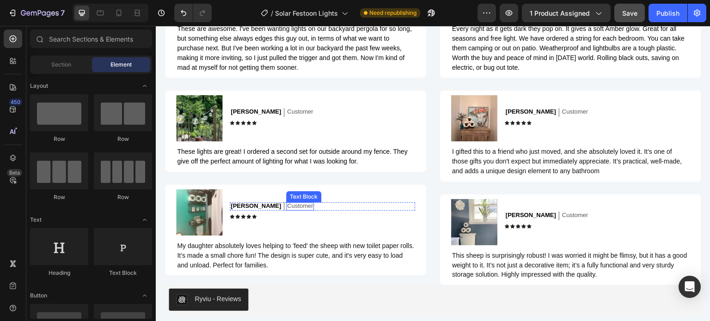
scroll to position [2036, 0]
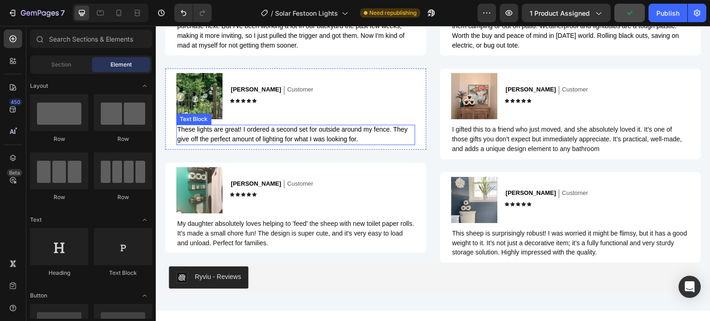
click at [270, 135] on p "These lights are great! I ordered a second set for outside around my fence. The…" at bounding box center [295, 134] width 237 height 19
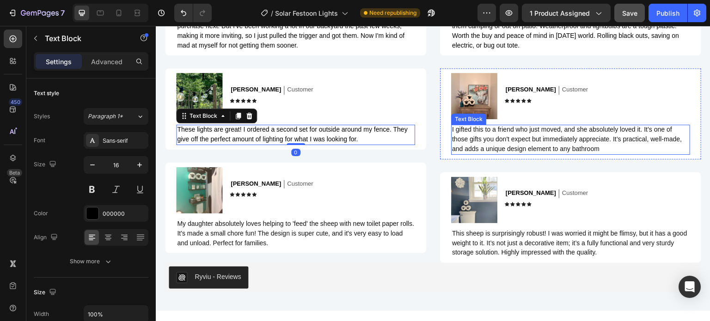
click at [466, 140] on span "I gifted this to a friend who just moved, and she absolutely loved it. It’s one…" at bounding box center [567, 139] width 230 height 27
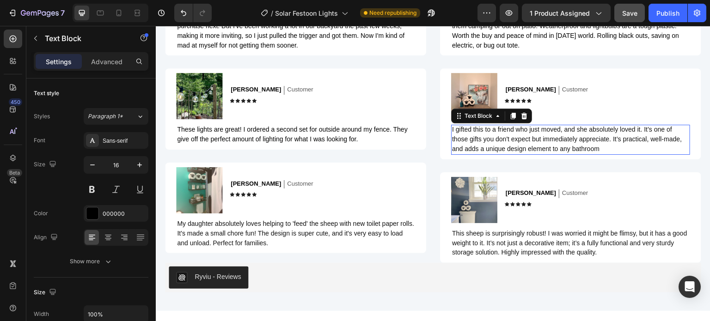
click at [466, 140] on span "I gifted this to a friend who just moved, and she absolutely loved it. It’s one…" at bounding box center [567, 139] width 230 height 27
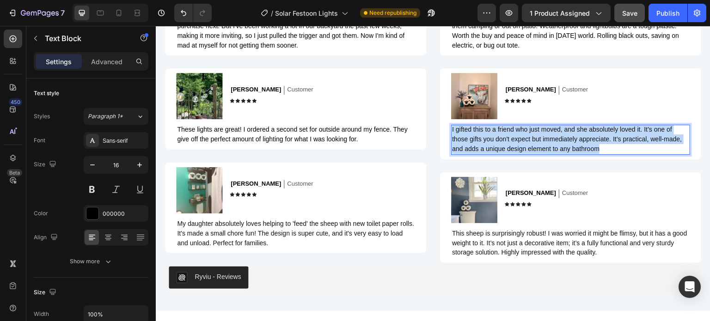
click at [466, 140] on span "I gifted this to a friend who just moved, and she absolutely loved it. It’s one…" at bounding box center [567, 139] width 230 height 27
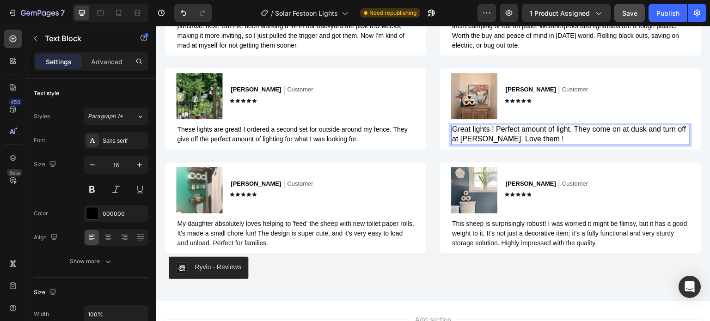
click at [488, 136] on p "Great lights ! Perfect amount of light. They come on at dusk and turn off at da…" at bounding box center [570, 134] width 237 height 19
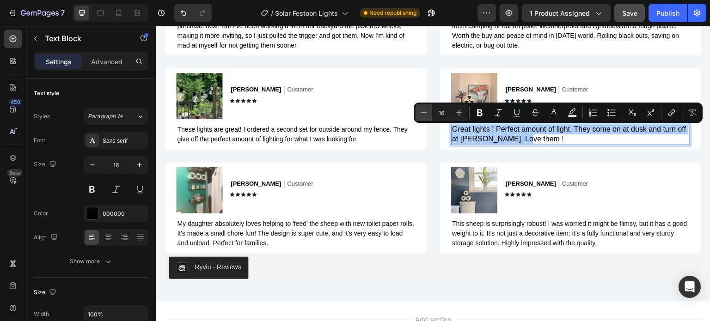
click at [423, 111] on icon "Editor contextual toolbar" at bounding box center [423, 112] width 9 height 9
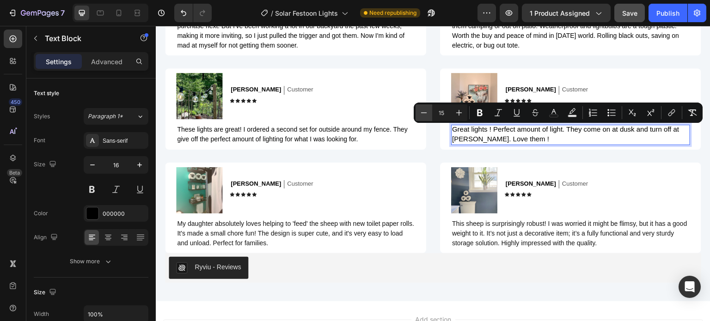
click at [423, 111] on icon "Editor contextual toolbar" at bounding box center [423, 112] width 9 height 9
type input "14"
click at [467, 81] on img at bounding box center [474, 96] width 46 height 46
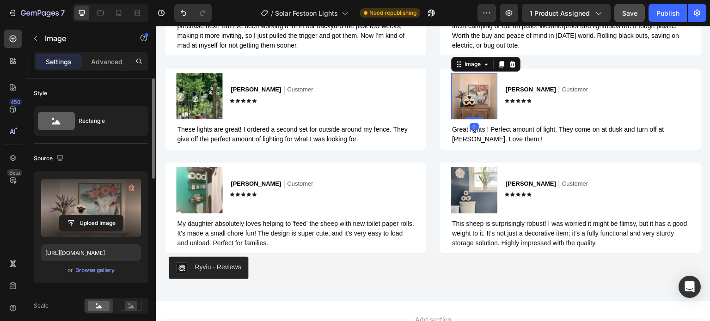
click at [101, 213] on label at bounding box center [91, 208] width 100 height 58
click at [101, 215] on input "file" at bounding box center [91, 223] width 64 height 16
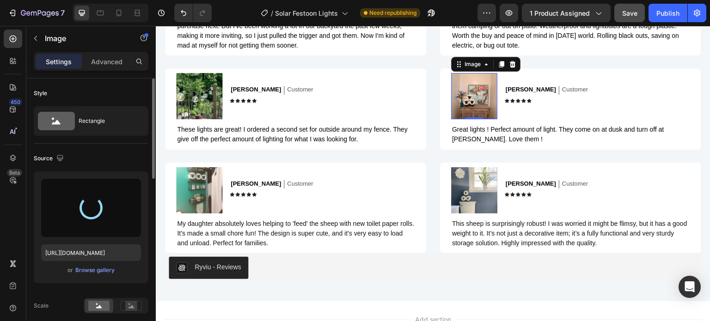
type input "https://cdn.shopify.com/s/files/1/0410/2160/4007/files/gempages_544109949421093…"
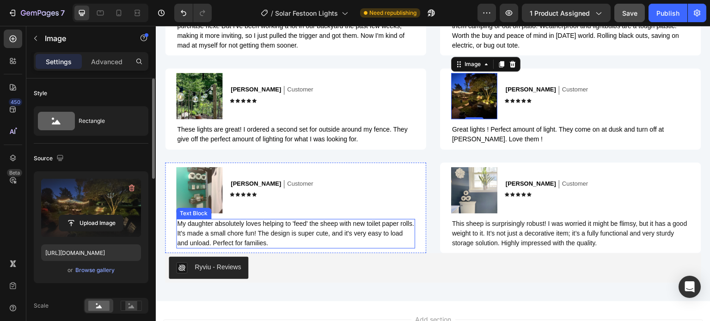
click at [284, 226] on span "My daughter absolutely loves helping to 'feed' the sheep with new toilet paper …" at bounding box center [295, 233] width 237 height 27
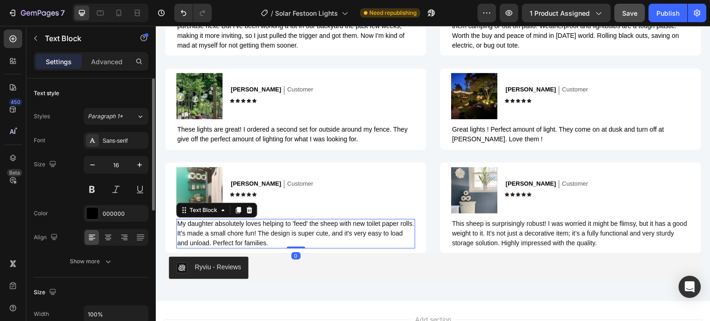
click at [284, 226] on span "My daughter absolutely loves helping to 'feed' the sheep with new toilet paper …" at bounding box center [295, 233] width 237 height 27
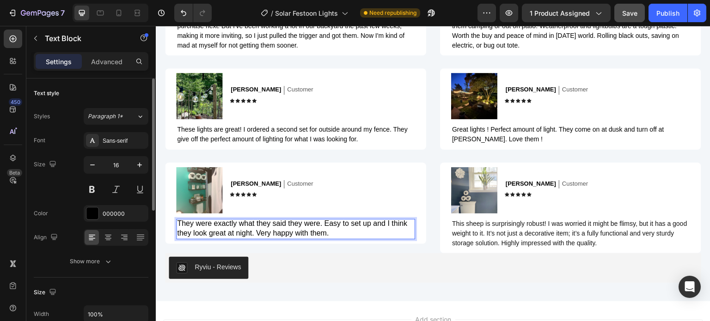
click at [282, 229] on p "They were exactly what they said they were. Easy to set up and I think they loo…" at bounding box center [295, 228] width 237 height 19
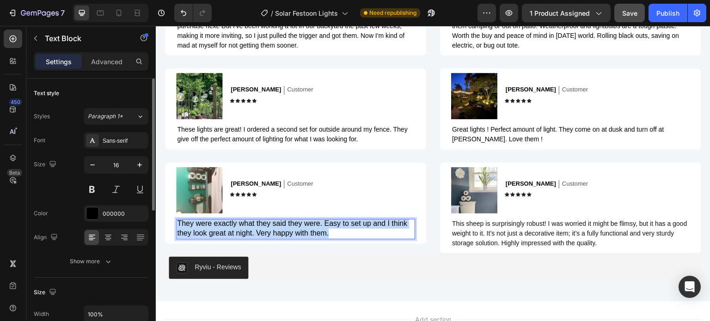
click at [282, 229] on p "They were exactly what they said they were. Easy to set up and I think they loo…" at bounding box center [295, 228] width 237 height 19
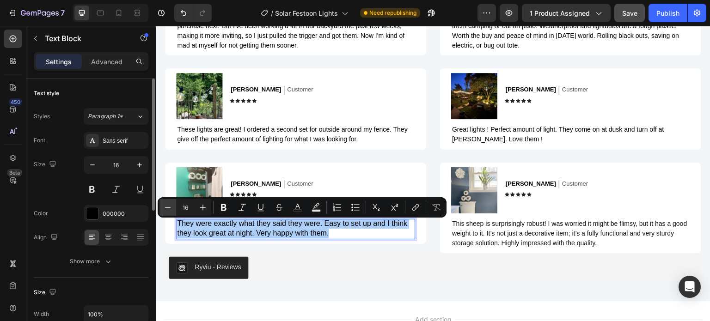
click at [170, 210] on icon "Editor contextual toolbar" at bounding box center [167, 207] width 9 height 9
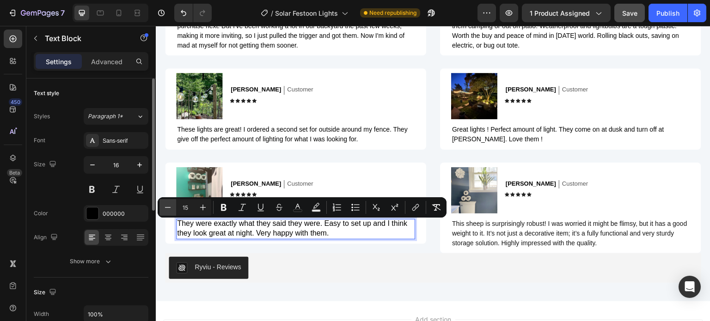
click at [170, 210] on icon "Editor contextual toolbar" at bounding box center [167, 207] width 9 height 9
type input "14"
click at [205, 178] on img at bounding box center [199, 190] width 46 height 46
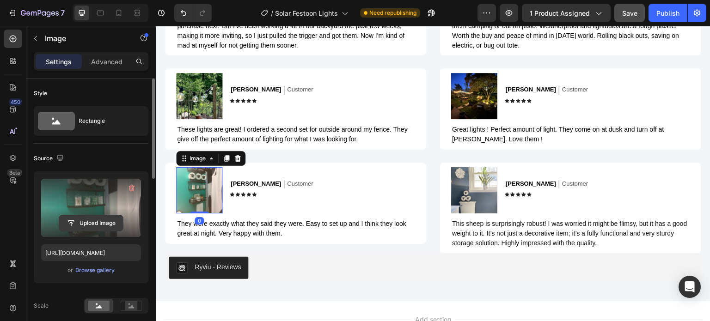
click at [112, 219] on input "file" at bounding box center [91, 223] width 64 height 16
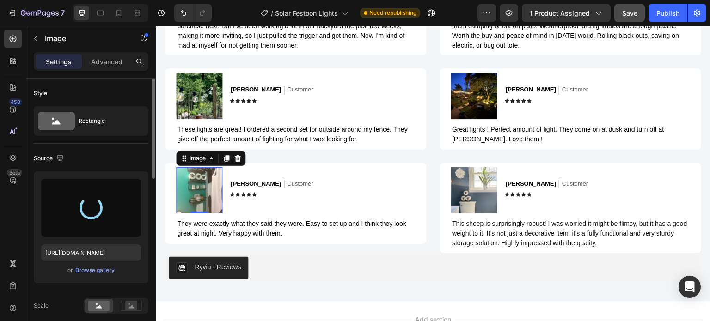
type input "https://cdn.shopify.com/s/files/1/0410/2160/4007/files/gempages_544109949421093…"
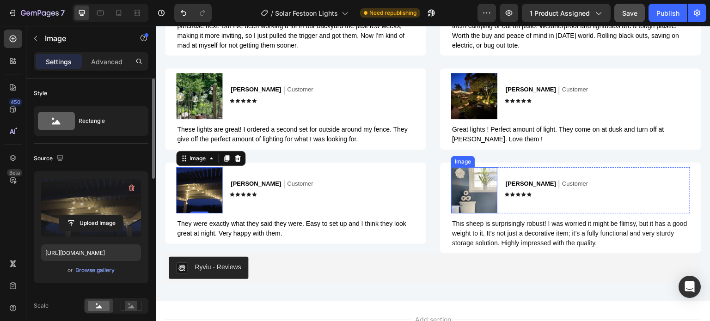
click at [473, 187] on img at bounding box center [474, 190] width 46 height 46
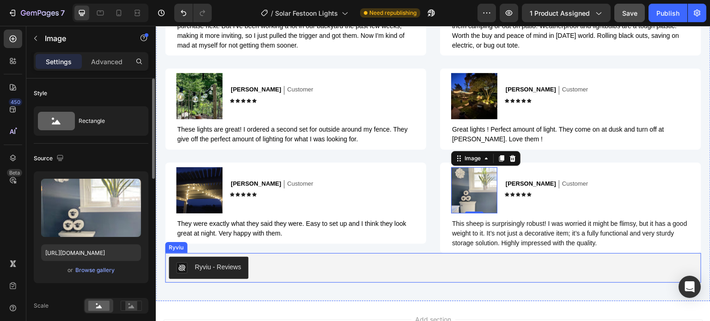
click at [536, 246] on span "This sheep is surprisingly robust! I was worried it might be flimsy, but it has…" at bounding box center [569, 233] width 235 height 27
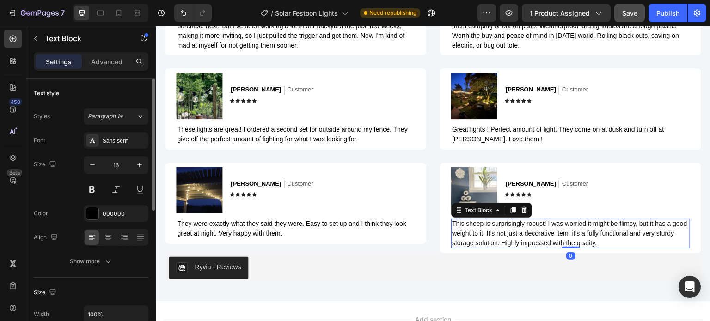
click at [536, 246] on span "This sheep is surprisingly robust! I was worried it might be flimsy, but it has…" at bounding box center [569, 233] width 235 height 27
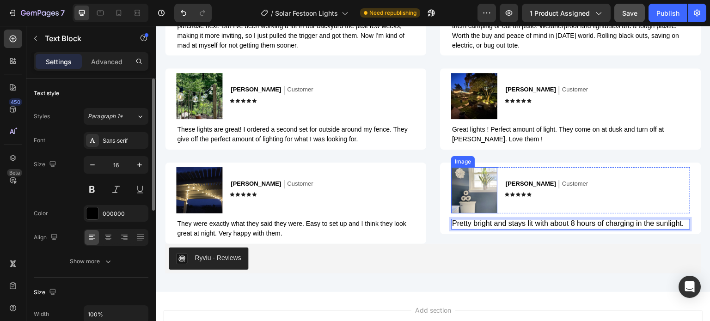
click at [470, 190] on img at bounding box center [474, 190] width 46 height 46
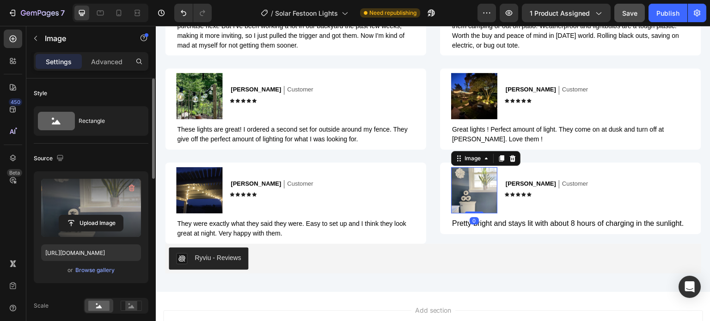
click at [111, 215] on button "Upload Image" at bounding box center [91, 223] width 65 height 17
click at [102, 220] on input "file" at bounding box center [91, 223] width 64 height 16
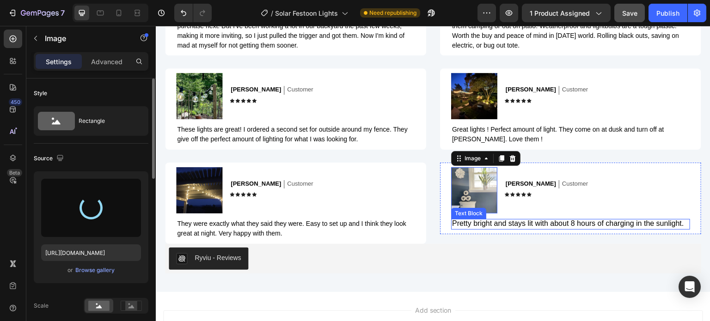
type input "https://cdn.shopify.com/s/files/1/0410/2160/4007/files/gempages_544109949421093…"
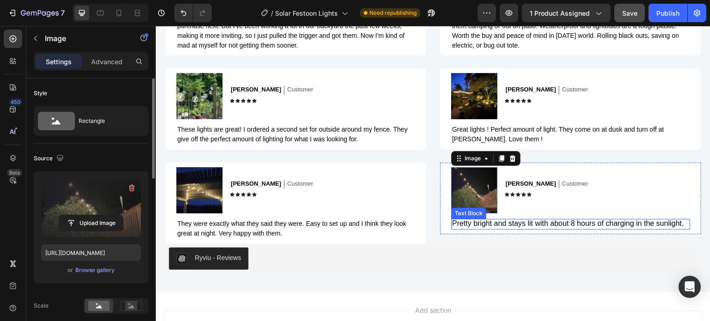
click at [530, 229] on p "Pretty bright and stays lit with about 8 hours of charging in the sunlight." at bounding box center [570, 224] width 237 height 10
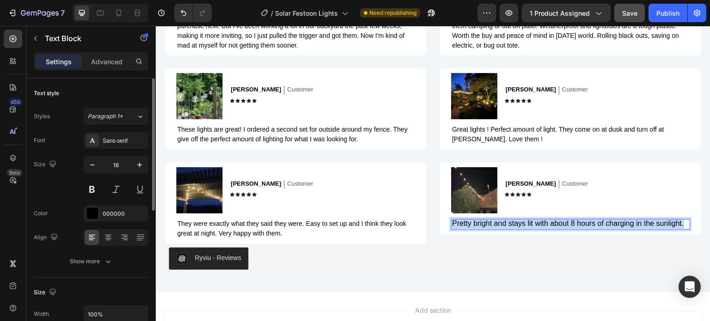
click at [530, 229] on p "Pretty bright and stays lit with about 8 hours of charging in the sunlight." at bounding box center [570, 224] width 237 height 10
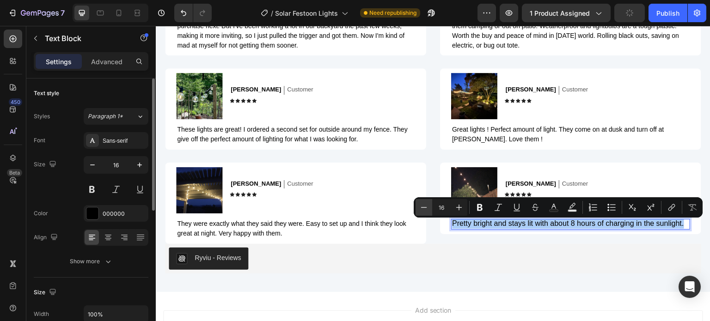
click at [425, 207] on icon "Editor contextual toolbar" at bounding box center [424, 207] width 6 height 0
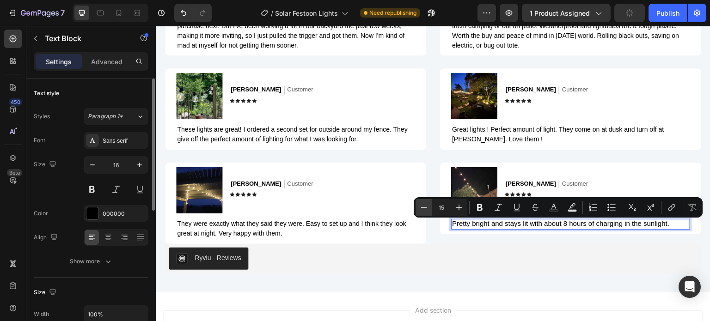
click at [425, 207] on icon "Editor contextual toolbar" at bounding box center [424, 207] width 6 height 0
type input "14"
click at [658, 8] on div "Publish" at bounding box center [667, 13] width 23 height 10
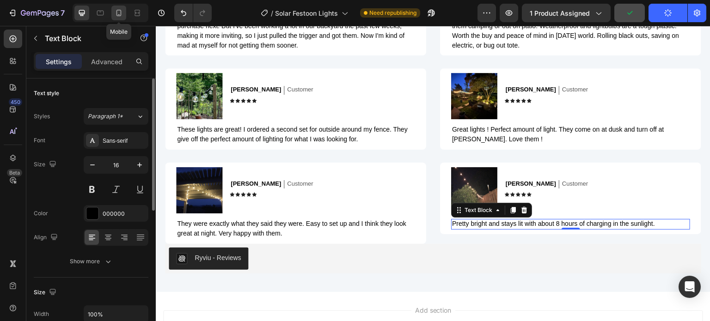
click at [119, 11] on icon at bounding box center [118, 12] width 9 height 9
type input "14"
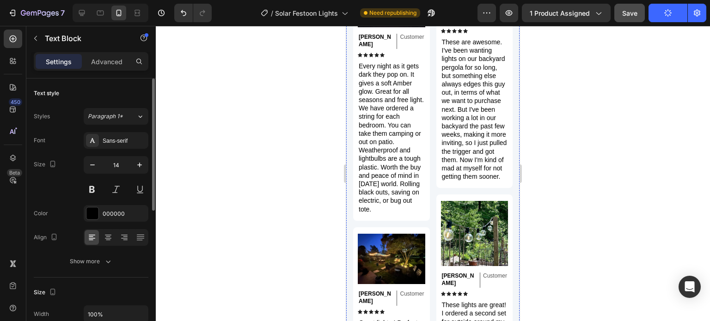
scroll to position [2016, 0]
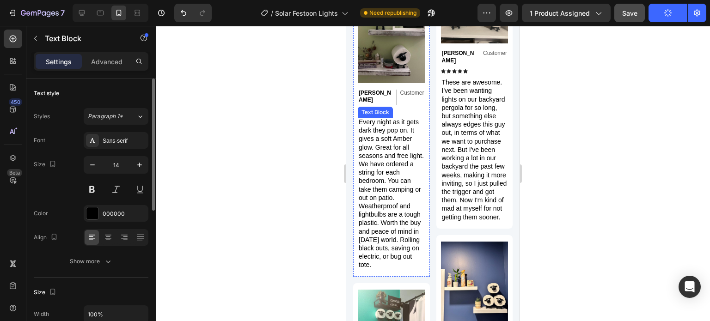
click at [395, 200] on span "Every night as it gets dark they pop on. It gives a soft Amber glow. Great for …" at bounding box center [391, 193] width 65 height 150
drag, startPoint x: 385, startPoint y: 257, endPoint x: 387, endPoint y: 240, distance: 16.3
click at [381, 214] on p "Every night as it gets dark they pop on. It gives a soft Amber glow. Great for …" at bounding box center [392, 194] width 66 height 152
click at [390, 255] on span "Every night as it gets dark they pop on. It gives a soft Amber glow. Great for …" at bounding box center [391, 193] width 65 height 150
drag, startPoint x: 381, startPoint y: 257, endPoint x: 378, endPoint y: 196, distance: 60.6
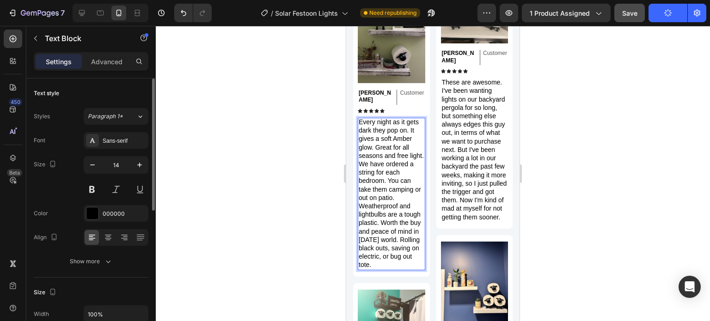
click at [378, 196] on p "Every night as it gets dark they pop on. It gives a soft Amber glow. Great for …" at bounding box center [392, 194] width 66 height 152
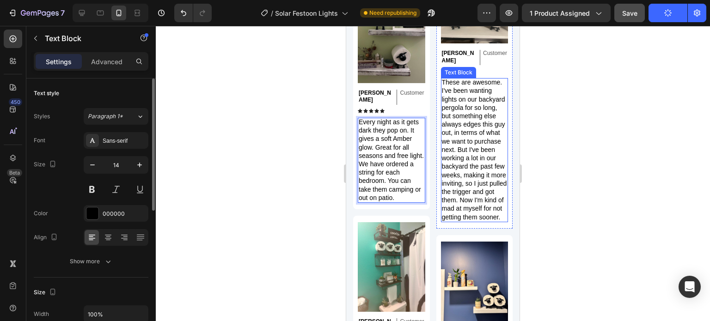
click at [470, 221] on span "These are awesome. I've been wanting lights on our backyard pergola for so long…" at bounding box center [474, 150] width 65 height 142
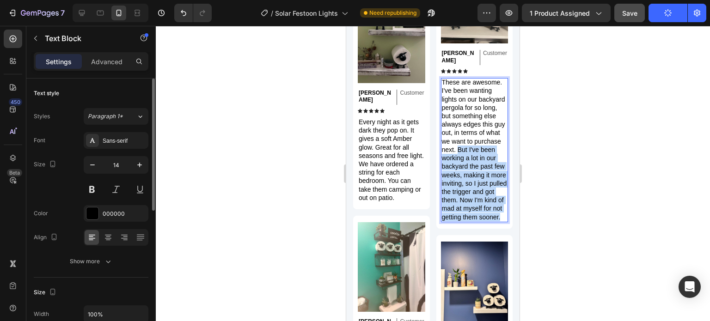
drag, startPoint x: 466, startPoint y: 230, endPoint x: 483, endPoint y: 147, distance: 84.0
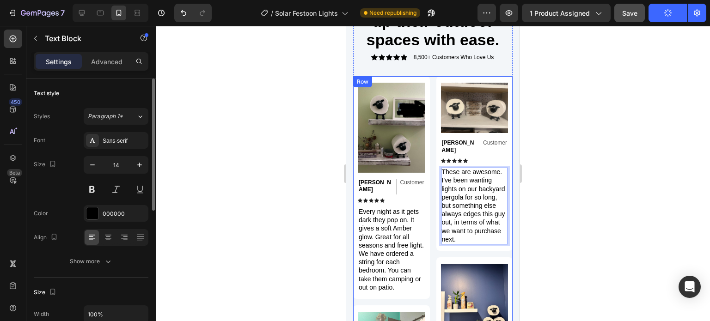
scroll to position [1923, 0]
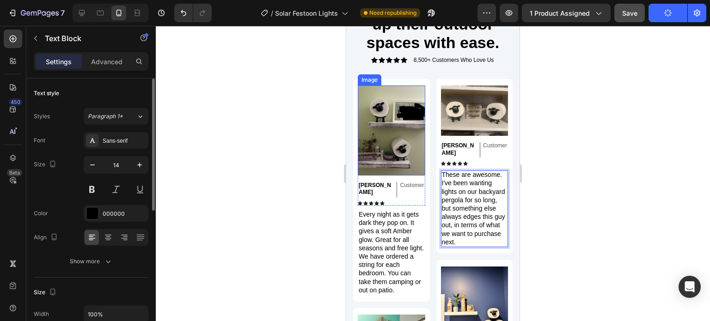
click at [384, 118] on img at bounding box center [391, 131] width 67 height 90
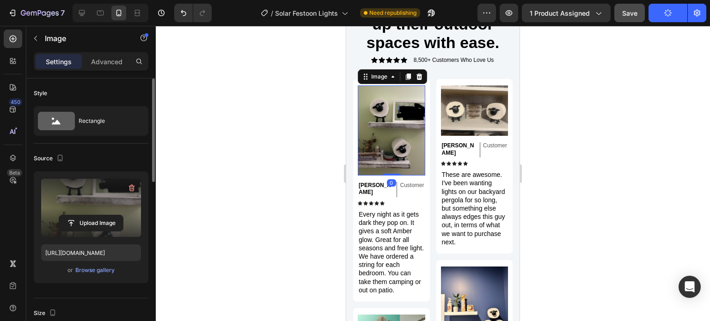
click at [109, 215] on button "Upload Image" at bounding box center [91, 223] width 65 height 17
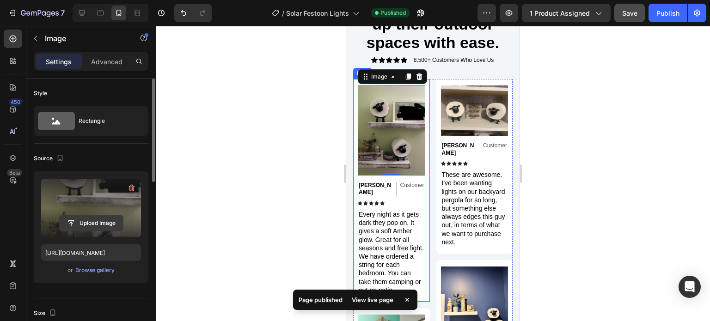
click at [89, 222] on input "file" at bounding box center [91, 223] width 64 height 16
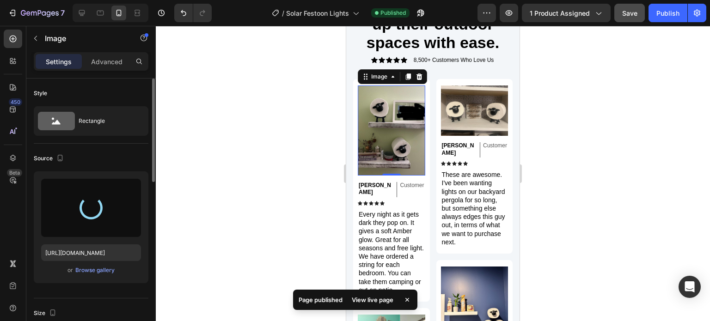
type input "https://cdn.shopify.com/s/files/1/0410/2160/4007/files/gempages_544109949421093…"
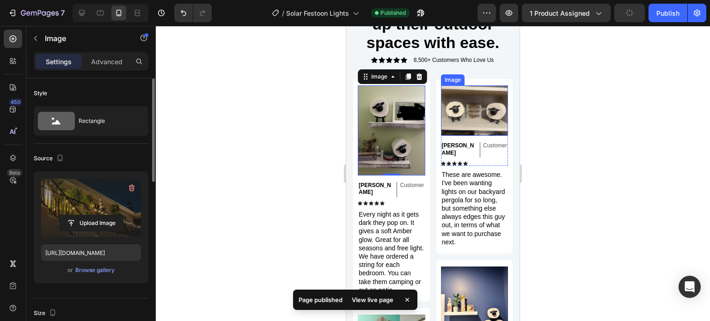
click at [473, 109] on img at bounding box center [474, 111] width 67 height 50
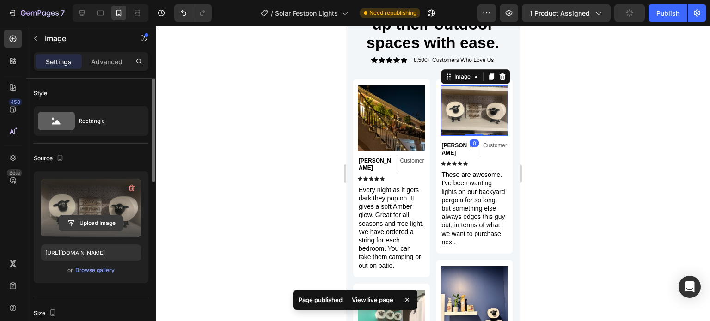
click at [97, 216] on input "file" at bounding box center [91, 223] width 64 height 16
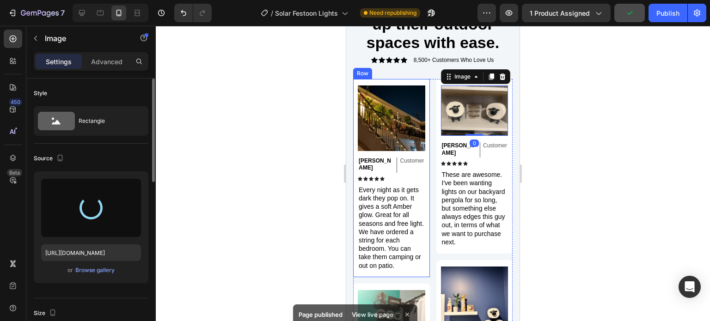
type input "https://cdn.shopify.com/s/files/1/0410/2160/4007/files/gempages_544109949421093…"
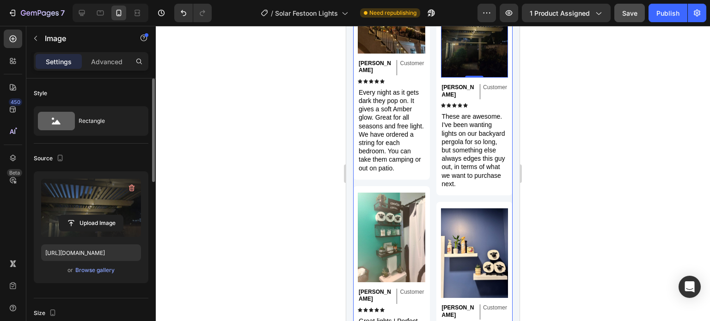
scroll to position [2062, 0]
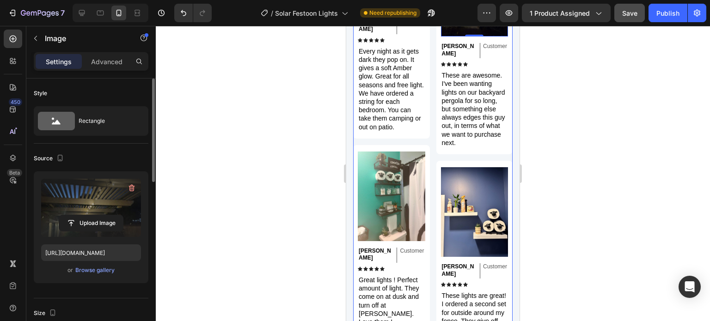
click at [404, 202] on img at bounding box center [391, 197] width 67 height 90
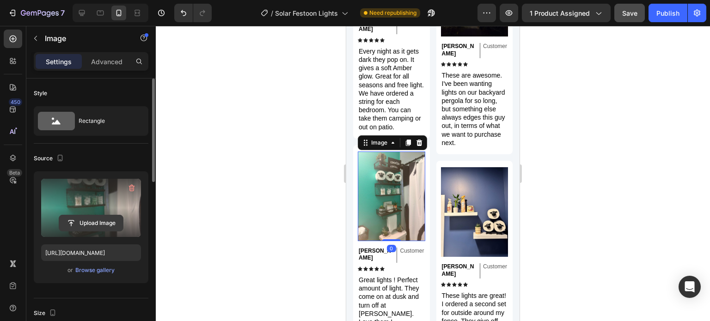
click at [106, 225] on input "file" at bounding box center [91, 223] width 64 height 16
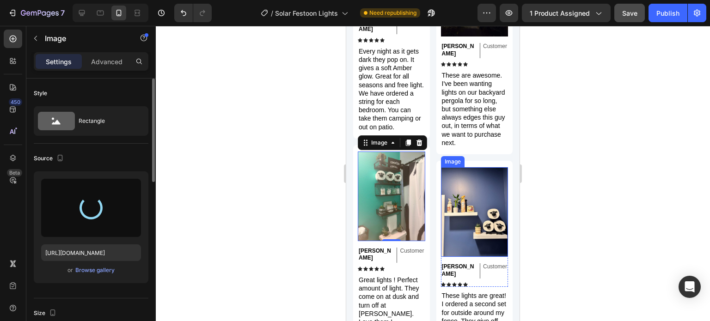
type input "https://cdn.shopify.com/s/files/1/0410/2160/4007/files/gempages_544109949421093…"
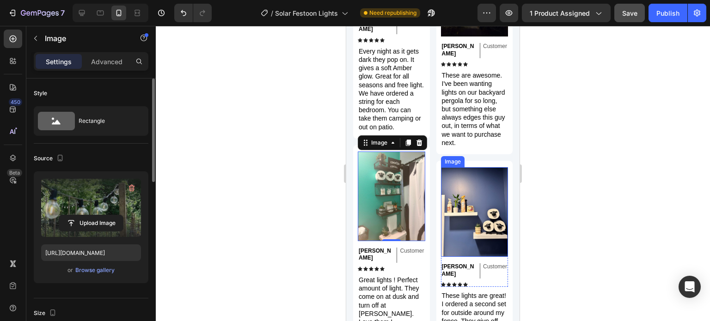
click at [459, 221] on img at bounding box center [474, 212] width 67 height 90
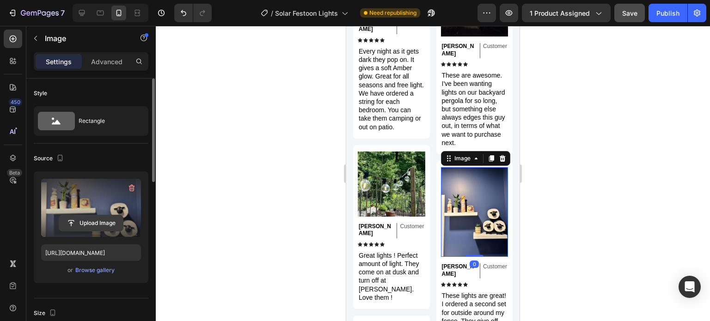
click at [88, 230] on input "file" at bounding box center [91, 223] width 64 height 16
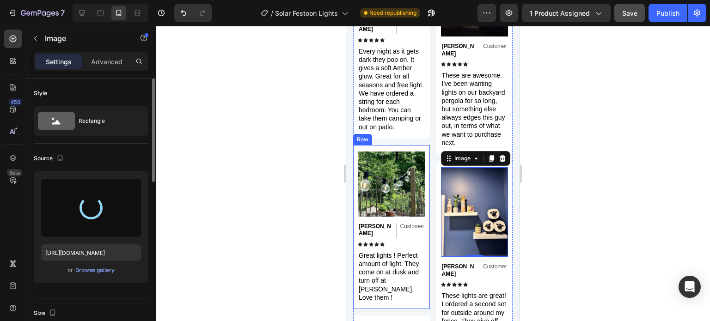
type input "https://cdn.shopify.com/s/files/1/0410/2160/4007/files/gempages_544109949421093…"
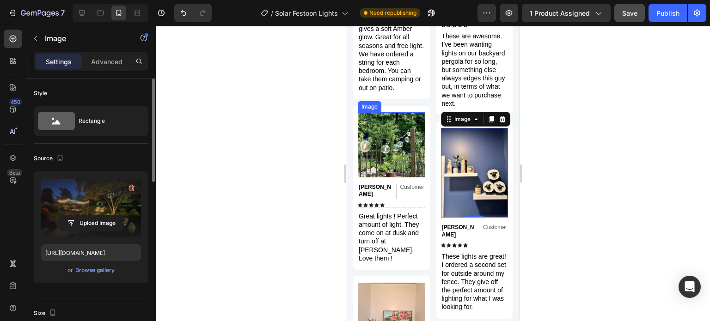
scroll to position [2200, 0]
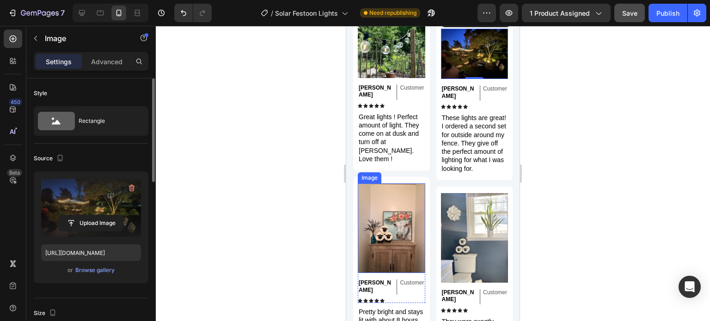
click at [387, 193] on img at bounding box center [391, 229] width 67 height 90
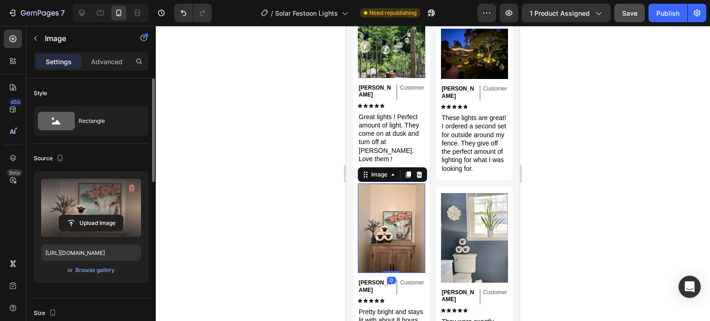
click at [104, 208] on label at bounding box center [91, 208] width 100 height 58
click at [104, 215] on input "file" at bounding box center [91, 223] width 64 height 16
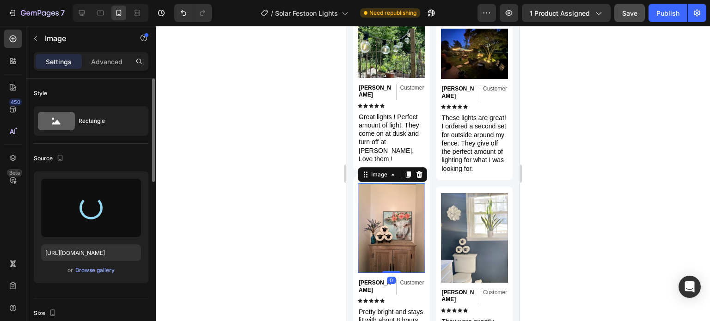
type input "https://cdn.shopify.com/s/files/1/0410/2160/4007/files/gempages_544109949421093…"
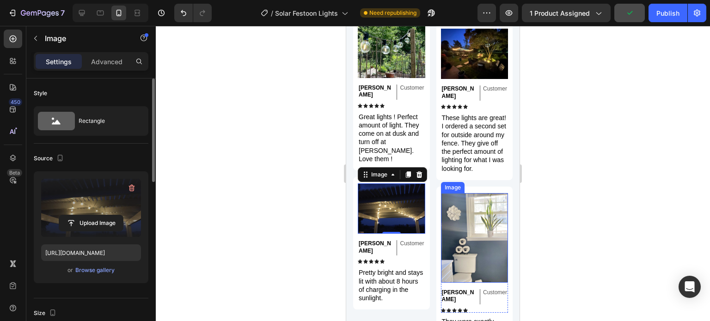
click at [480, 245] on img at bounding box center [474, 238] width 67 height 90
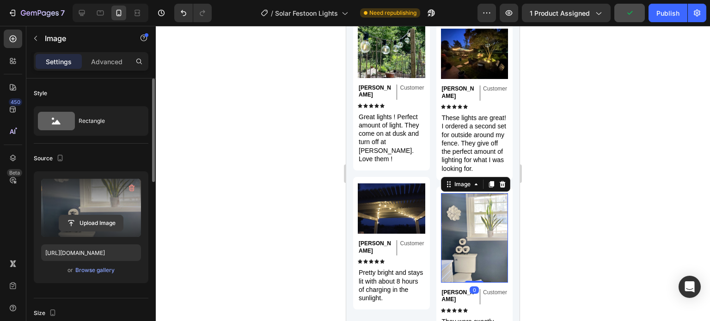
click at [92, 218] on input "file" at bounding box center [91, 223] width 64 height 16
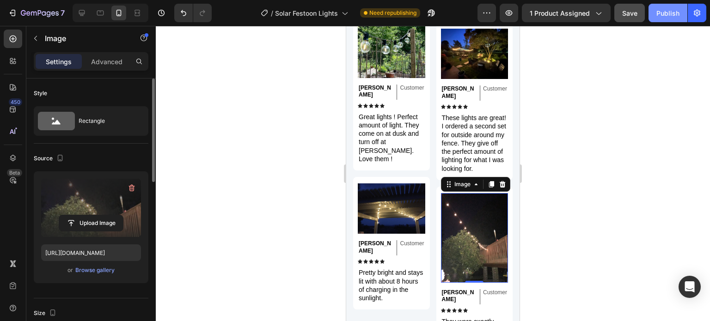
click at [677, 12] on div "Publish" at bounding box center [667, 13] width 23 height 10
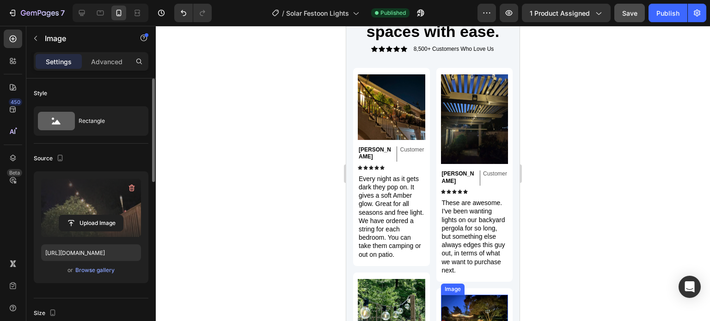
scroll to position [1877, 0]
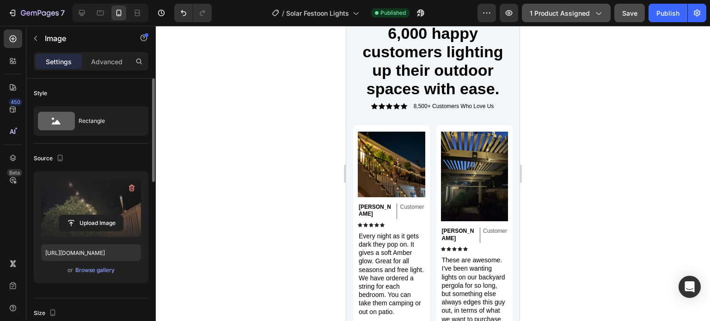
click at [591, 10] on div "1 product assigned" at bounding box center [566, 13] width 73 height 10
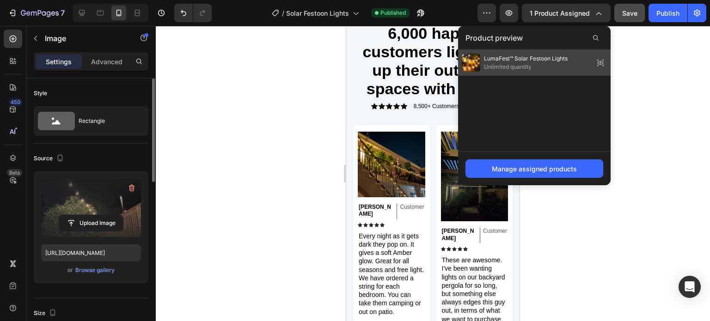
click at [603, 62] on icon at bounding box center [600, 62] width 13 height 13
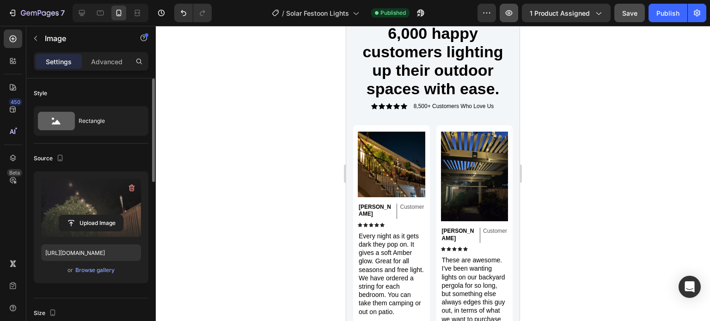
click at [514, 17] on button "button" at bounding box center [509, 13] width 18 height 18
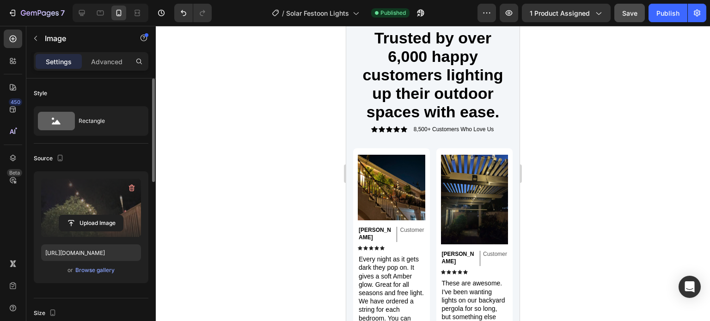
scroll to position [1507, 0]
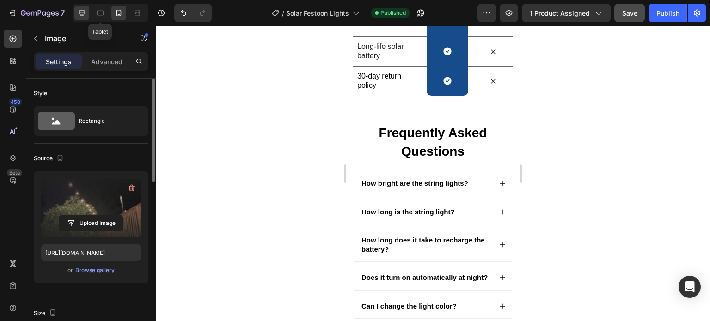
click at [84, 10] on icon at bounding box center [81, 12] width 9 height 9
type input "https://cdn.shopify.com/s/files/1/0410/2160/4007/files/gempages_544109949421093…"
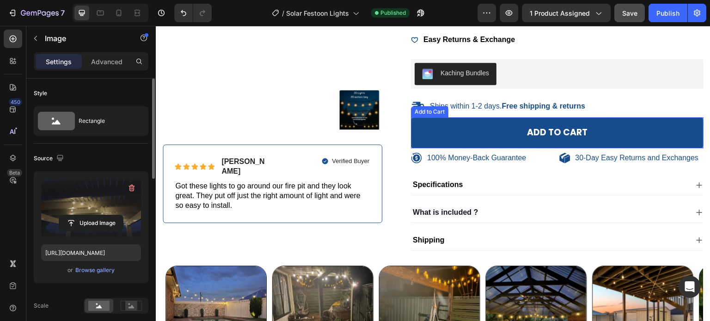
scroll to position [231, 0]
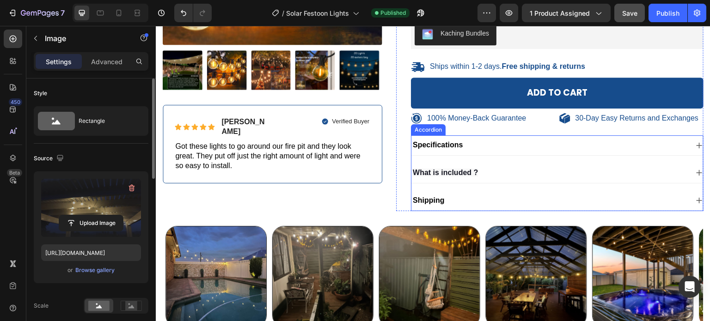
click at [459, 177] on strong "What is included ?" at bounding box center [445, 173] width 65 height 8
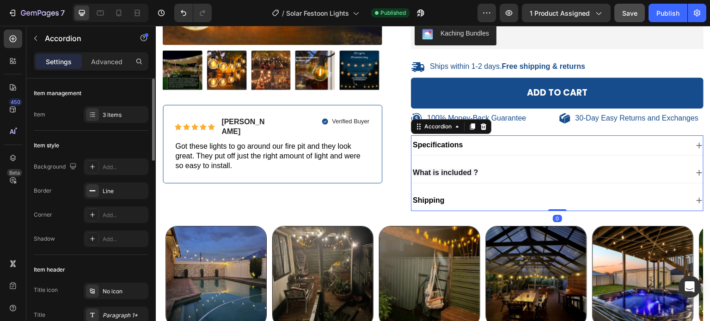
click at [459, 177] on strong "What is included ?" at bounding box center [445, 173] width 65 height 8
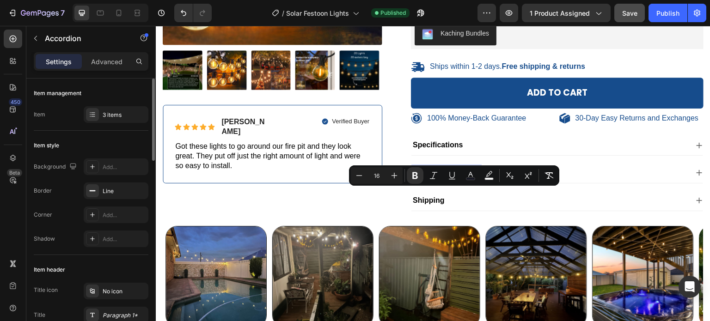
click at [464, 177] on strong "What is included ?" at bounding box center [445, 173] width 65 height 8
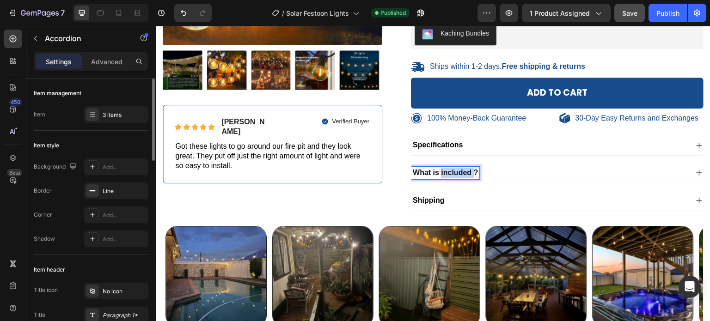
click at [464, 177] on strong "What is included ?" at bounding box center [445, 173] width 65 height 8
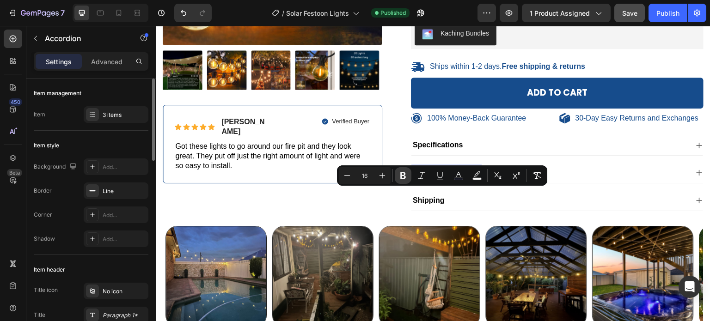
click at [403, 179] on icon "Editor contextual toolbar" at bounding box center [402, 175] width 9 height 9
click at [470, 209] on div "Specifications What is included ? Shipping" at bounding box center [557, 172] width 293 height 75
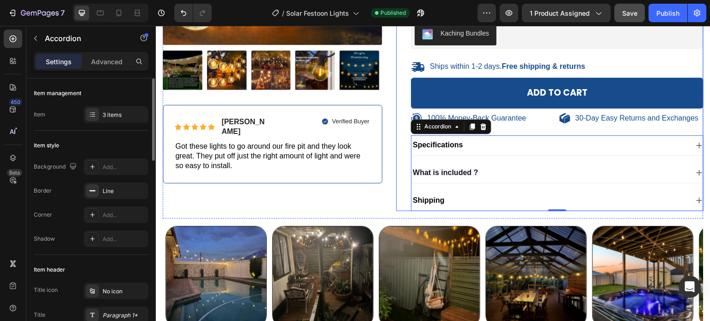
click at [361, 212] on div "100% Money-Back Guarantee Item List 30-Day Easy Returns Item List Row Product I…" at bounding box center [273, 21] width 220 height 393
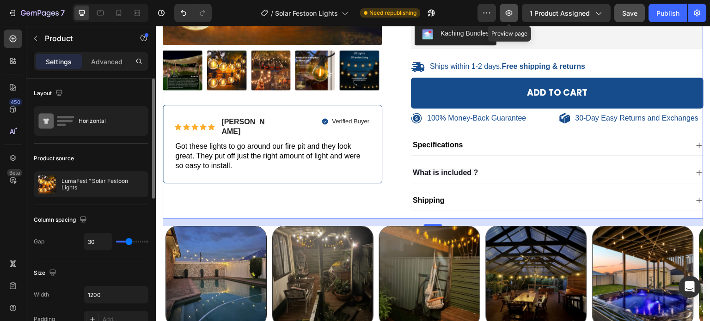
click at [510, 11] on icon "button" at bounding box center [508, 12] width 9 height 9
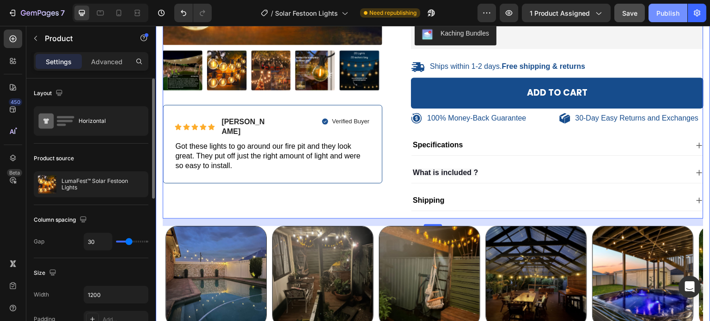
click at [673, 13] on div "Publish" at bounding box center [667, 13] width 23 height 10
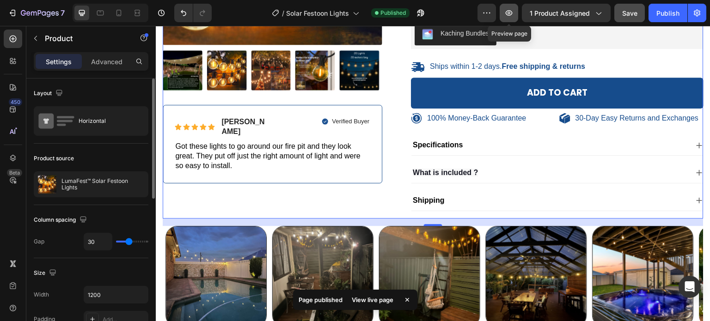
click at [512, 6] on button "button" at bounding box center [509, 13] width 18 height 18
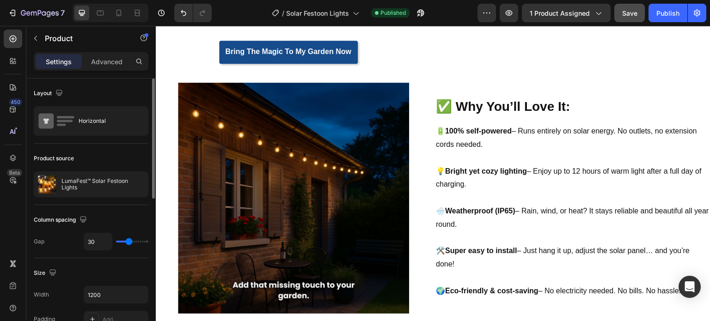
scroll to position [693, 0]
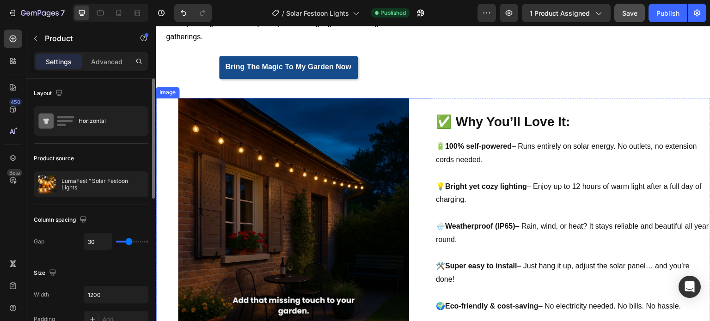
click at [280, 208] on img at bounding box center [293, 213] width 231 height 231
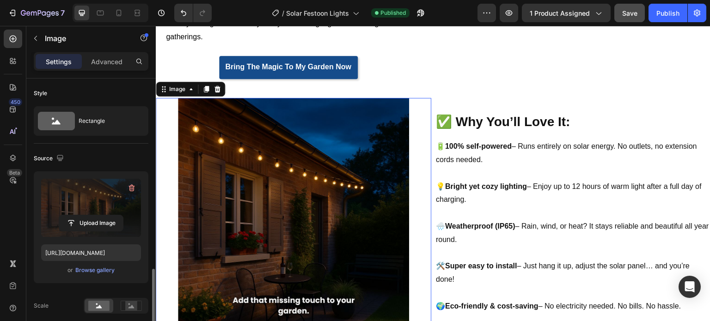
scroll to position [185, 0]
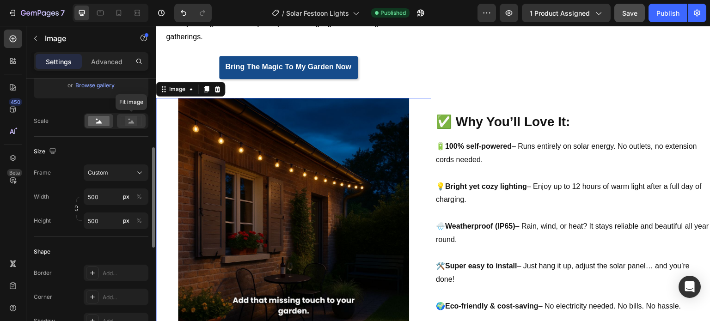
click at [121, 119] on rect at bounding box center [131, 121] width 21 height 10
click at [96, 122] on rect at bounding box center [98, 121] width 21 height 10
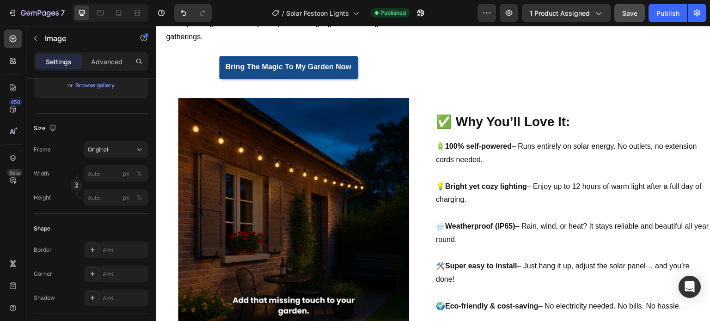
click at [211, 214] on img at bounding box center [293, 213] width 231 height 231
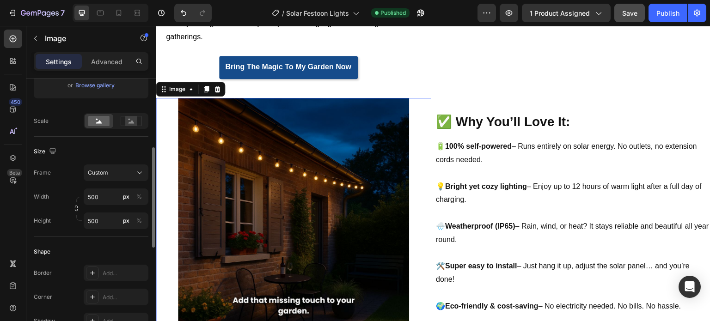
click at [107, 163] on div "Size Frame Custom Width 500 px % Height 500 px %" at bounding box center [91, 187] width 115 height 100
click at [108, 172] on div "Custom" at bounding box center [110, 173] width 45 height 8
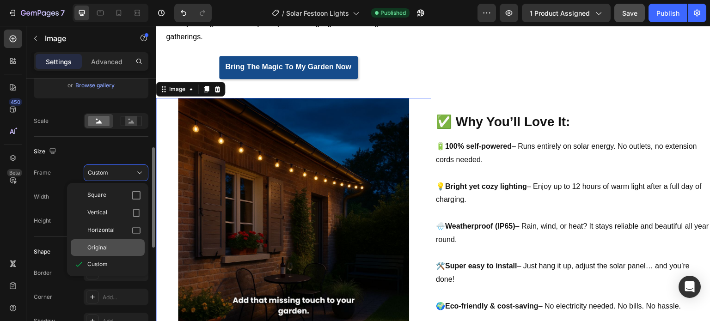
click at [120, 245] on div "Original" at bounding box center [114, 248] width 54 height 8
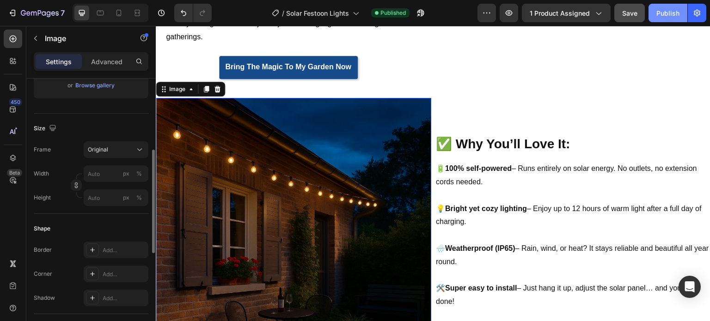
click at [630, 14] on span "Save" at bounding box center [629, 13] width 15 height 8
click at [667, 12] on div "Publish" at bounding box center [667, 13] width 23 height 10
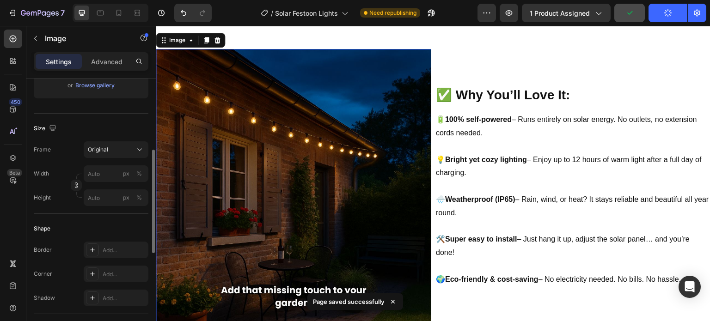
scroll to position [1017, 0]
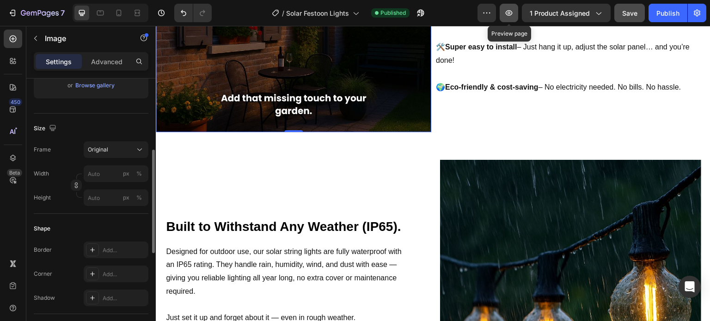
click at [514, 14] on icon "button" at bounding box center [508, 12] width 9 height 9
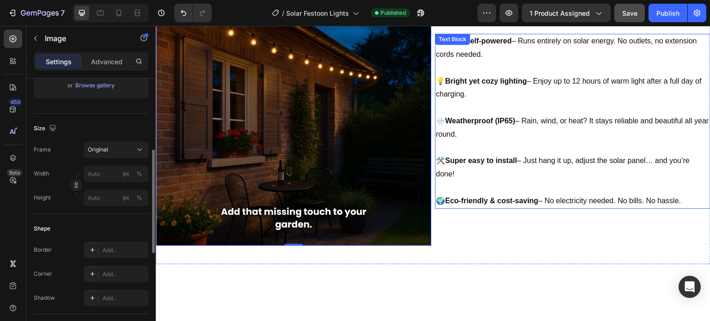
scroll to position [637, 0]
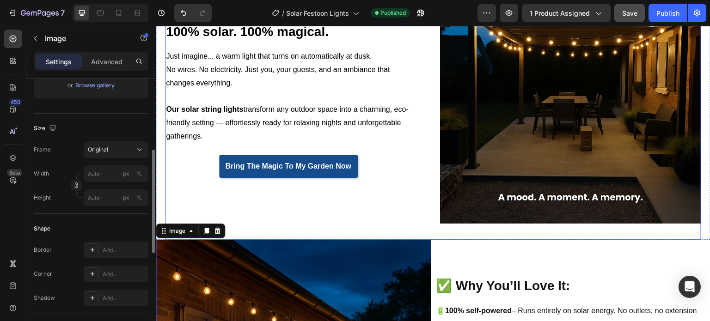
click at [426, 226] on div "Turn your garden into a glowing oasis. 100% solar. 100% magical. Heading Just i…" at bounding box center [433, 101] width 536 height 277
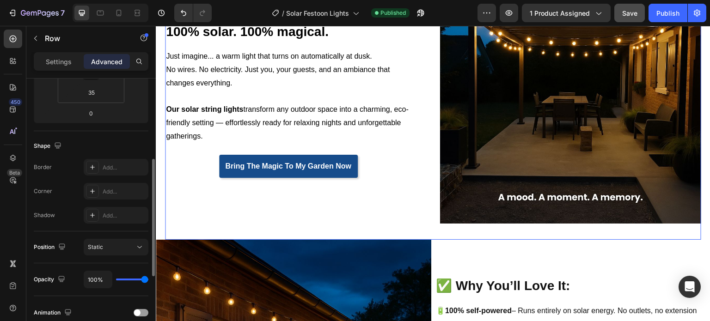
scroll to position [0, 0]
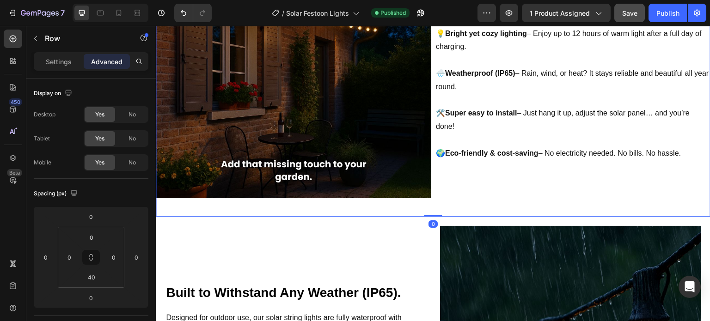
scroll to position [961, 0]
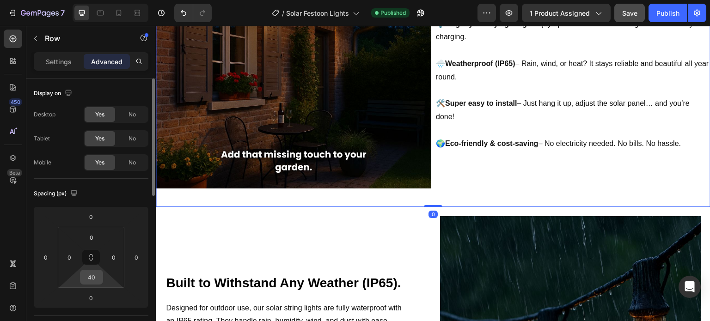
click at [96, 282] on input "40" at bounding box center [91, 277] width 18 height 14
type input "35"
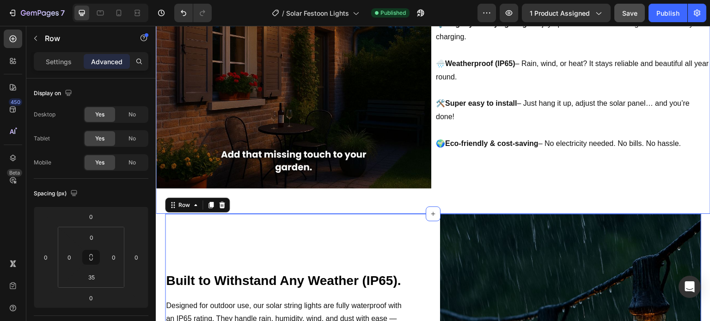
click at [404, 201] on div "Image ✅ Why You’ll Love It: Heading 🔋 100% self-powered – Runs entirely on sola…" at bounding box center [433, 63] width 555 height 301
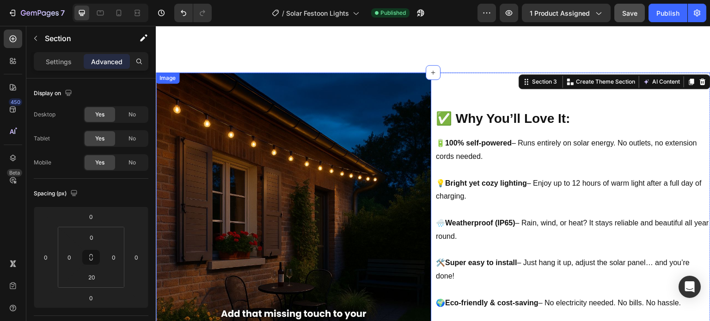
scroll to position [914, 0]
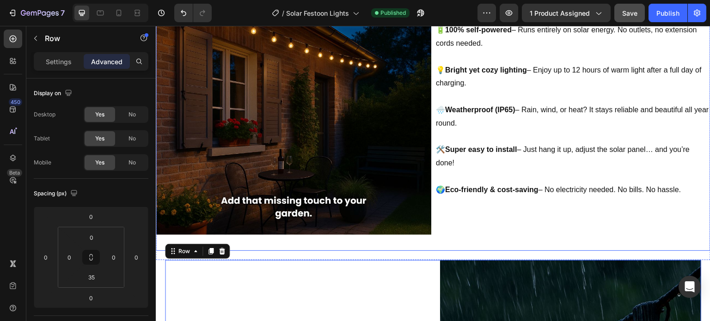
click at [443, 234] on div "Image ✅ Why You’ll Love It: Heading 🔋 100% self-powered – Runs entirely on sola…" at bounding box center [433, 105] width 555 height 292
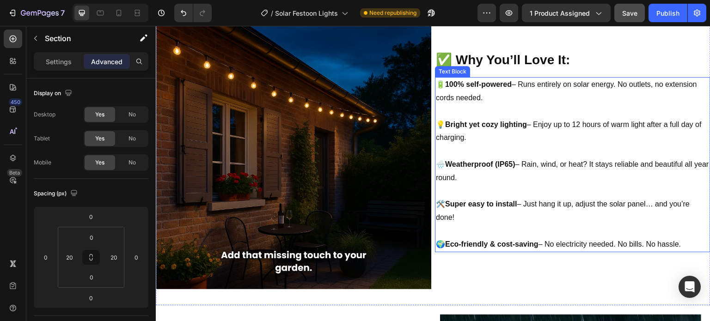
scroll to position [975, 0]
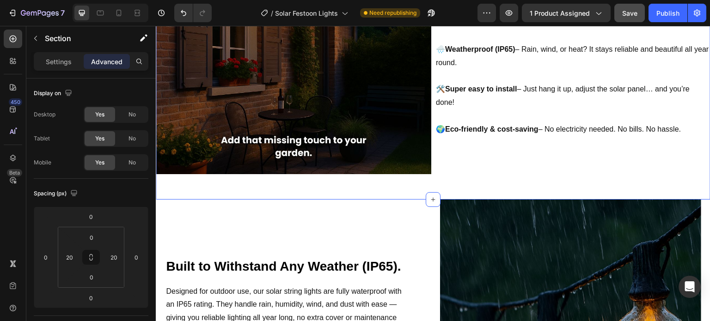
click at [401, 192] on div "Image ✅ Why You’ll Love It: Heading 🔋 100% self-powered – Runs entirely on sola…" at bounding box center [433, 49] width 555 height 301
click at [406, 187] on div "Image ✅ Why You’ll Love It: Heading 🔋 100% self-powered – Runs entirely on sola…" at bounding box center [433, 49] width 555 height 301
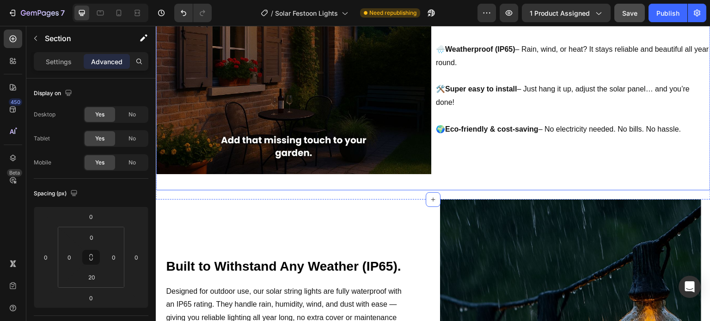
click at [412, 179] on div "Image ✅ Why You’ll Love It: Heading 🔋 100% self-powered – Runs entirely on sola…" at bounding box center [433, 45] width 555 height 292
click at [407, 190] on div "Image ✅ Why You’ll Love It: Heading 🔋 100% self-powered – Runs entirely on sola…" at bounding box center [433, 49] width 555 height 301
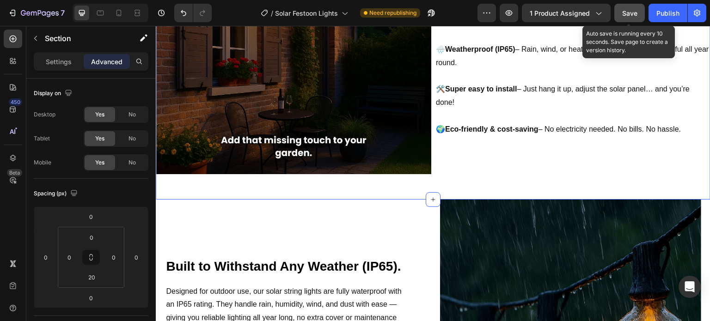
click at [622, 14] on span "Save" at bounding box center [629, 13] width 15 height 8
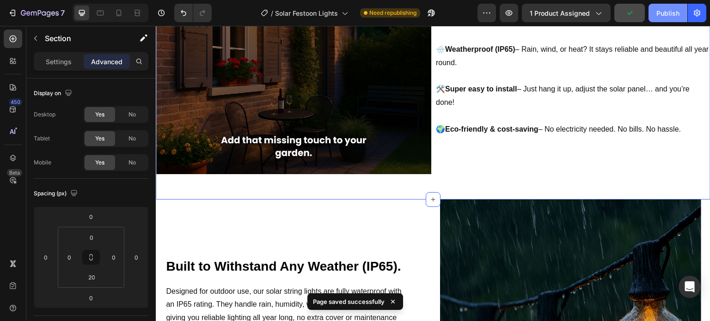
click at [681, 6] on button "Publish" at bounding box center [668, 13] width 39 height 18
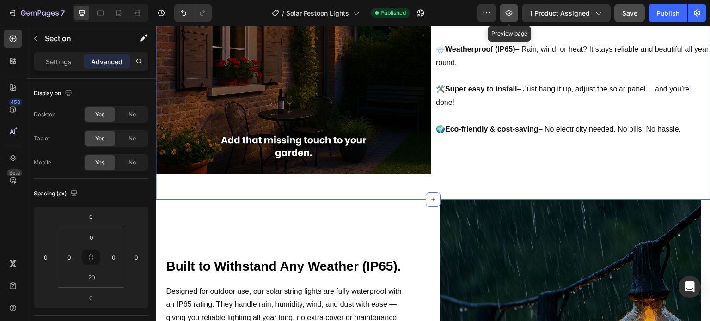
click at [518, 11] on button "button" at bounding box center [509, 13] width 18 height 18
